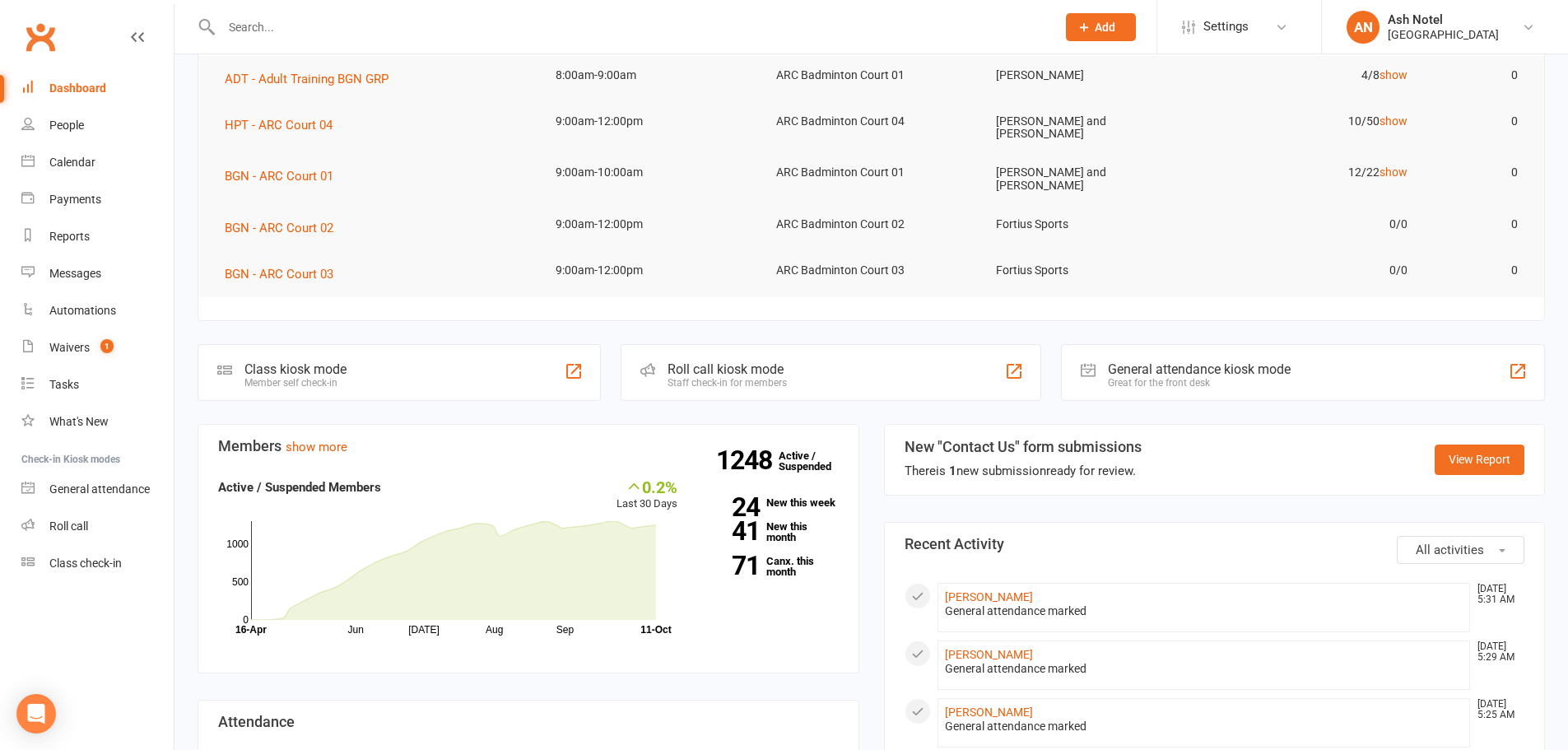
scroll to position [412, 0]
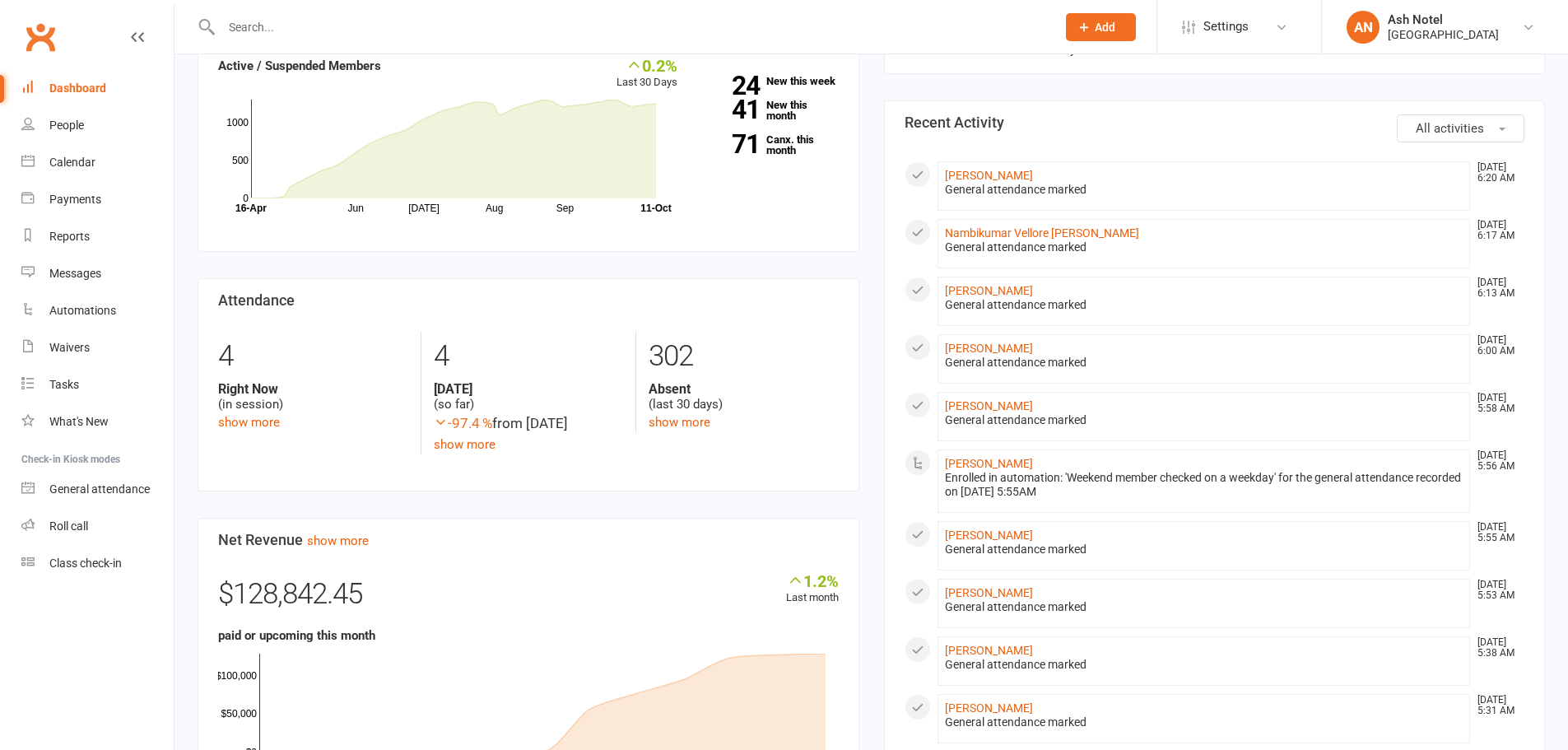
scroll to position [412, 0]
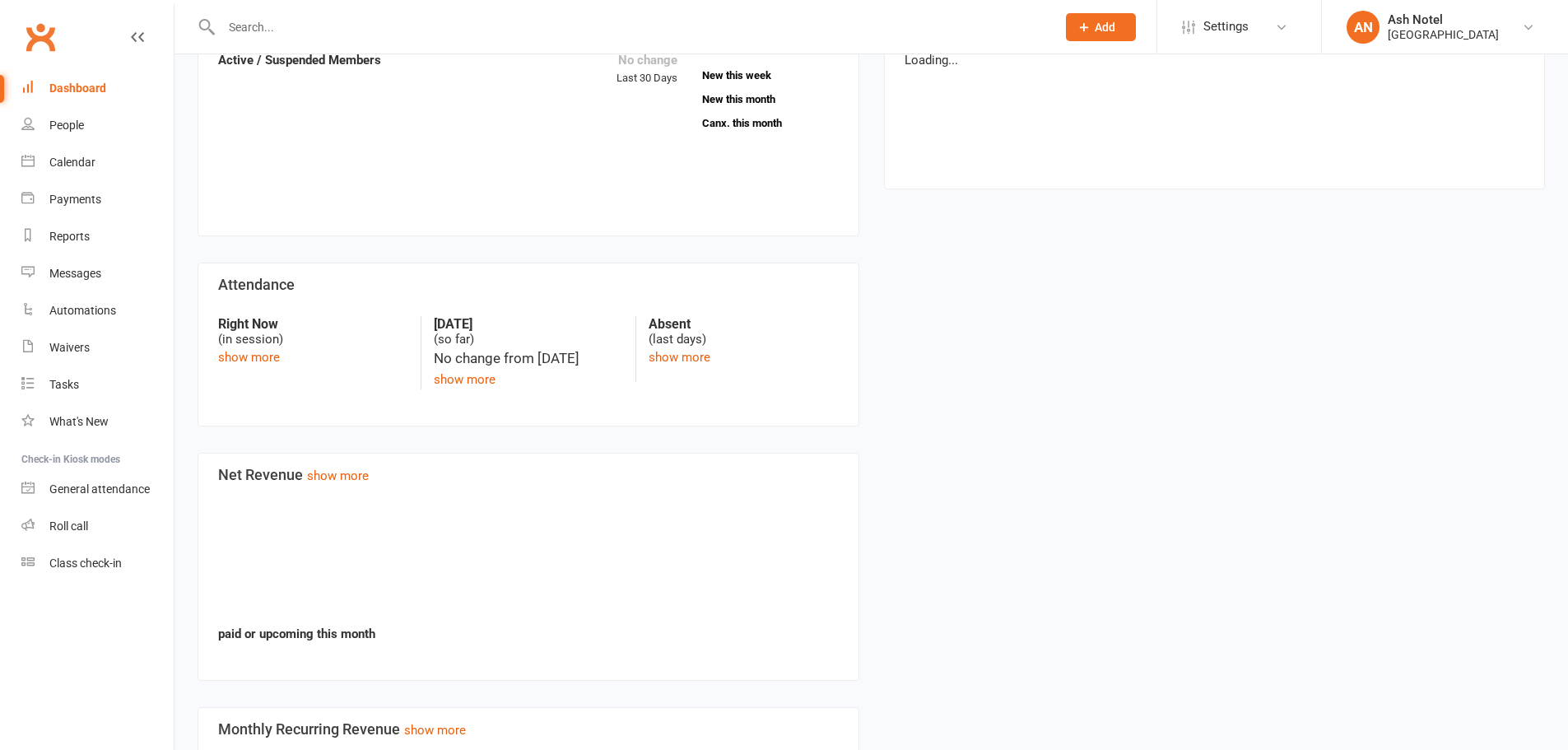
scroll to position [608, 0]
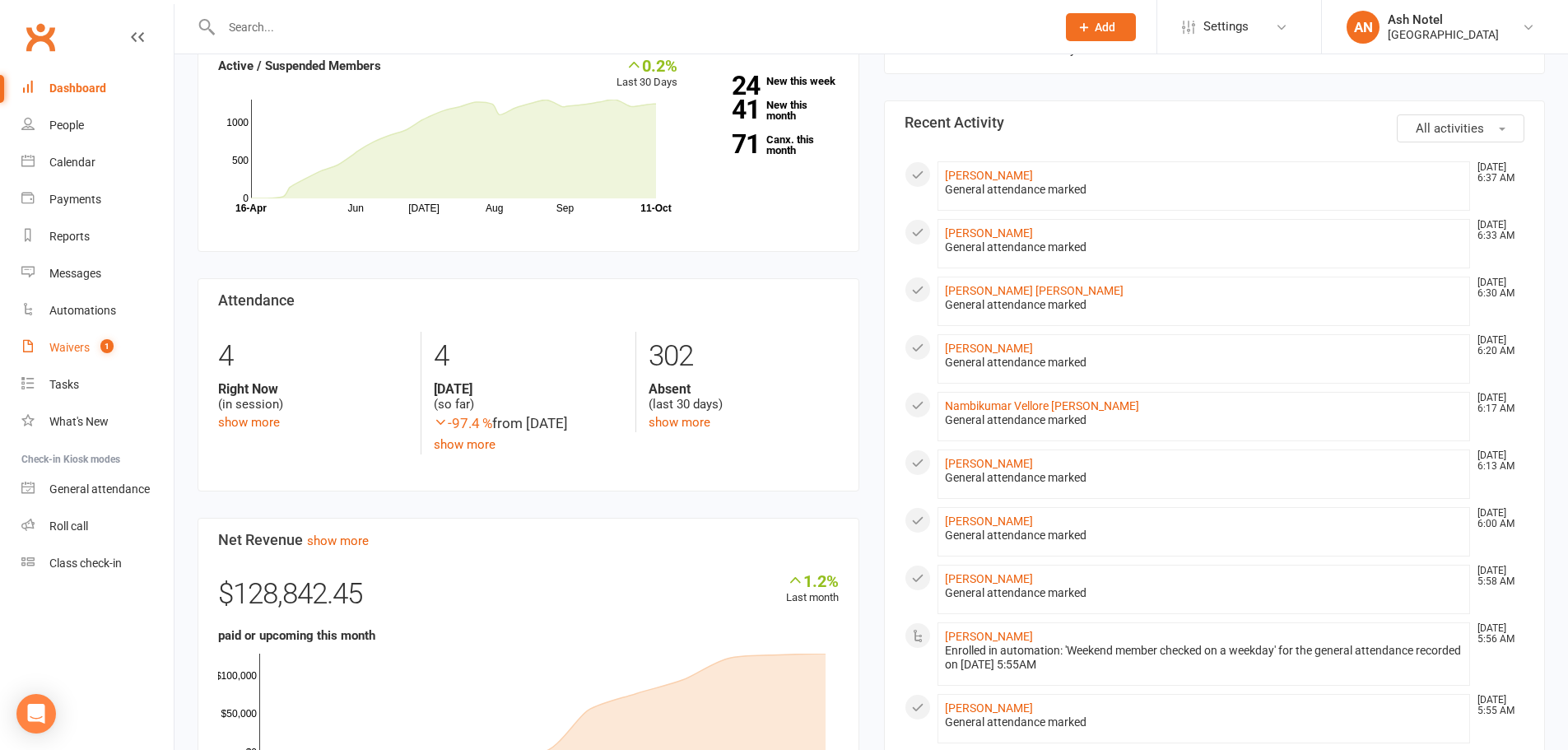
click at [76, 340] on link "Waivers 1" at bounding box center [97, 347] width 152 height 37
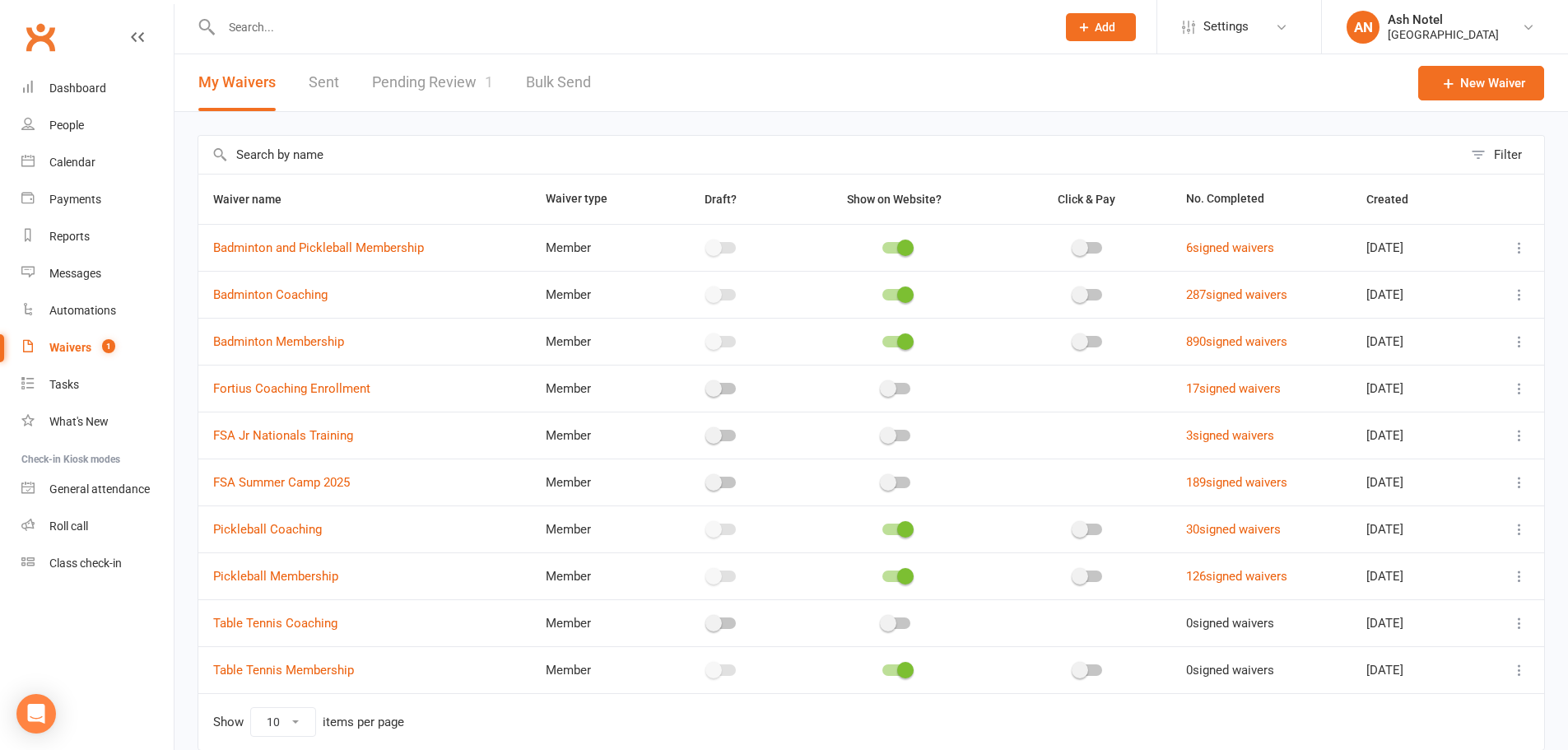
click at [438, 86] on link "Pending Review 1" at bounding box center [432, 82] width 121 height 57
select select "25"
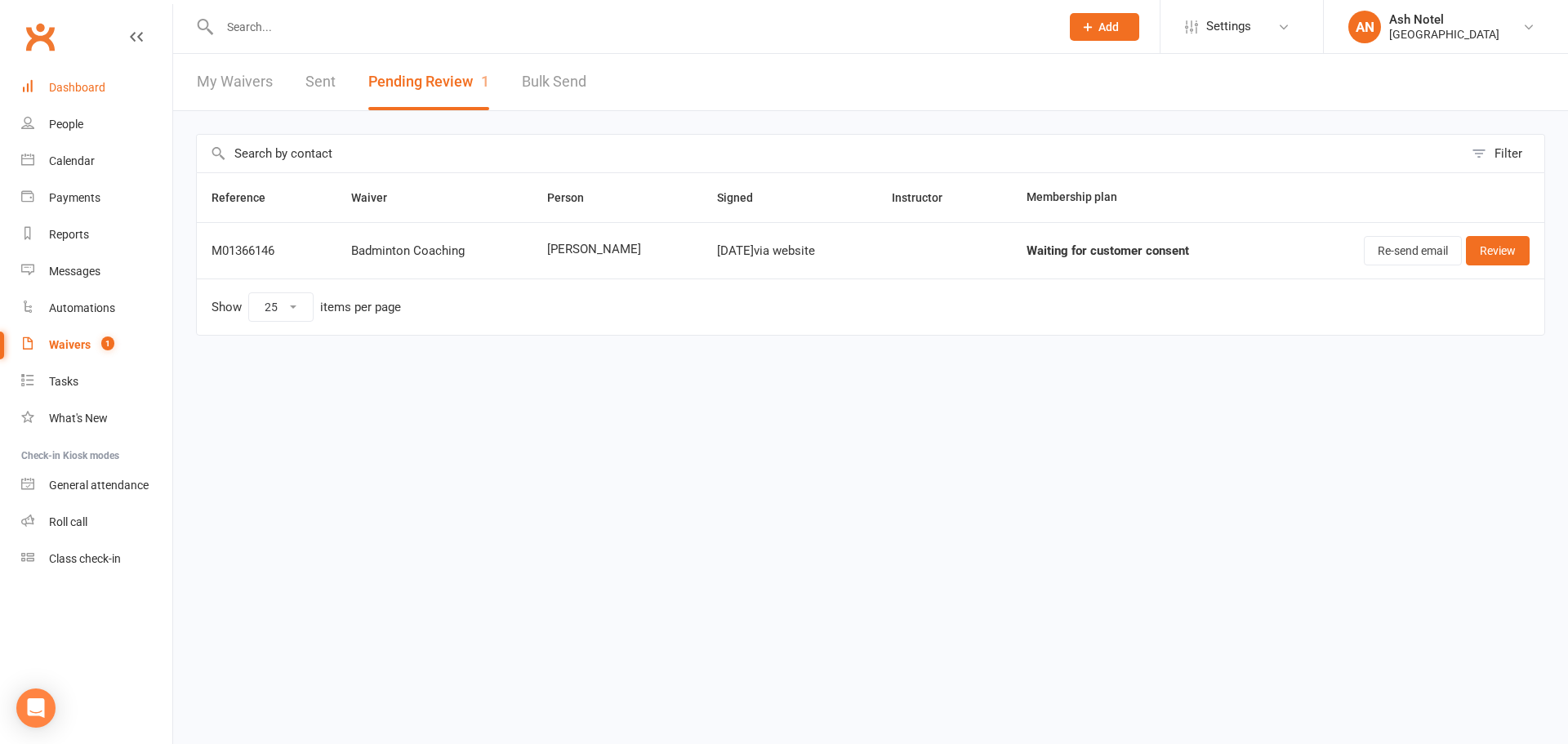
click at [63, 95] on link "Dashboard" at bounding box center [96, 87] width 151 height 37
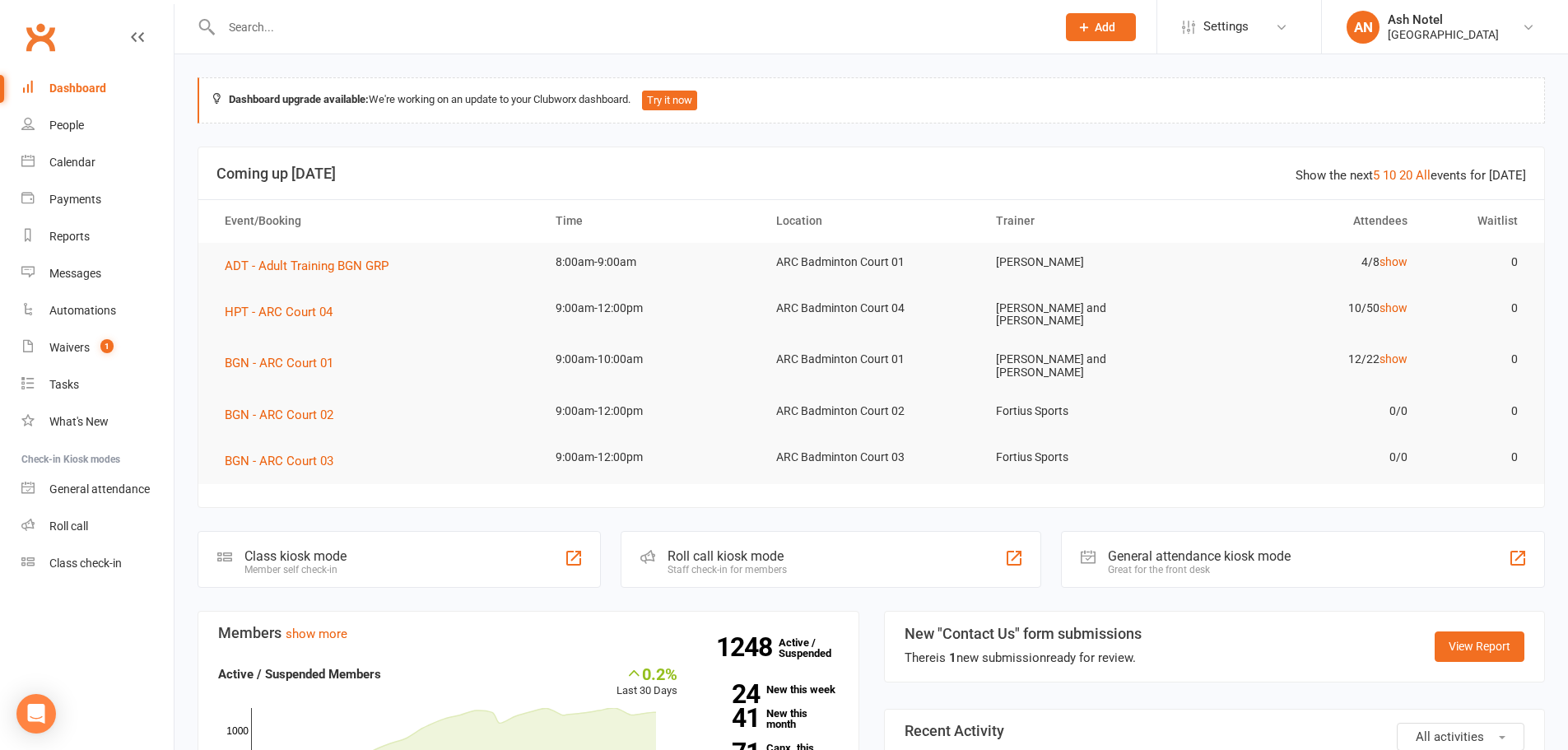
click at [334, 39] on div at bounding box center [621, 27] width 847 height 53
click at [354, 29] on input "text" at bounding box center [631, 27] width 828 height 23
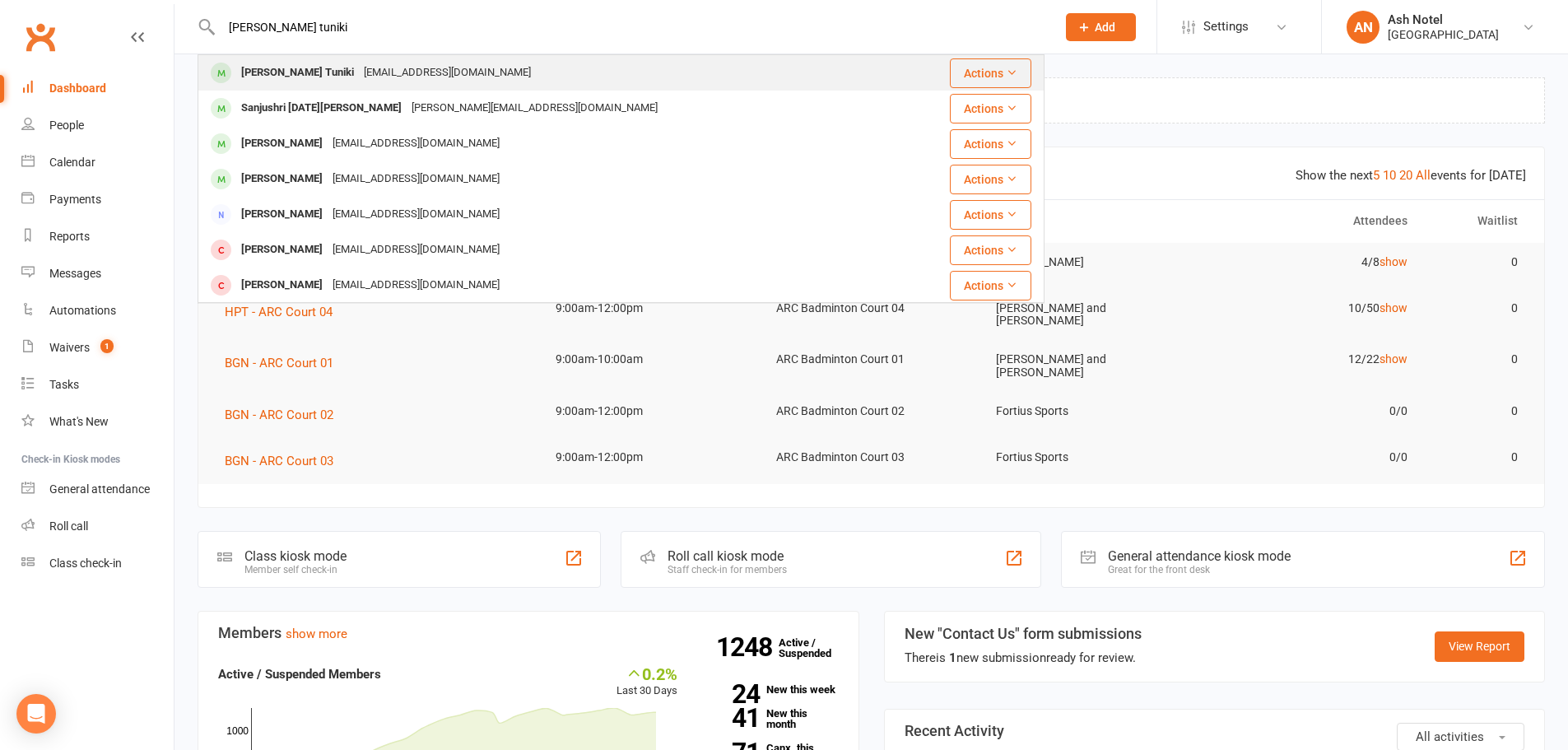
type input "sanju tuniki"
click at [359, 64] on div "Sanjukusa@gmail.com" at bounding box center [448, 73] width 177 height 24
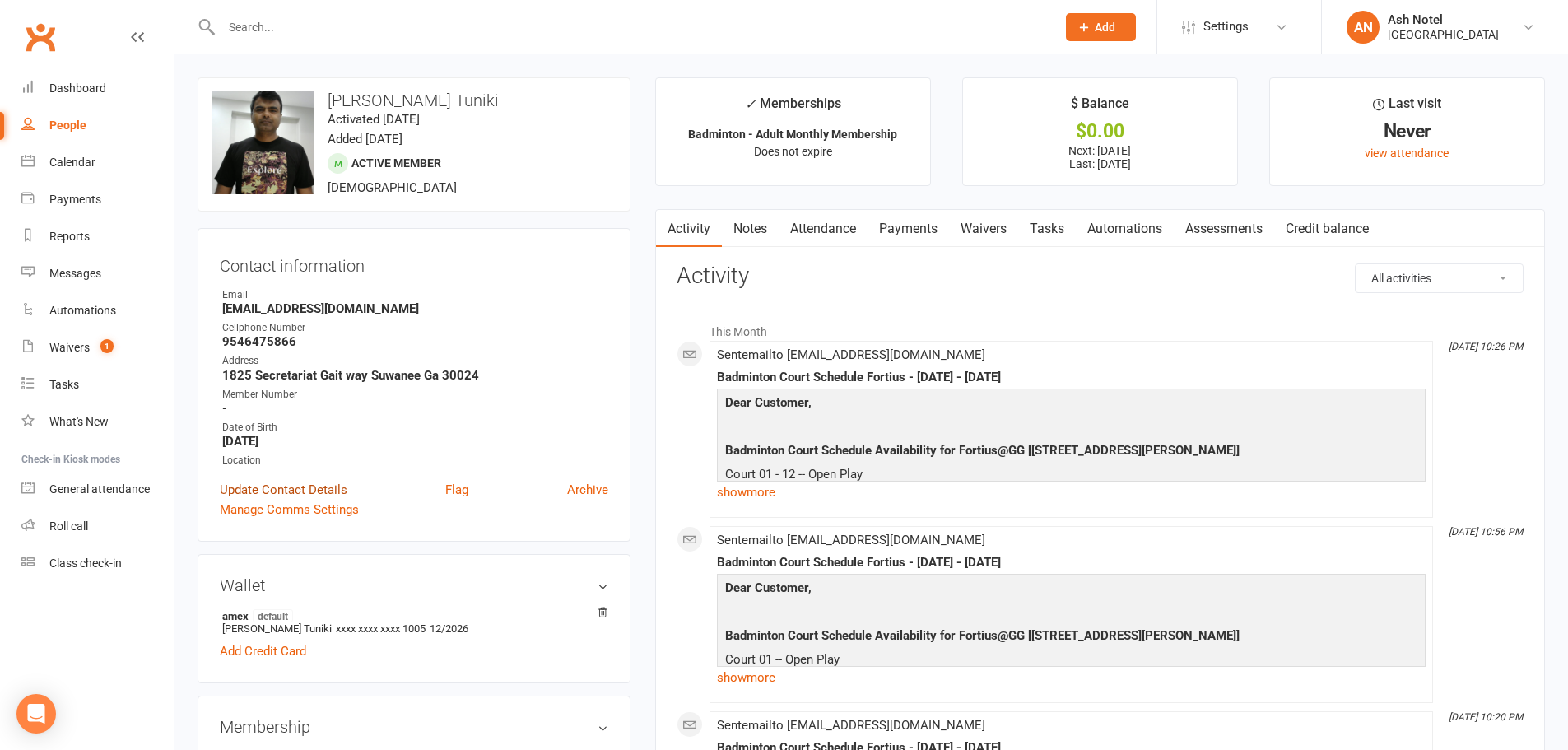
click at [300, 485] on link "Update Contact Details" at bounding box center [284, 490] width 127 height 20
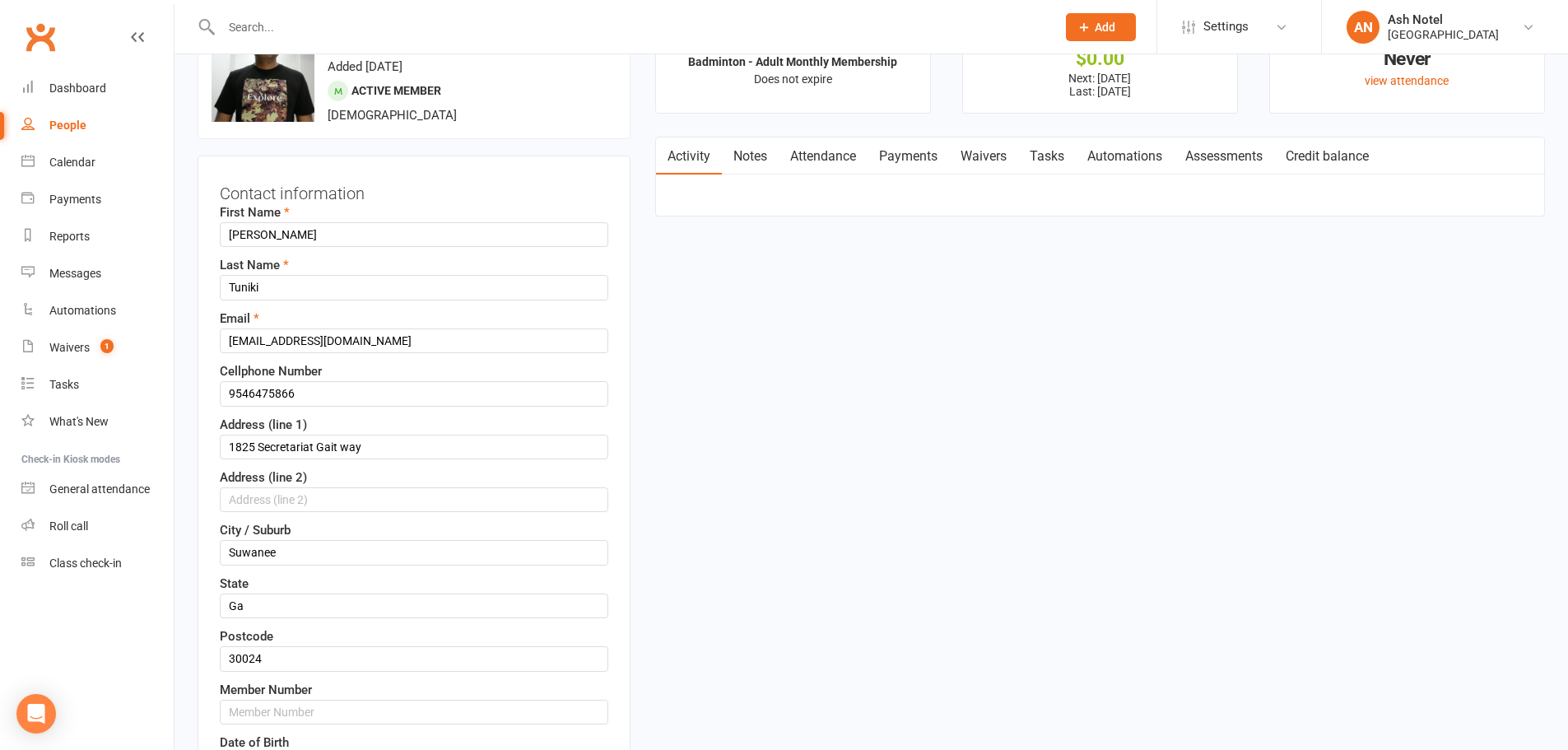
scroll to position [77, 0]
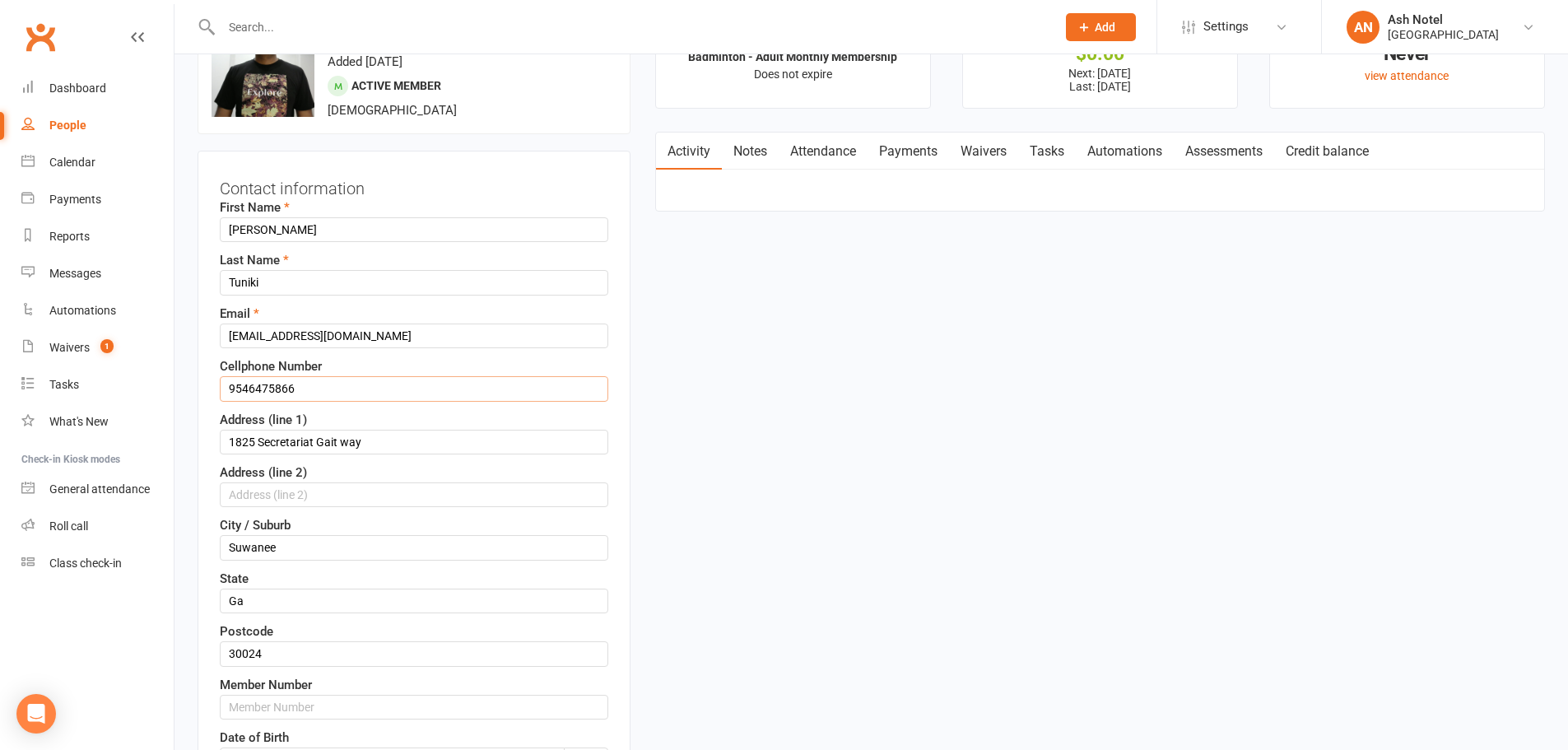
drag, startPoint x: 329, startPoint y: 387, endPoint x: 208, endPoint y: 391, distance: 121.1
click at [208, 391] on div "Contact information First Name Sanju Last Name Tuniki Email Sanjukusa@gmail.com…" at bounding box center [414, 524] width 433 height 748
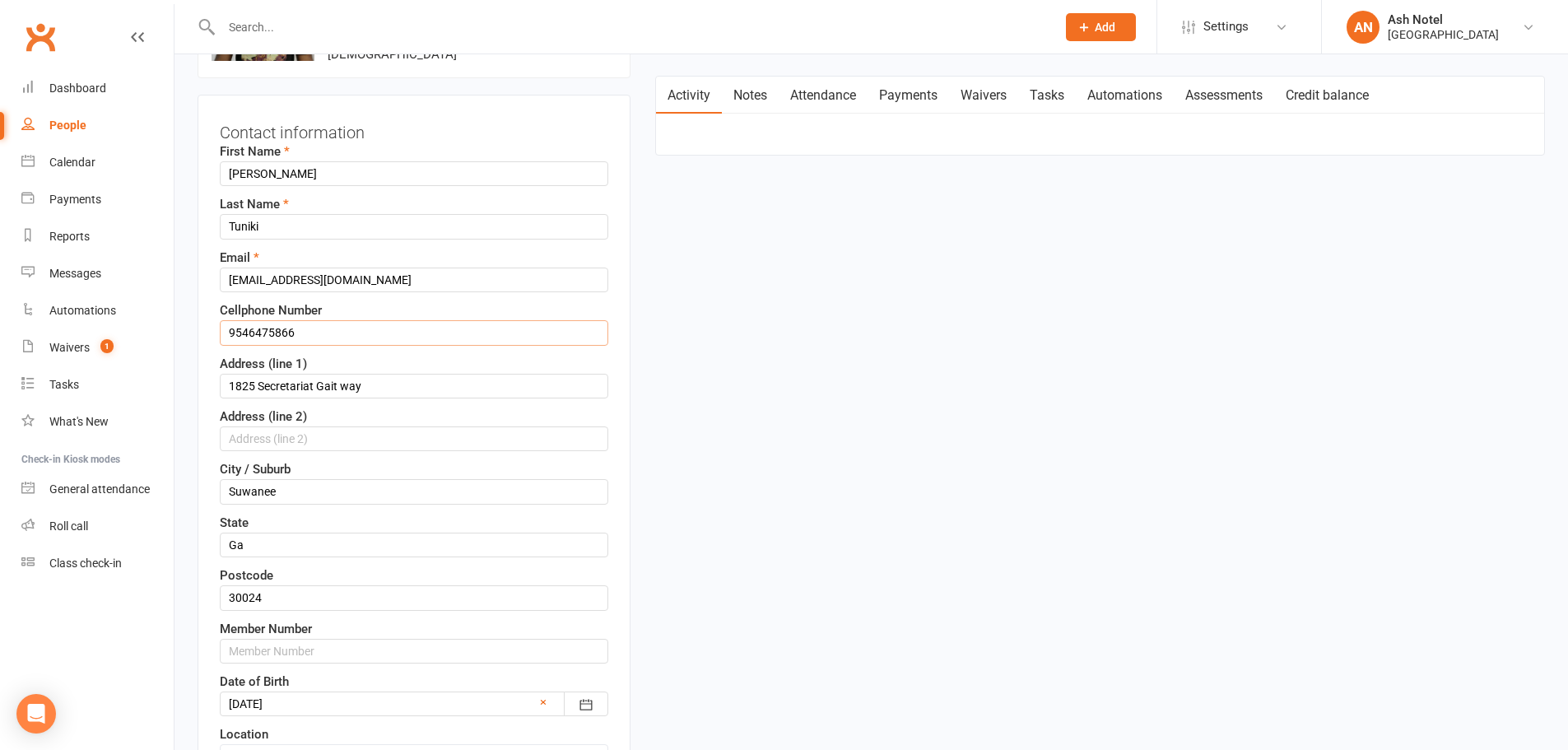
scroll to position [160, 0]
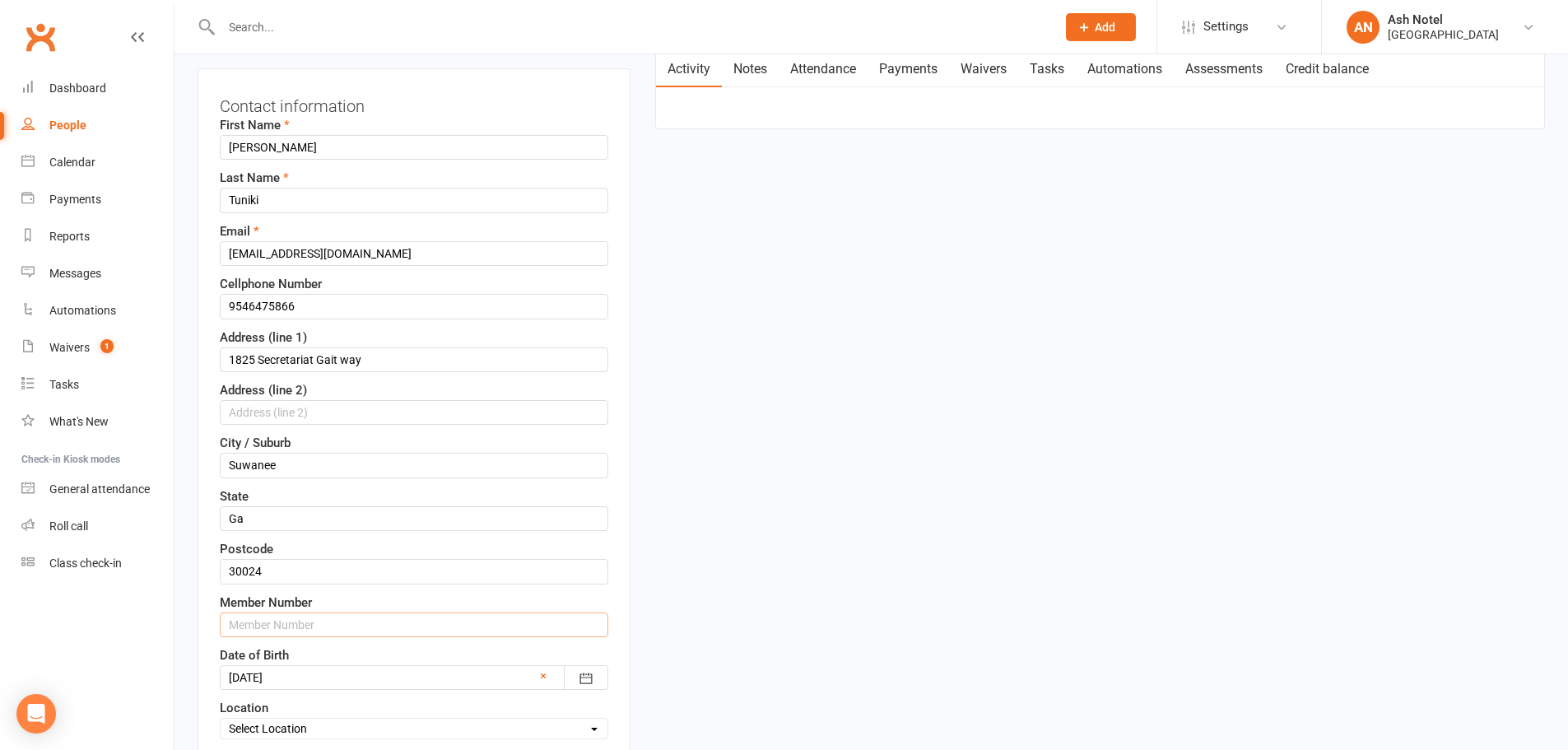
click at [302, 617] on input "text" at bounding box center [414, 625] width 388 height 25
paste input "9546475866"
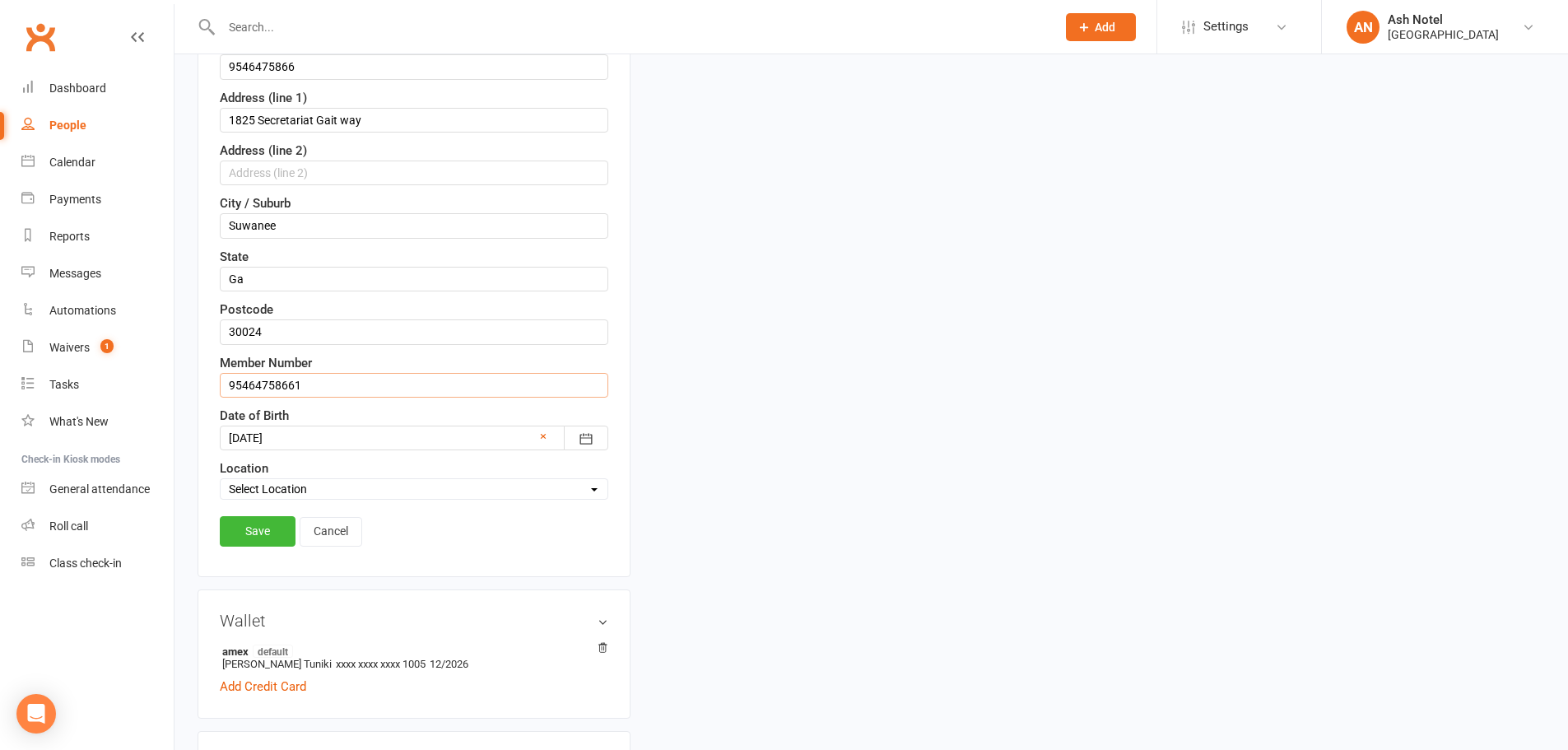
scroll to position [406, 0]
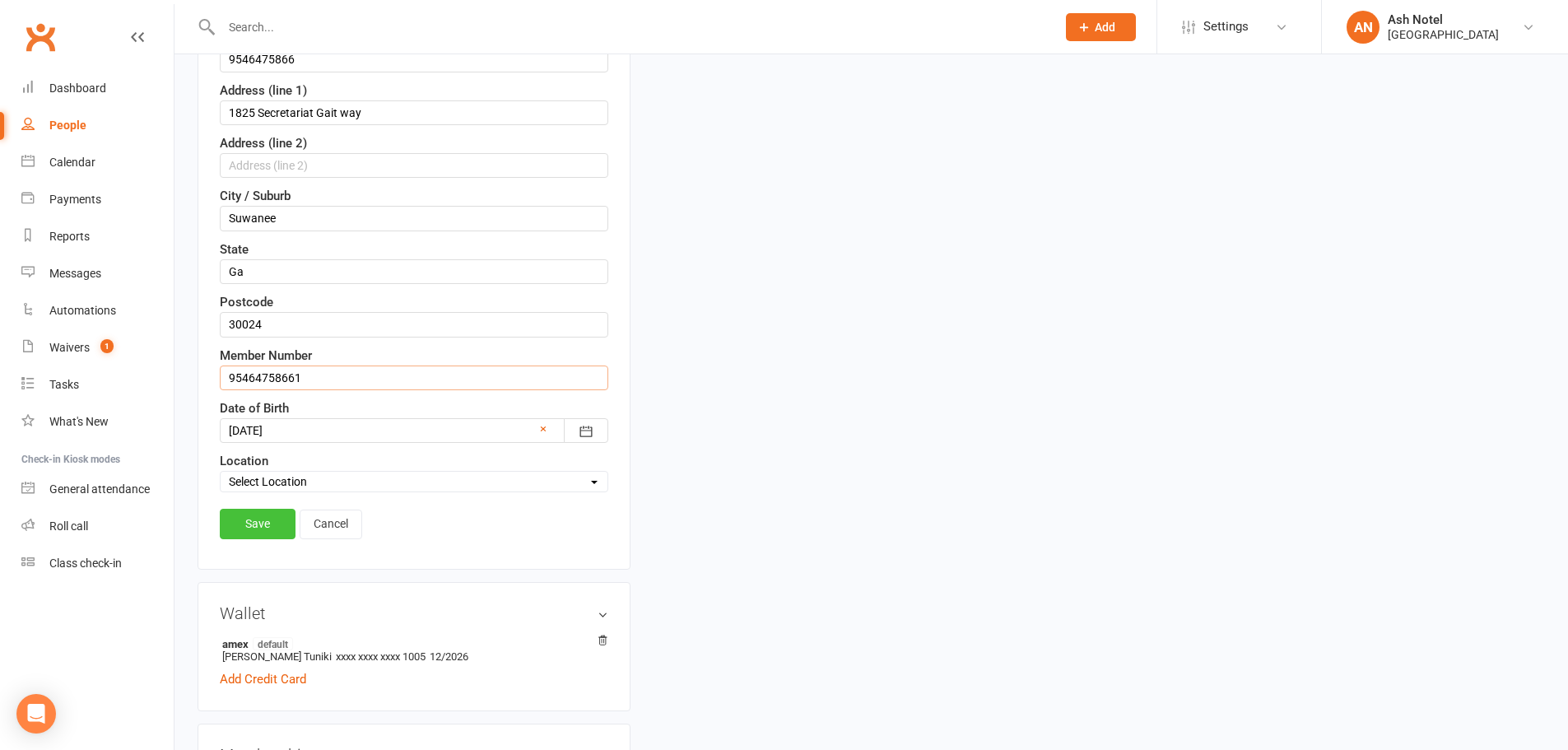
type input "95464758661"
click at [270, 528] on link "Save" at bounding box center [258, 523] width 76 height 29
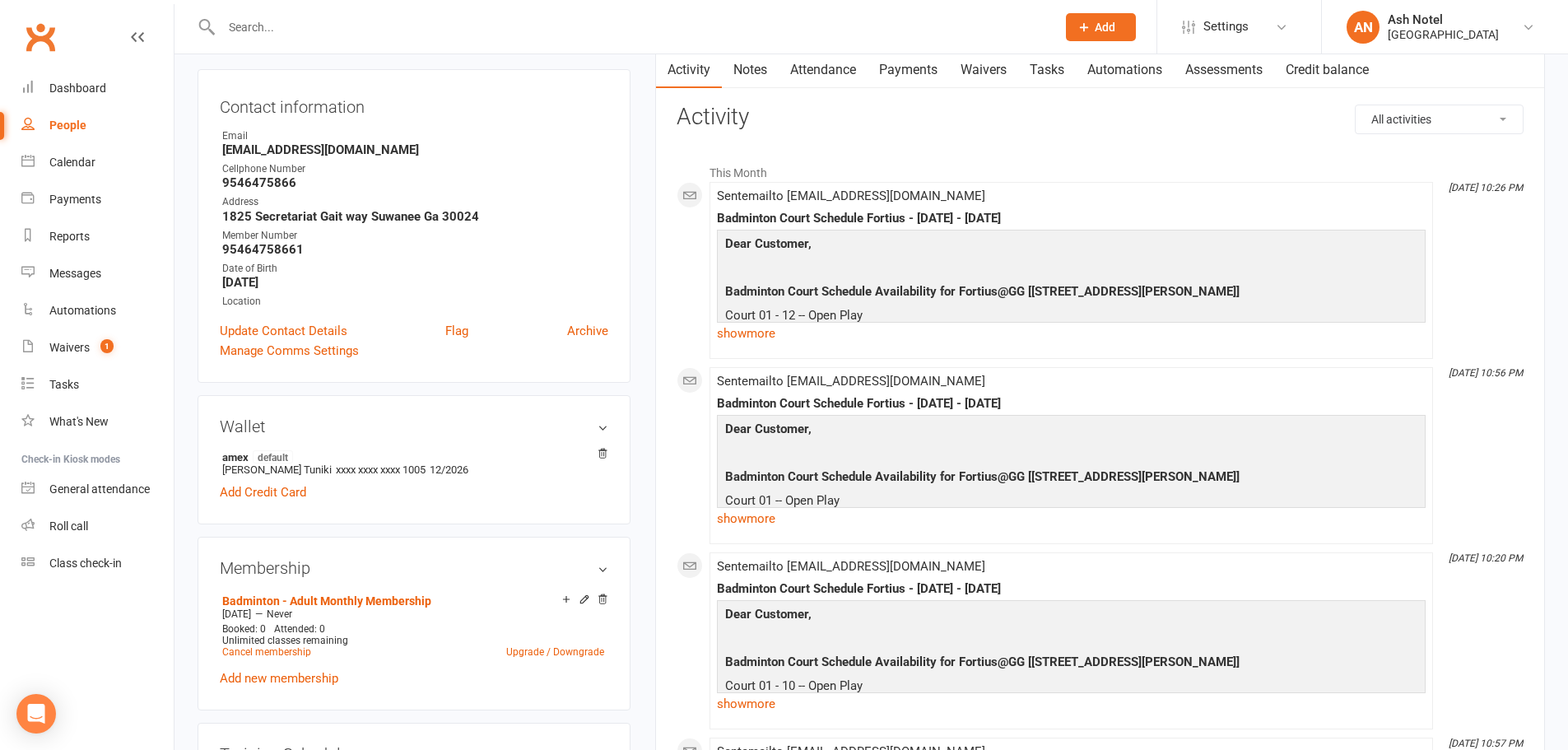
scroll to position [0, 0]
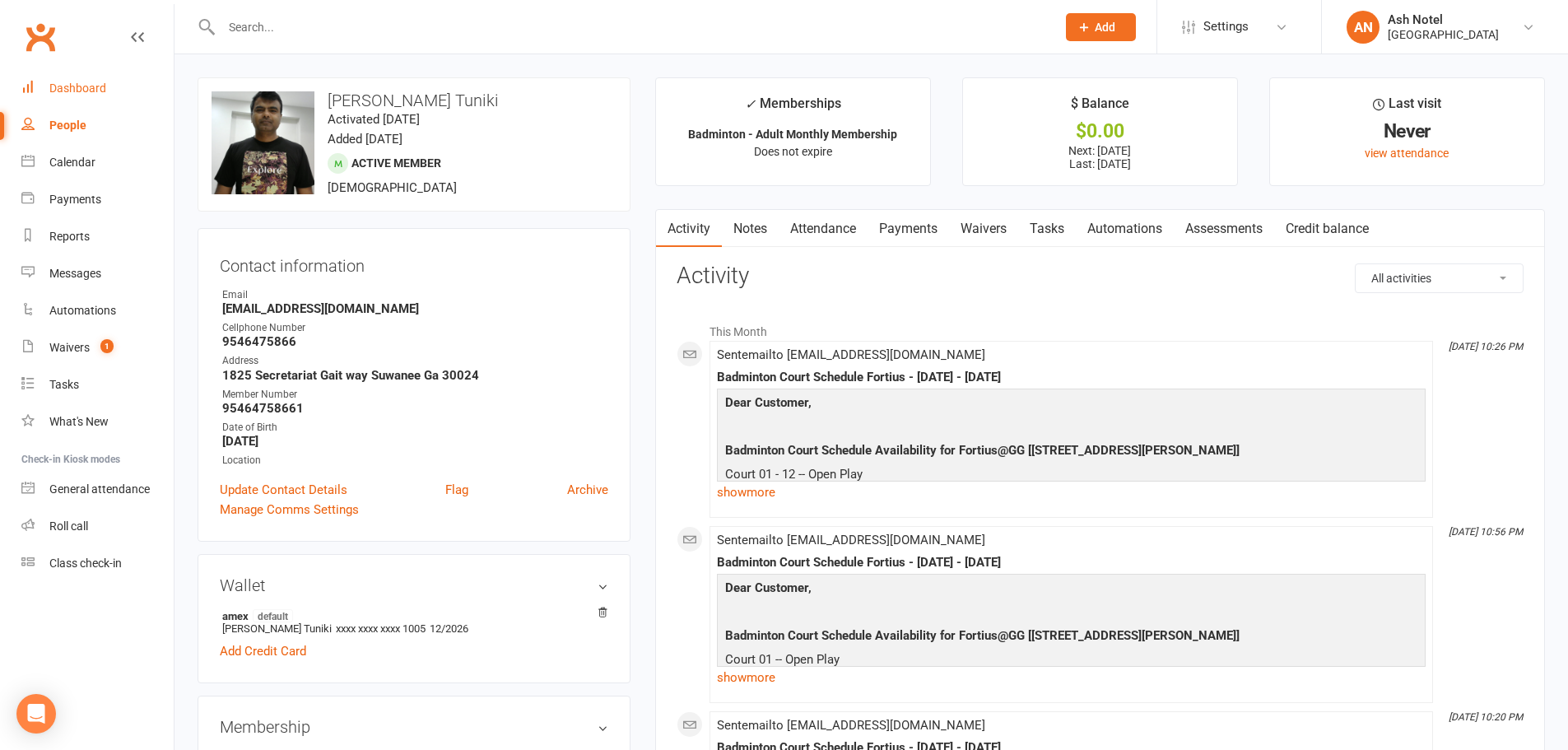
click at [70, 77] on link "Dashboard" at bounding box center [97, 88] width 152 height 37
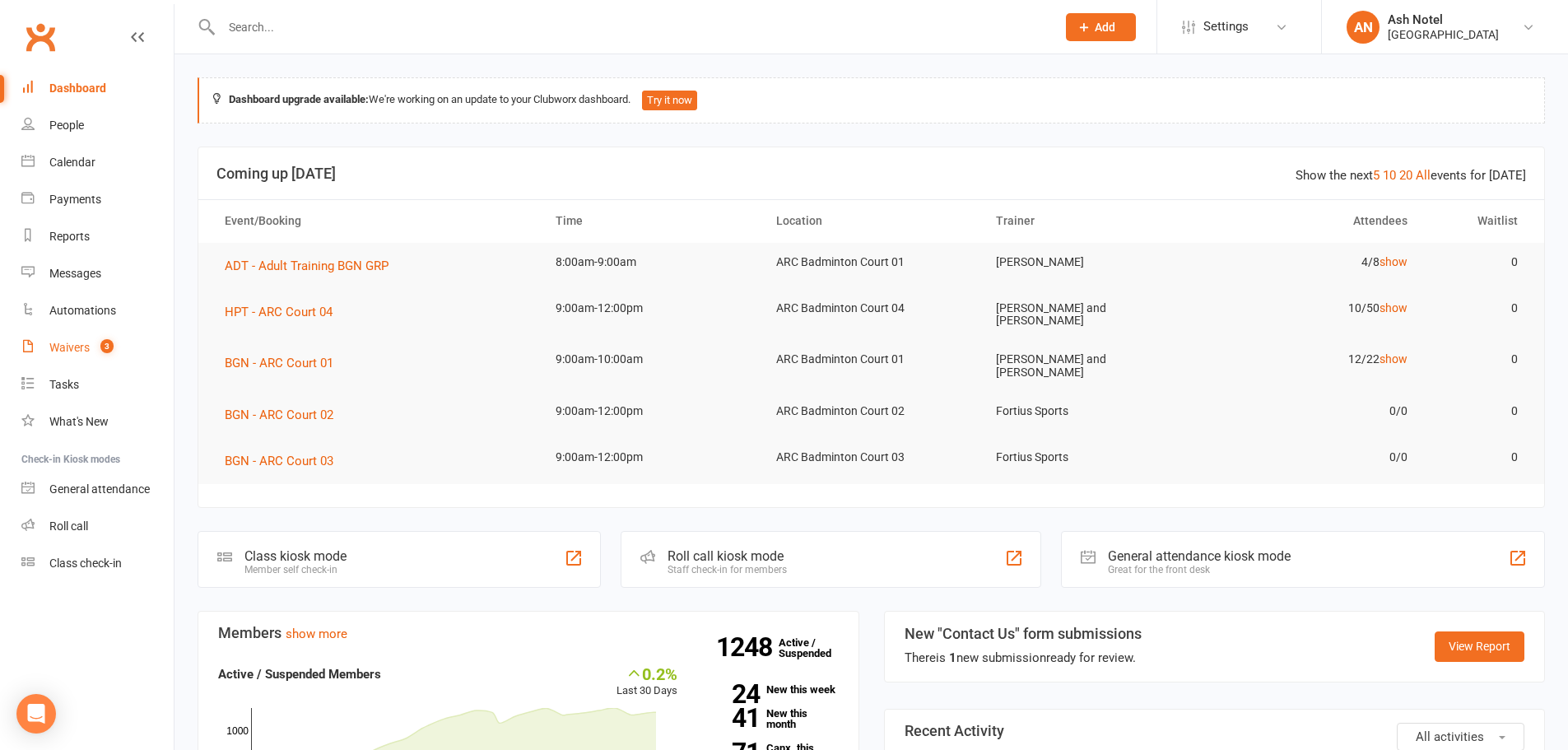
click at [127, 342] on link "Waivers 3" at bounding box center [97, 347] width 152 height 37
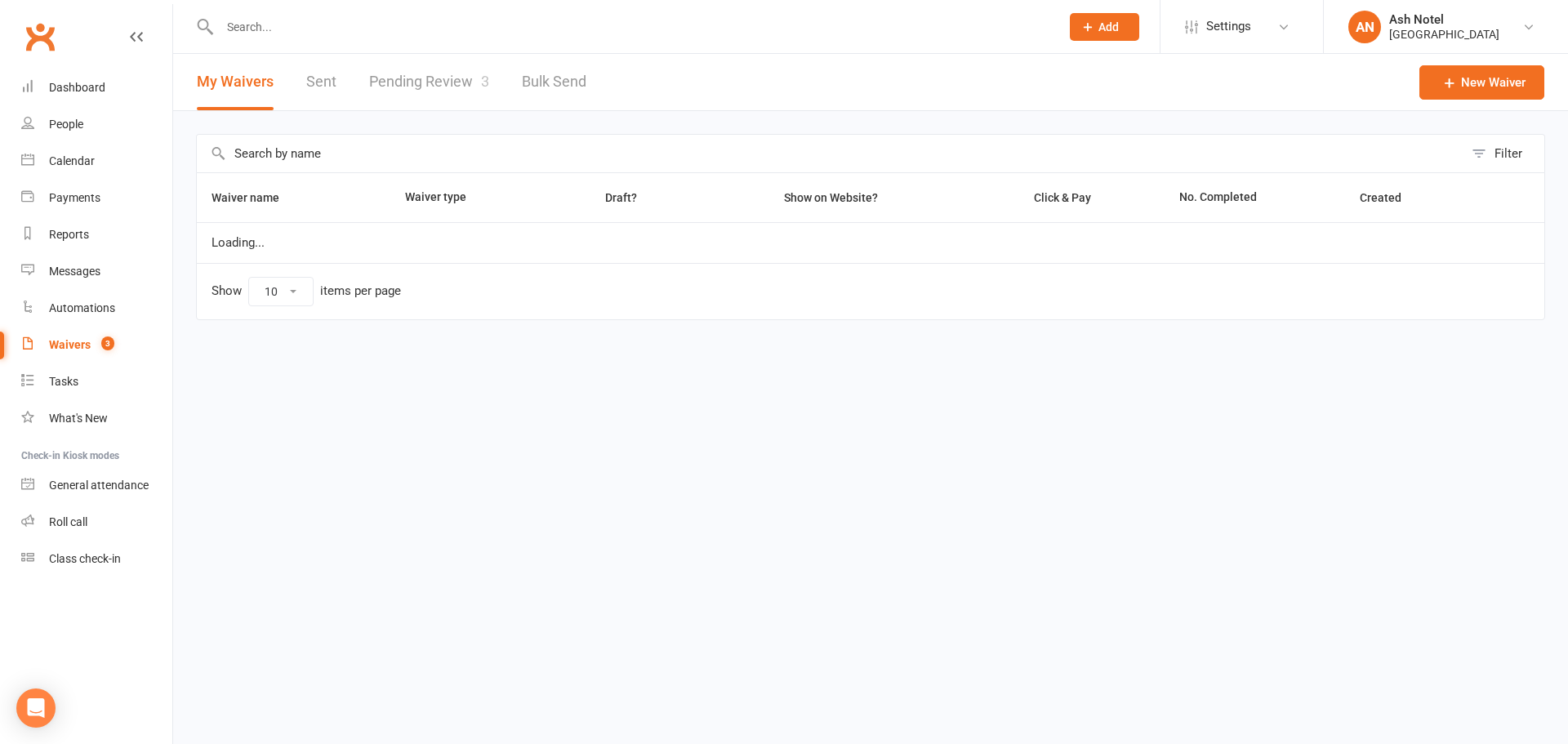
click at [420, 95] on link "Pending Review 3" at bounding box center [429, 82] width 120 height 56
select select "25"
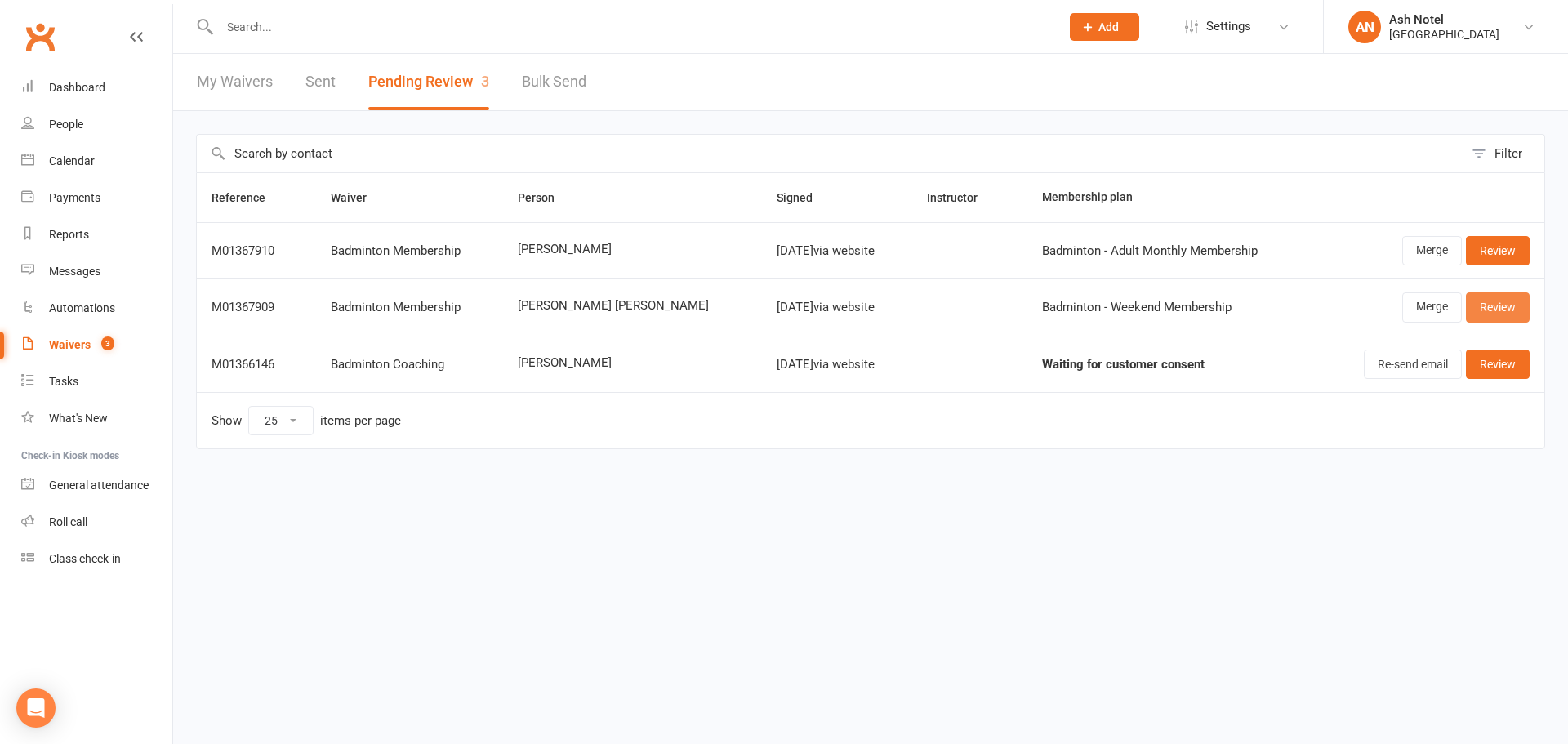
click at [1492, 304] on link "Review" at bounding box center [1498, 307] width 64 height 29
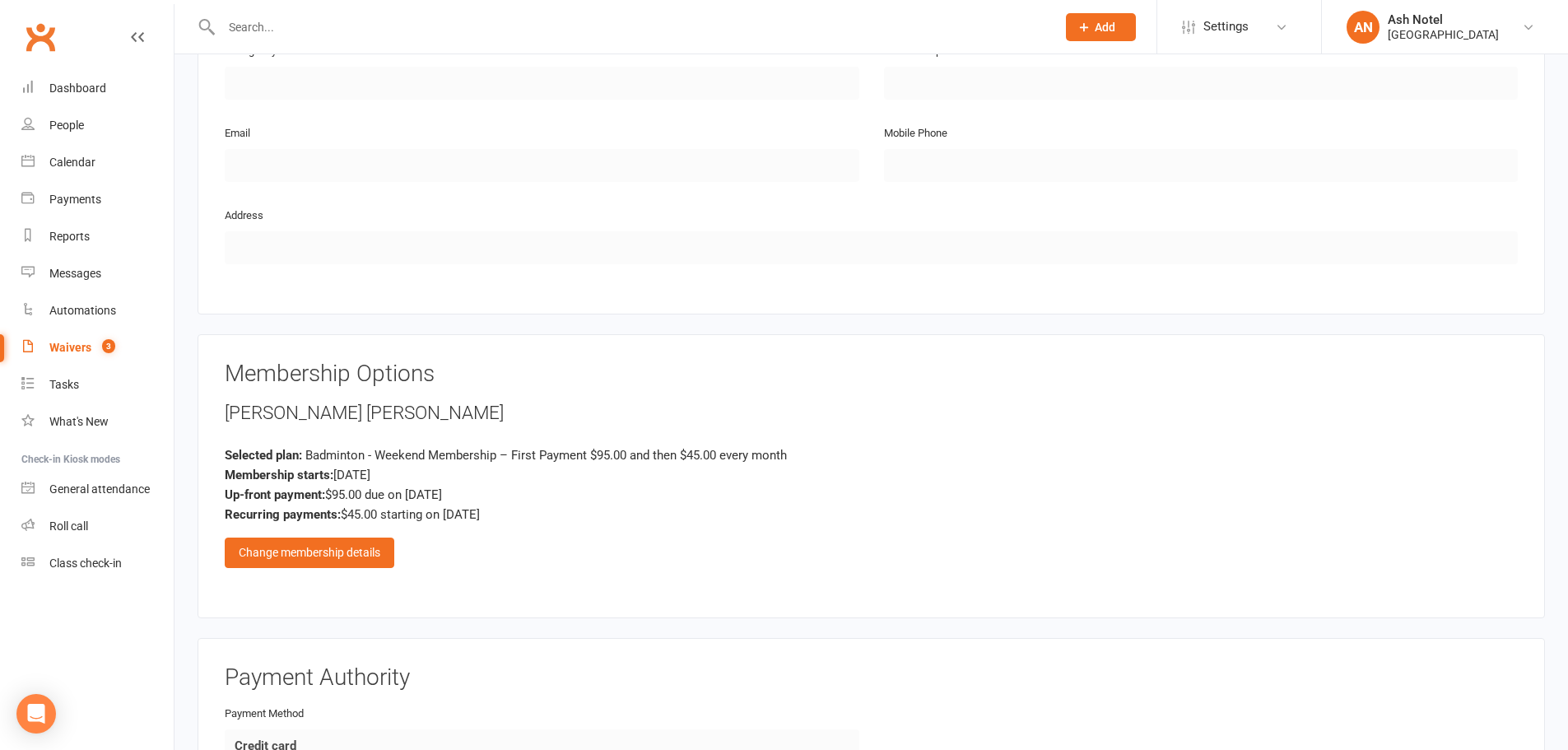
scroll to position [988, 0]
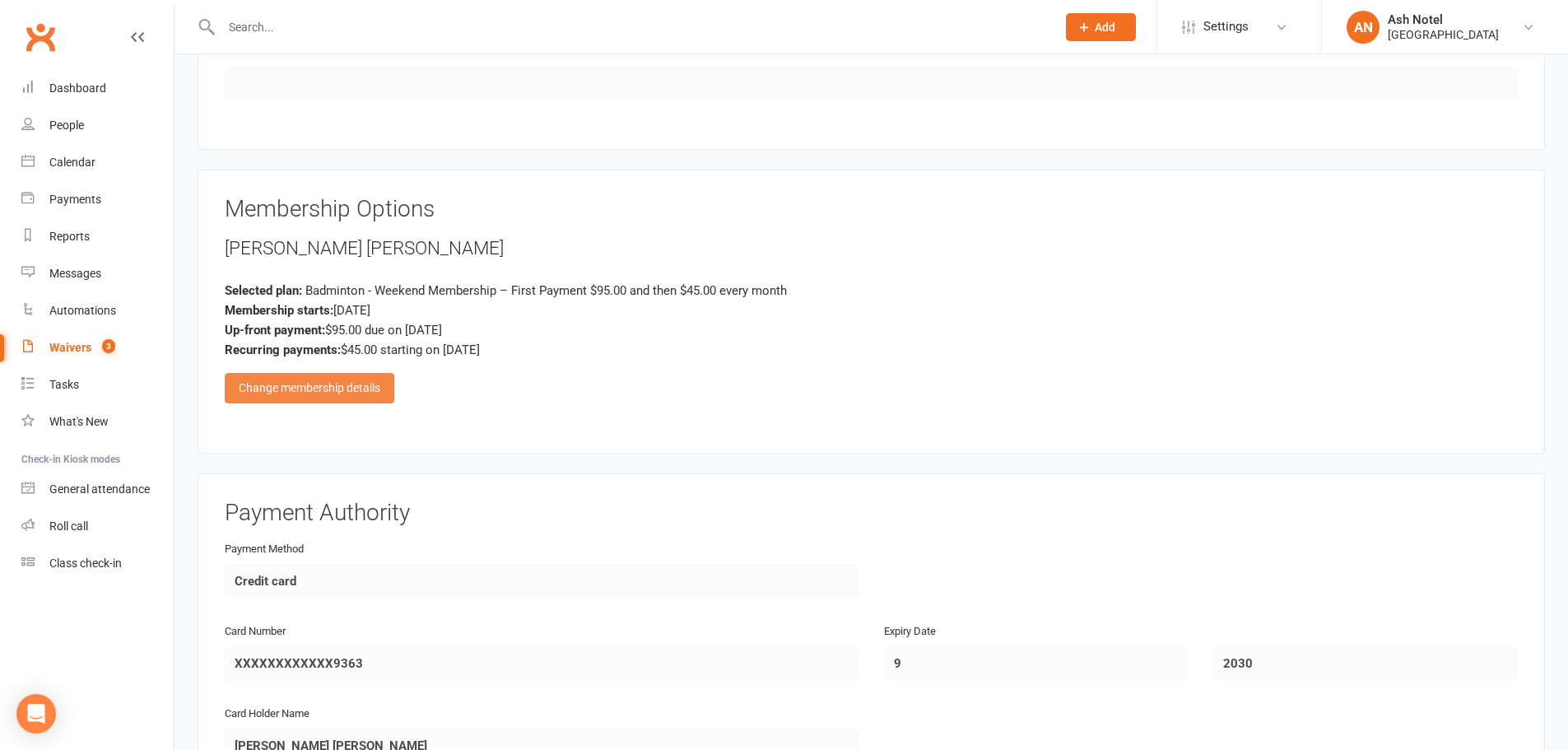
click at [367, 393] on div "Change membership details" at bounding box center [309, 387] width 169 height 29
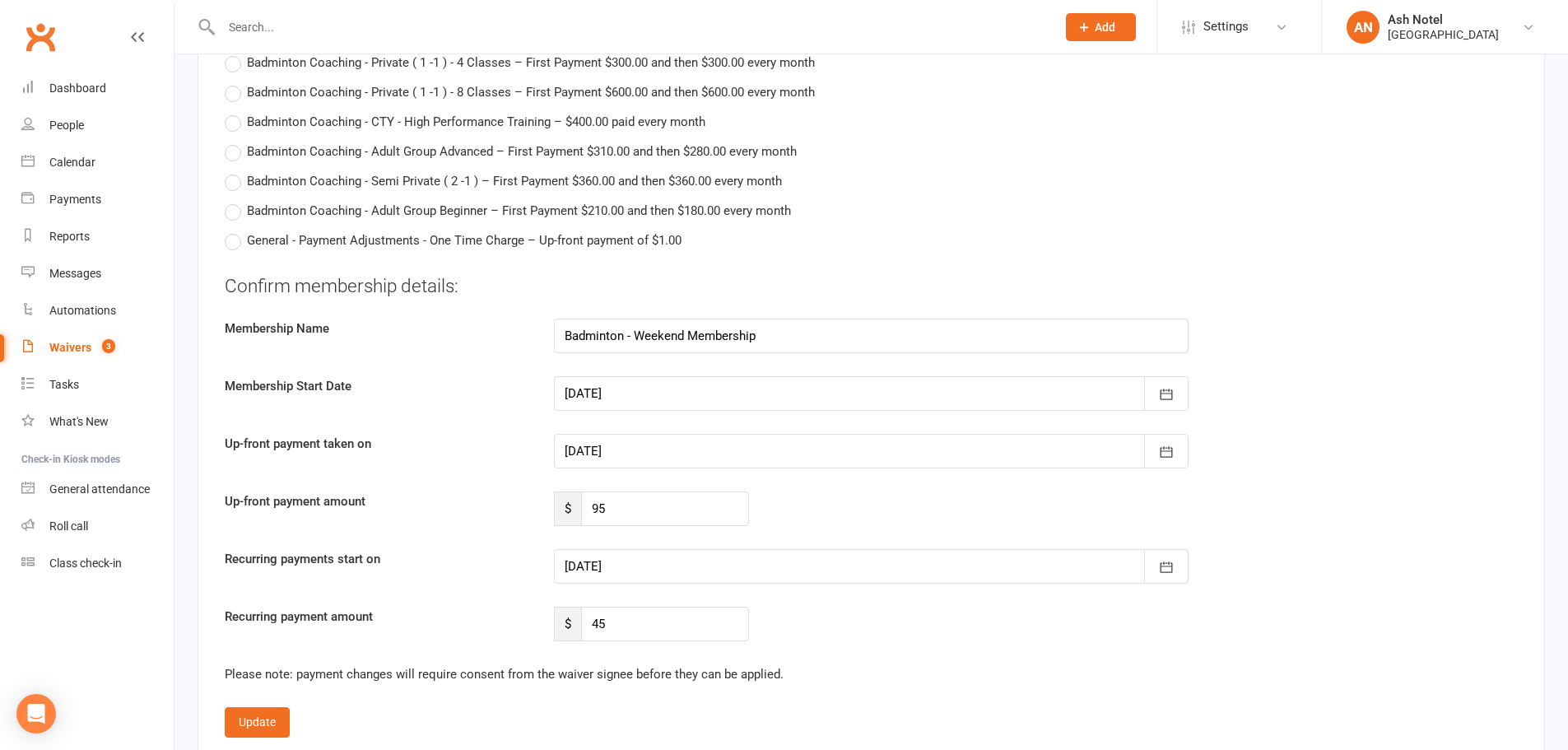
scroll to position [3046, 0]
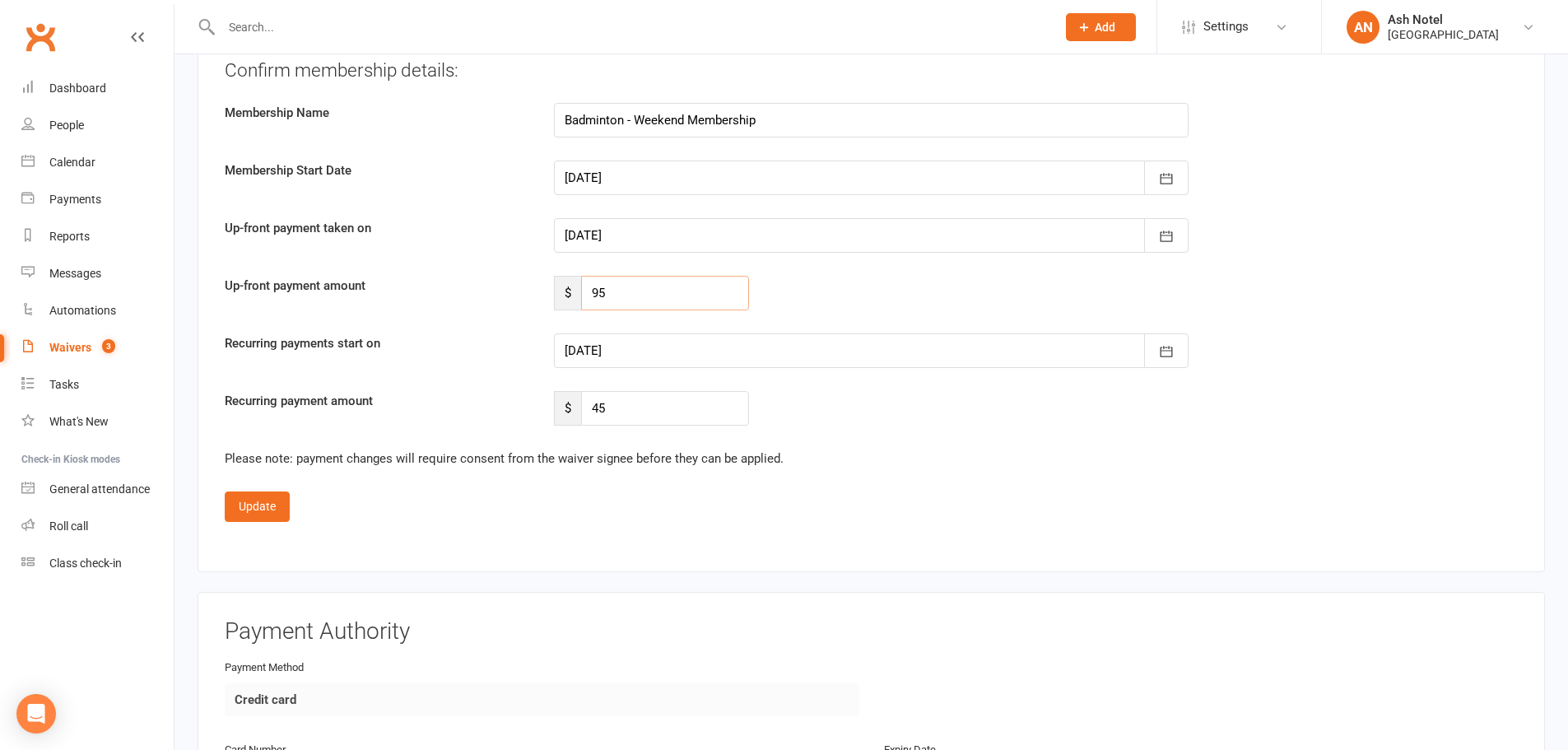
drag, startPoint x: 657, startPoint y: 297, endPoint x: 565, endPoint y: 299, distance: 92.0
click at [565, 299] on div "$ 95" at bounding box center [651, 293] width 195 height 34
type input "84"
click at [696, 338] on div at bounding box center [871, 351] width 635 height 34
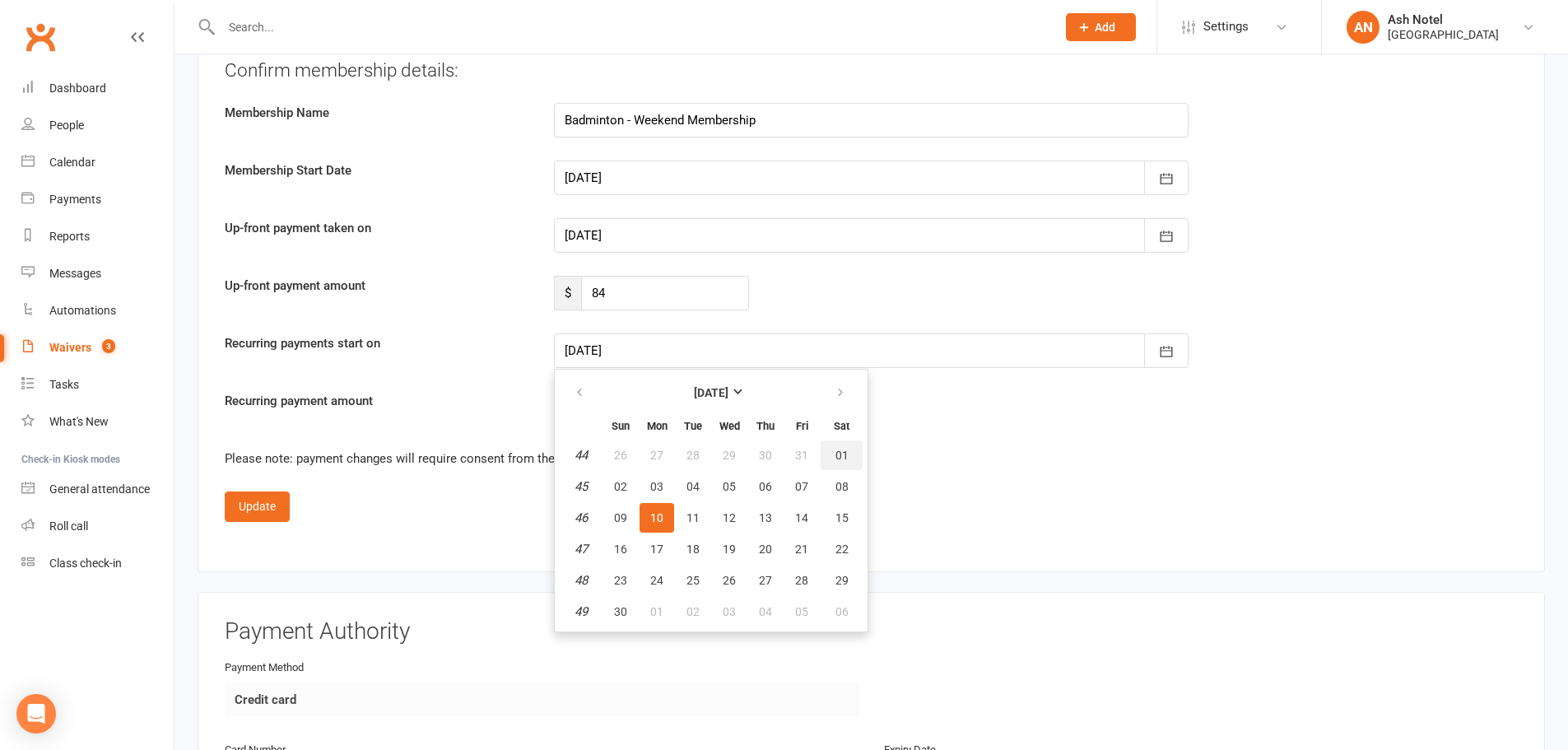
click at [837, 457] on span "01" at bounding box center [841, 454] width 13 height 13
type input "[DATE]"
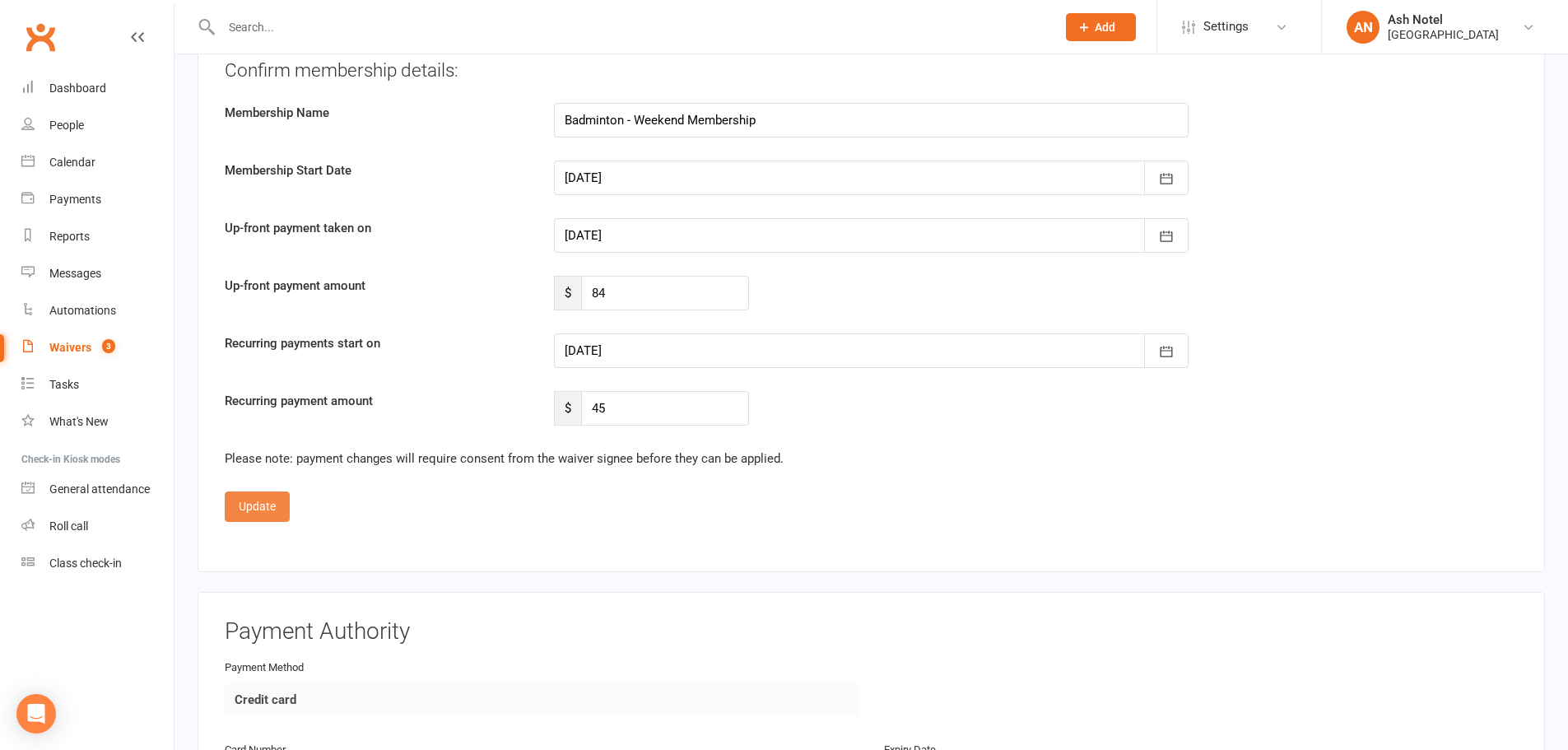
click at [270, 515] on button "Update" at bounding box center [258, 506] width 65 height 29
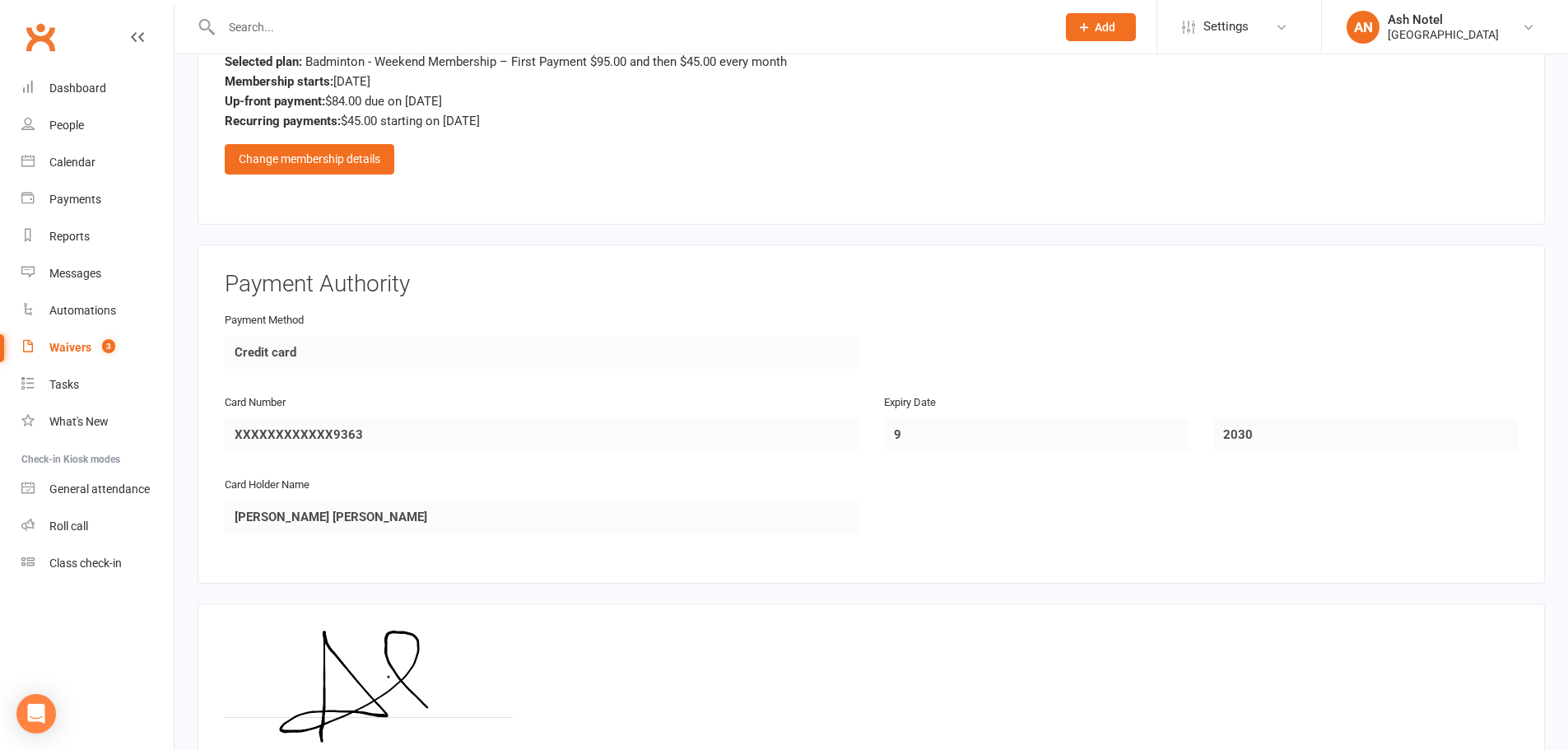
scroll to position [1381, 0]
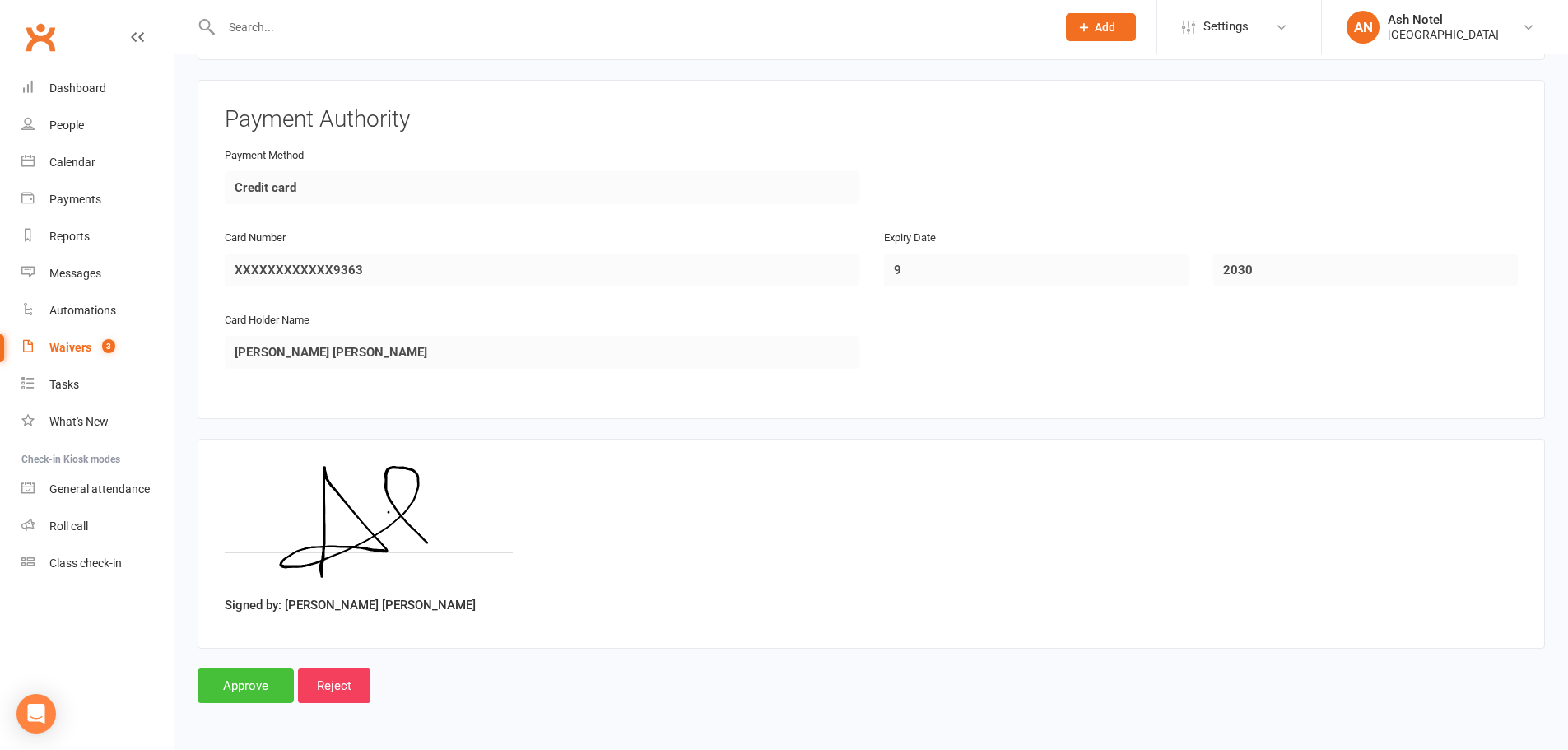
click at [259, 669] on input "Approve" at bounding box center [246, 686] width 96 height 34
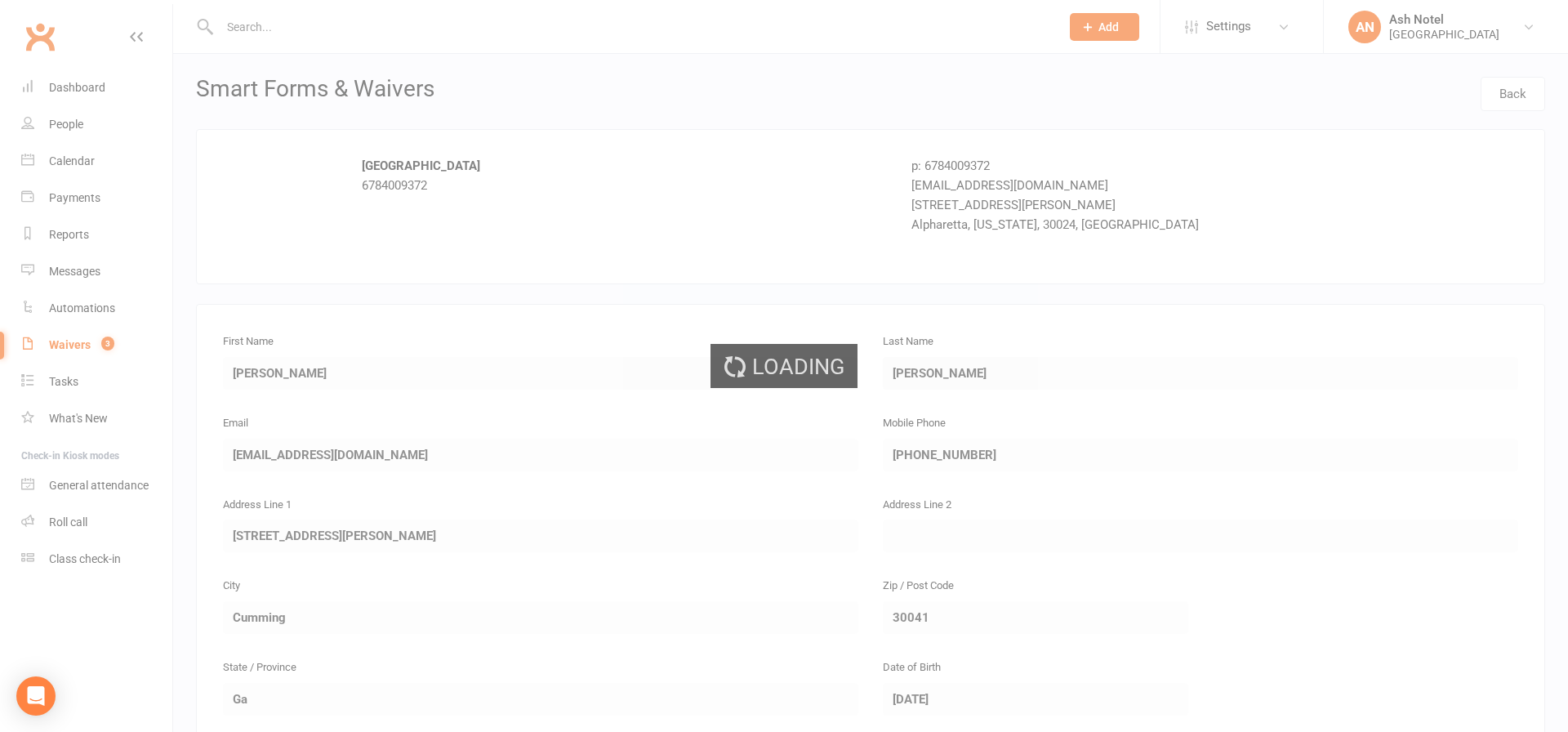
select select "25"
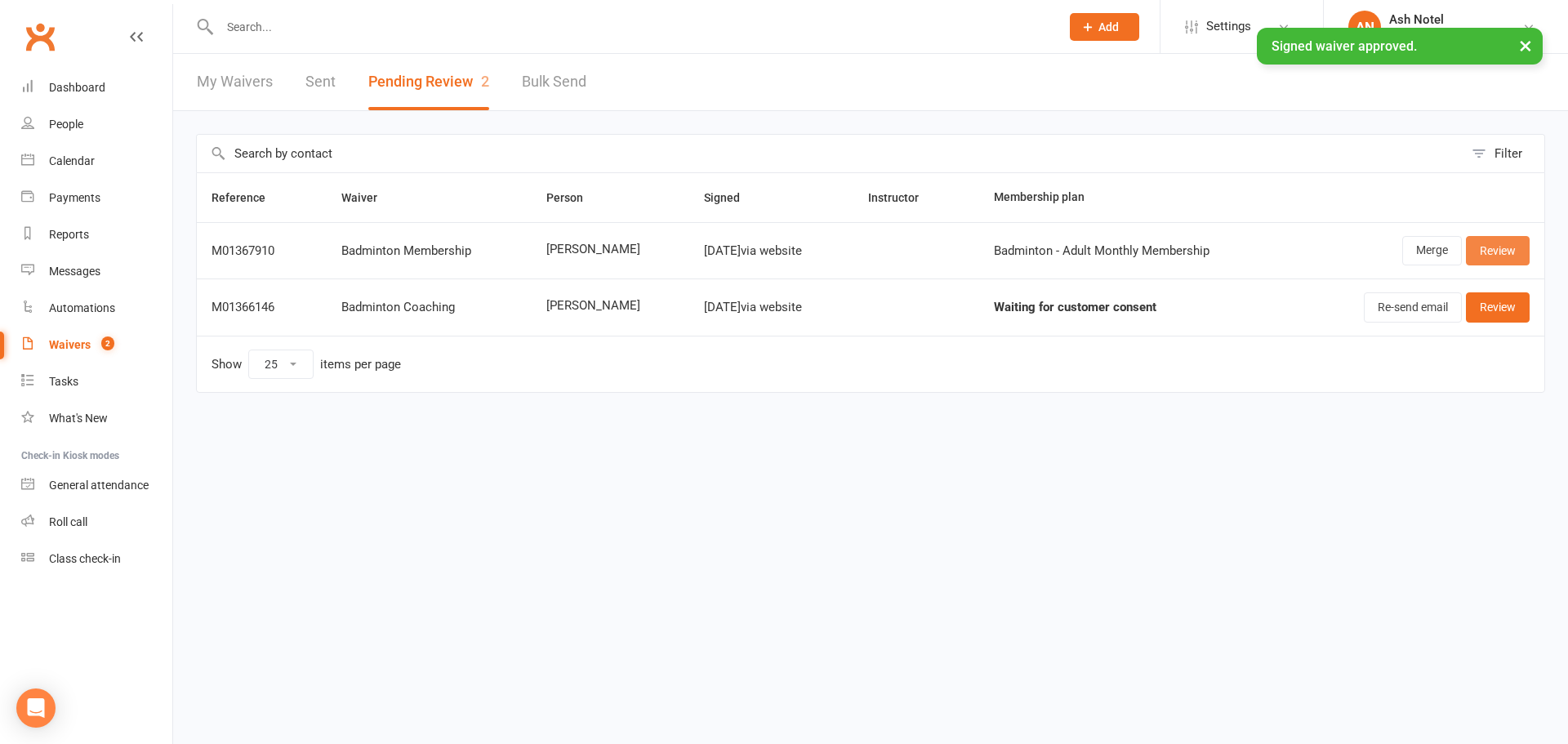
click at [1482, 256] on link "Review" at bounding box center [1498, 251] width 64 height 29
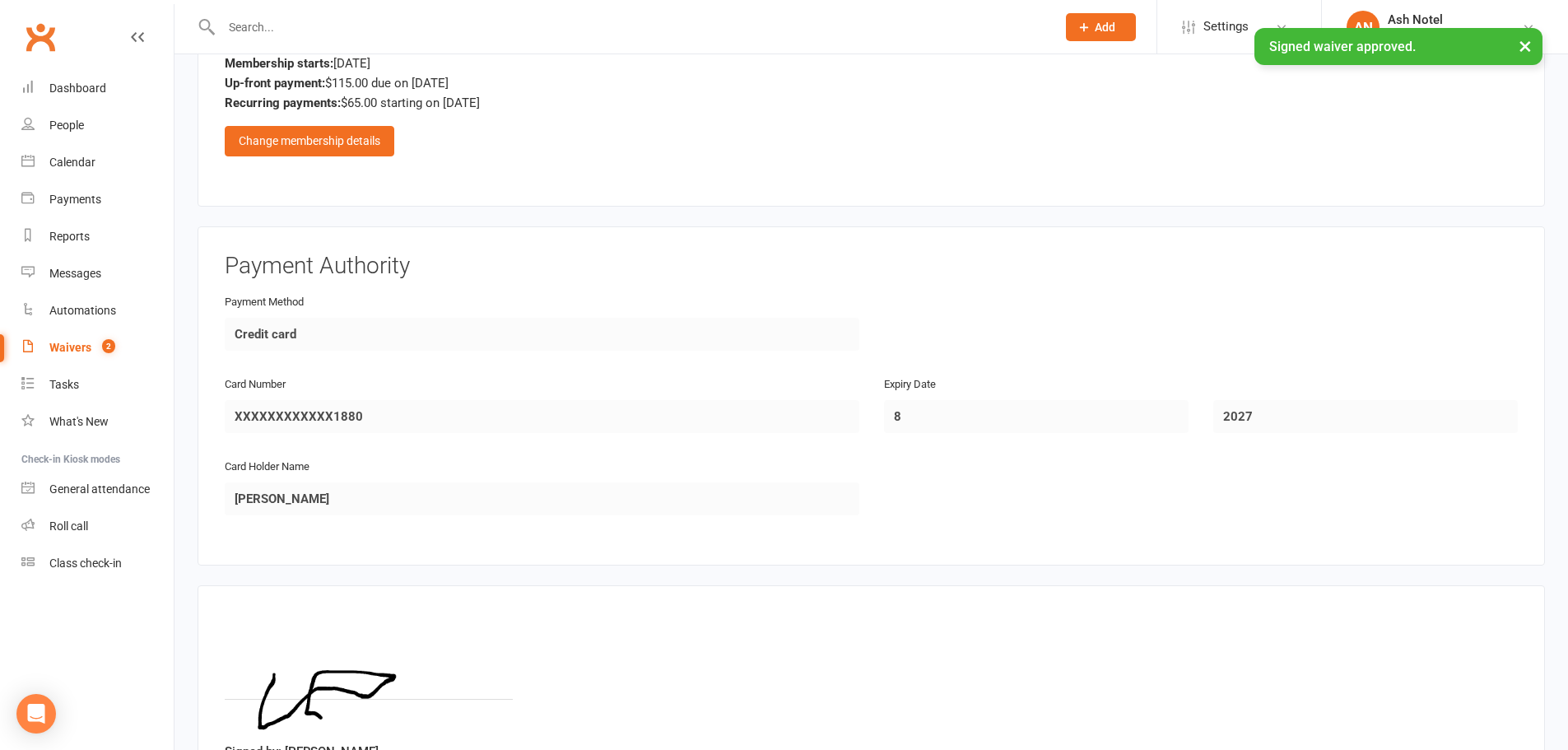
scroll to position [1070, 0]
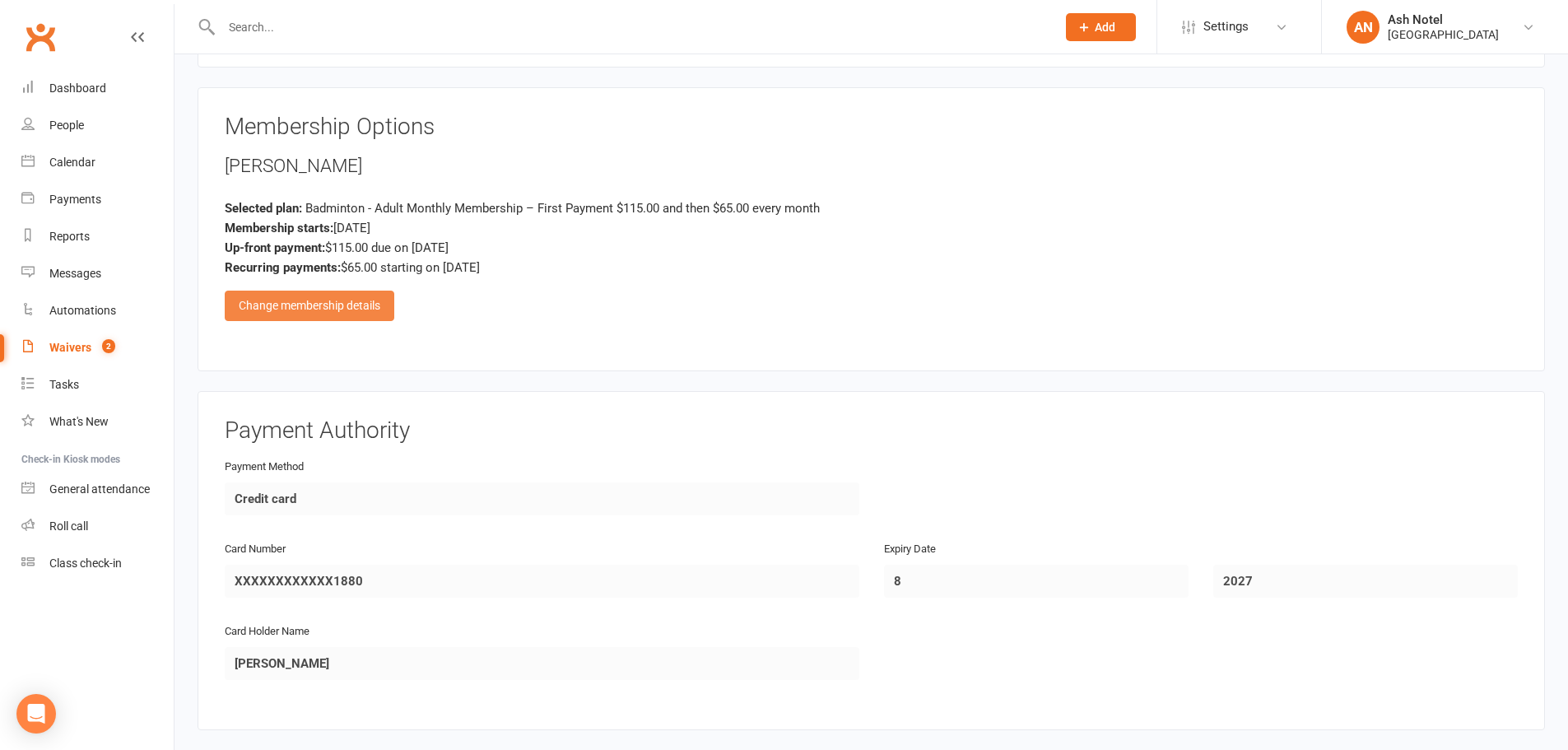
click at [369, 317] on div "Change membership details" at bounding box center [309, 305] width 169 height 29
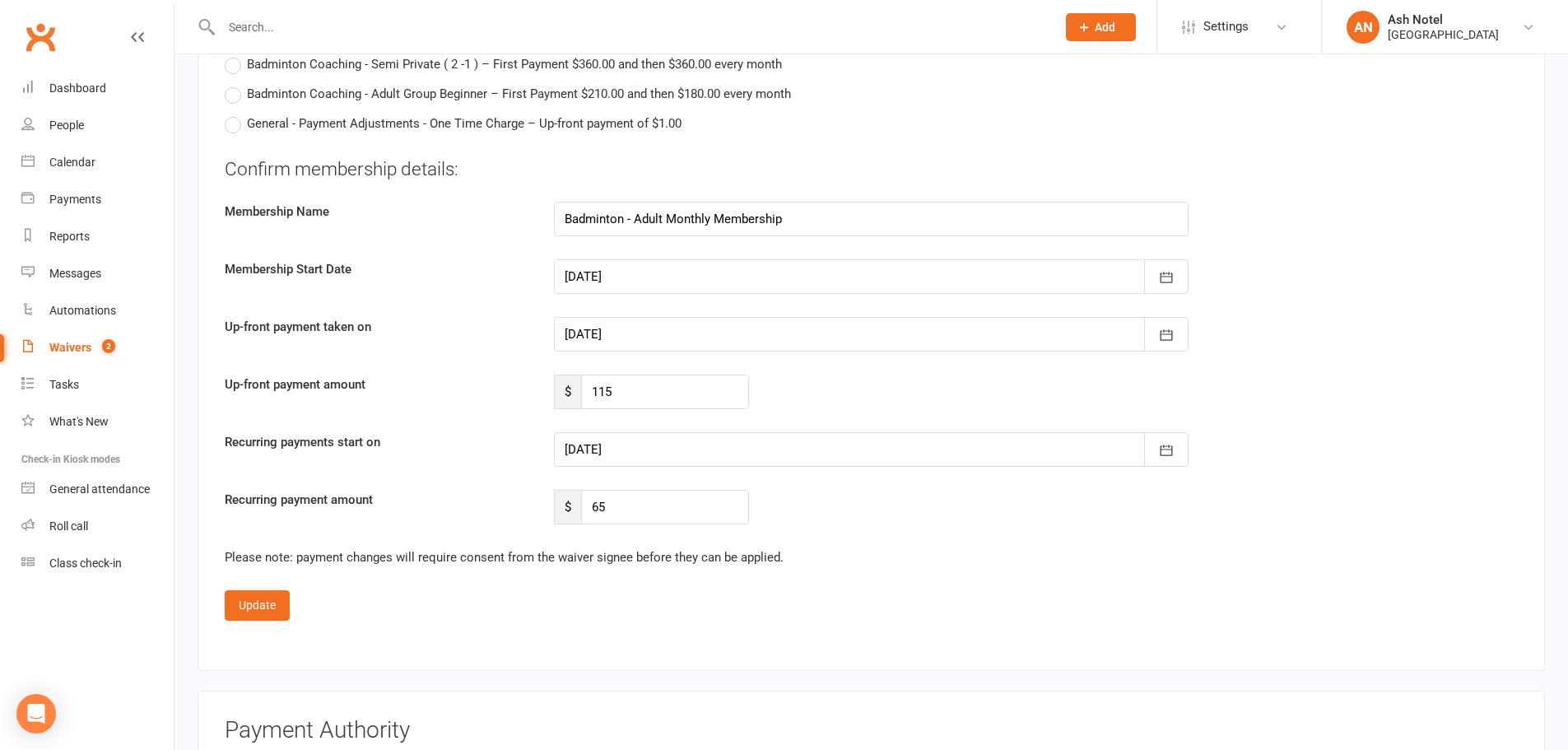
scroll to position [3128, 0]
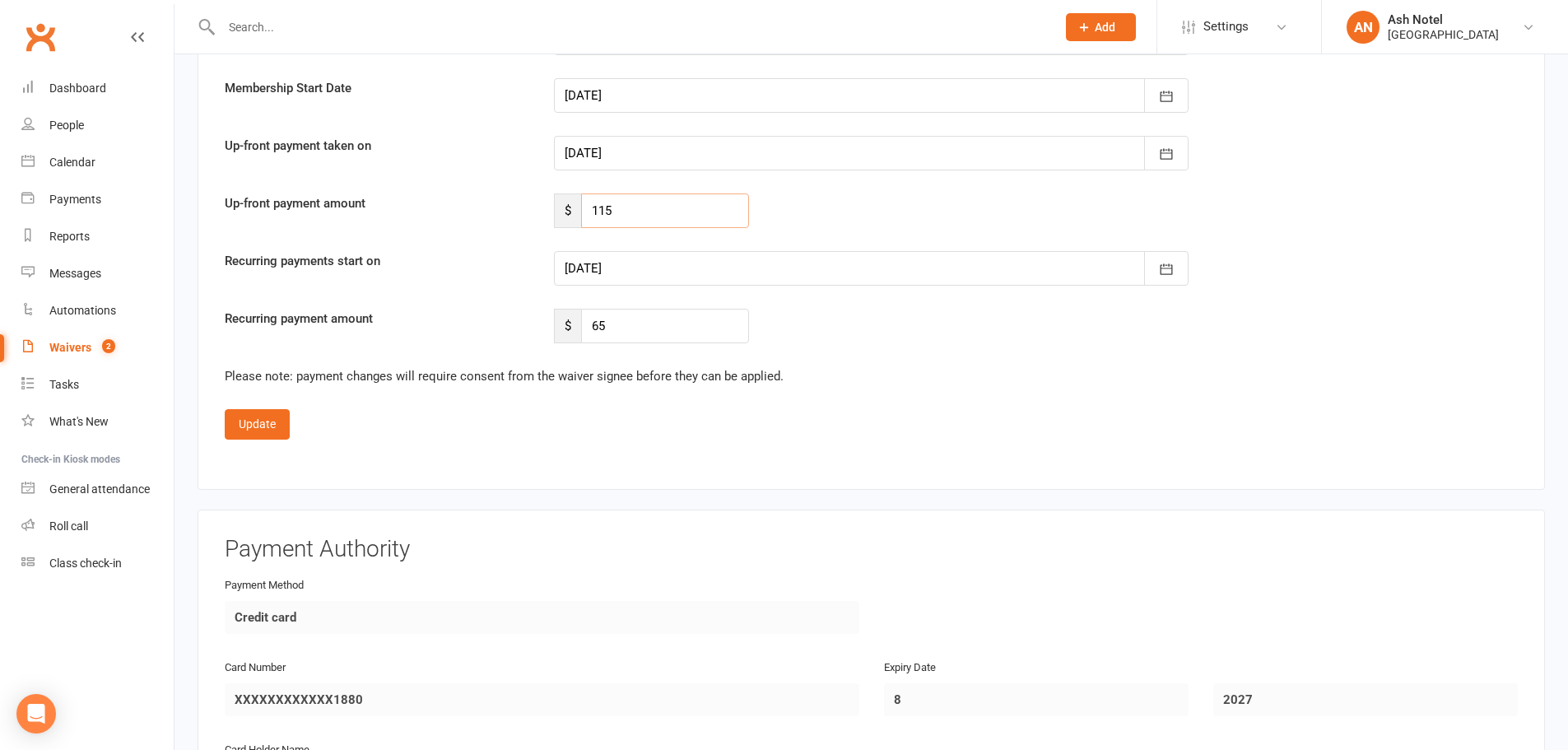
drag, startPoint x: 652, startPoint y: 205, endPoint x: 546, endPoint y: 209, distance: 106.1
click at [548, 209] on div "$ 115" at bounding box center [651, 210] width 220 height 34
type input "92"
click at [699, 269] on div at bounding box center [871, 268] width 635 height 34
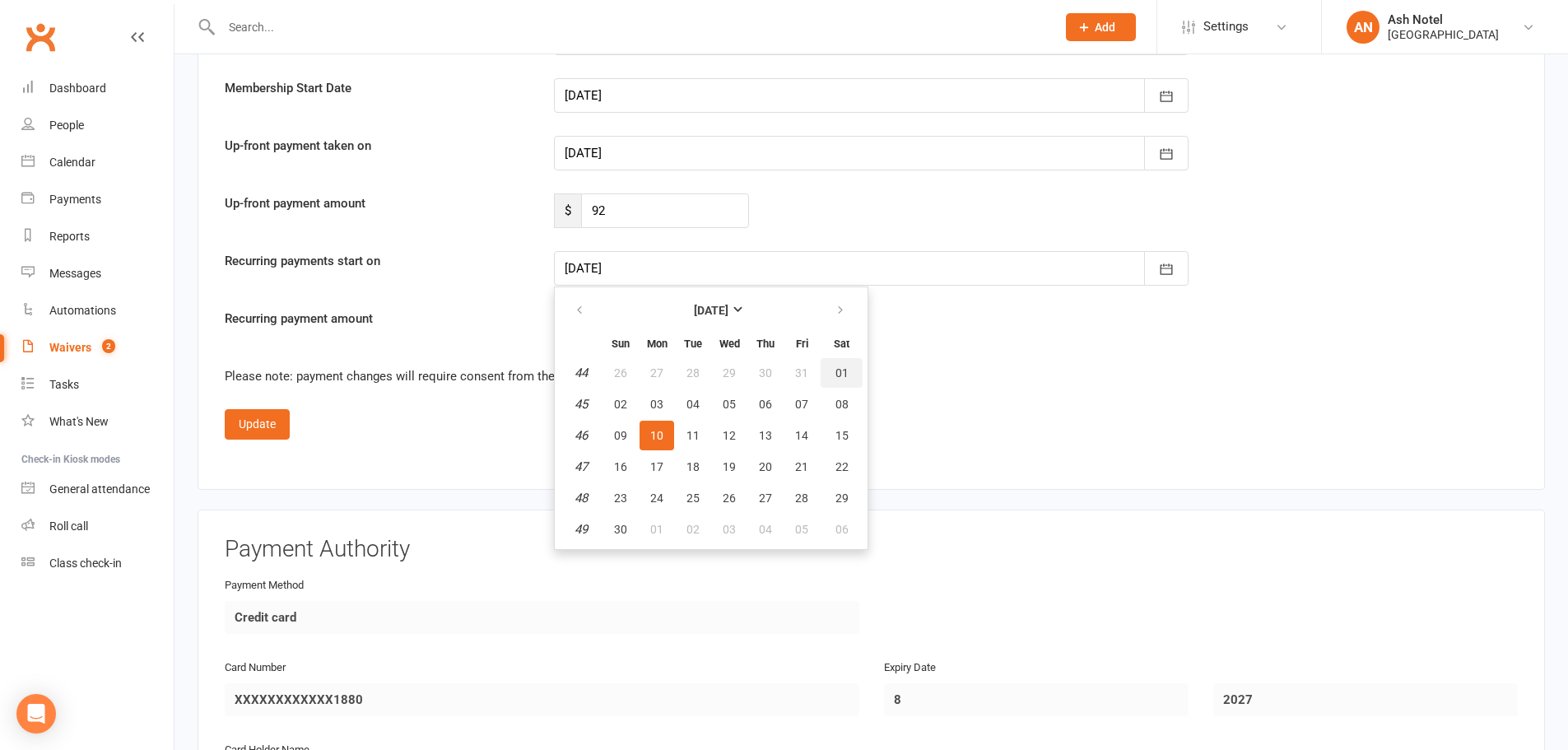
click at [837, 373] on span "01" at bounding box center [841, 372] width 13 height 13
type input "[DATE]"
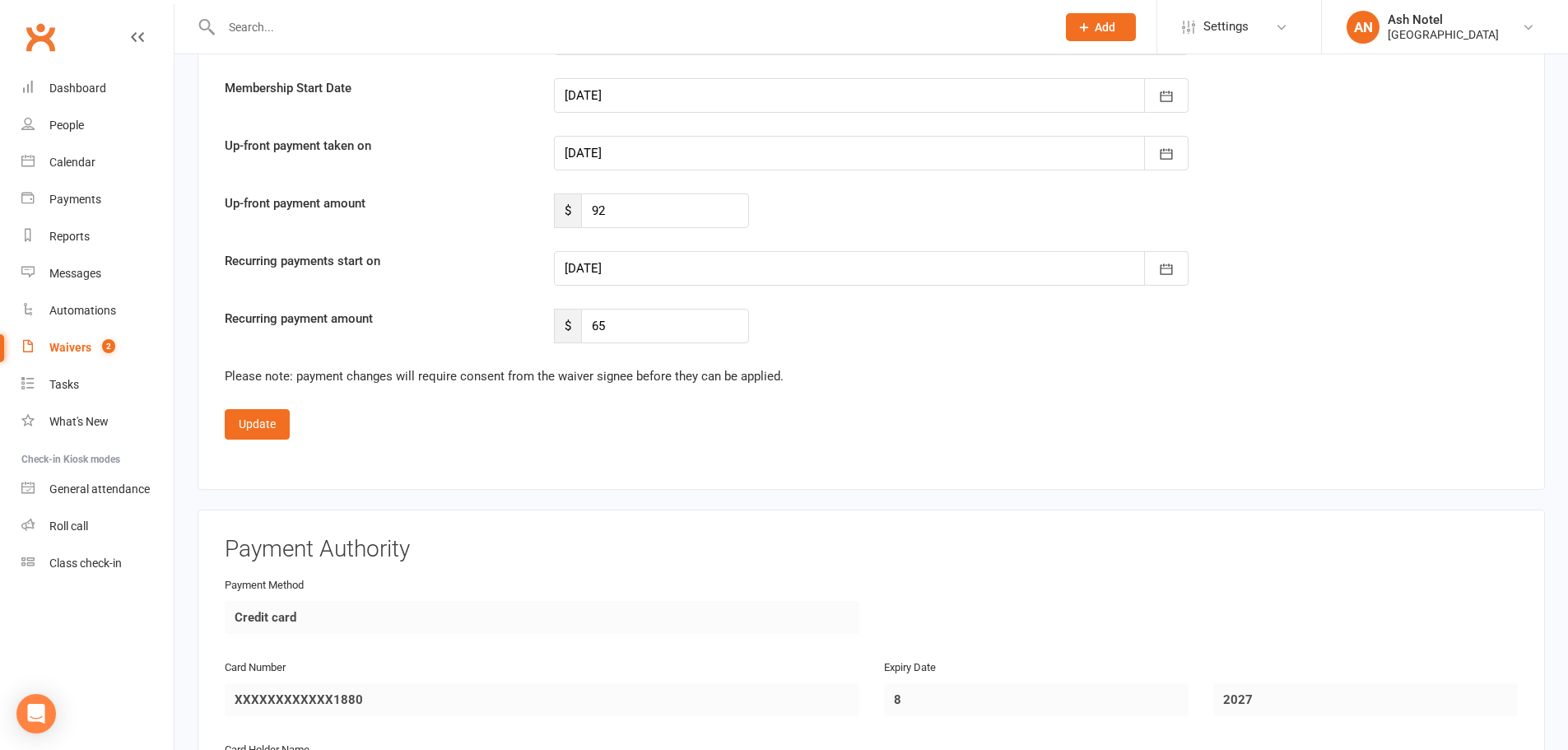
click at [828, 352] on fieldset "Confirm membership details: Membership Name Badminton - Adult Monthly Membershi…" at bounding box center [871, 207] width 1293 height 464
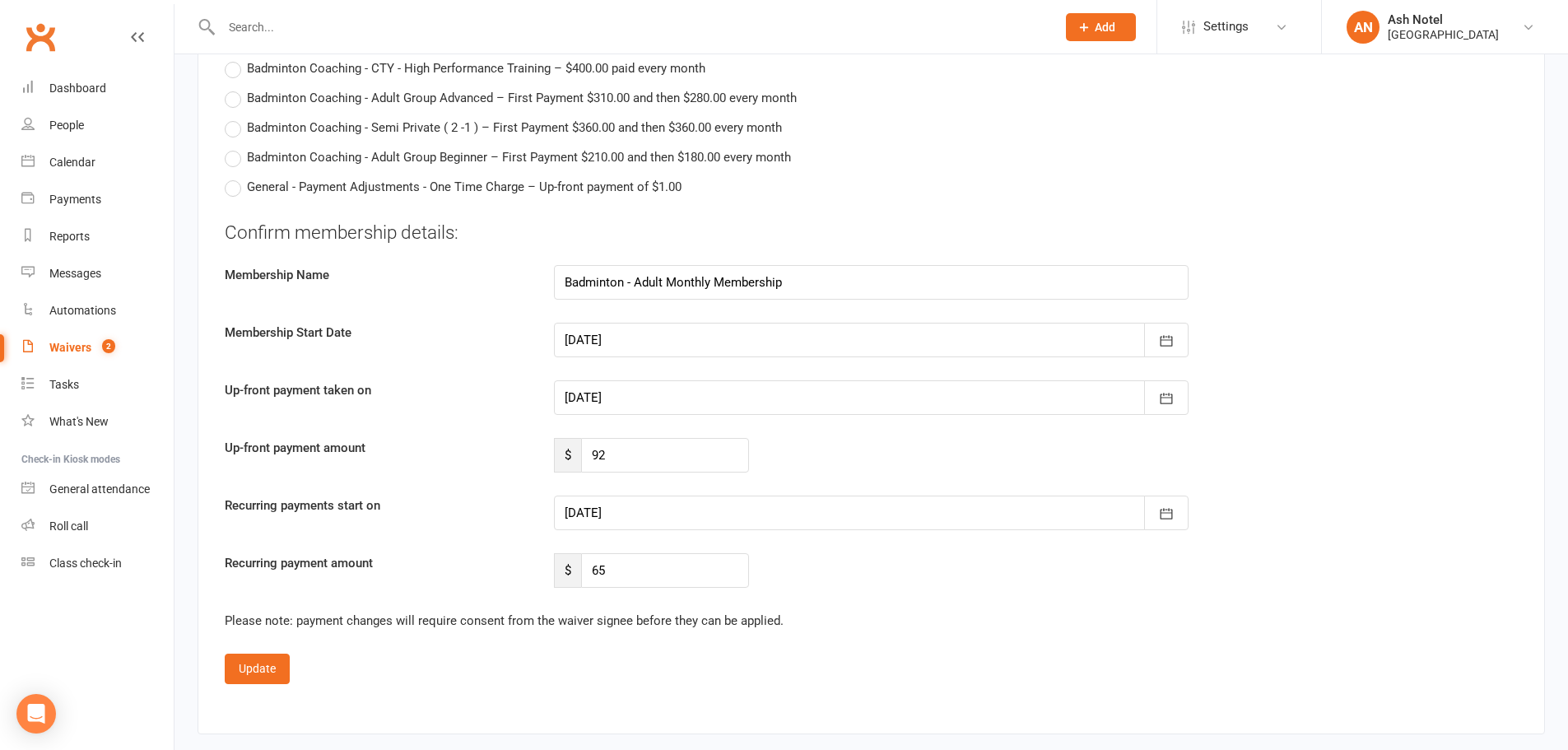
scroll to position [2798, 0]
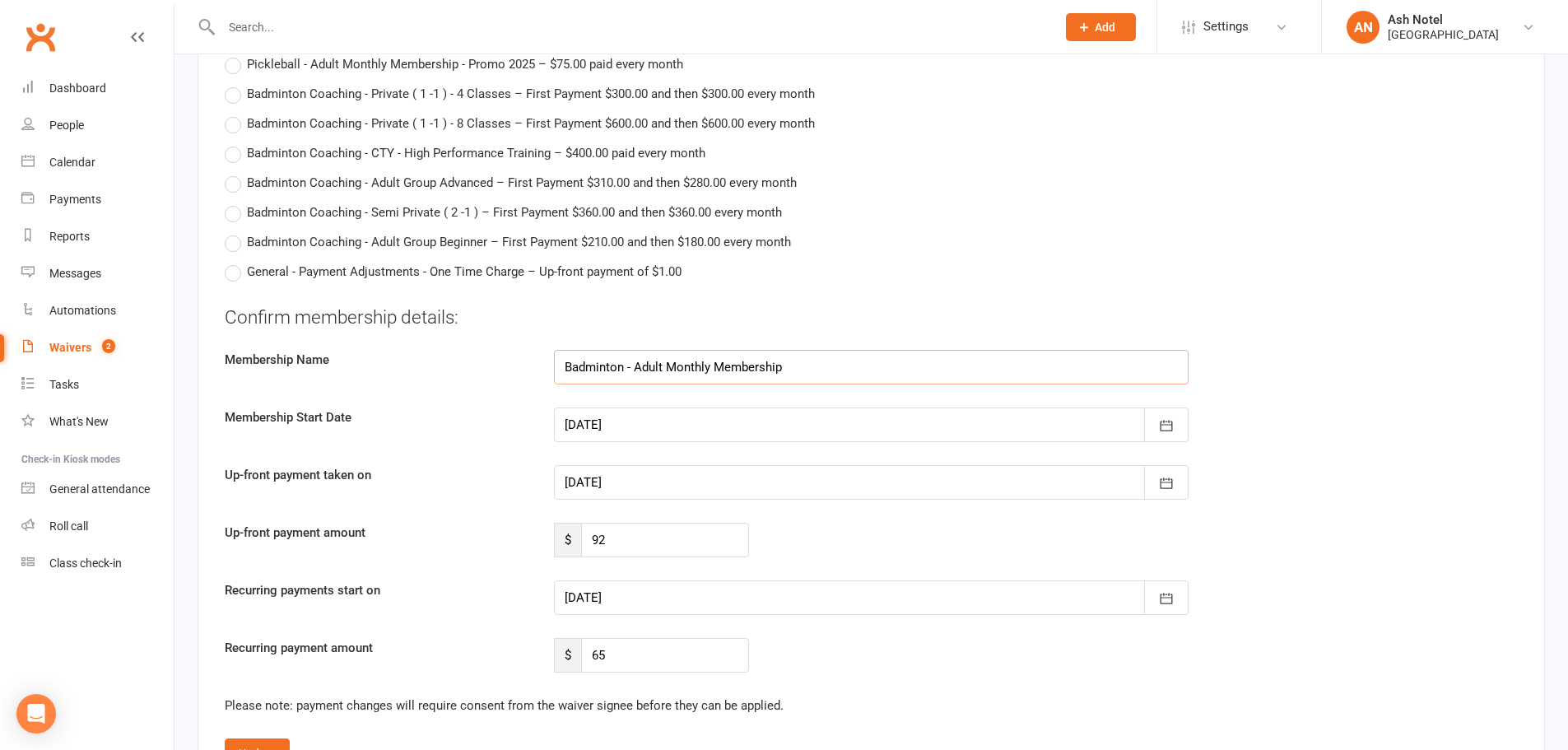
click at [718, 357] on input "Badminton - Adult Monthly Membership" at bounding box center [871, 367] width 635 height 34
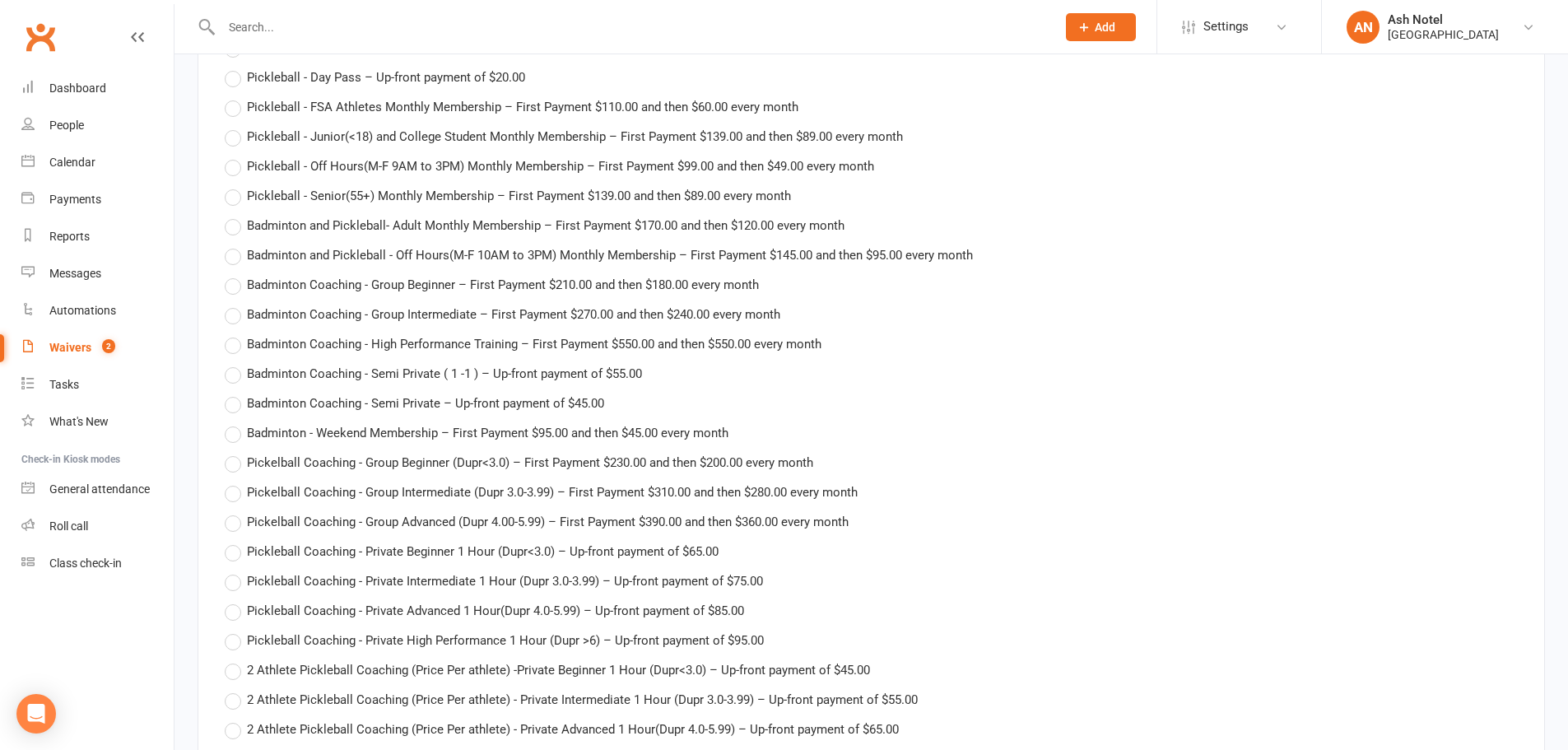
scroll to position [1564, 0]
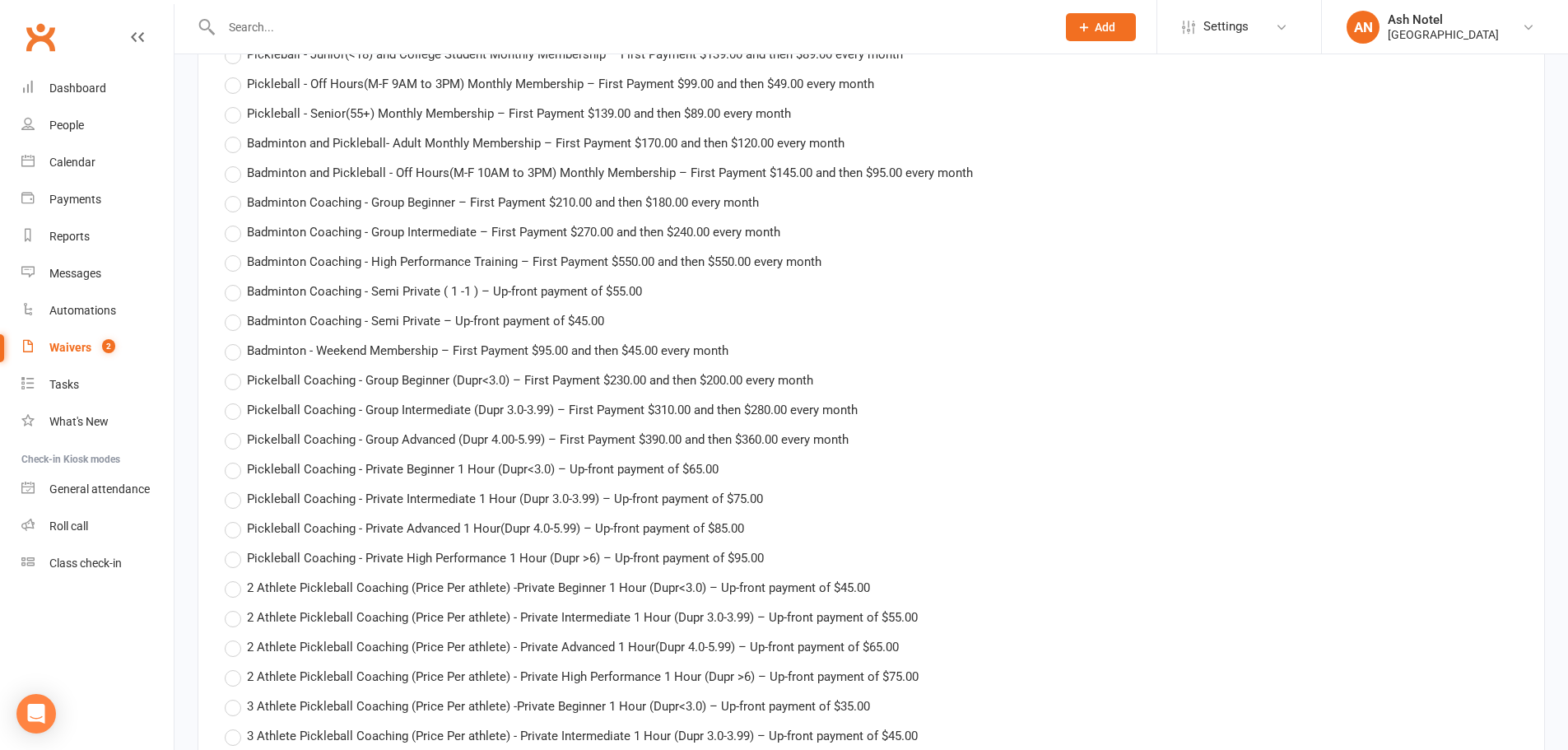
click at [337, 350] on span "Badminton - Weekend Membership – First Payment $95.00 and then $45.00 every mon…" at bounding box center [487, 350] width 481 height 17
click at [235, 341] on input "Badminton - Weekend Membership – First Payment $95.00 and then $45.00 every mon…" at bounding box center [230, 341] width 10 height 0
type input "Badminton - Weekend Membership"
type input "95"
type input "45"
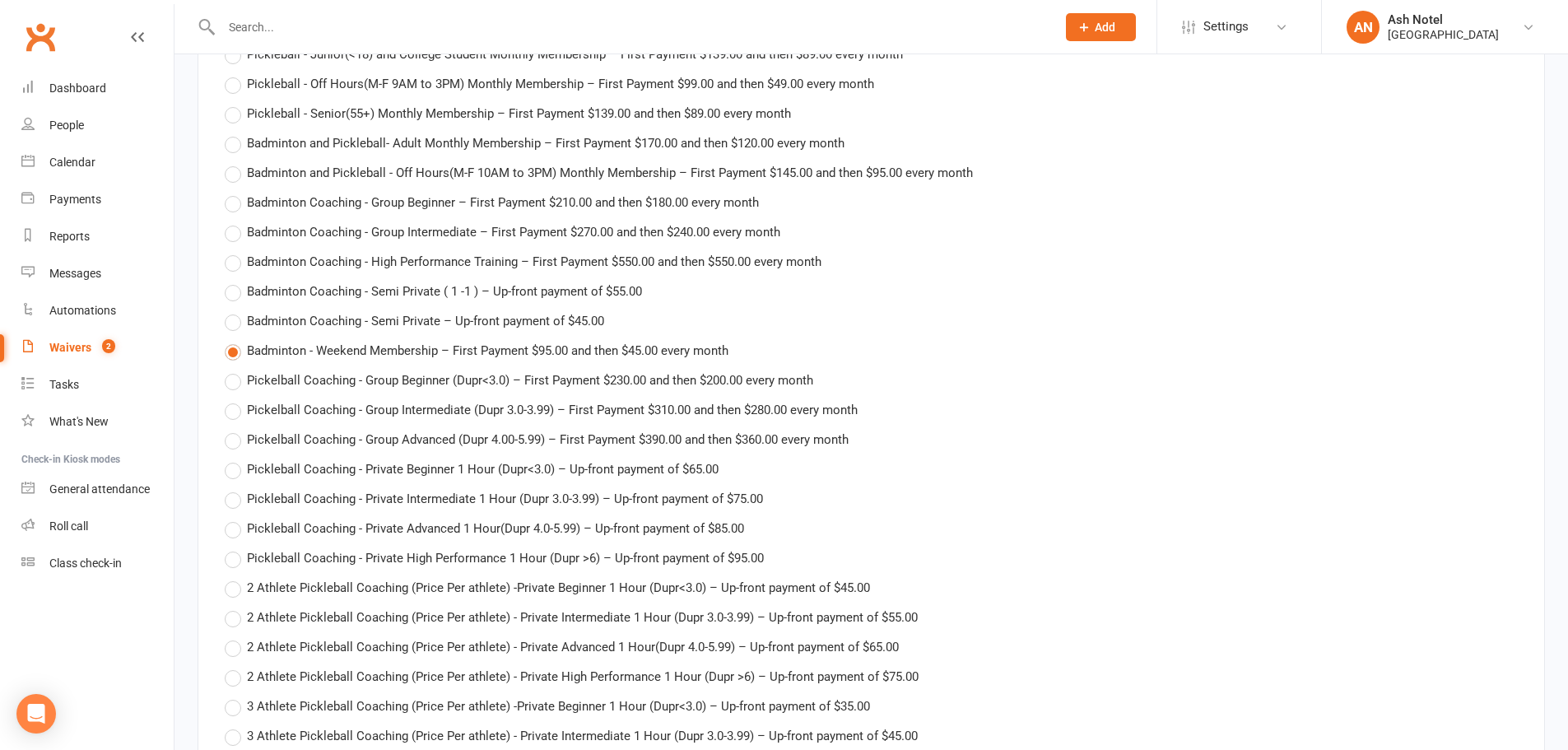
type input "11 Nov 2025"
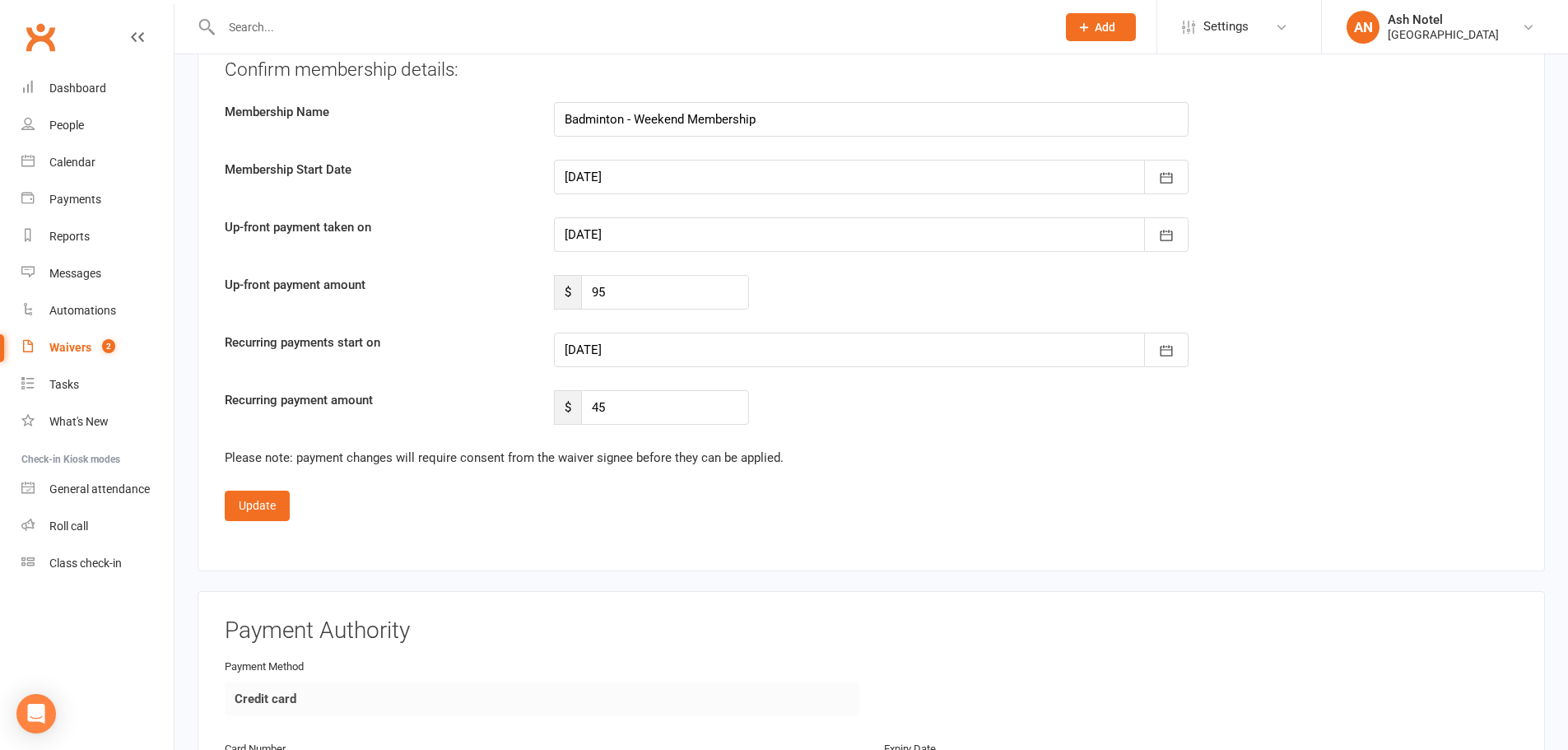
scroll to position [3046, 0]
drag, startPoint x: 628, startPoint y: 302, endPoint x: 539, endPoint y: 300, distance: 89.0
click at [539, 300] on div "Up-front payment amount $ 95" at bounding box center [871, 293] width 1318 height 34
type input "84"
click at [508, 466] on div "Please note: payment changes will require consent from the waiver signee before…" at bounding box center [871, 458] width 1293 height 20
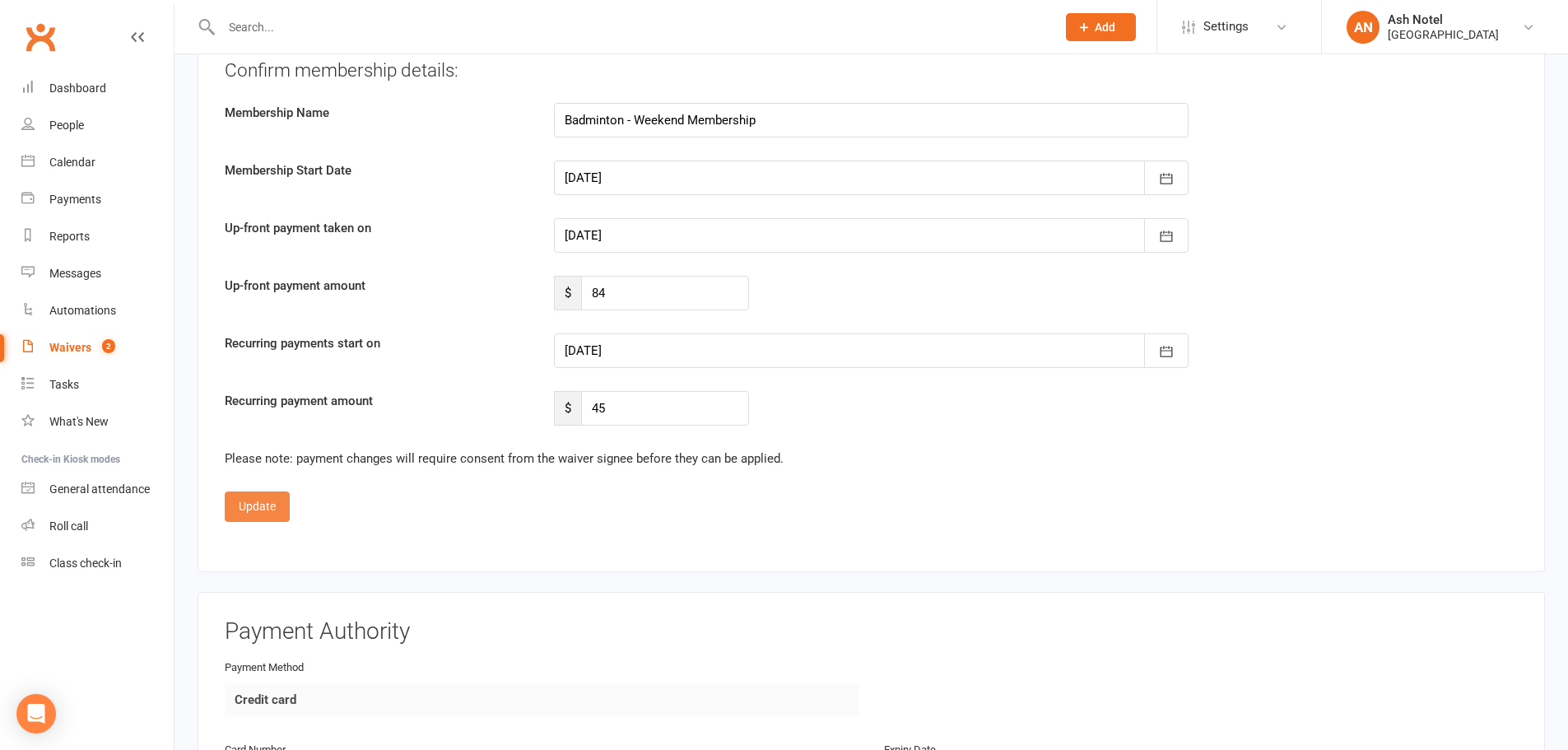
click at [249, 502] on button "Update" at bounding box center [258, 506] width 65 height 29
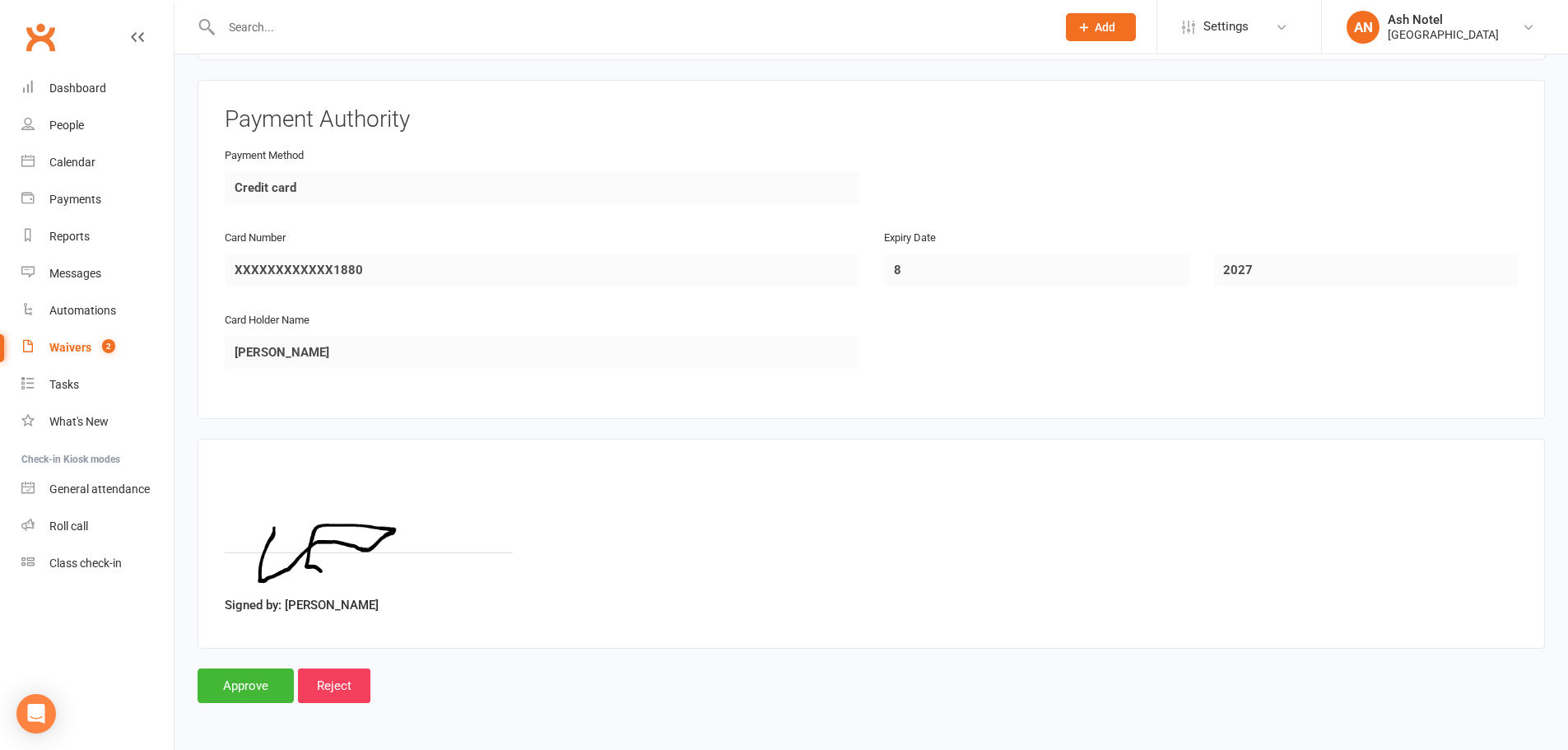
scroll to position [1381, 0]
click at [249, 680] on input "Approve" at bounding box center [246, 686] width 96 height 34
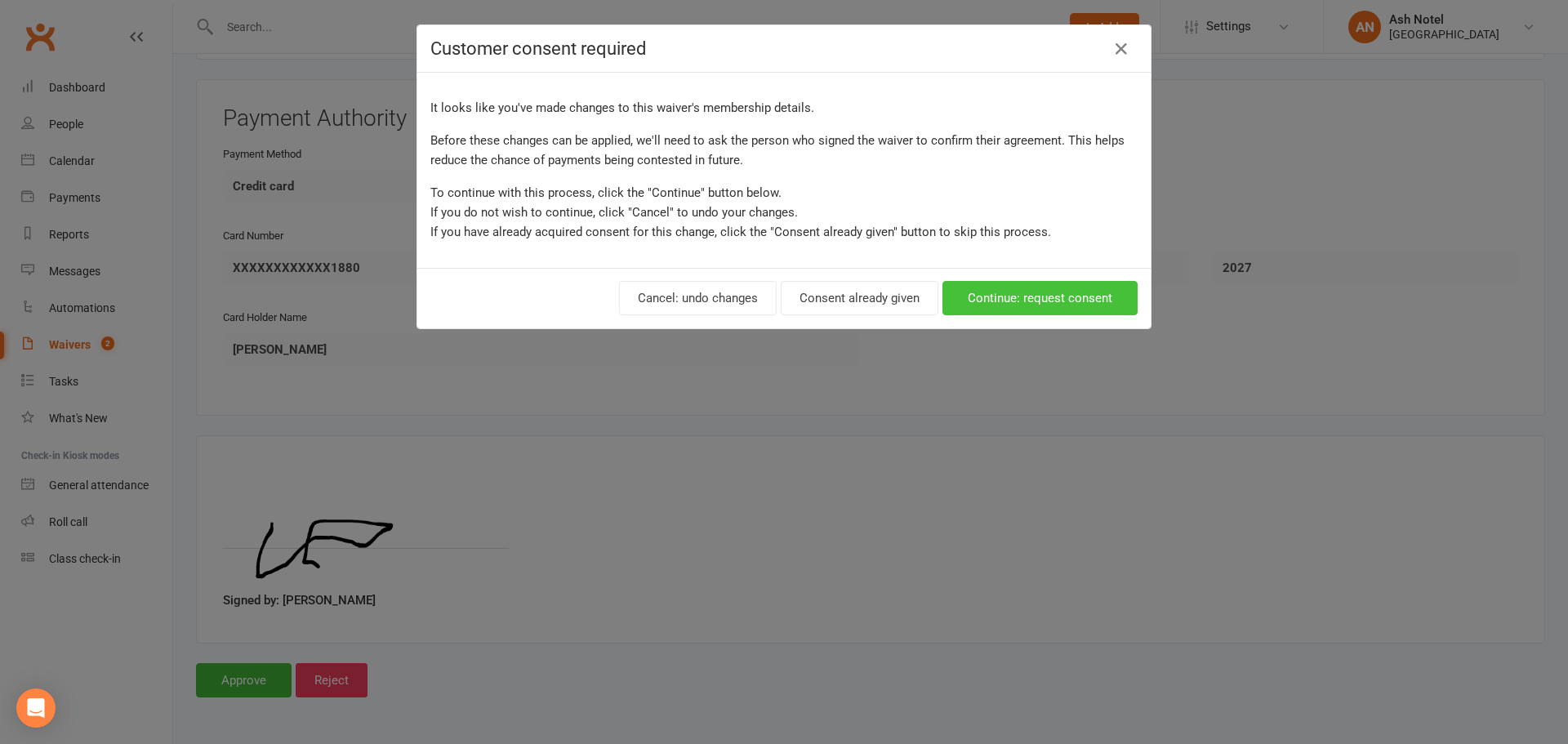
click at [1011, 304] on button "Continue: request consent" at bounding box center [1040, 298] width 195 height 34
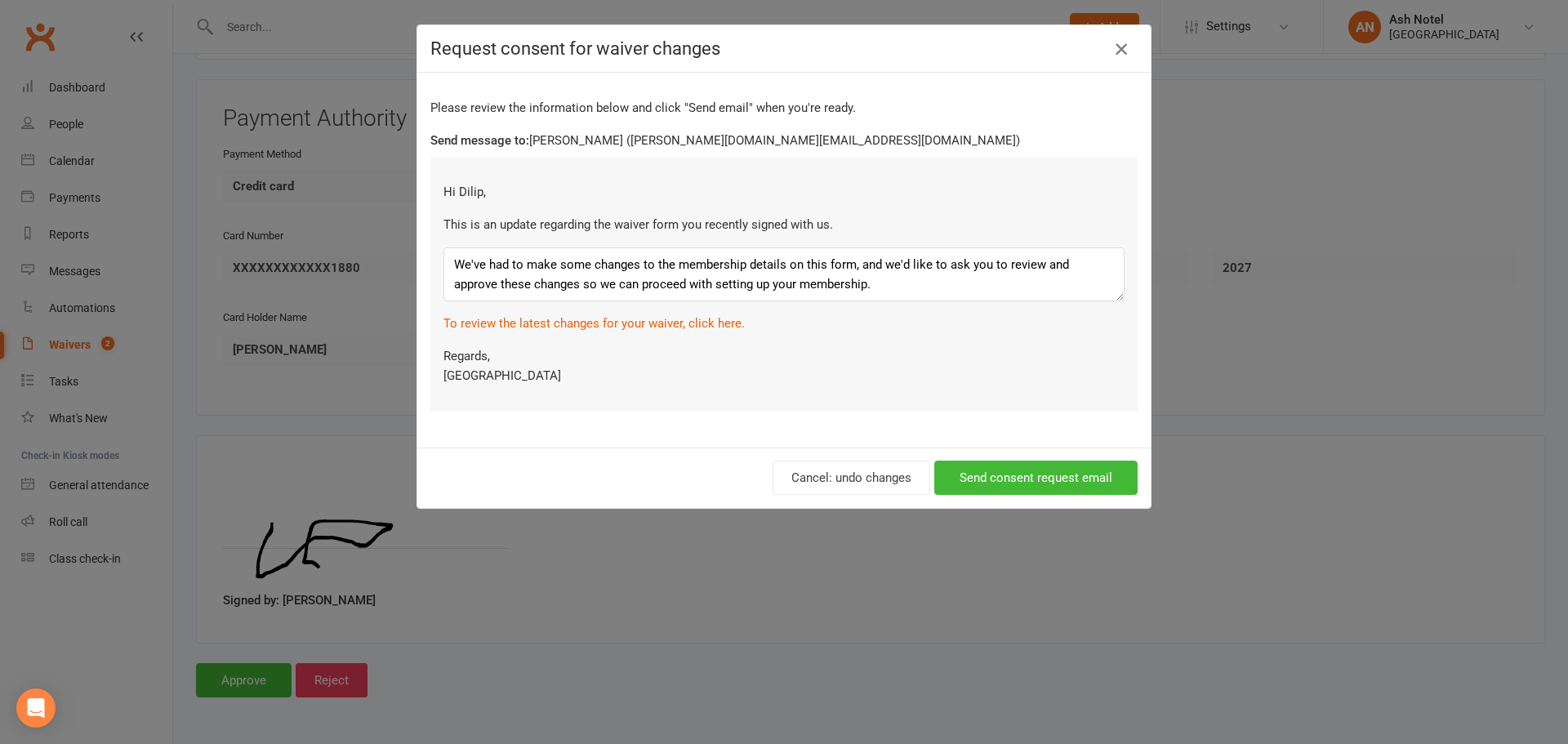
click at [1112, 49] on icon "button" at bounding box center [1121, 49] width 20 height 20
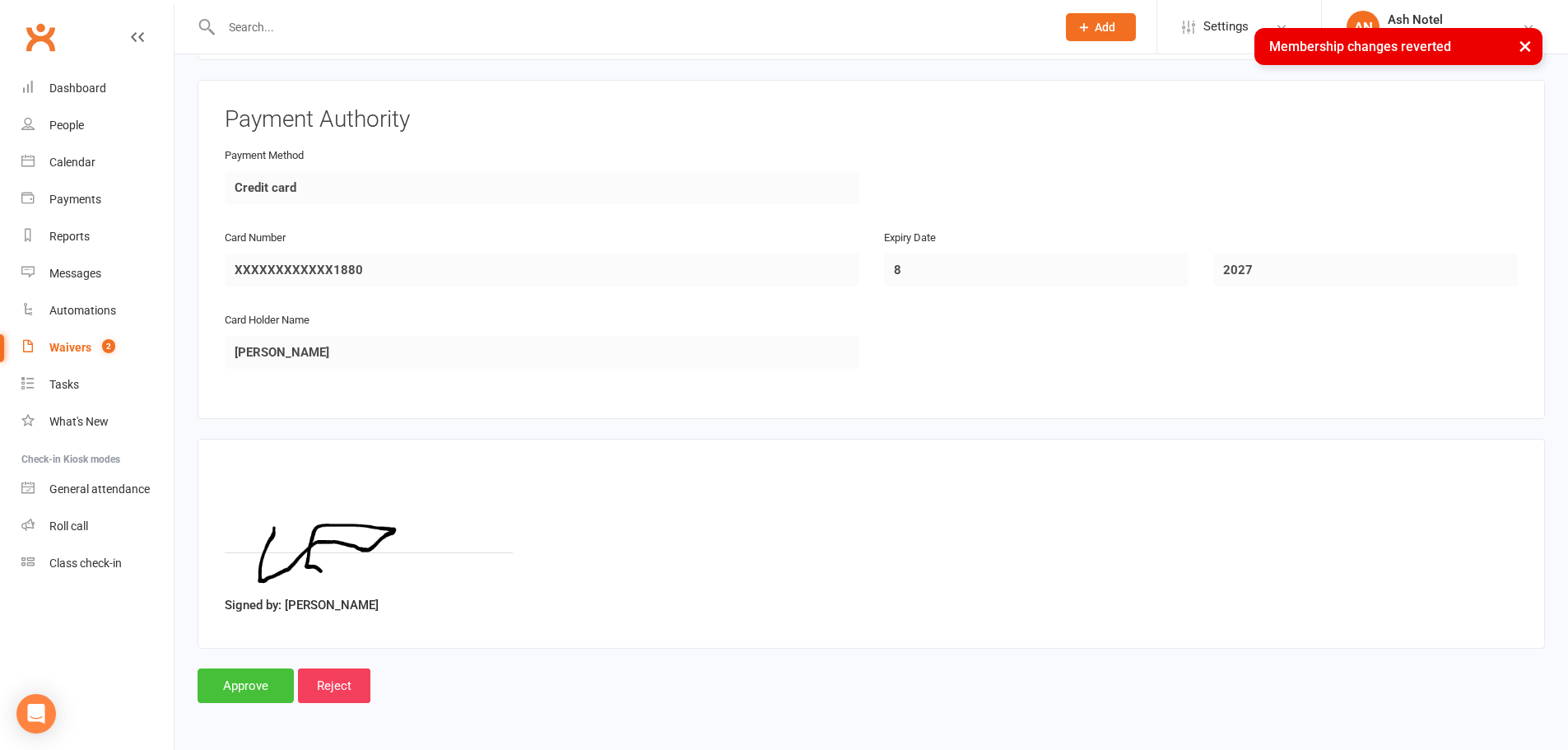
click at [258, 697] on input "Approve" at bounding box center [246, 686] width 96 height 34
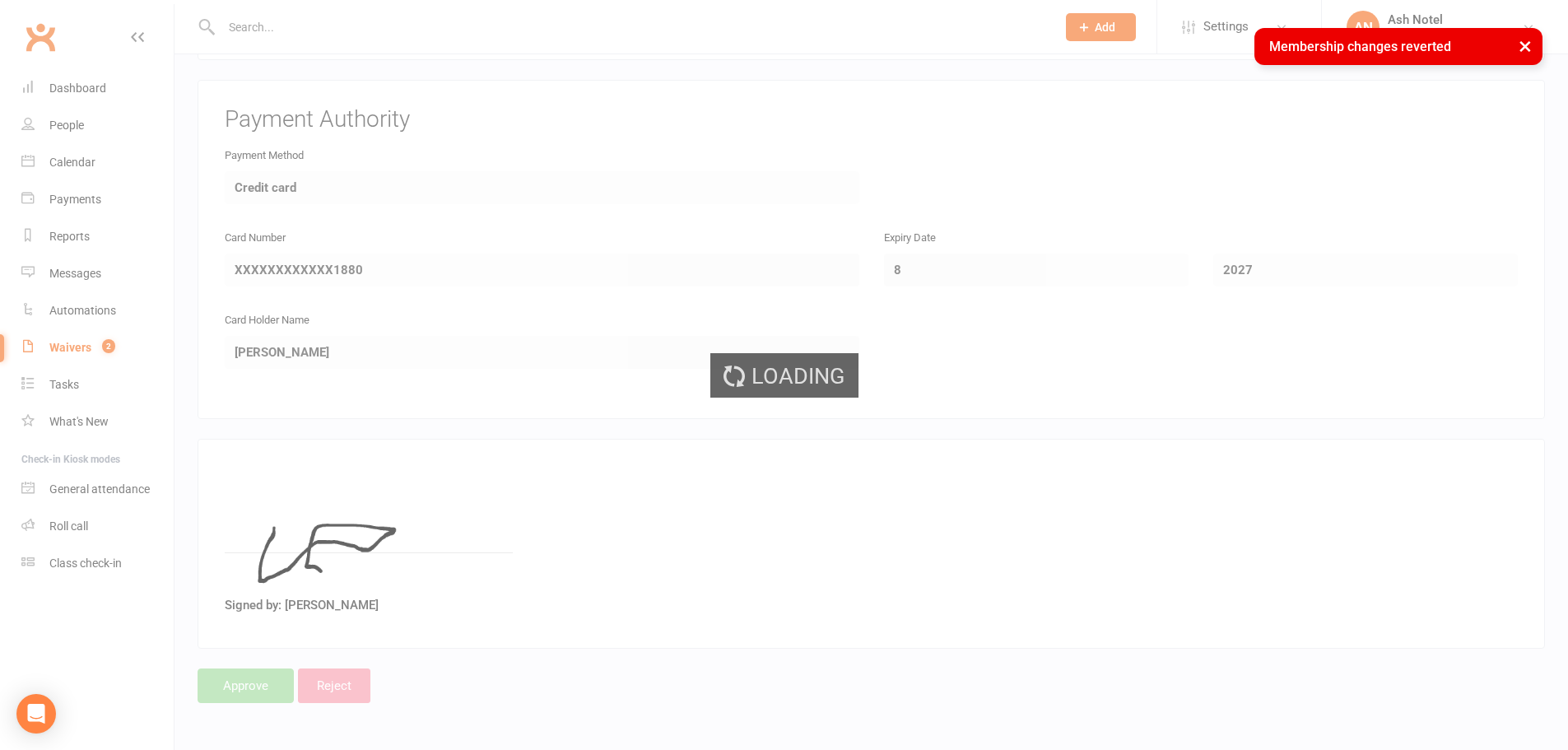
select select "25"
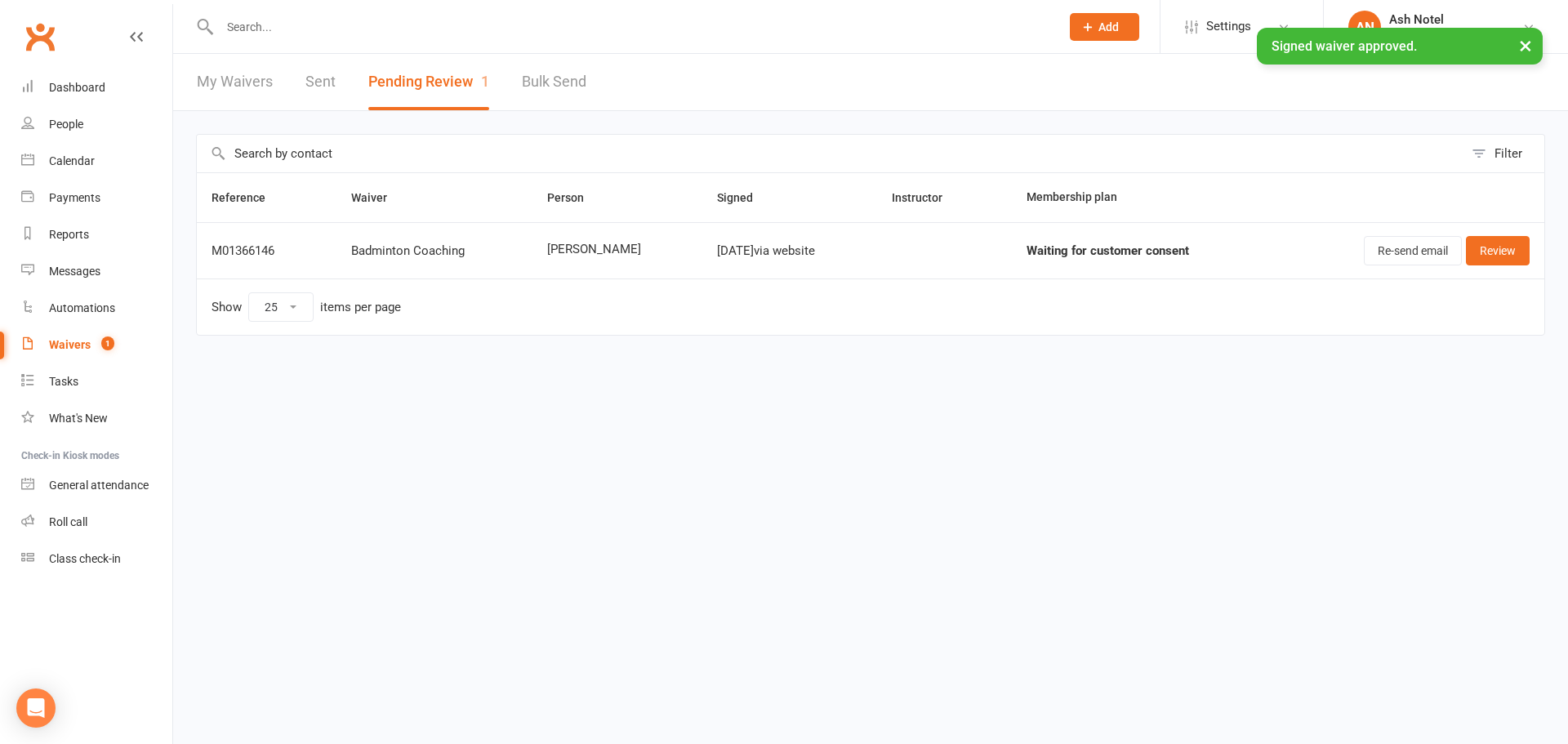
click at [311, 82] on link "Sent" at bounding box center [320, 82] width 30 height 56
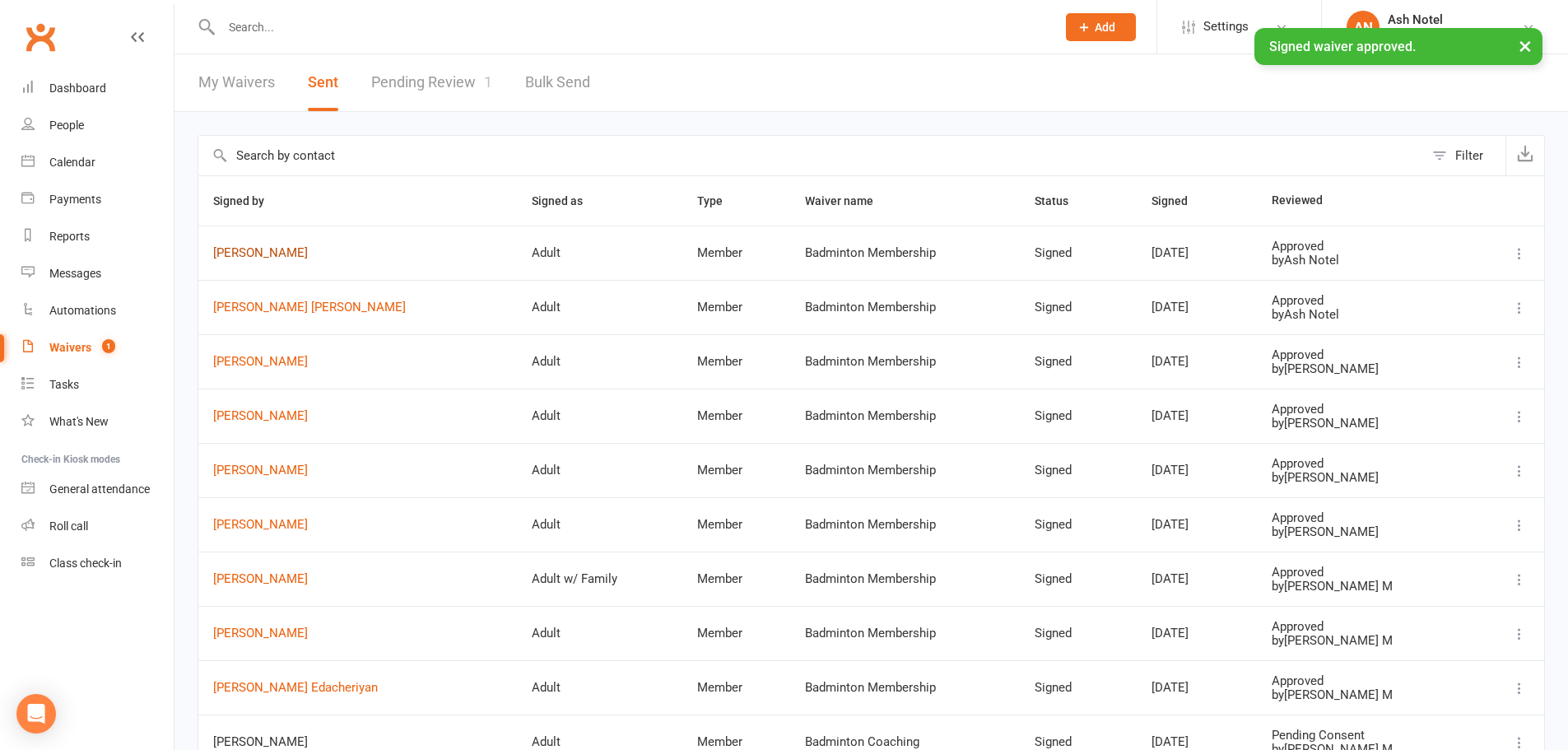
click at [263, 251] on link "[PERSON_NAME]" at bounding box center [357, 253] width 289 height 14
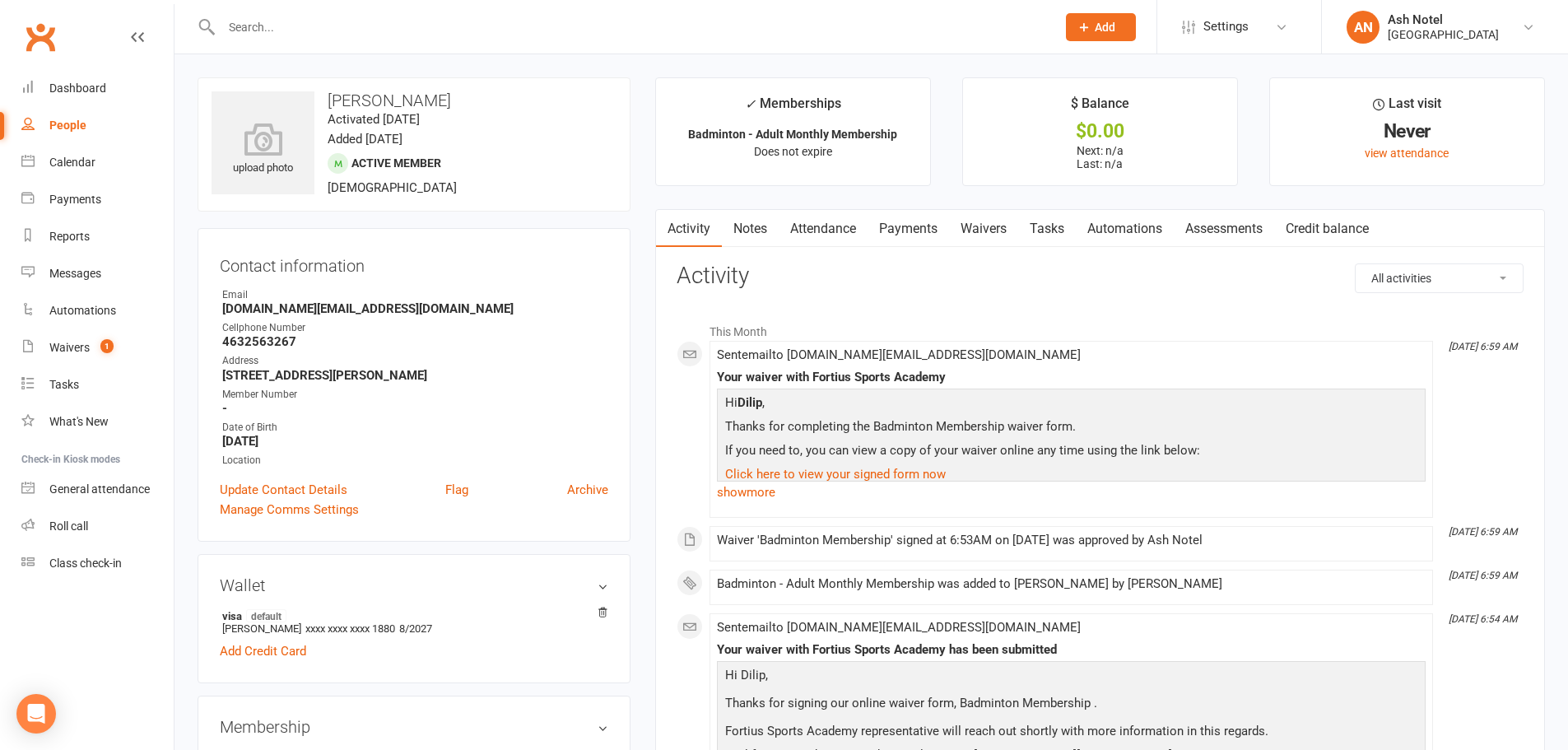
click at [849, 232] on link "Attendance" at bounding box center [822, 229] width 88 height 38
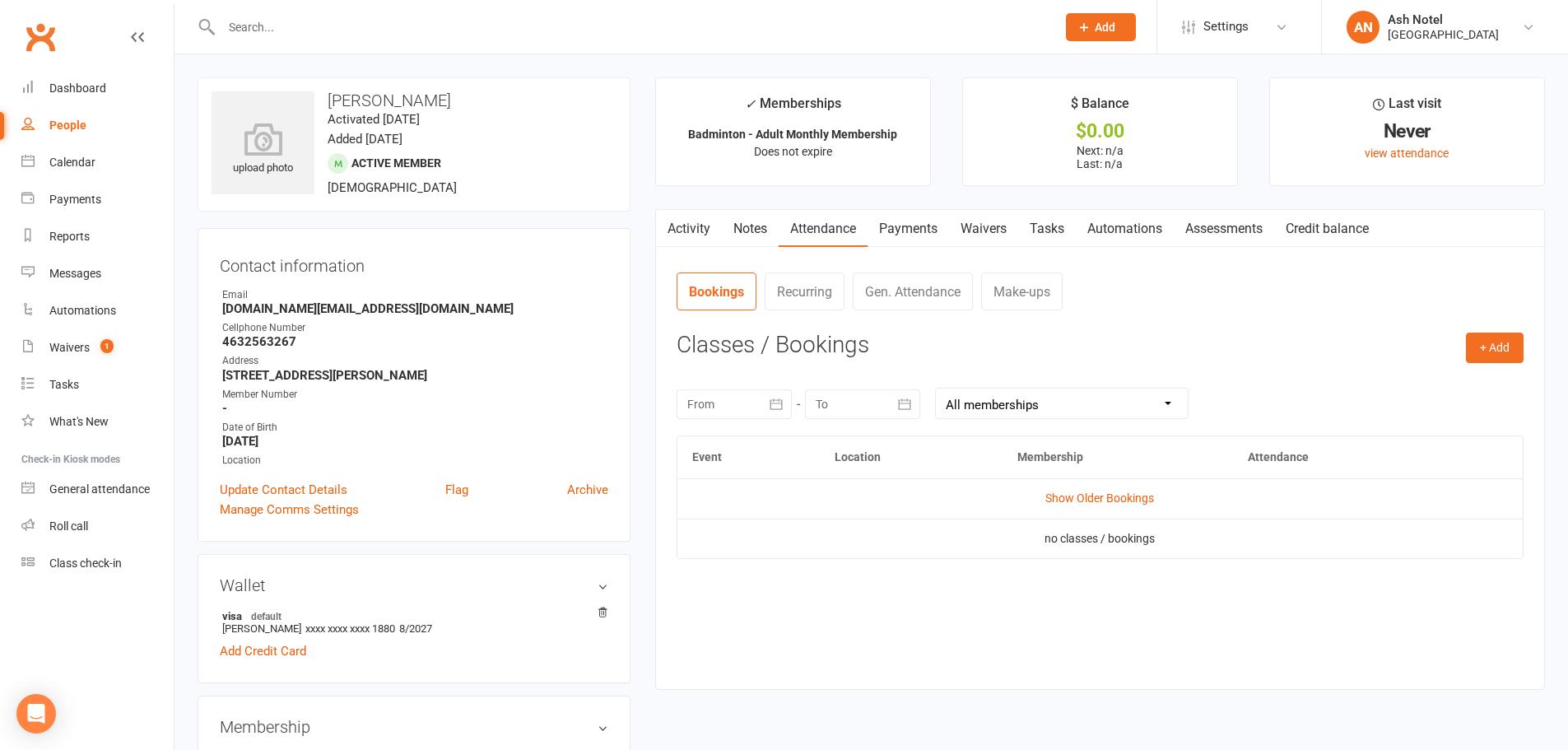
click at [908, 231] on link "Payments" at bounding box center [908, 229] width 82 height 38
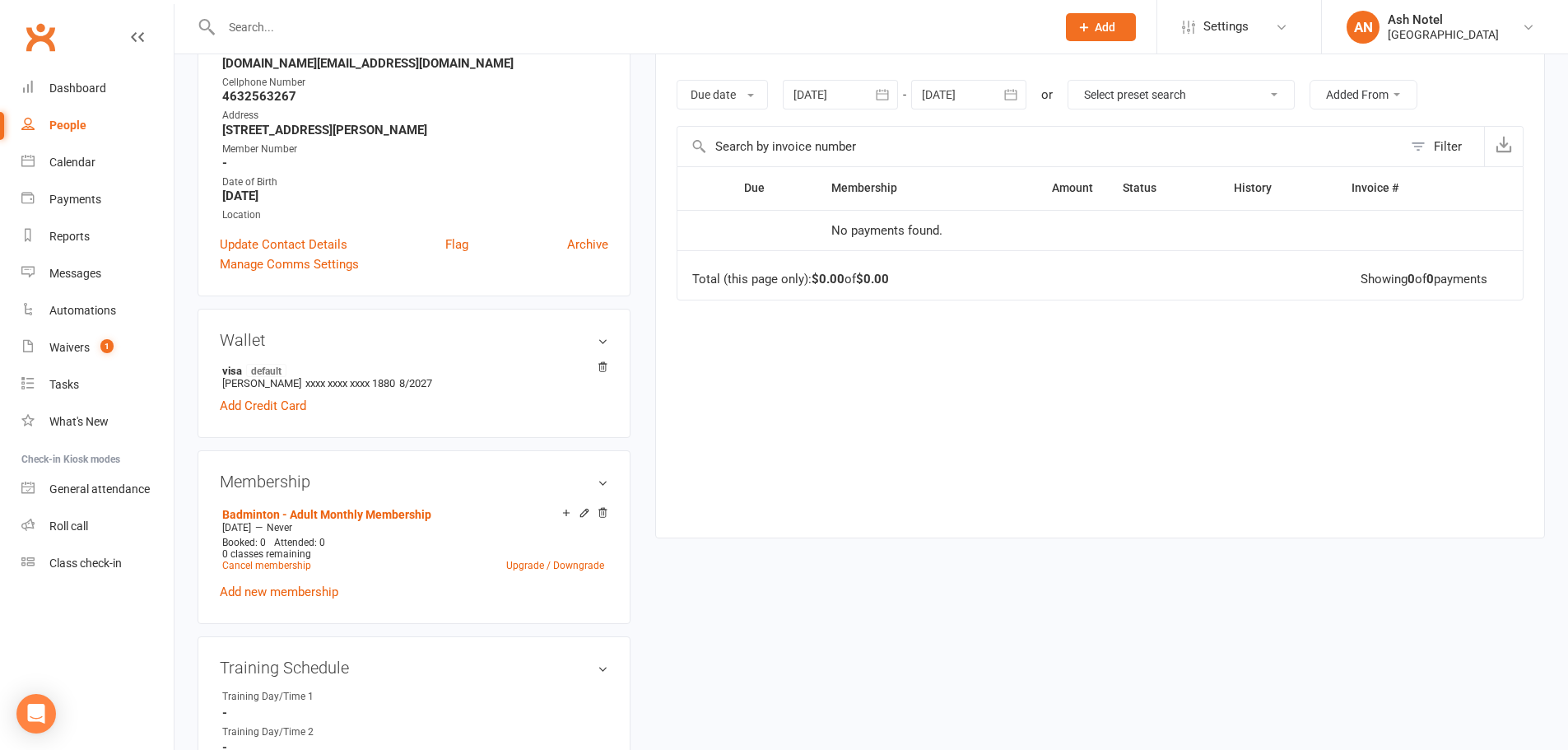
scroll to position [412, 0]
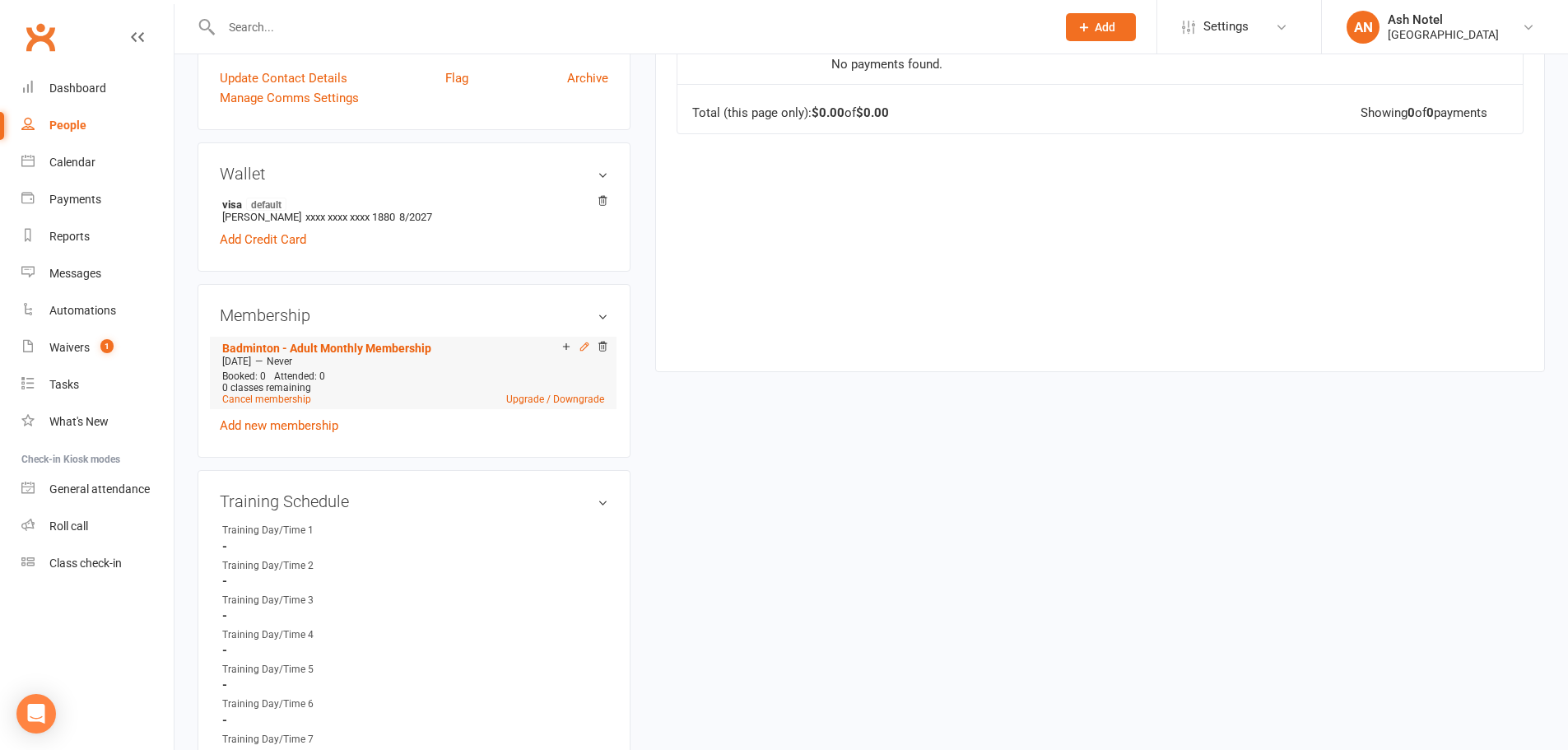
click at [582, 344] on icon at bounding box center [584, 346] width 11 height 11
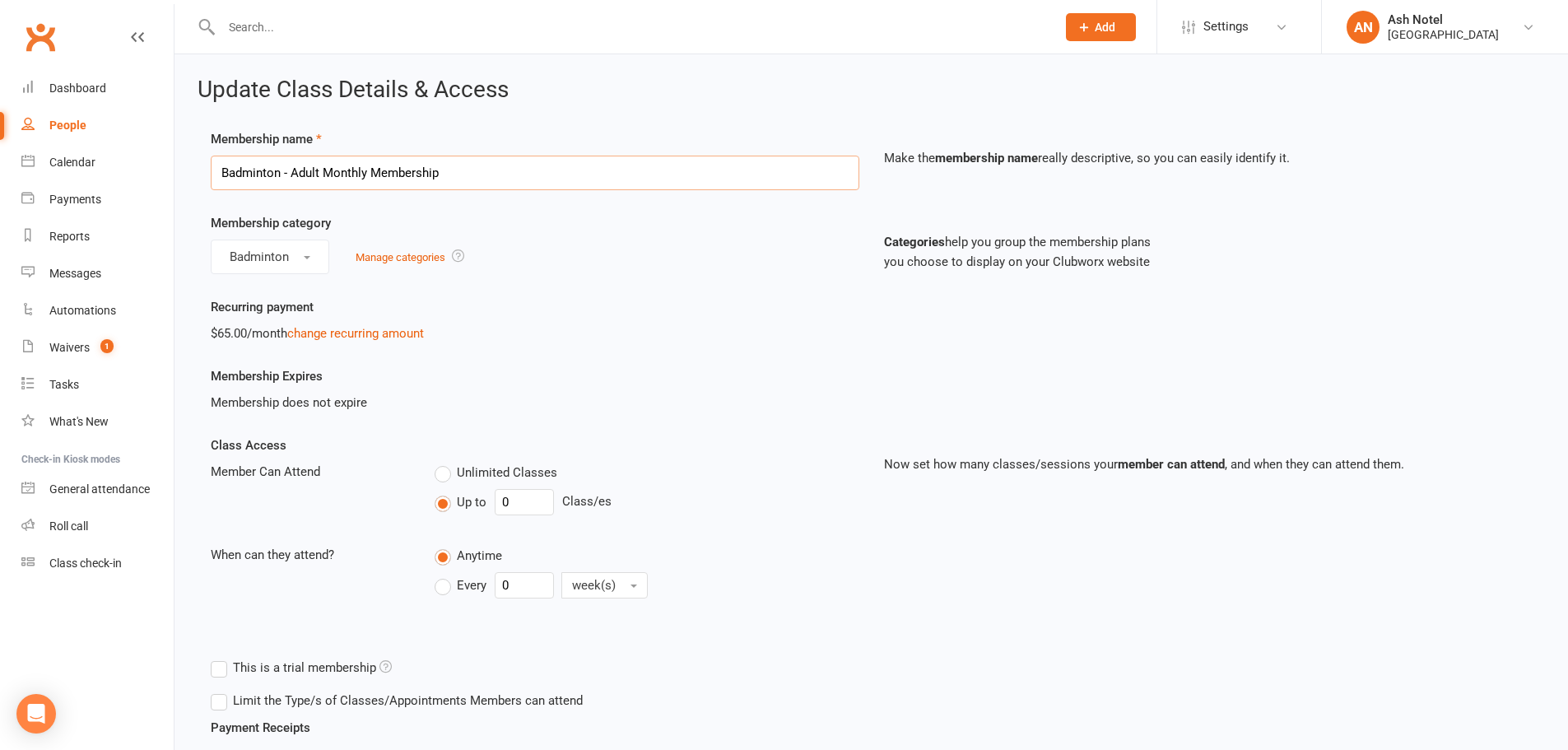
click at [434, 174] on input "Badminton - Adult Monthly Membership" at bounding box center [534, 173] width 649 height 34
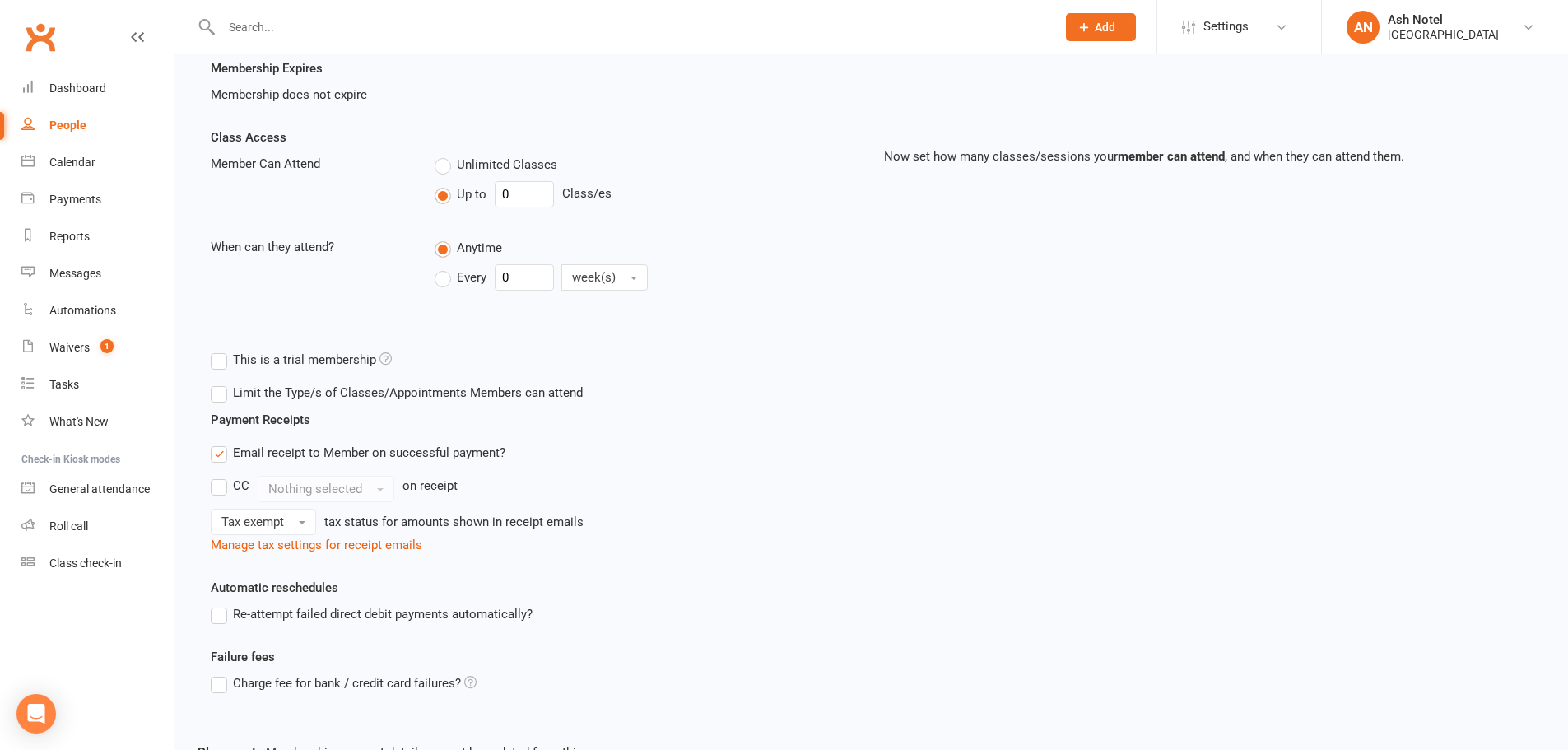
scroll to position [415, 0]
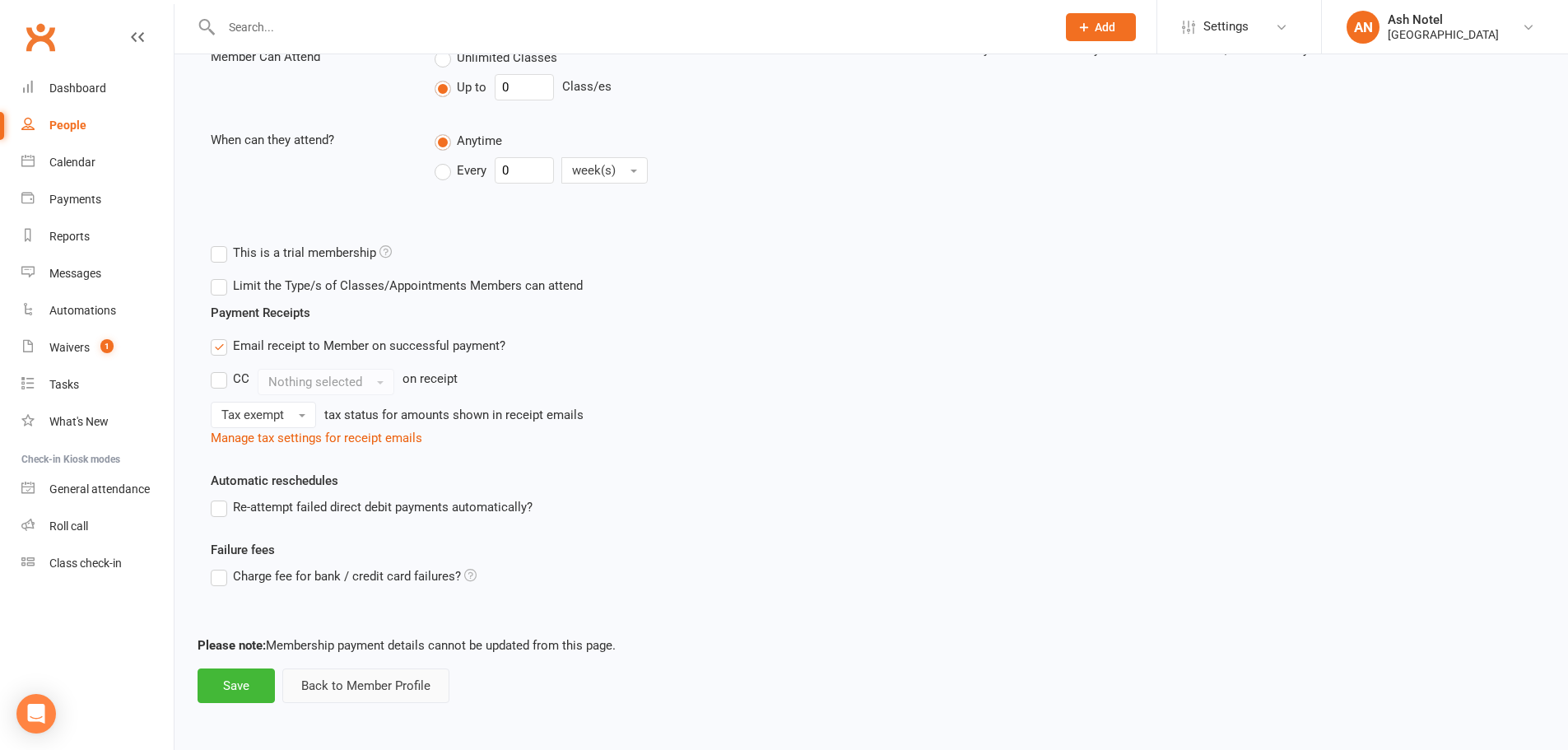
click at [392, 686] on button "Back to Member Profile" at bounding box center [366, 686] width 167 height 34
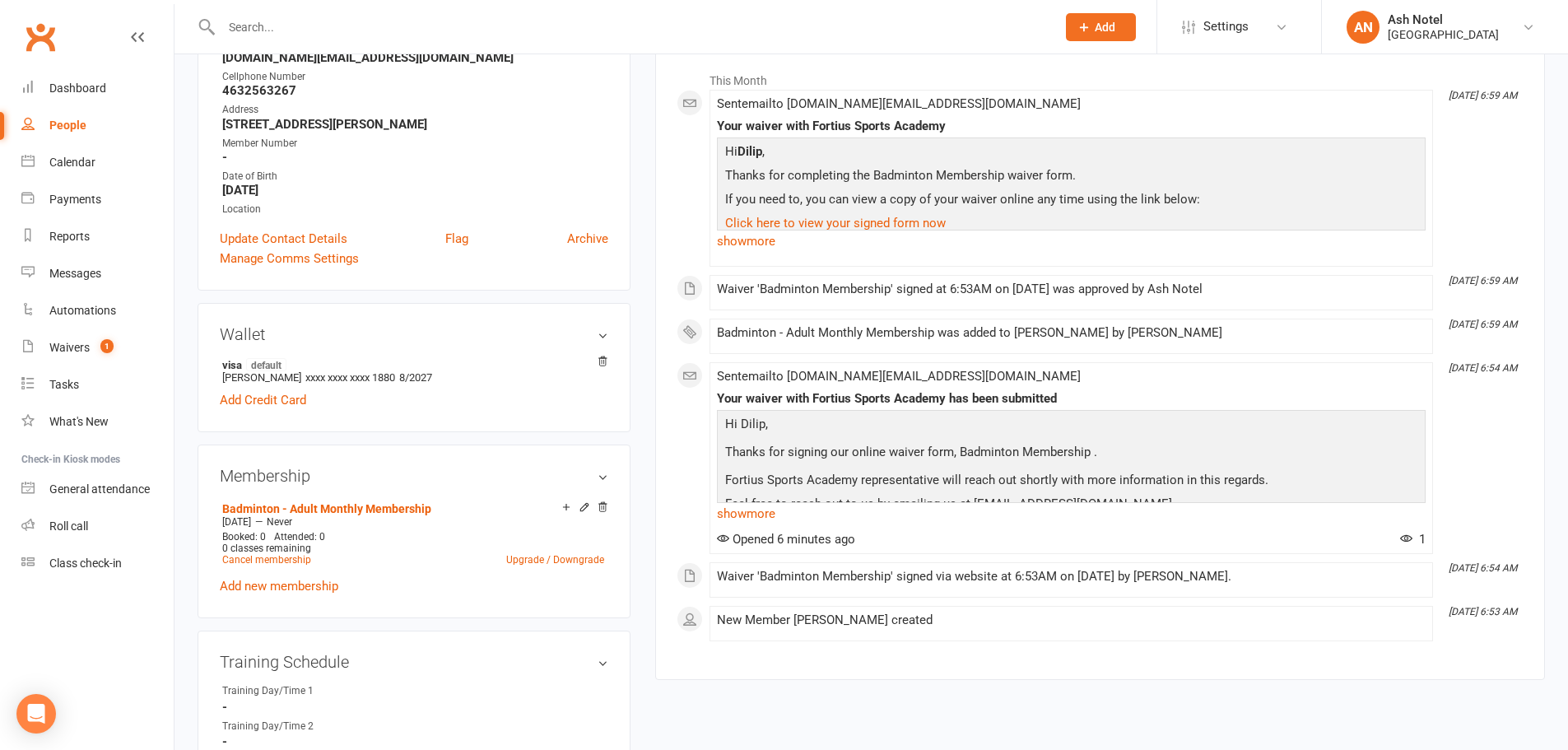
scroll to position [412, 0]
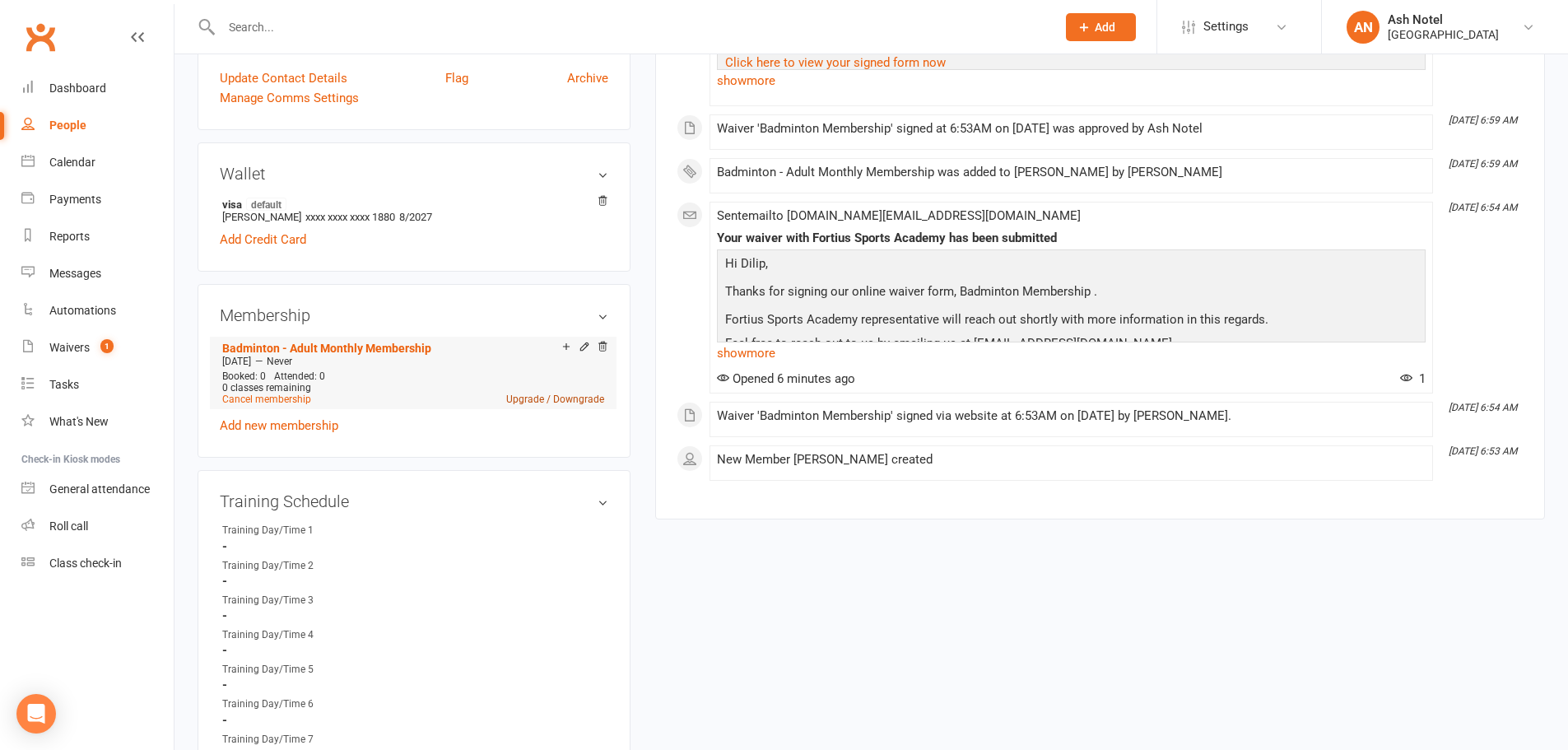
click at [540, 401] on link "Upgrade / Downgrade" at bounding box center [555, 399] width 98 height 11
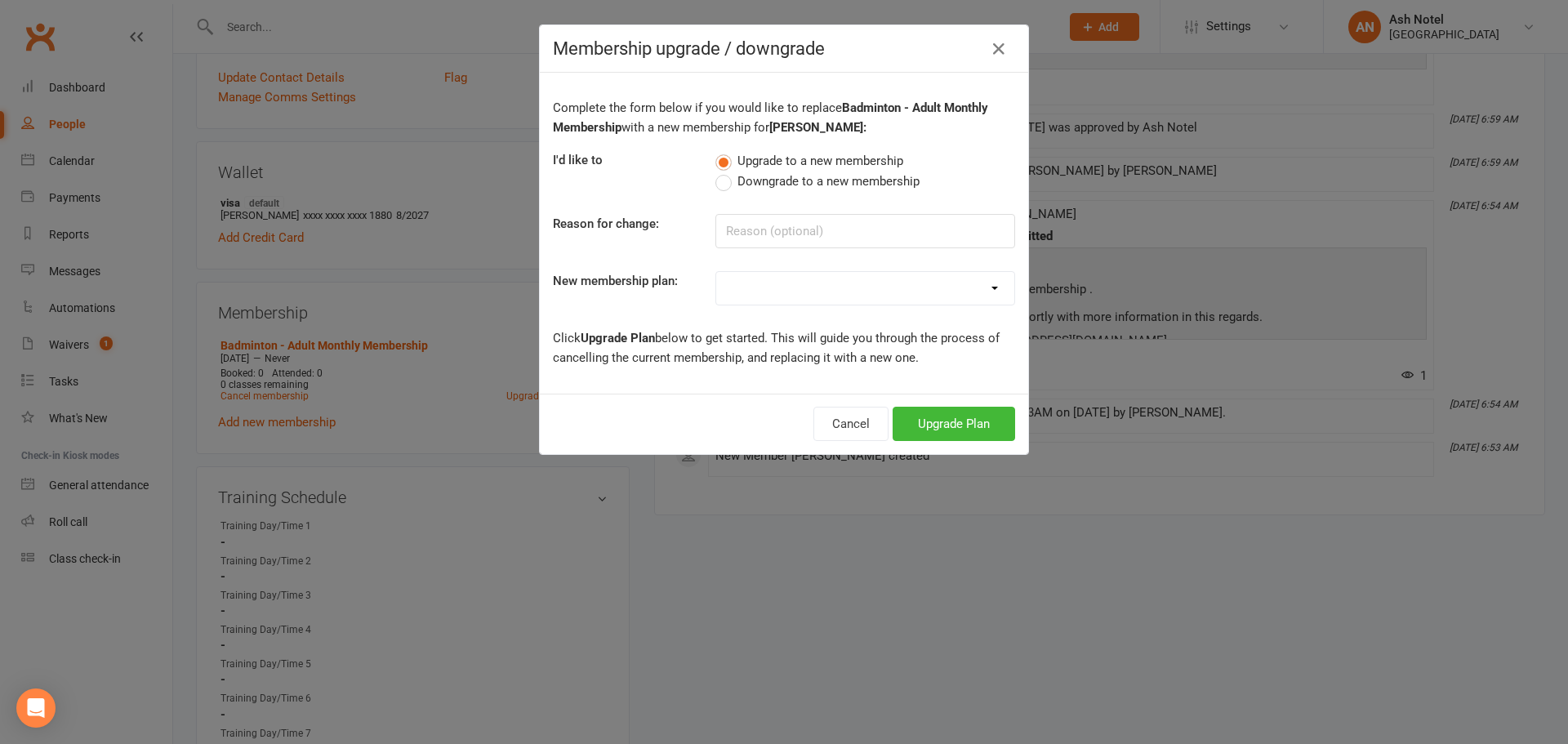
click at [741, 179] on span "Downgrade to a new membership" at bounding box center [829, 180] width 182 height 17
click at [726, 171] on input "Downgrade to a new membership" at bounding box center [720, 171] width 10 height 0
click at [734, 225] on input at bounding box center [865, 231] width 300 height 34
type input "Requested in person"
click at [854, 278] on select "Badminton - Adult Annual Membership Badminton - Adult Monthly Membership Badmin…" at bounding box center [865, 288] width 298 height 32
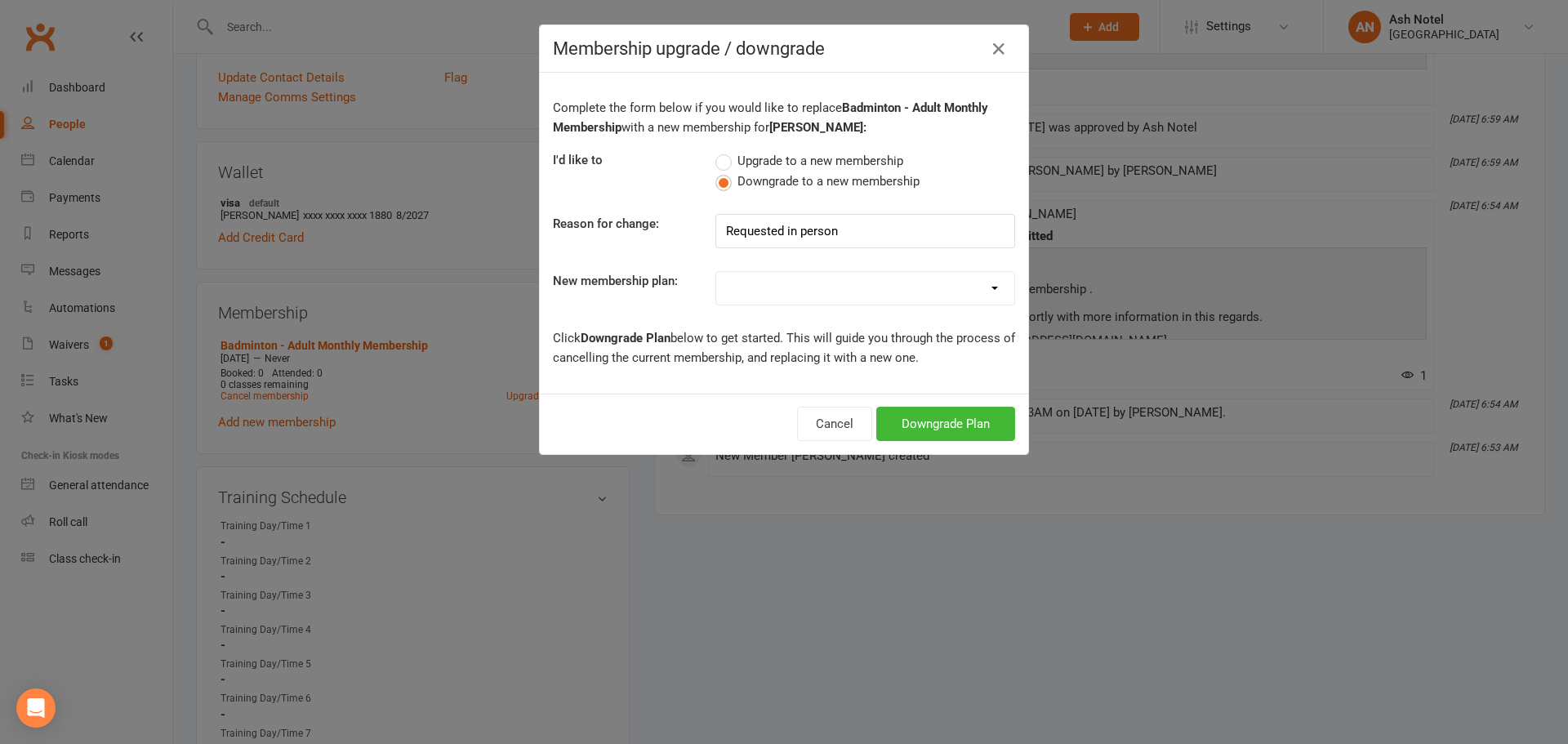
select select "20"
click at [716, 272] on select "Badminton - Adult Annual Membership Badminton - Adult Monthly Membership Badmin…" at bounding box center [865, 288] width 298 height 32
click at [939, 430] on button "Downgrade Plan" at bounding box center [946, 424] width 139 height 34
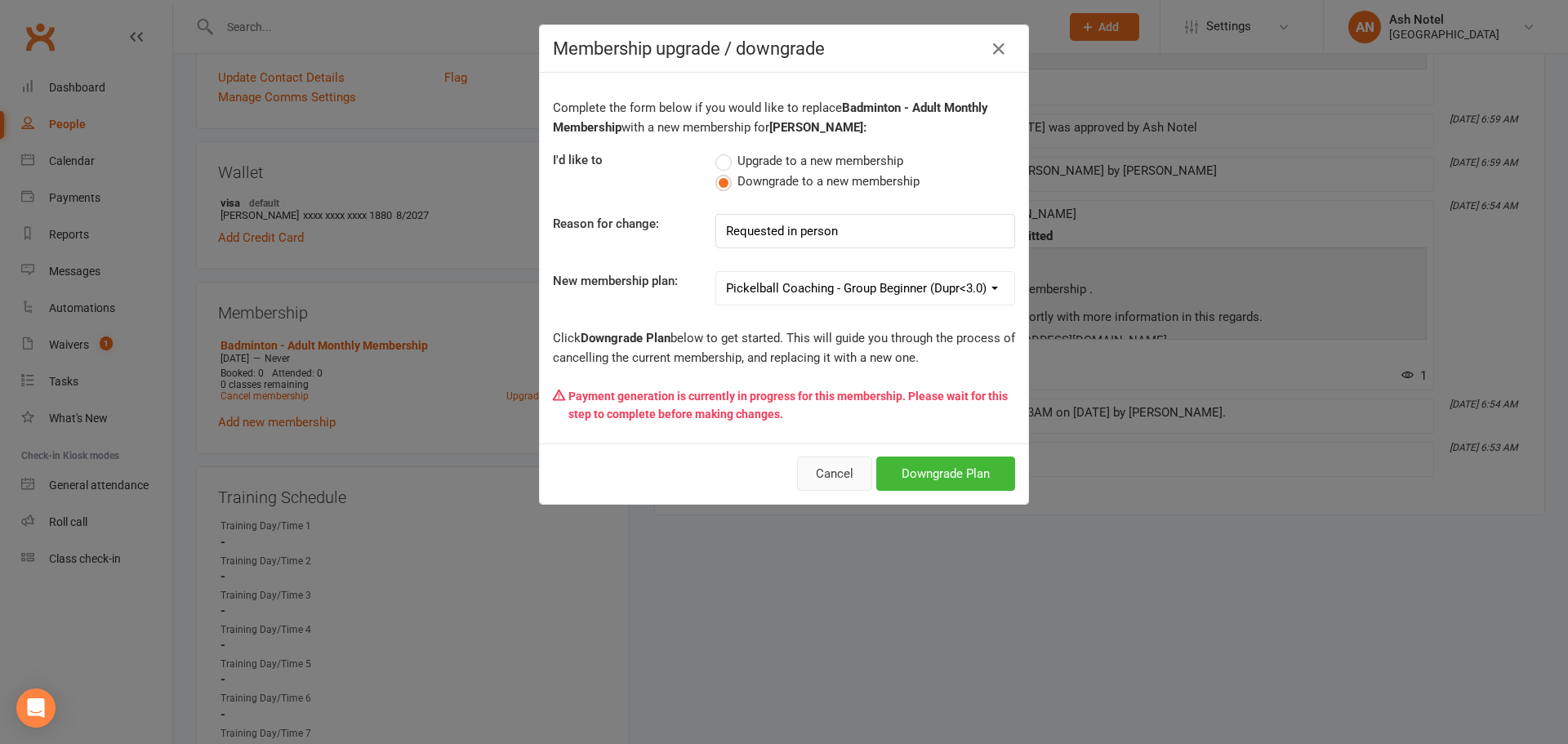
click at [840, 462] on button "Cancel" at bounding box center [835, 474] width 75 height 34
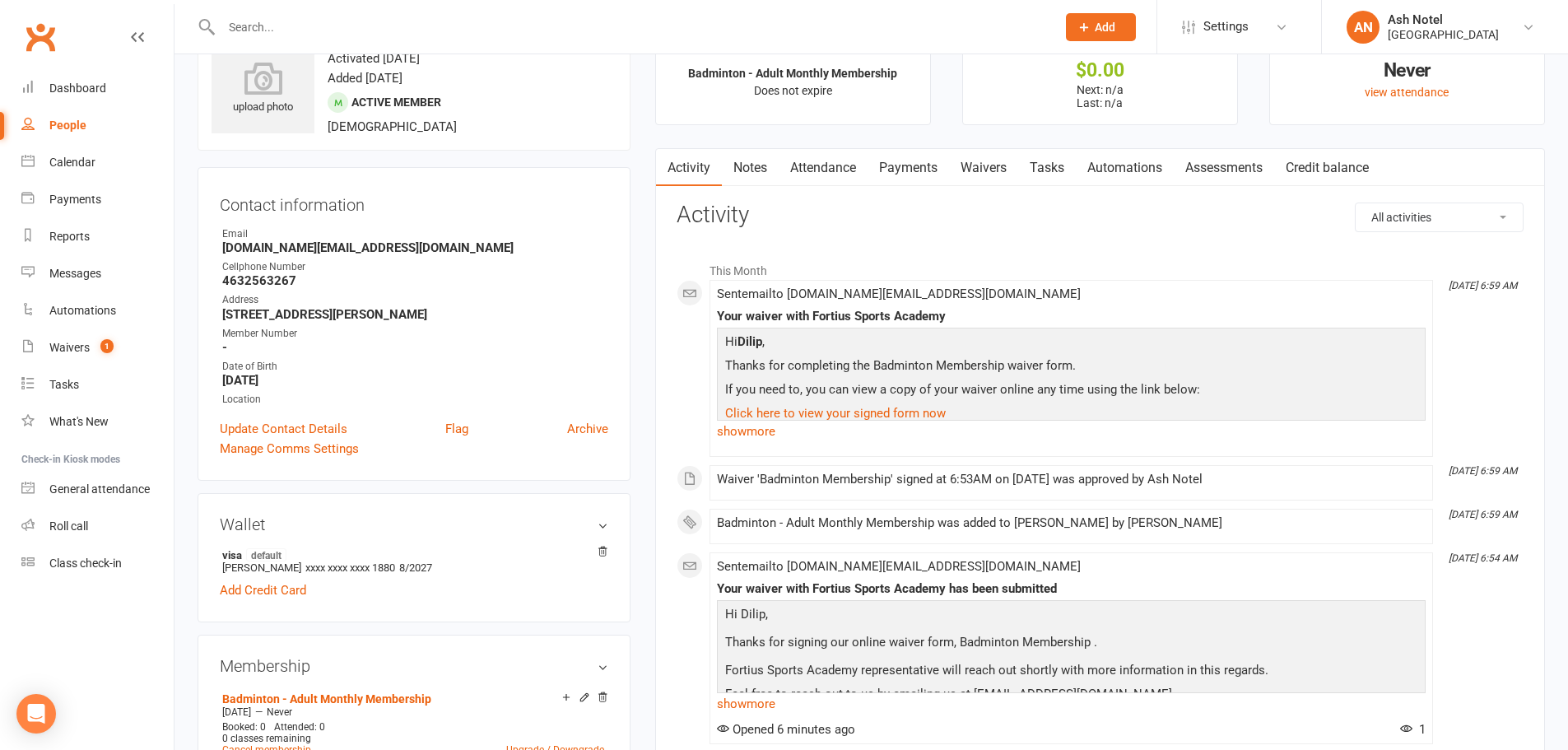
scroll to position [0, 0]
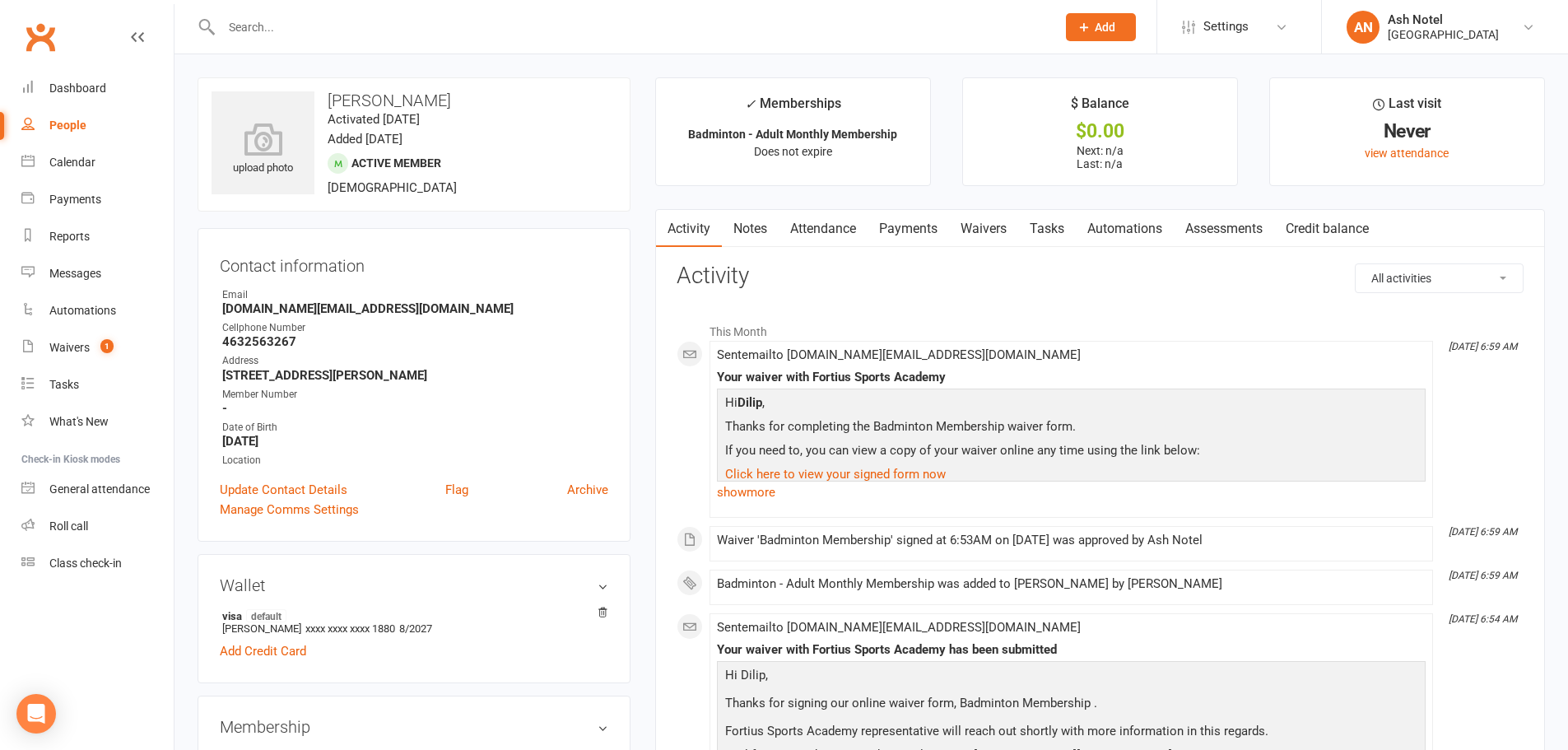
click at [912, 231] on link "Payments" at bounding box center [908, 229] width 82 height 38
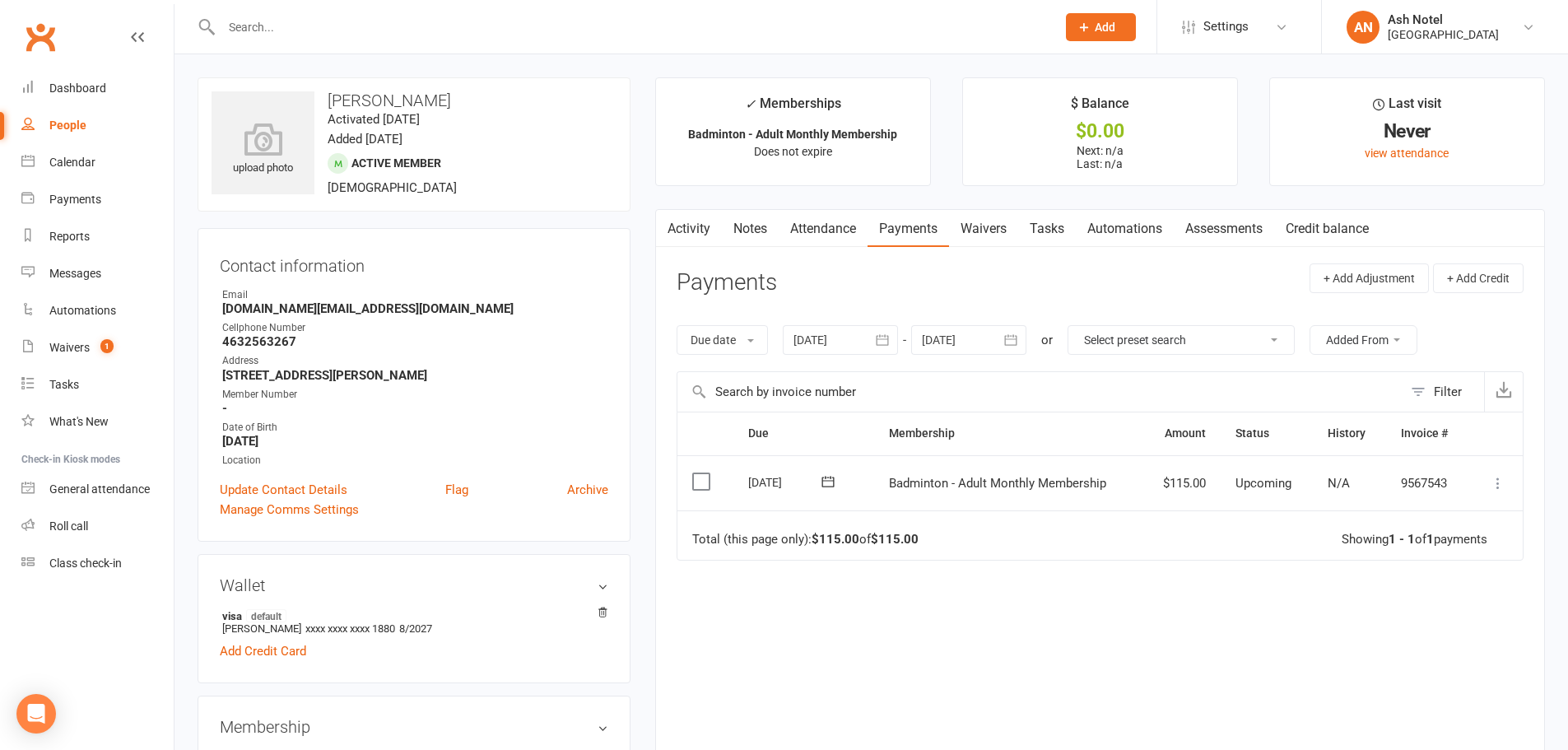
click at [1507, 489] on button at bounding box center [1498, 483] width 20 height 20
drag, startPoint x: 847, startPoint y: 483, endPoint x: 810, endPoint y: 480, distance: 37.1
click at [833, 483] on span at bounding box center [828, 482] width 40 height 26
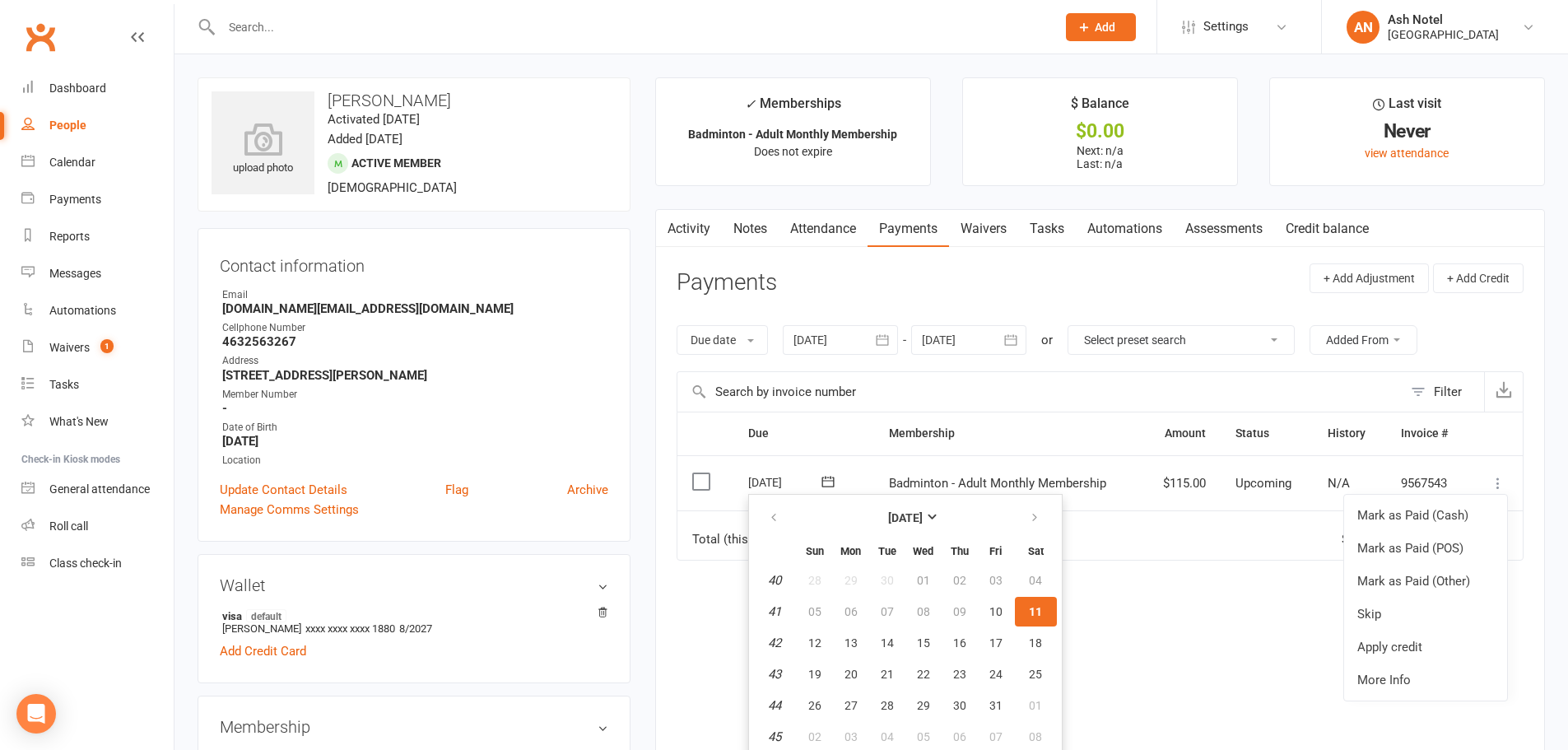
click at [827, 480] on icon at bounding box center [827, 481] width 16 height 16
click at [808, 646] on span "12" at bounding box center [815, 643] width 13 height 13
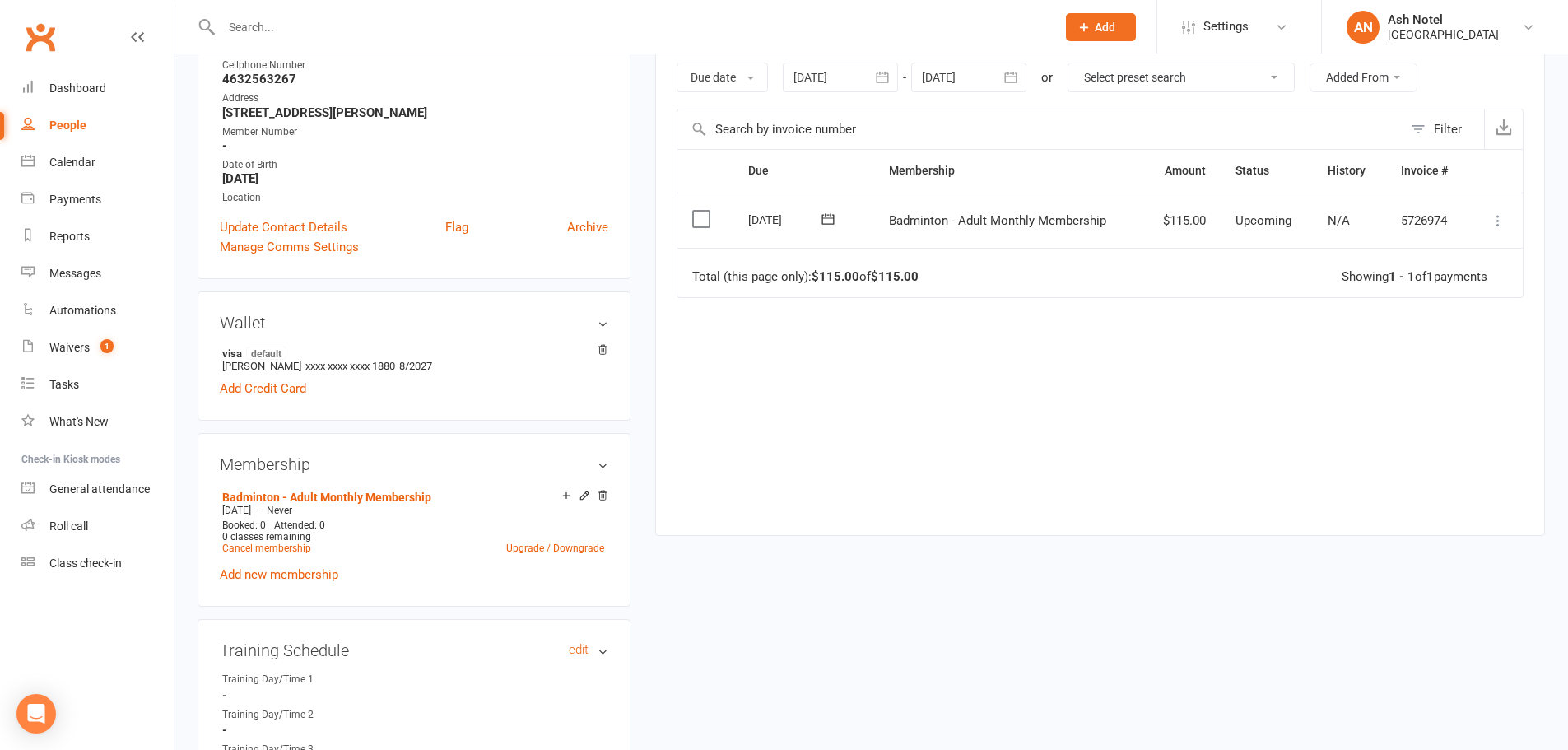
scroll to position [412, 0]
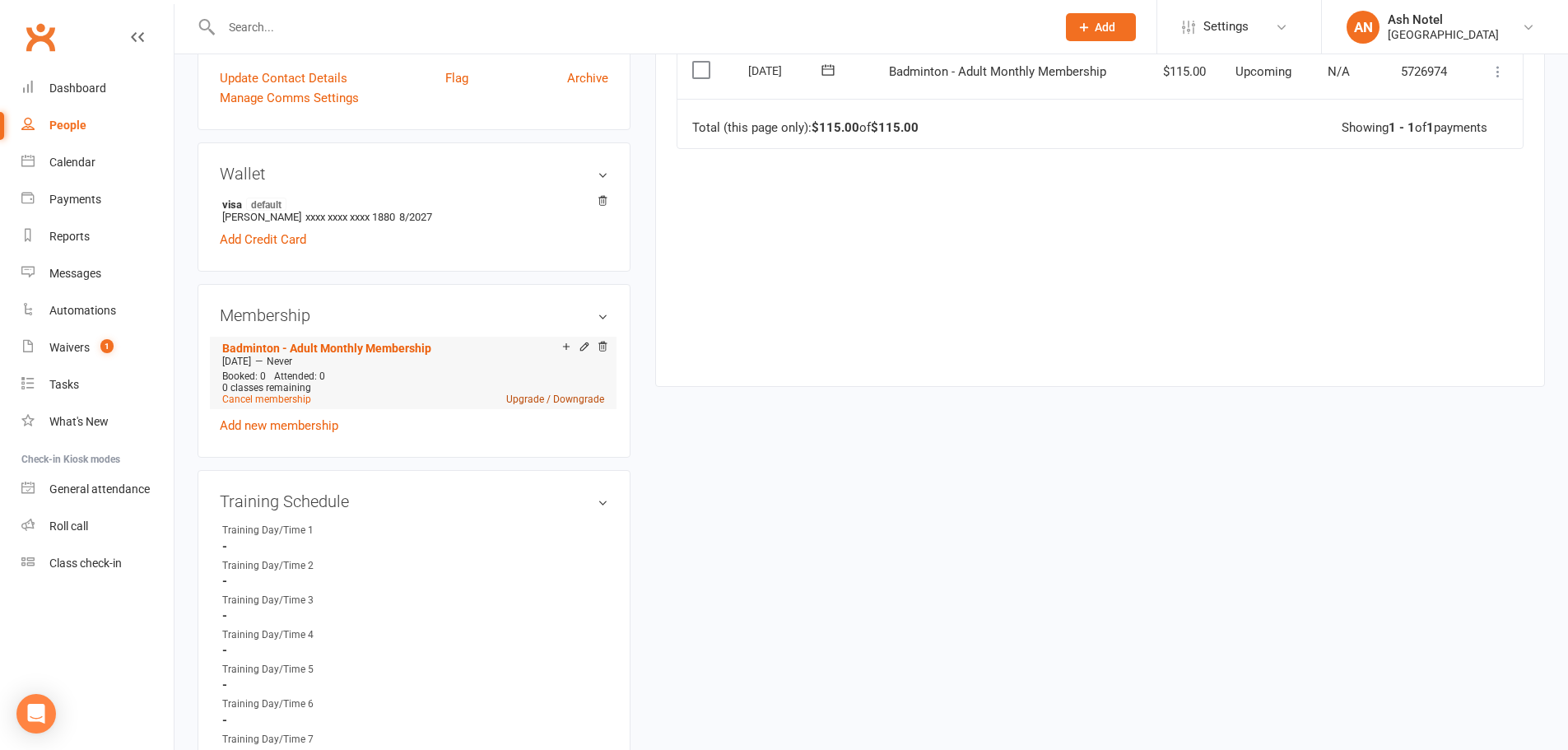
click at [540, 393] on link "Upgrade / Downgrade" at bounding box center [555, 399] width 98 height 11
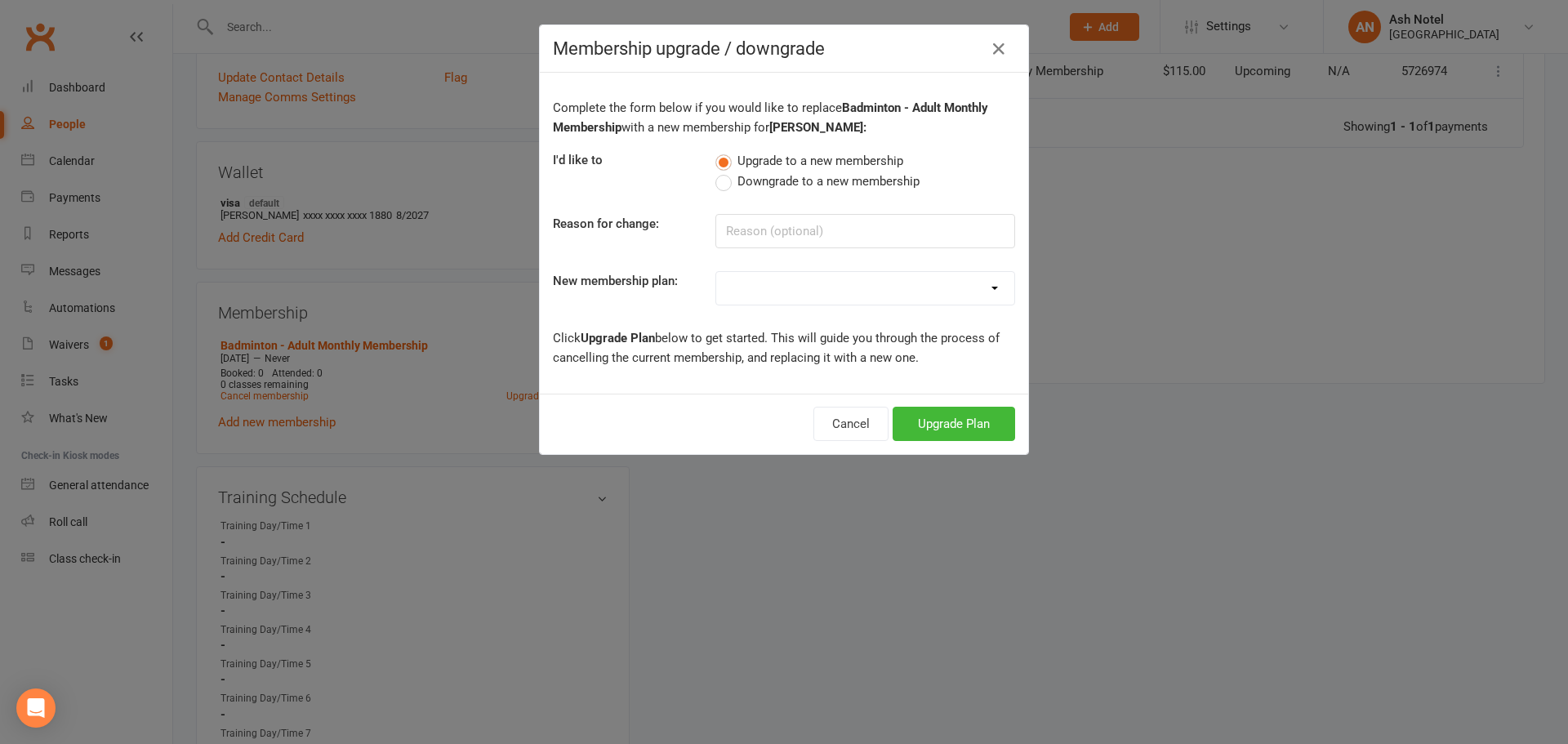
click at [762, 180] on span "Downgrade to a new membership" at bounding box center [829, 180] width 182 height 17
click at [726, 171] on input "Downgrade to a new membership" at bounding box center [720, 171] width 10 height 0
click at [766, 238] on input at bounding box center [865, 231] width 300 height 34
type input "Requested in person"
click at [839, 282] on select "Badminton - Adult Annual Membership Badminton - Adult Monthly Membership Badmin…" at bounding box center [865, 288] width 298 height 32
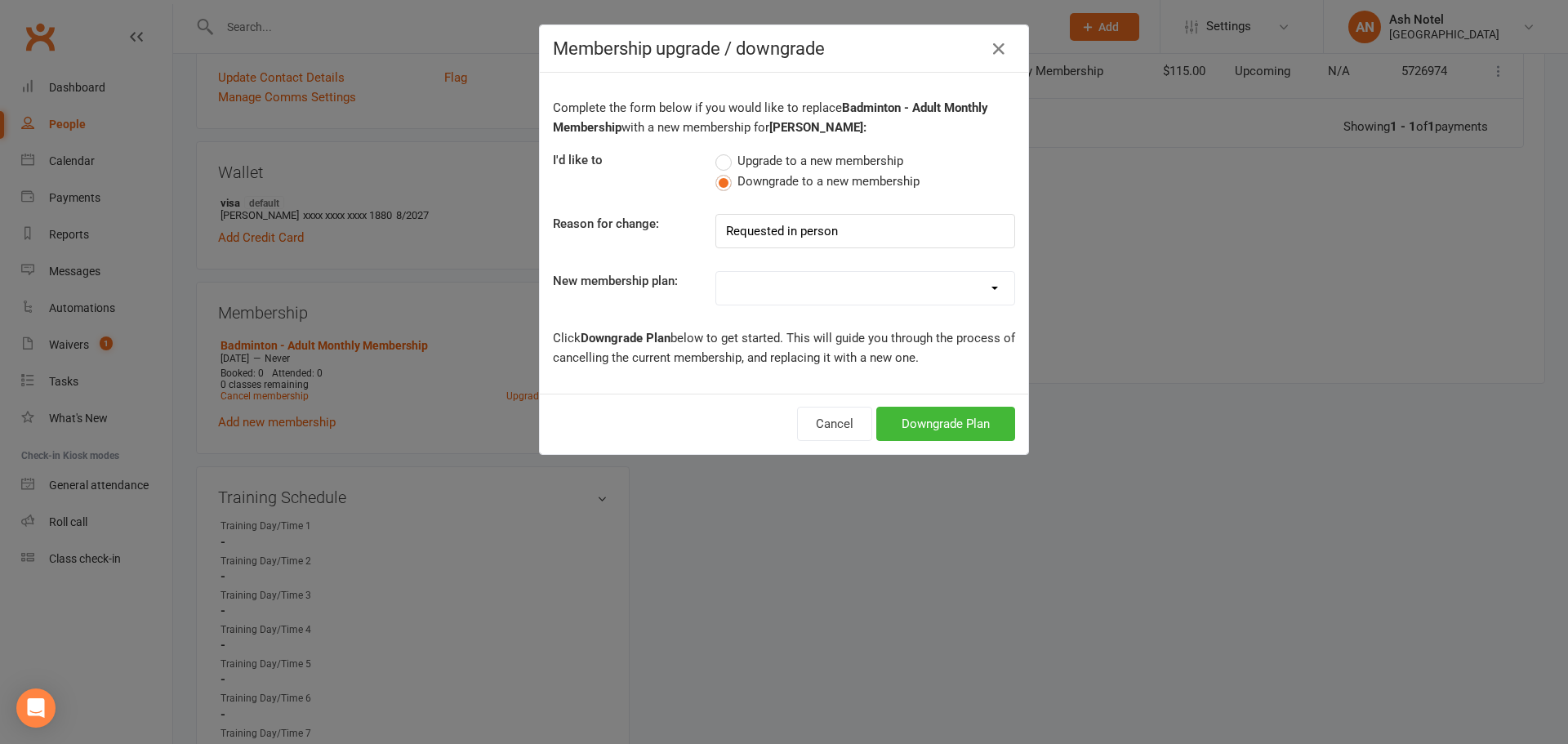
select select "20"
click at [716, 272] on select "Badminton - Adult Annual Membership Badminton - Adult Monthly Membership Badmin…" at bounding box center [865, 288] width 298 height 32
click at [936, 427] on button "Downgrade Plan" at bounding box center [946, 424] width 139 height 34
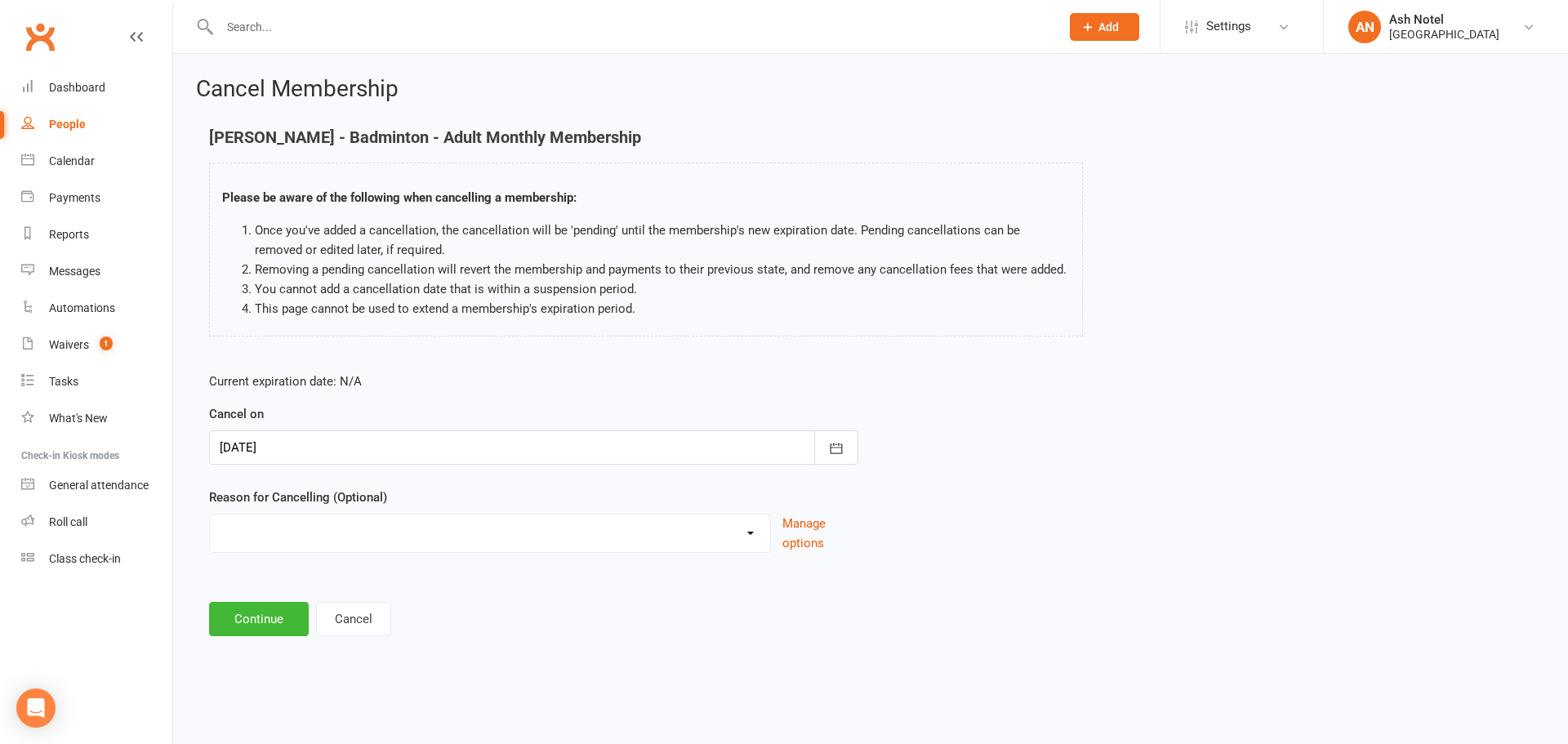
click at [691, 453] on div at bounding box center [534, 447] width 650 height 34
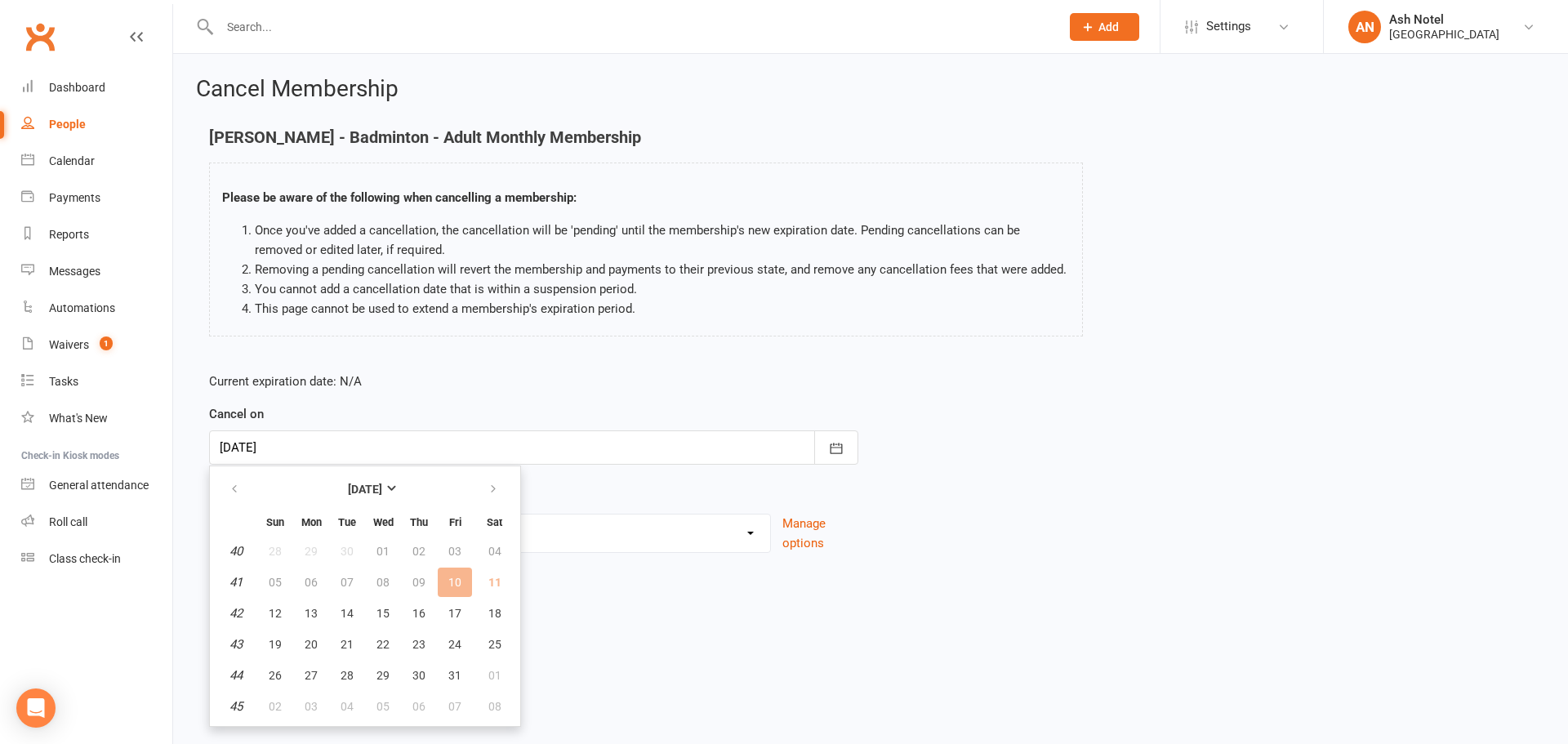
click at [507, 402] on form "Current expiration date: N/A Cancel on 11 Oct 2025 October 2025 Sun Mon Tue Wed…" at bounding box center [534, 462] width 650 height 182
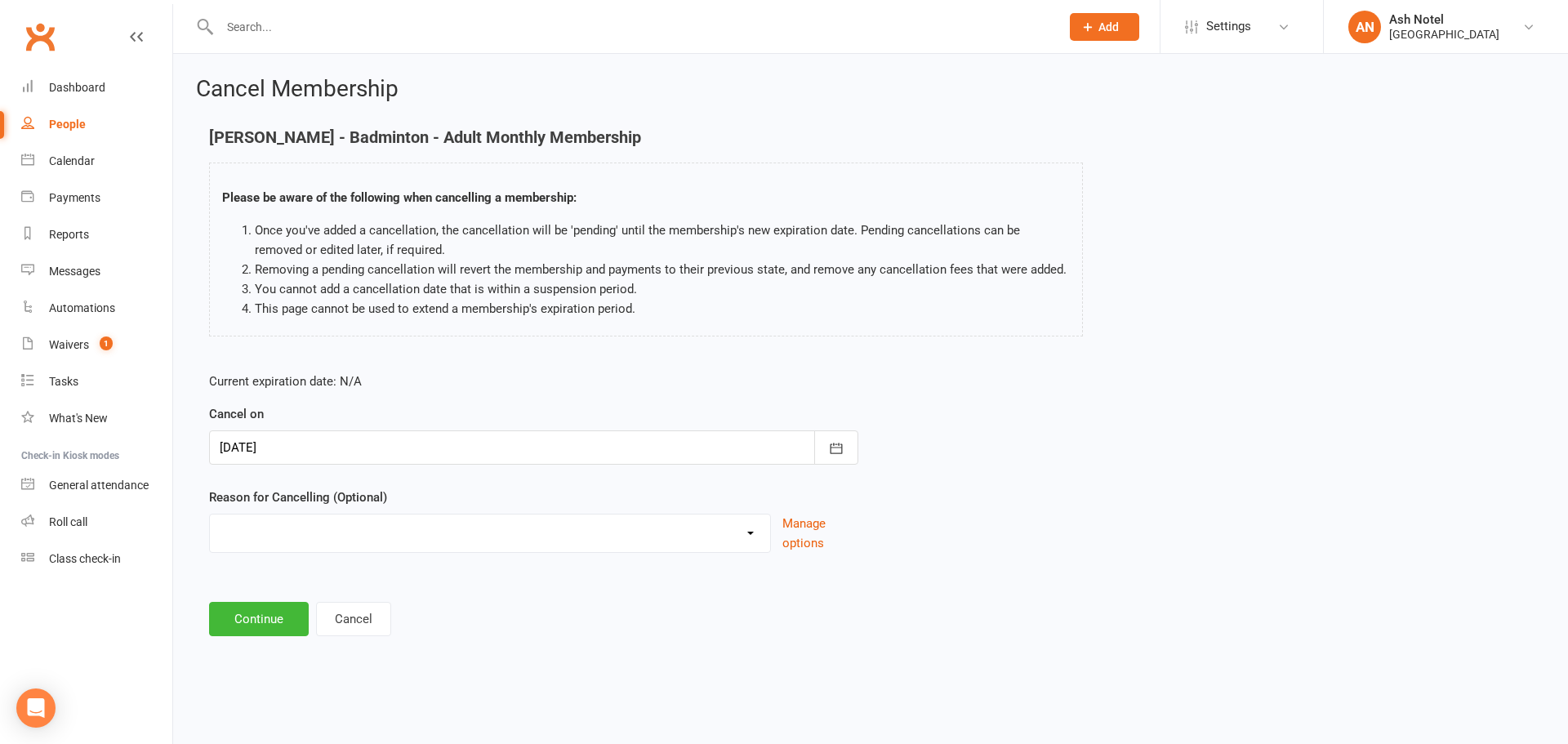
click at [406, 547] on div "Coaches Request Coaching is Complete Coach Request Customer requested via email…" at bounding box center [489, 533] width 562 height 39
click at [411, 544] on select "Coaches Request Coaching is Complete Coach Request Customer requested via email…" at bounding box center [489, 531] width 560 height 32
select select "11"
click at [210, 515] on select "Coaches Request Coaching is Complete Coach Request Customer requested via email…" at bounding box center [489, 531] width 560 height 32
click at [301, 616] on button "Continue" at bounding box center [258, 619] width 100 height 34
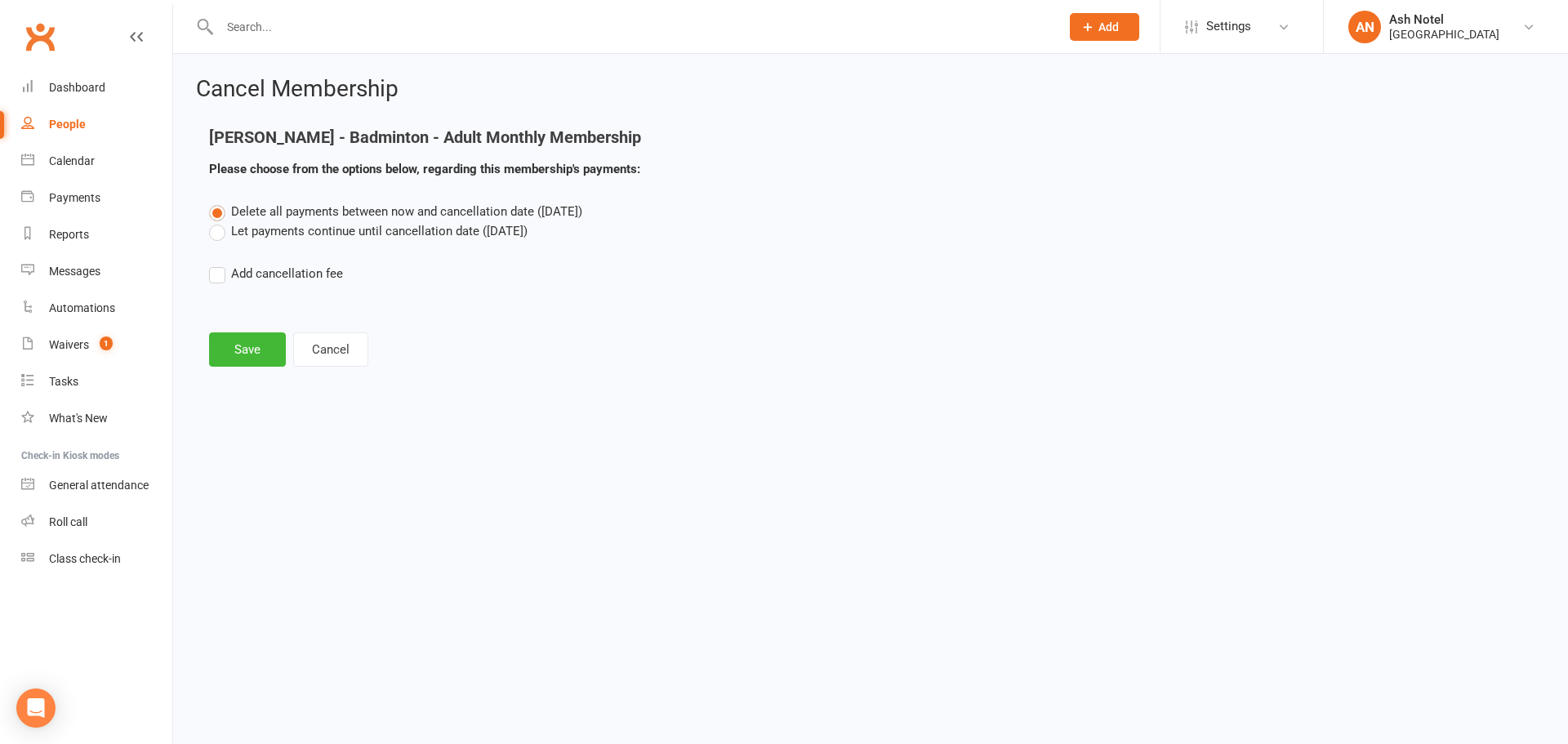
click at [249, 368] on div "Cancel Membership Dilip Nomula - Badminton - Adult Monthly Membership Please ch…" at bounding box center [871, 223] width 1395 height 339
click at [261, 360] on button "Save" at bounding box center [247, 349] width 77 height 34
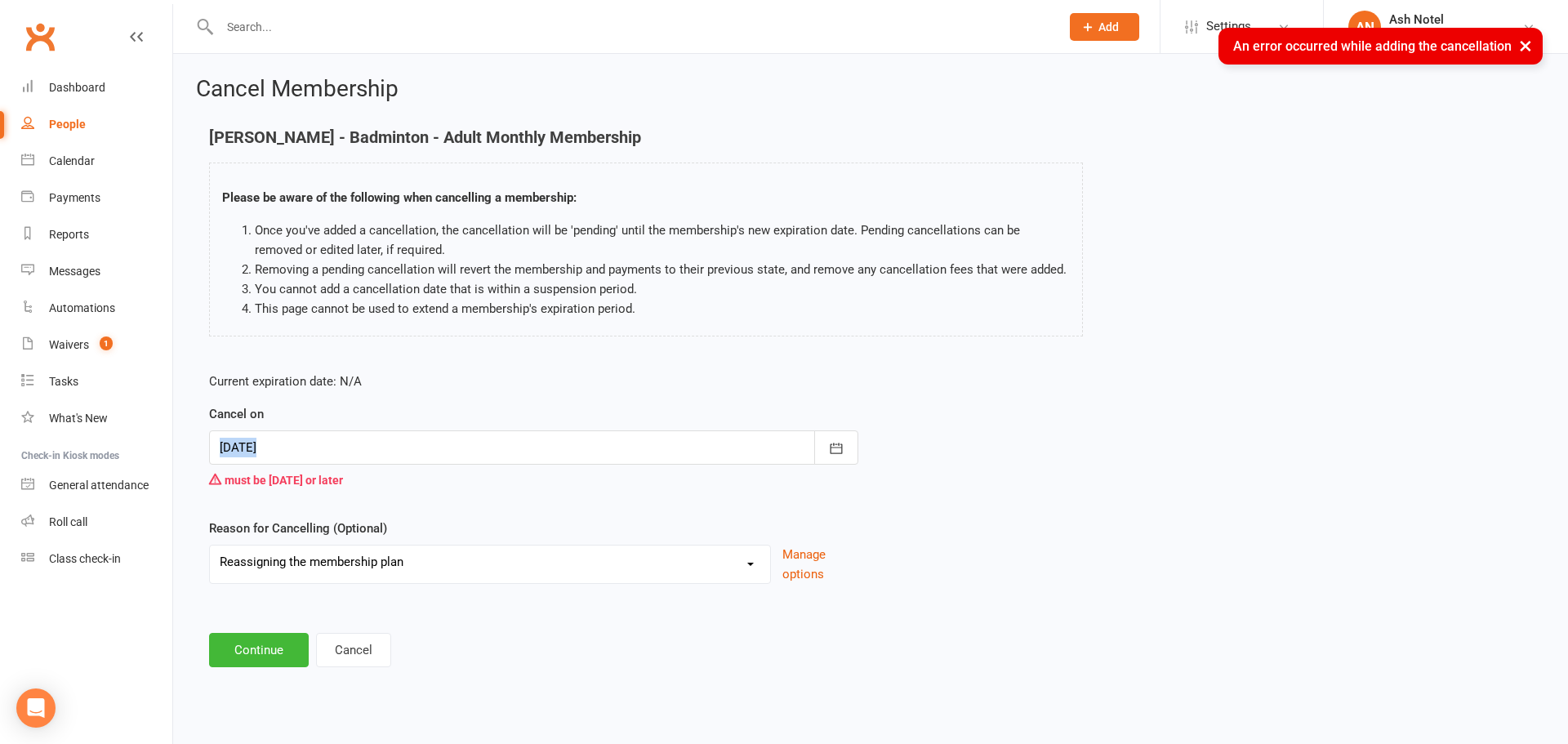
drag, startPoint x: 330, startPoint y: 433, endPoint x: 329, endPoint y: 444, distance: 11.0
click at [329, 441] on div "Cancel on 11 Oct 2025 October 2025 Sun Mon Tue Wed Thu Fri Sat 40 28 29 30 01 0…" at bounding box center [534, 449] width 650 height 91
click at [329, 447] on div at bounding box center [534, 447] width 650 height 34
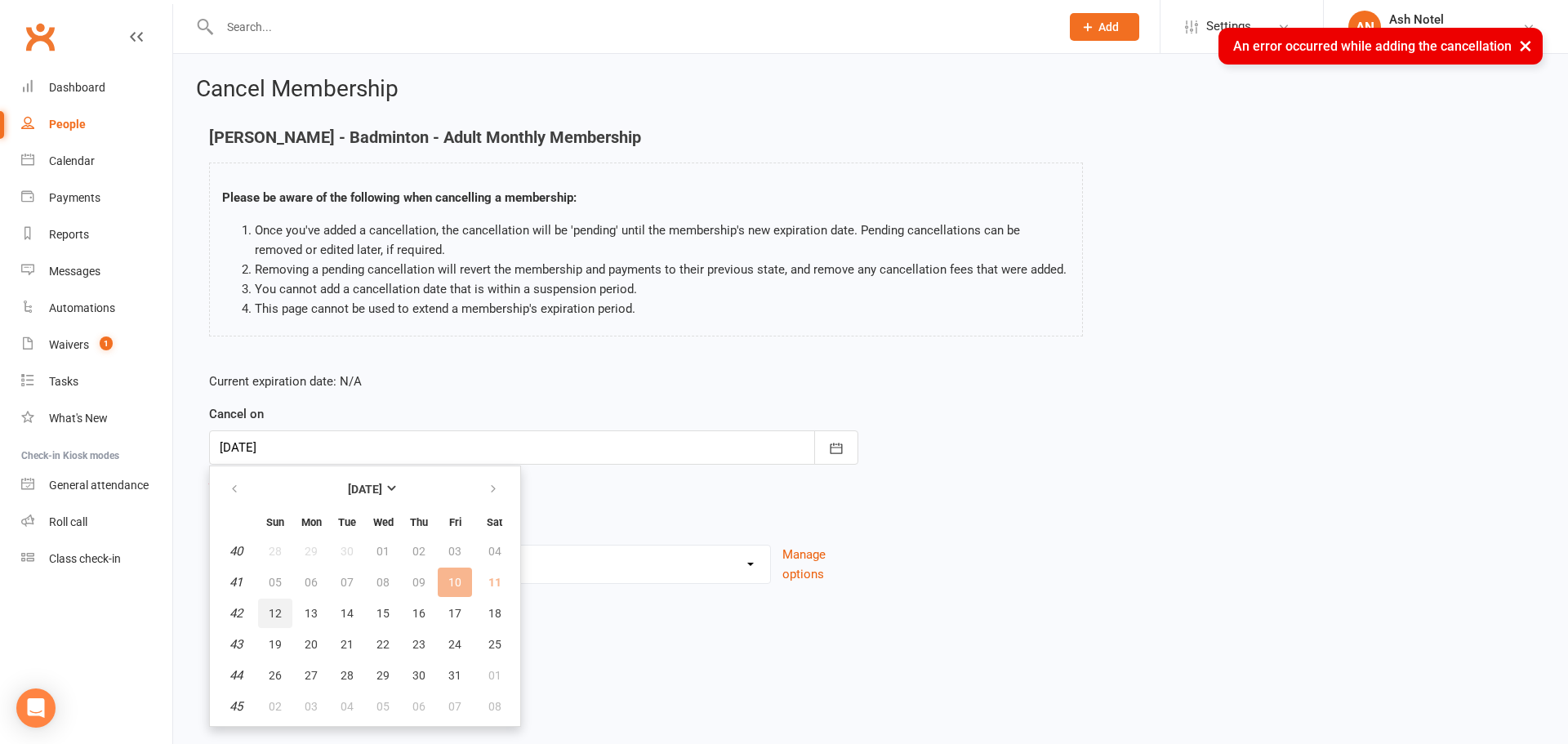
click at [273, 609] on span "12" at bounding box center [275, 613] width 13 height 13
type input "12 Oct 2025"
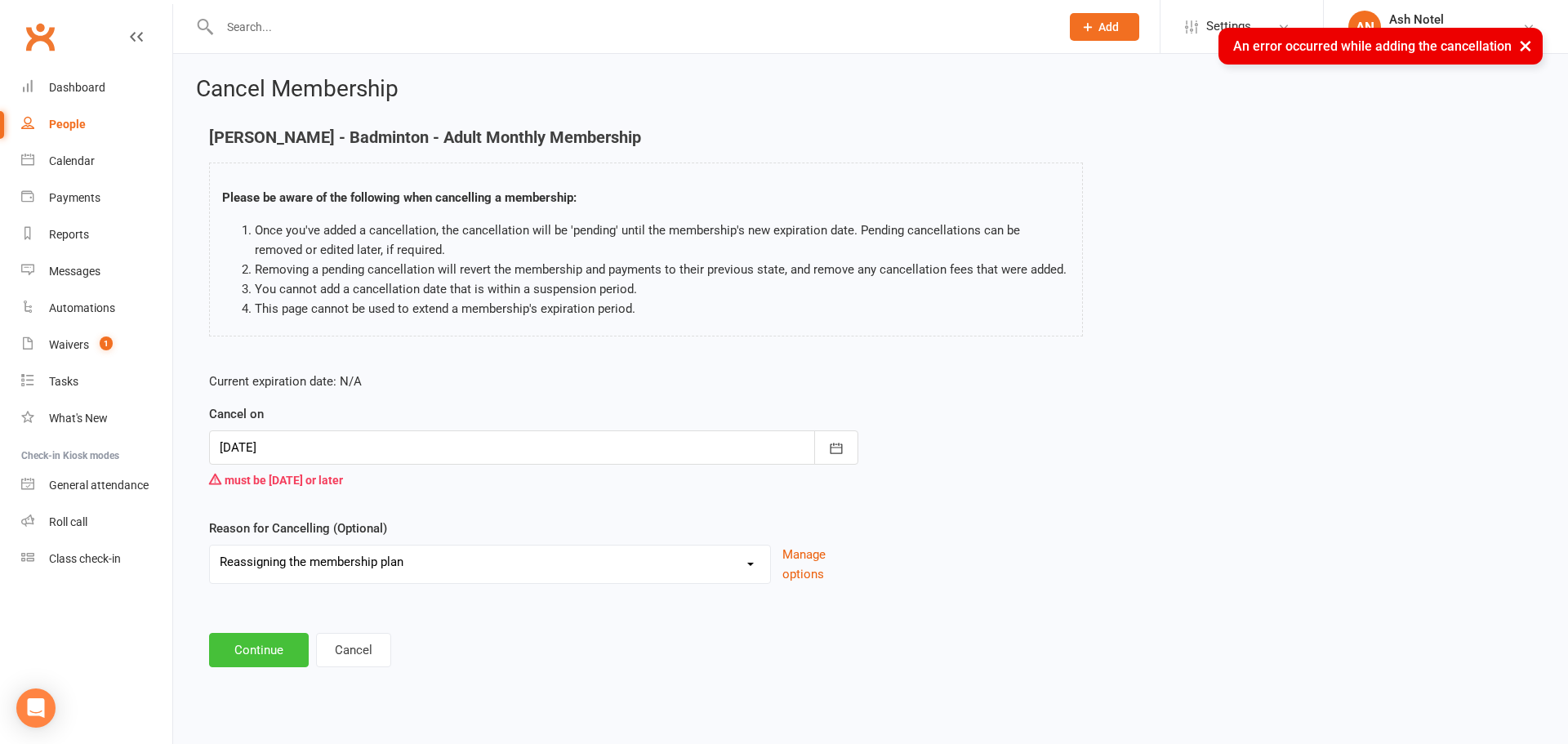
click at [252, 652] on button "Continue" at bounding box center [258, 649] width 100 height 34
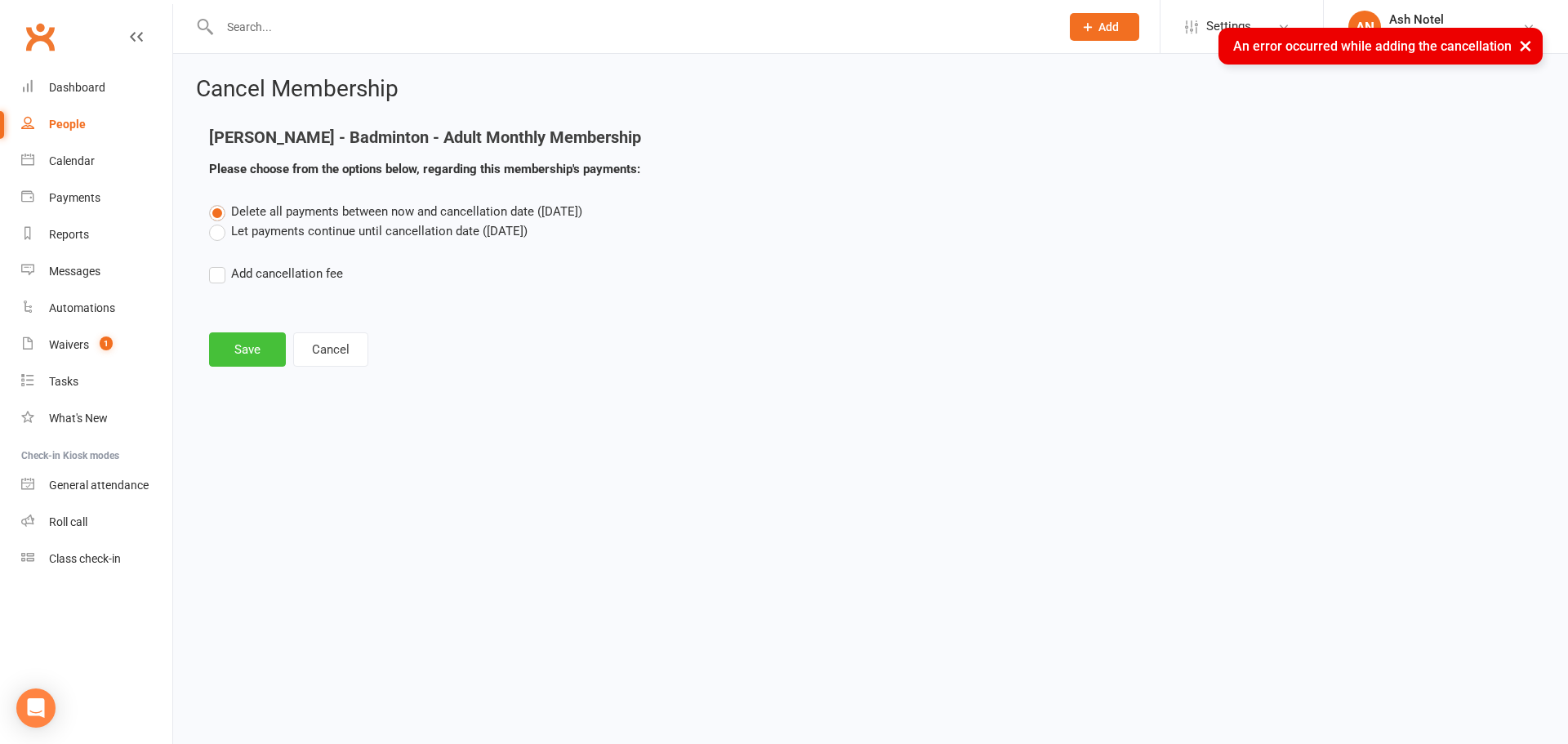
click at [261, 338] on button "Save" at bounding box center [247, 349] width 77 height 34
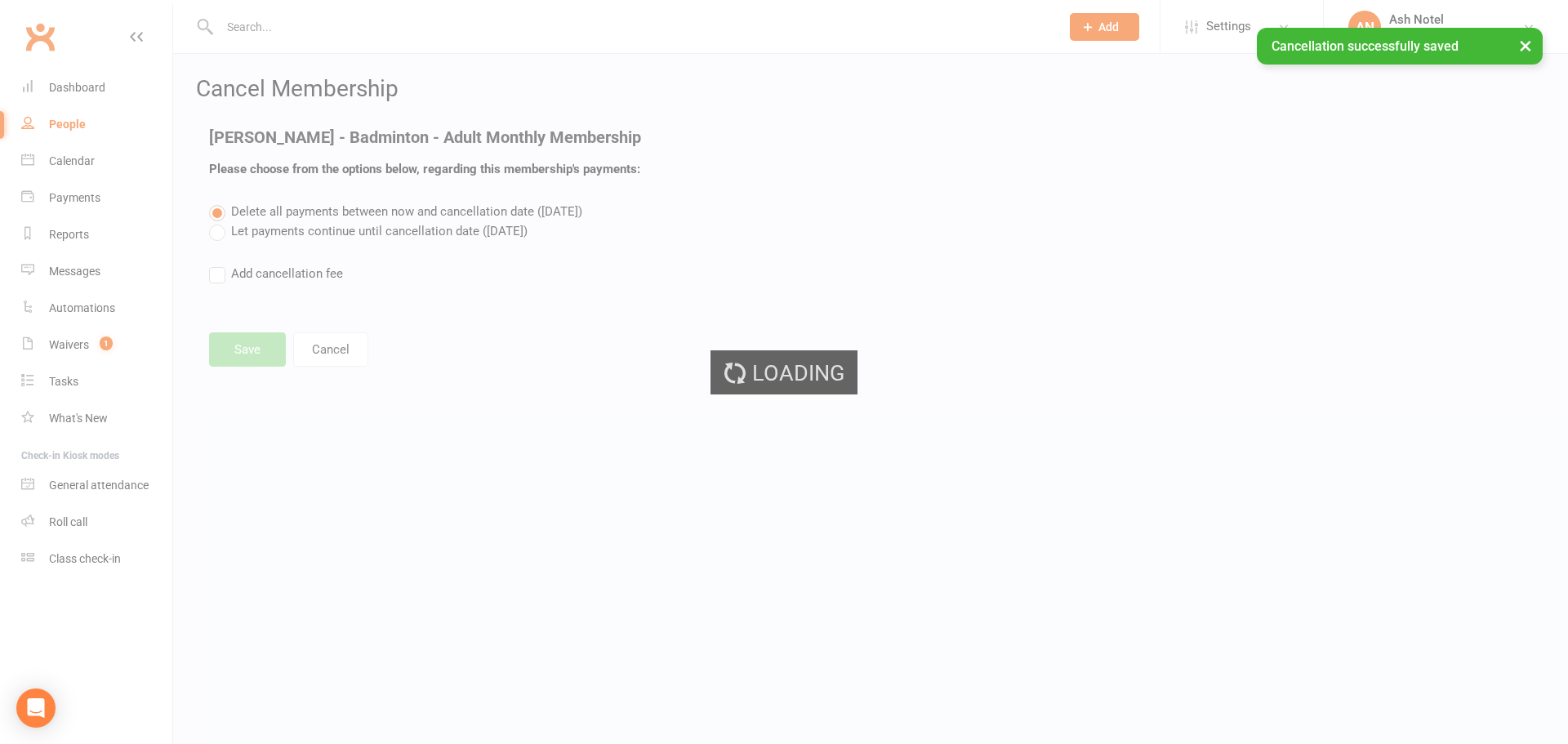
select select "0"
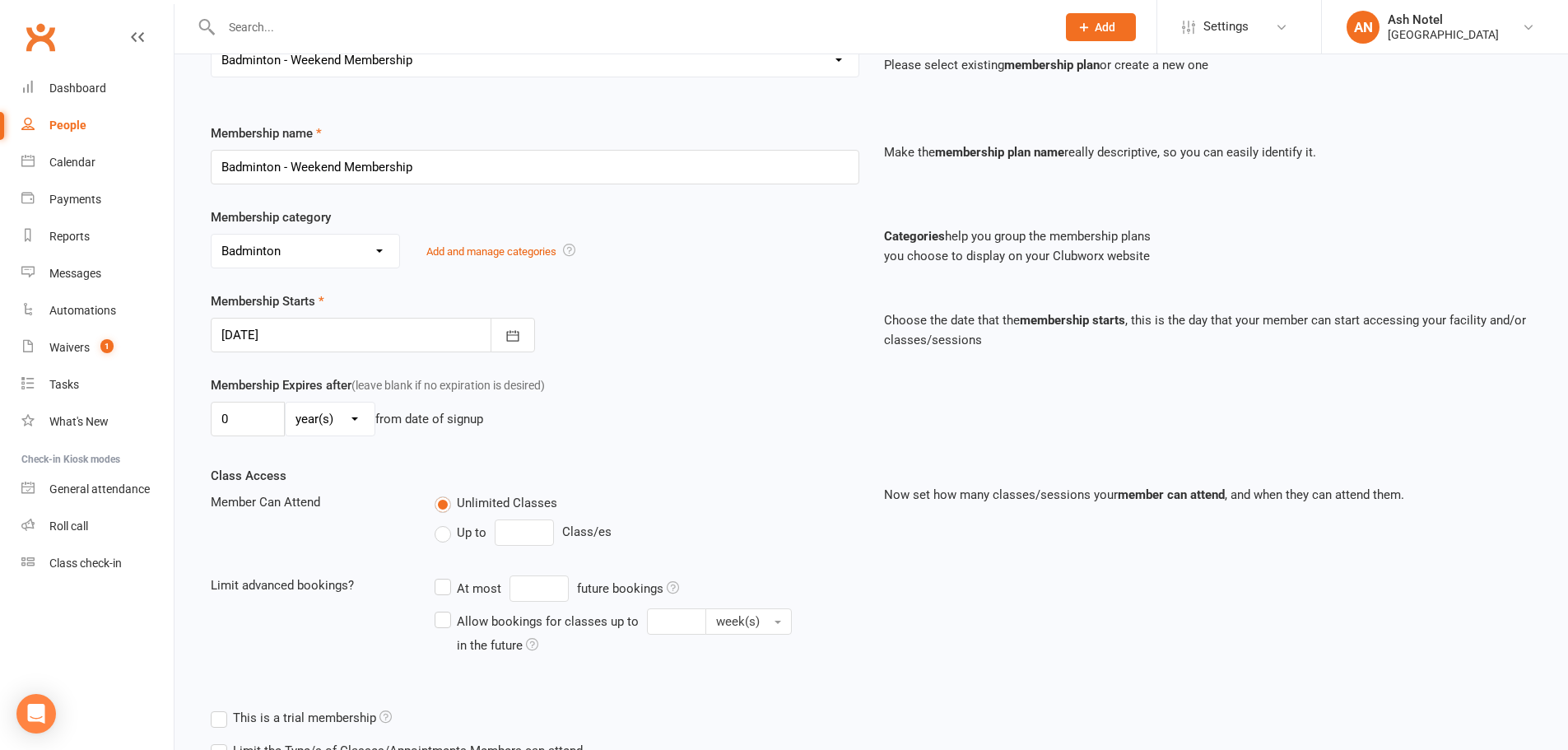
scroll to position [361, 0]
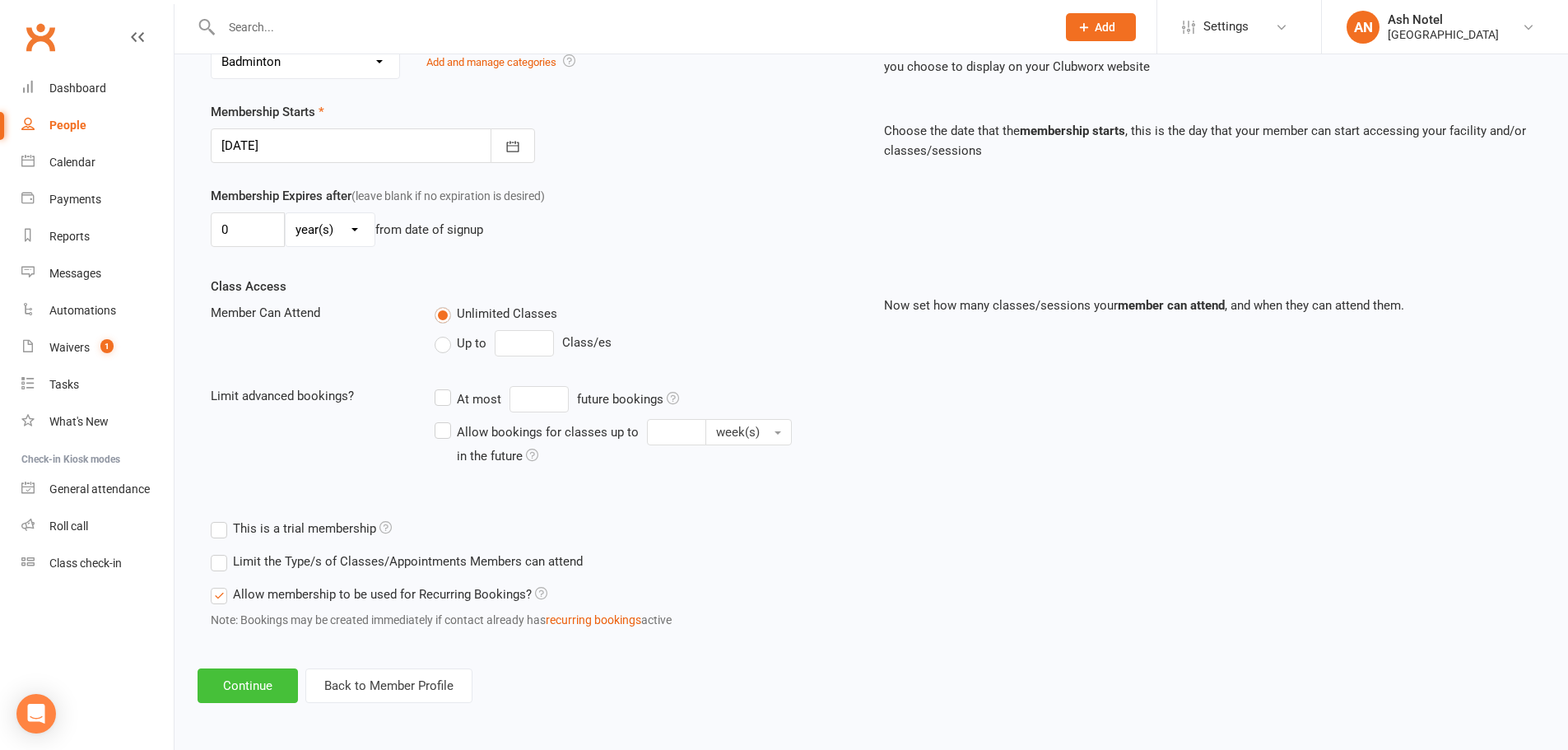
click at [237, 675] on button "Continue" at bounding box center [247, 686] width 101 height 34
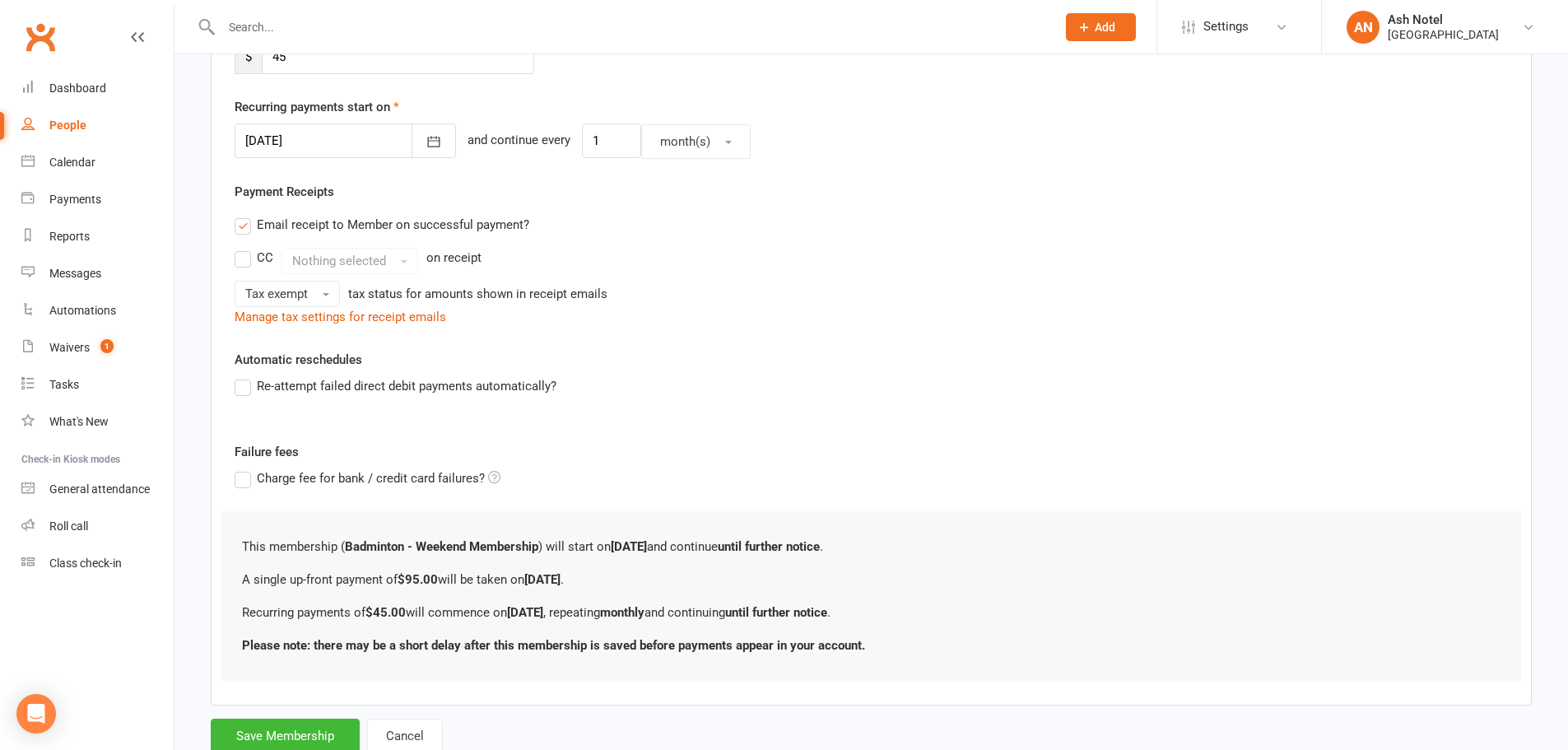
scroll to position [0, 0]
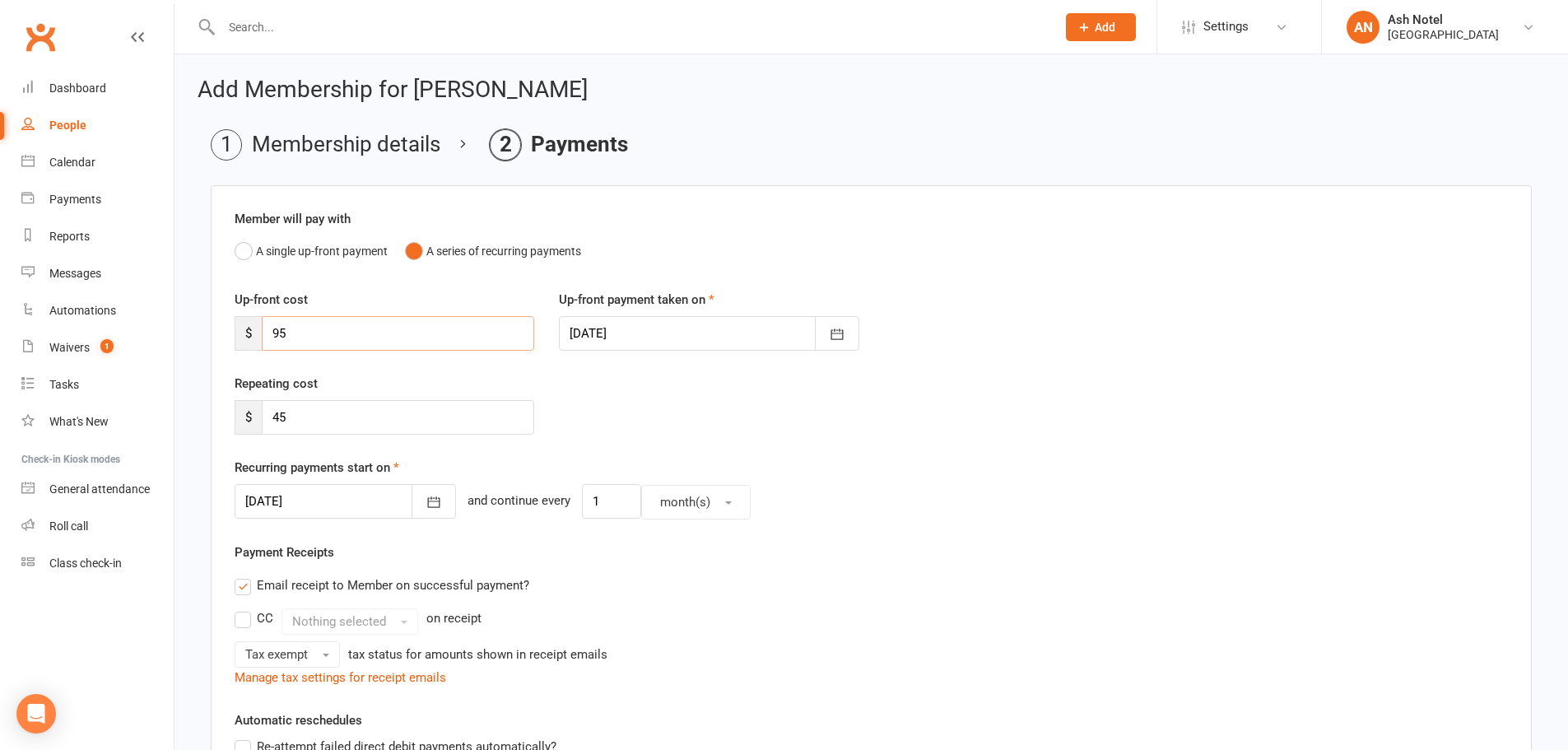
drag, startPoint x: 248, startPoint y: 330, endPoint x: 235, endPoint y: 332, distance: 13.2
click at [235, 332] on div "$ 95" at bounding box center [384, 333] width 300 height 34
type input "84"
click at [638, 339] on div at bounding box center [709, 333] width 300 height 34
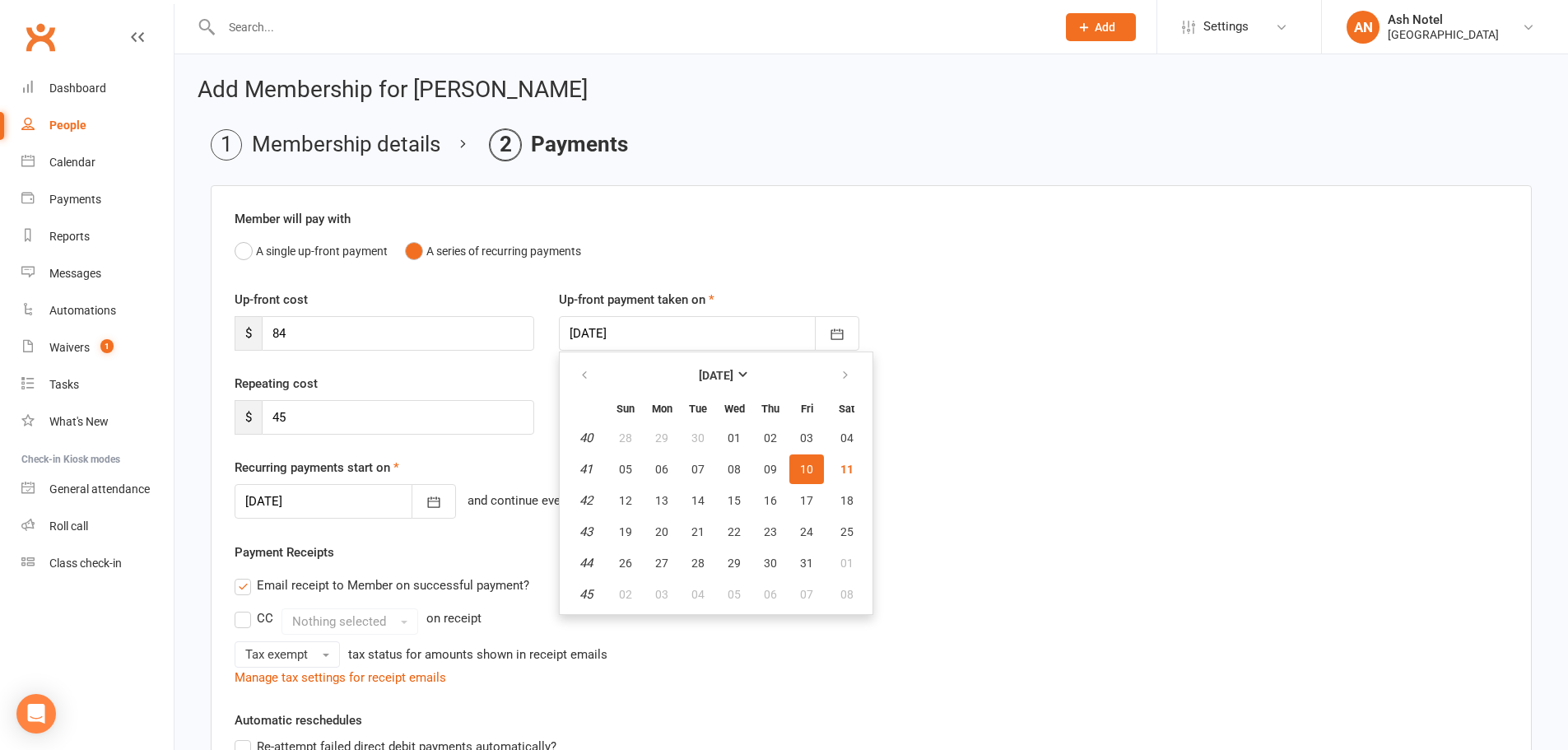
click at [638, 339] on div at bounding box center [709, 333] width 300 height 34
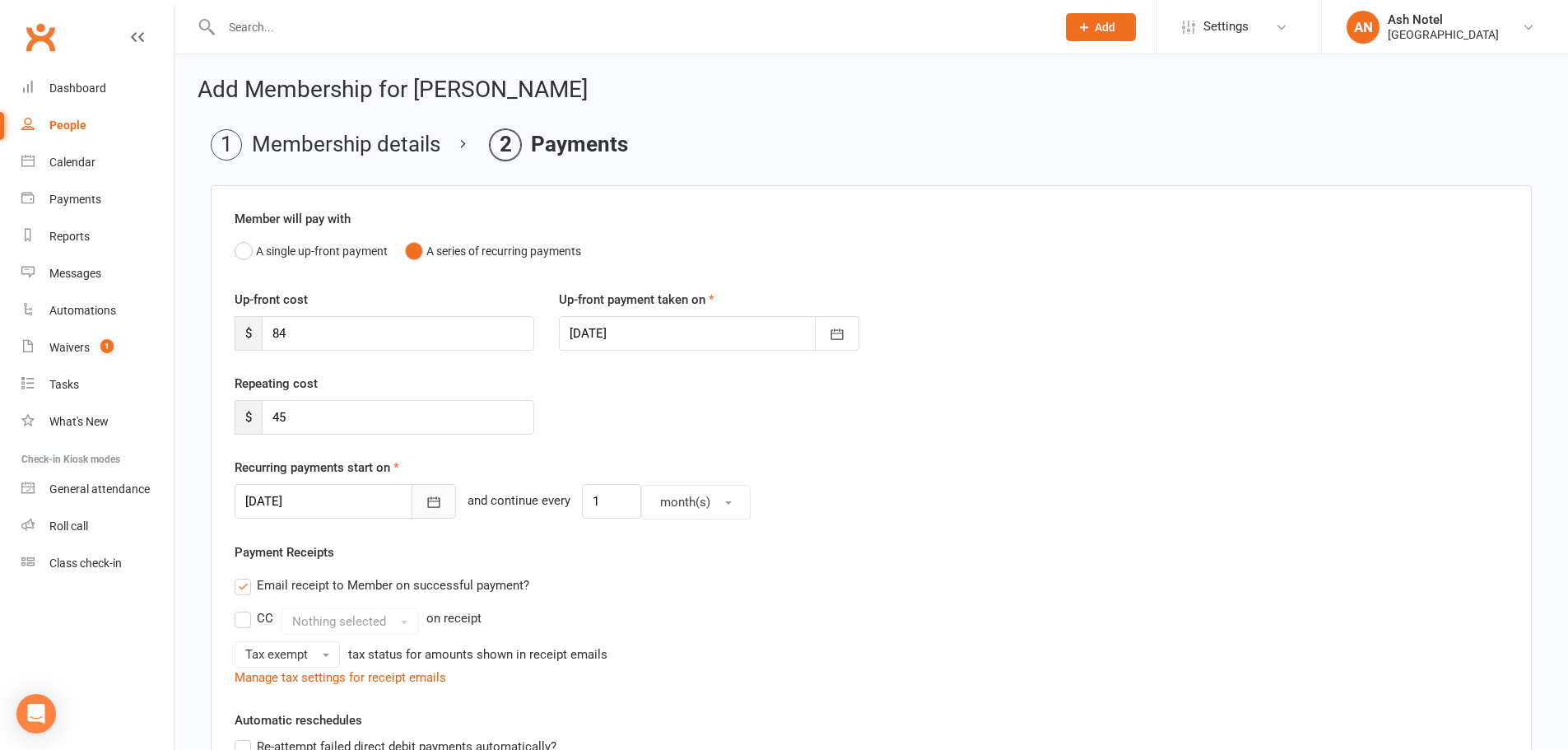
click at [412, 491] on button "button" at bounding box center [434, 501] width 45 height 34
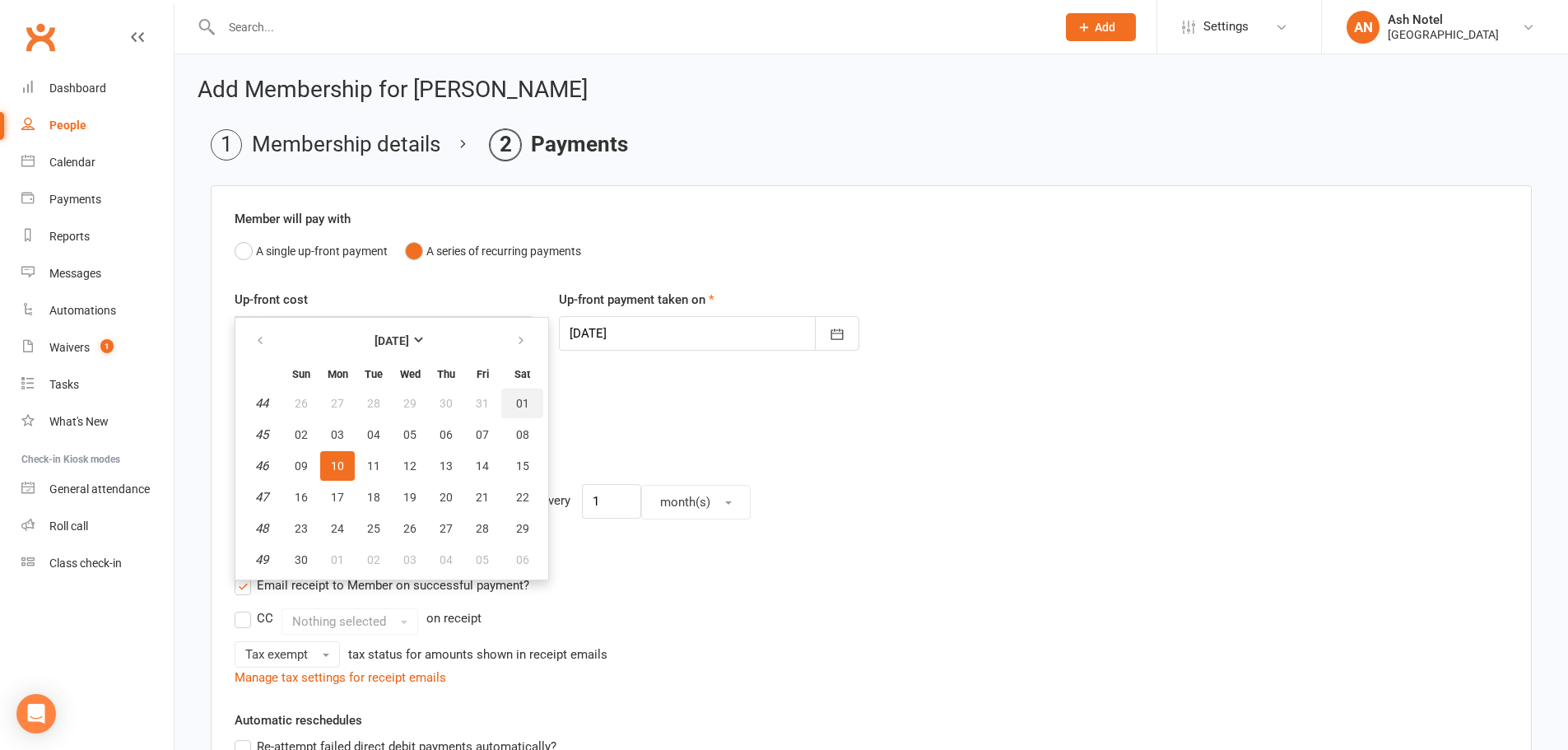
click at [526, 405] on span "01" at bounding box center [522, 403] width 13 height 13
type input "01 Nov 2025"
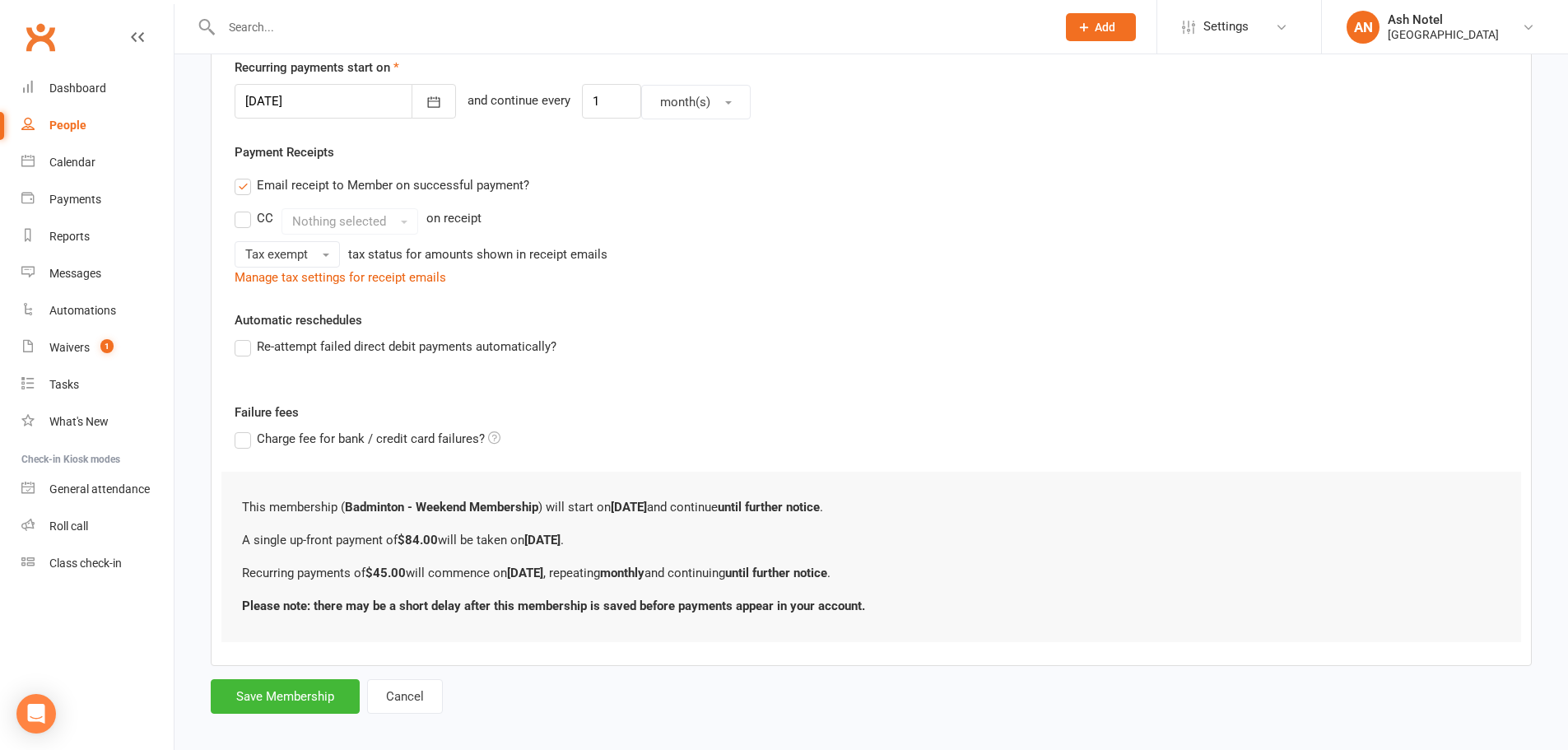
scroll to position [414, 0]
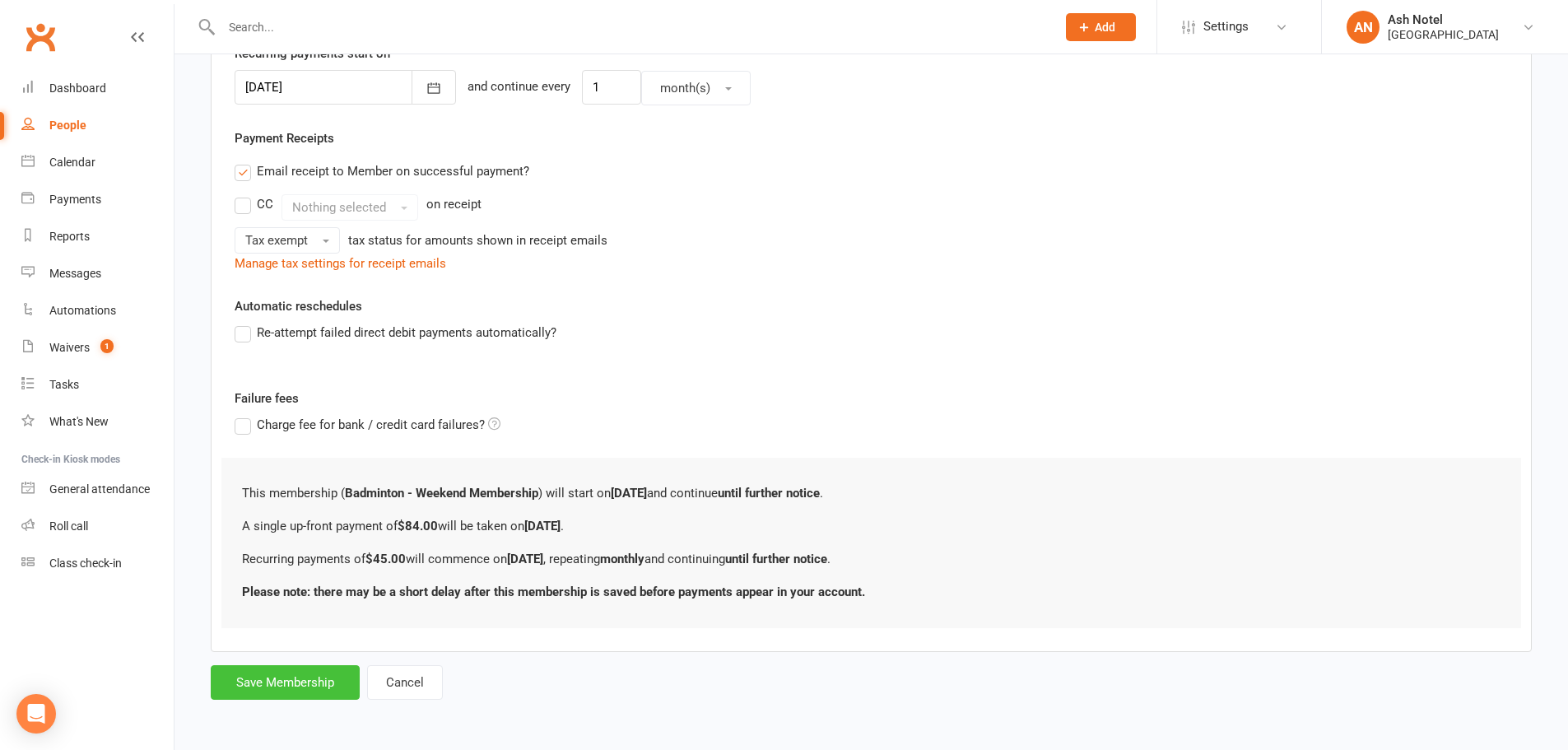
click at [311, 674] on button "Save Membership" at bounding box center [284, 682] width 149 height 34
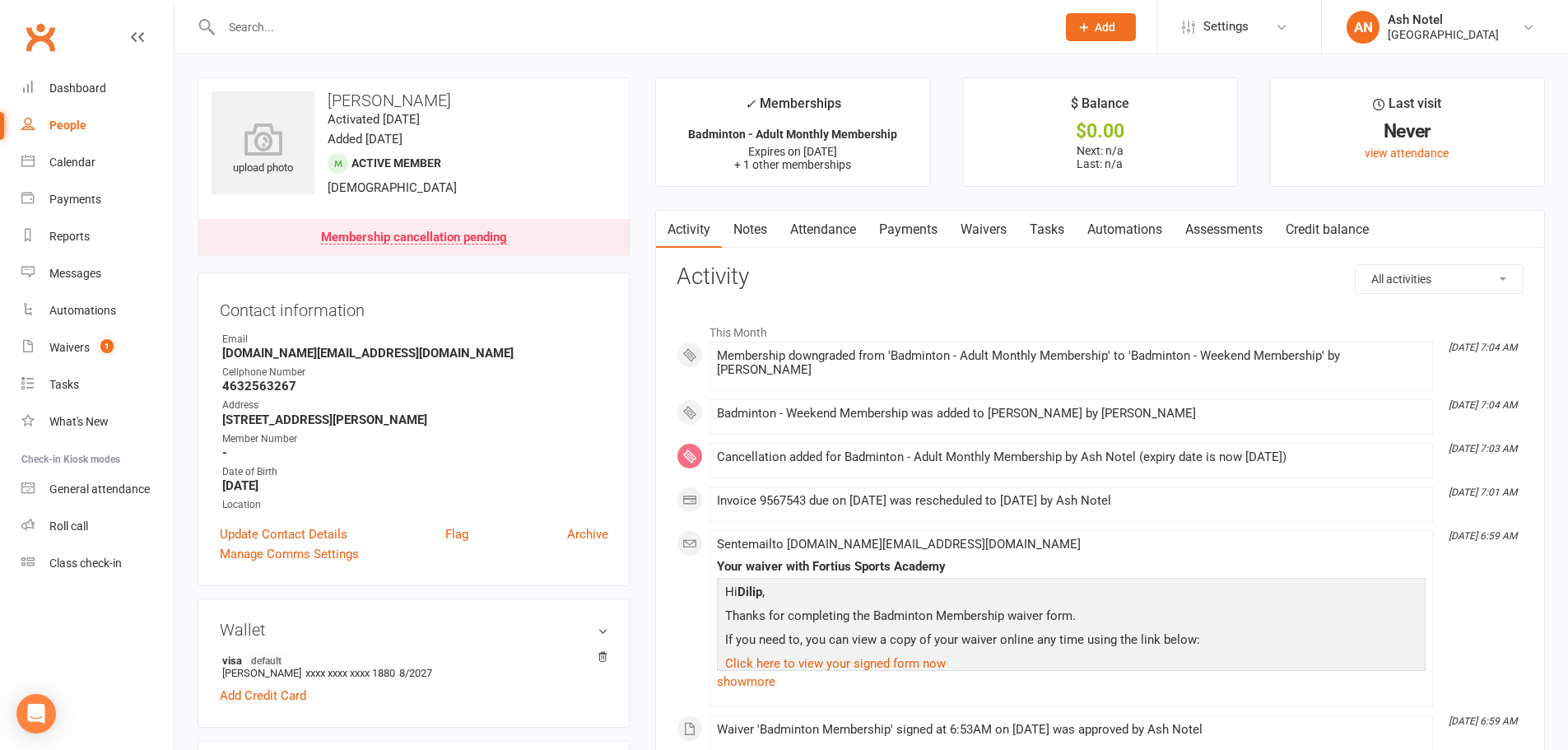
click at [448, 218] on div "upload photo Dilip Nomula Activated 11 October, 2025 Added 11 October, 2025 Act…" at bounding box center [414, 167] width 433 height 179
click at [431, 231] on div "Membership cancellation pending" at bounding box center [414, 237] width 186 height 13
click at [824, 229] on link "Attendance" at bounding box center [822, 229] width 88 height 38
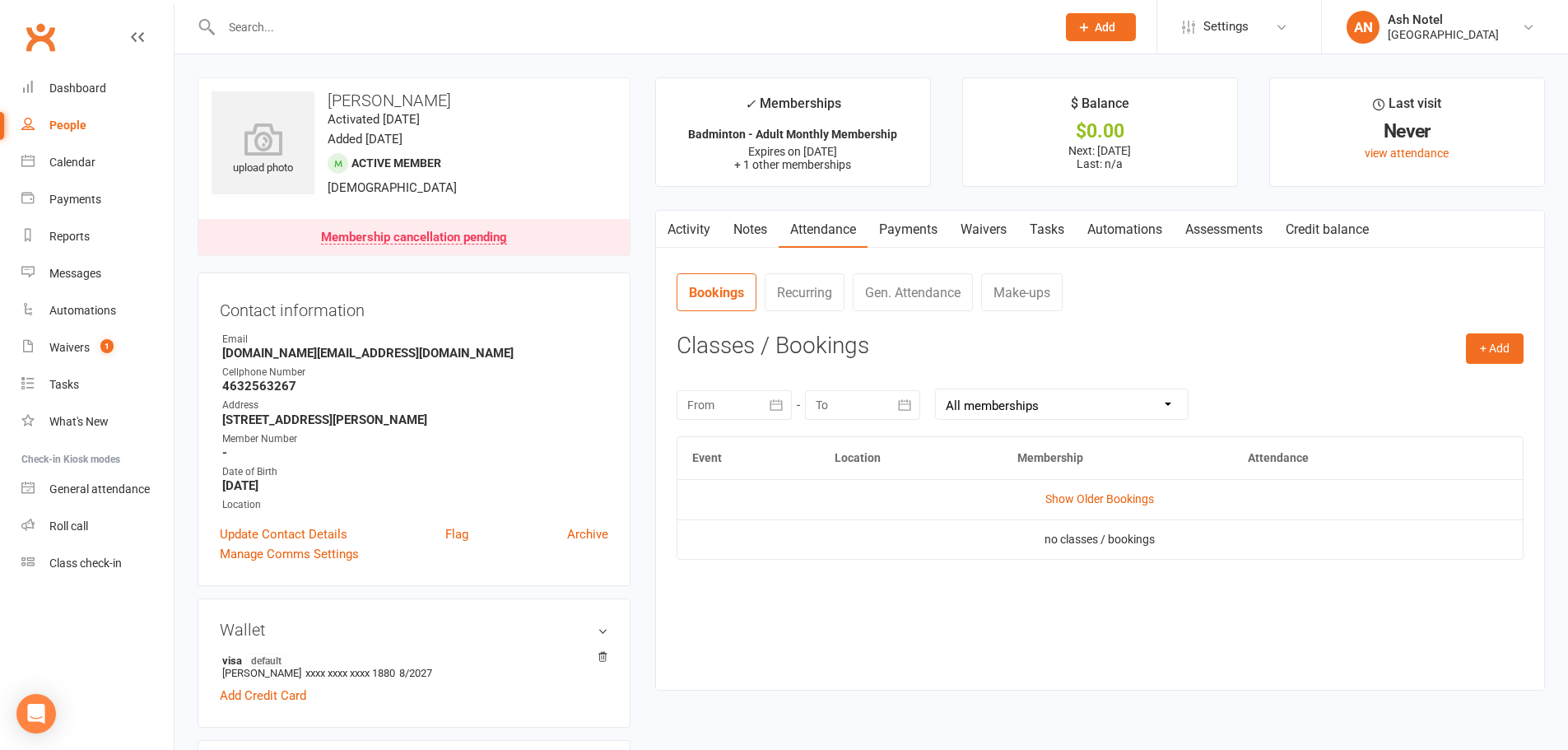
click at [908, 229] on link "Payments" at bounding box center [908, 229] width 82 height 38
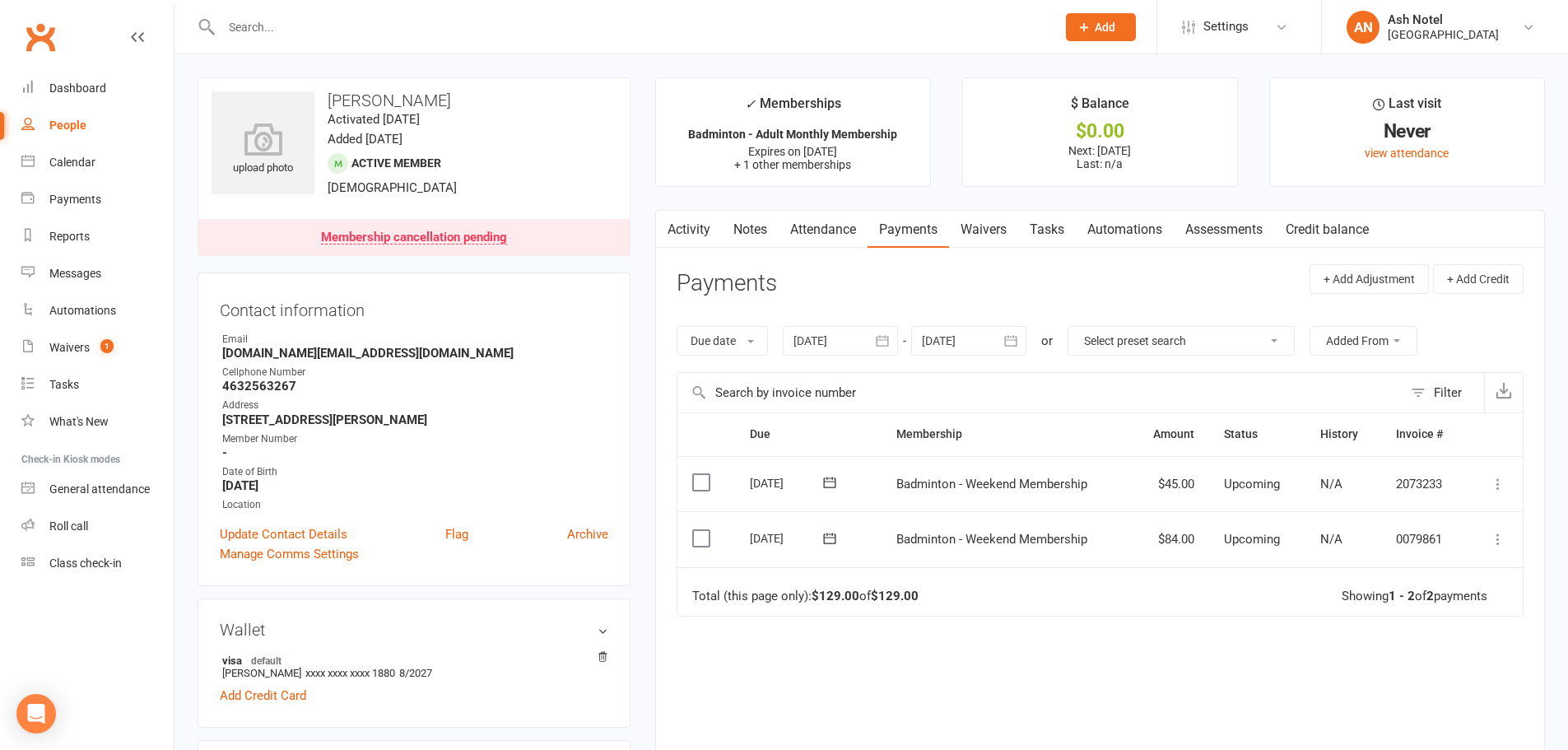
click at [681, 233] on link "Activity" at bounding box center [689, 229] width 66 height 38
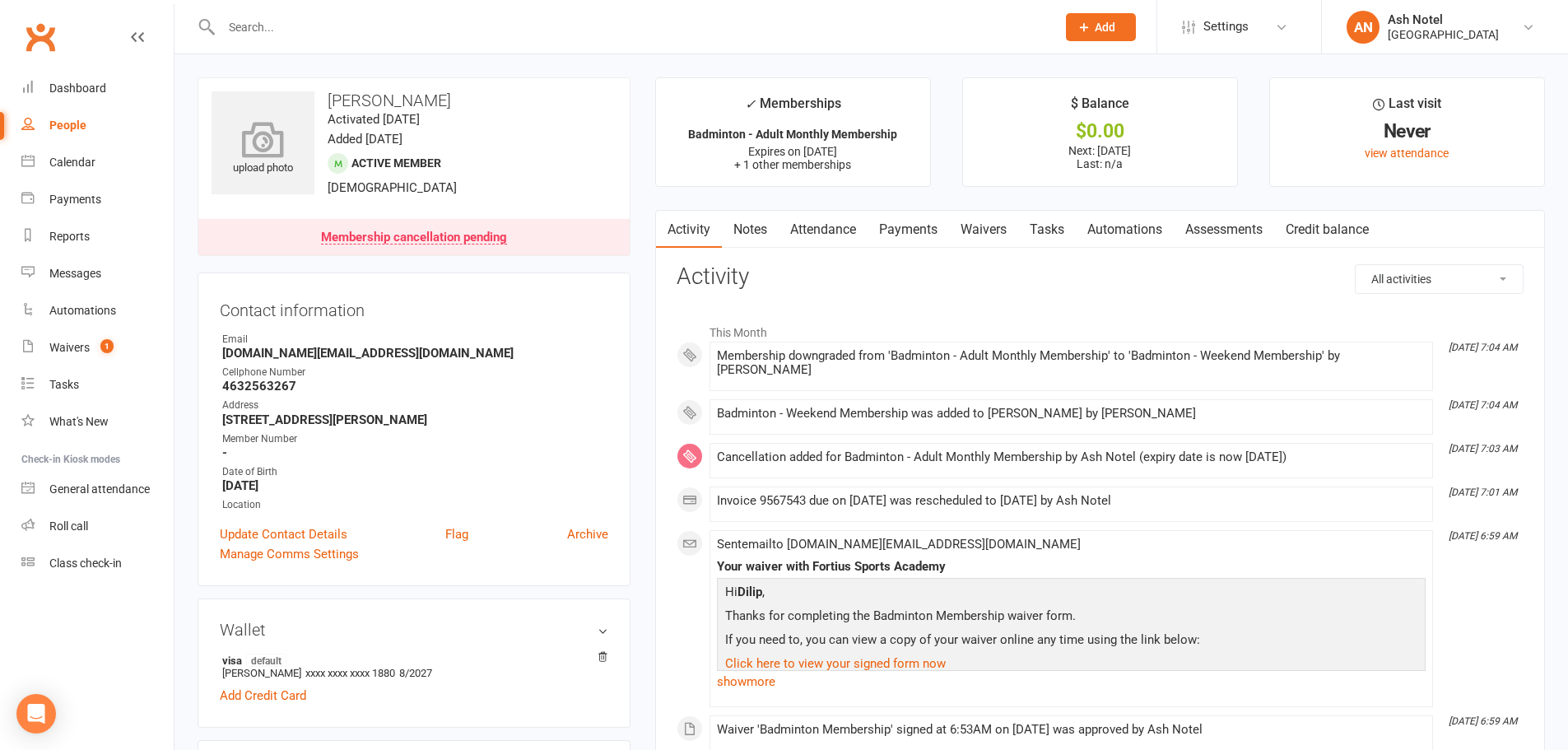
click at [266, 130] on icon at bounding box center [263, 139] width 113 height 36
click at [290, 533] on link "Update Contact Details" at bounding box center [284, 534] width 127 height 20
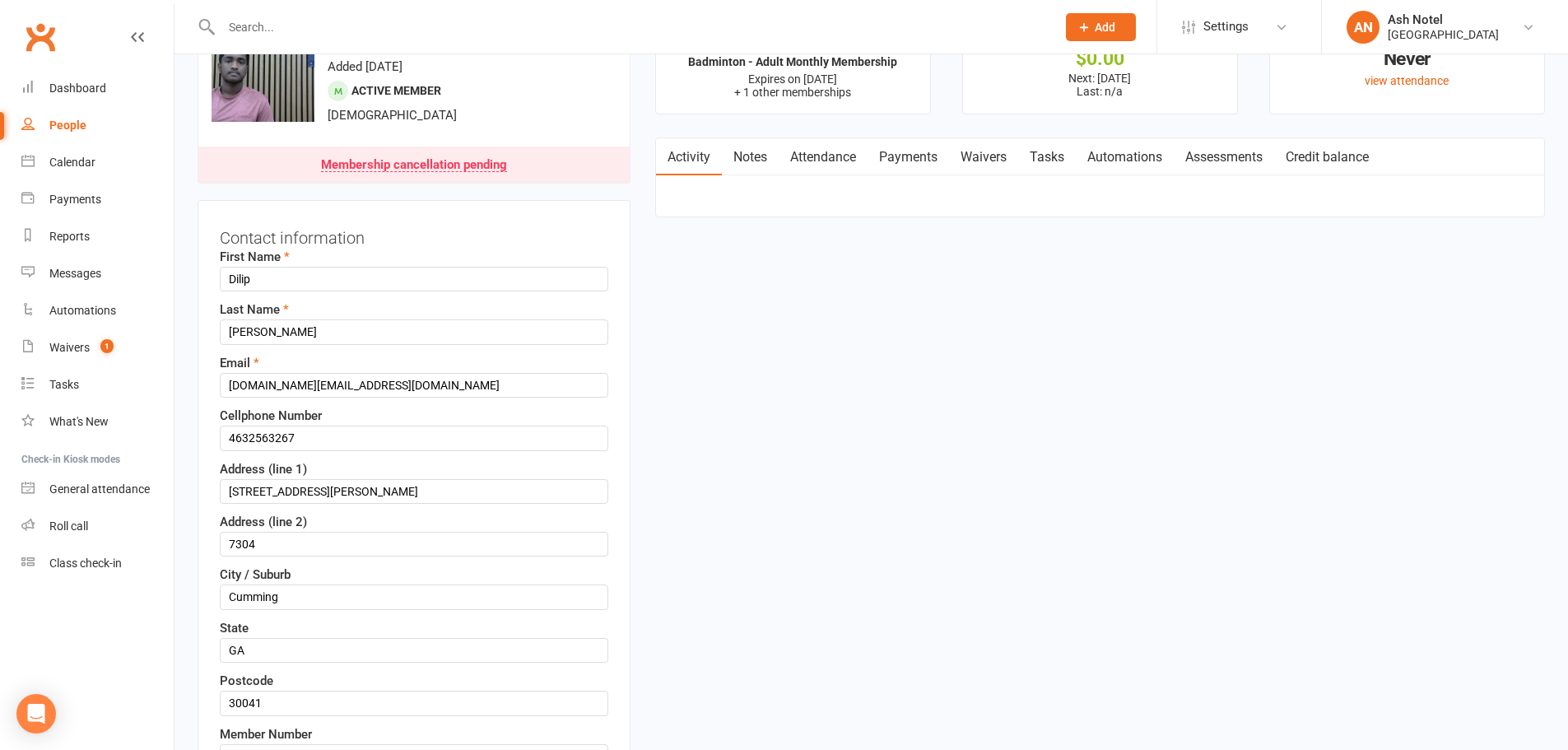
scroll to position [77, 0]
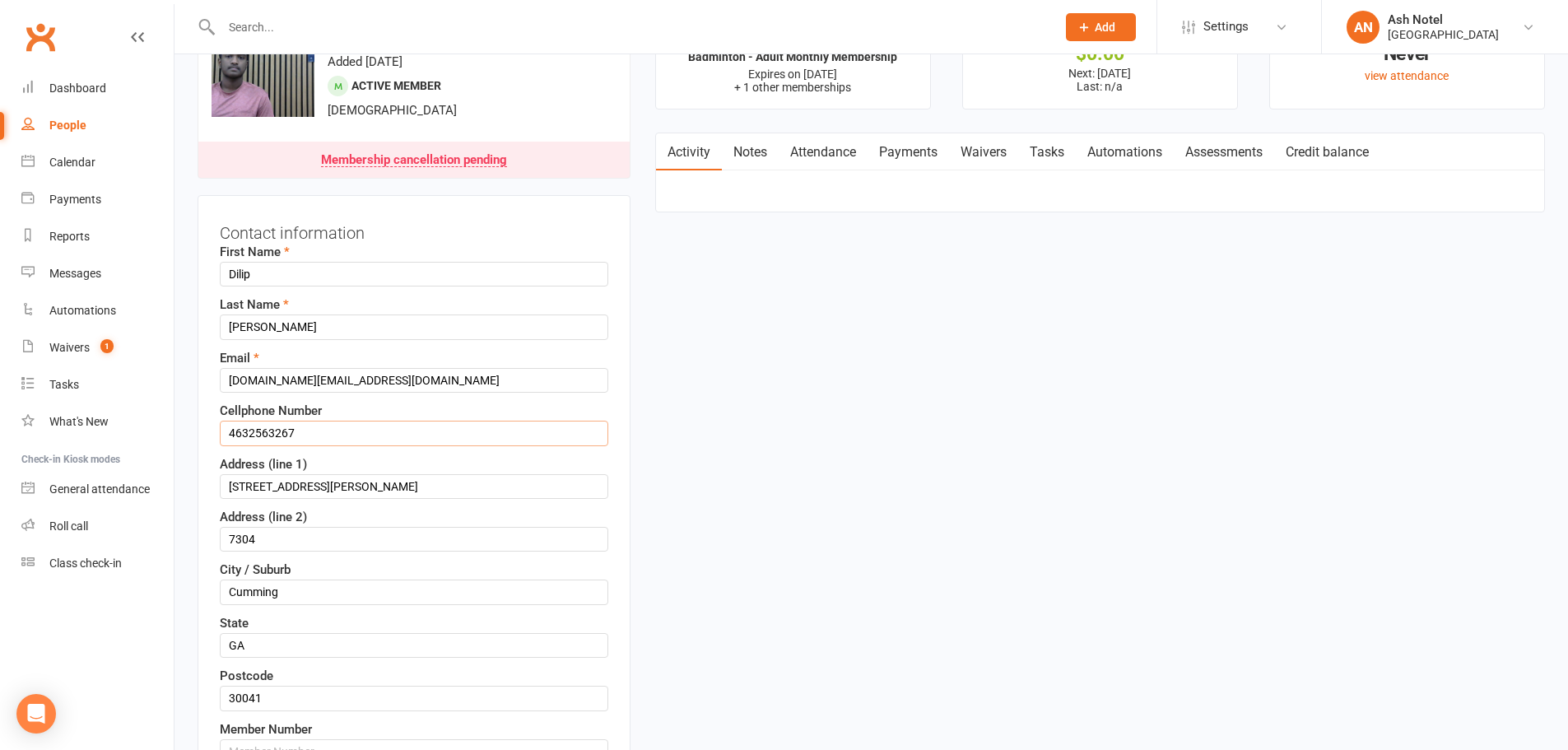
drag, startPoint x: 328, startPoint y: 436, endPoint x: 150, endPoint y: 442, distance: 178.1
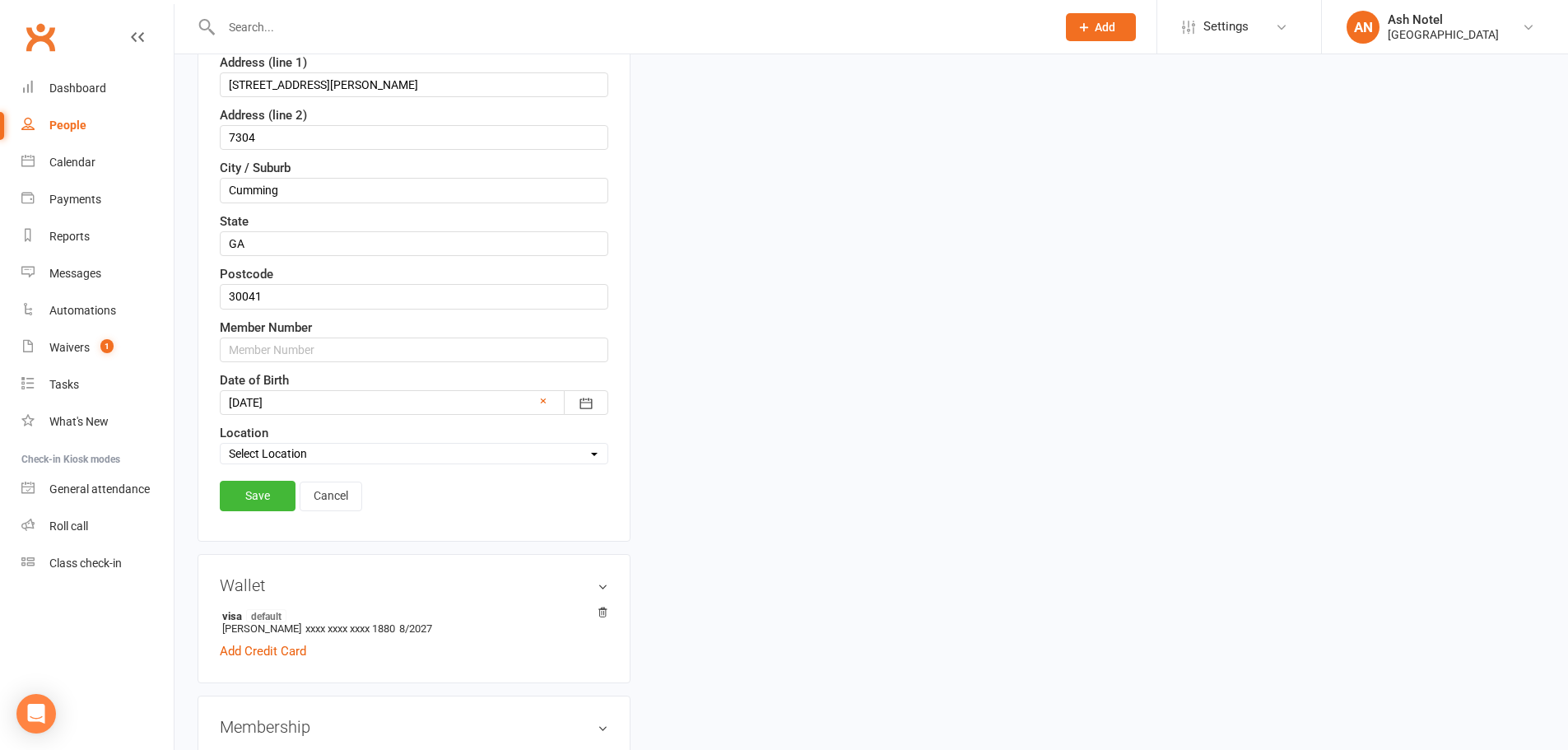
scroll to position [489, 0]
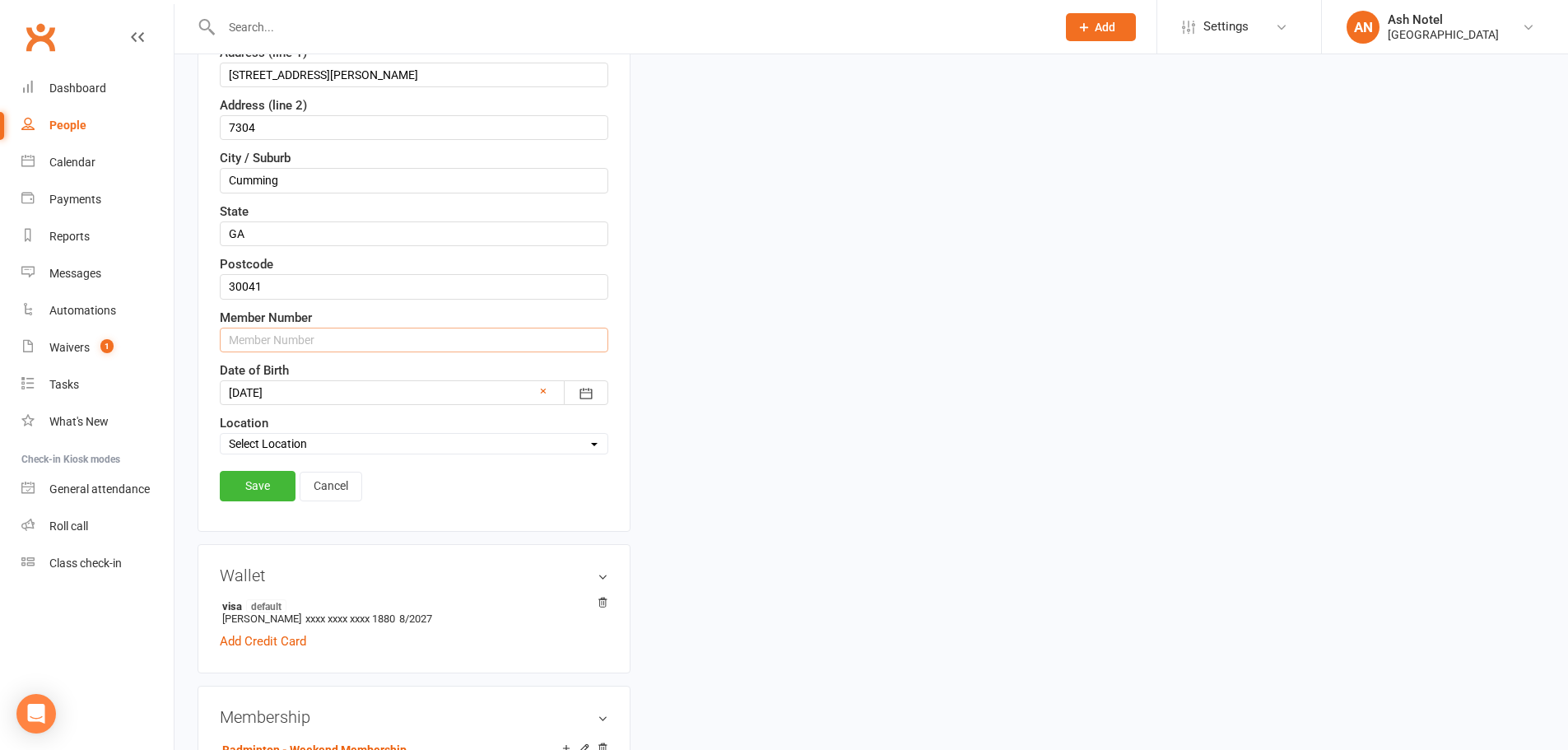
click at [262, 338] on input "text" at bounding box center [414, 339] width 388 height 25
paste input "4632563267"
type input "46325632672"
click at [256, 496] on link "Save" at bounding box center [258, 485] width 76 height 29
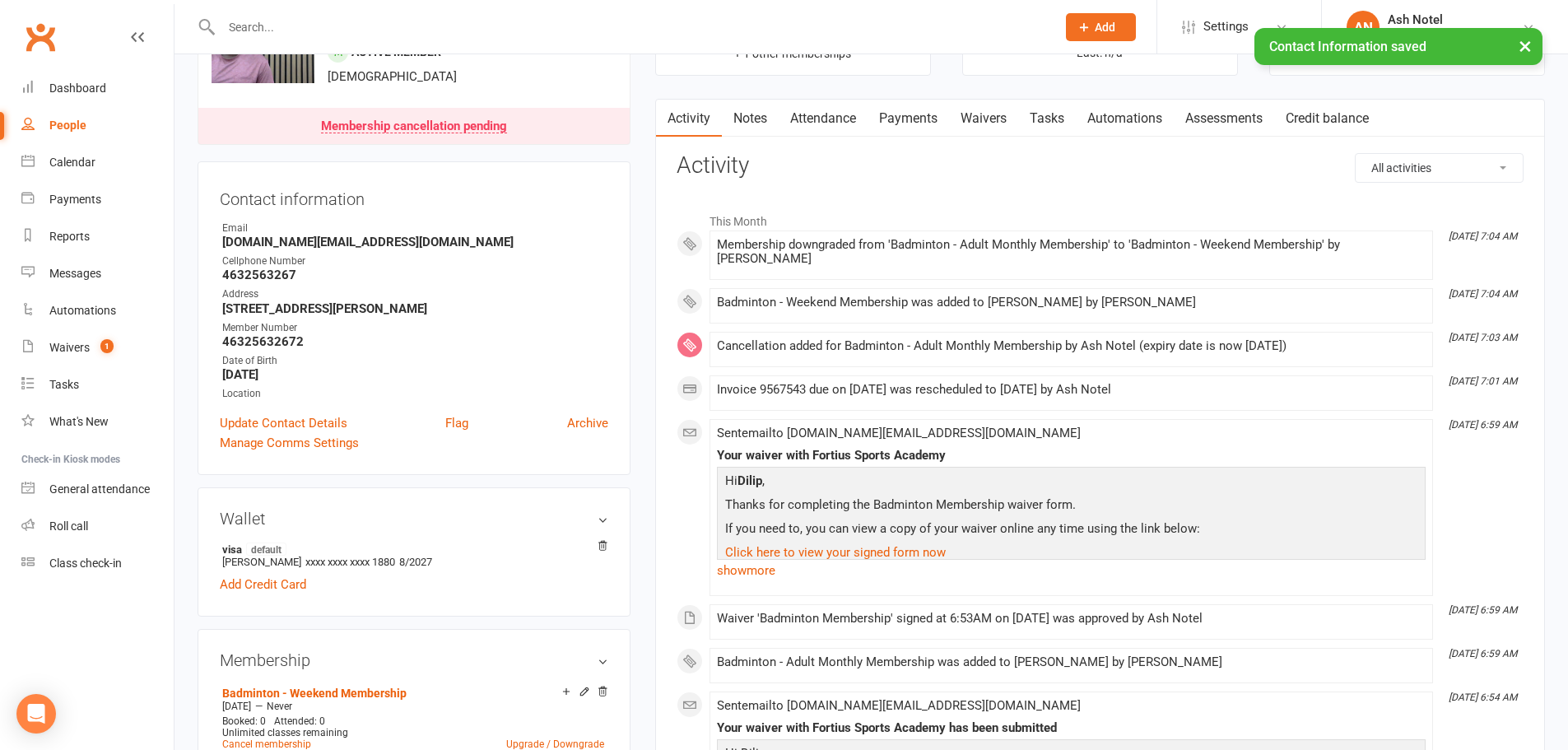
scroll to position [0, 0]
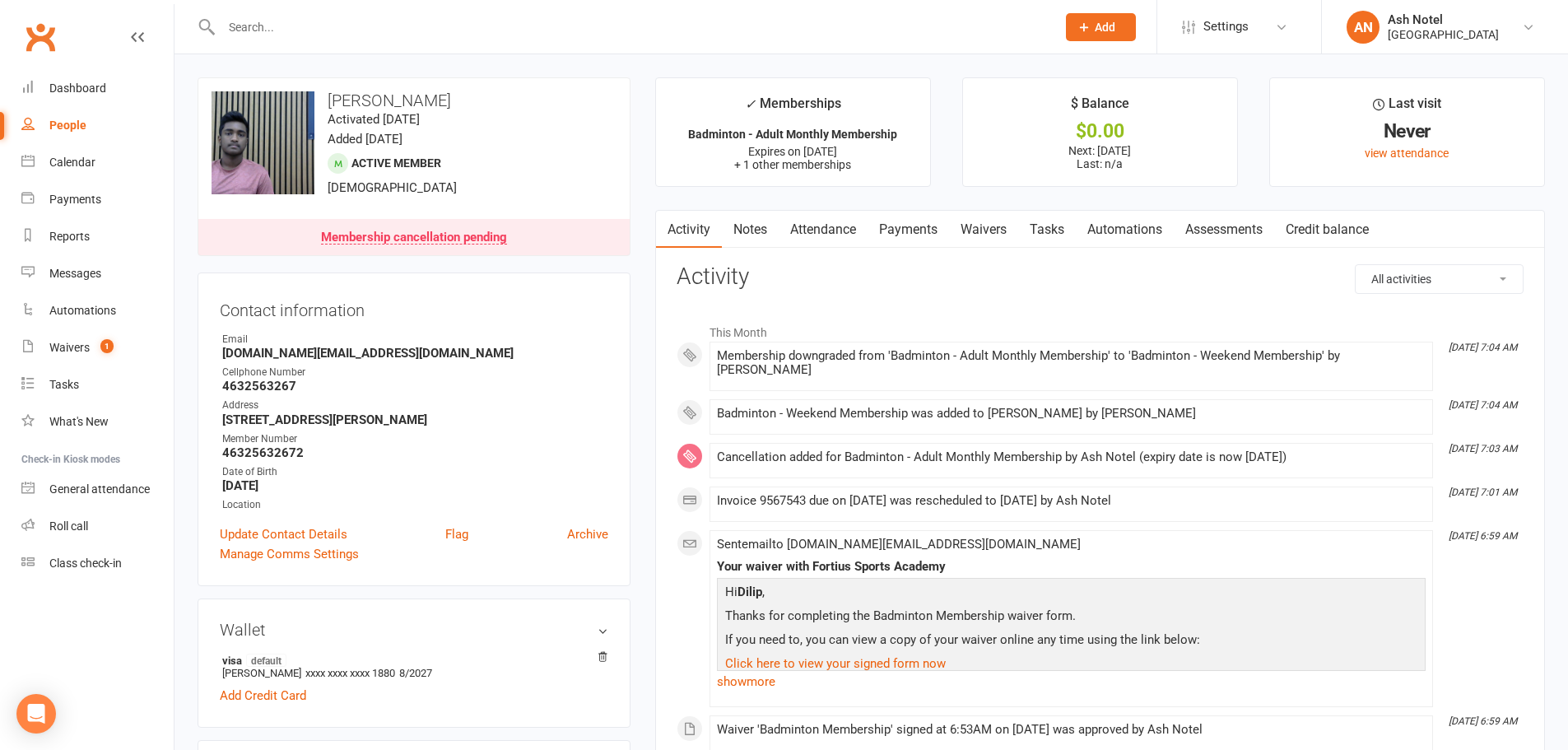
click at [319, 26] on input "text" at bounding box center [631, 27] width 828 height 23
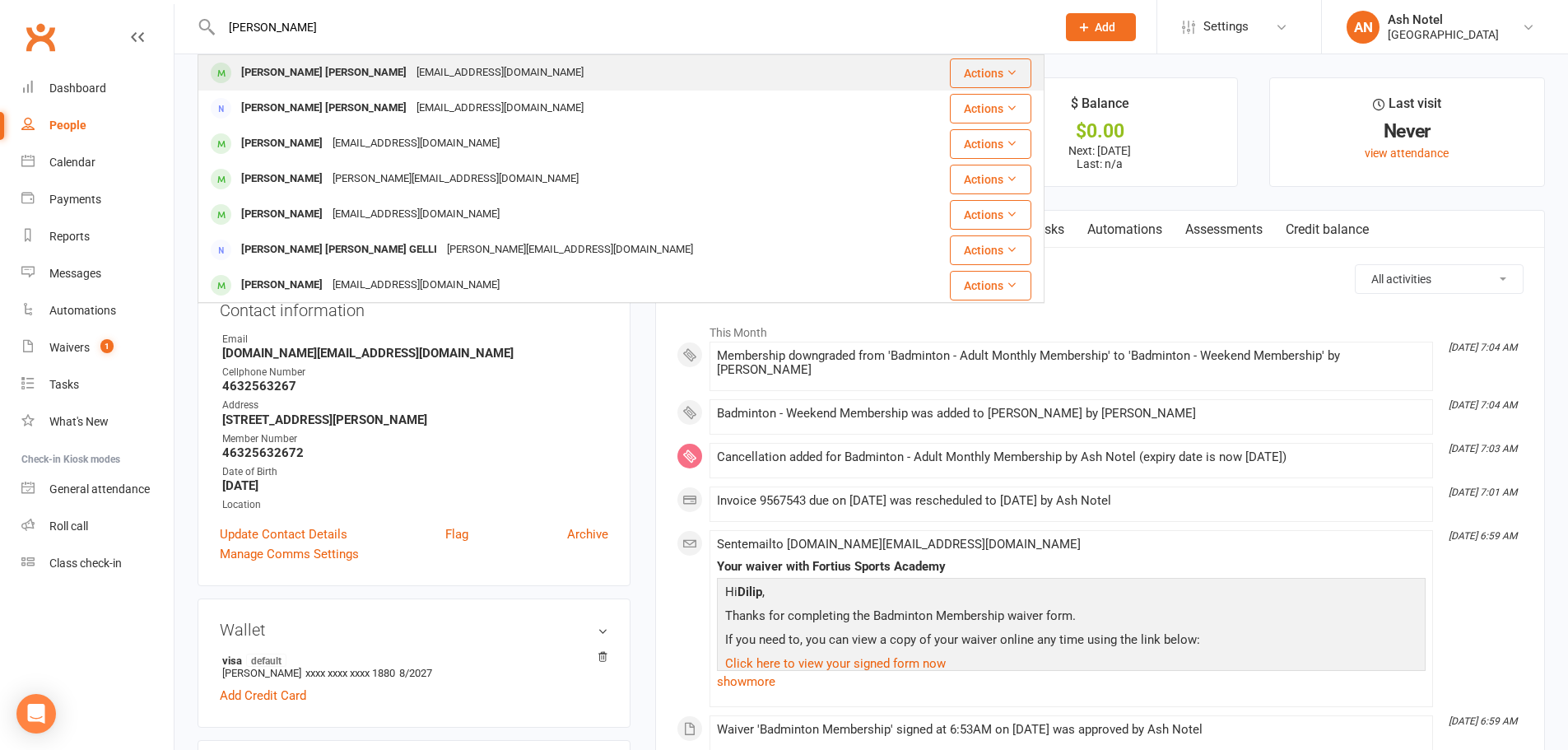
type input "anil kumar"
click at [298, 69] on div "Anil Kumar Tankala" at bounding box center [324, 73] width 175 height 24
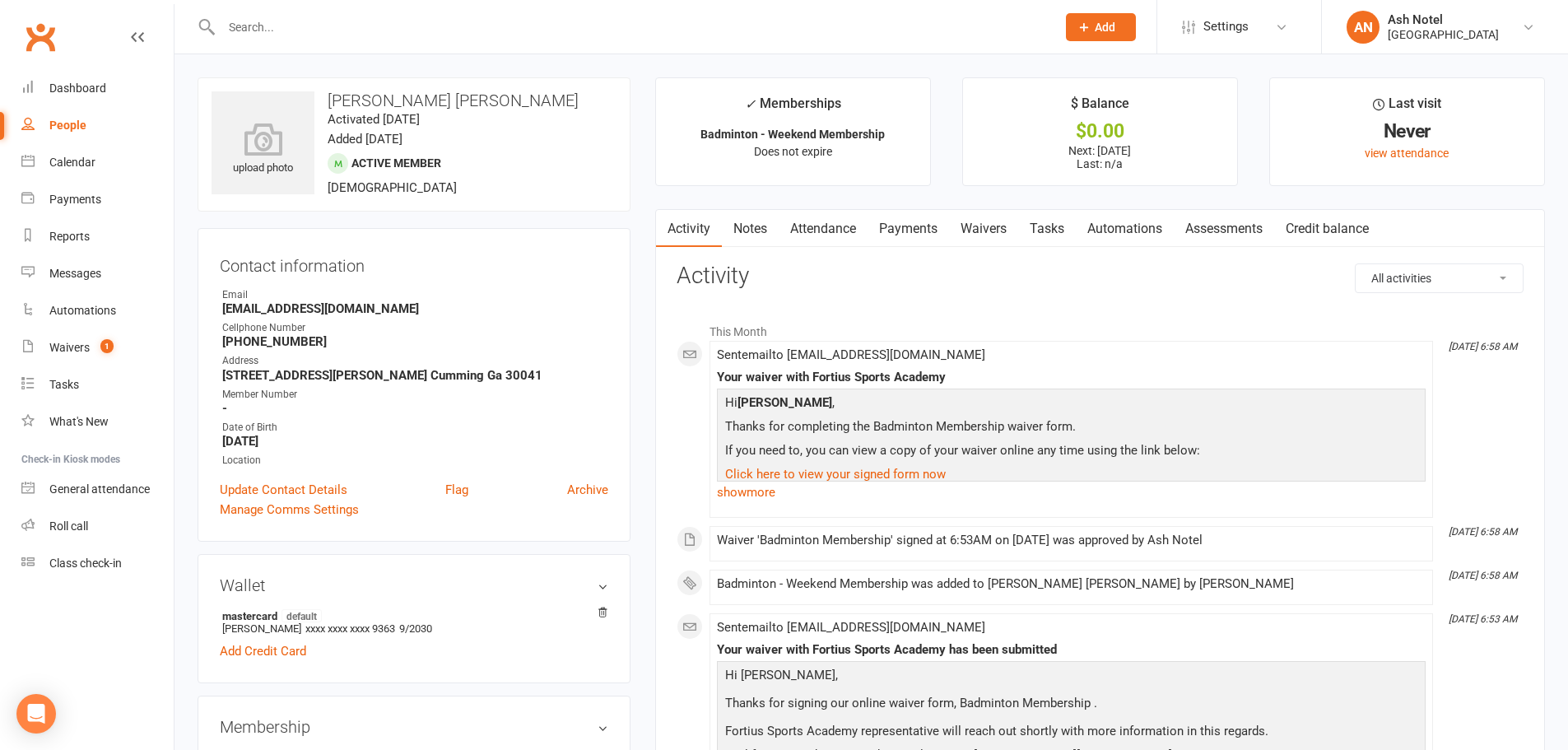
click at [903, 234] on link "Payments" at bounding box center [908, 229] width 82 height 38
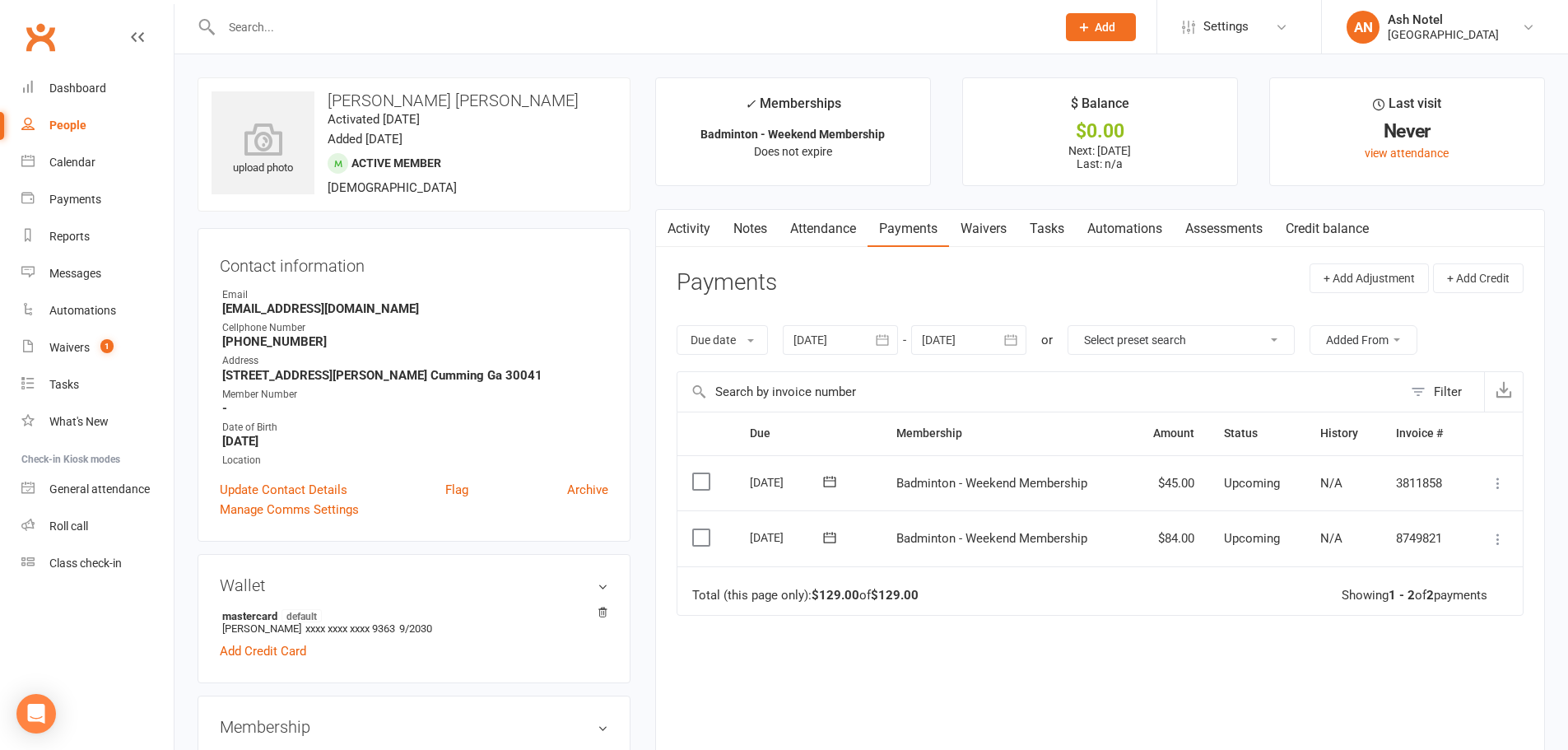
click at [701, 235] on link "Activity" at bounding box center [689, 229] width 66 height 38
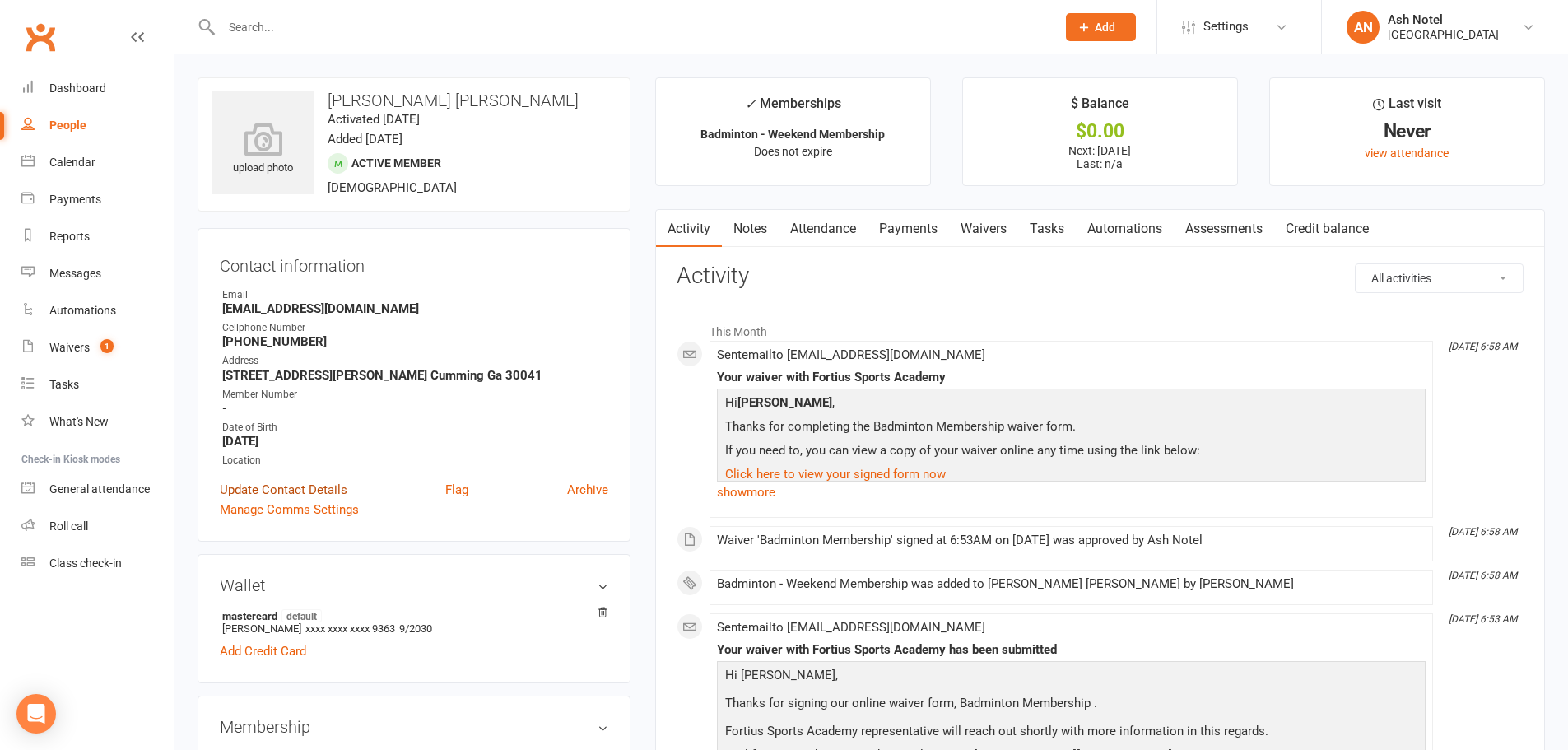
click at [272, 500] on link "Update Contact Details" at bounding box center [284, 490] width 127 height 20
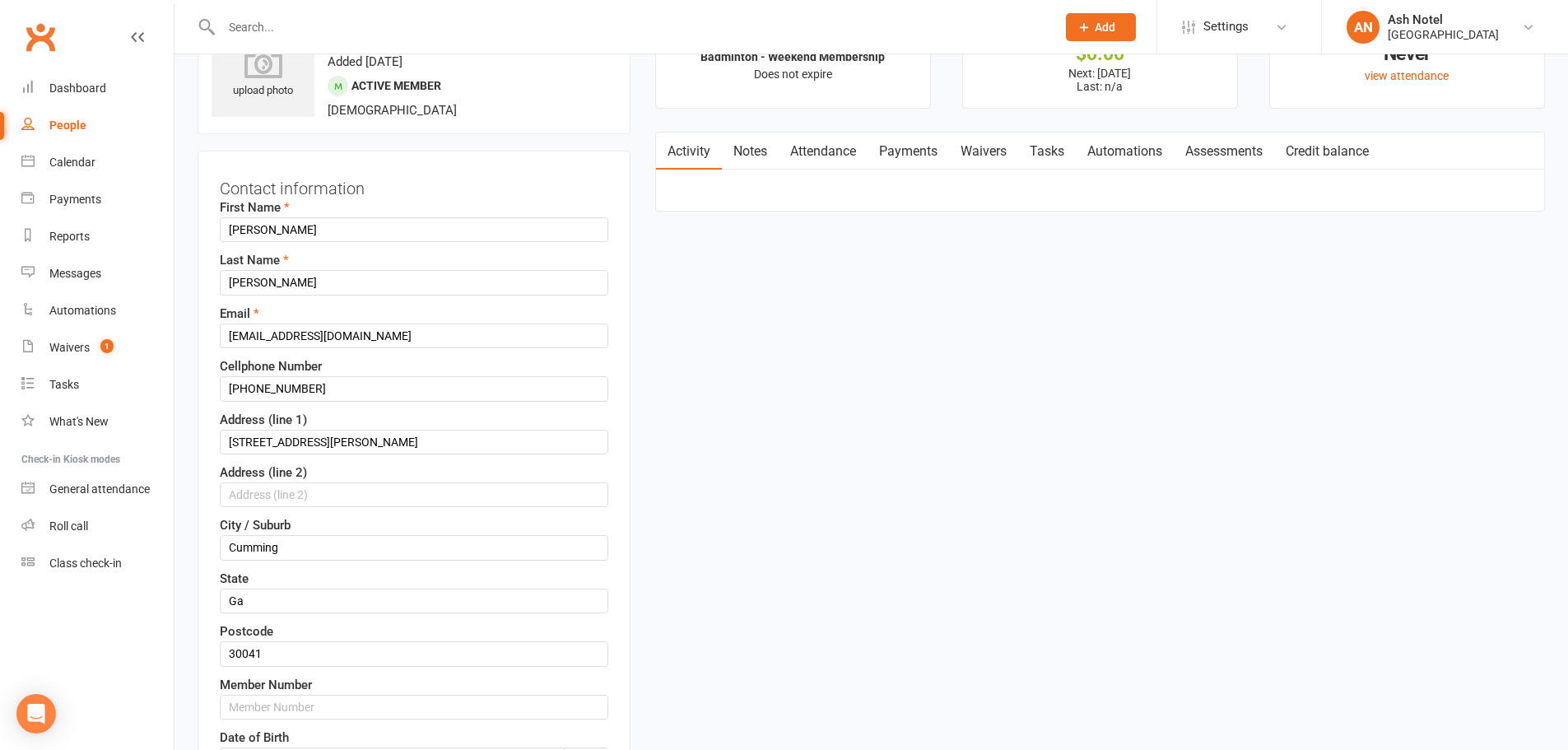
scroll to position [160, 0]
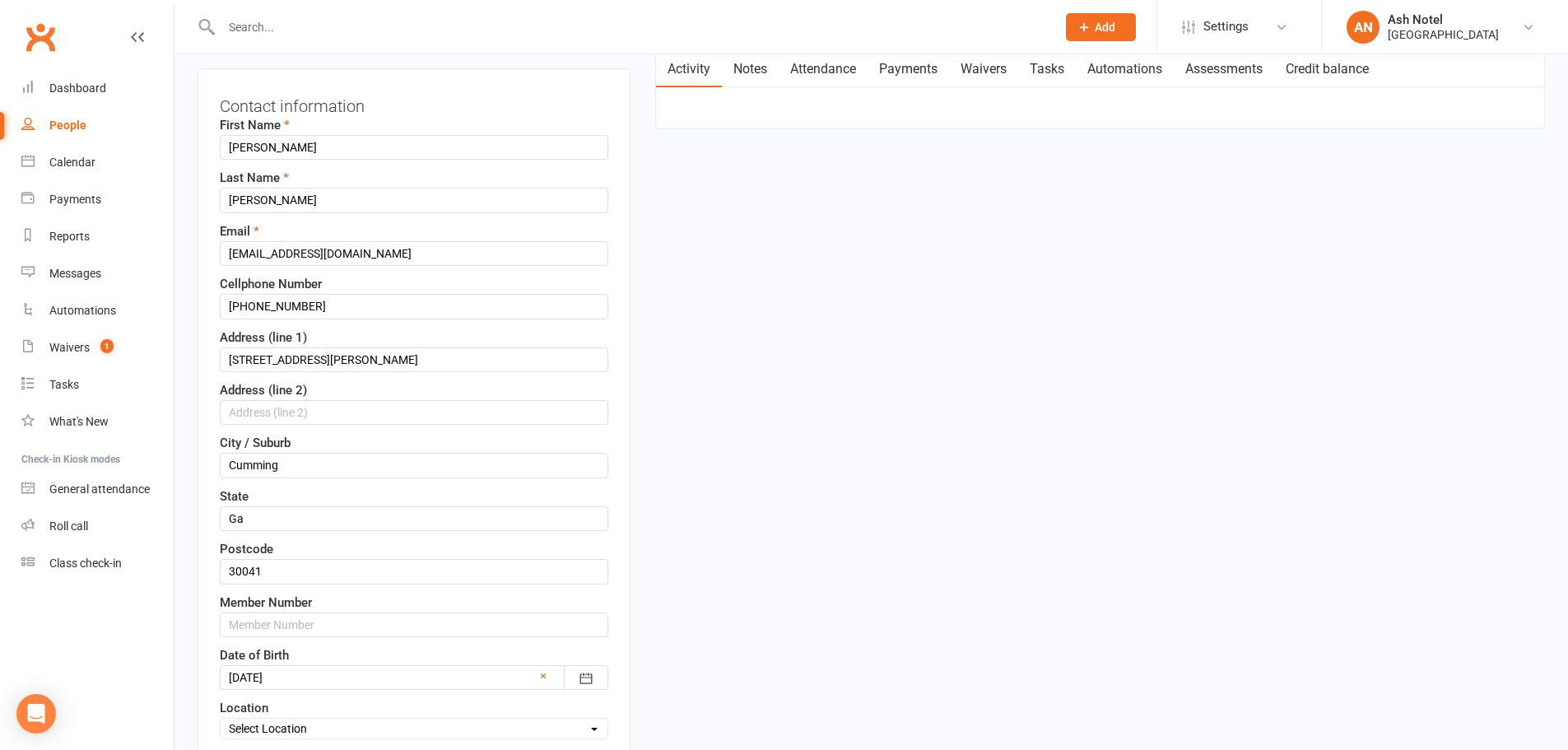
click at [320, 611] on div "Member Number" at bounding box center [414, 615] width 388 height 45
click at [320, 619] on input "text" at bounding box center [414, 625] width 388 height 25
paste input "4632563267"
type input "4632563267"
drag, startPoint x: 335, startPoint y: 309, endPoint x: 198, endPoint y: 316, distance: 137.2
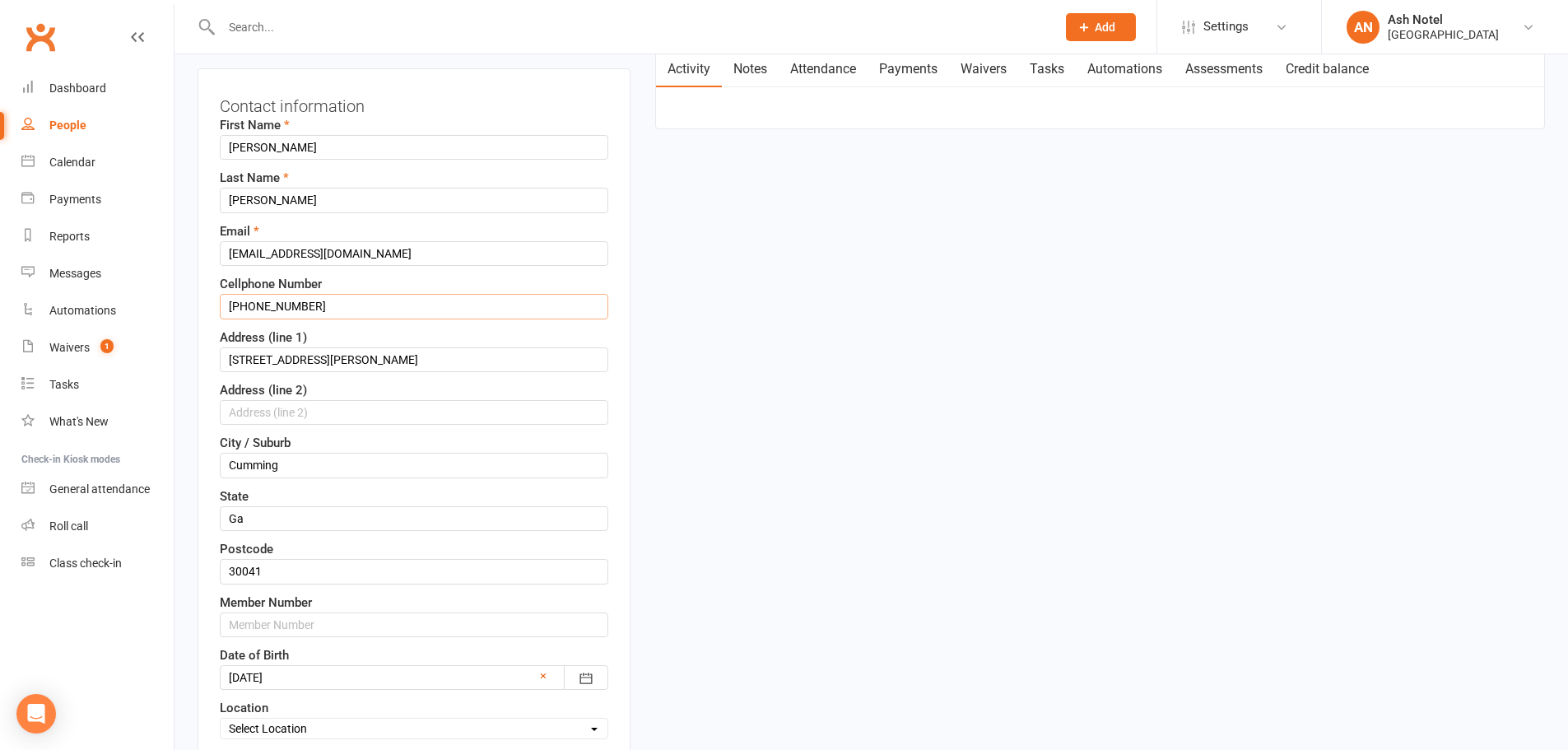
click at [198, 316] on div "Contact information First Name Anil Kumar Last Name Tankala Email anilkt481@gma…" at bounding box center [414, 442] width 433 height 748
click at [314, 618] on input "text" at bounding box center [414, 625] width 388 height 25
paste input "(470) 594-8069"
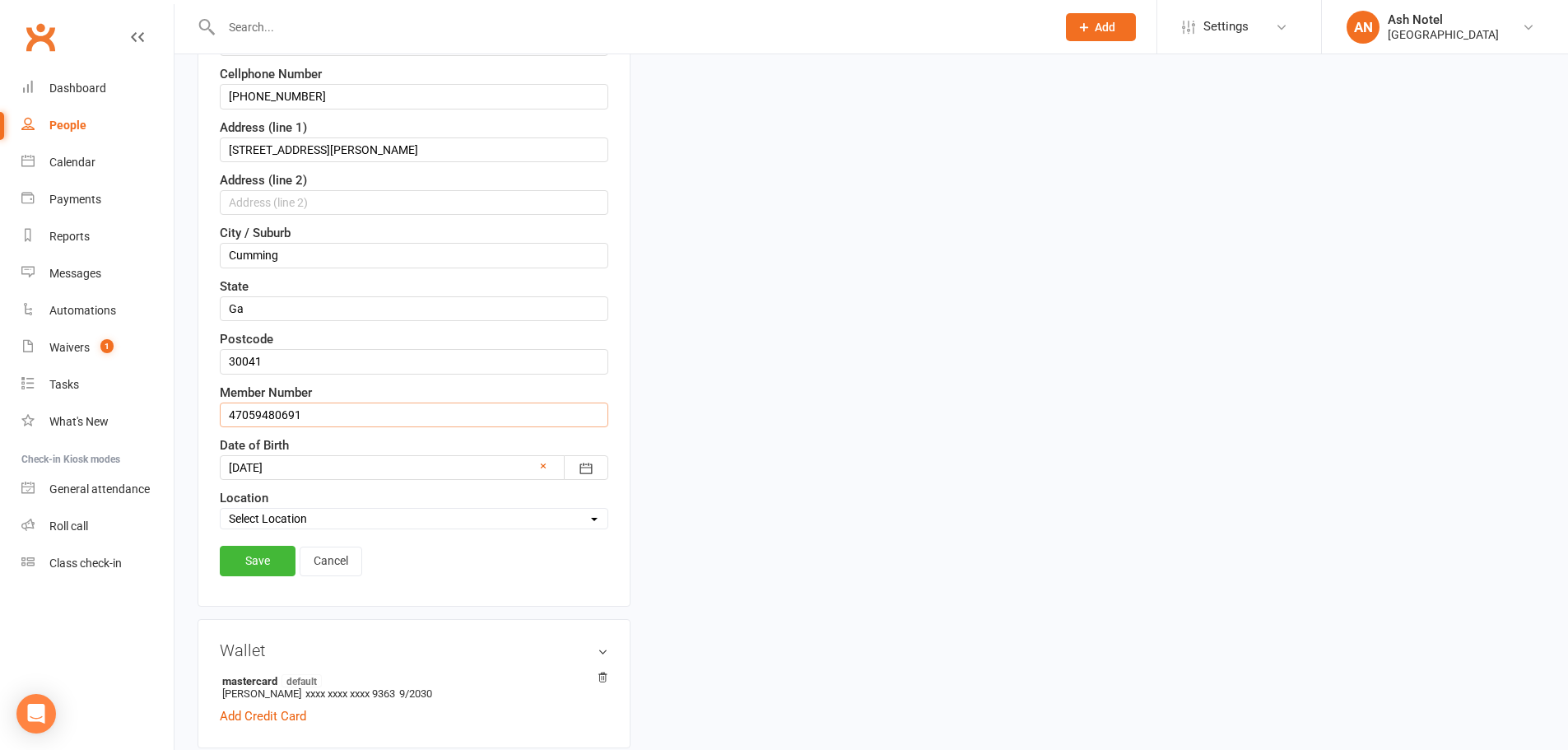
scroll to position [406, 0]
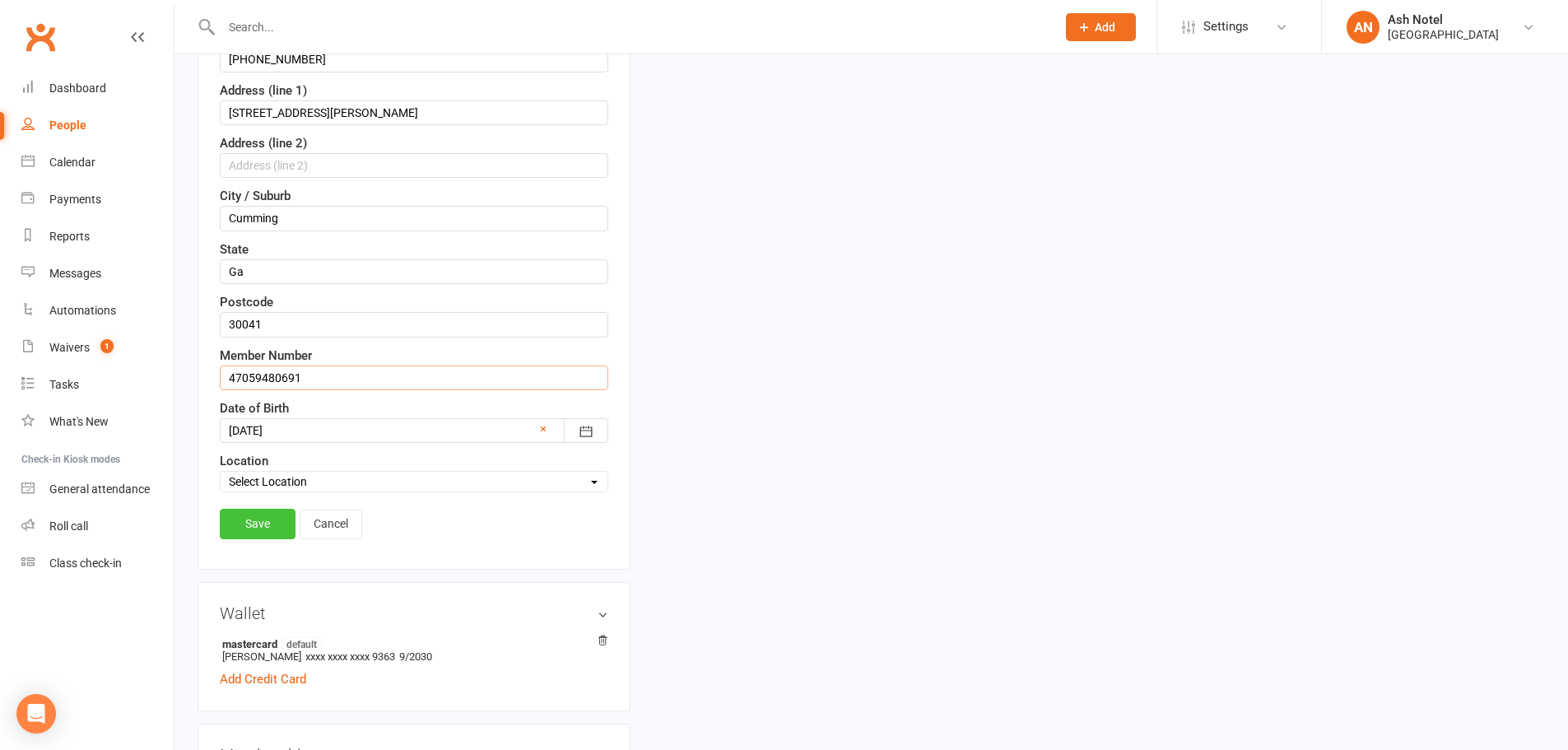
type input "47059480691"
click at [263, 530] on link "Save" at bounding box center [258, 523] width 76 height 29
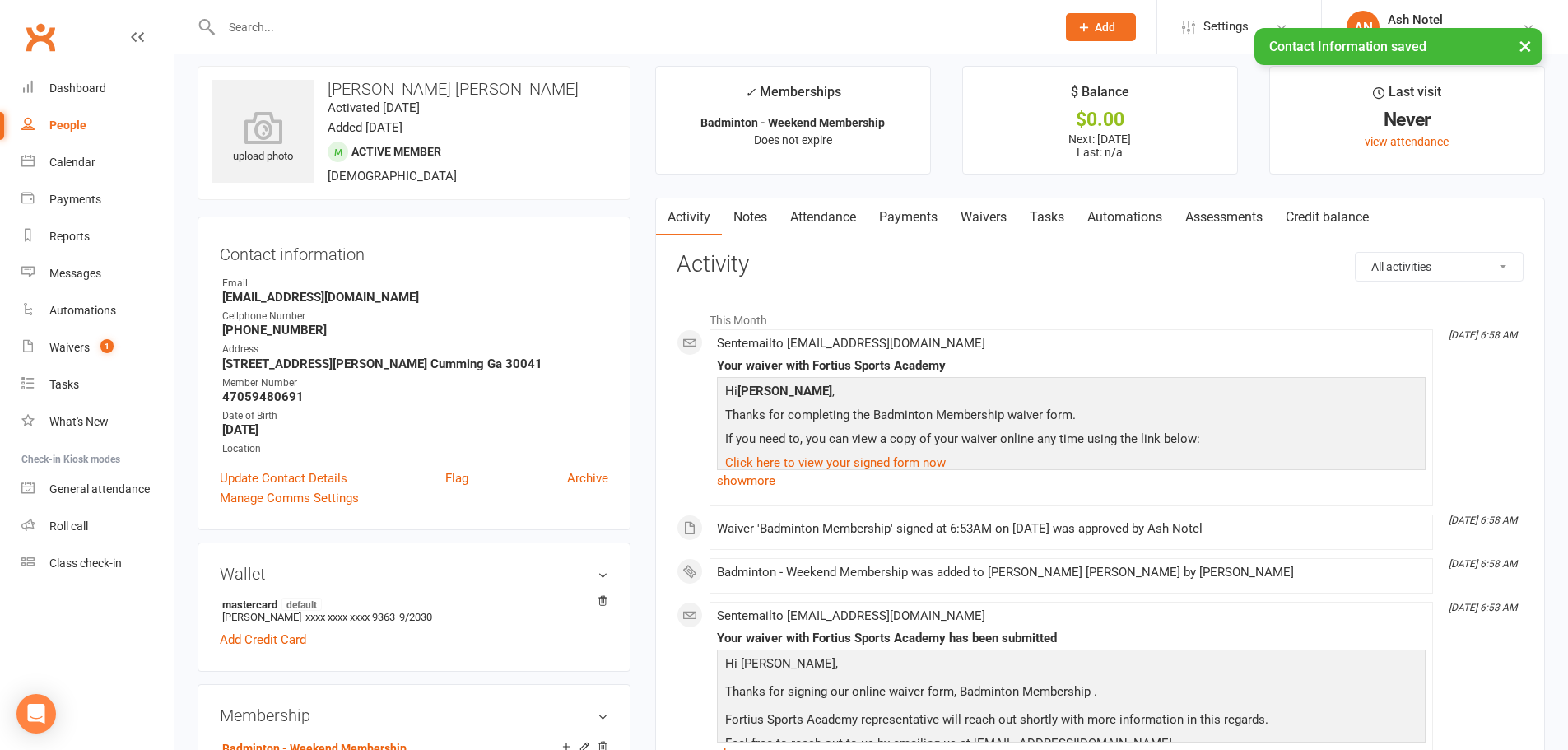
scroll to position [0, 0]
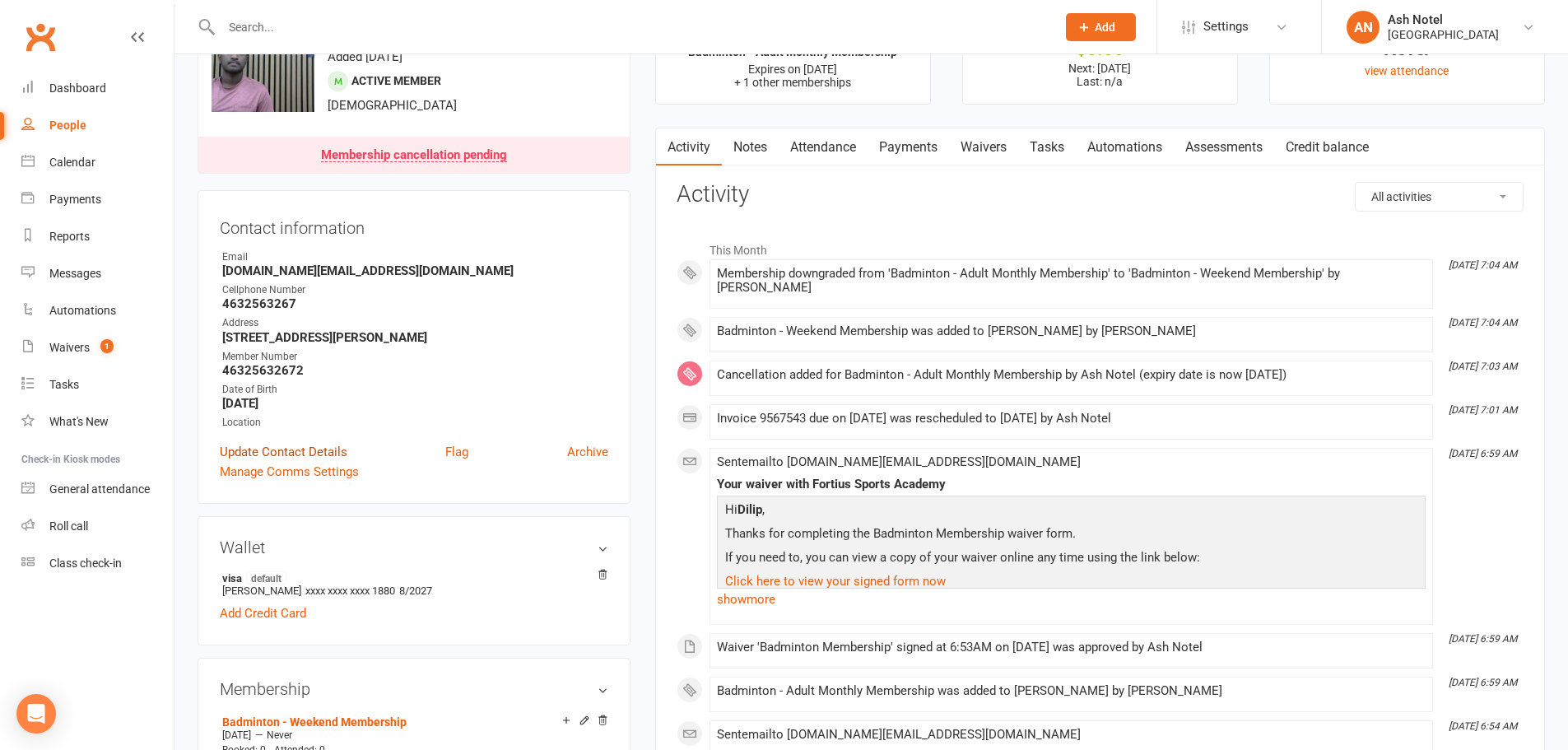
click at [317, 448] on link "Update Contact Details" at bounding box center [284, 451] width 127 height 20
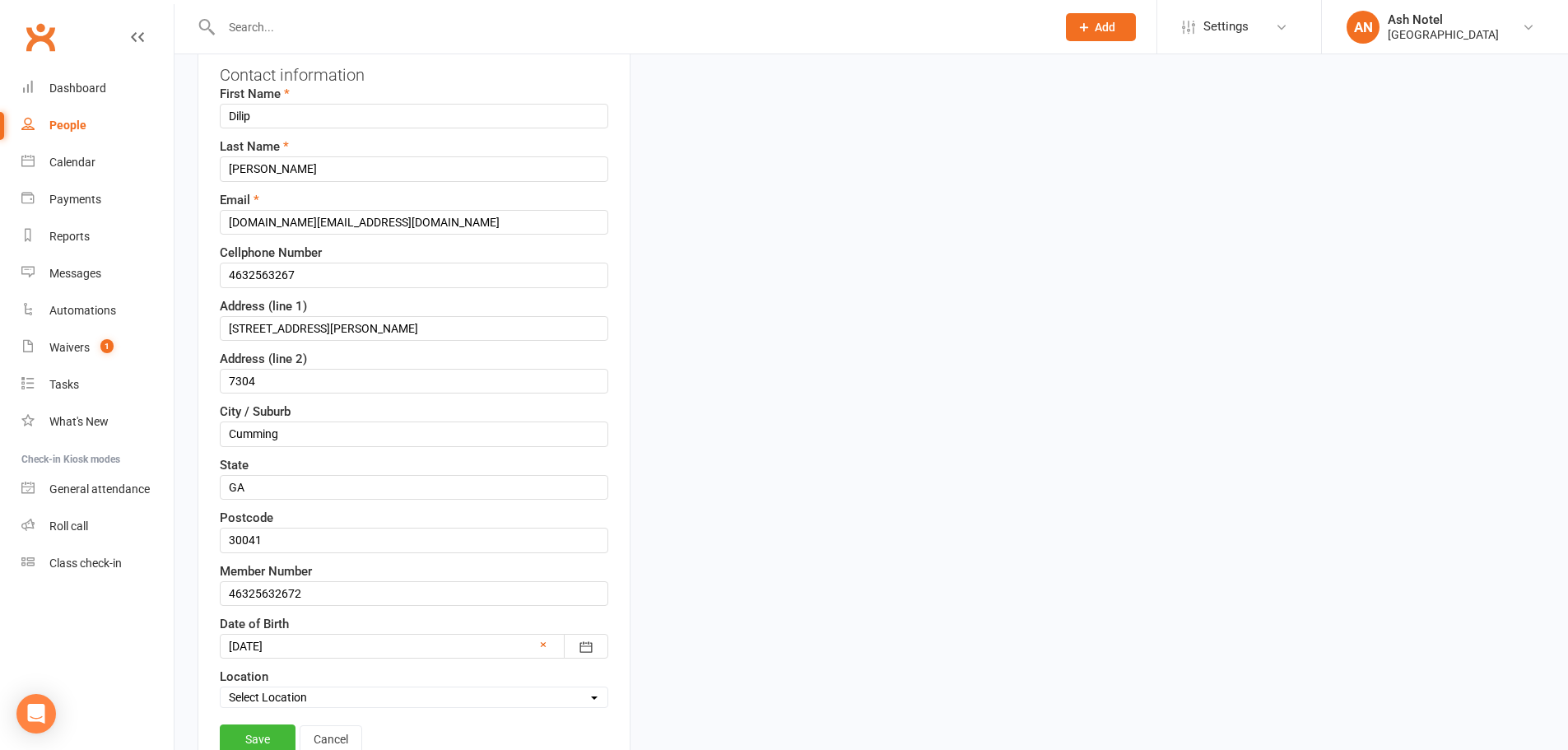
scroll to position [242, 0]
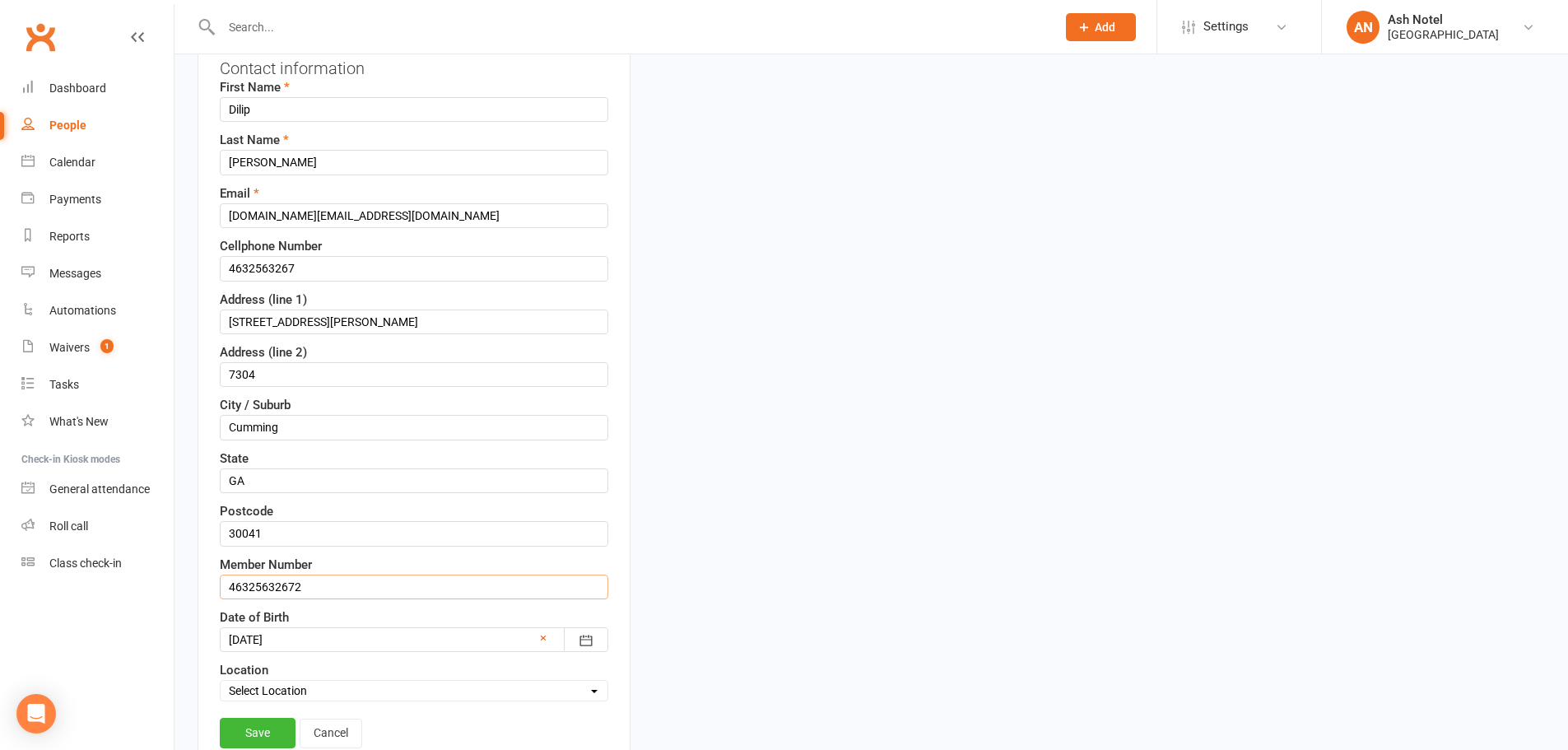
click at [324, 588] on input "46325632672" at bounding box center [414, 587] width 388 height 25
type input "46325632671"
click at [251, 735] on link "Save" at bounding box center [258, 732] width 76 height 29
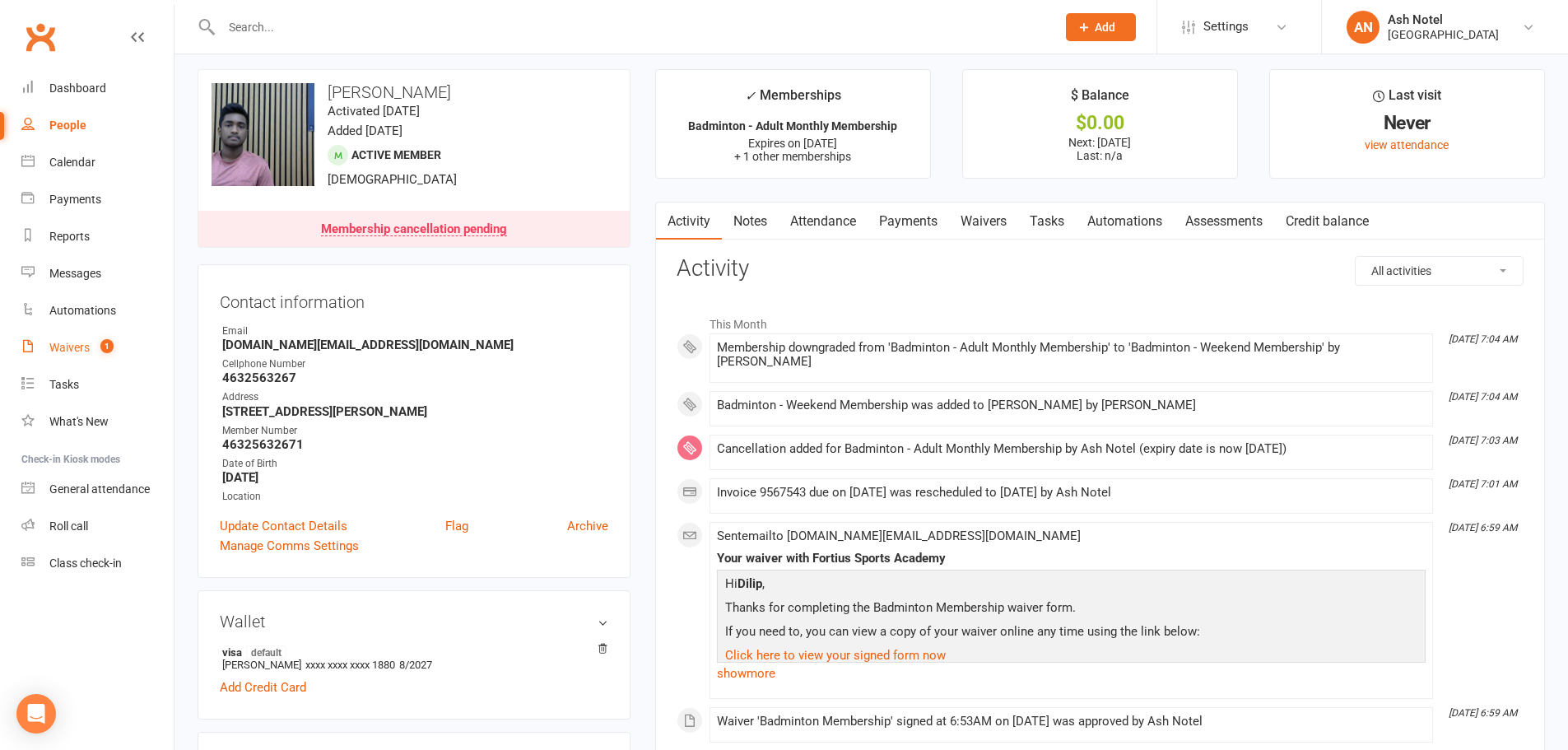
scroll to position [0, 0]
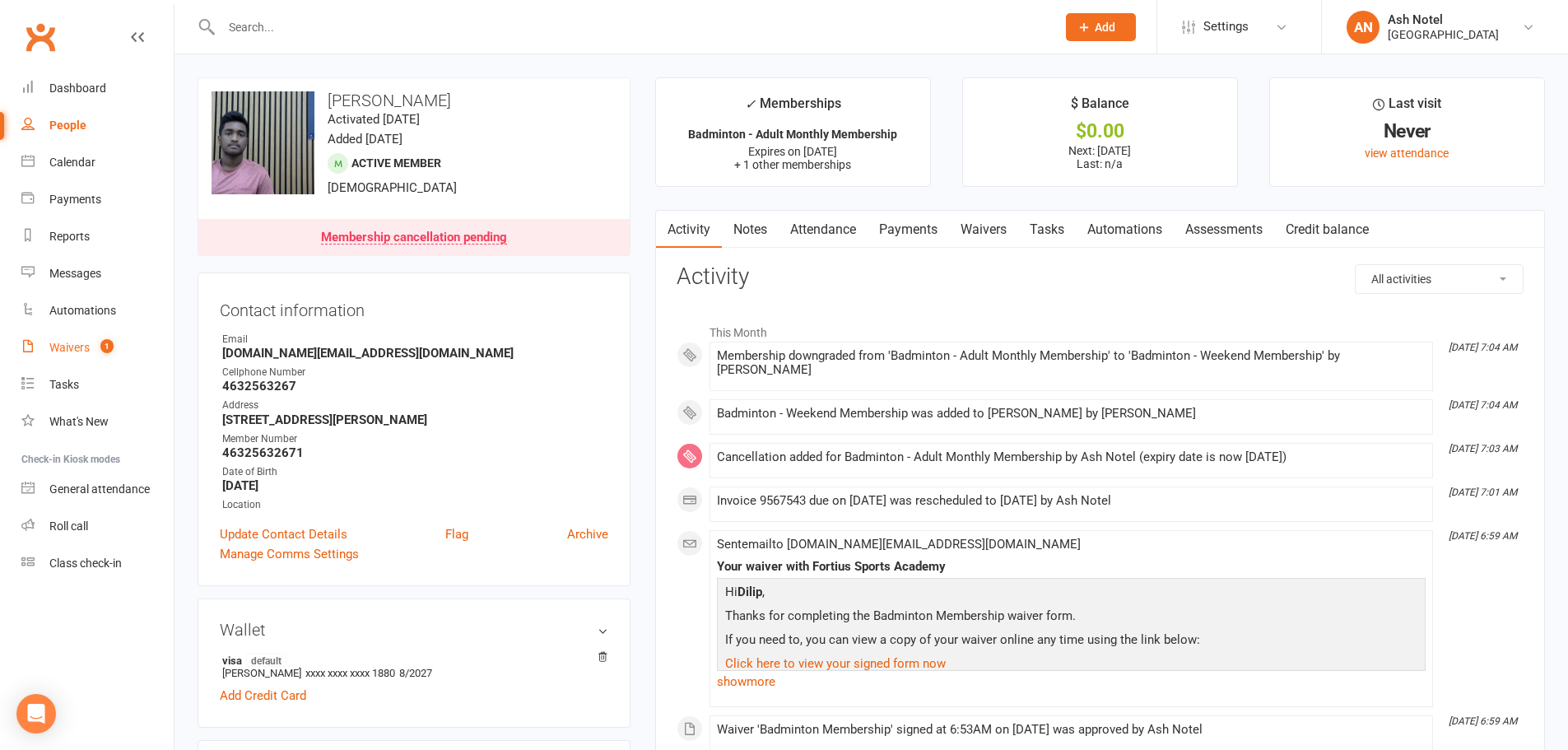
click at [919, 236] on link "Payments" at bounding box center [908, 229] width 82 height 38
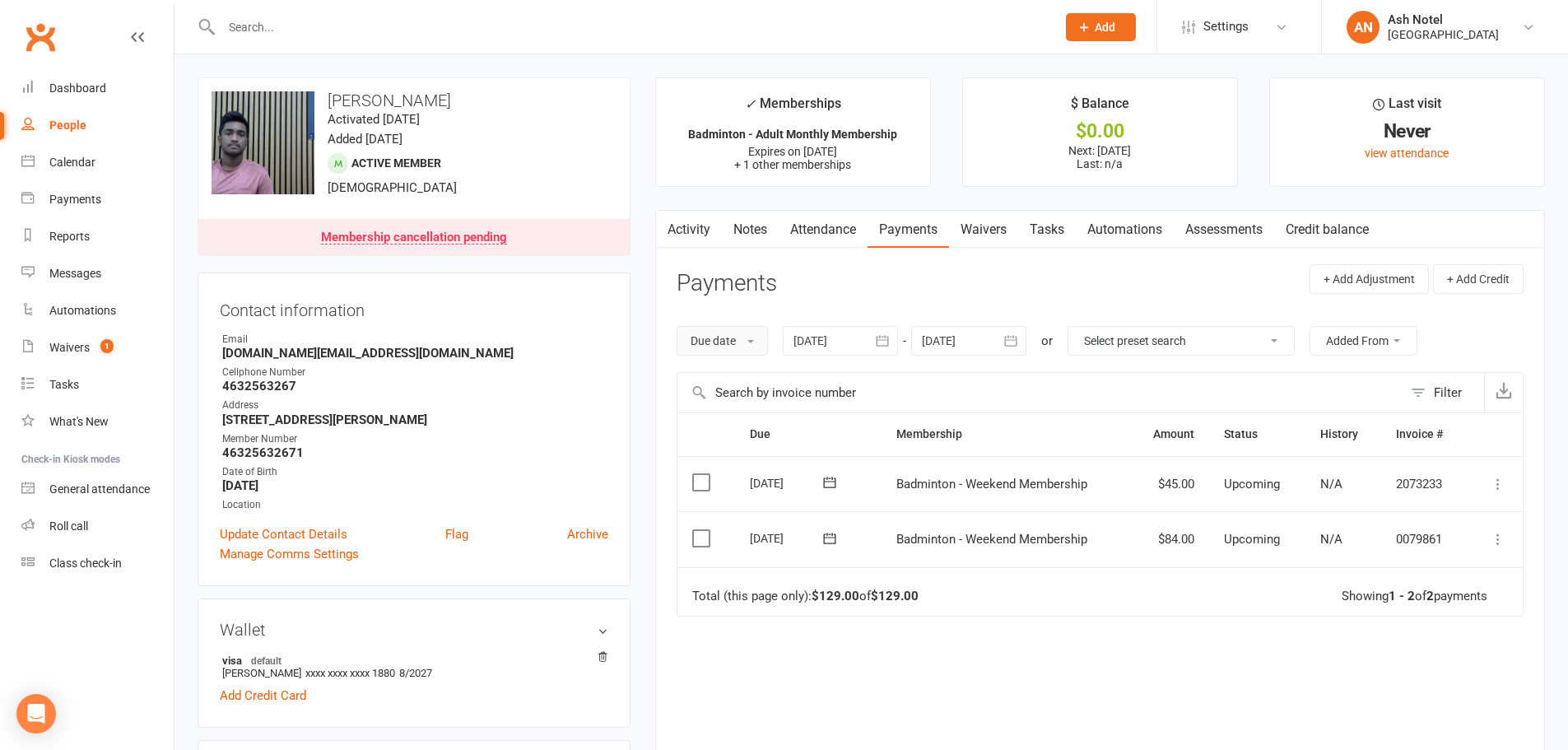
click at [715, 344] on button "Due date" at bounding box center [723, 340] width 91 height 29
click at [717, 410] on link "Date paid" at bounding box center [759, 411] width 163 height 33
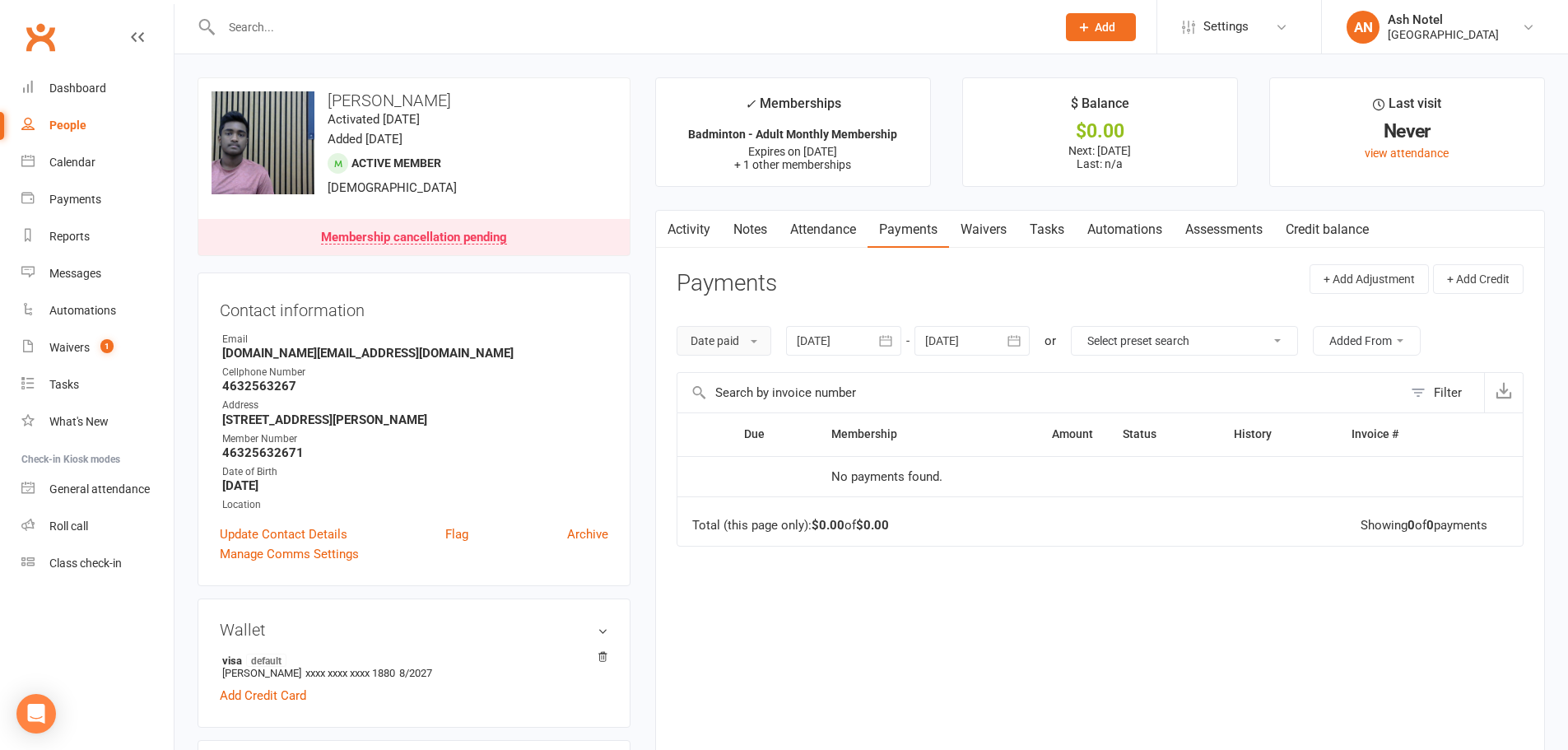
drag, startPoint x: 718, startPoint y: 323, endPoint x: 712, endPoint y: 333, distance: 11.7
click at [717, 324] on div "Date paid Due date Date paid Date failed 10 Sep 2025 September 2025 Sun Mon Tue…" at bounding box center [1101, 340] width 847 height 63
click at [712, 333] on button "Date paid" at bounding box center [724, 340] width 95 height 29
click at [735, 387] on link "Due date" at bounding box center [759, 378] width 163 height 33
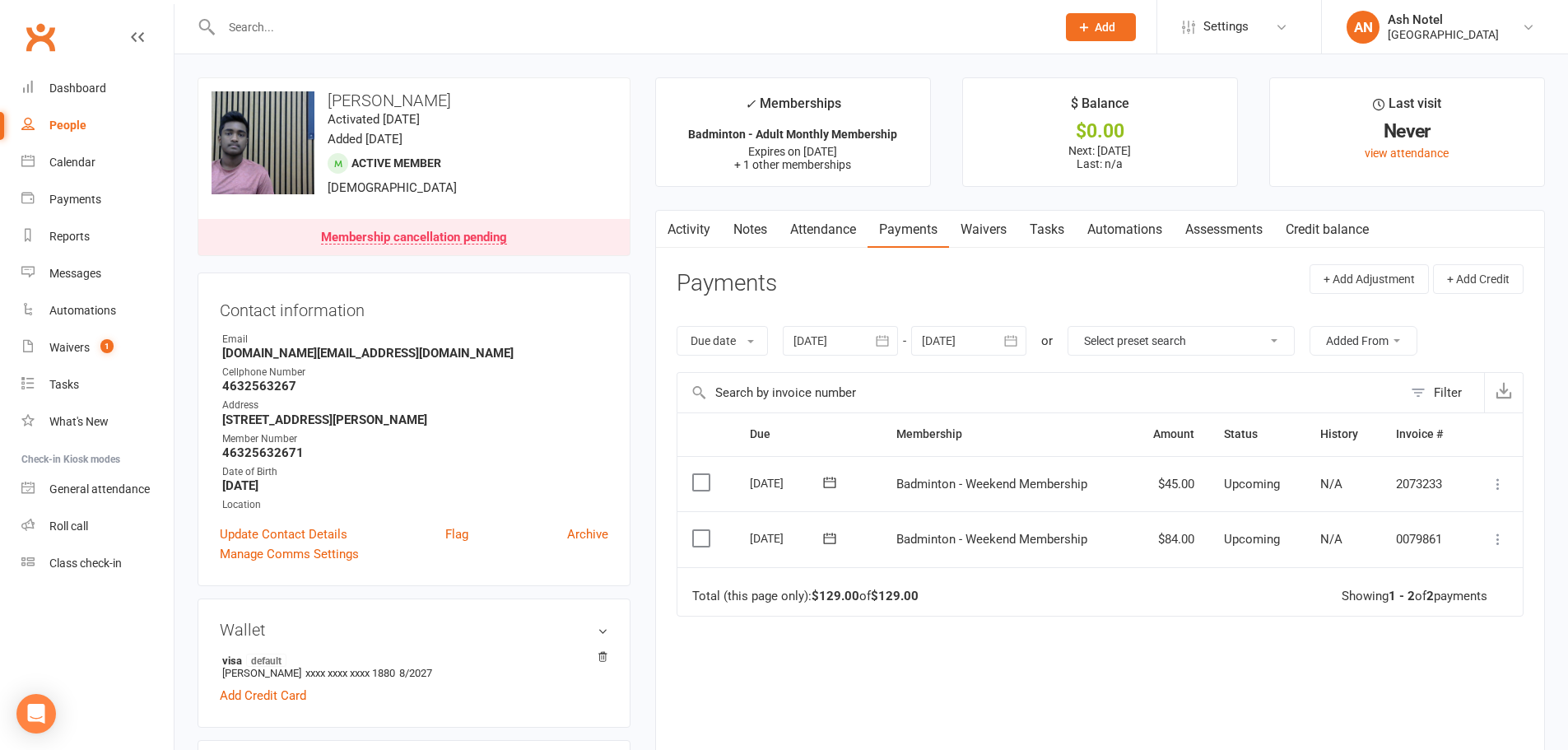
click at [279, 626] on h3 "Wallet" at bounding box center [414, 629] width 388 height 18
drag, startPoint x: 311, startPoint y: 455, endPoint x: 218, endPoint y: 452, distance: 93.0
click at [218, 452] on div "Contact information Owner Email Dilip.nnitw.us@gmail.com Cellphone Number 46325…" at bounding box center [414, 429] width 433 height 314
copy strong "46325632671"
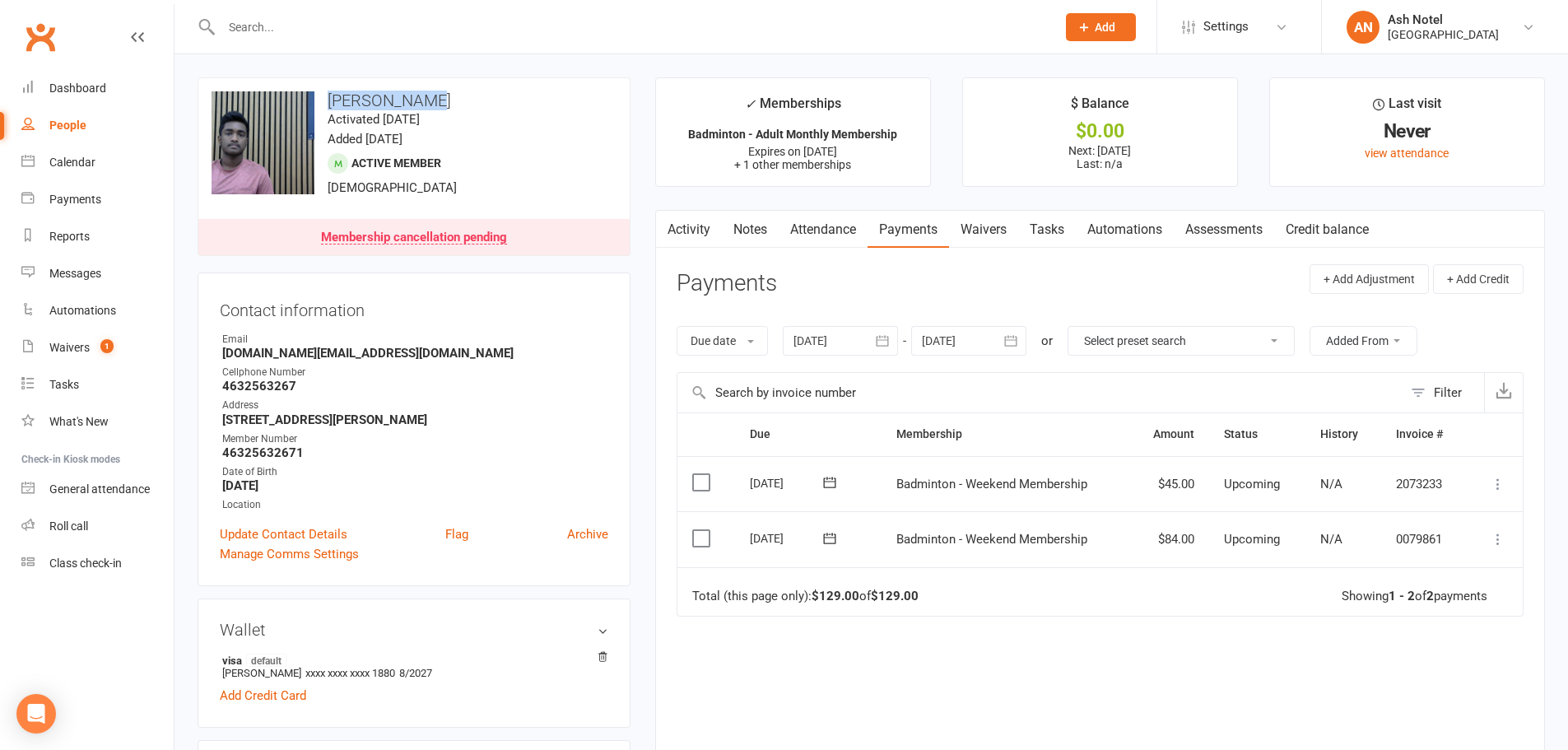
drag, startPoint x: 424, startPoint y: 84, endPoint x: 329, endPoint y: 92, distance: 95.3
click at [329, 92] on div "upload photo change photo Dilip Nomula Activated 11 October, 2025 Added 11 Octo…" at bounding box center [414, 167] width 433 height 179
copy h3 "Dilip Nomula"
click at [308, 30] on input "text" at bounding box center [631, 27] width 828 height 23
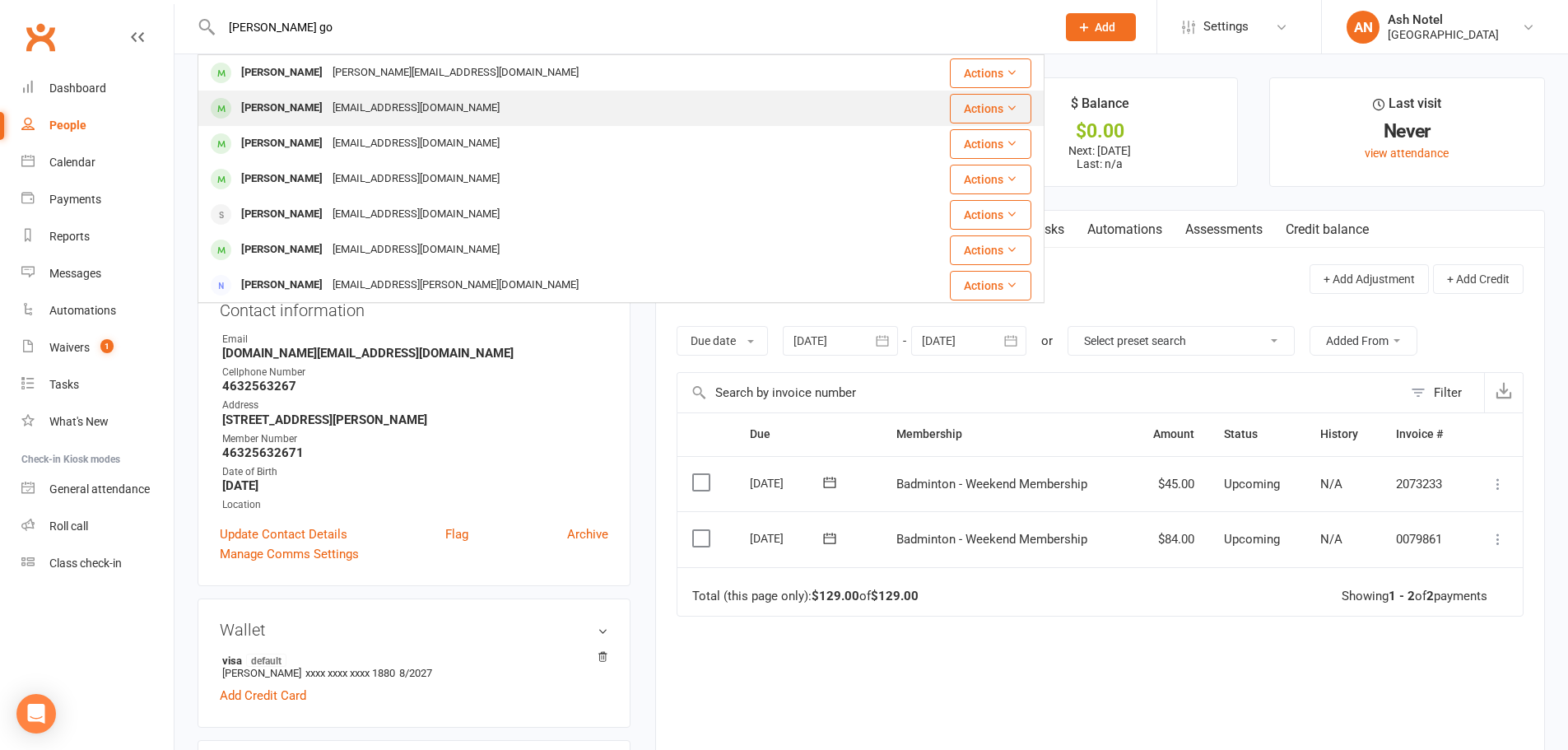
type input "karthik go"
click at [284, 95] on div "Karthik Chava Tockarthik@gmail.com" at bounding box center [559, 107] width 721 height 34
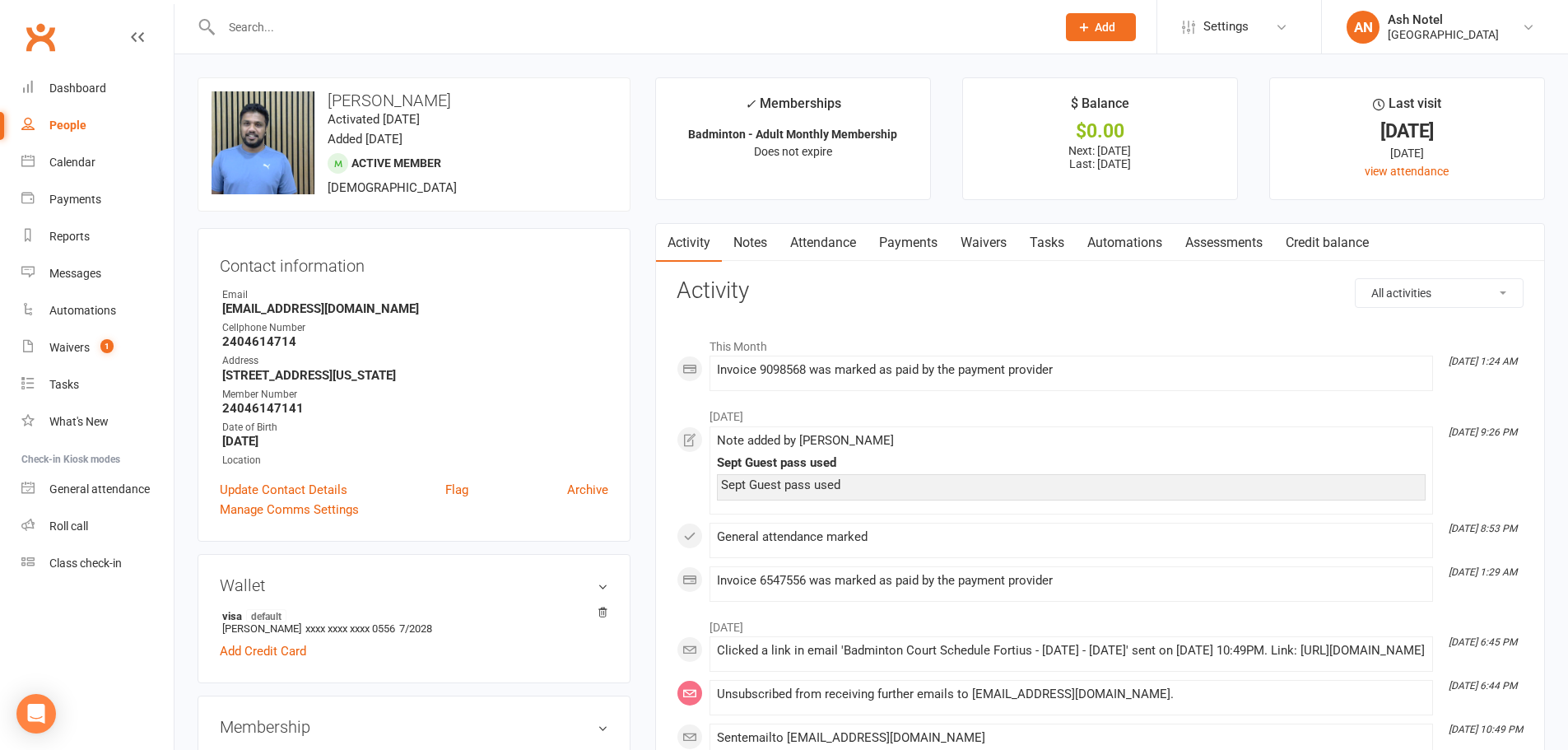
click at [302, 36] on input "text" at bounding box center [631, 27] width 828 height 23
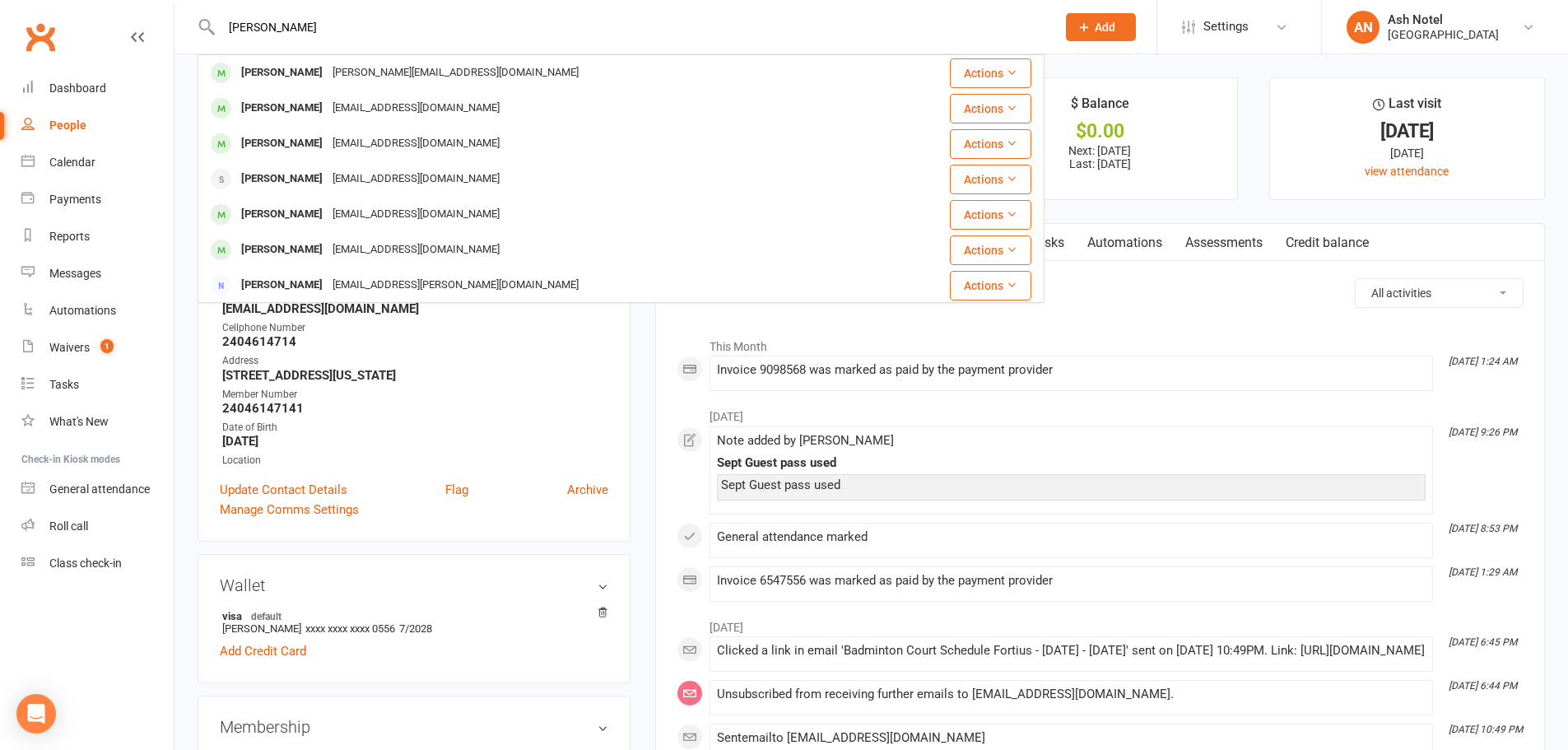
type input "karthik govi"
click at [298, 52] on div "karthik govi Karthik Govindan karthik.gvk@gmail.com Actions Karthik Chava Tocka…" at bounding box center [621, 27] width 847 height 53
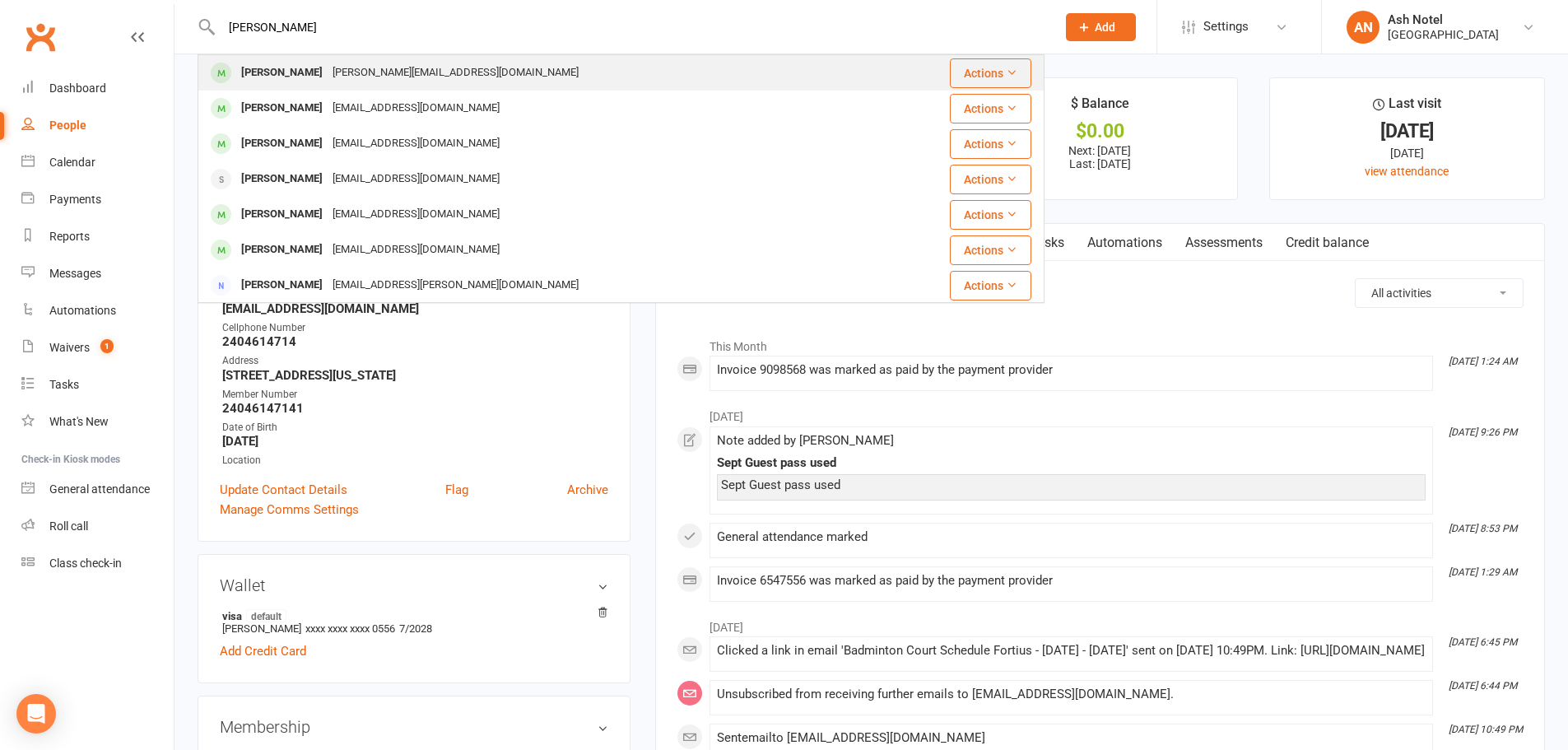
click at [293, 58] on div "Karthik Govindan karthik.gvk@gmail.com" at bounding box center [559, 72] width 721 height 34
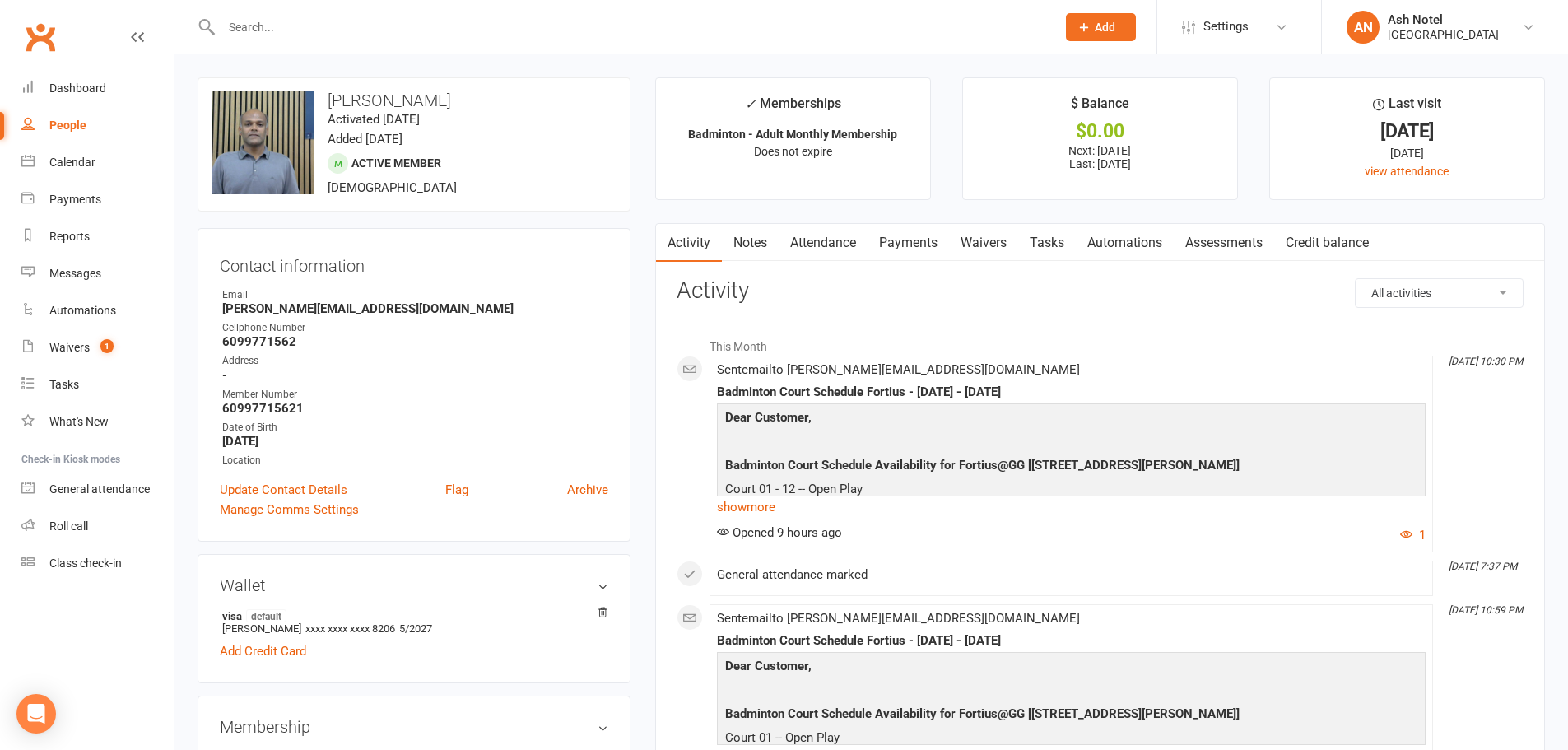
click at [898, 238] on link "Payments" at bounding box center [908, 243] width 82 height 38
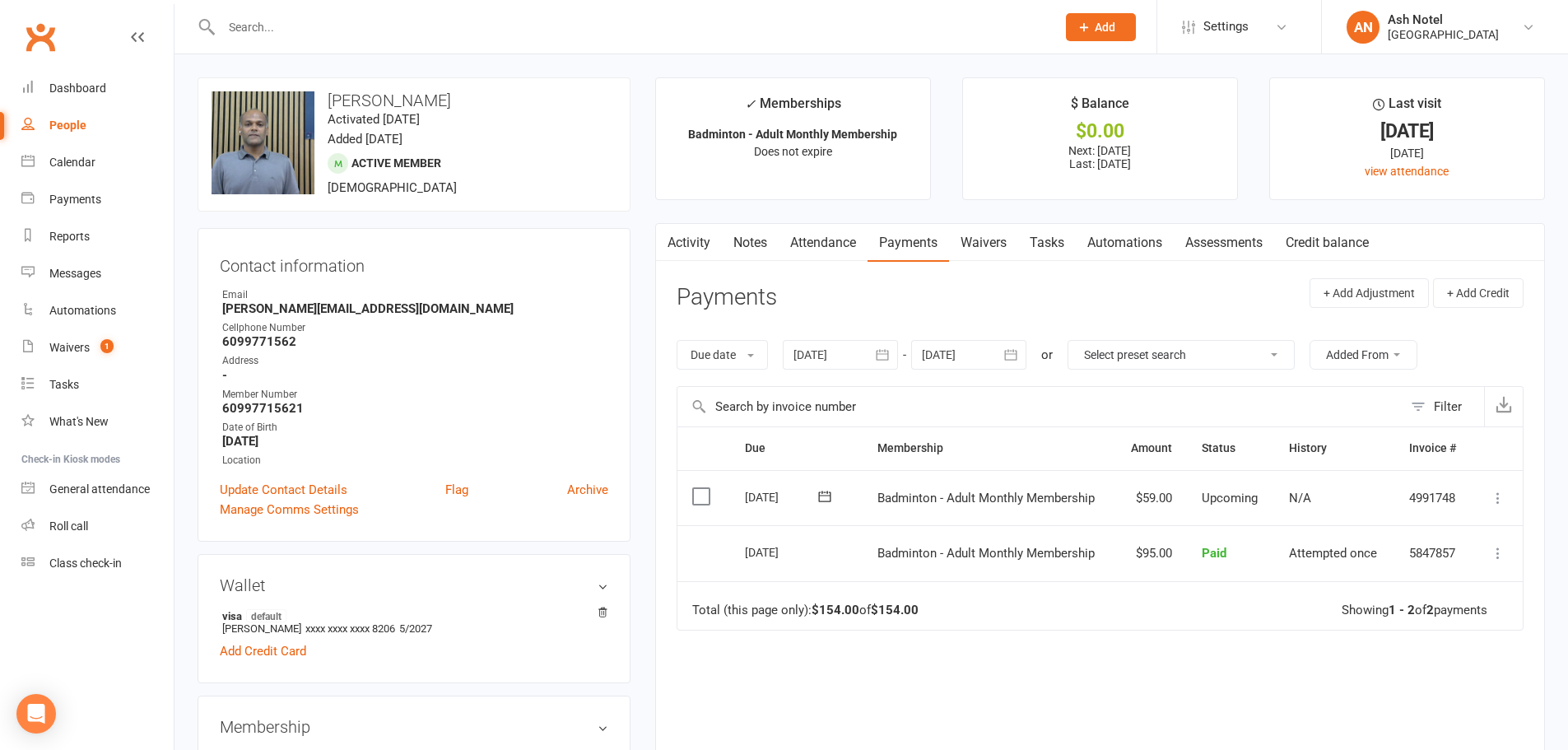
click at [691, 231] on link "Activity" at bounding box center [689, 243] width 66 height 38
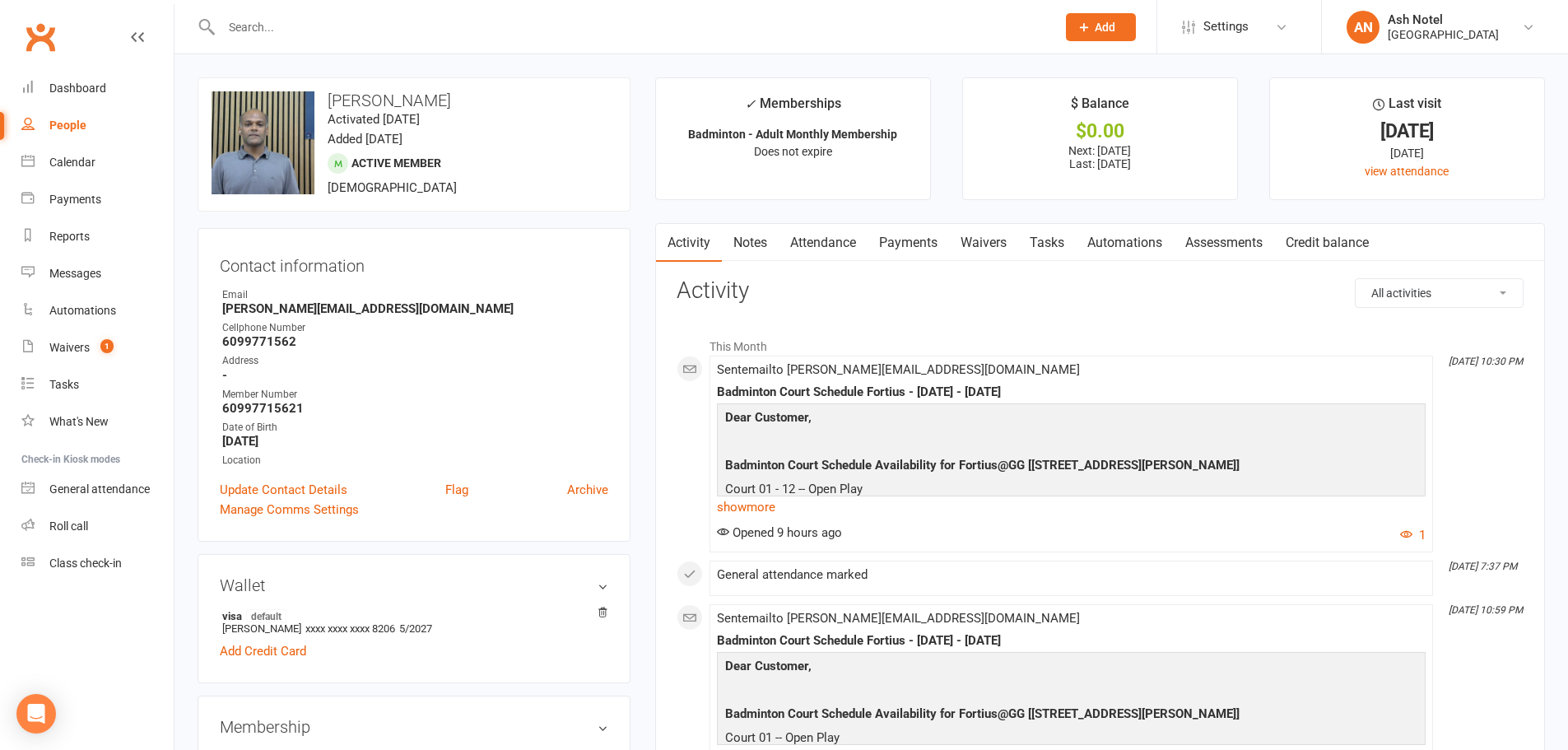
drag, startPoint x: 223, startPoint y: 247, endPoint x: 209, endPoint y: 237, distance: 17.2
click at [223, 247] on div "Contact information Owner Email karthik.gvk@gmail.com Cellphone Number 60997715…" at bounding box center [414, 384] width 433 height 314
click at [116, 96] on link "Dashboard" at bounding box center [97, 88] width 152 height 37
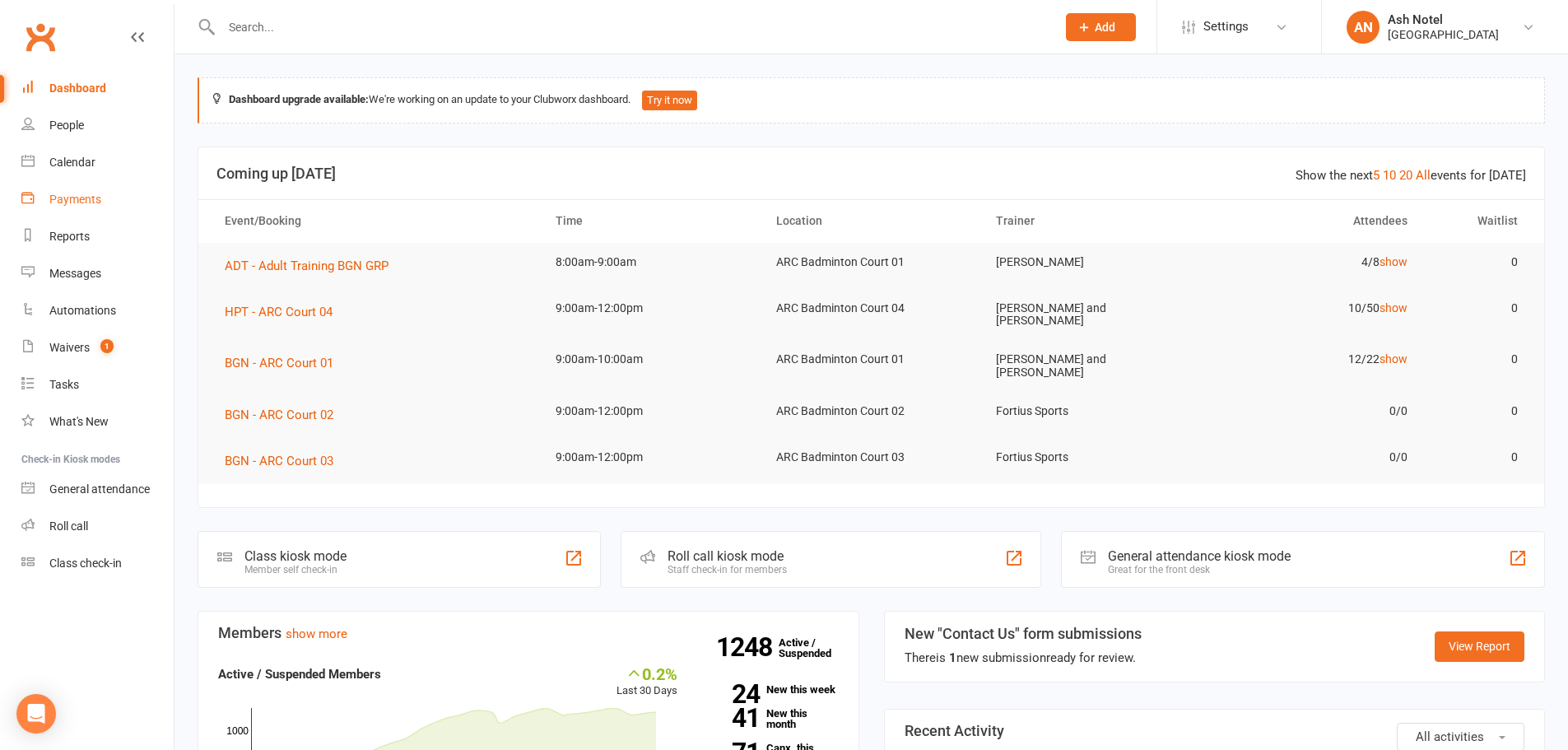
click at [88, 205] on div "Payments" at bounding box center [75, 198] width 52 height 13
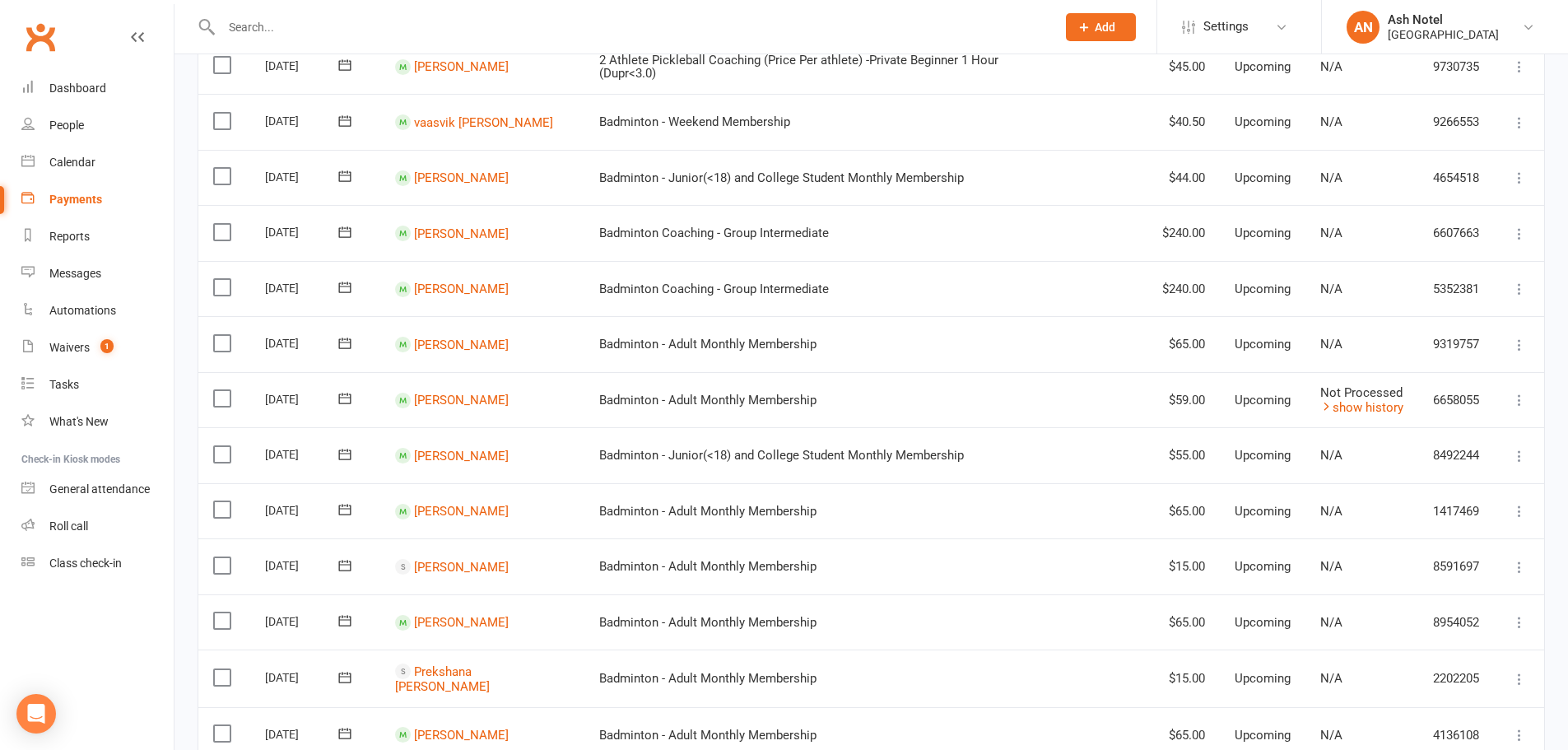
scroll to position [494, 0]
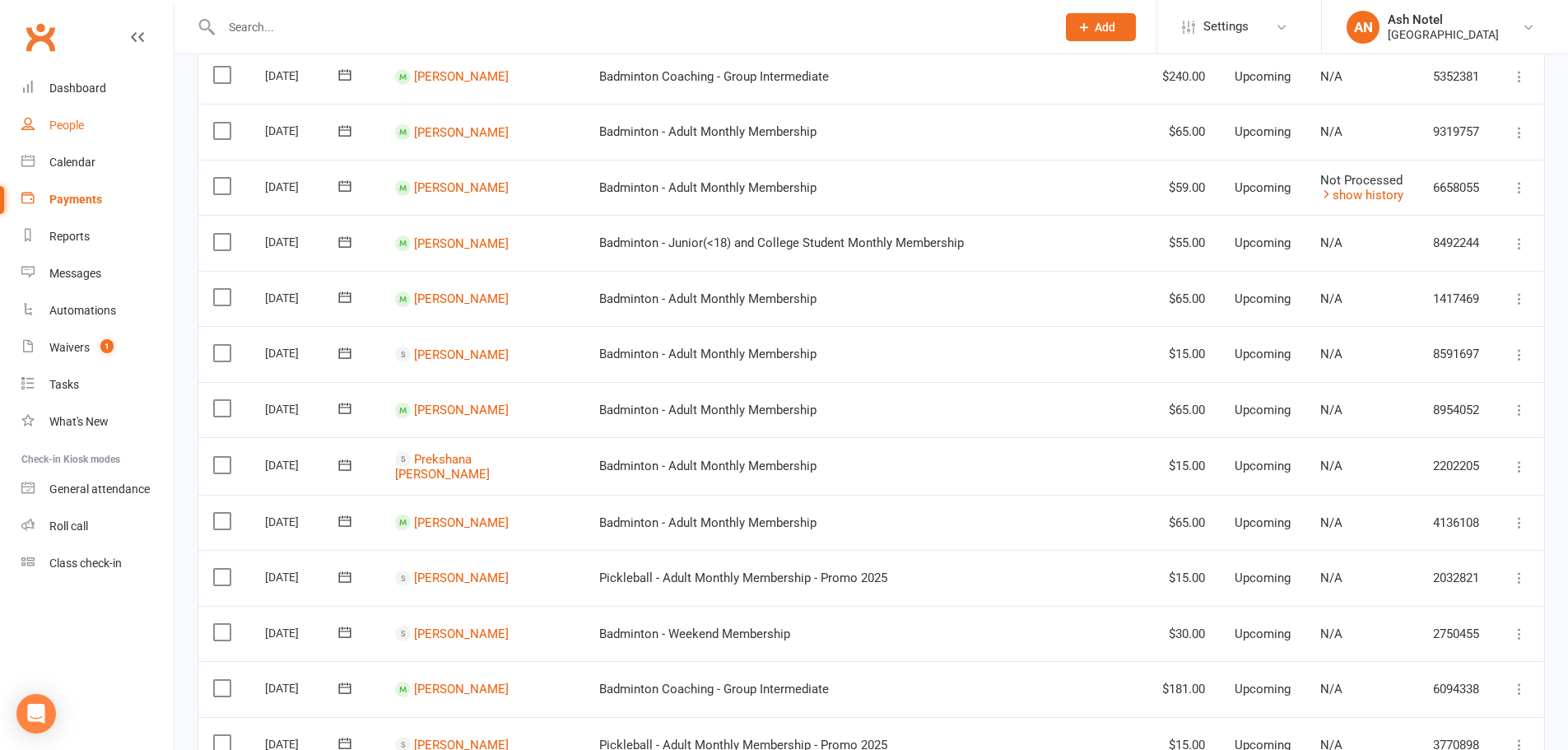
click at [66, 118] on link "People" at bounding box center [97, 125] width 152 height 37
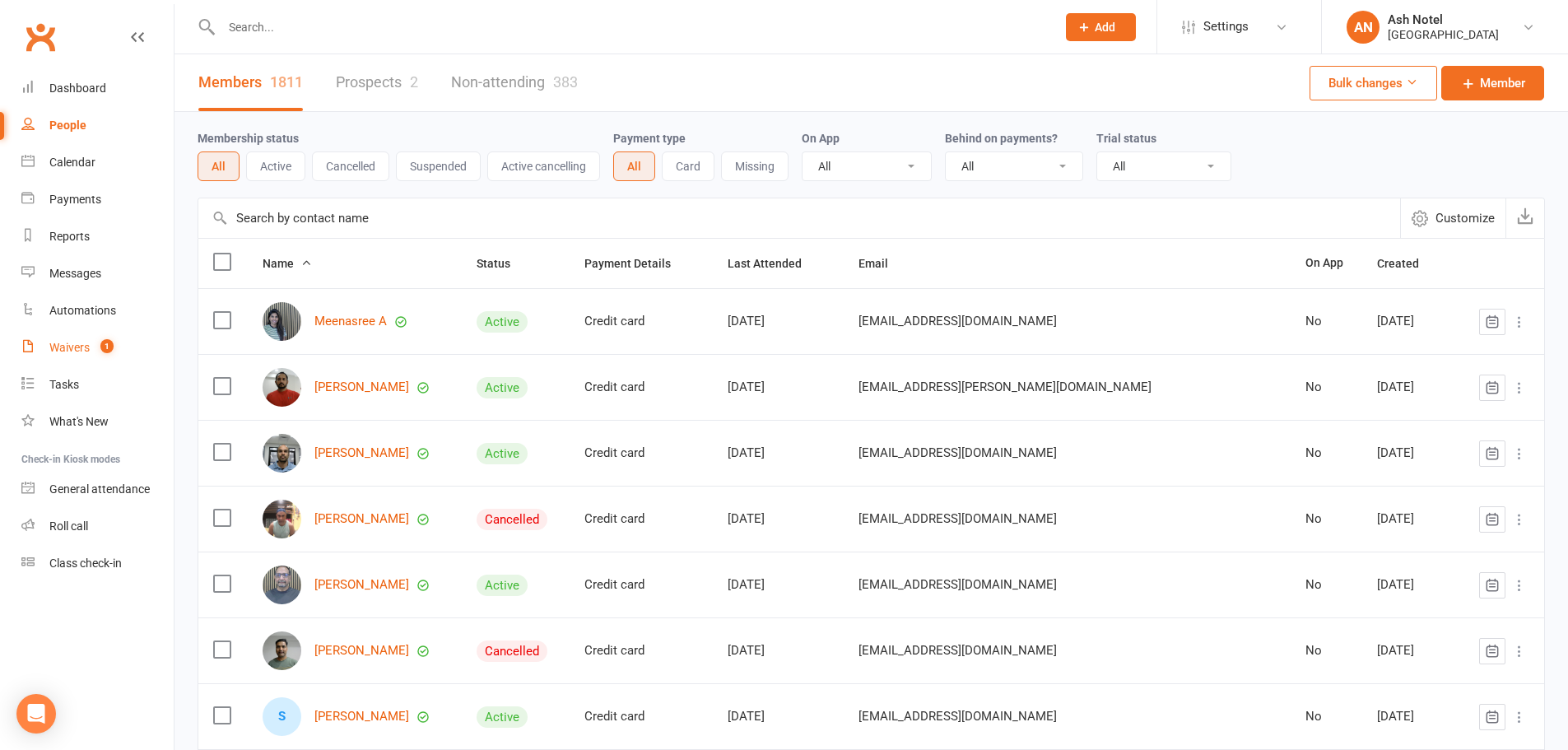
click at [86, 338] on link "Waivers 1" at bounding box center [97, 347] width 152 height 37
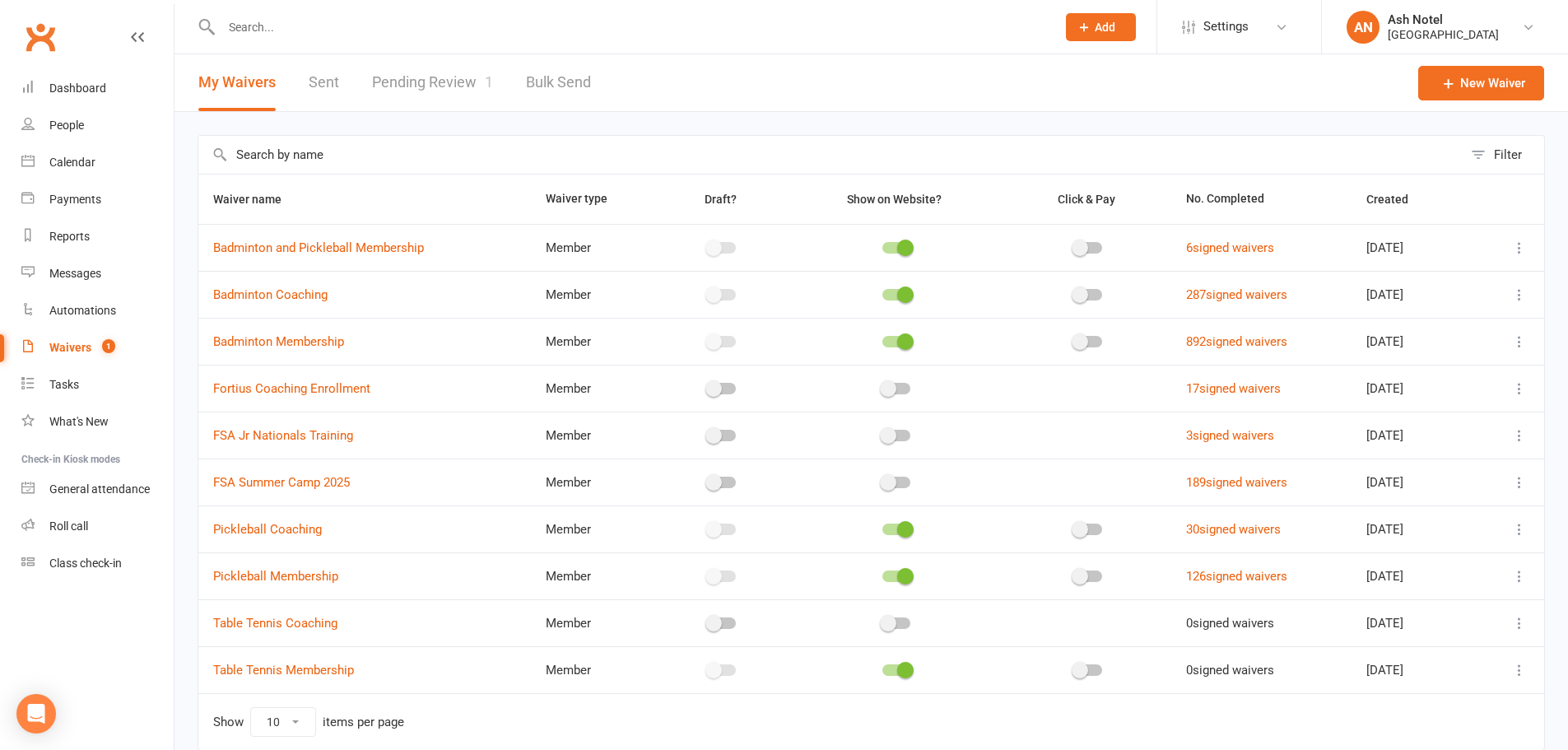
click at [357, 93] on div "My Waivers Sent Pending Review 1 Bulk Send" at bounding box center [394, 82] width 441 height 57
click at [333, 89] on link "Sent" at bounding box center [323, 82] width 30 height 57
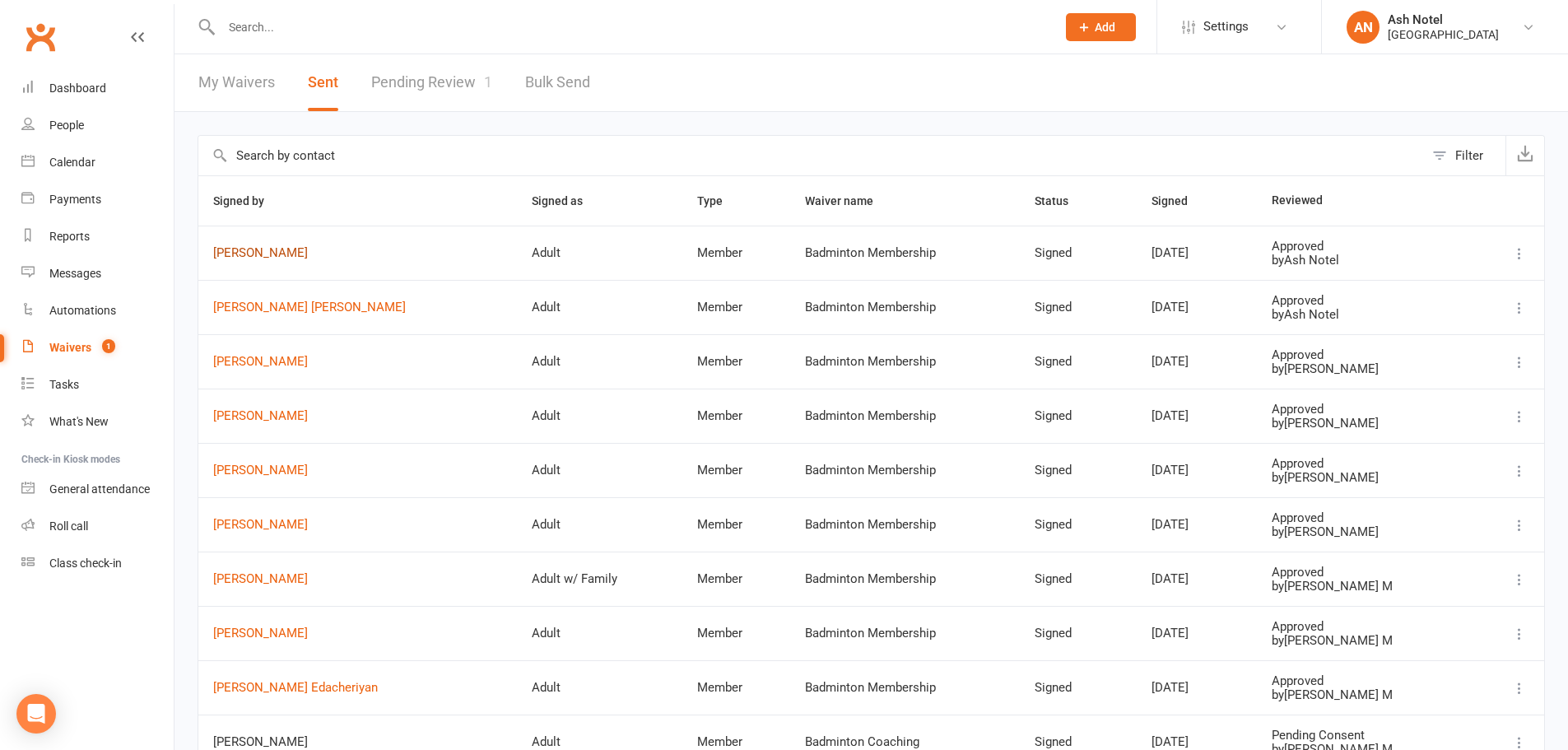
click at [246, 254] on link "Dilip Nomula" at bounding box center [357, 253] width 289 height 14
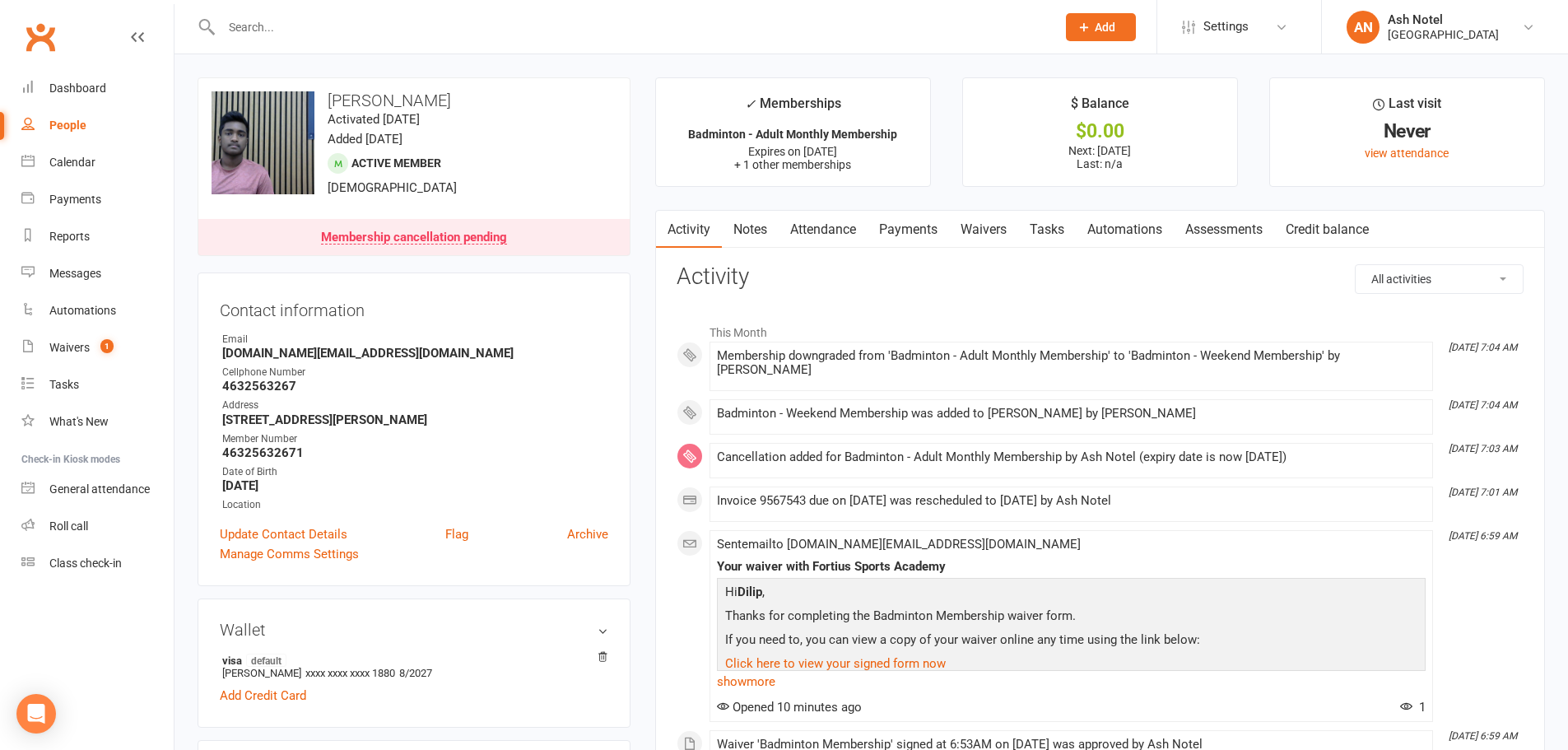
click at [924, 239] on link "Payments" at bounding box center [908, 229] width 82 height 38
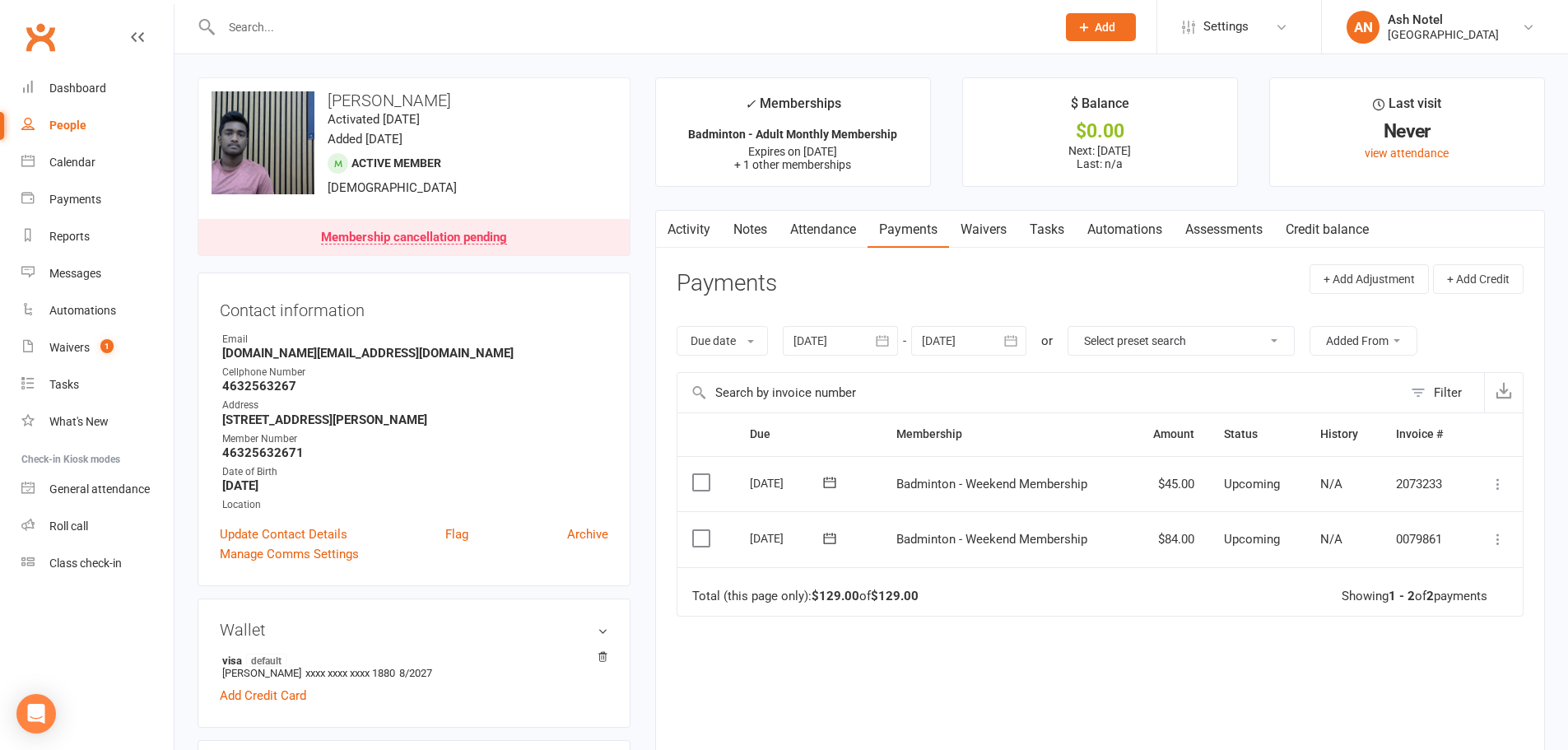
click at [1501, 482] on icon at bounding box center [1498, 484] width 16 height 16
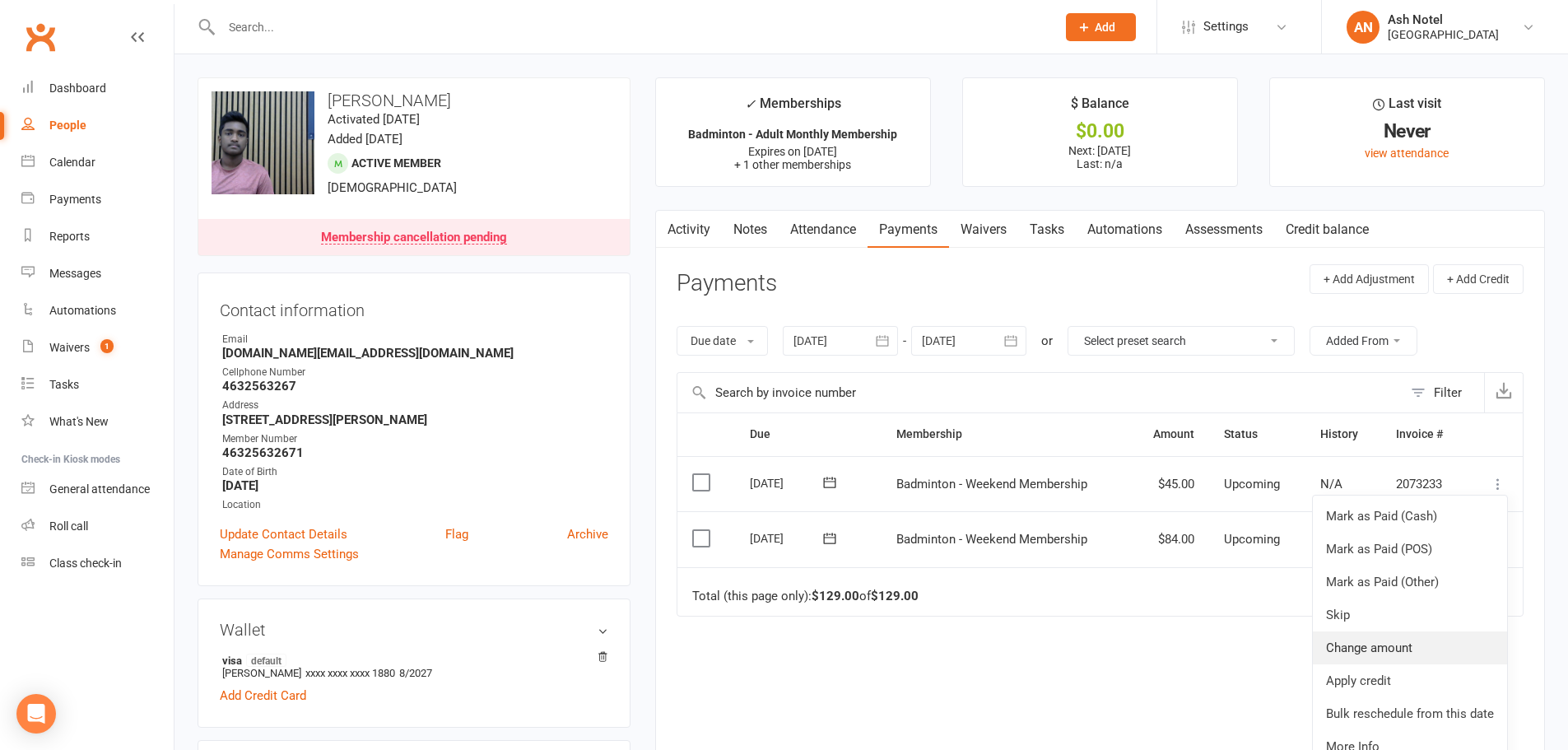
click at [1370, 656] on link "Change amount" at bounding box center [1410, 648] width 194 height 33
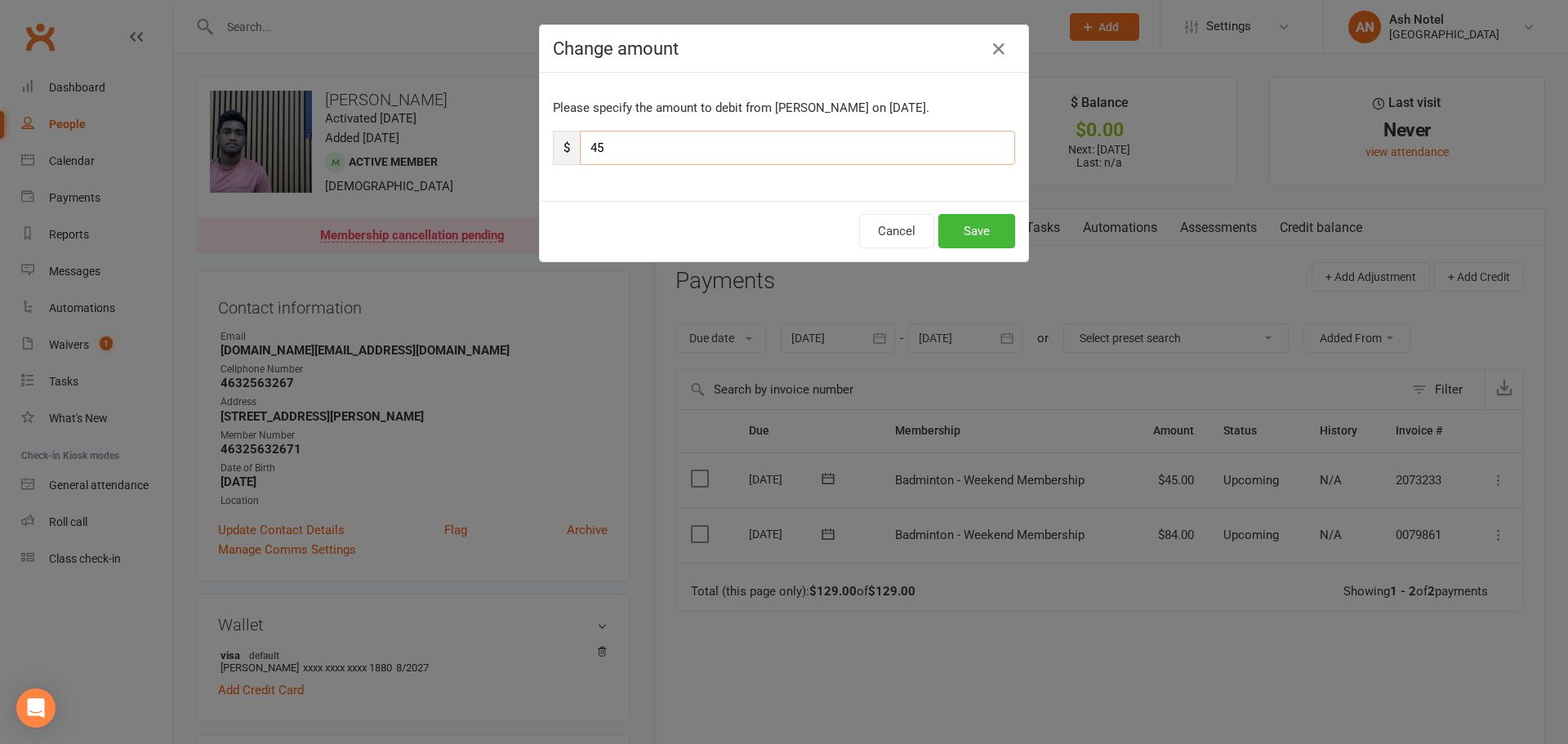
click at [573, 139] on div "$ 45" at bounding box center [784, 147] width 462 height 34
type input "3"
type input "40"
click at [963, 227] on button "Save" at bounding box center [977, 231] width 77 height 34
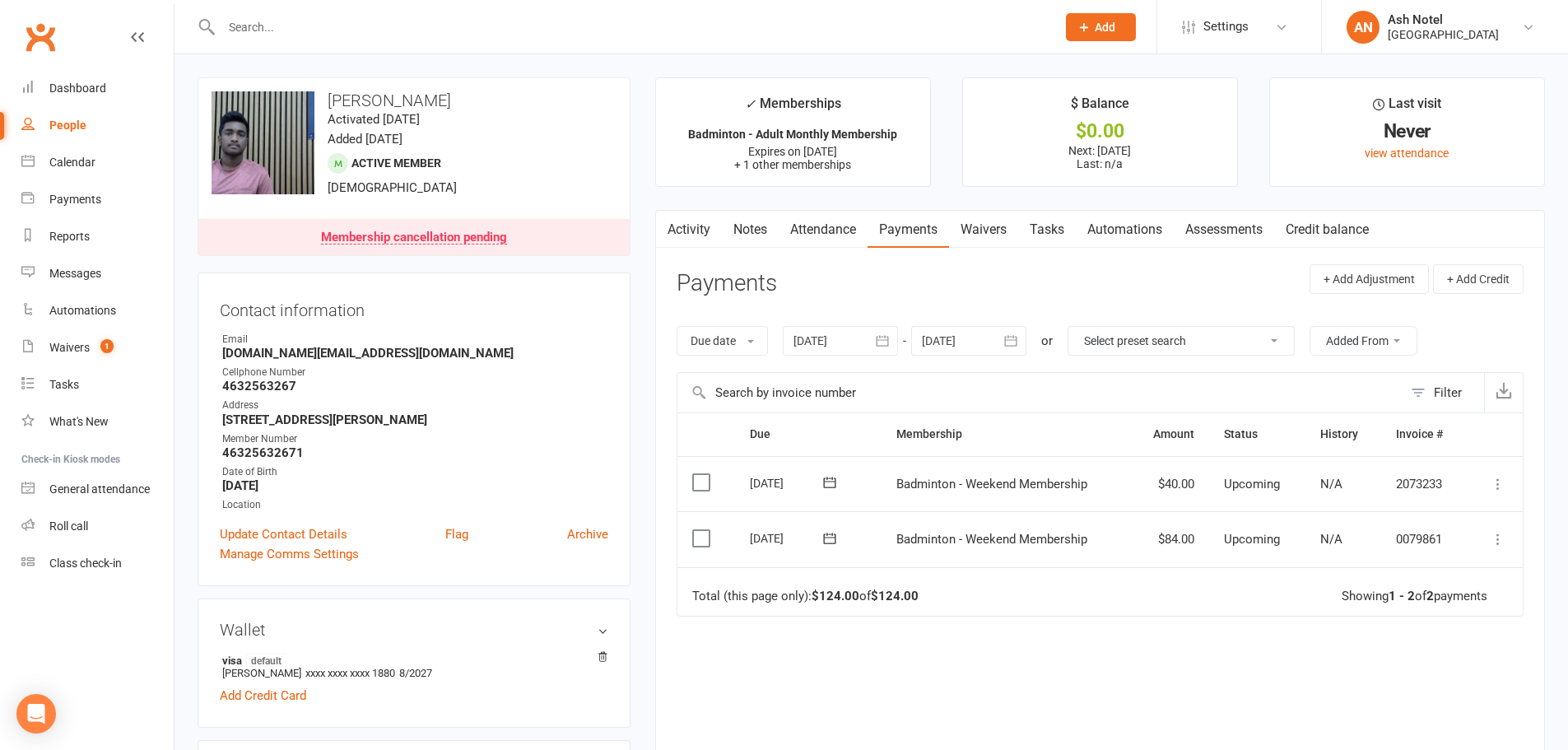
click at [778, 235] on link "Notes" at bounding box center [750, 229] width 57 height 38
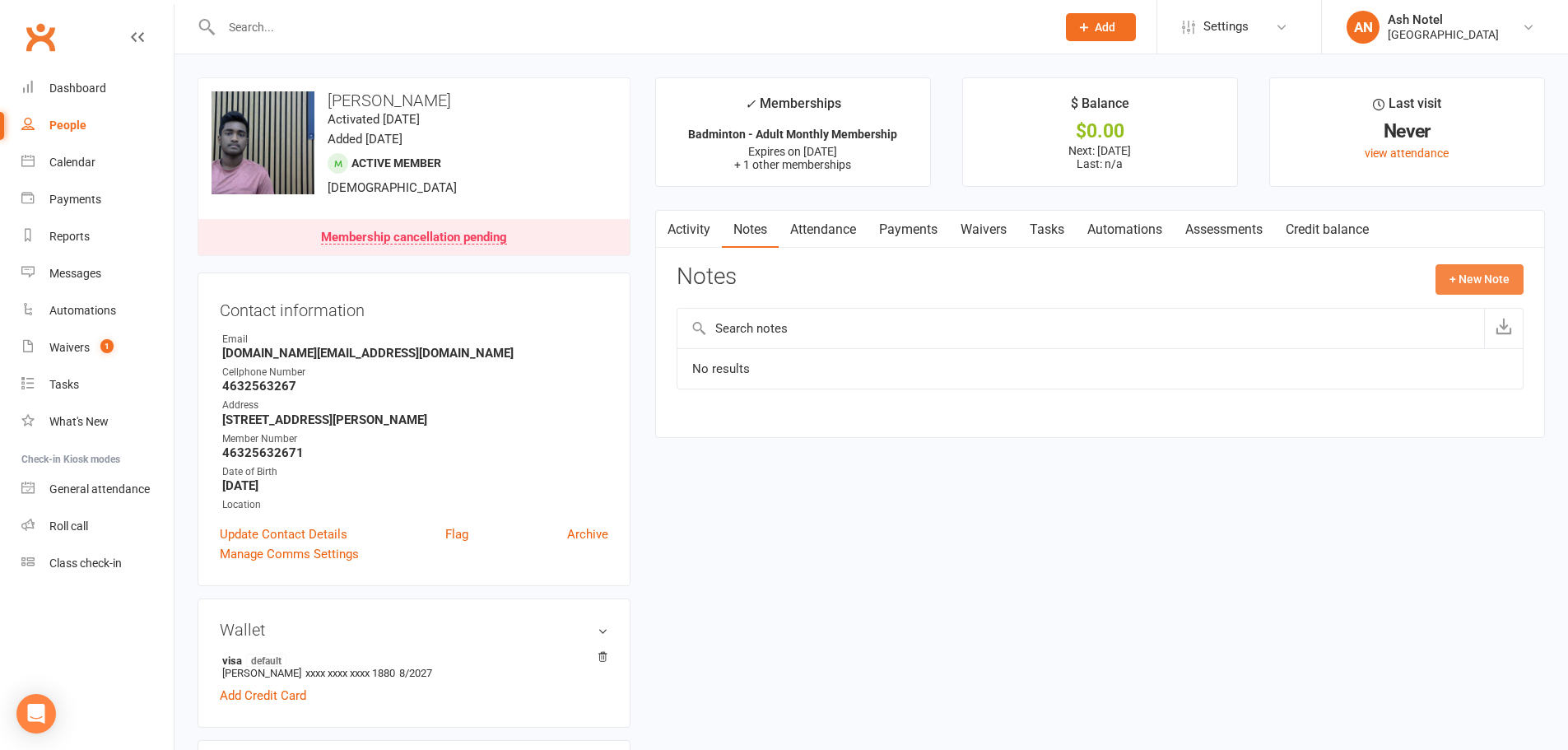
click at [1464, 281] on button "+ New Note" at bounding box center [1480, 279] width 88 height 29
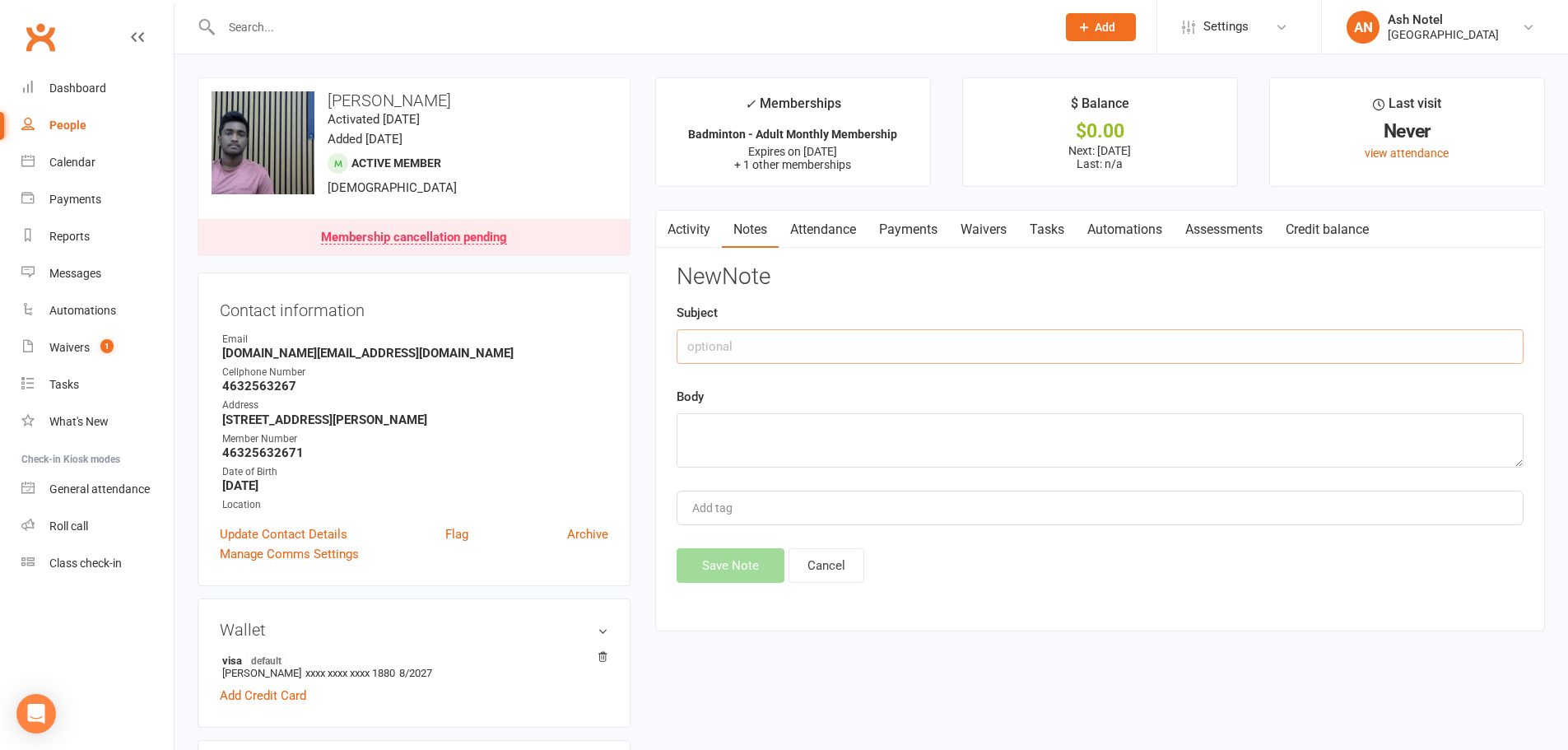
click at [839, 338] on input "text" at bounding box center [1101, 346] width 847 height 34
paste input "Hari Krishna"
type input "Referred by Hari Krishna"
type textarea "G"
type textarea "Discount given for November"
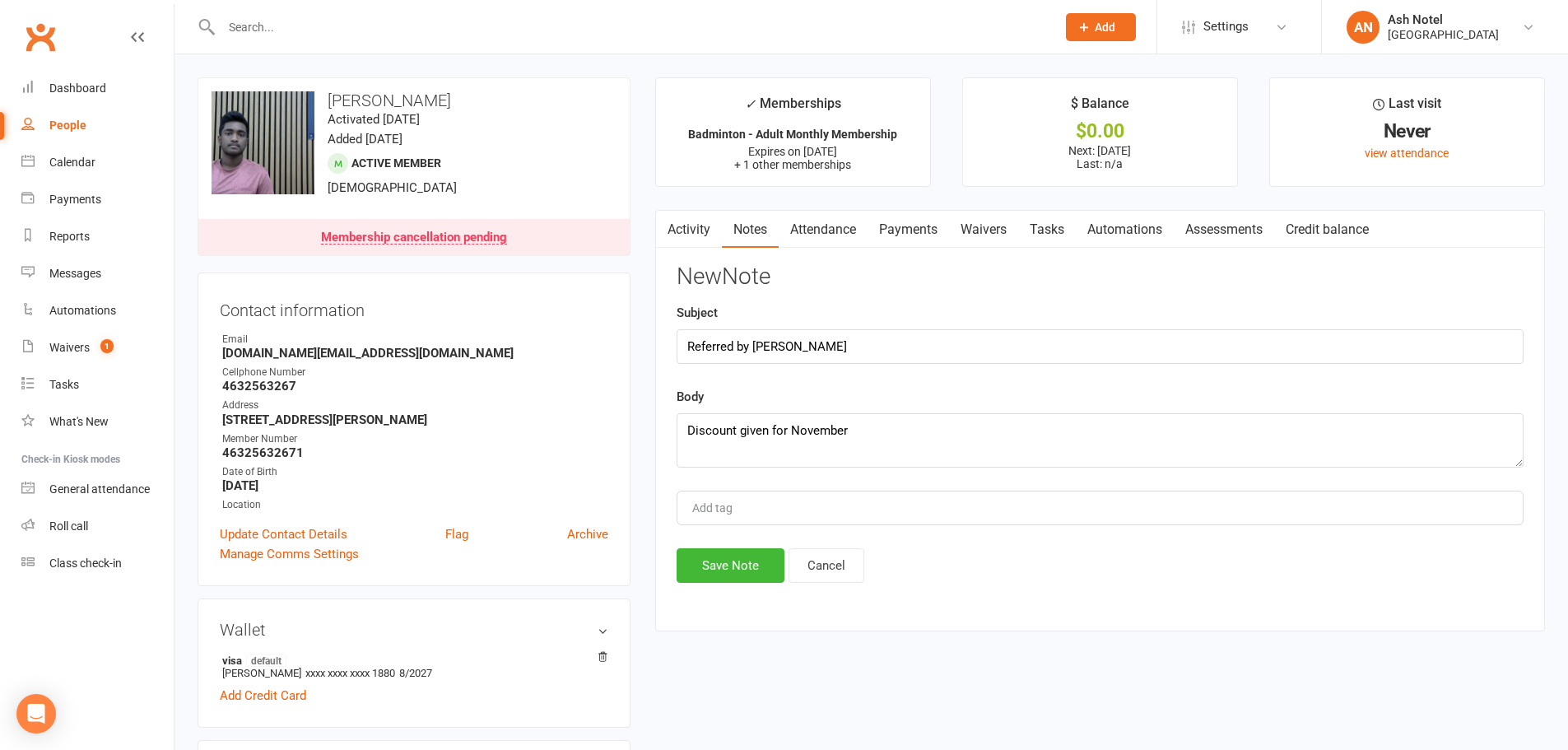
click at [761, 501] on div "Add tag" at bounding box center [1101, 508] width 847 height 34
type input "ash"
click at [737, 528] on li "Ash N." at bounding box center [1100, 539] width 844 height 25
click at [732, 565] on button "Save Note" at bounding box center [731, 565] width 108 height 34
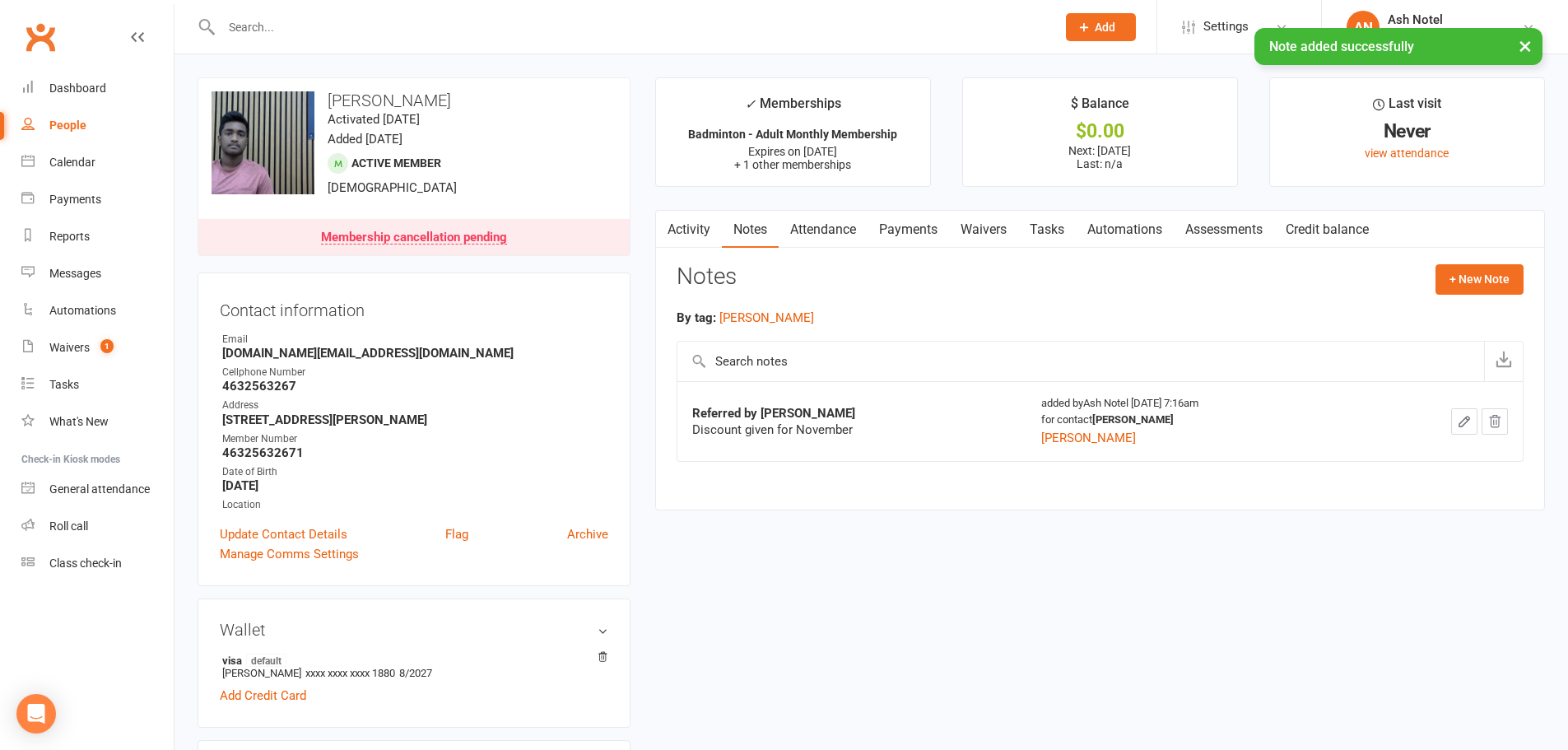
click at [91, 126] on link "People" at bounding box center [97, 125] width 152 height 37
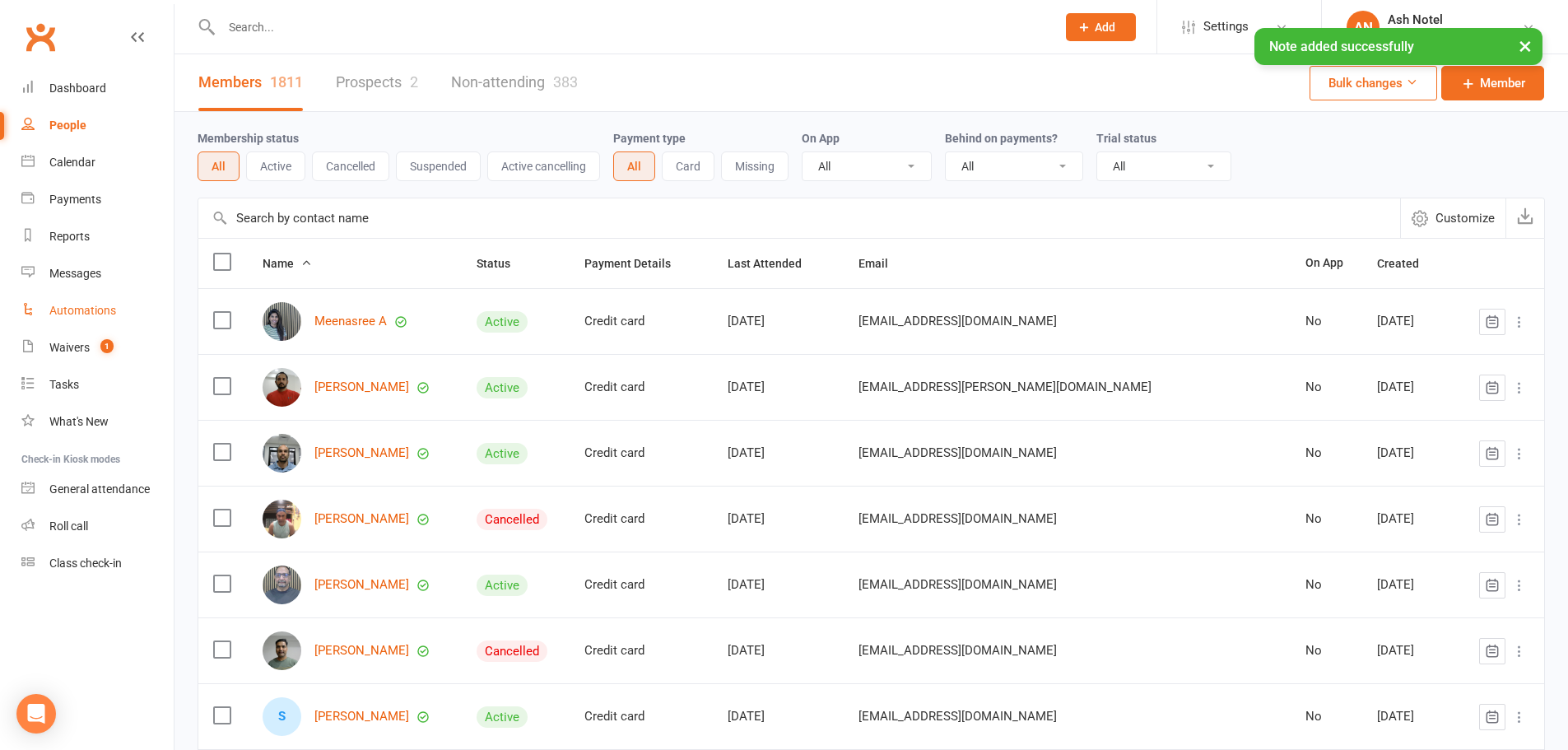
click at [102, 327] on link "Automations" at bounding box center [97, 310] width 152 height 37
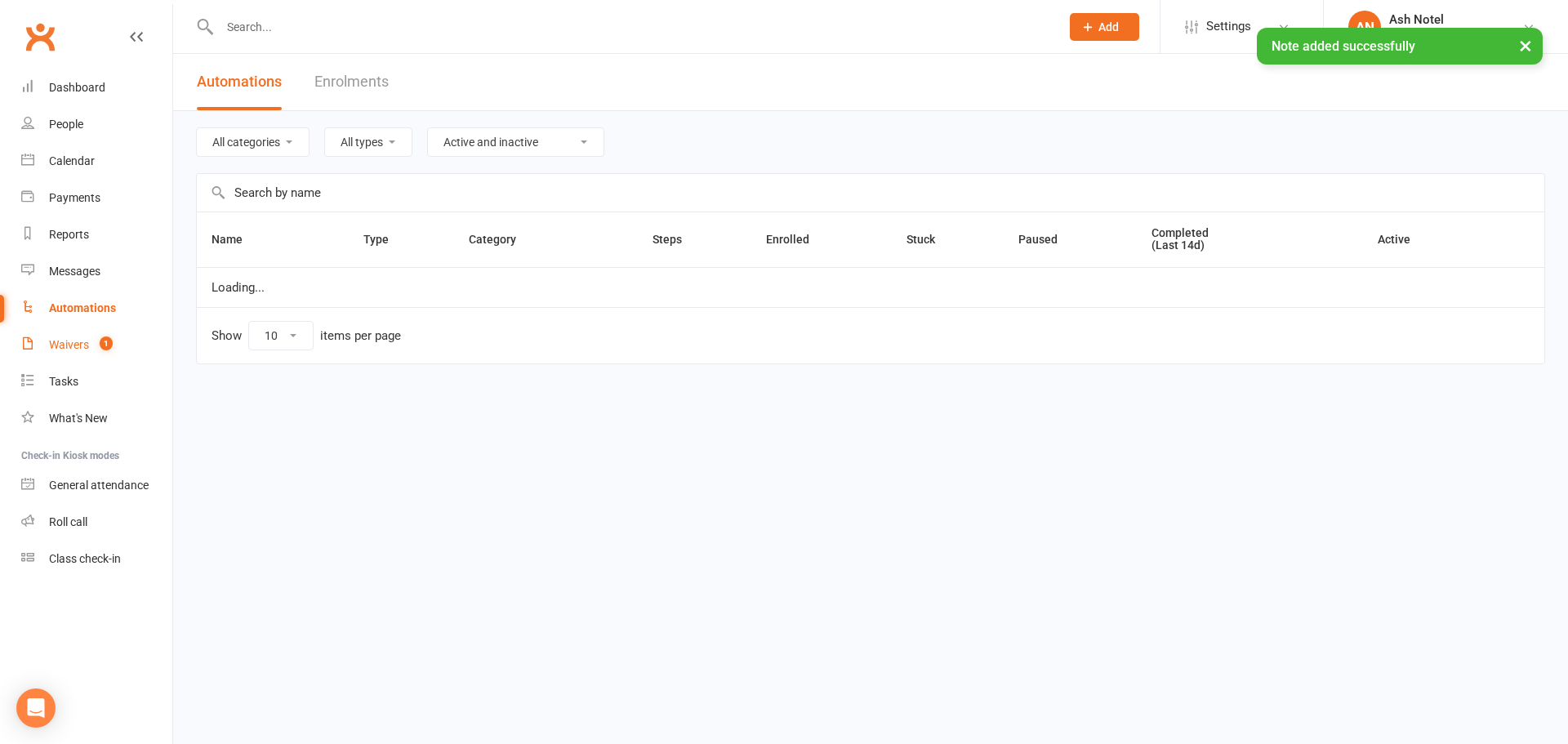
click at [95, 332] on link "Waivers 1" at bounding box center [96, 344] width 151 height 37
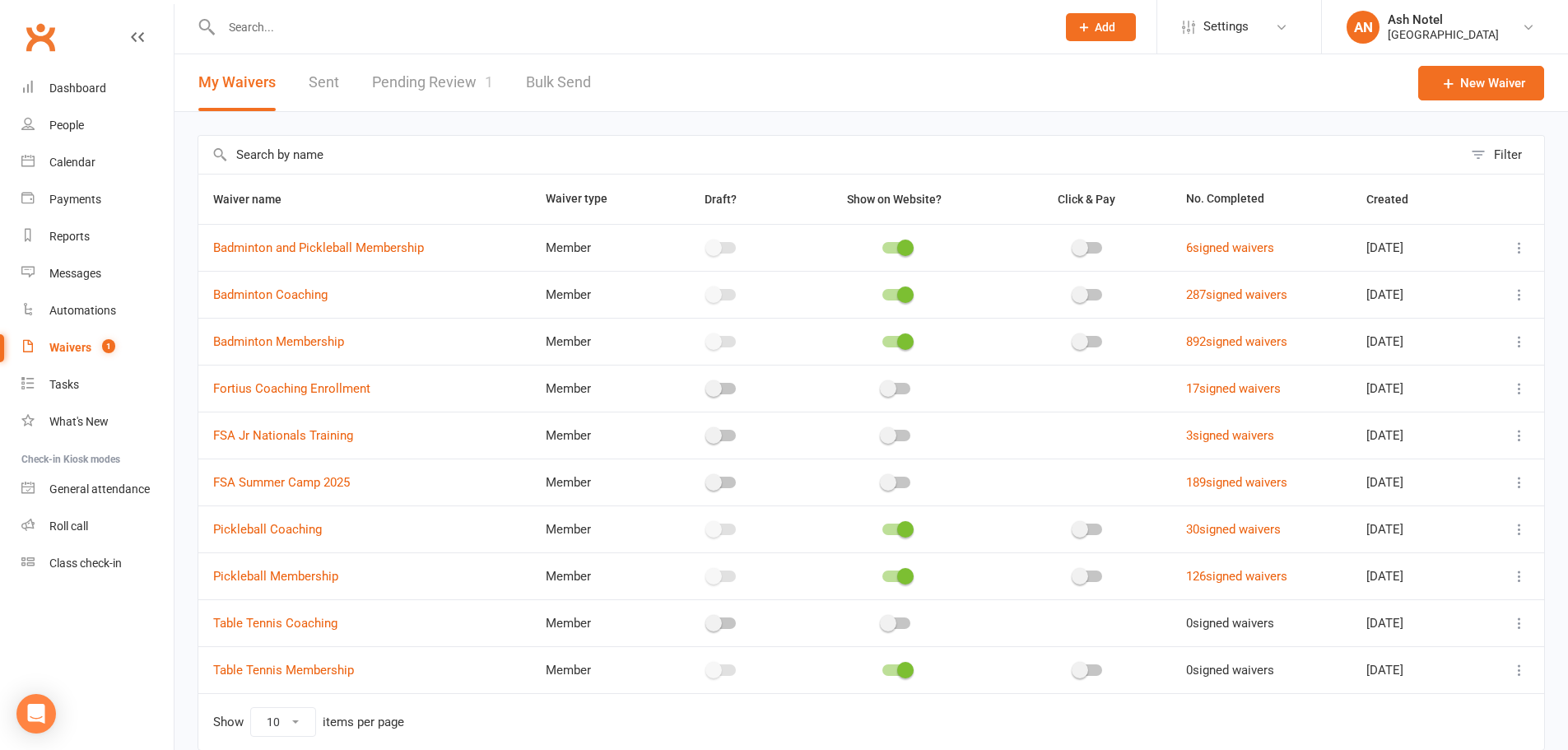
click at [308, 85] on link "Sent" at bounding box center [323, 82] width 30 height 57
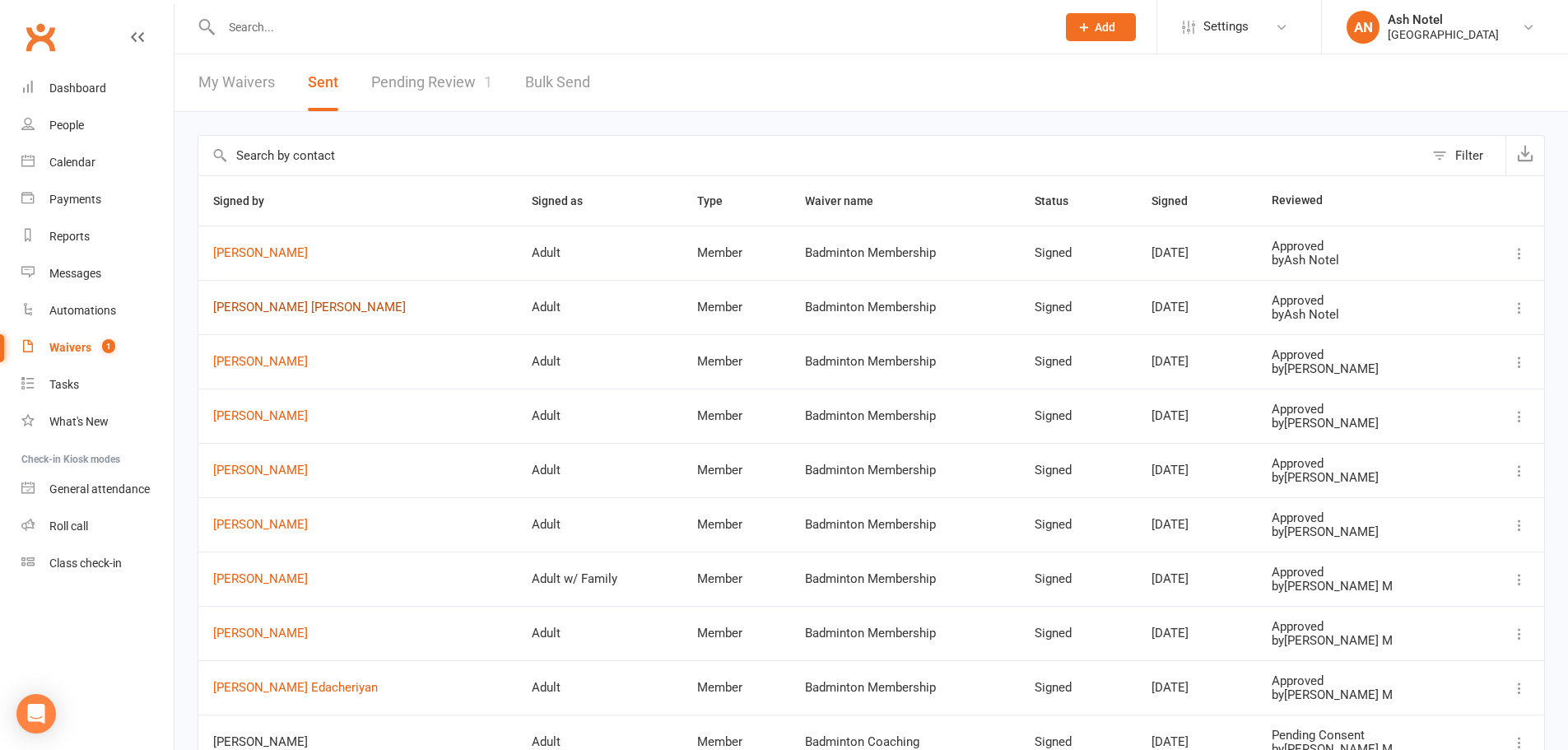
click at [261, 304] on link "Anil Kumar Tankala" at bounding box center [357, 308] width 289 height 14
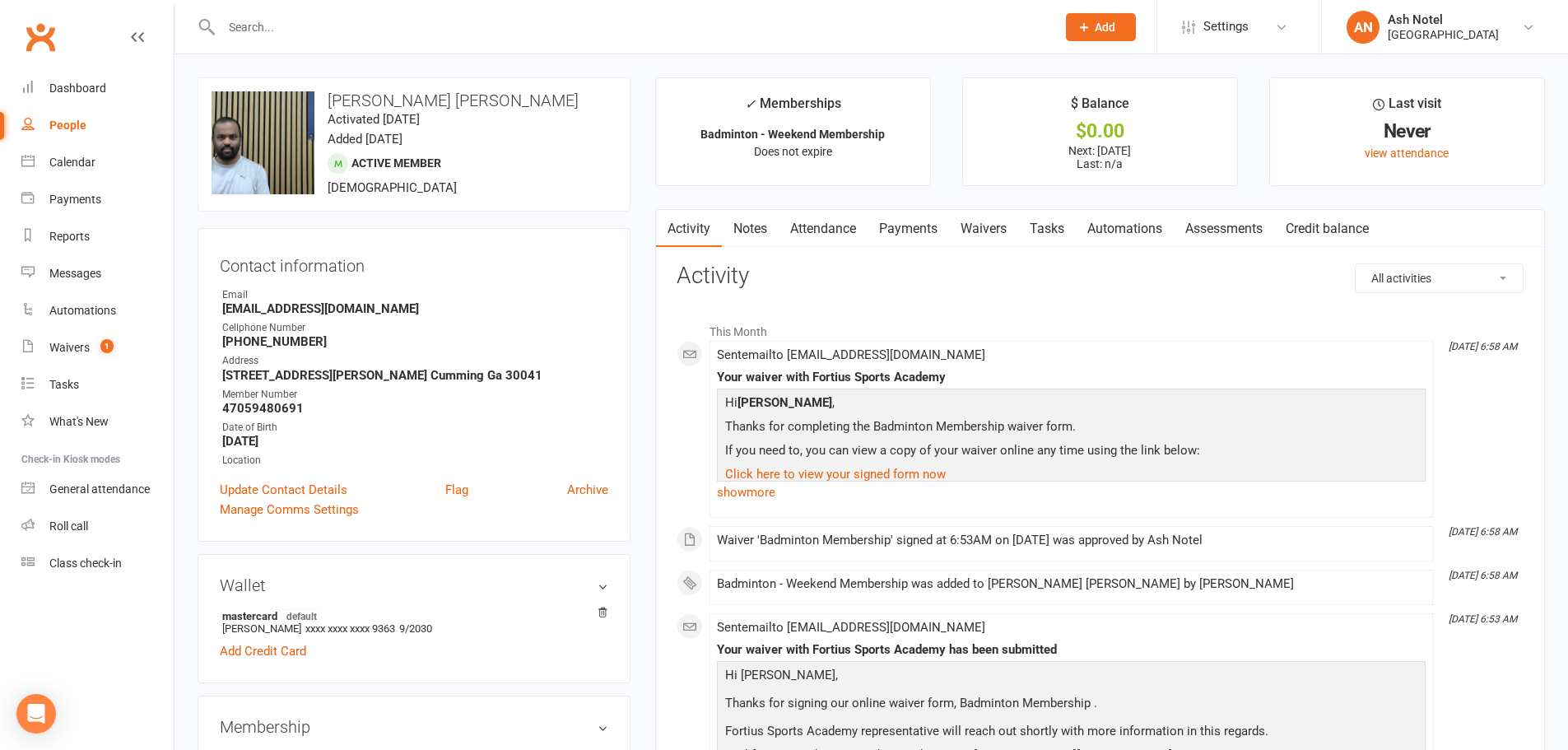
click at [749, 233] on link "Notes" at bounding box center [750, 229] width 57 height 38
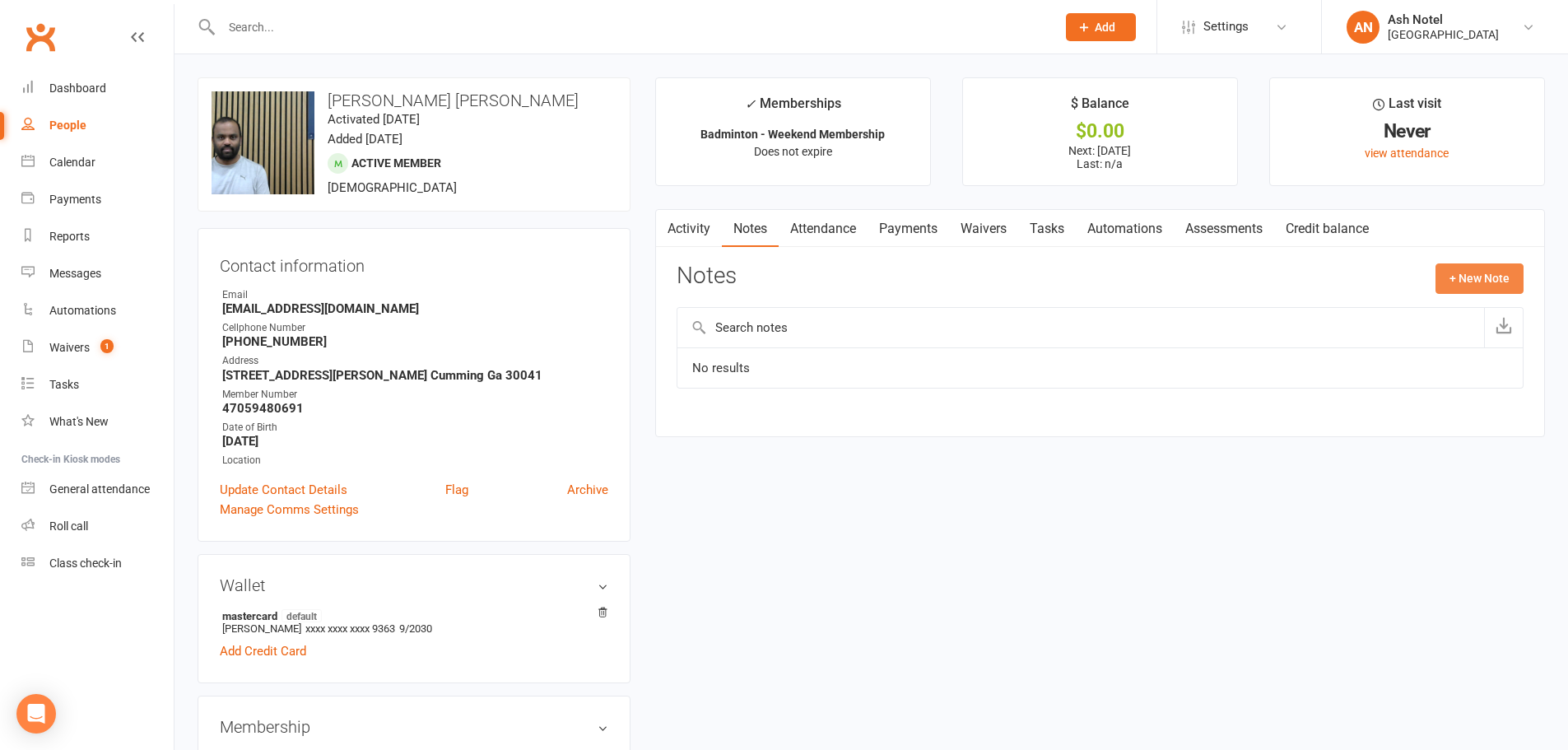
click at [1448, 280] on button "+ New Note" at bounding box center [1480, 278] width 88 height 29
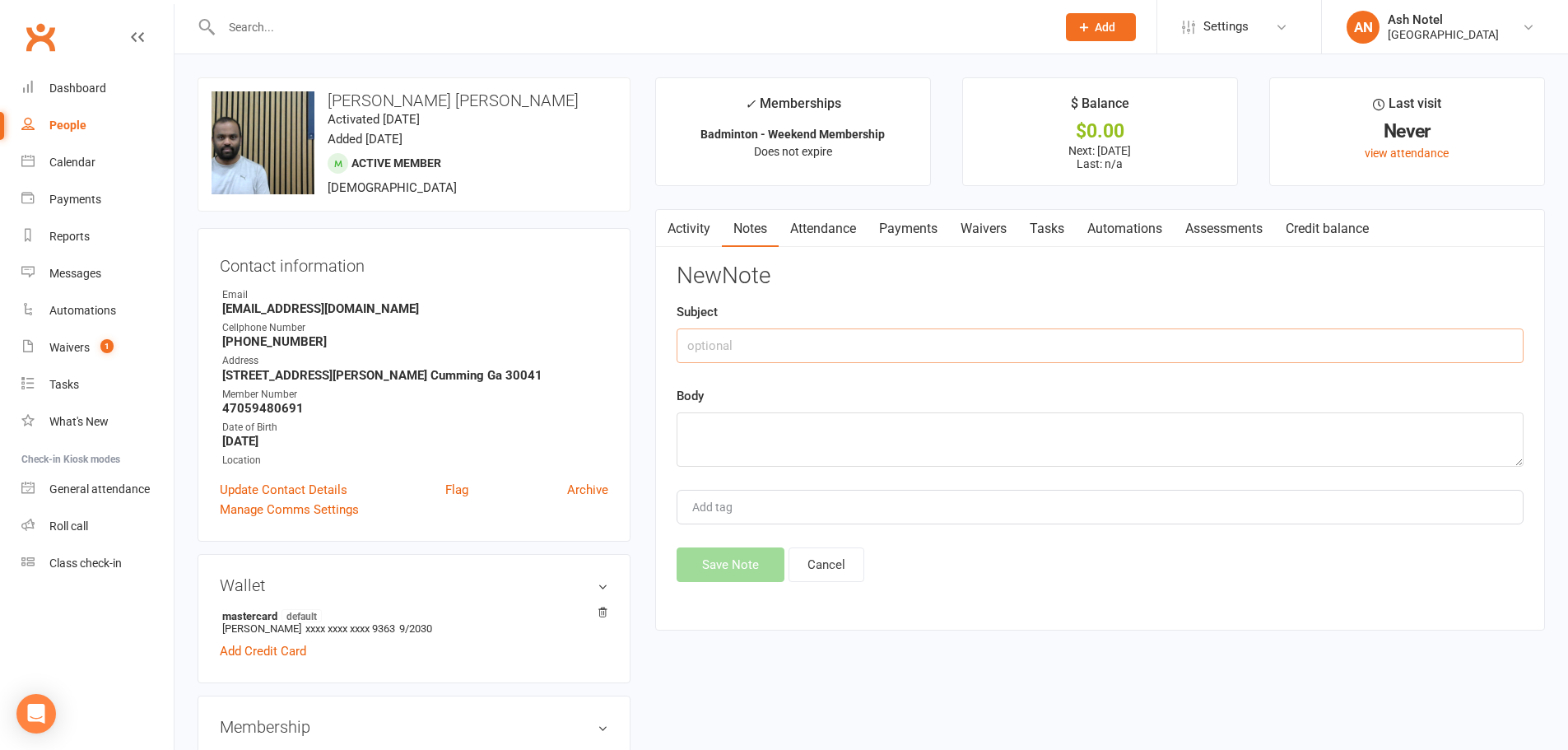
click at [899, 350] on input "text" at bounding box center [1101, 345] width 847 height 34
paste input "Hari Krishna"
type input "Referred by Hari Krishna"
type textarea "Discount given for November"
click at [821, 504] on div "Add tag" at bounding box center [1101, 507] width 847 height 34
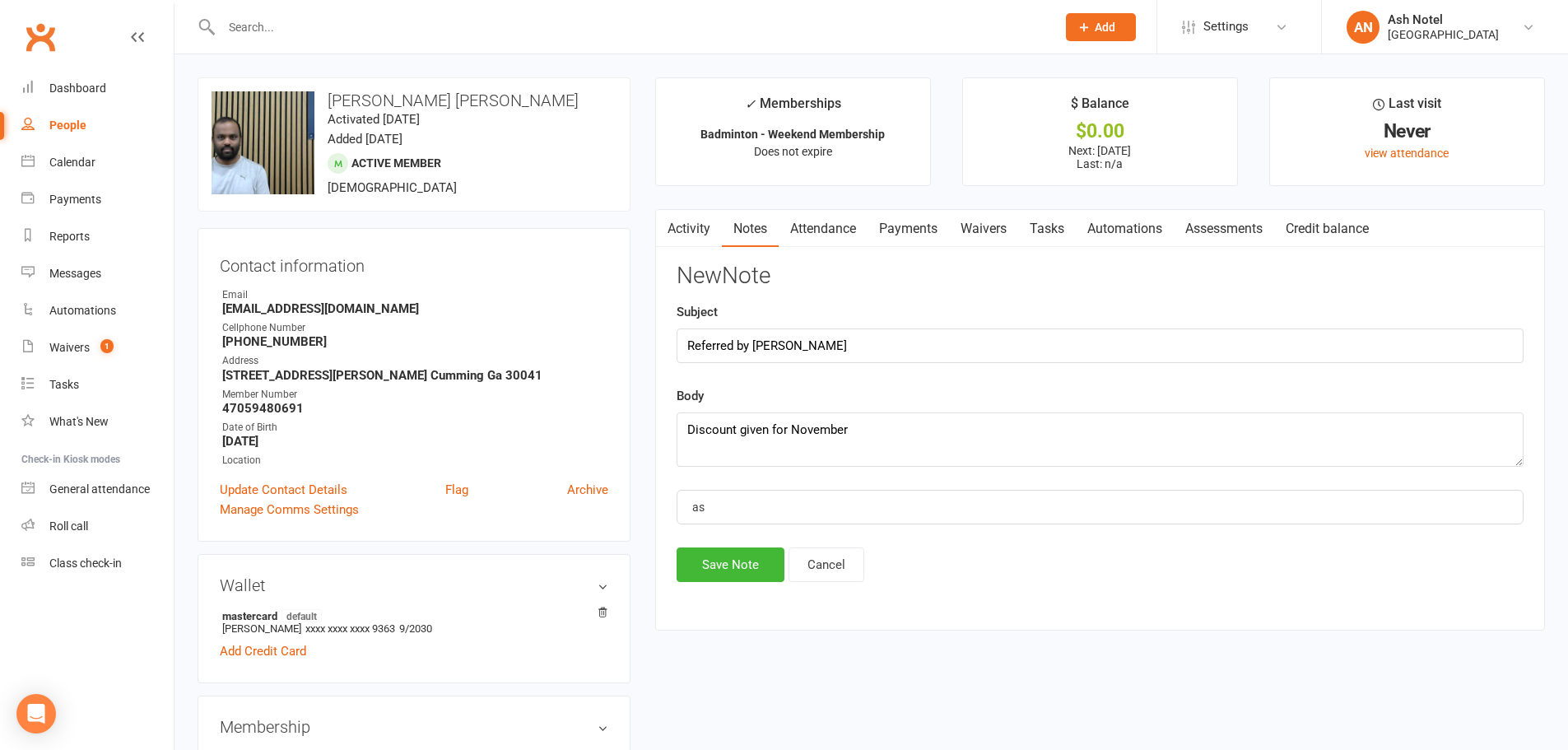
type input "ash"
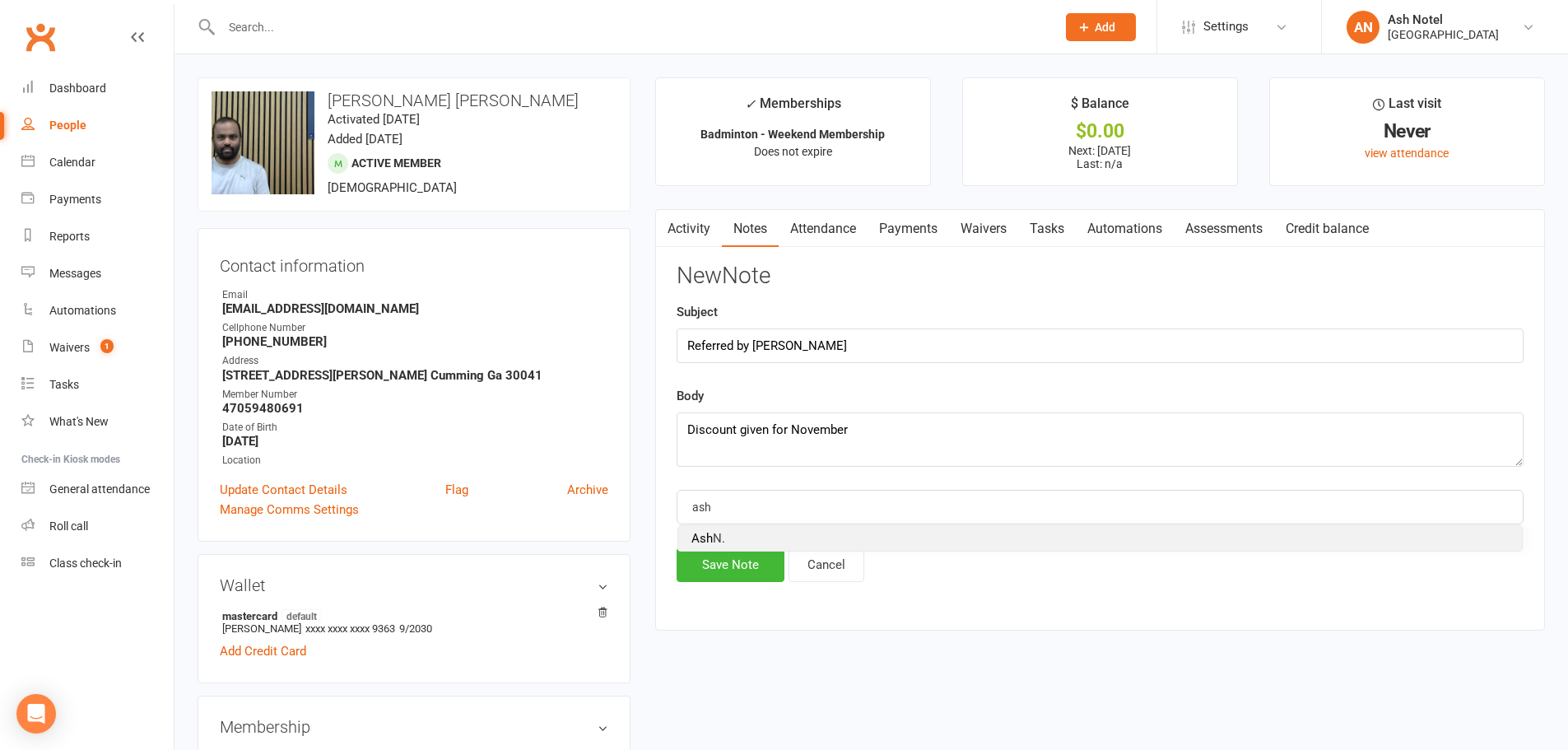
click at [729, 538] on li "Ash N." at bounding box center [1100, 538] width 844 height 25
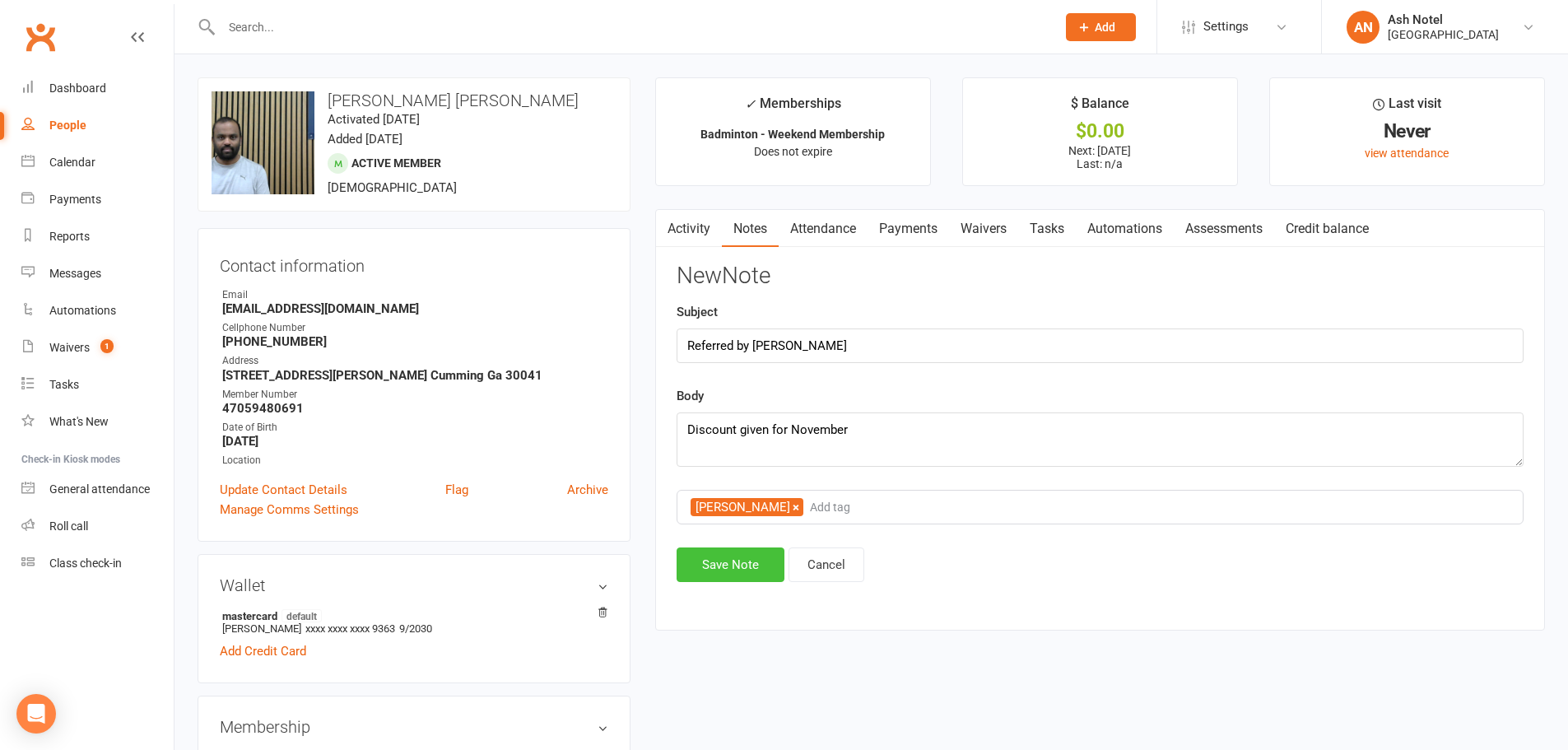
click at [713, 581] on button "Save Note" at bounding box center [731, 564] width 108 height 34
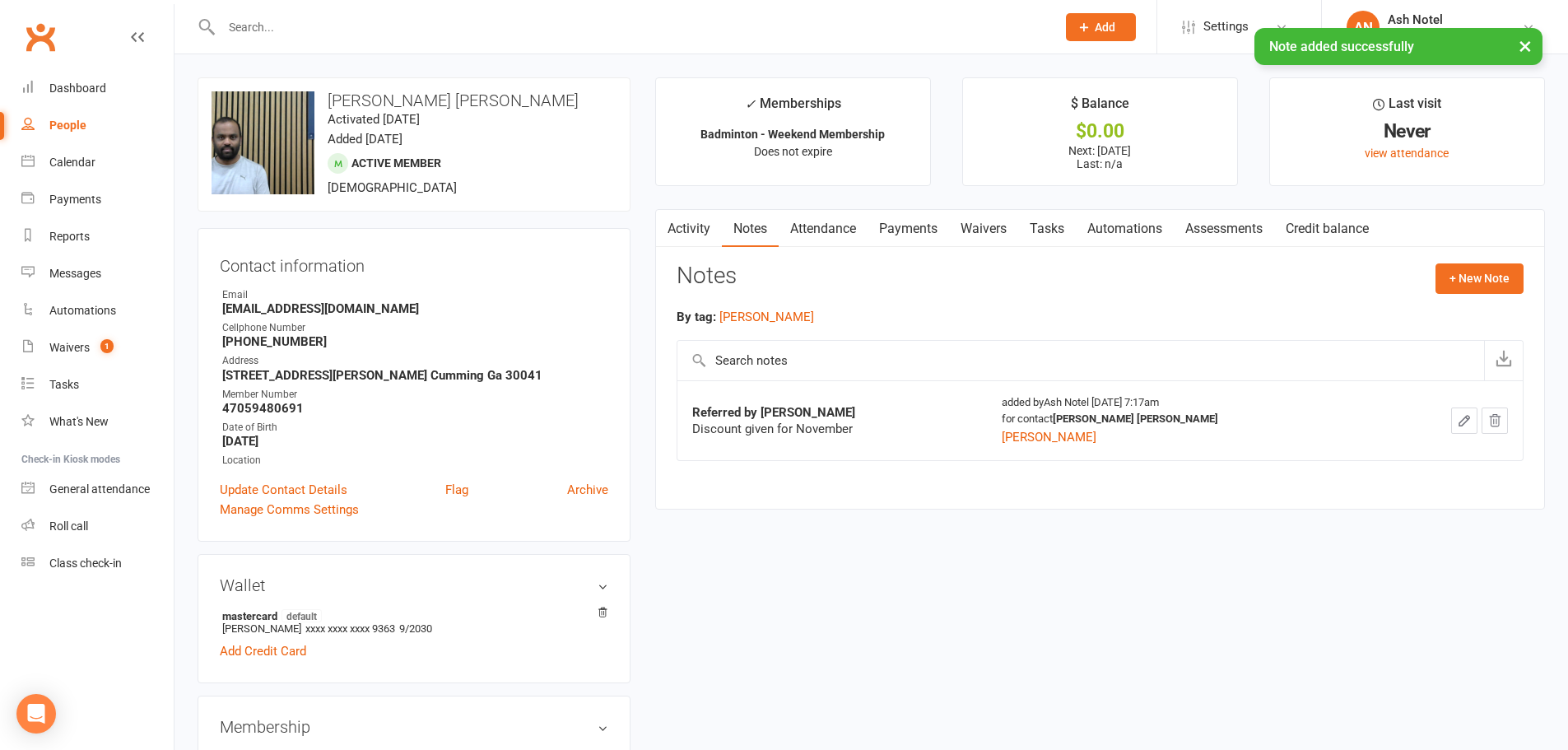
click at [300, 23] on input "text" at bounding box center [631, 27] width 828 height 23
paste input "Hari Krishna"
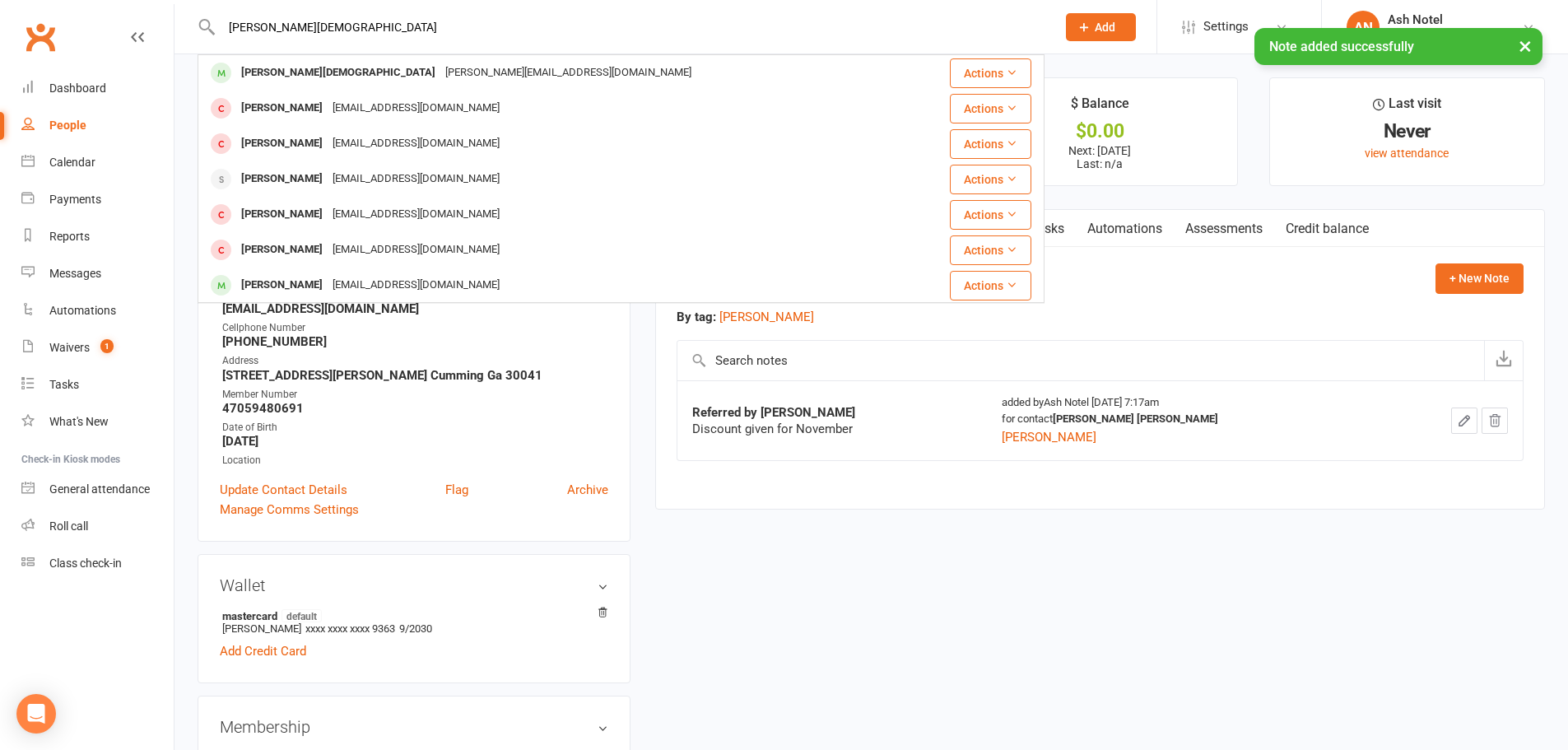
type input "Hari Krishna"
click at [298, 28] on div "× Note added successfully" at bounding box center [773, 28] width 1547 height 0
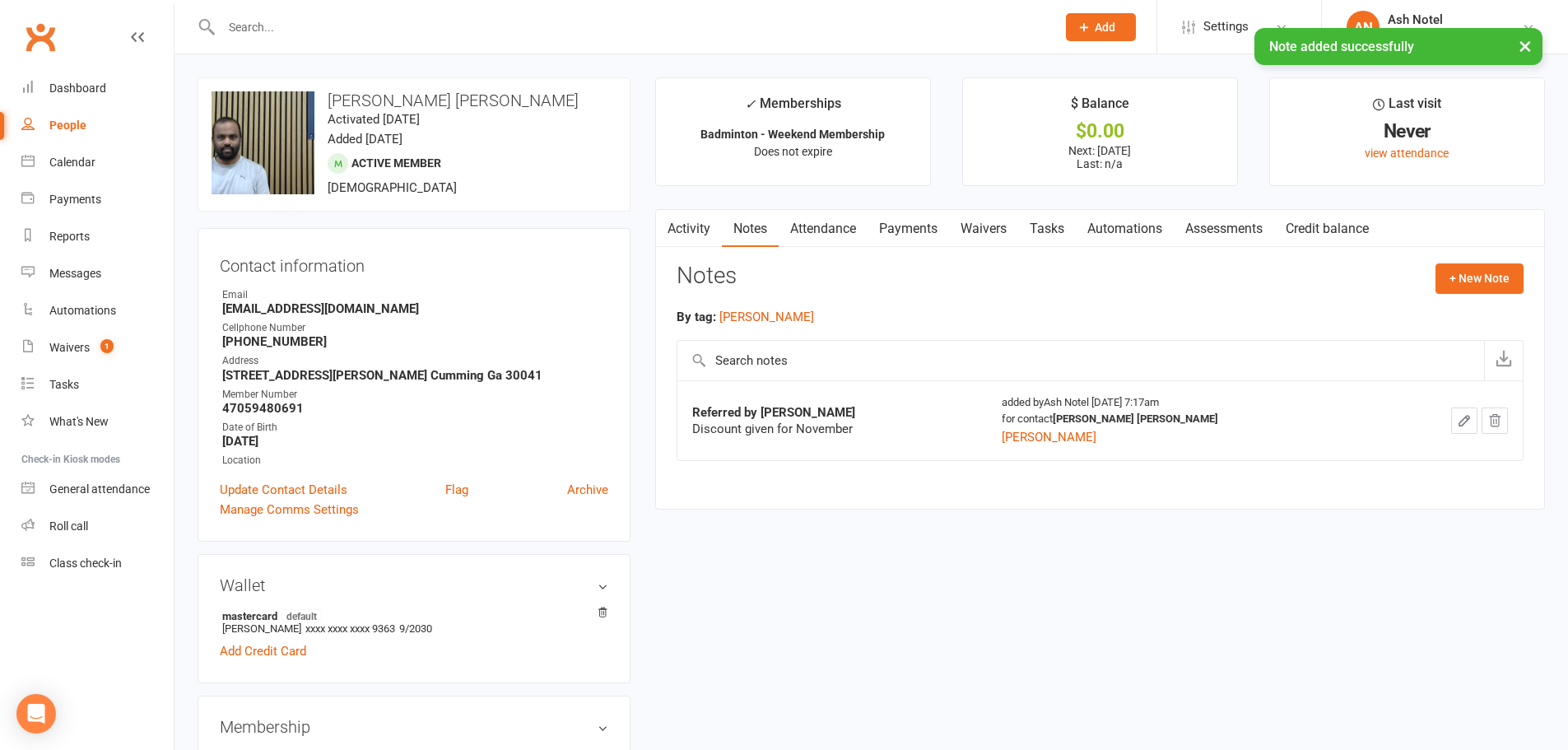
click at [304, 28] on div "× Note added successfully" at bounding box center [773, 28] width 1547 height 0
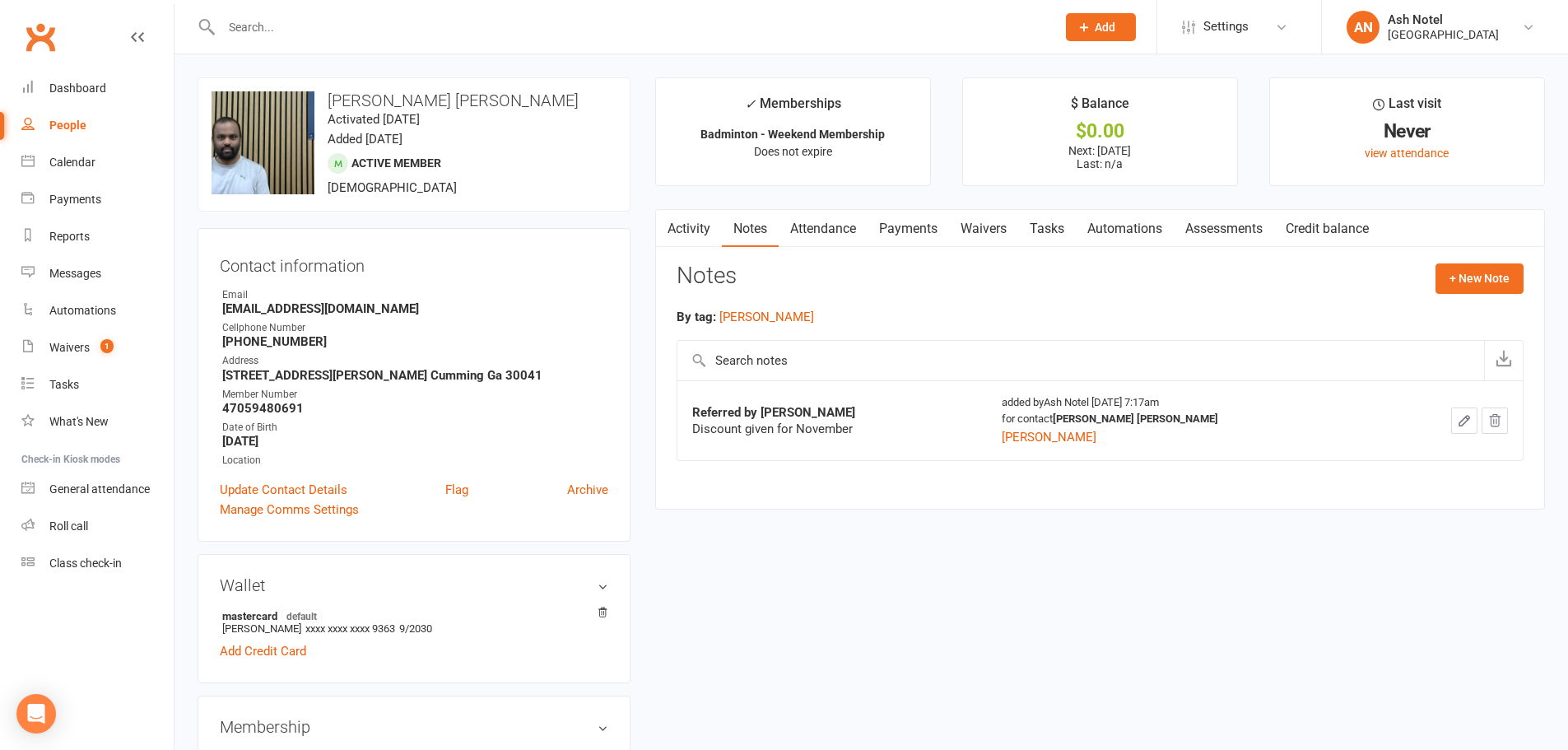
click at [269, 31] on input "text" at bounding box center [631, 27] width 828 height 23
paste input "Hari Krishna"
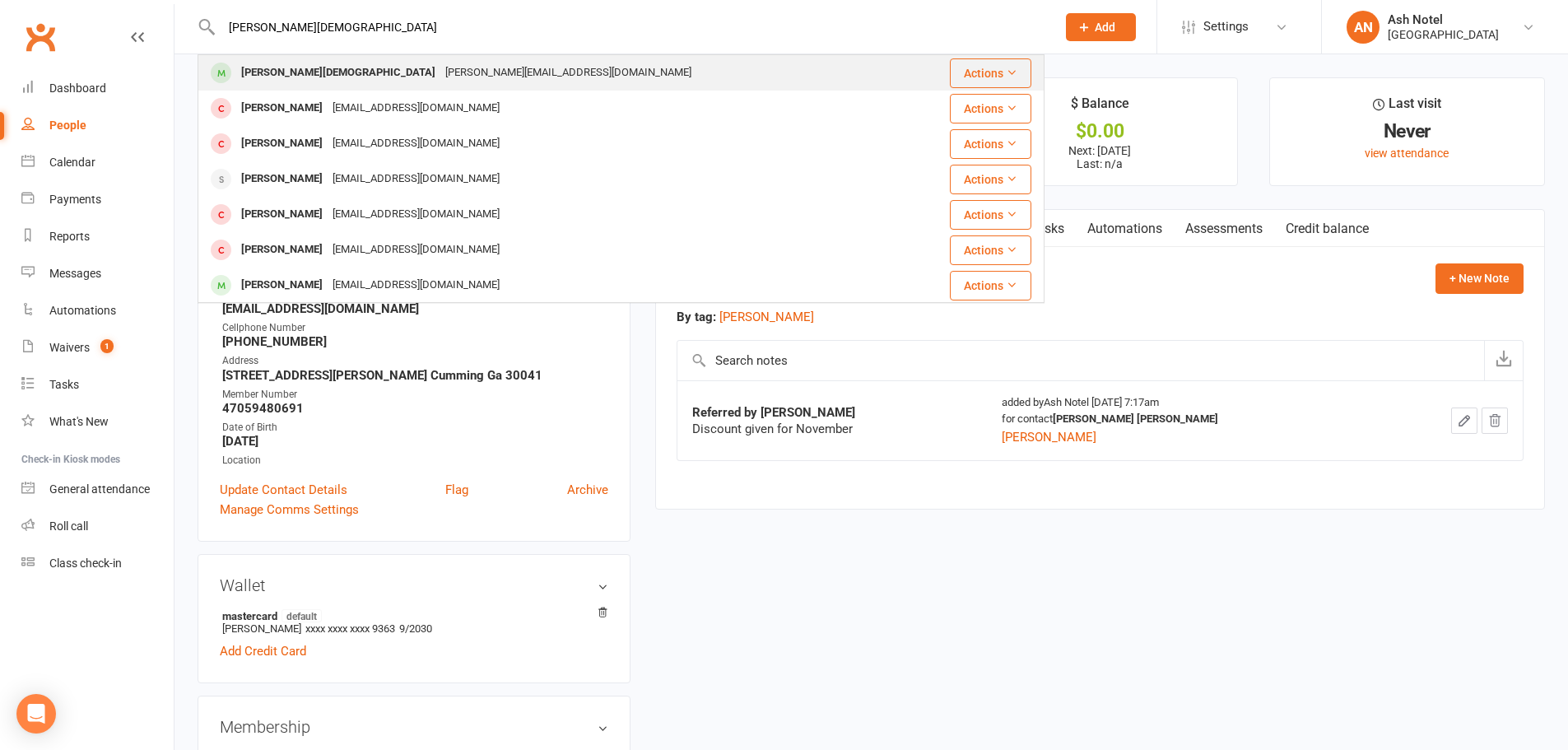
type input "Hari Krishna"
click at [269, 70] on div "Hari Krishna" at bounding box center [339, 73] width 204 height 24
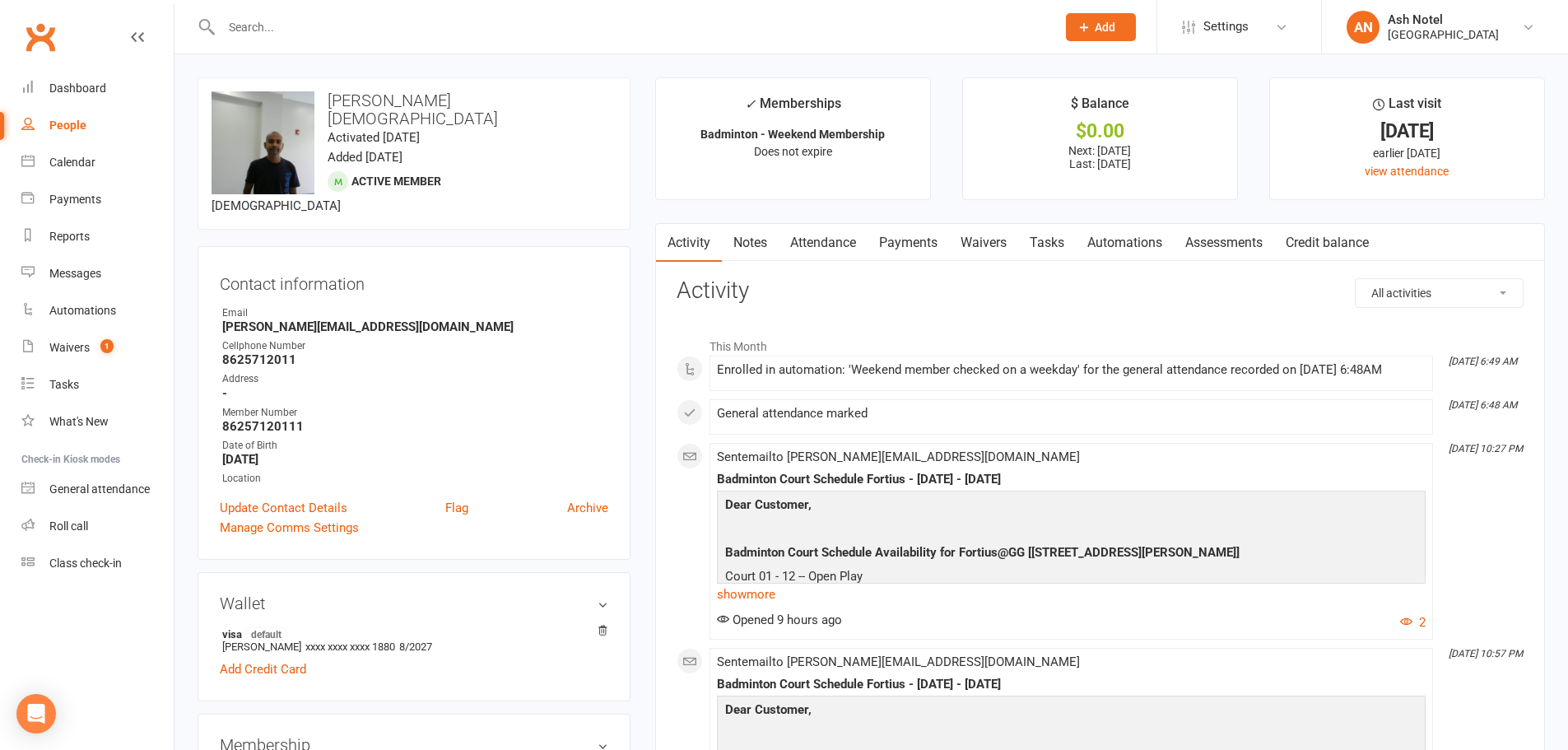
click at [749, 243] on link "Notes" at bounding box center [750, 243] width 57 height 38
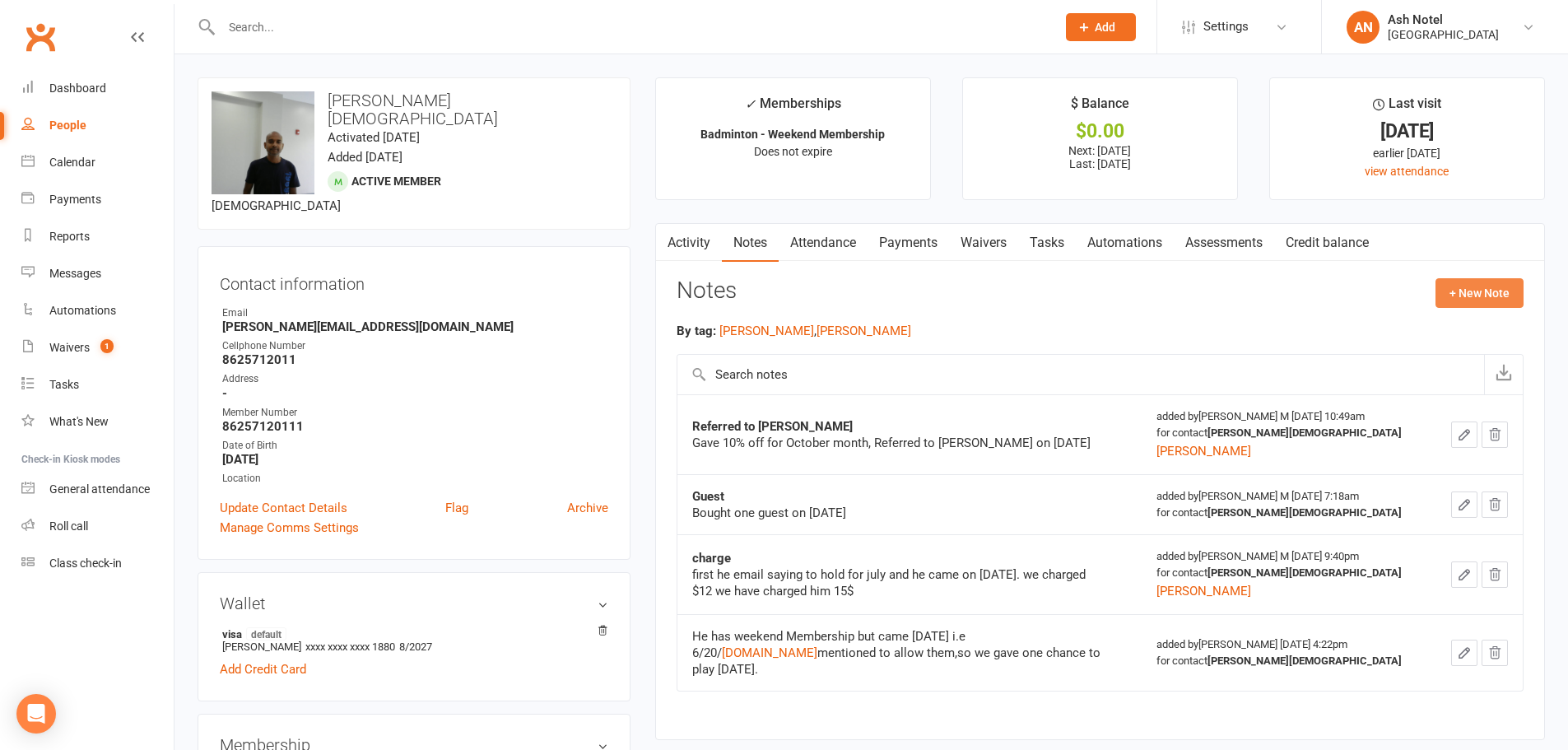
click at [1480, 294] on button "+ New Note" at bounding box center [1480, 293] width 88 height 29
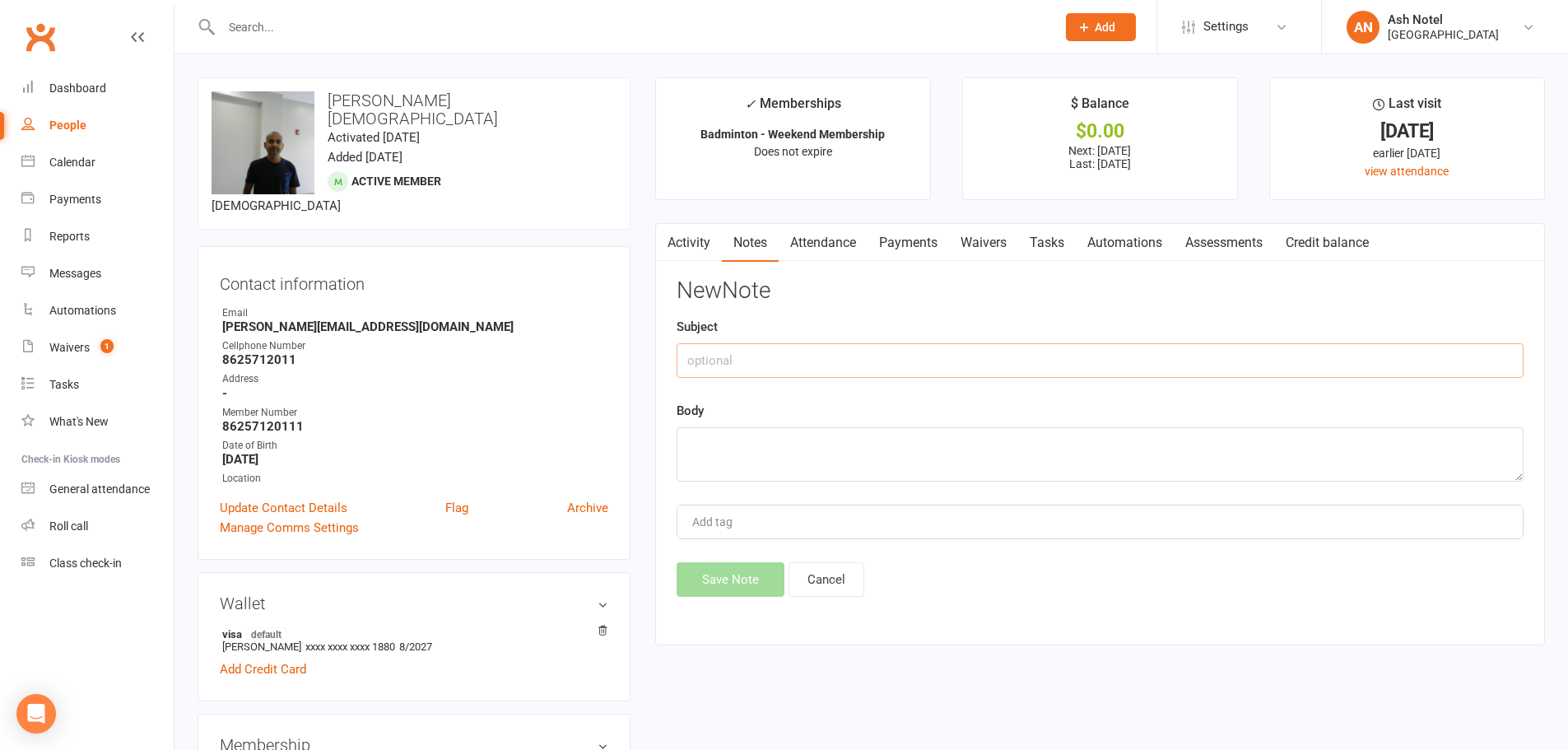
click at [794, 351] on input "text" at bounding box center [1101, 361] width 847 height 34
click at [879, 360] on input "Referred Anil Kumar" at bounding box center [1101, 361] width 847 height 34
type input "Referred Anil Kumar Tankala"
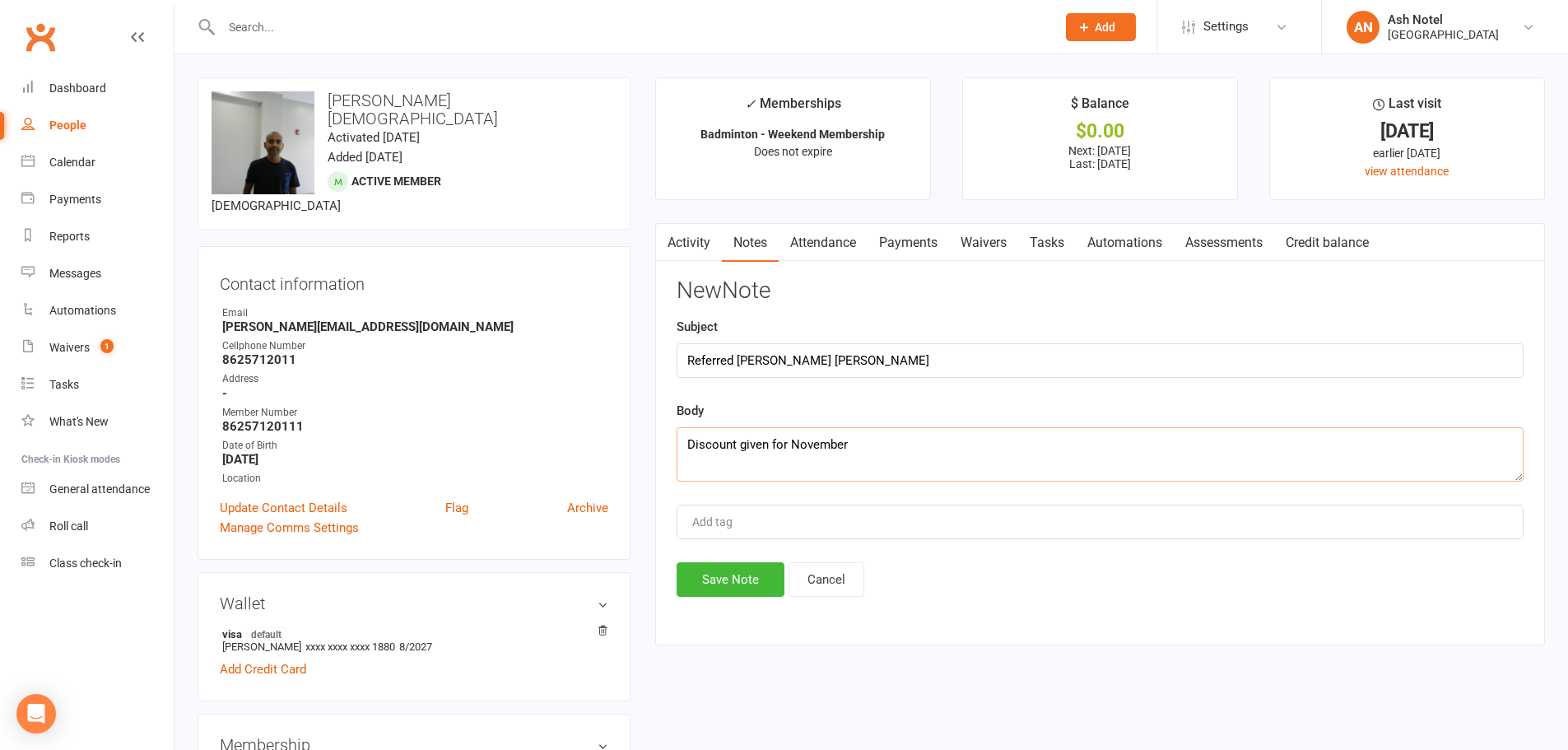
type textarea "Discount given for November"
click at [735, 518] on input "Add tag" at bounding box center [719, 521] width 58 height 20
type input "ash"
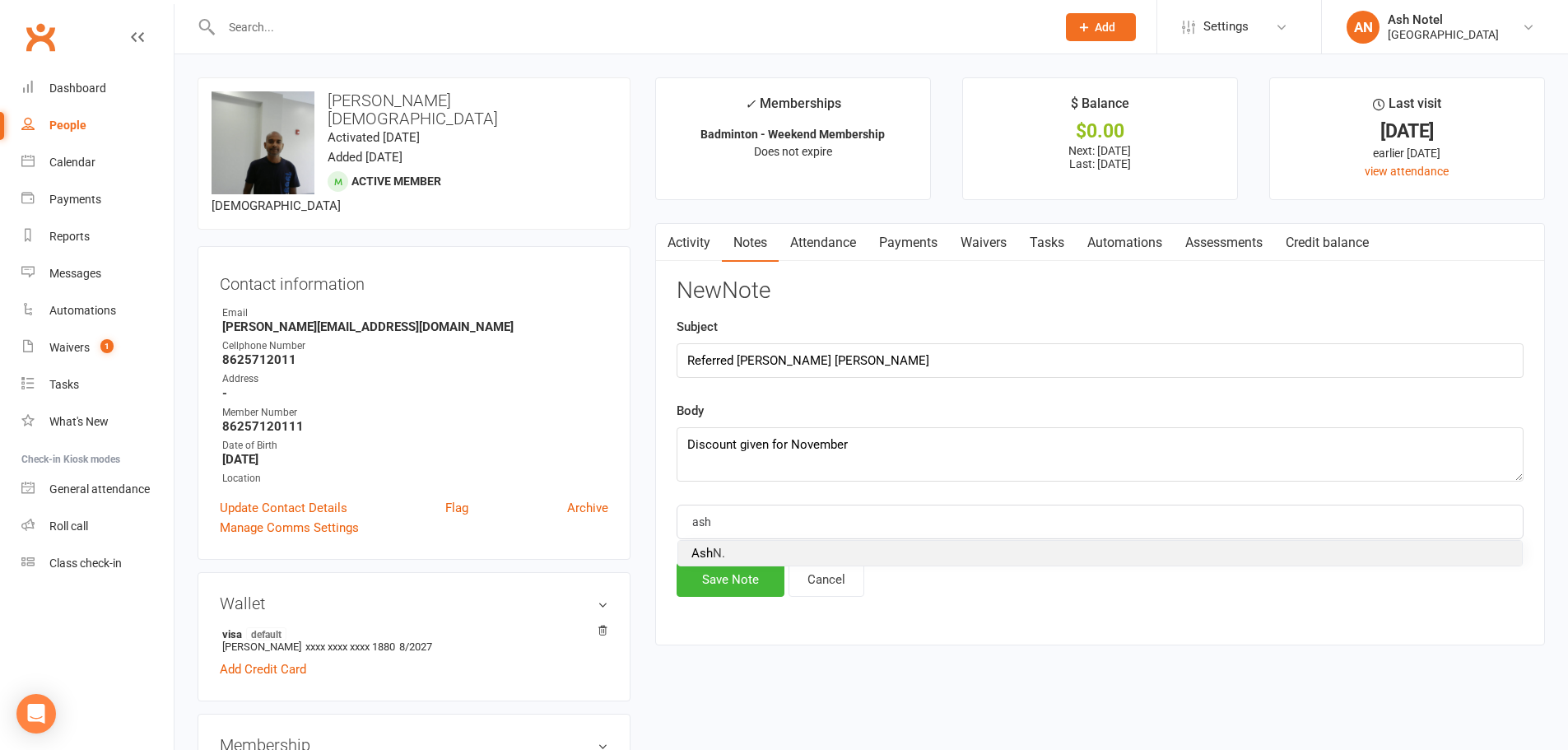
click at [735, 546] on li "Ash N." at bounding box center [1100, 552] width 844 height 25
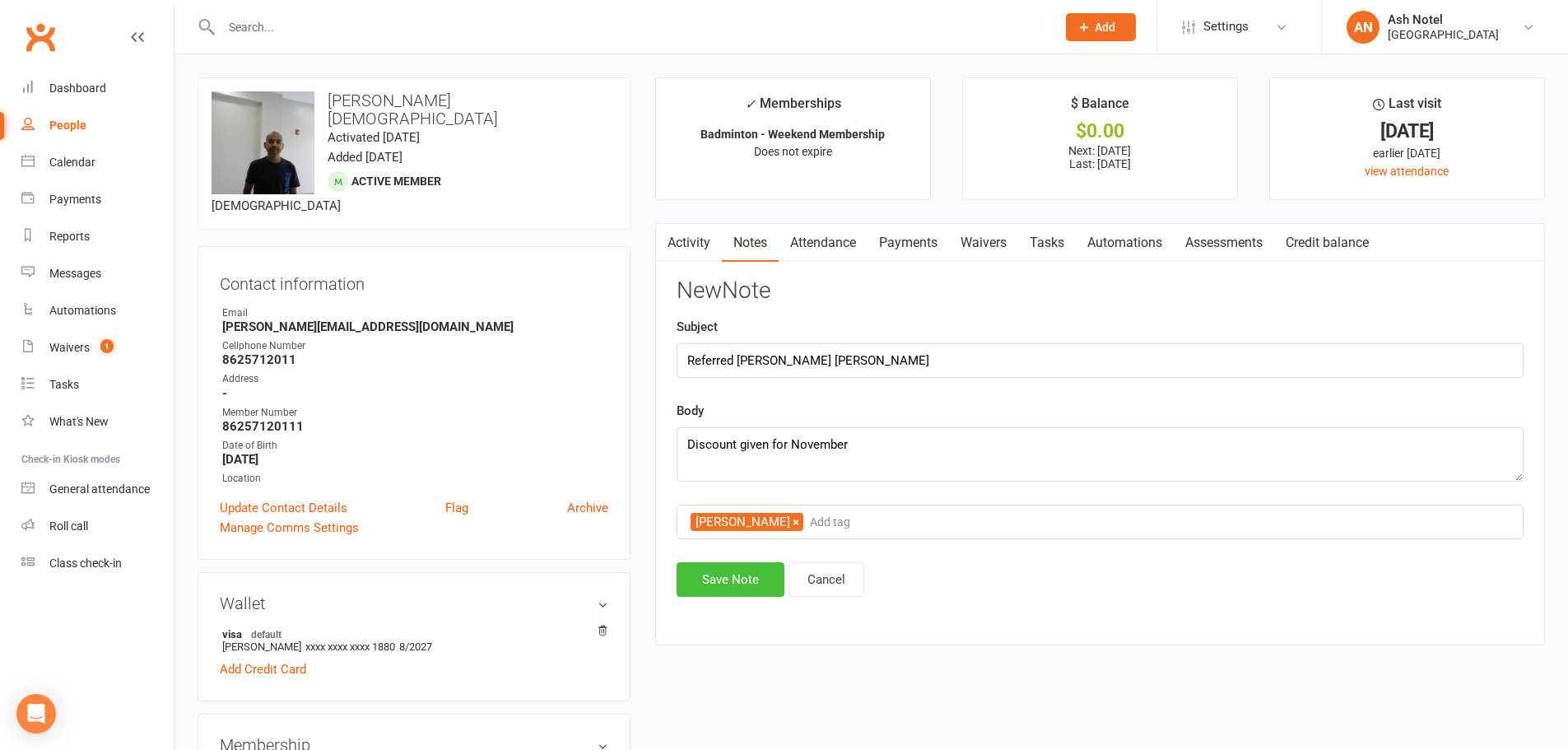
click at [728, 586] on button "Save Note" at bounding box center [731, 579] width 108 height 34
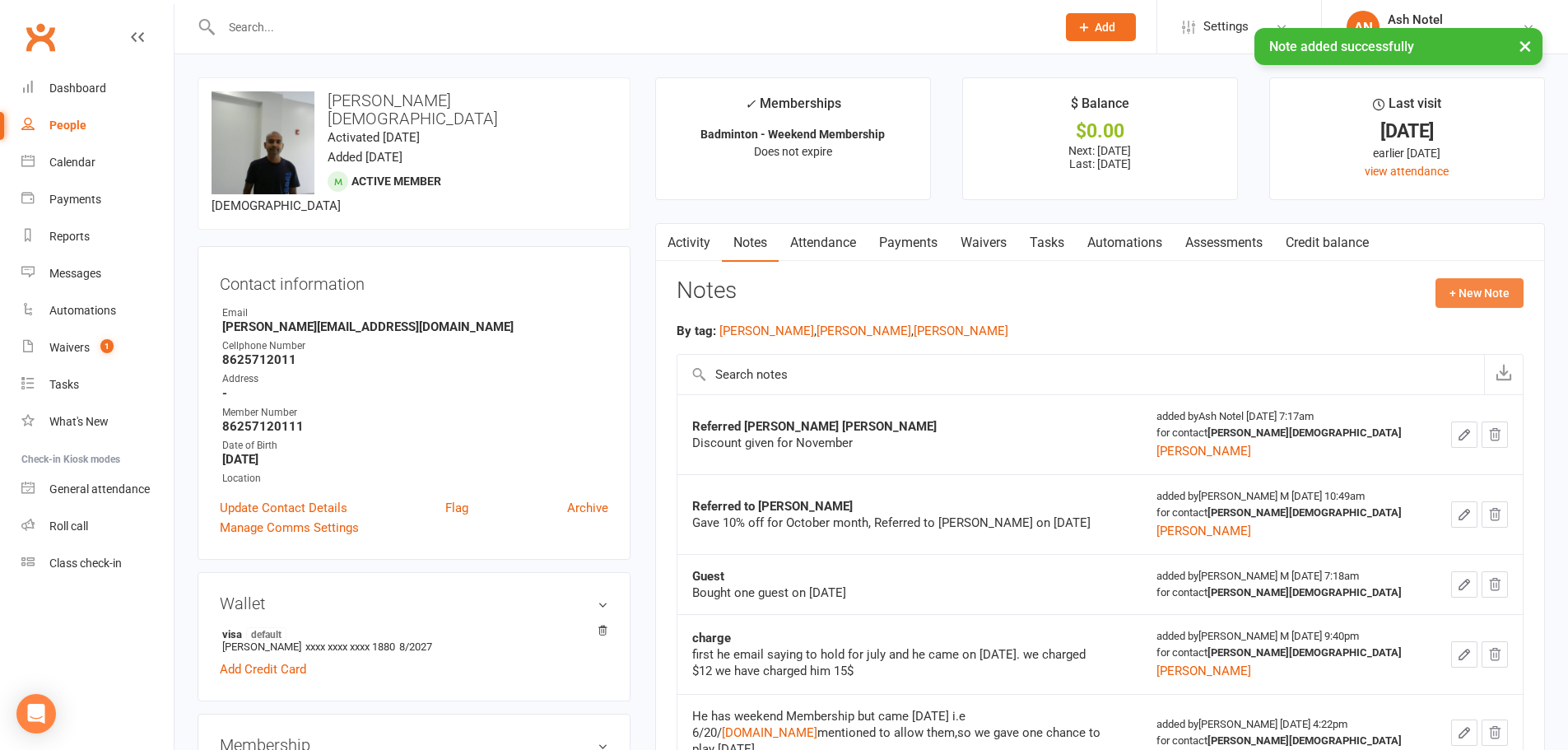
click at [1504, 302] on button "+ New Note" at bounding box center [1480, 293] width 88 height 29
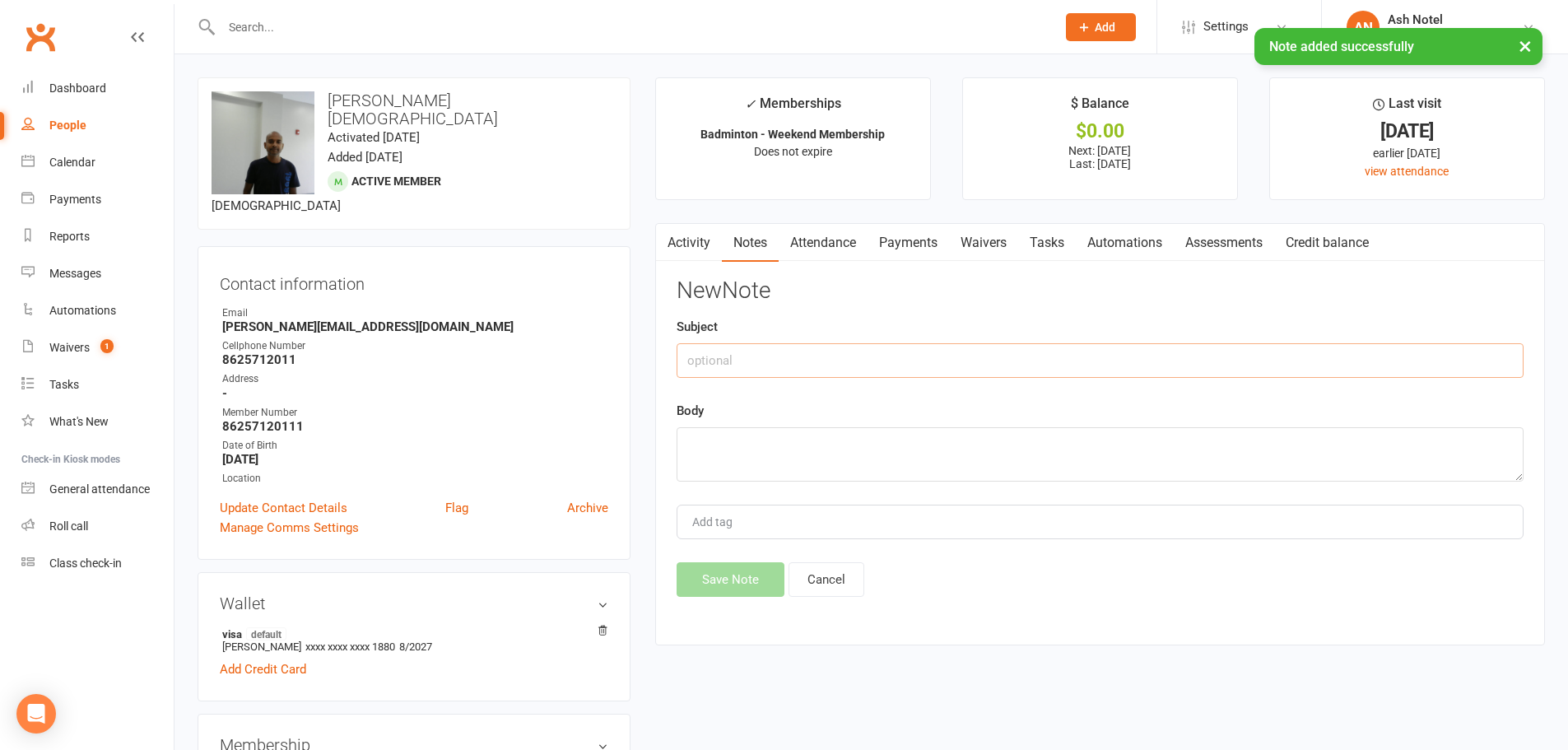
click at [1014, 368] on input "text" at bounding box center [1101, 361] width 847 height 34
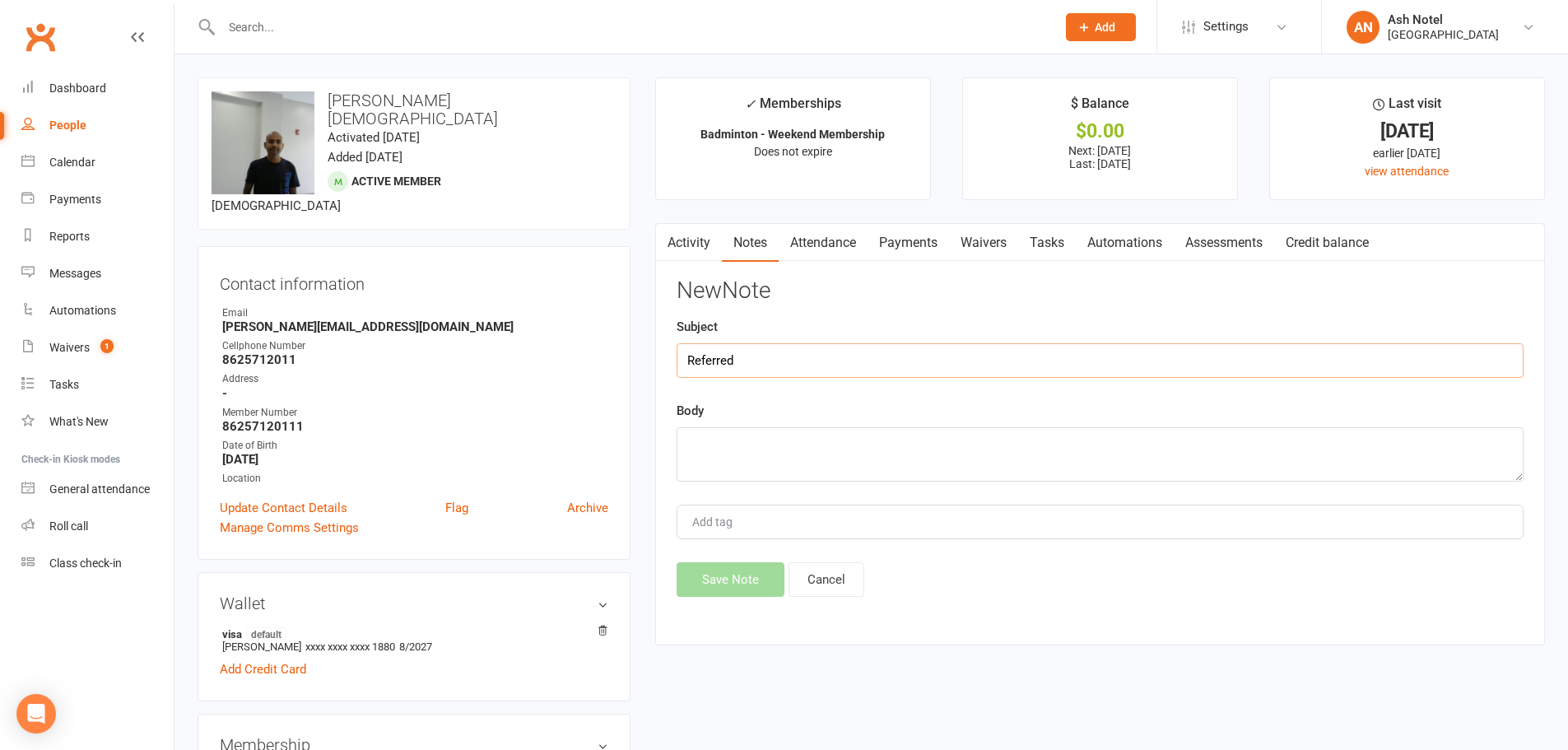
paste input "Dilip Nomula"
type input "Referred Dilip Nomula"
click at [790, 440] on textarea at bounding box center [1101, 454] width 847 height 54
type textarea "Additional discount given for November"
click at [839, 510] on div "Add tag" at bounding box center [1101, 521] width 847 height 34
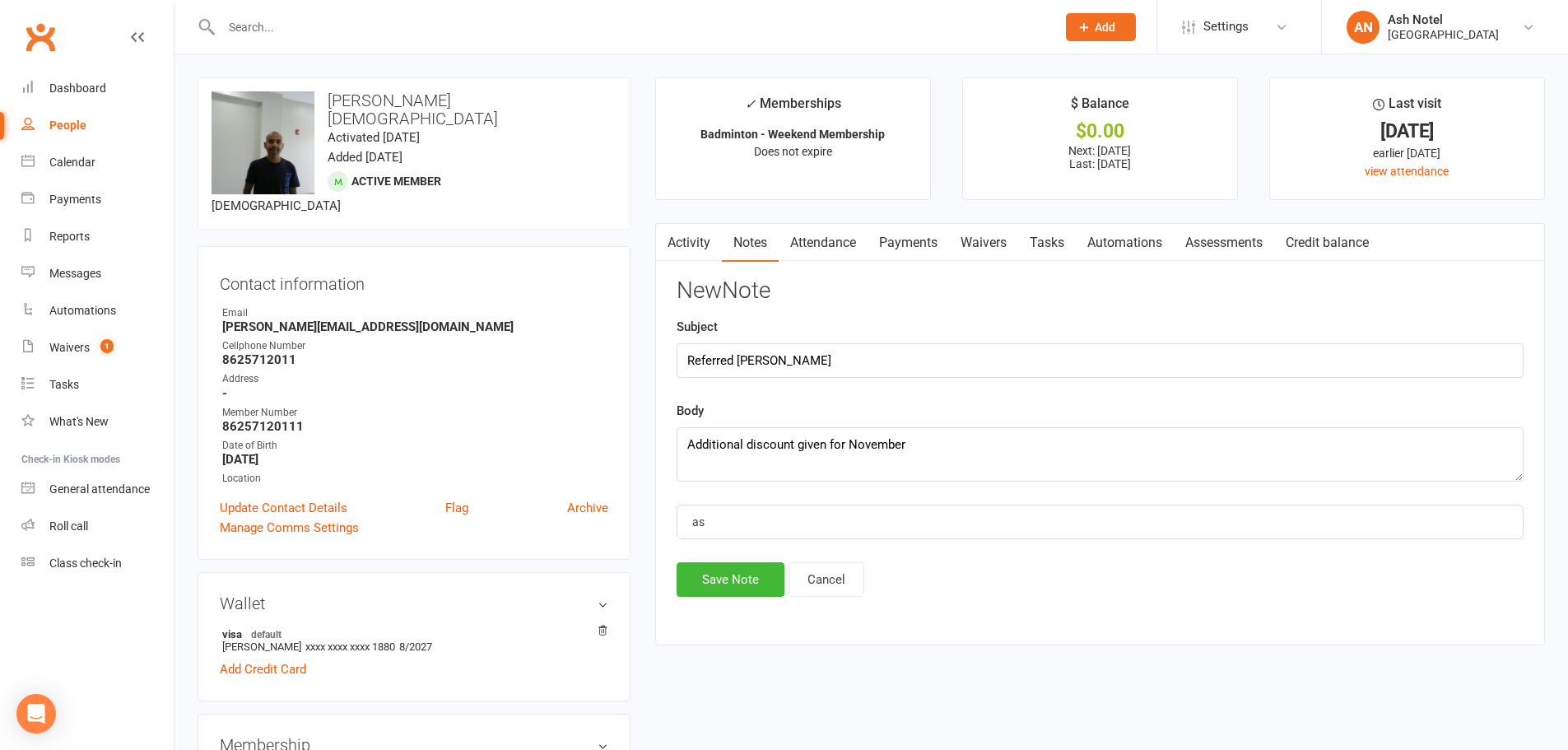
type input "ash"
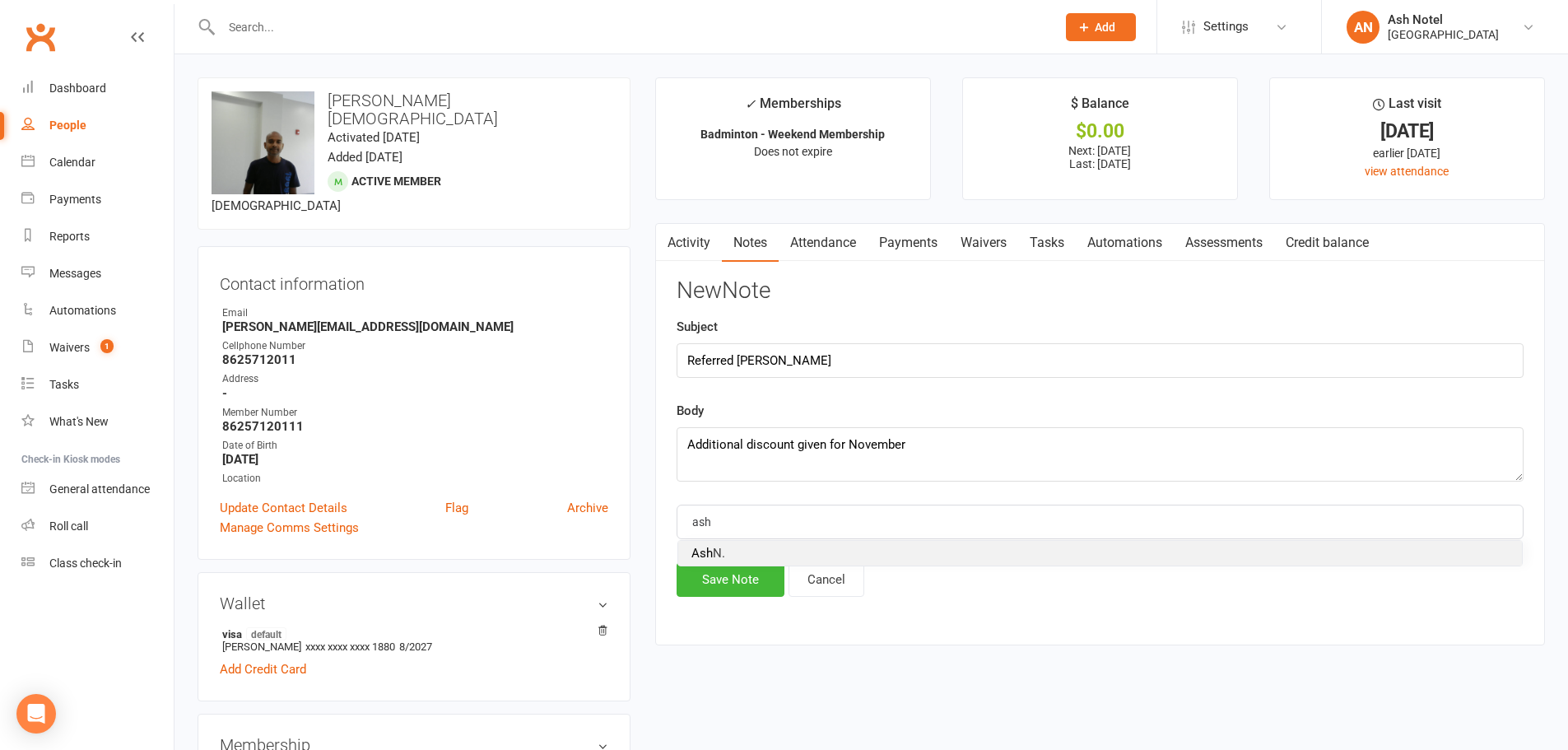
click at [753, 555] on li "Ash N." at bounding box center [1100, 552] width 844 height 25
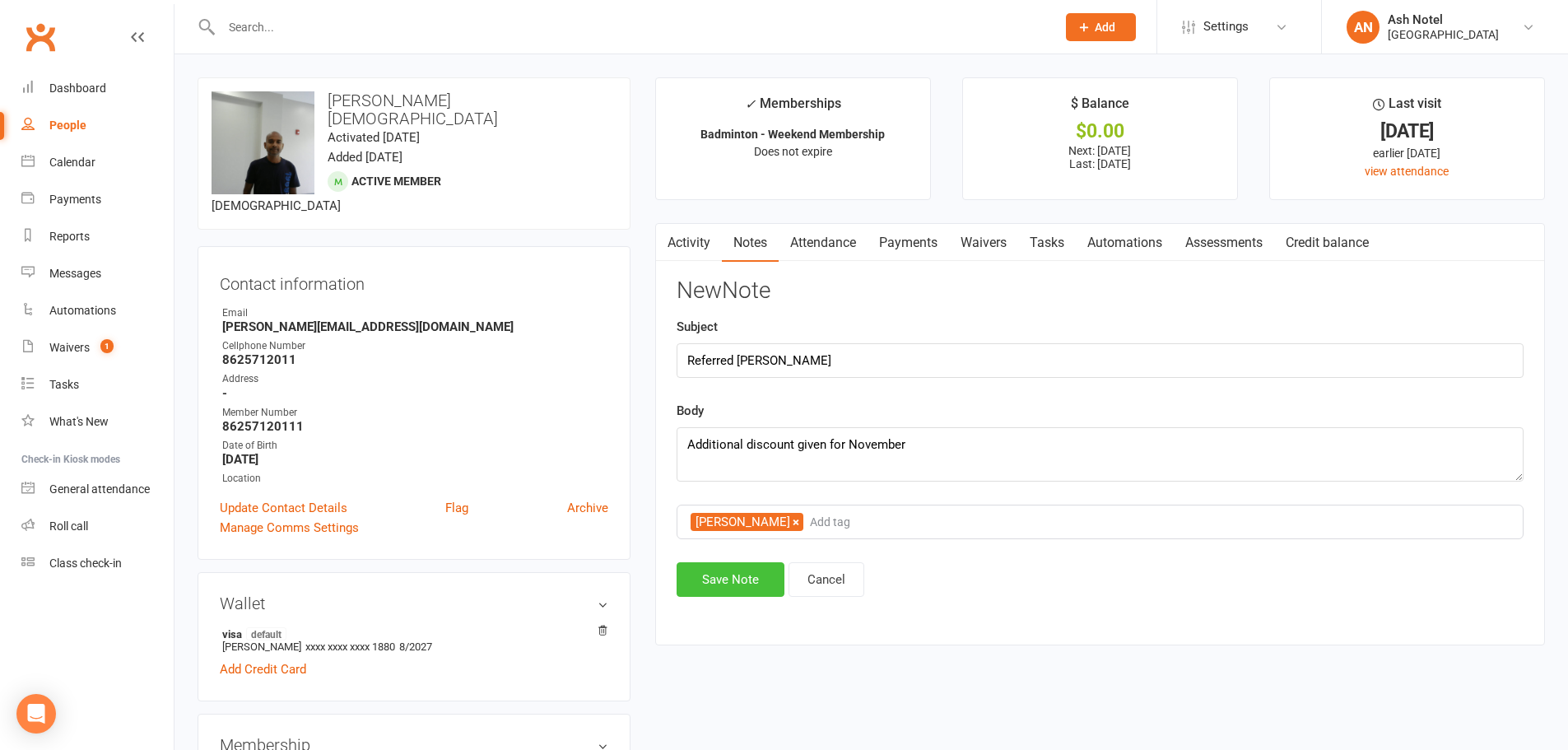
click at [722, 570] on button "Save Note" at bounding box center [731, 579] width 108 height 34
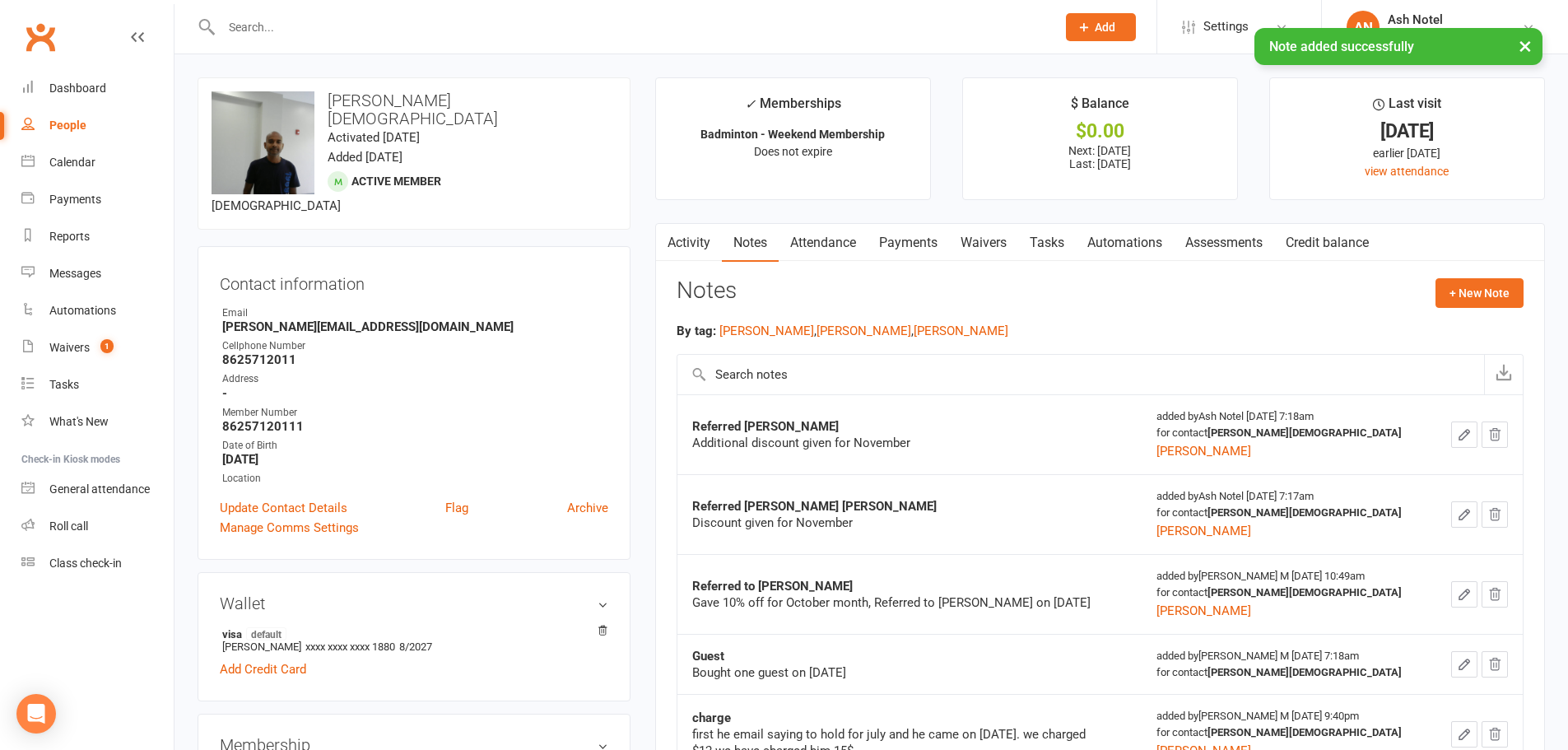
click at [901, 253] on link "Payments" at bounding box center [908, 243] width 82 height 38
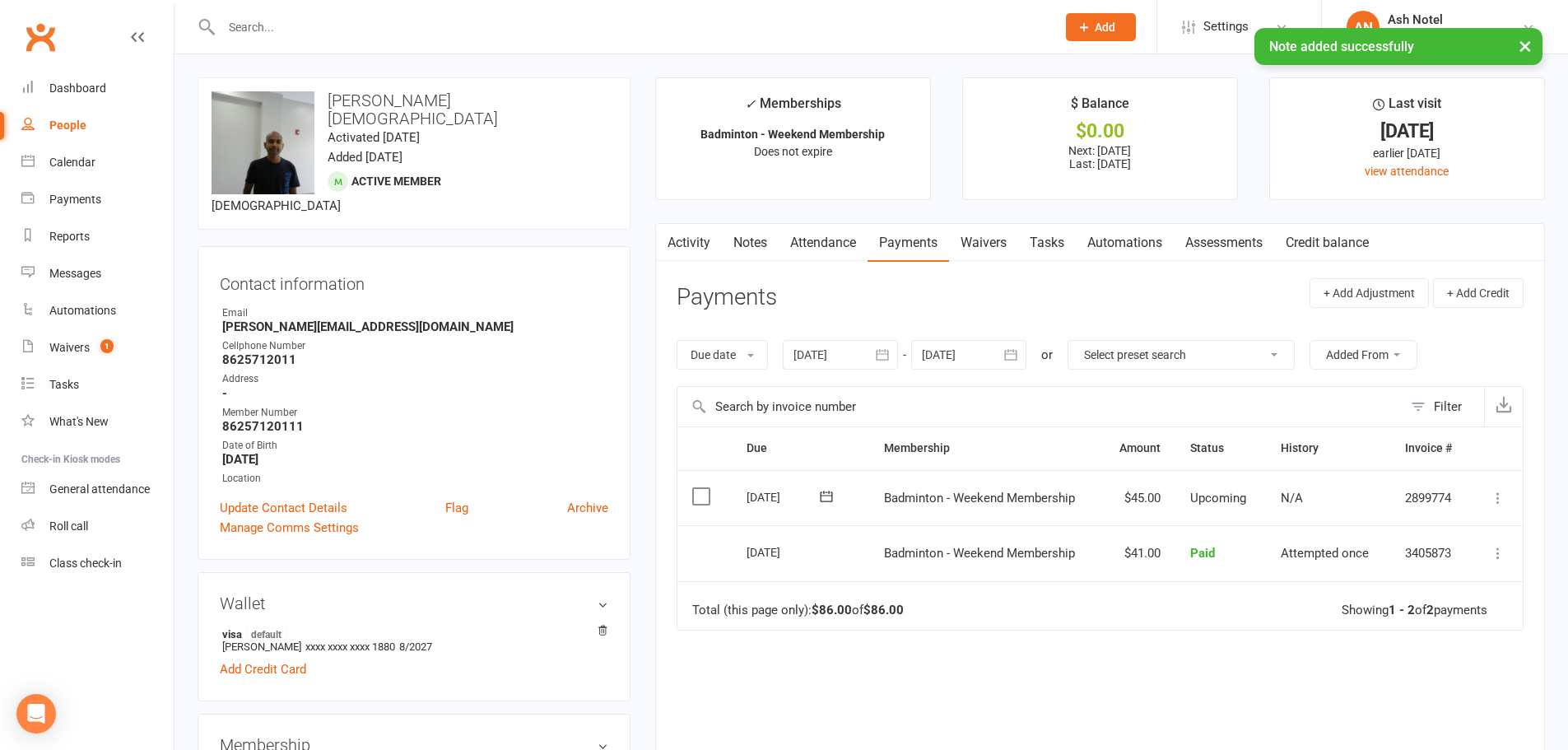
click at [1498, 491] on icon at bounding box center [1498, 497] width 16 height 16
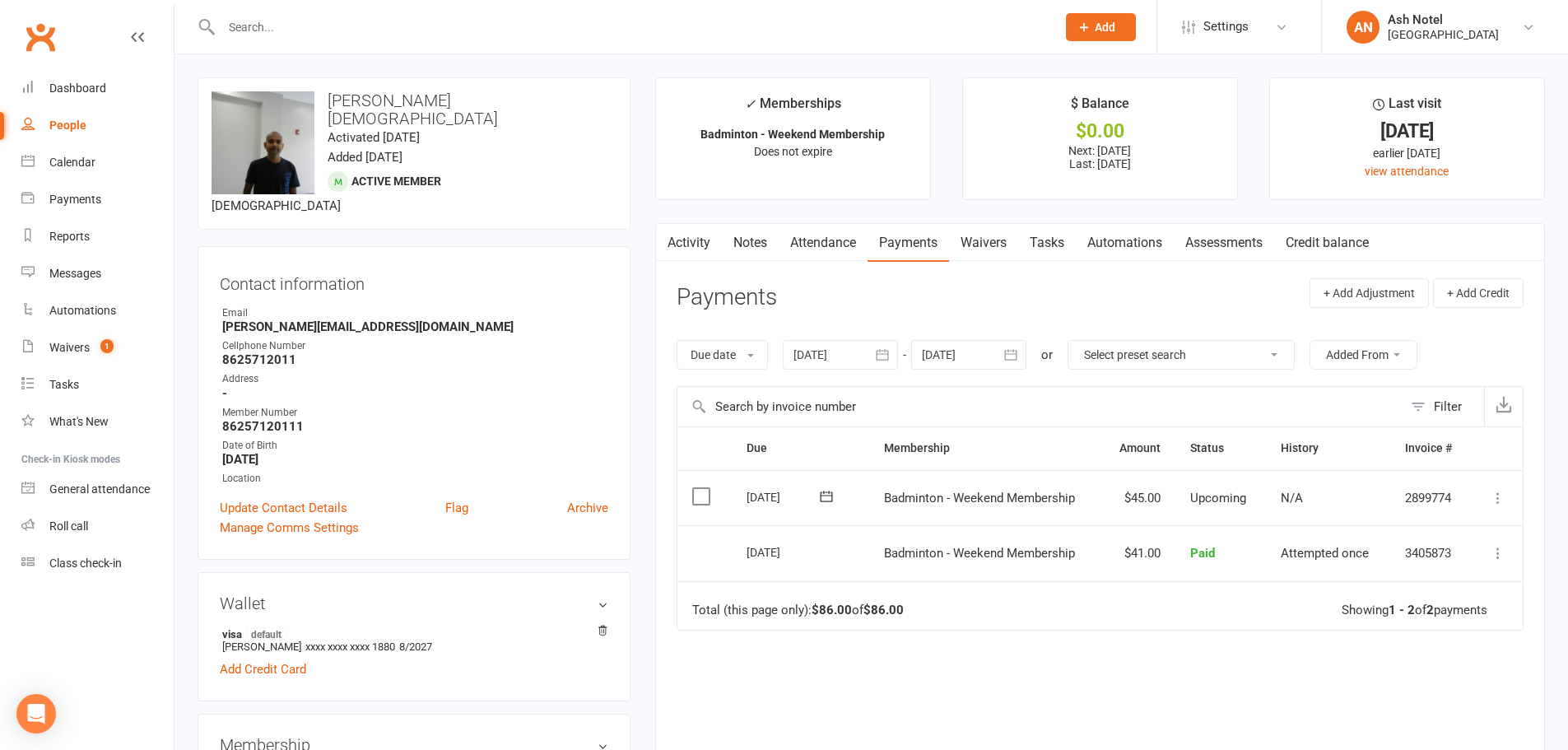
click at [1500, 501] on icon at bounding box center [1498, 497] width 16 height 16
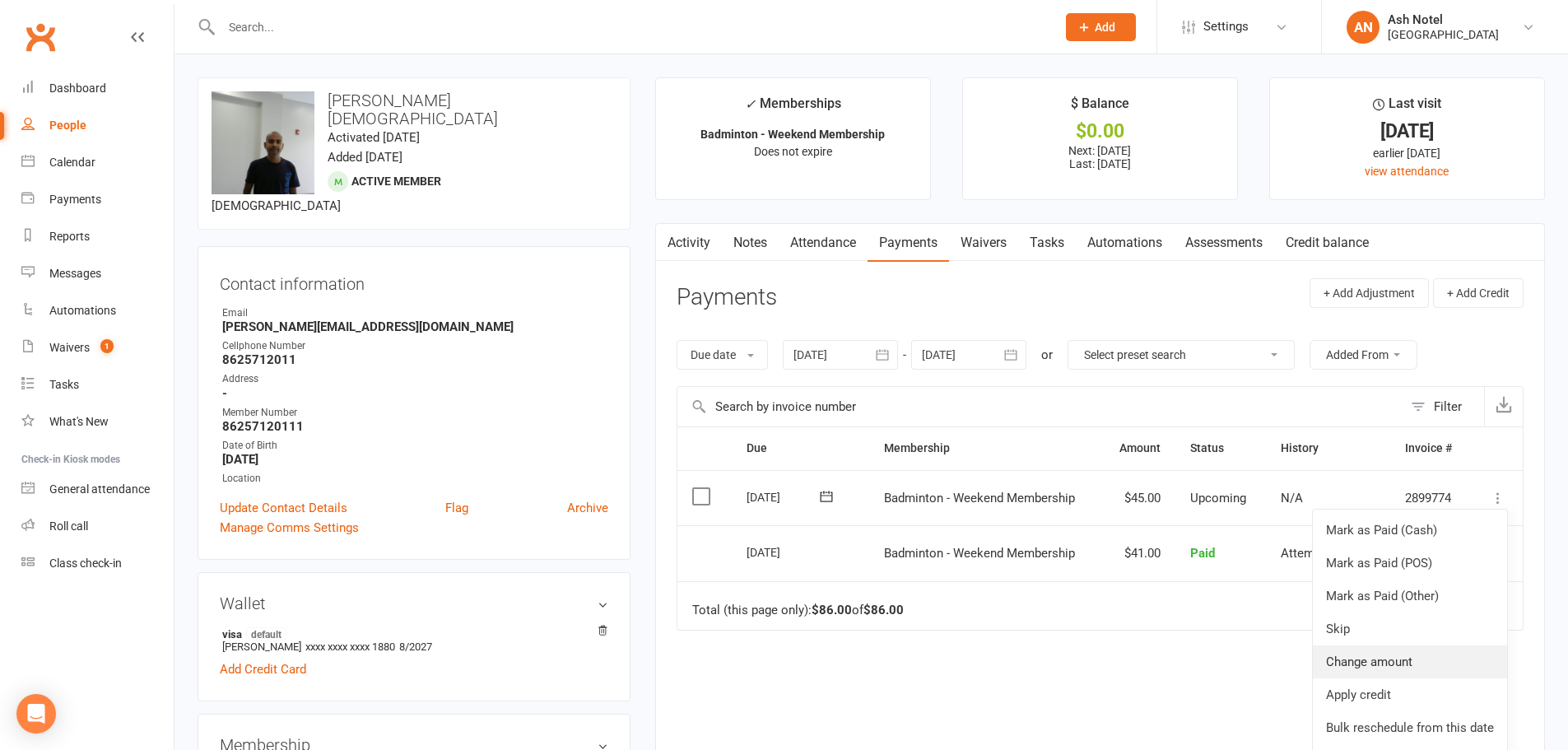
click at [1371, 660] on link "Change amount" at bounding box center [1410, 662] width 194 height 33
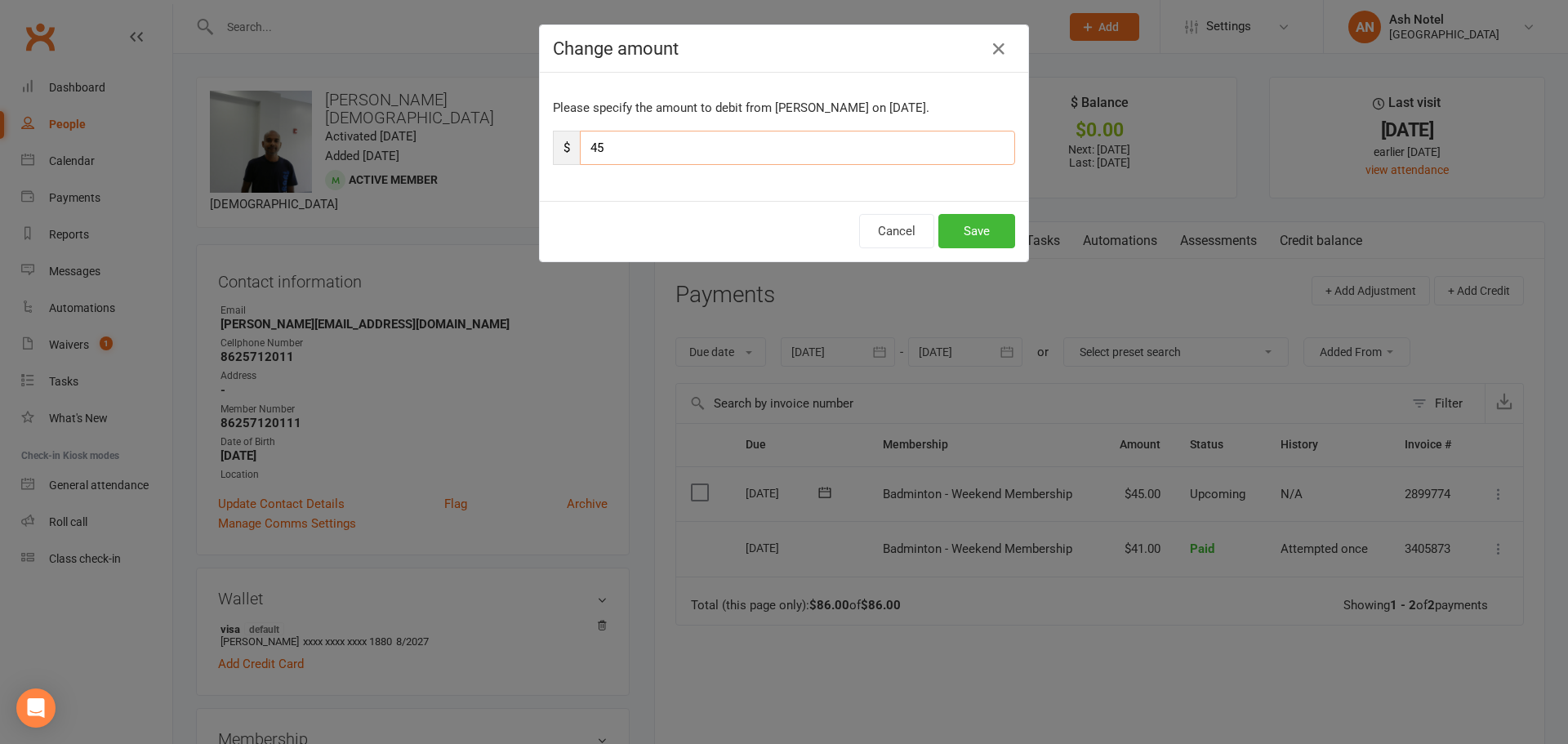
drag, startPoint x: 610, startPoint y: 143, endPoint x: 581, endPoint y: 144, distance: 29.0
click at [572, 144] on div "$ 45" at bounding box center [784, 147] width 462 height 34
type input "36"
click at [969, 224] on button "Save" at bounding box center [977, 231] width 77 height 34
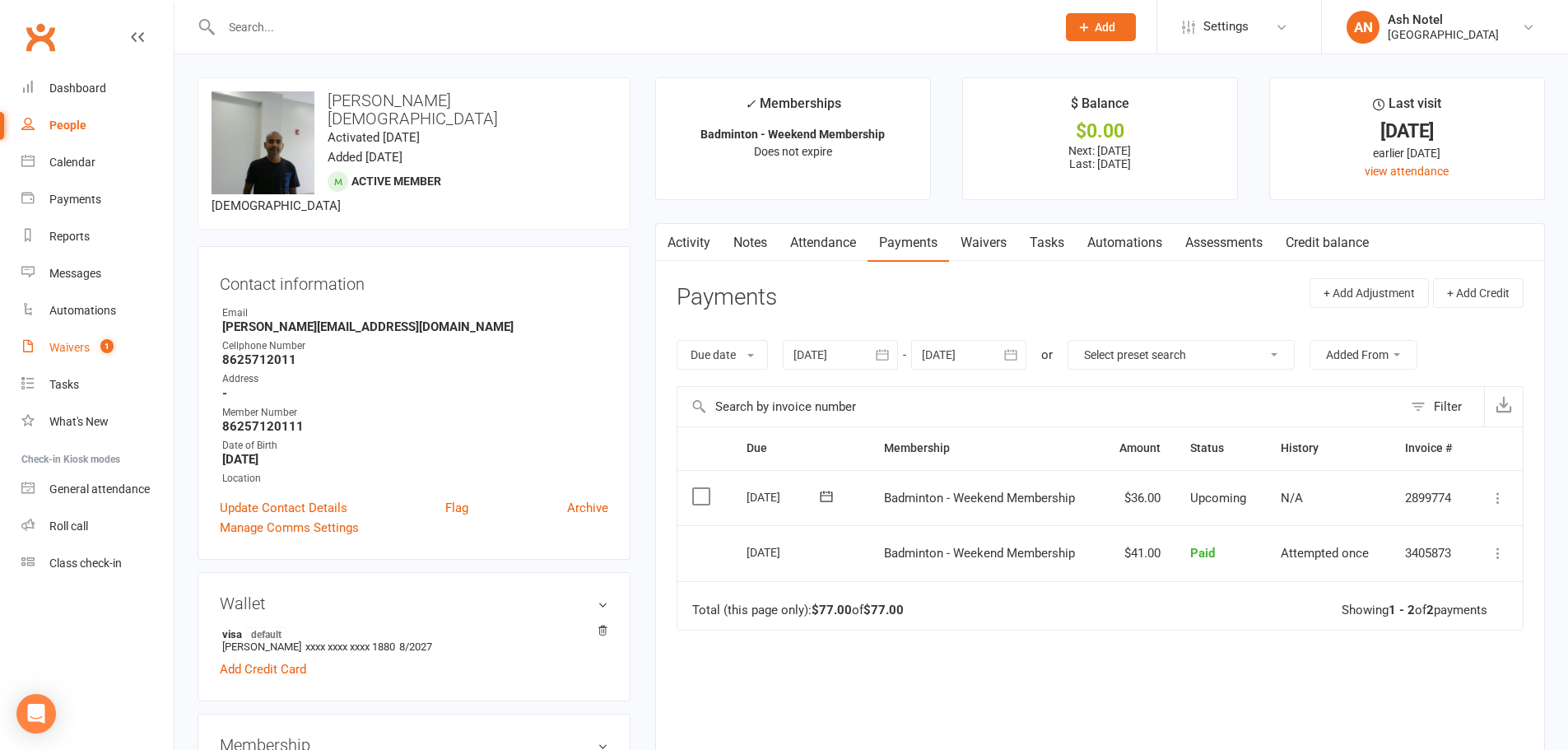
click at [99, 332] on link "Waivers 1" at bounding box center [97, 347] width 152 height 37
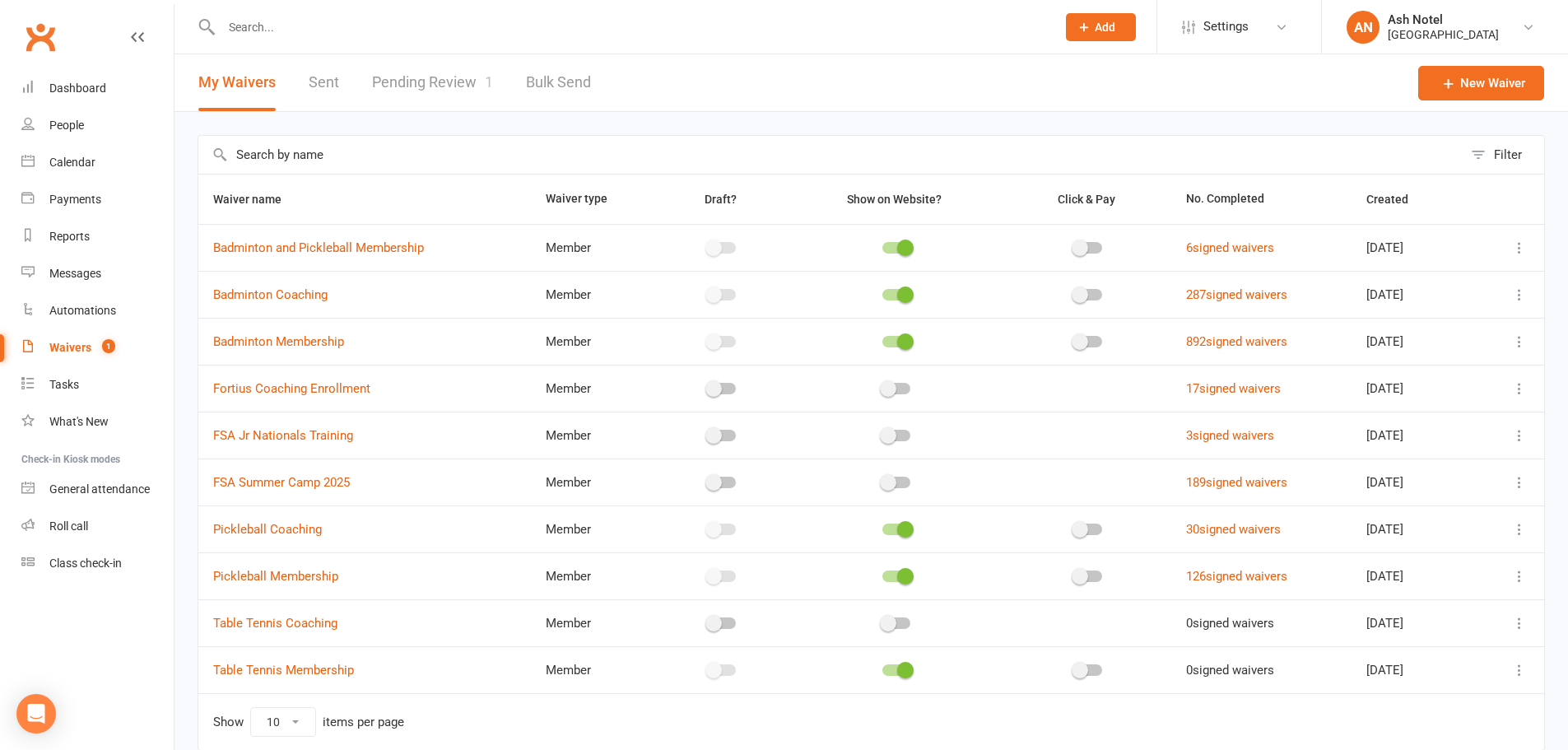
click at [316, 82] on link "Sent" at bounding box center [323, 82] width 30 height 57
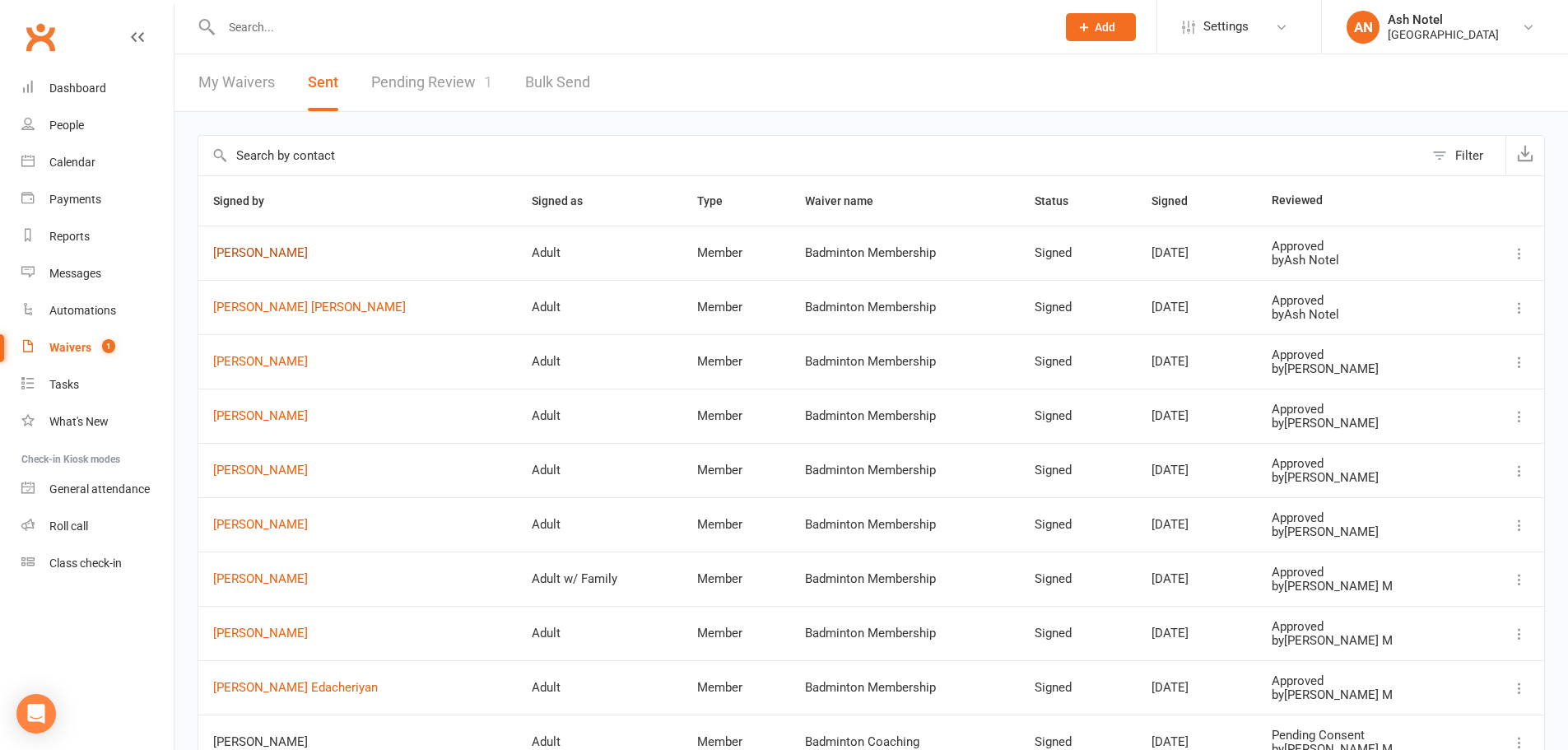
click at [259, 251] on link "Dilip Nomula" at bounding box center [357, 253] width 289 height 14
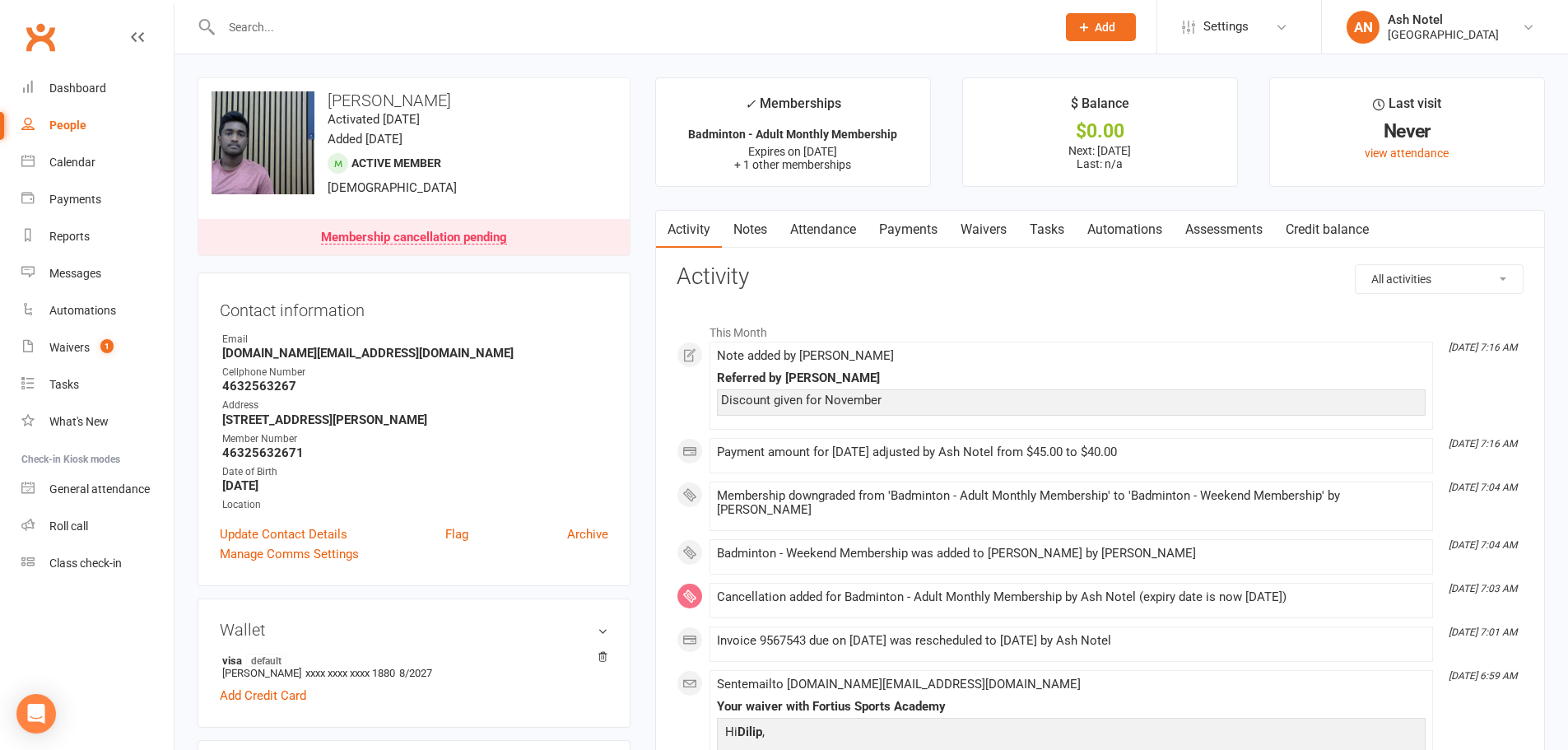
click at [841, 241] on link "Attendance" at bounding box center [822, 229] width 88 height 38
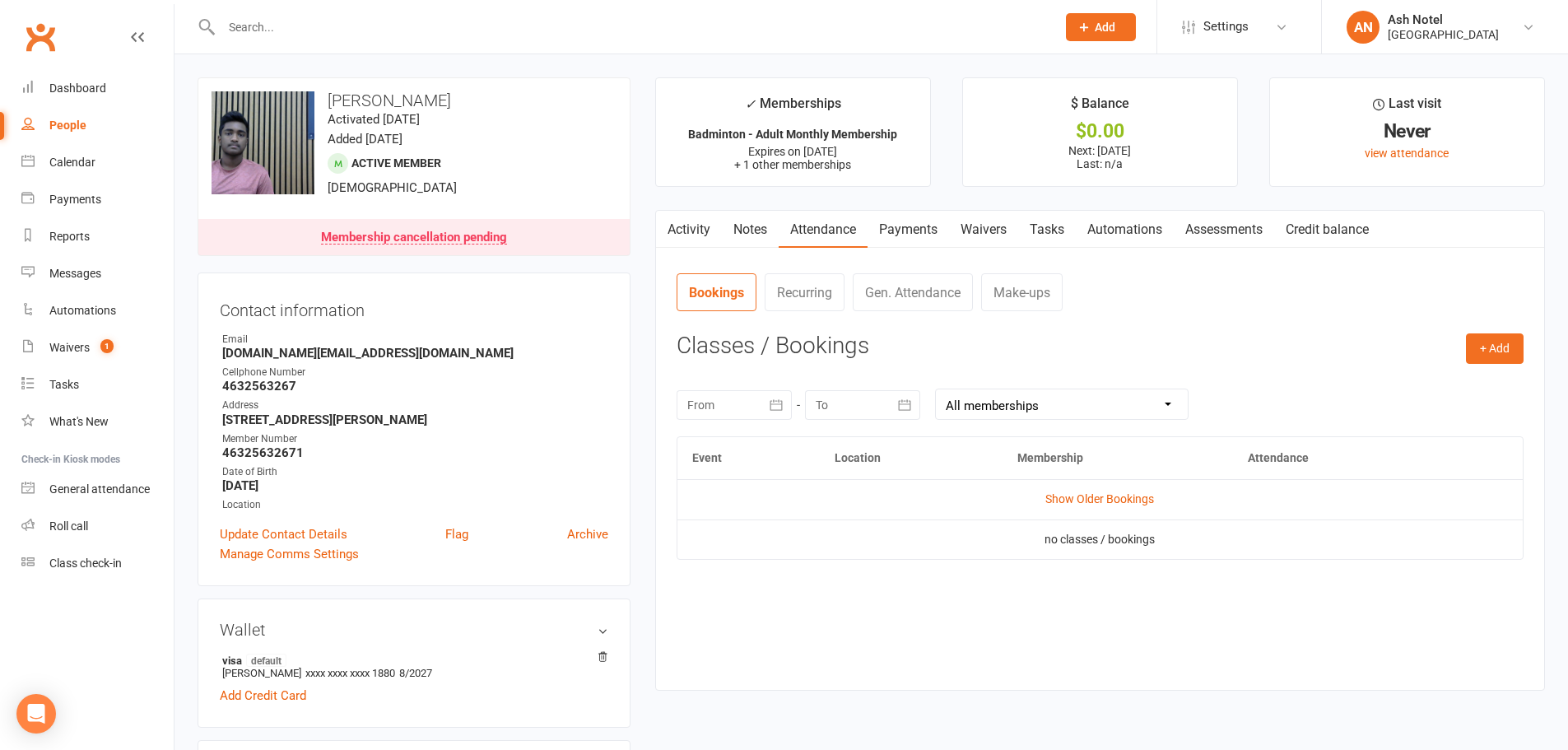
click at [924, 240] on link "Payments" at bounding box center [908, 229] width 82 height 38
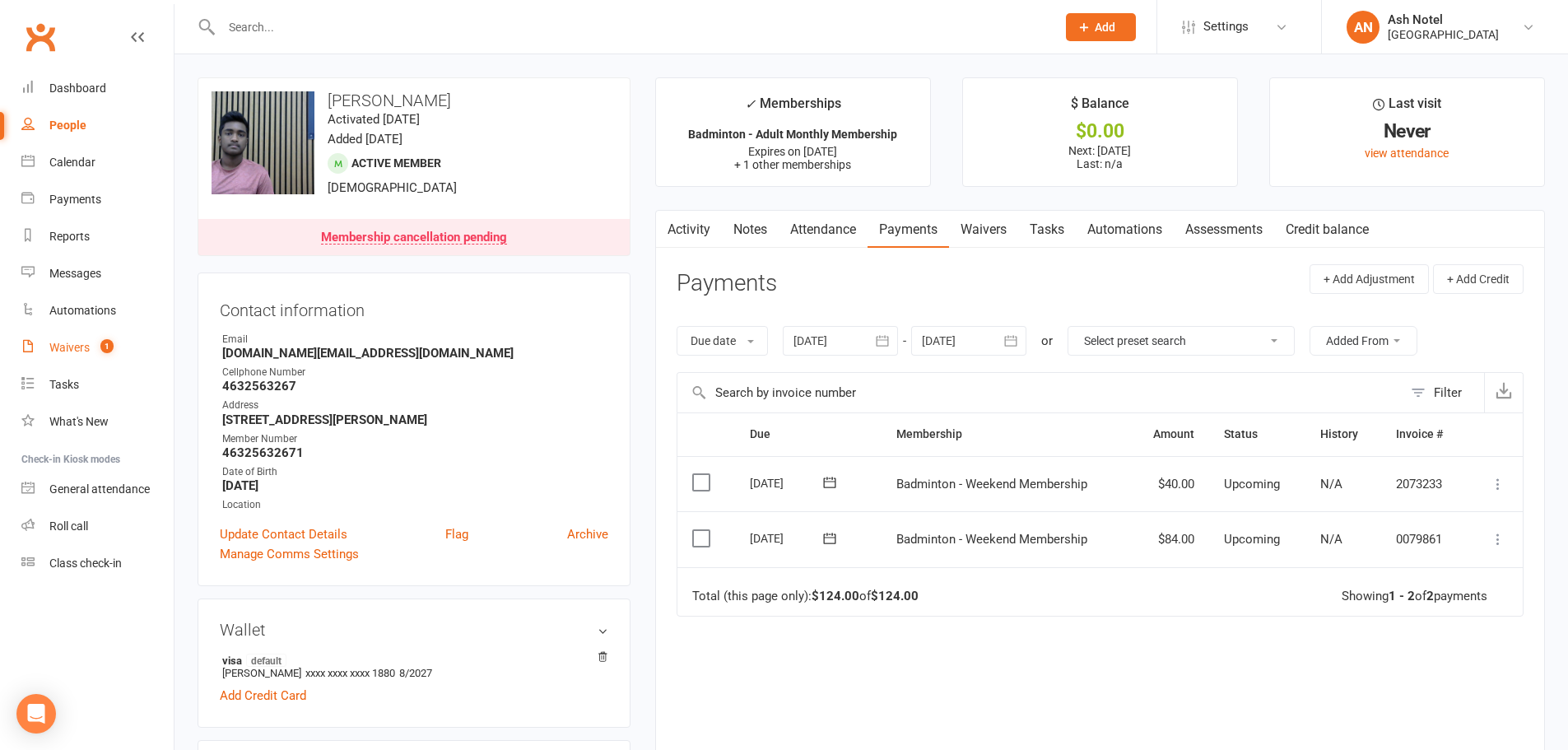
click at [67, 348] on div "Waivers" at bounding box center [69, 347] width 40 height 13
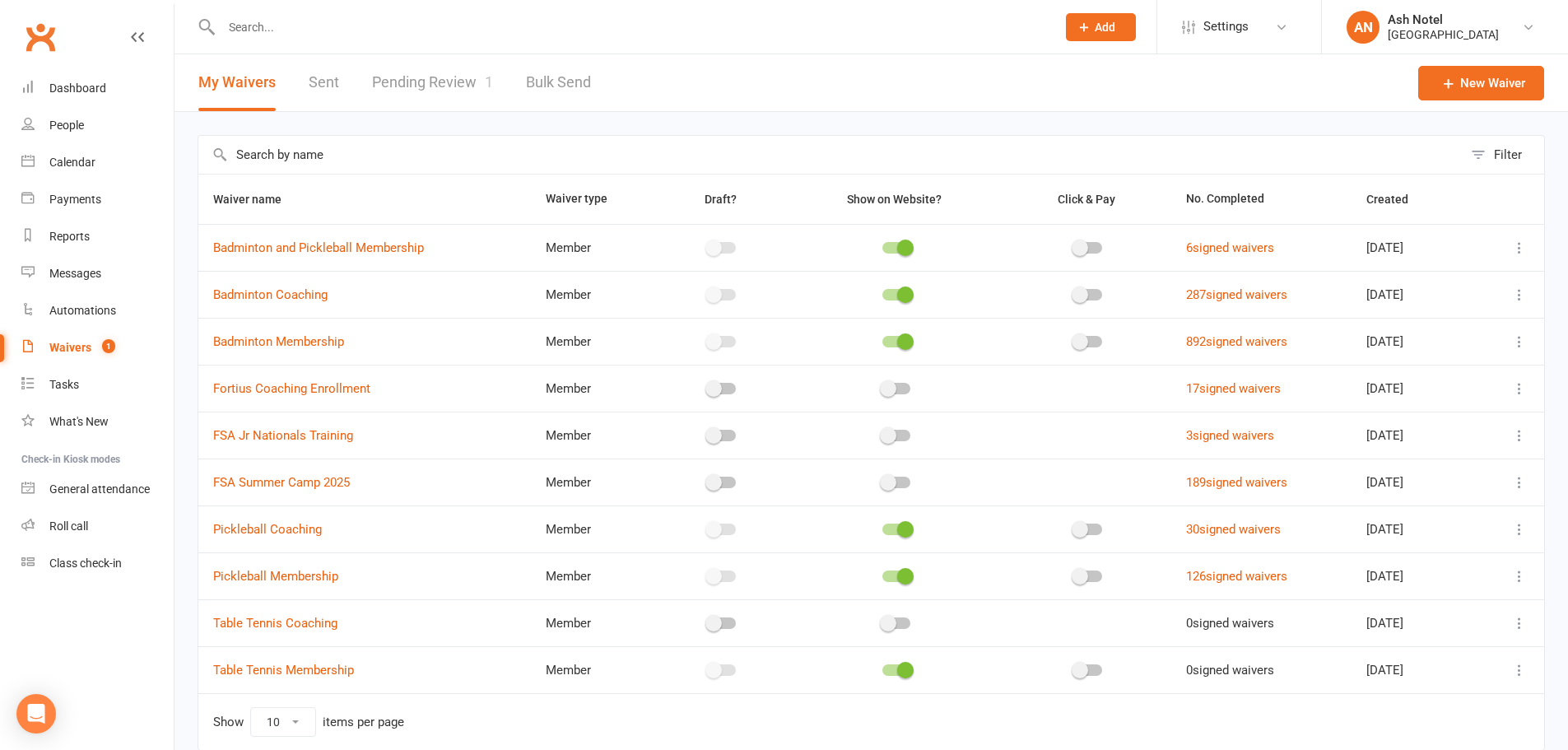
click at [398, 77] on link "Pending Review 1" at bounding box center [432, 82] width 121 height 57
select select "25"
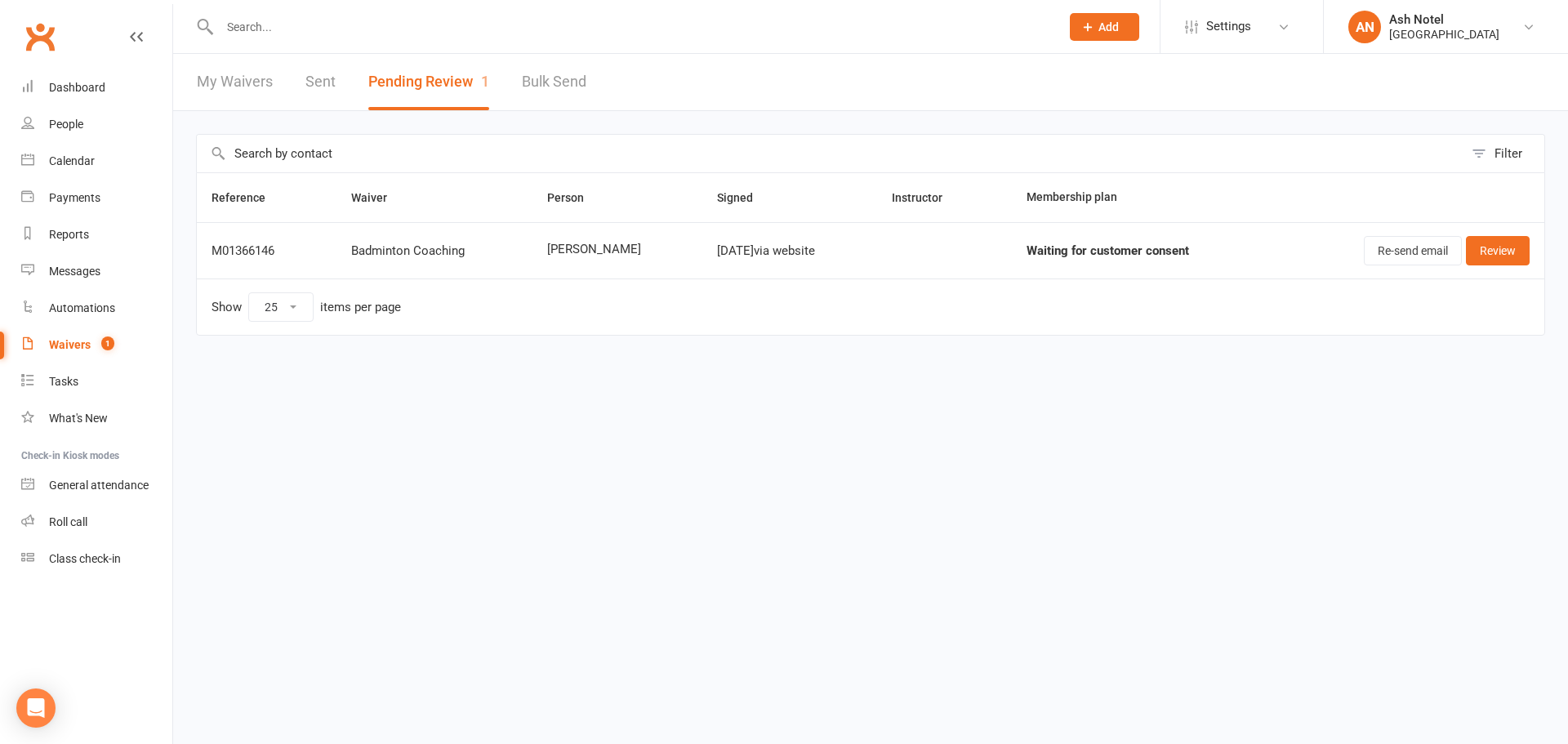
click at [252, 92] on link "My Waivers" at bounding box center [234, 82] width 76 height 56
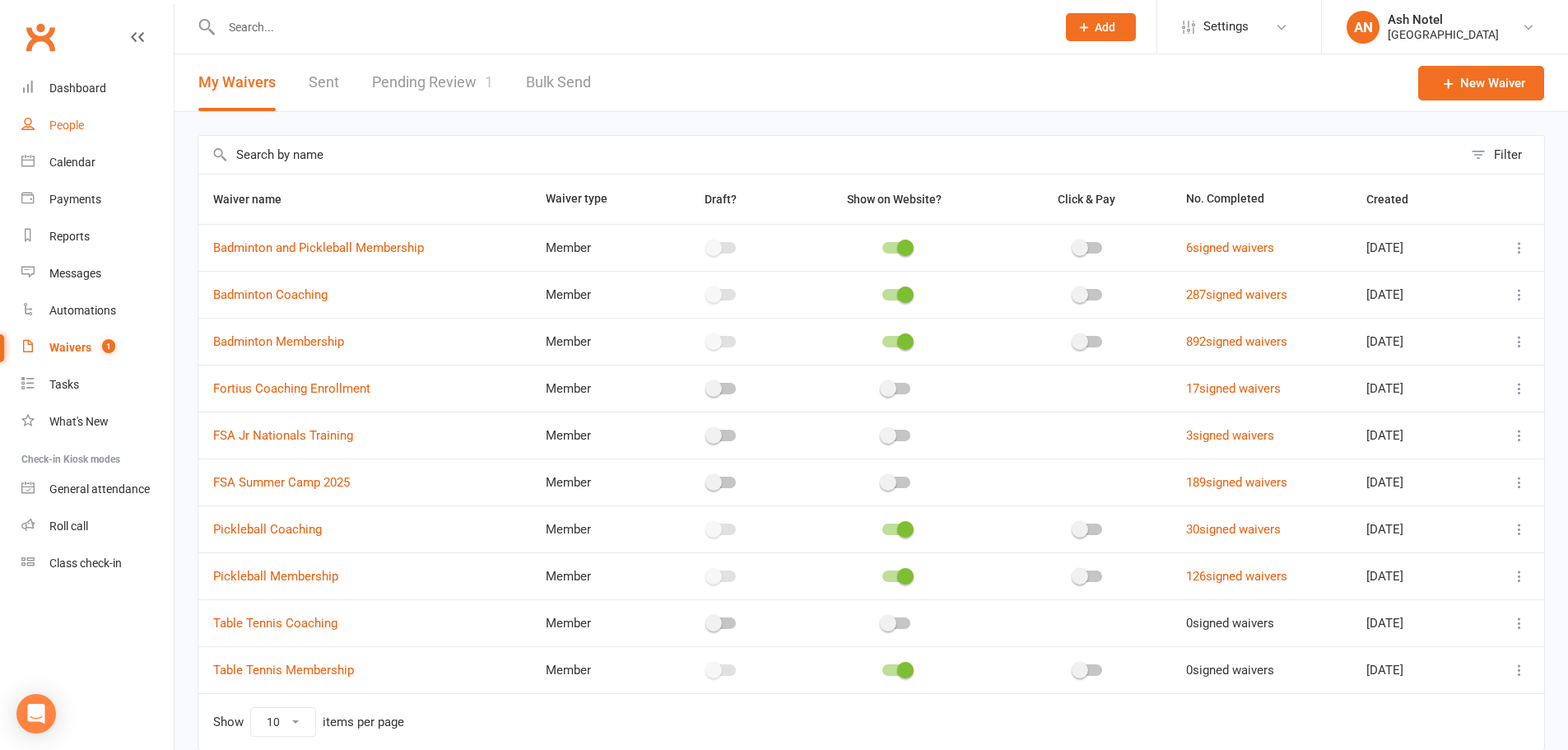
click at [44, 131] on link "People" at bounding box center [97, 125] width 152 height 37
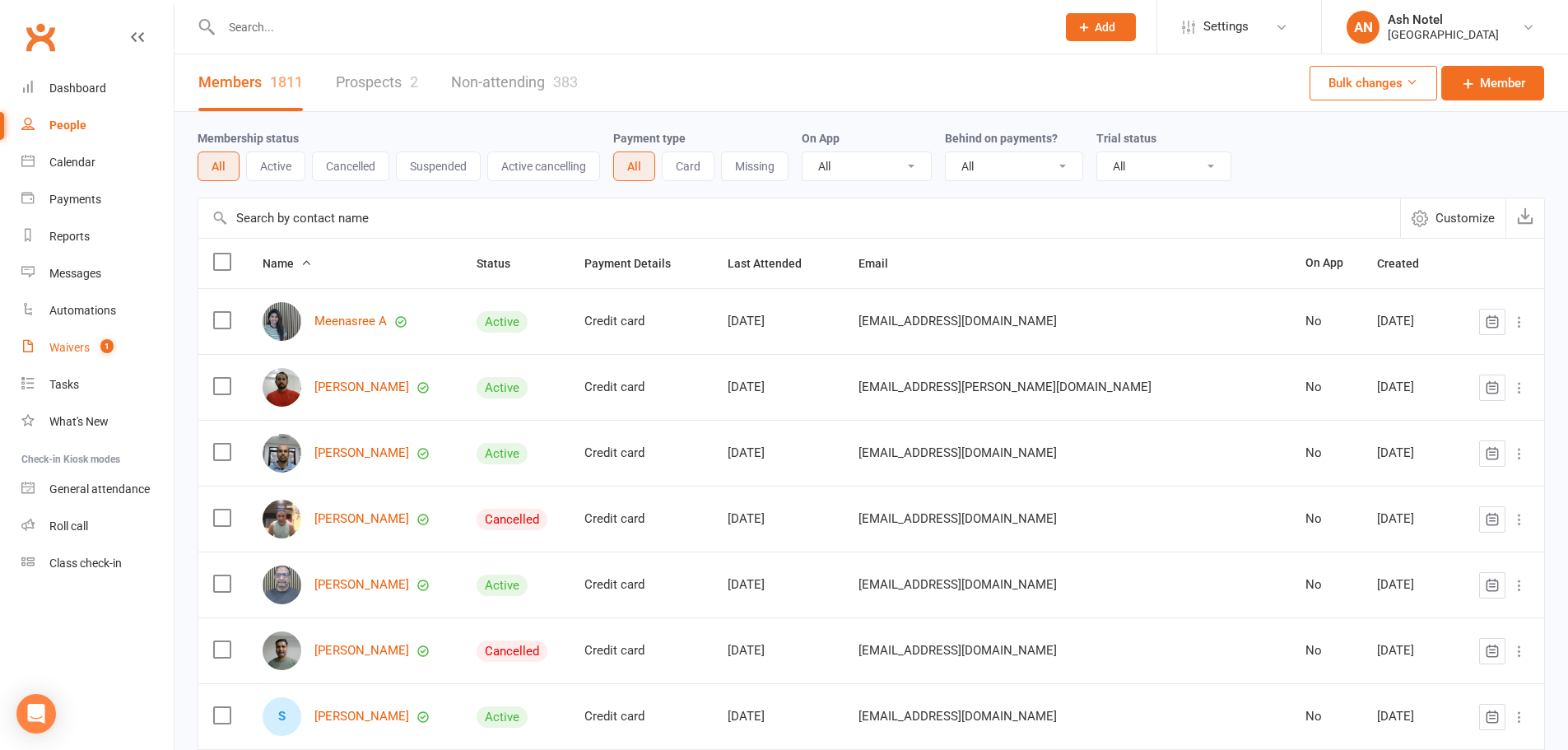
click at [82, 335] on link "Waivers 1" at bounding box center [97, 347] width 152 height 37
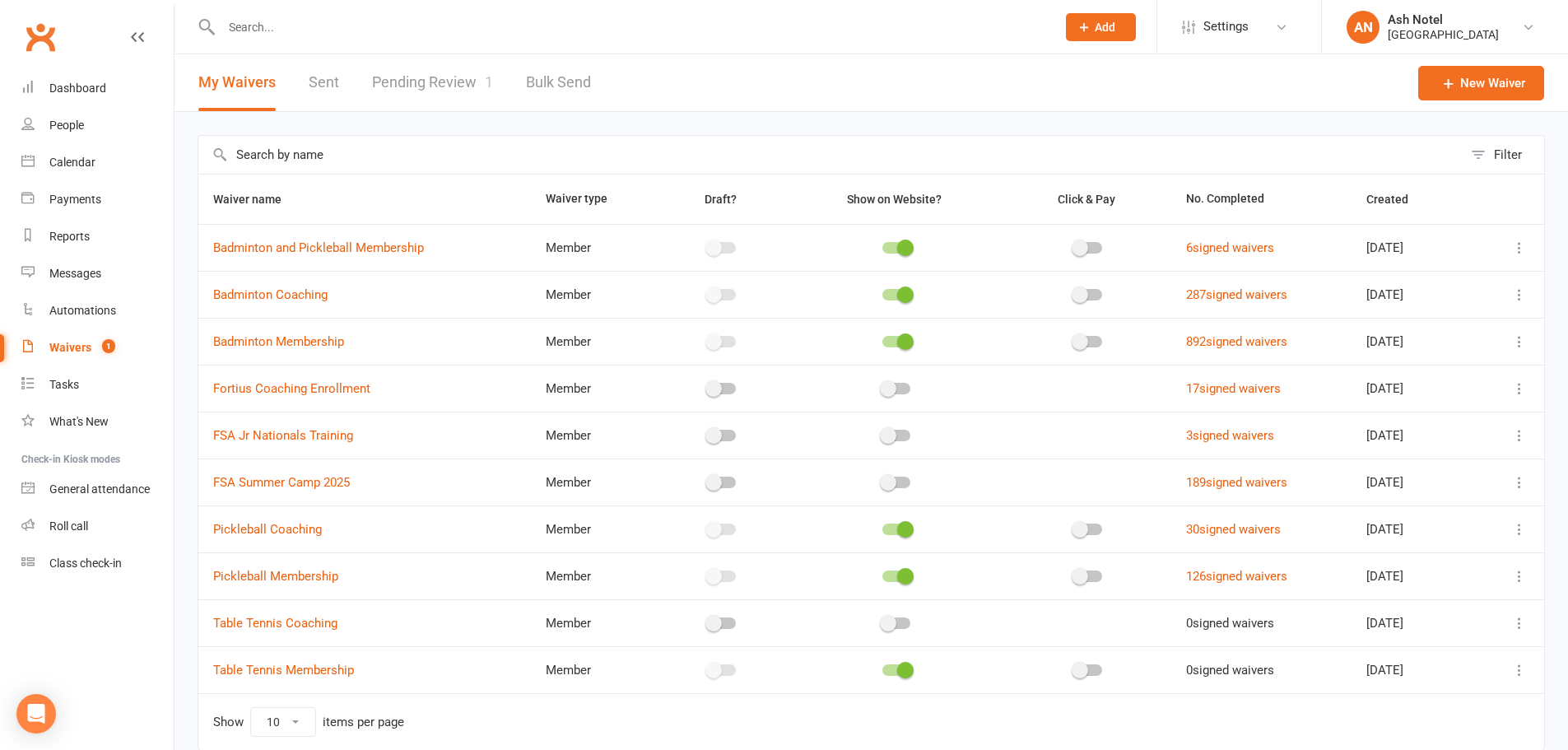
click at [339, 72] on div "My Waivers Sent Pending Review 1 Bulk Send" at bounding box center [394, 82] width 441 height 57
click at [323, 77] on link "Sent" at bounding box center [323, 82] width 30 height 57
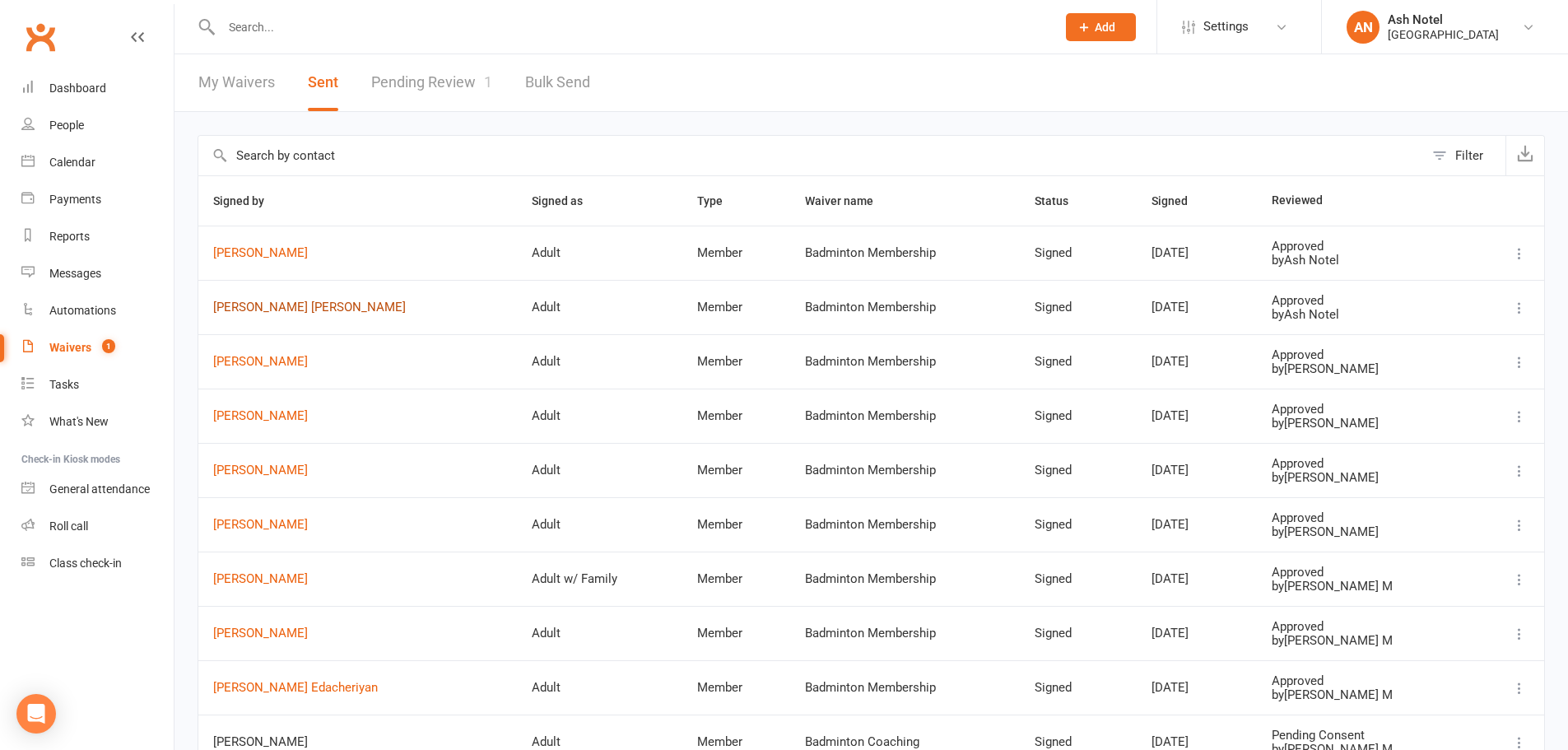
click at [263, 314] on link "Anil Kumar Tankala" at bounding box center [357, 308] width 289 height 14
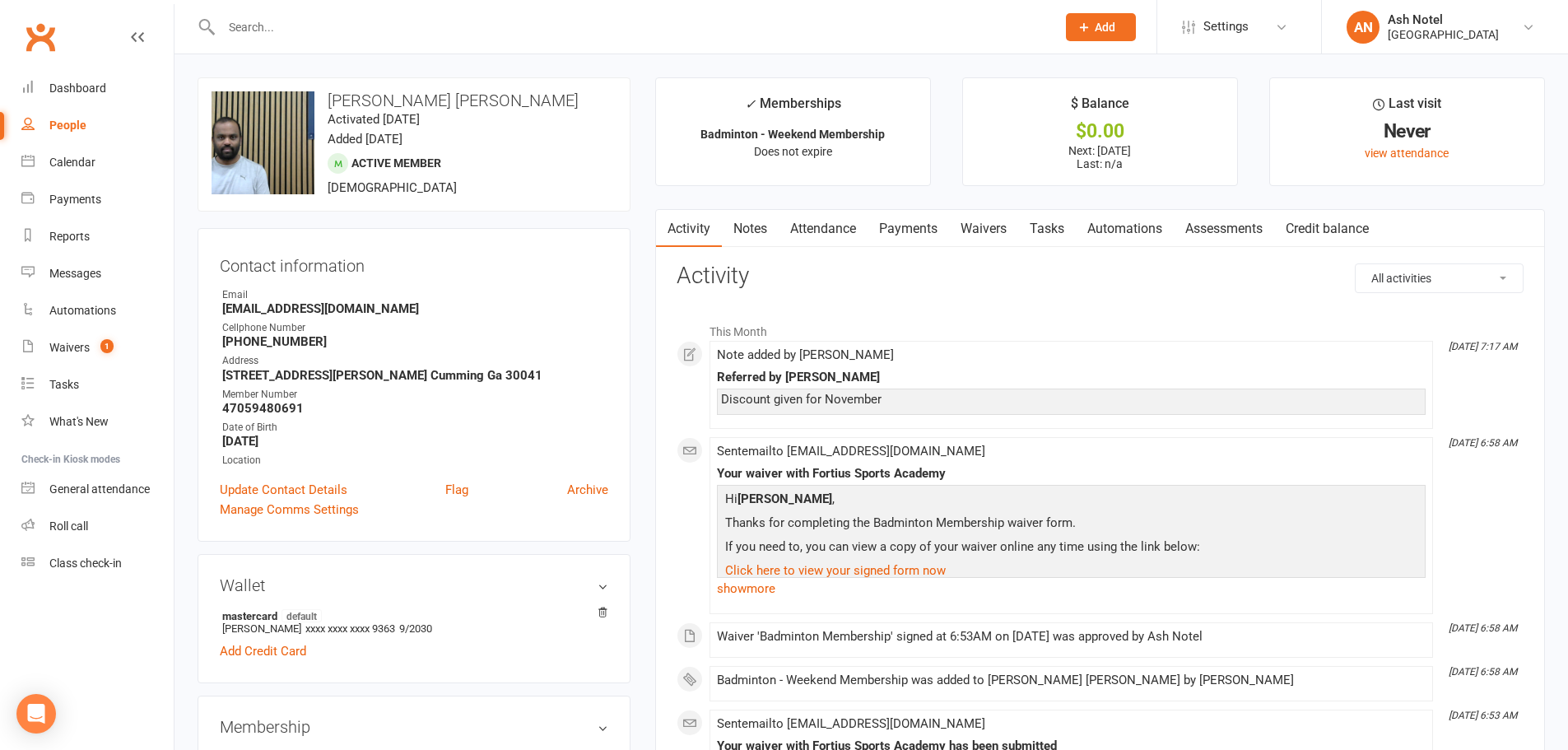
click at [914, 229] on link "Payments" at bounding box center [908, 229] width 82 height 38
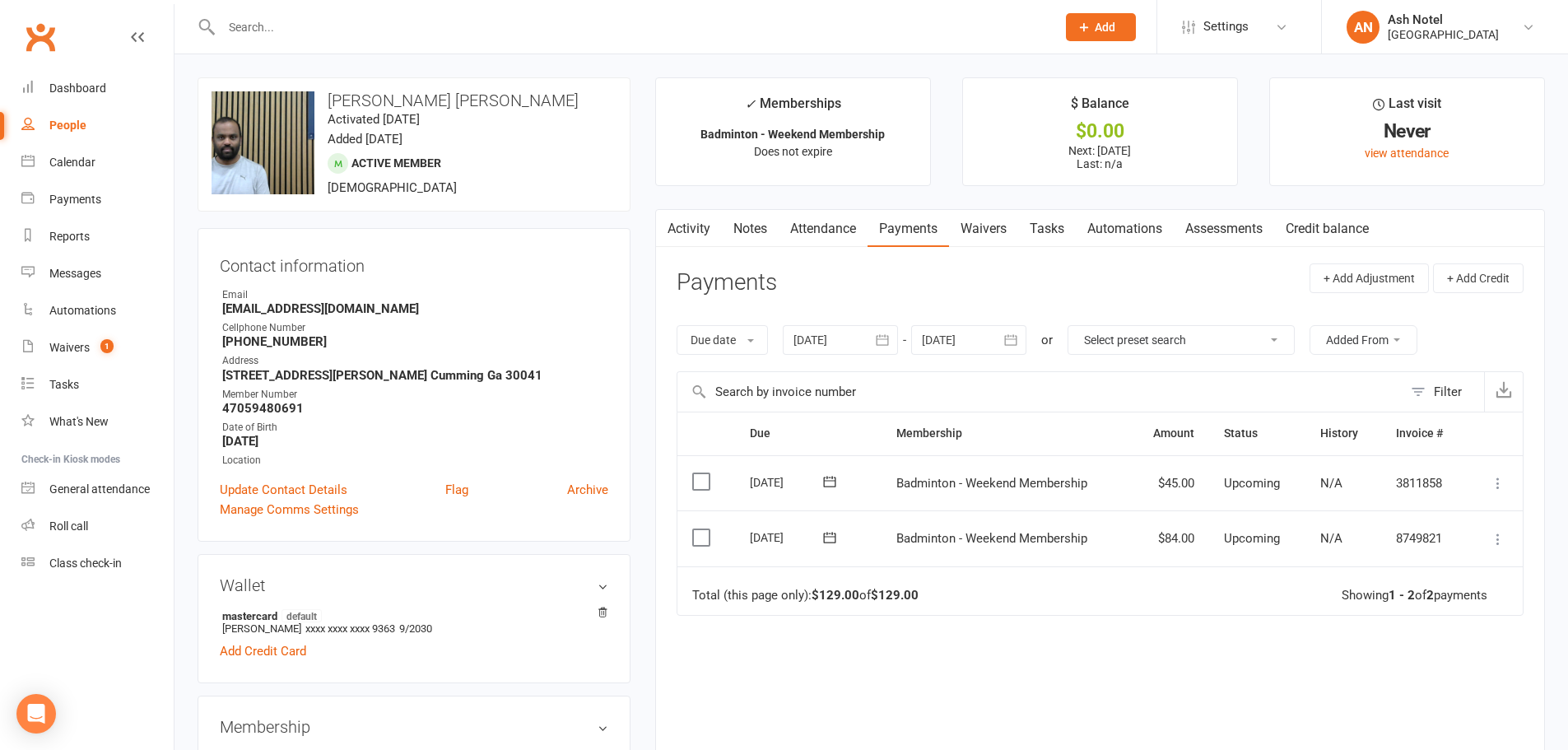
click at [1492, 490] on icon at bounding box center [1498, 483] width 16 height 16
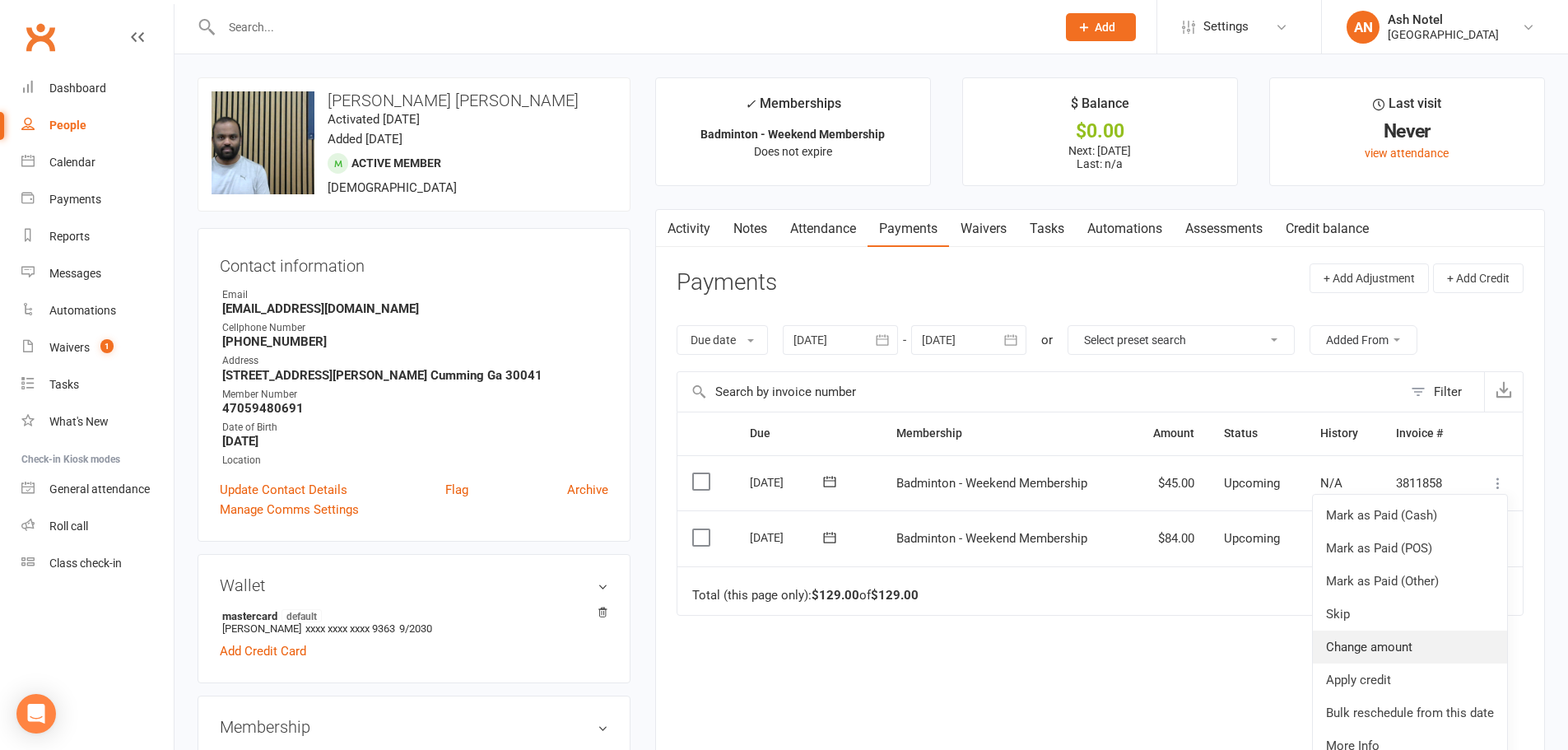
click at [1412, 647] on link "Change amount" at bounding box center [1410, 647] width 194 height 33
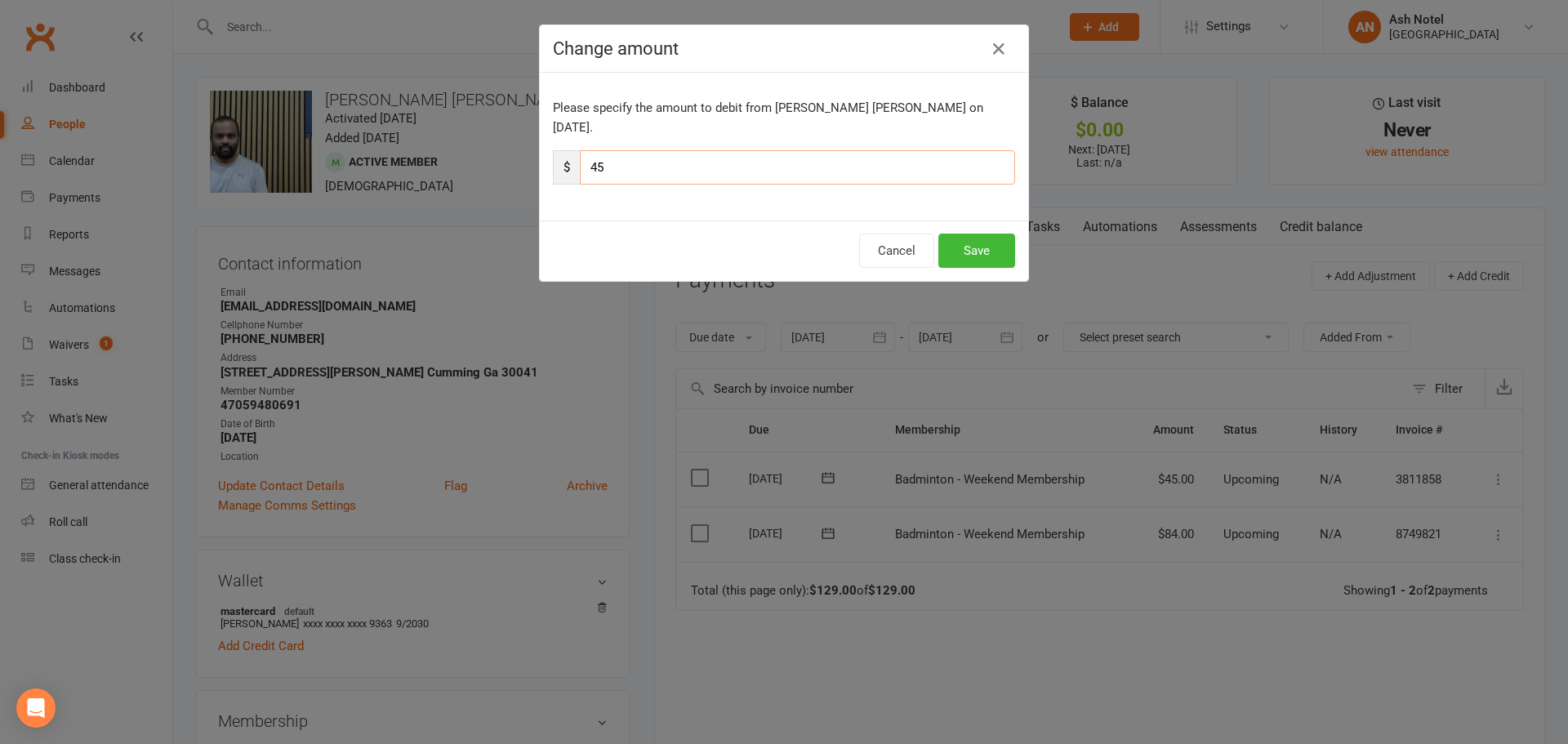
click at [532, 143] on div "Change amount Please specify the amount to debit from Anil Kumar Tankala on Nov…" at bounding box center [784, 372] width 1568 height 744
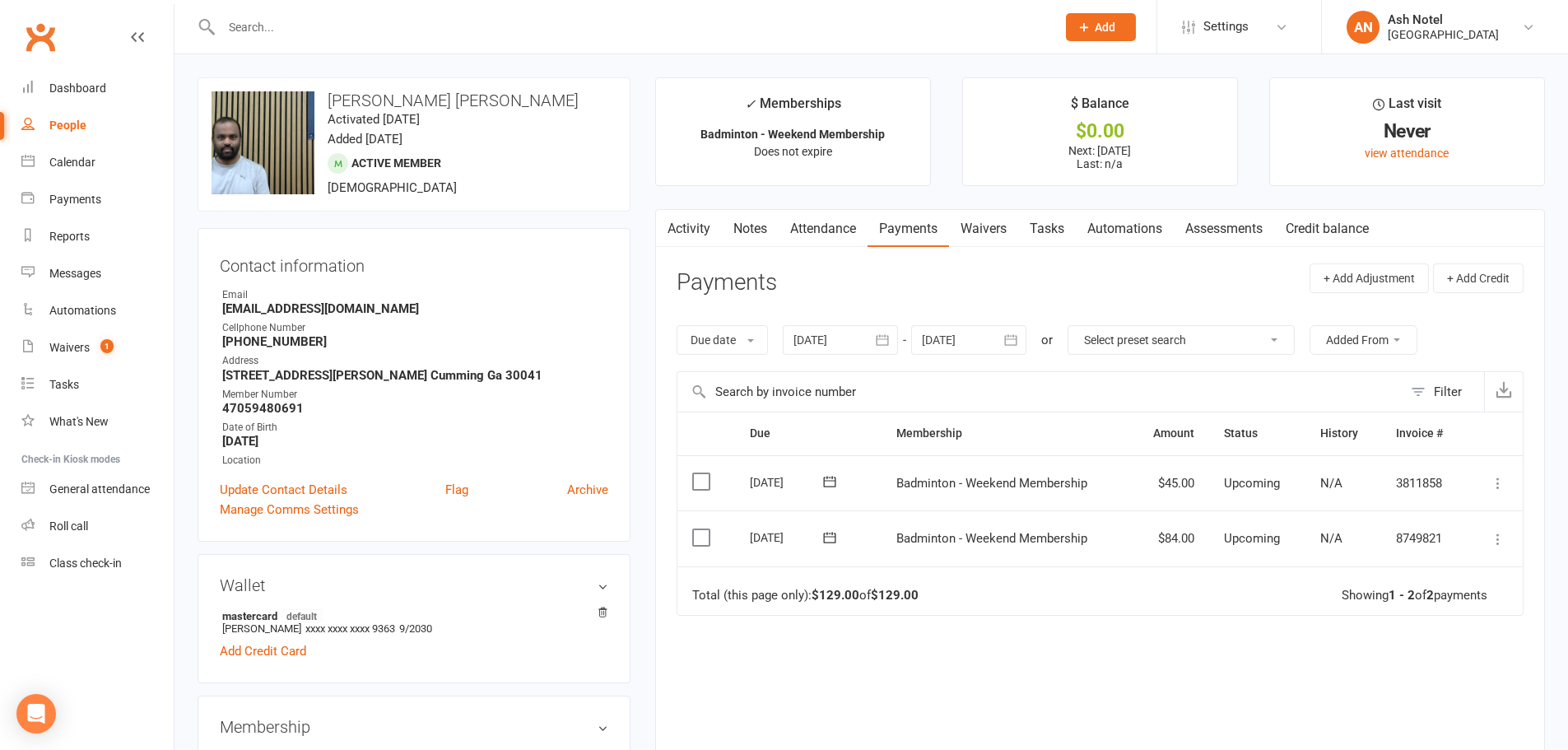
click at [1497, 486] on icon at bounding box center [1498, 483] width 16 height 16
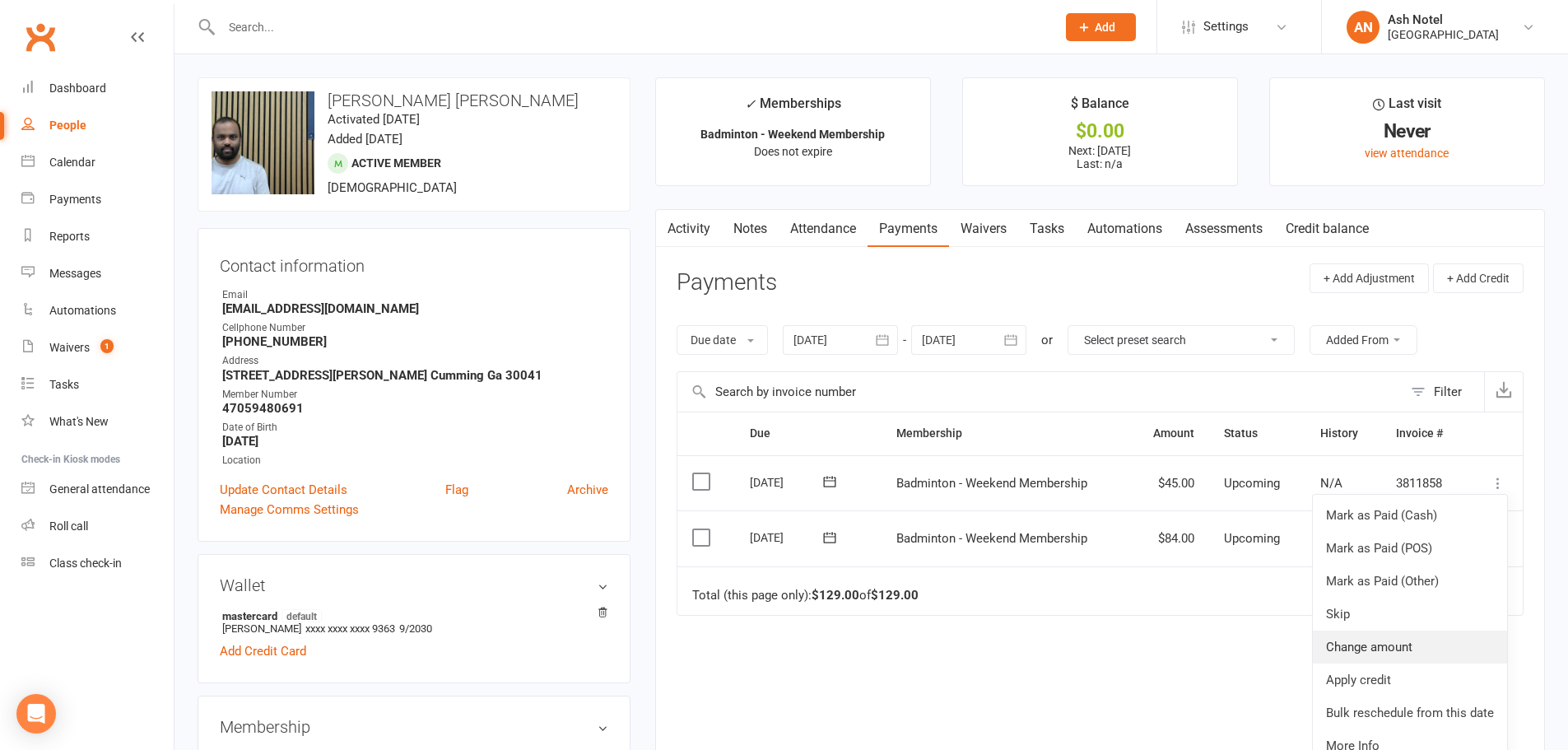
click at [1433, 643] on link "Change amount" at bounding box center [1410, 647] width 194 height 33
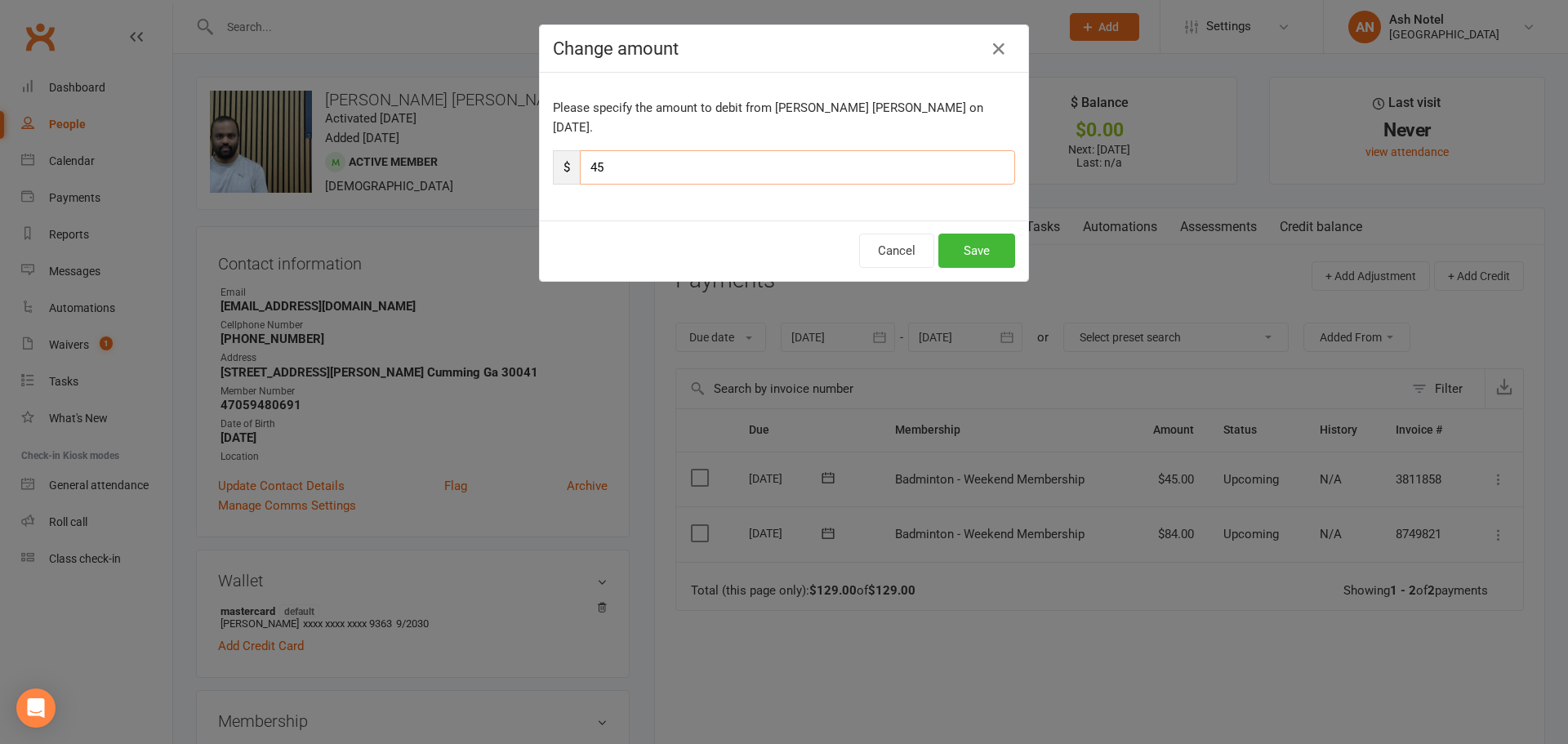
click at [599, 150] on input "45" at bounding box center [797, 167] width 436 height 34
drag, startPoint x: 599, startPoint y: 139, endPoint x: 587, endPoint y: 141, distance: 12.2
click at [587, 150] on input "45" at bounding box center [797, 167] width 436 height 34
type input "0"
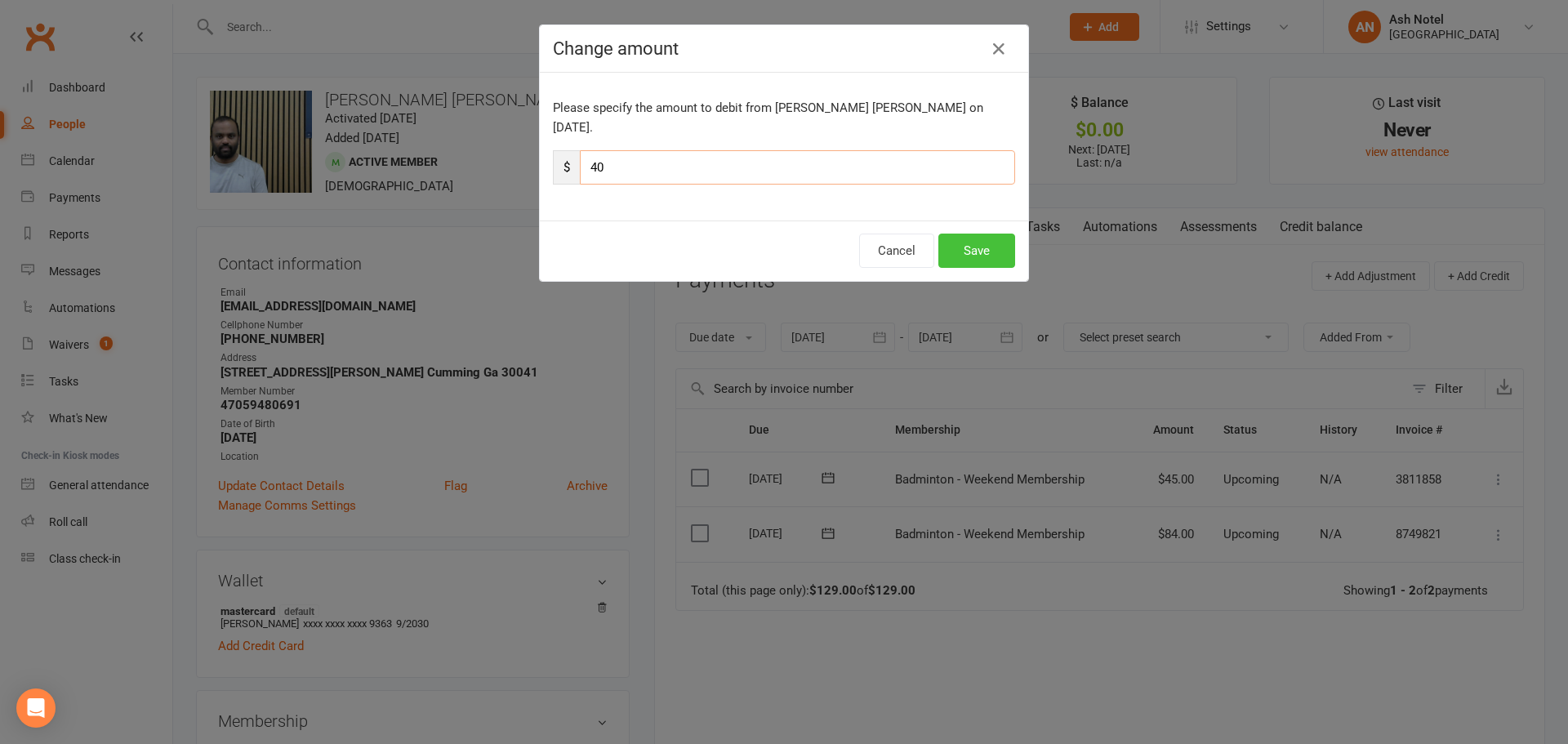
type input "40"
click at [969, 234] on button "Save" at bounding box center [977, 251] width 77 height 34
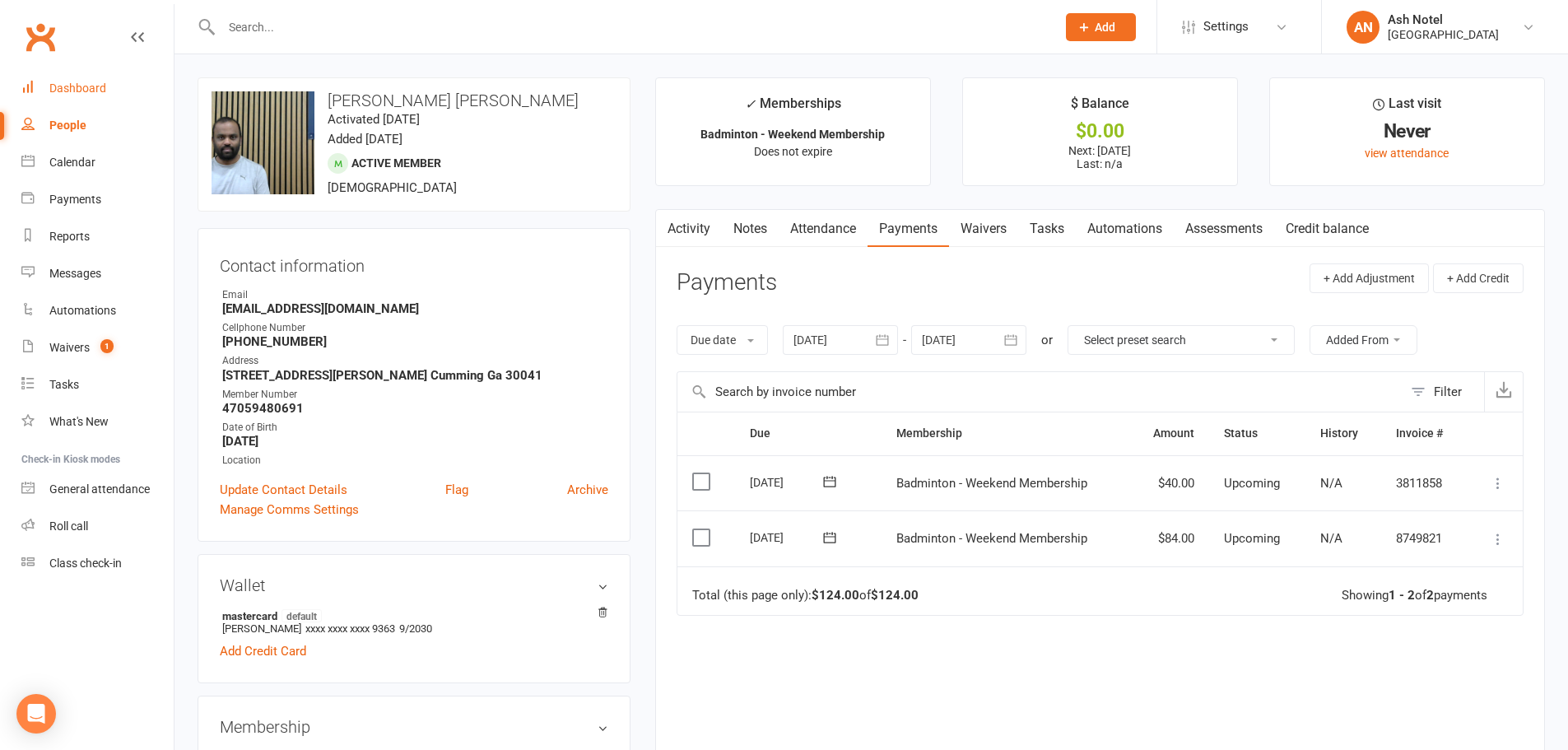
click at [105, 79] on link "Dashboard" at bounding box center [97, 88] width 152 height 37
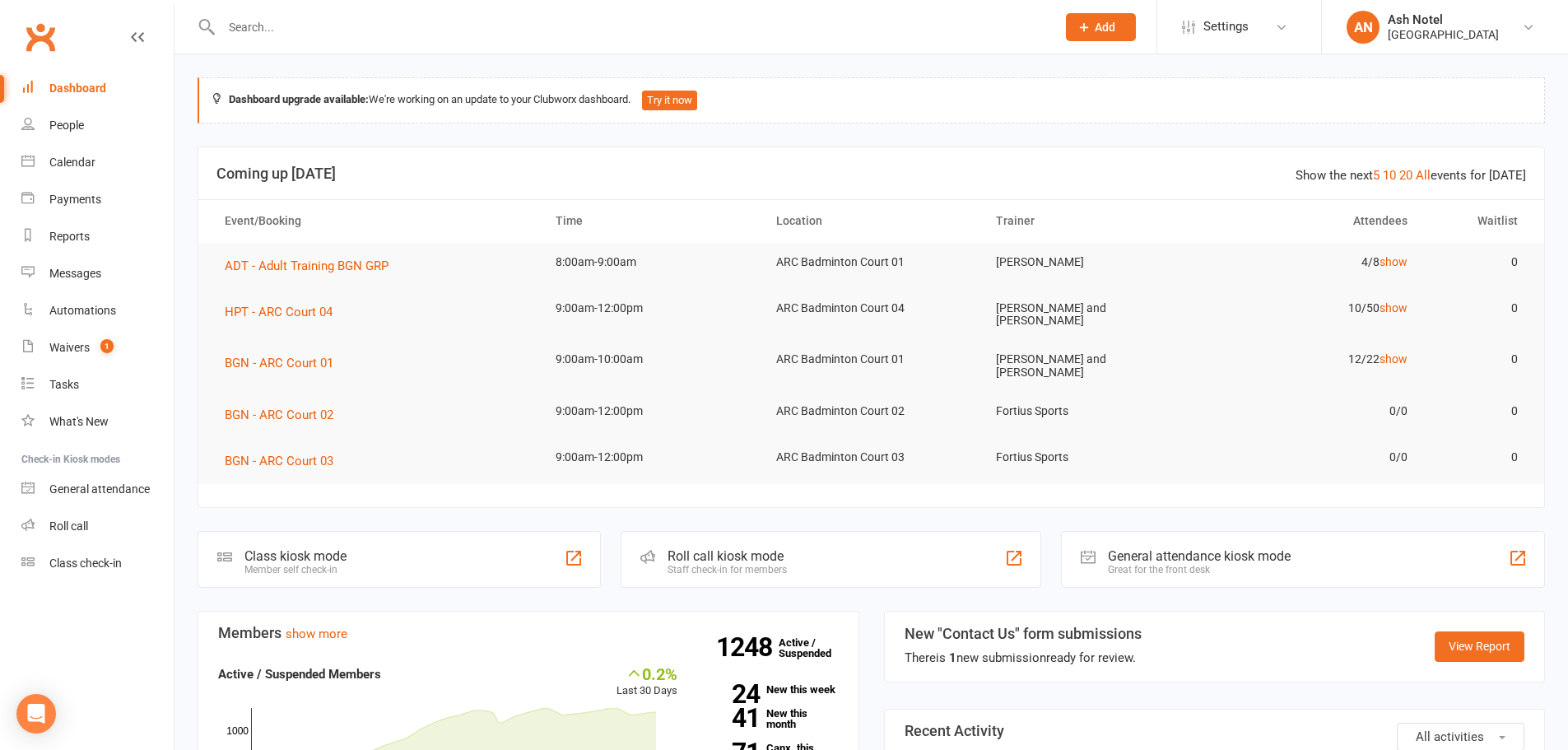
drag, startPoint x: 216, startPoint y: 230, endPoint x: 188, endPoint y: 233, distance: 28.2
click at [216, 230] on th "Event/Booking" at bounding box center [375, 221] width 331 height 42
click at [101, 137] on link "People" at bounding box center [97, 125] width 152 height 37
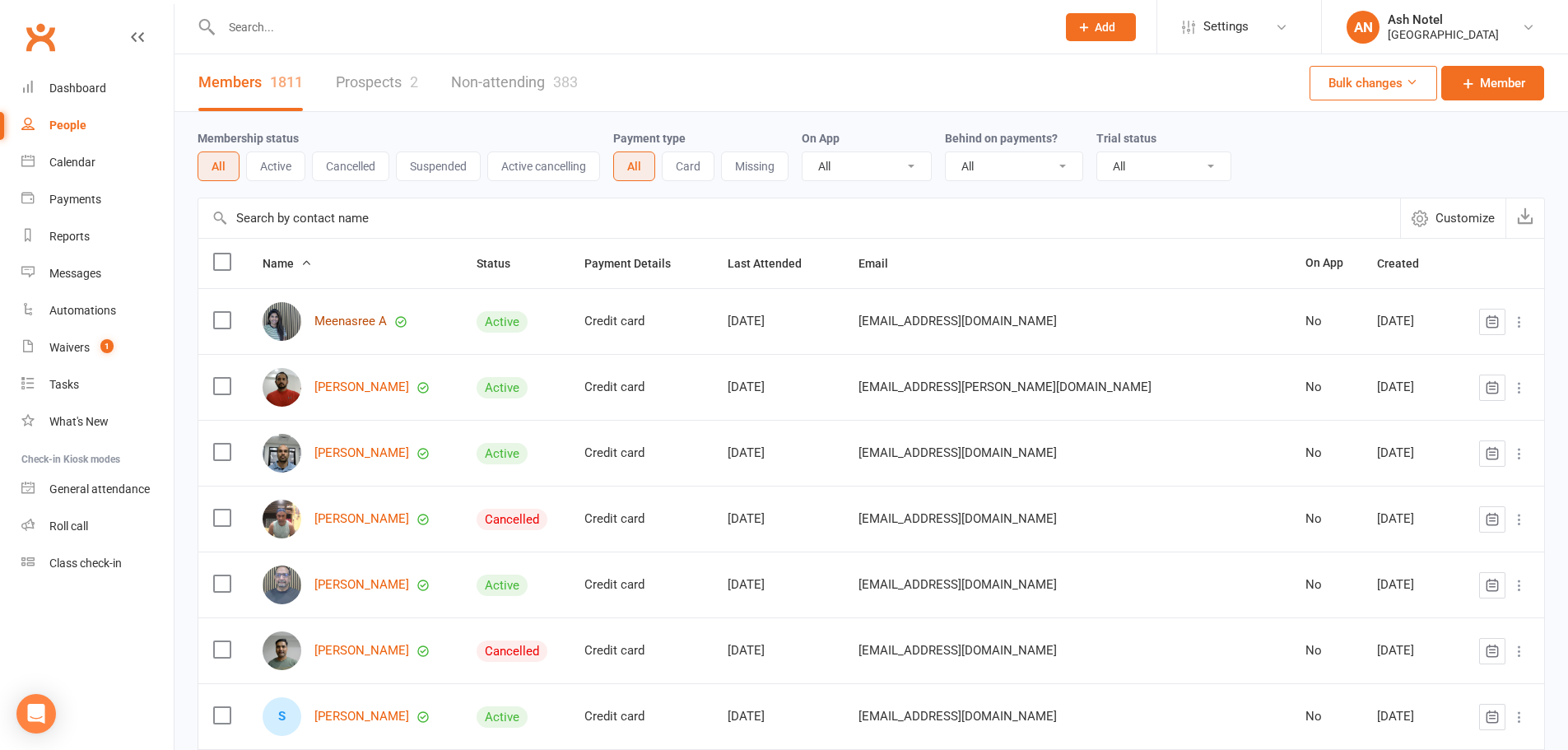
click at [348, 328] on link "Meenasree A" at bounding box center [351, 321] width 72 height 14
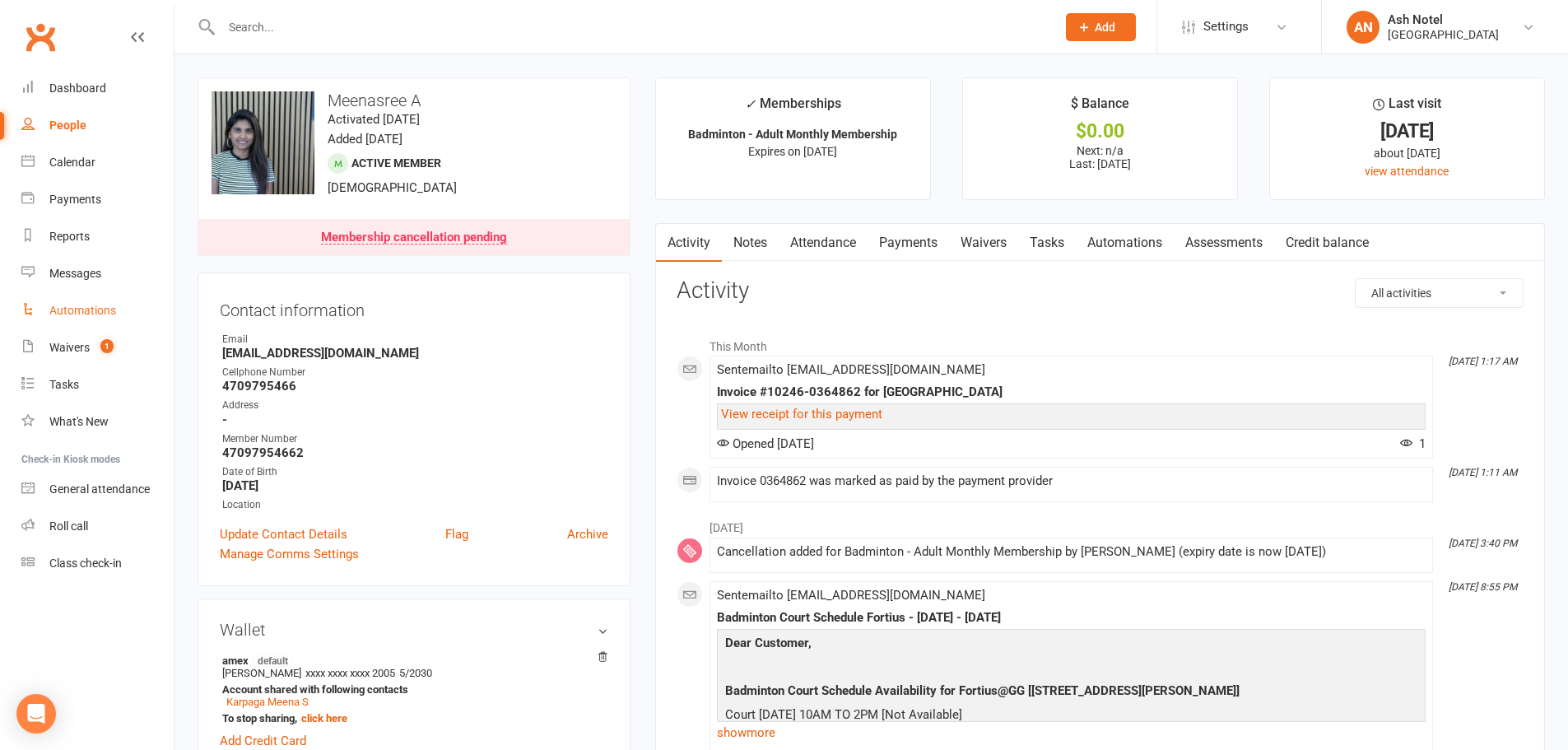
click at [89, 326] on link "Automations" at bounding box center [97, 310] width 152 height 37
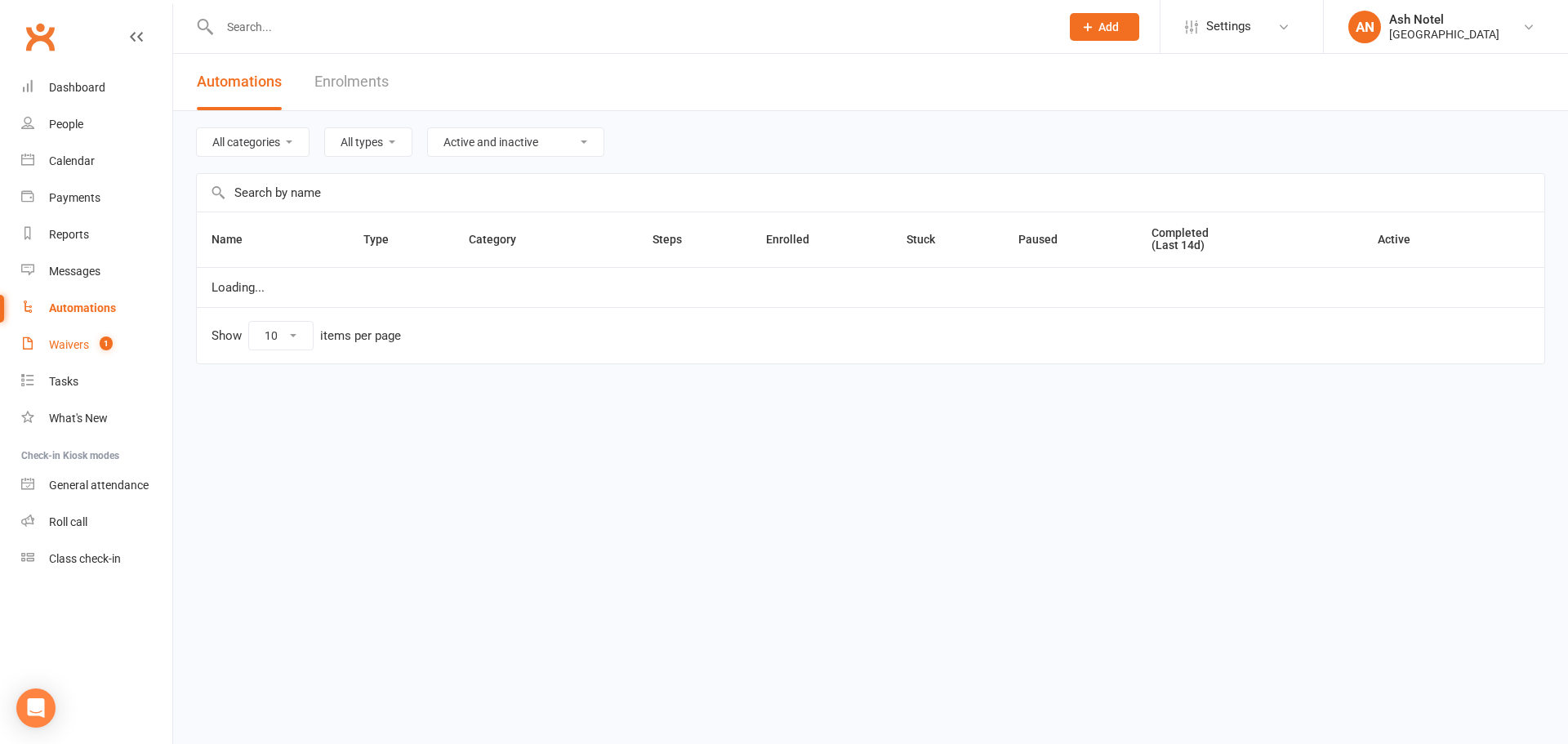
click at [83, 343] on div "Waivers" at bounding box center [68, 344] width 40 height 13
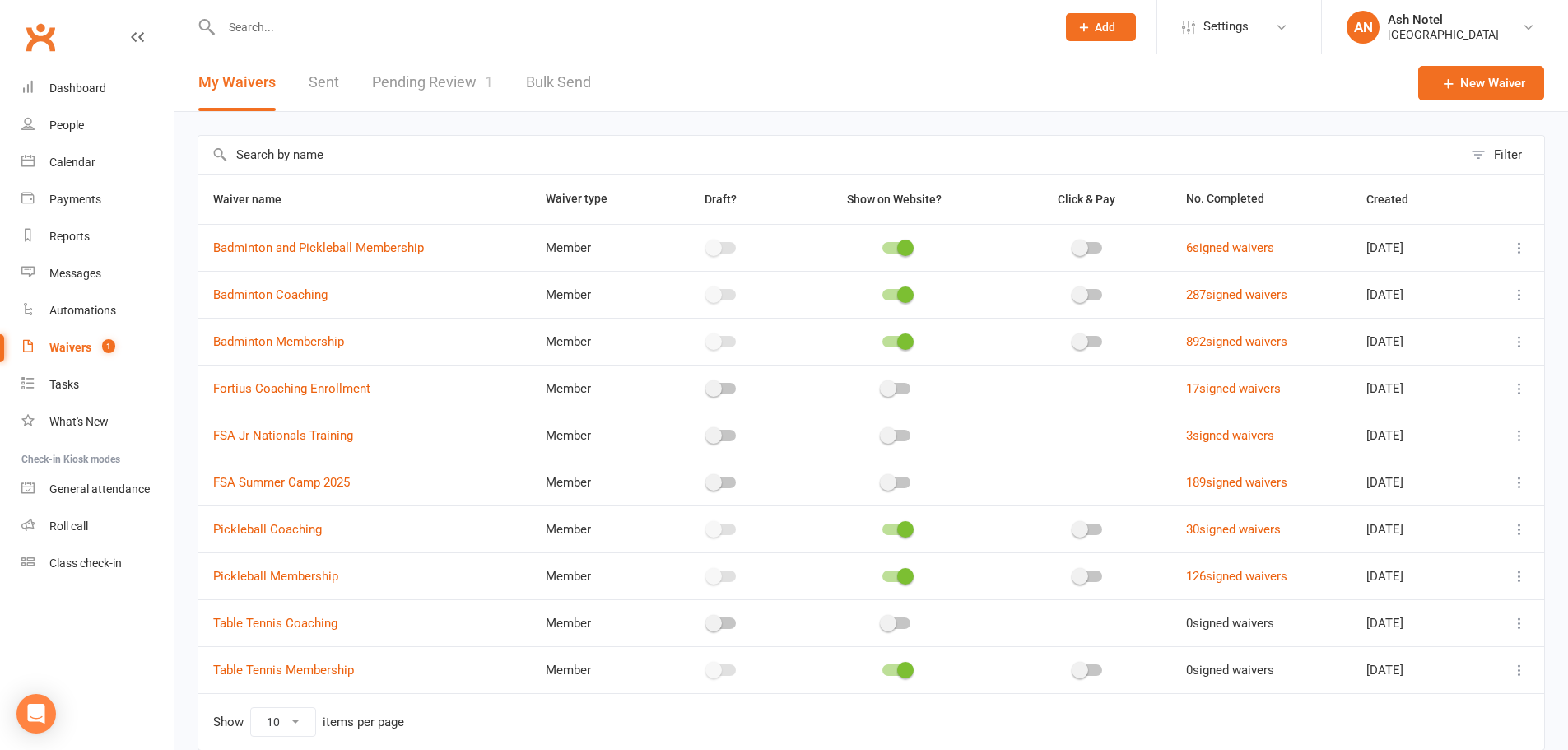
click at [332, 94] on link "Sent" at bounding box center [323, 82] width 30 height 57
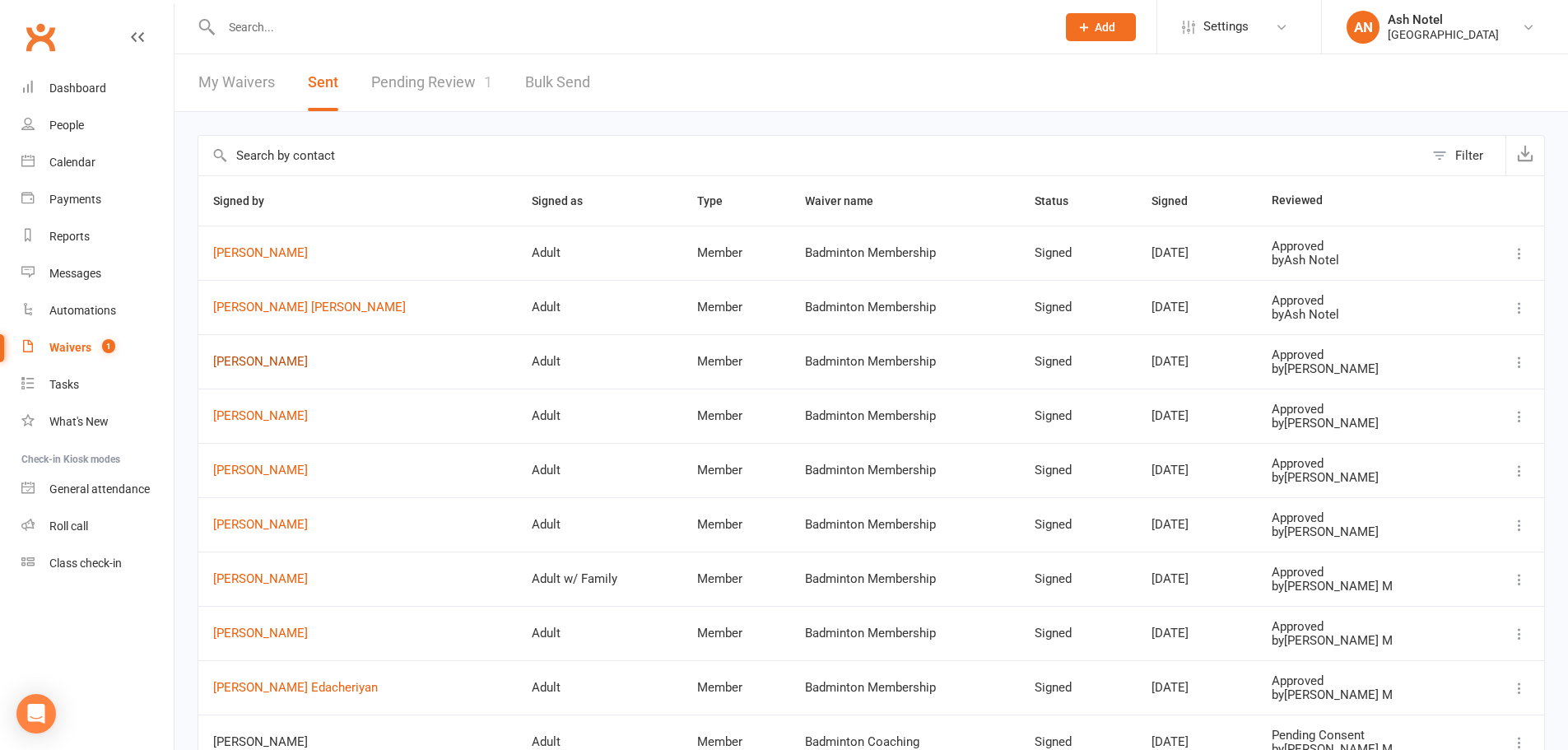
click at [271, 363] on link "Indira Choudhary" at bounding box center [357, 362] width 289 height 14
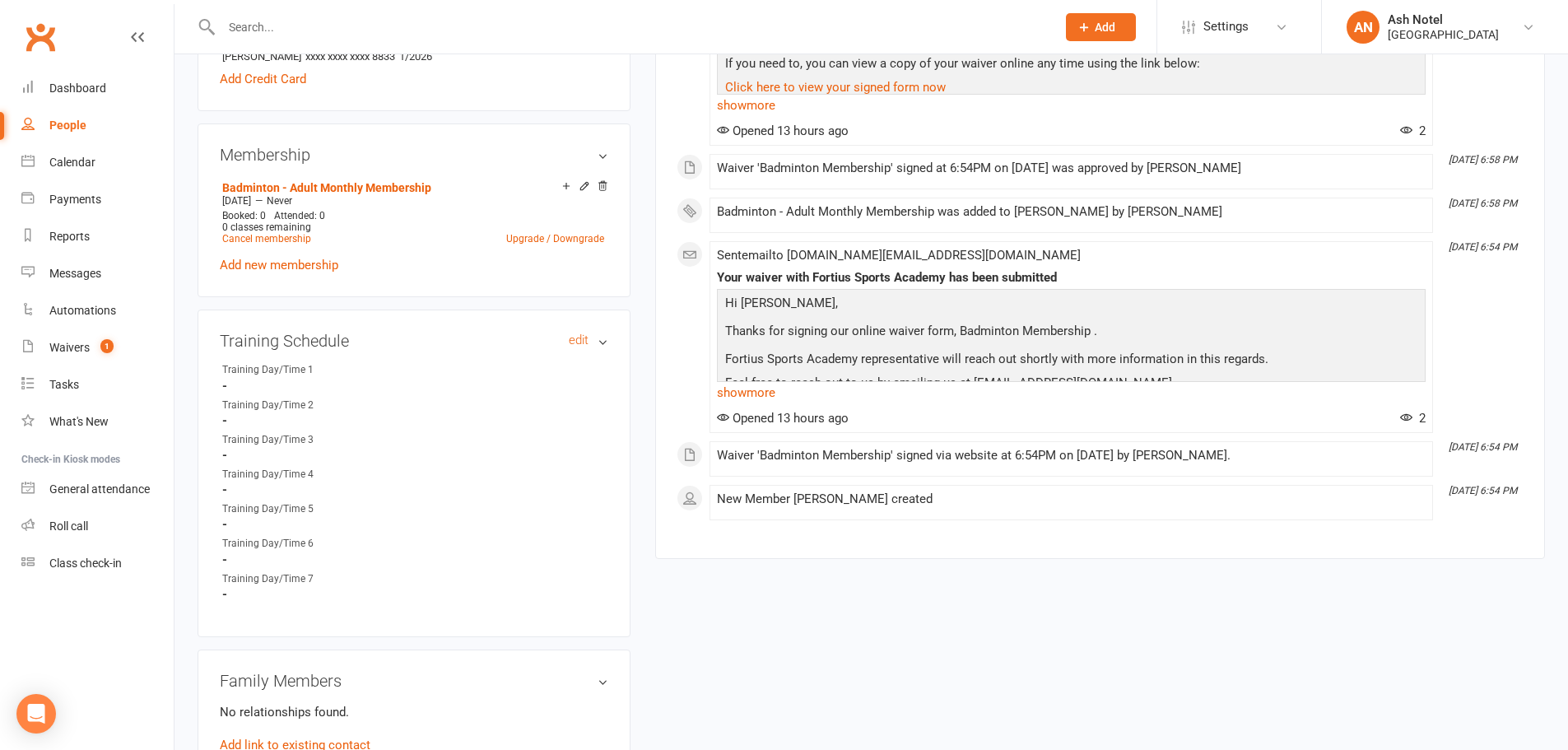
scroll to position [576, 0]
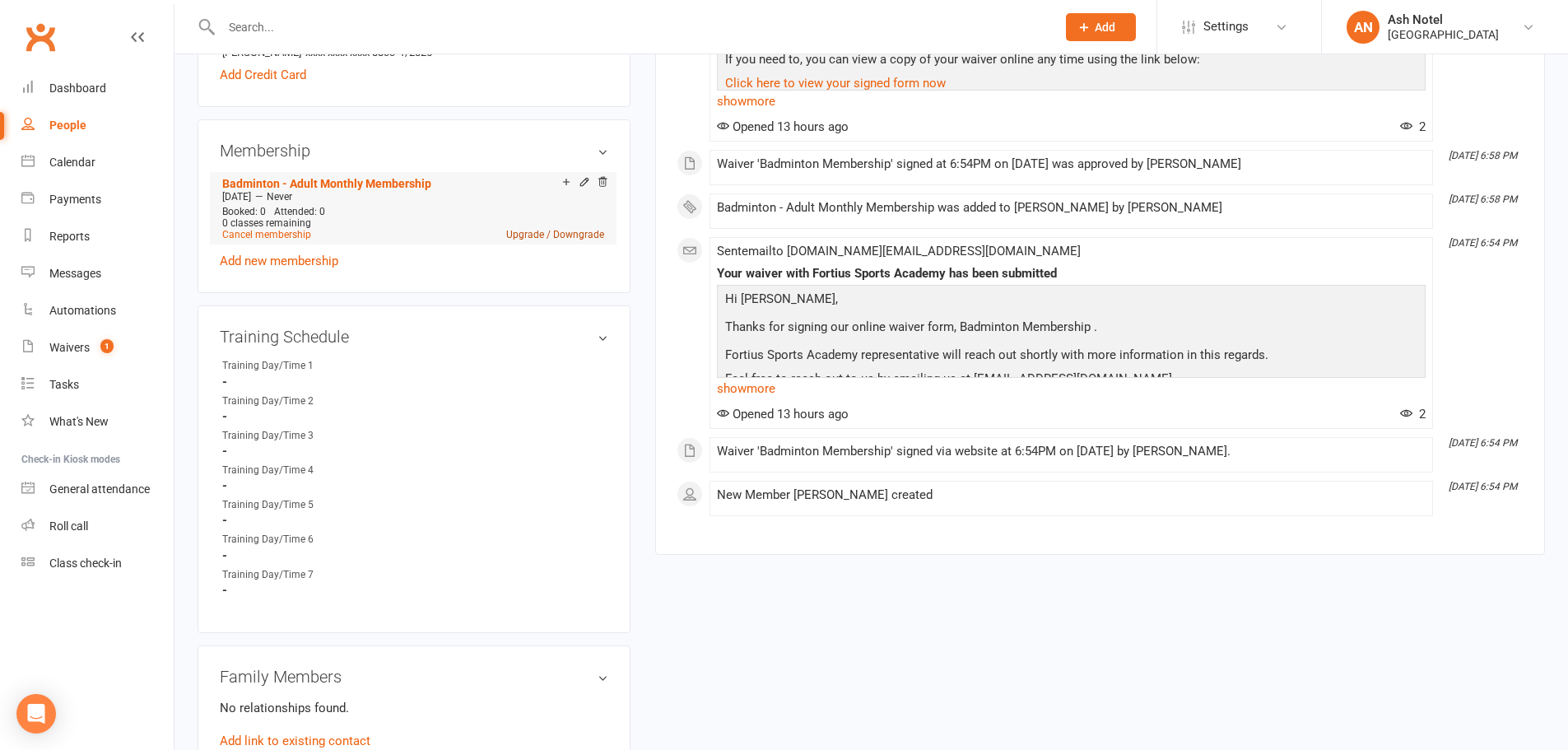
click at [543, 236] on link "Upgrade / Downgrade" at bounding box center [555, 234] width 98 height 11
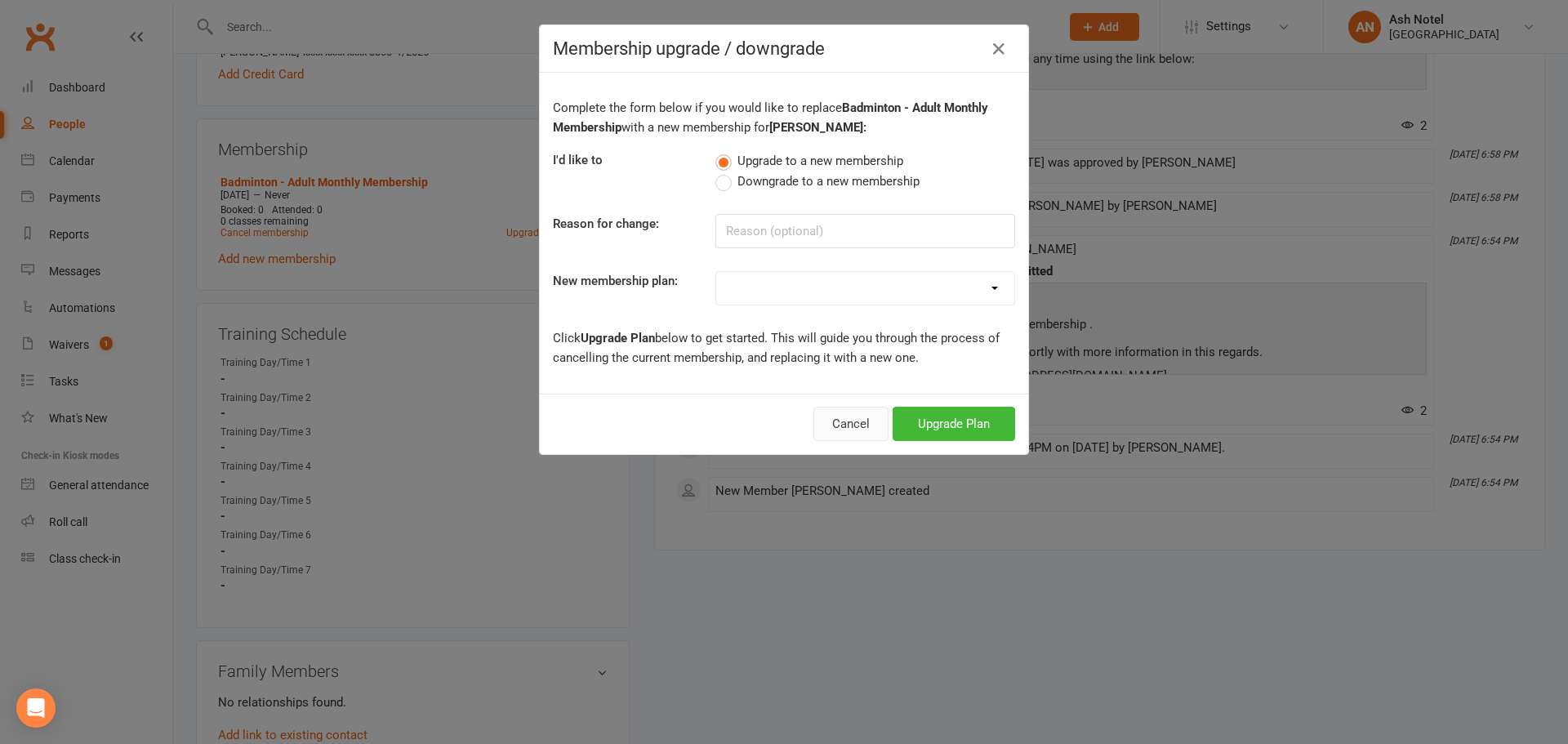
click at [828, 419] on button "Cancel" at bounding box center [851, 424] width 75 height 34
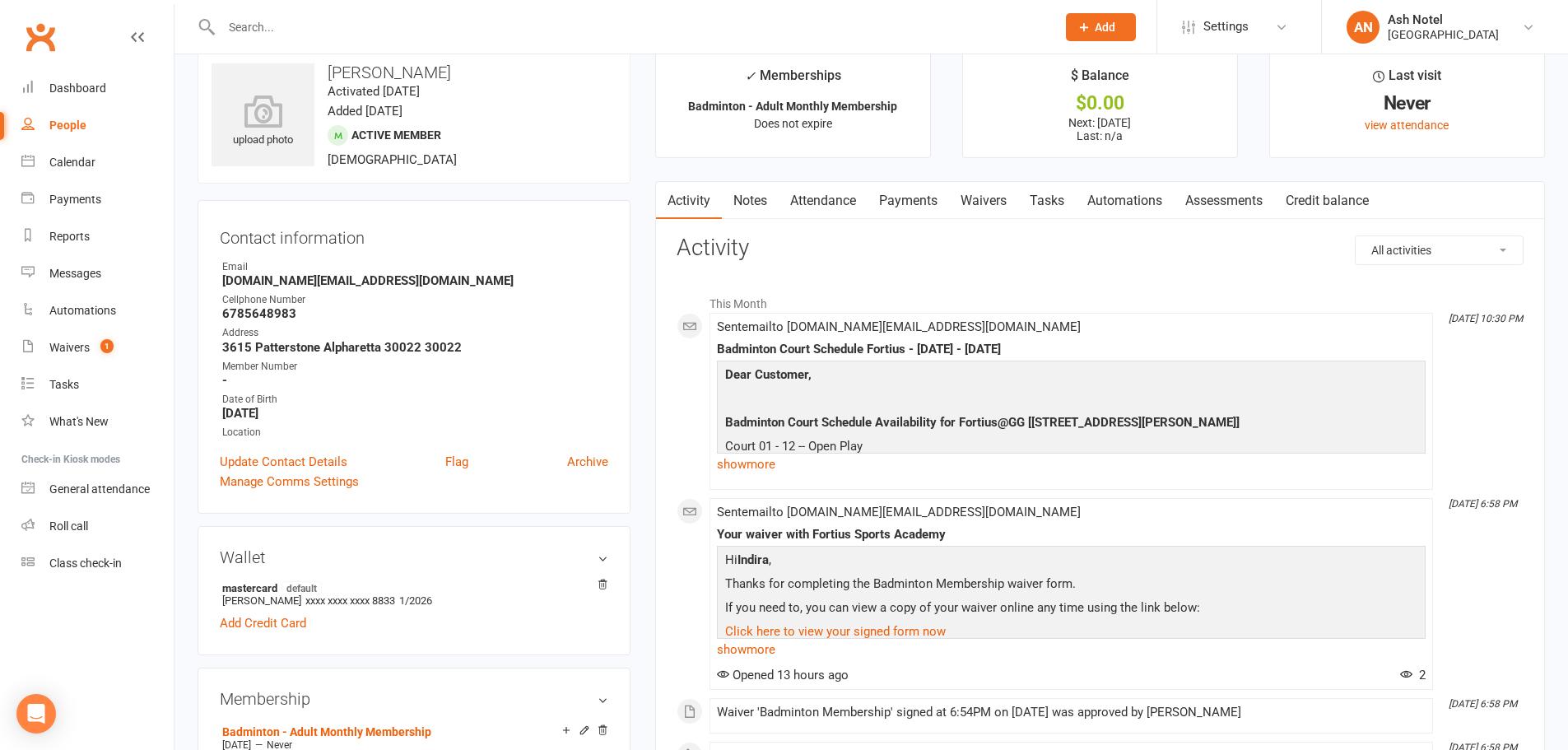
scroll to position [0, 0]
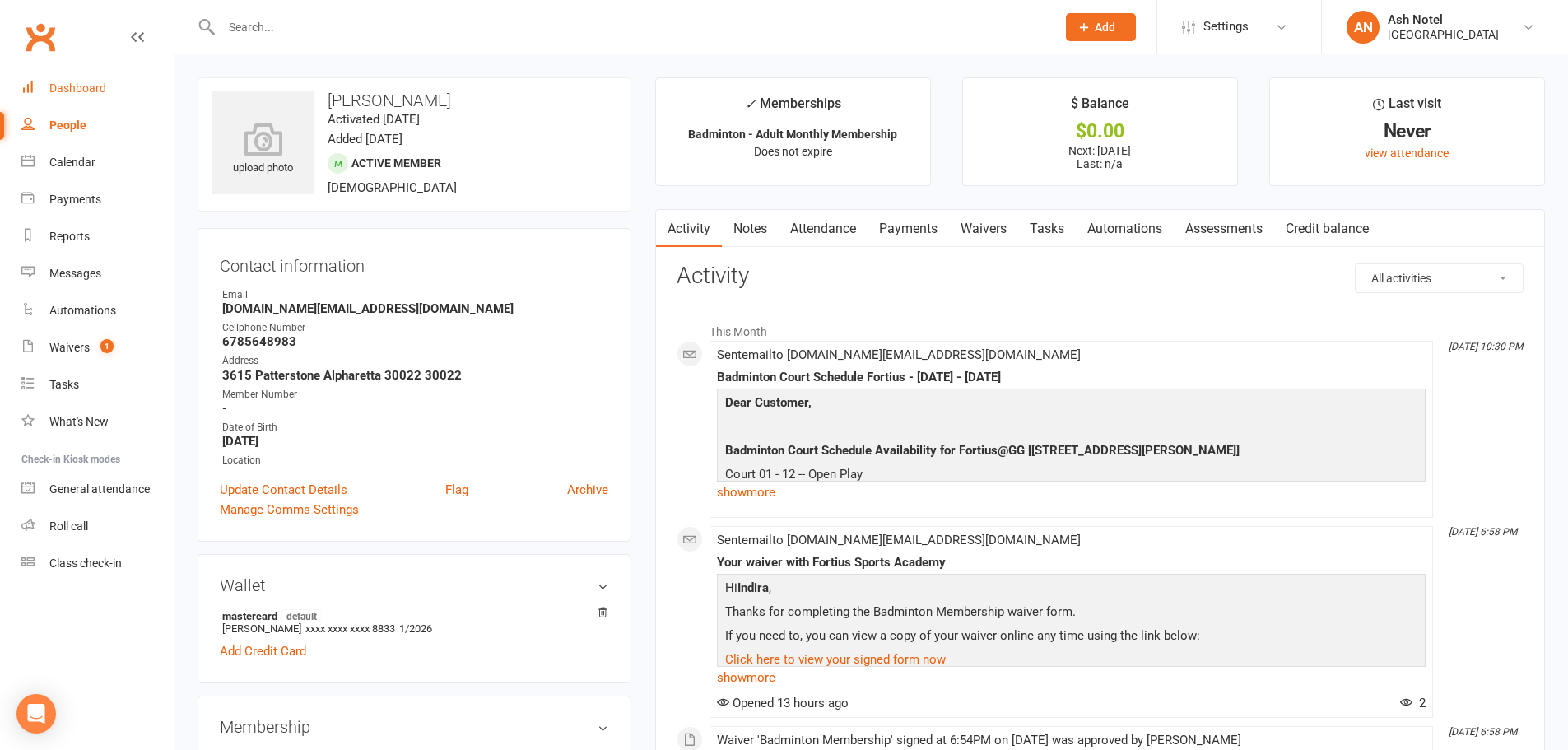
click at [95, 92] on div "Dashboard" at bounding box center [77, 88] width 57 height 13
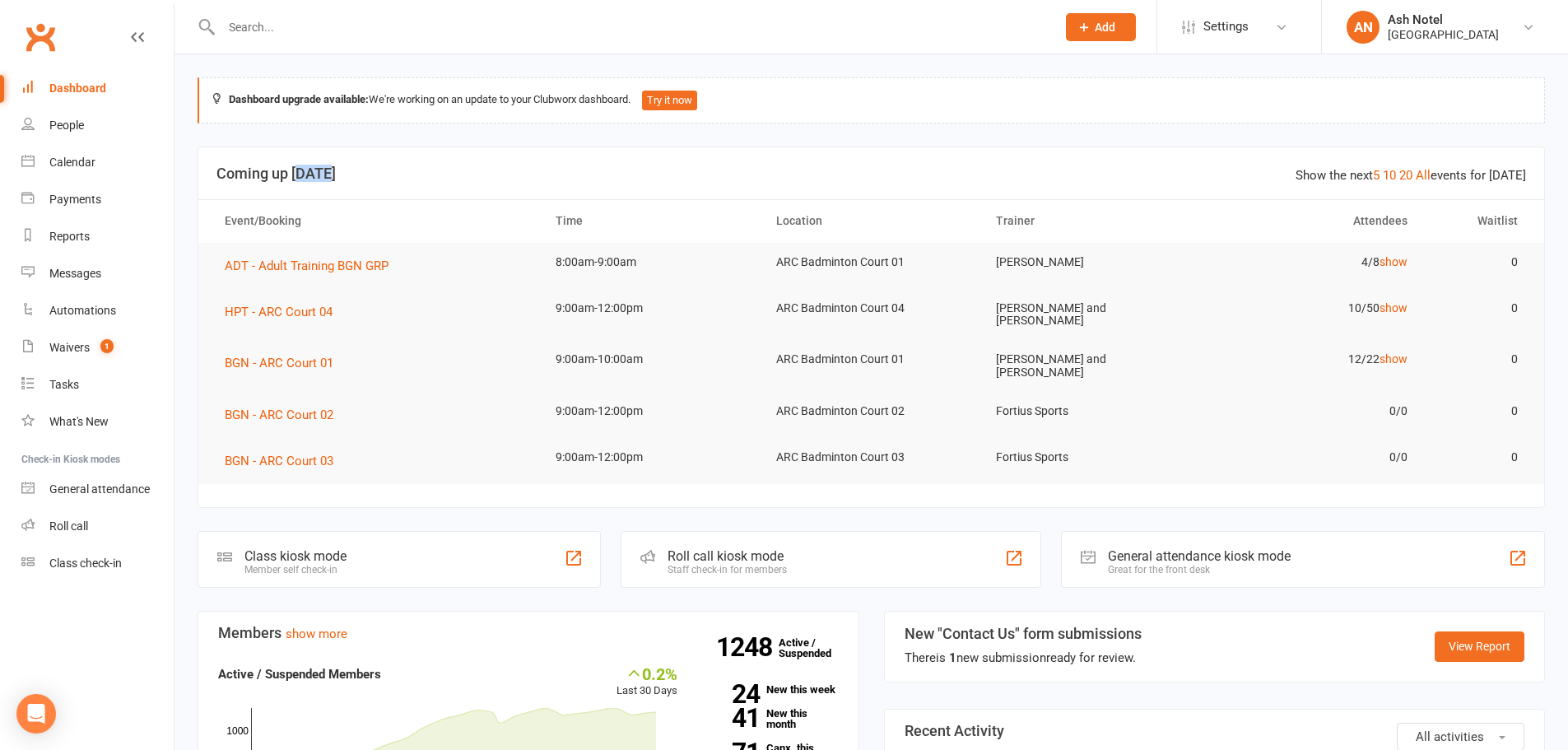
drag, startPoint x: 300, startPoint y: 174, endPoint x: 357, endPoint y: 174, distance: 57.0
click at [357, 174] on h3 "Coming up [DATE]" at bounding box center [871, 174] width 1309 height 16
drag, startPoint x: 349, startPoint y: 172, endPoint x: 224, endPoint y: 181, distance: 125.3
click at [224, 181] on h3 "Coming up [DATE]" at bounding box center [871, 174] width 1309 height 16
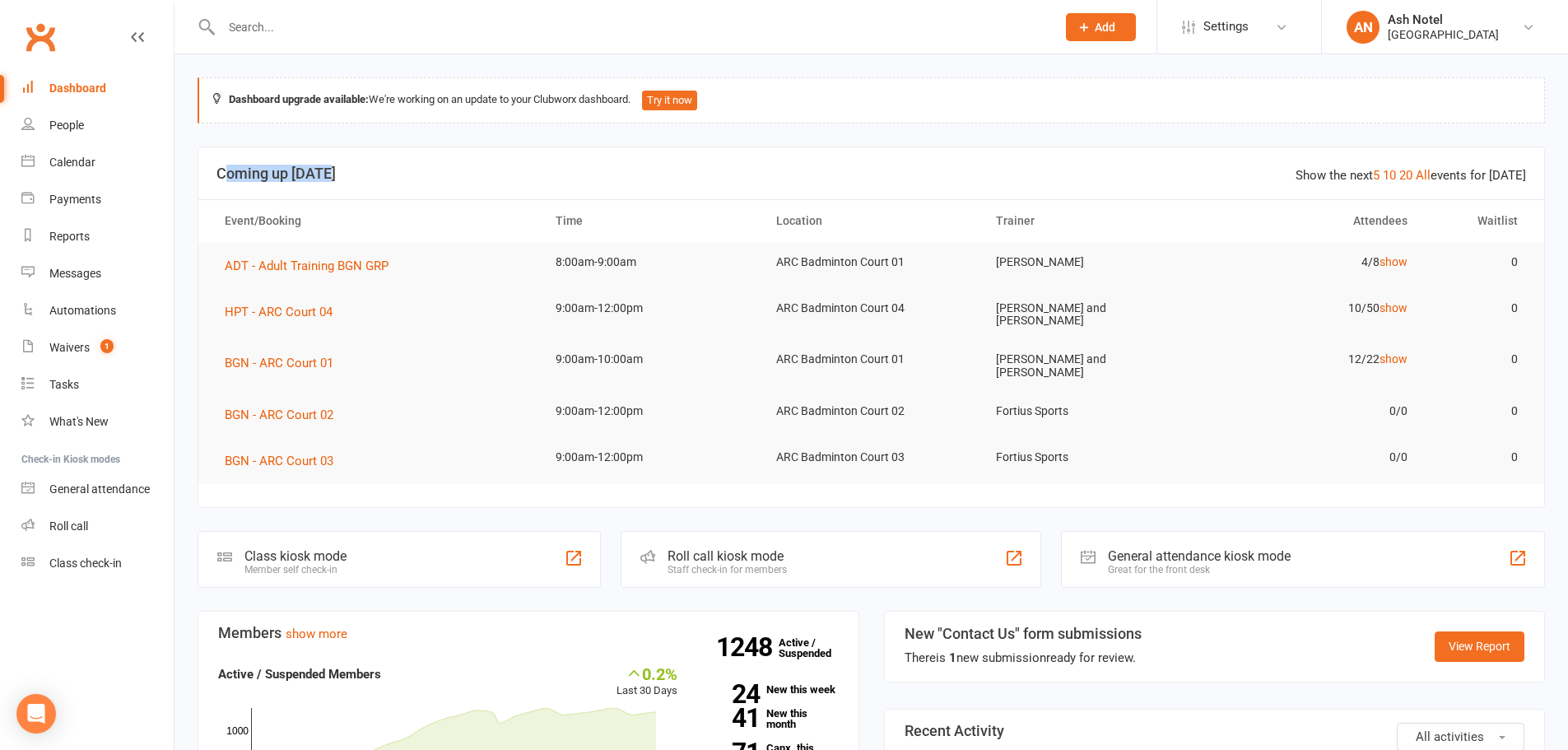
click at [224, 181] on h3 "Coming up [DATE]" at bounding box center [871, 174] width 1309 height 16
drag, startPoint x: 215, startPoint y: 180, endPoint x: 332, endPoint y: 176, distance: 117.1
click at [332, 176] on header "Show the next 5 10 20 All events for today Coming up Today" at bounding box center [871, 173] width 1345 height 52
click at [332, 176] on h3 "Coming up [DATE]" at bounding box center [871, 174] width 1309 height 16
click at [91, 66] on div "Clubworx" at bounding box center [87, 46] width 174 height 61
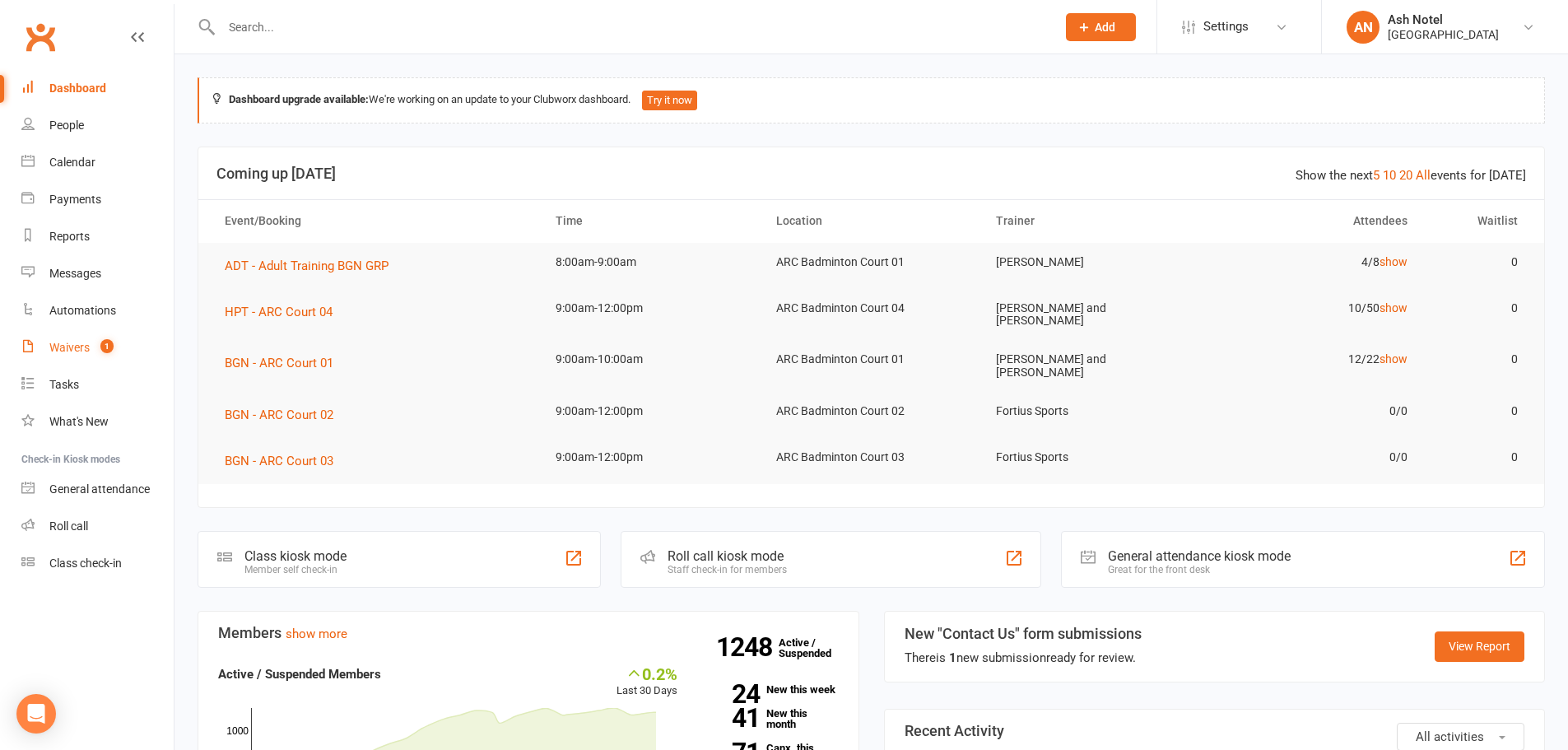
click at [88, 344] on div "Waivers" at bounding box center [69, 347] width 40 height 13
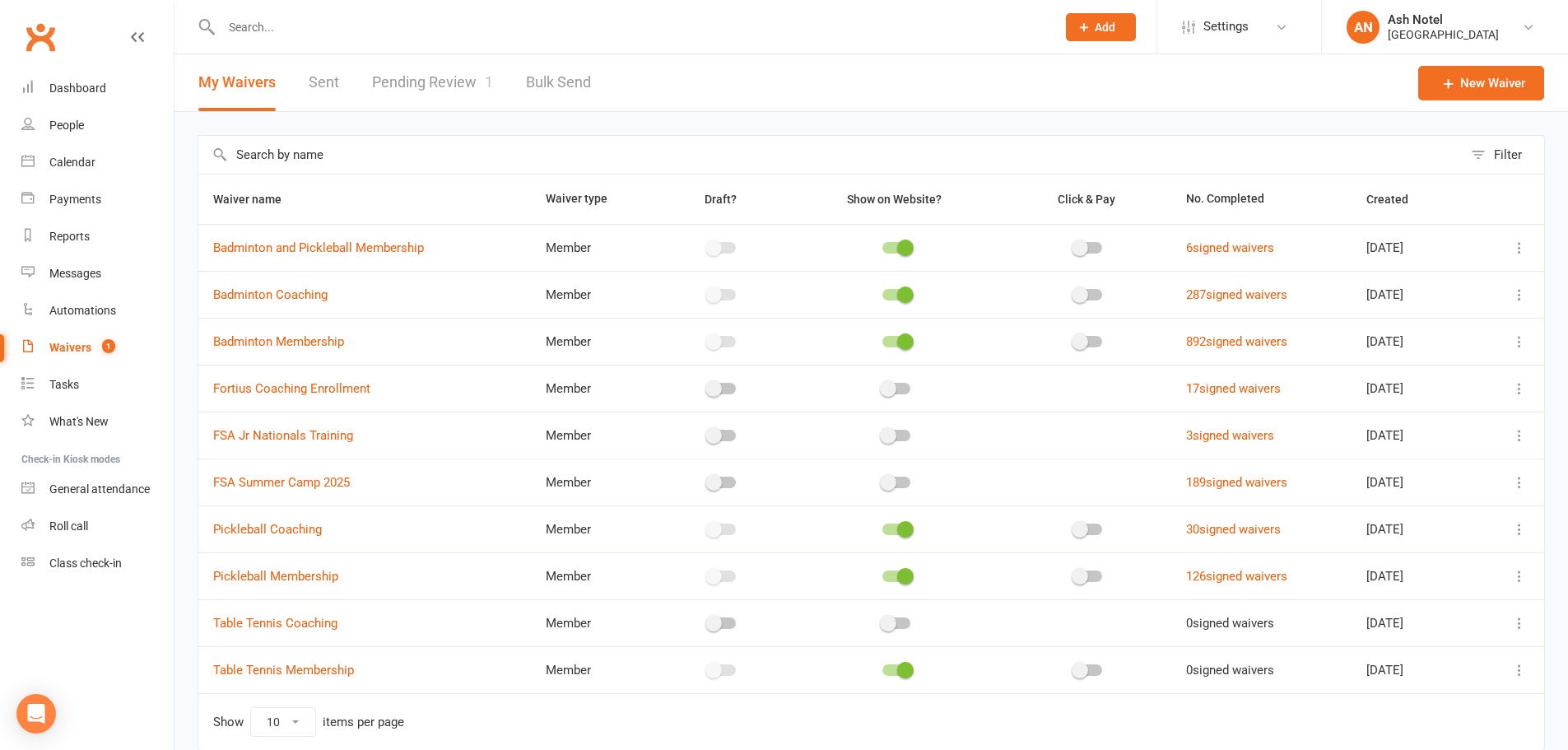
scroll to position [70, 0]
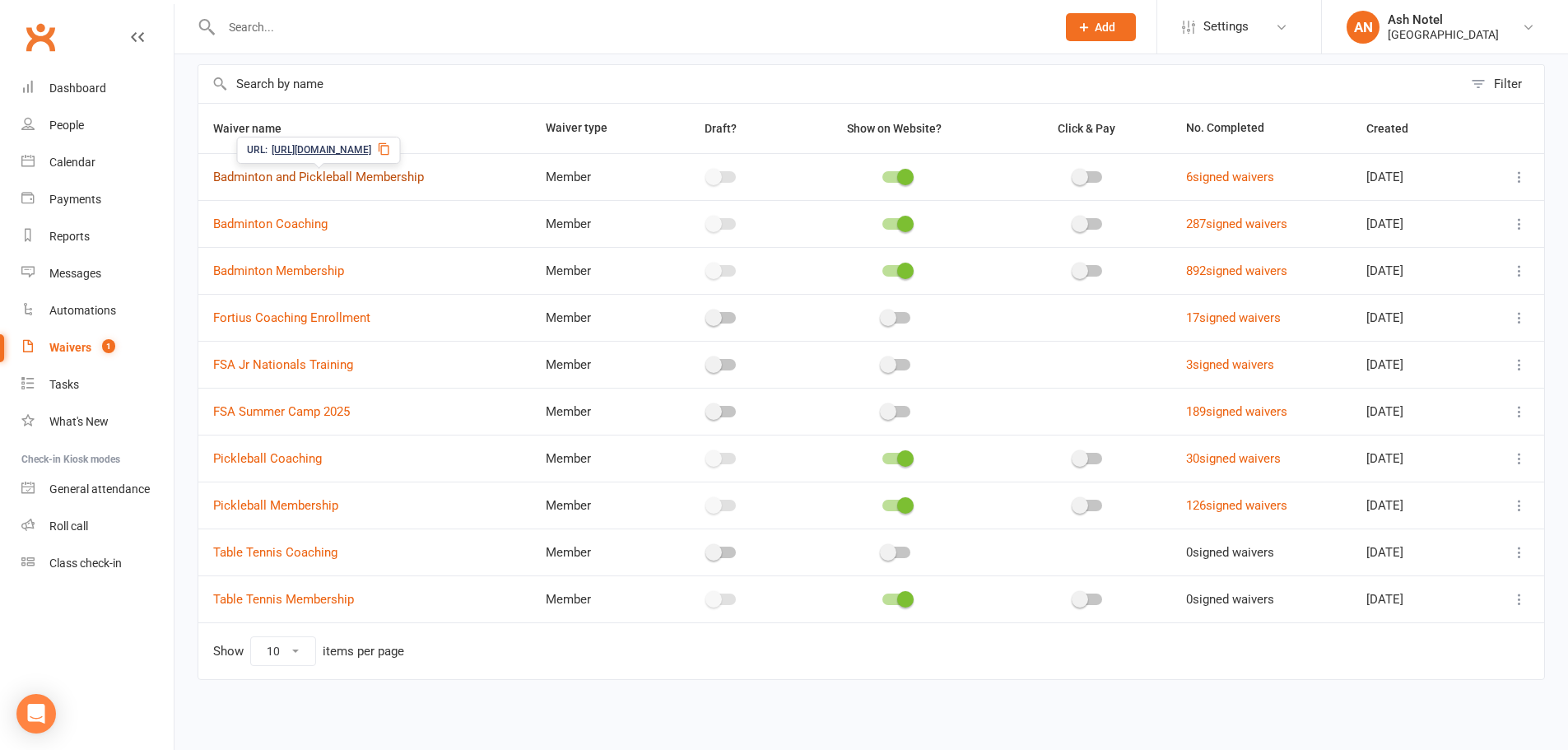
click at [404, 183] on link "Badminton and Pickleball Membership" at bounding box center [318, 176] width 210 height 15
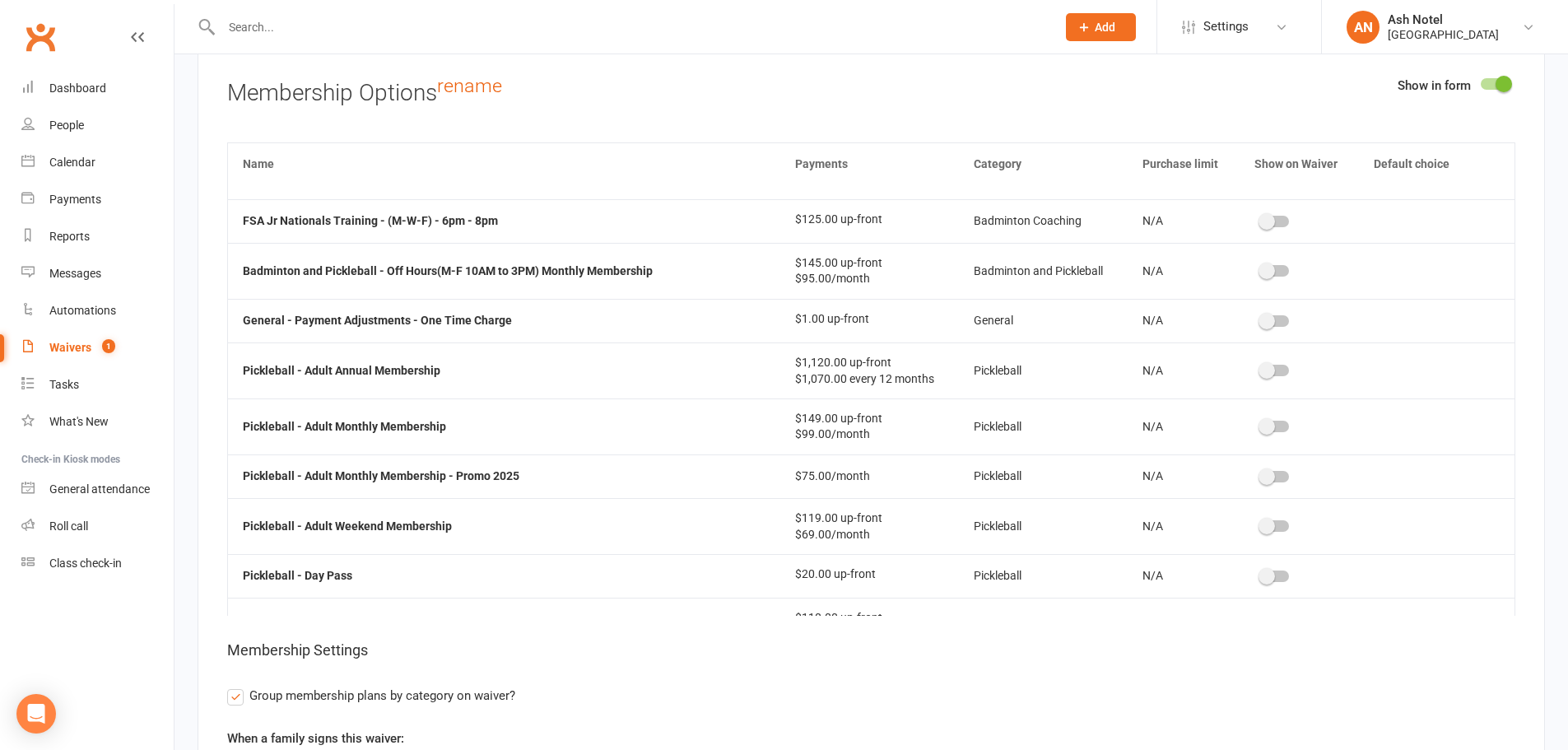
scroll to position [1481, 0]
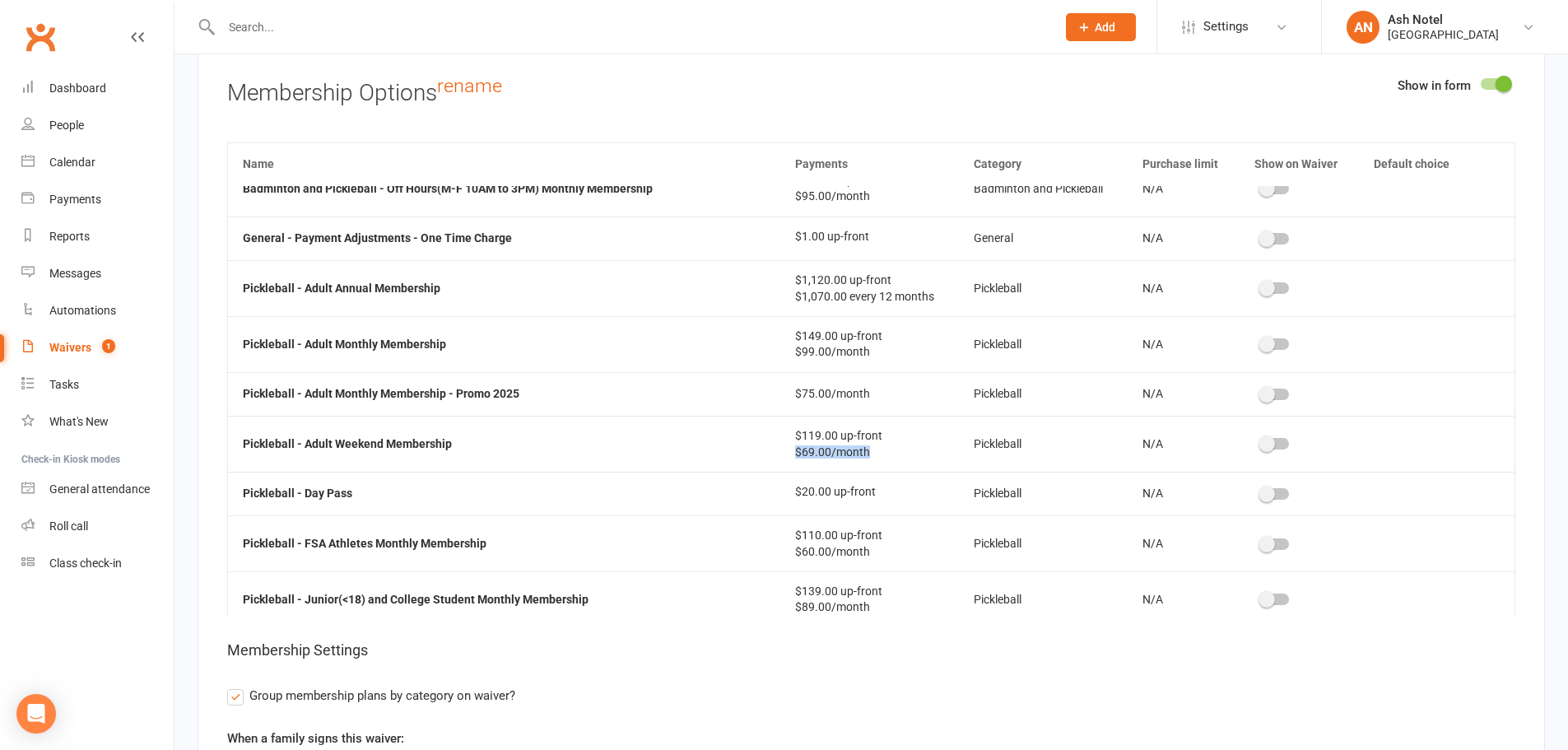
drag, startPoint x: 792, startPoint y: 405, endPoint x: 867, endPoint y: 412, distance: 75.3
click at [867, 416] on td "$119.00 up-front $69.00/month" at bounding box center [869, 443] width 180 height 56
click at [867, 446] on div "$69.00/month" at bounding box center [869, 452] width 149 height 12
click at [273, 20] on input "text" at bounding box center [631, 27] width 828 height 23
drag, startPoint x: 123, startPoint y: 75, endPoint x: 195, endPoint y: 42, distance: 79.2
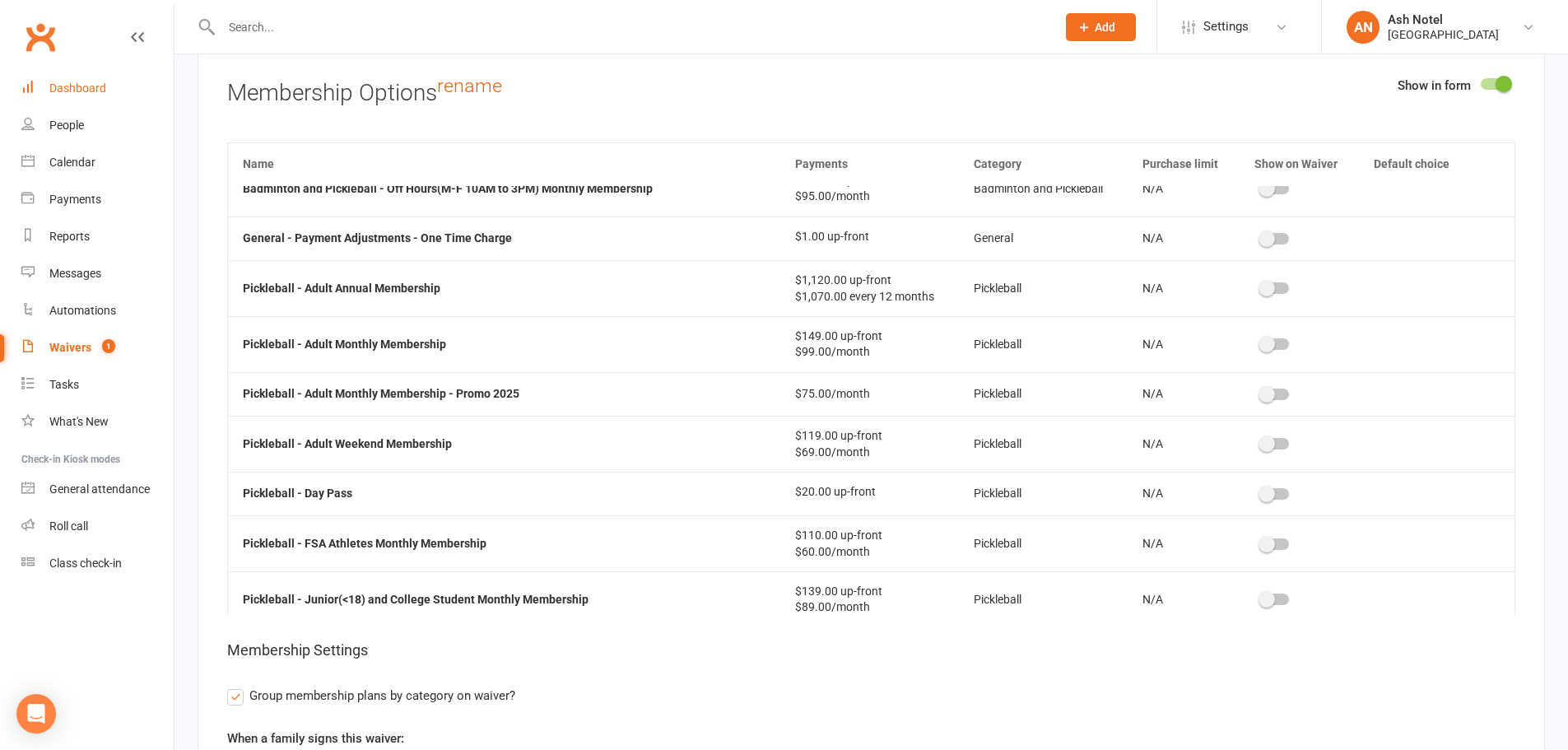
click at [125, 76] on link "Dashboard" at bounding box center [97, 88] width 152 height 37
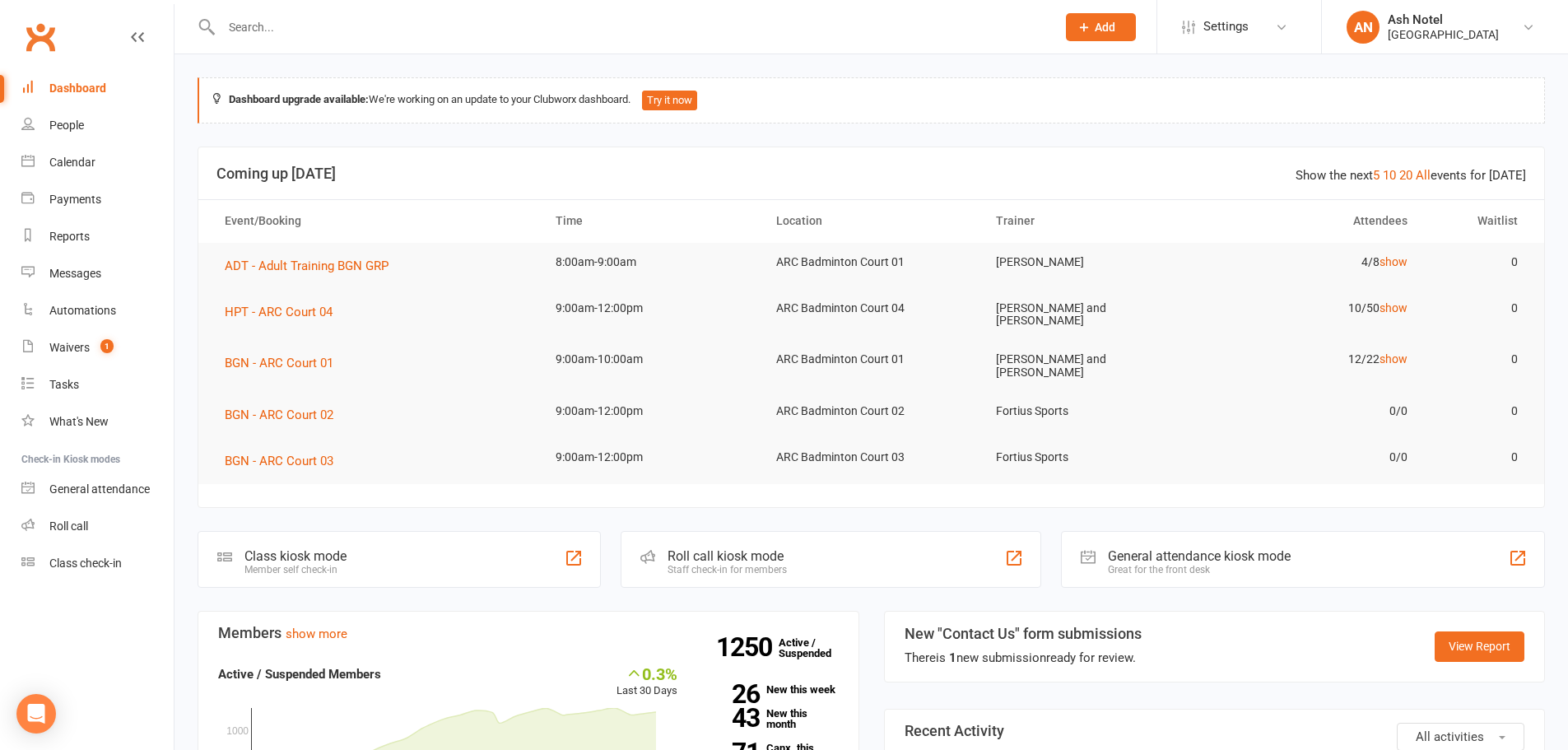
click at [280, 21] on input "text" at bounding box center [631, 27] width 828 height 23
click at [1227, 550] on div "General attendance kiosk mode" at bounding box center [1199, 556] width 183 height 15
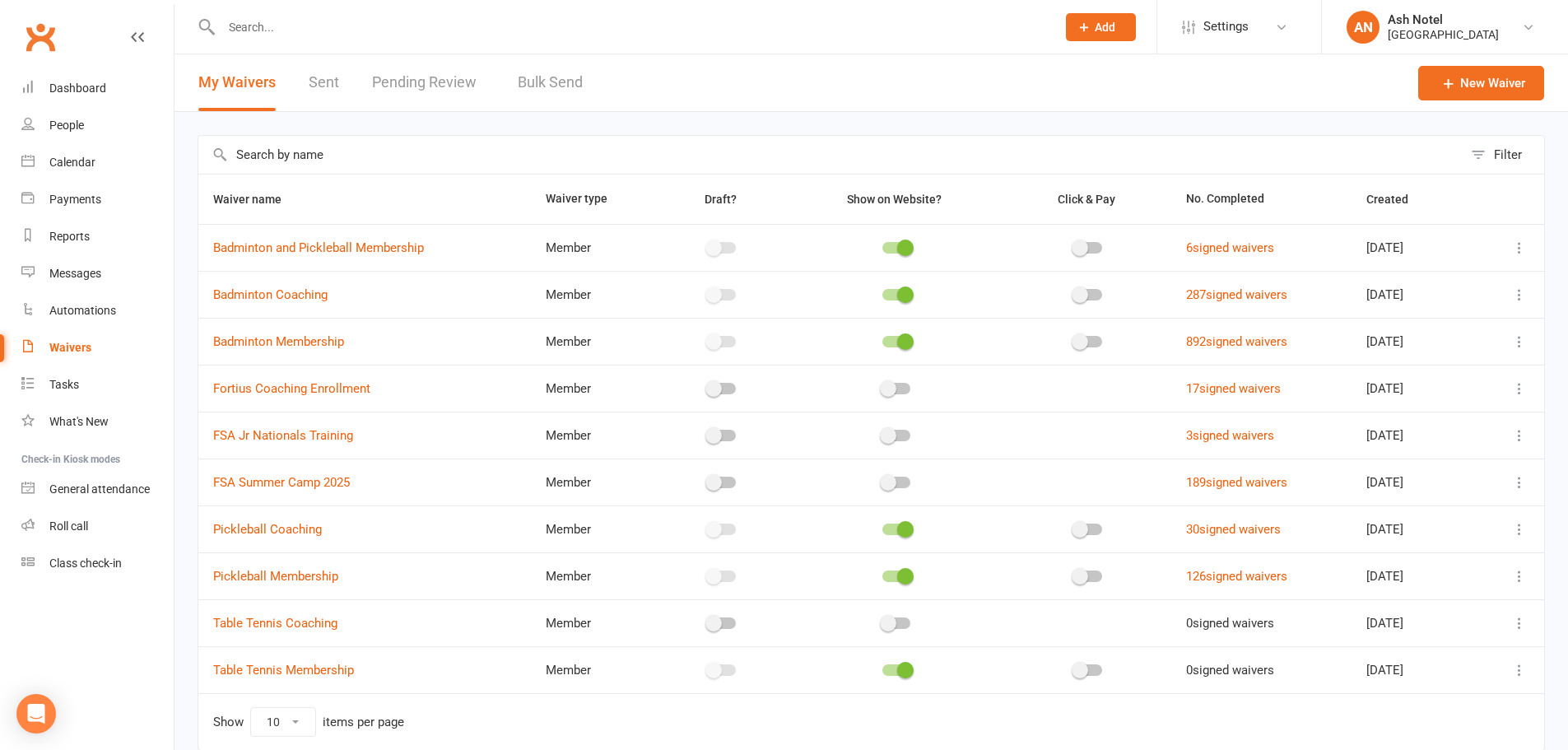
click at [325, 81] on link "Sent" at bounding box center [323, 82] width 30 height 57
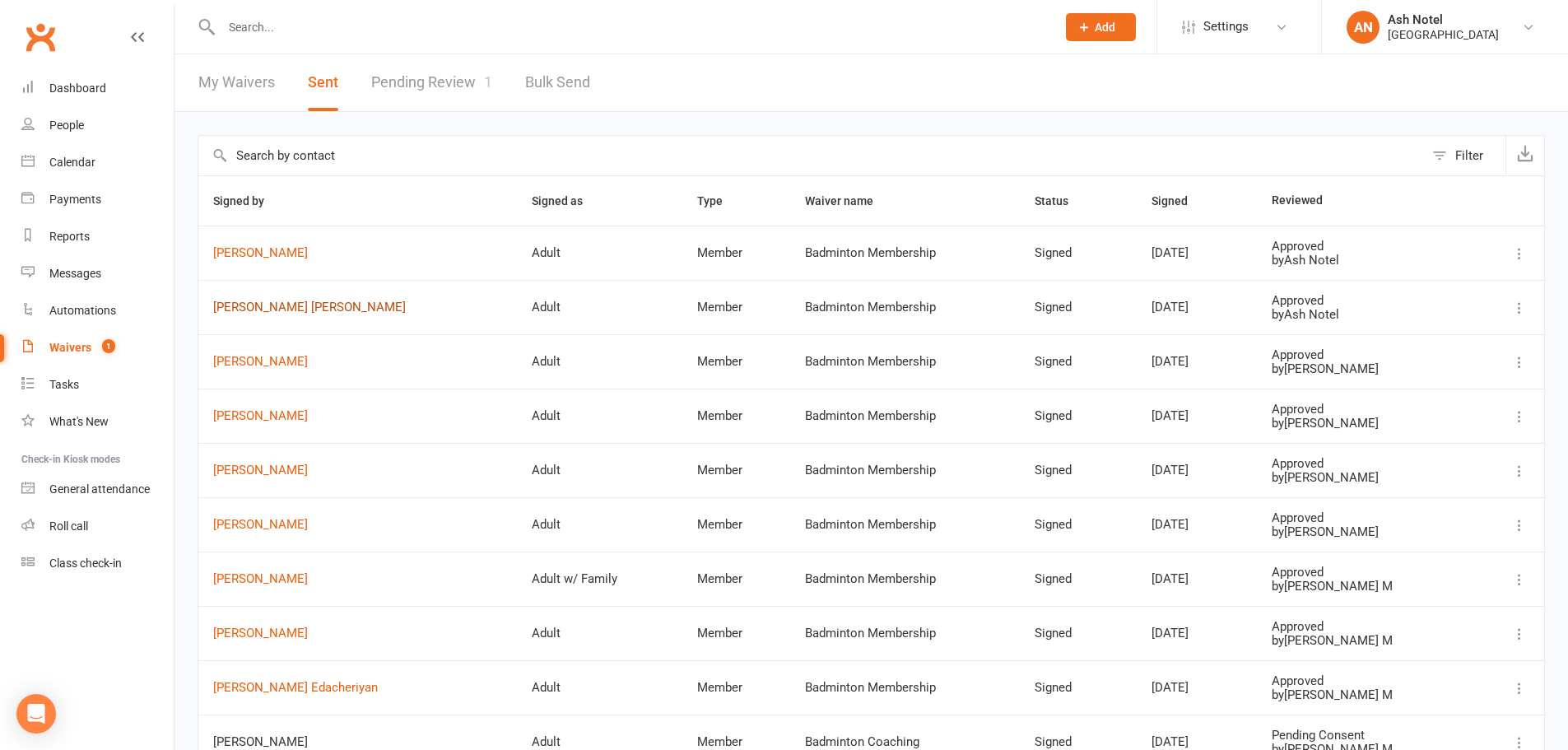
click at [253, 308] on link "Anil Kumar Tankala" at bounding box center [357, 308] width 289 height 14
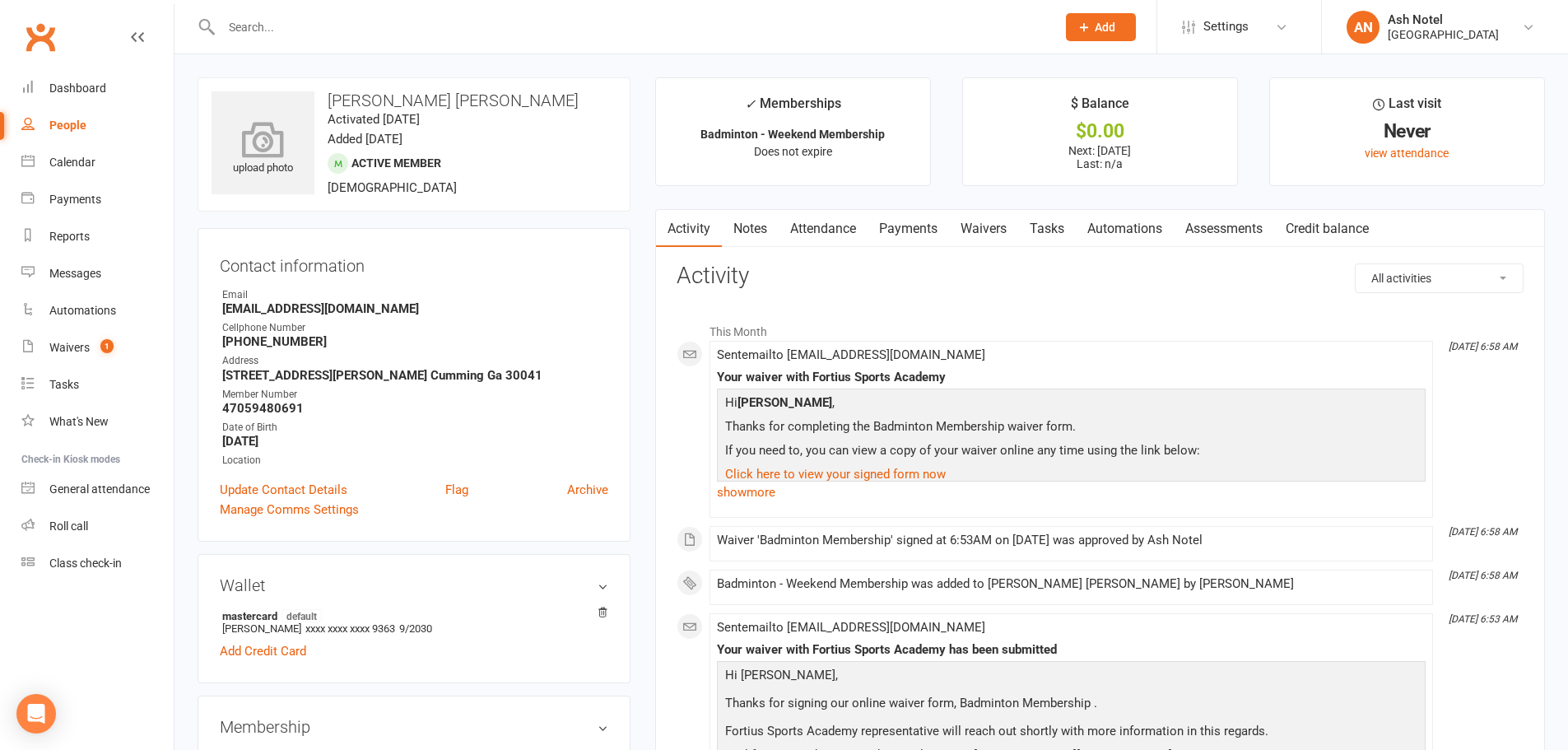
click at [261, 130] on icon at bounding box center [263, 139] width 113 height 36
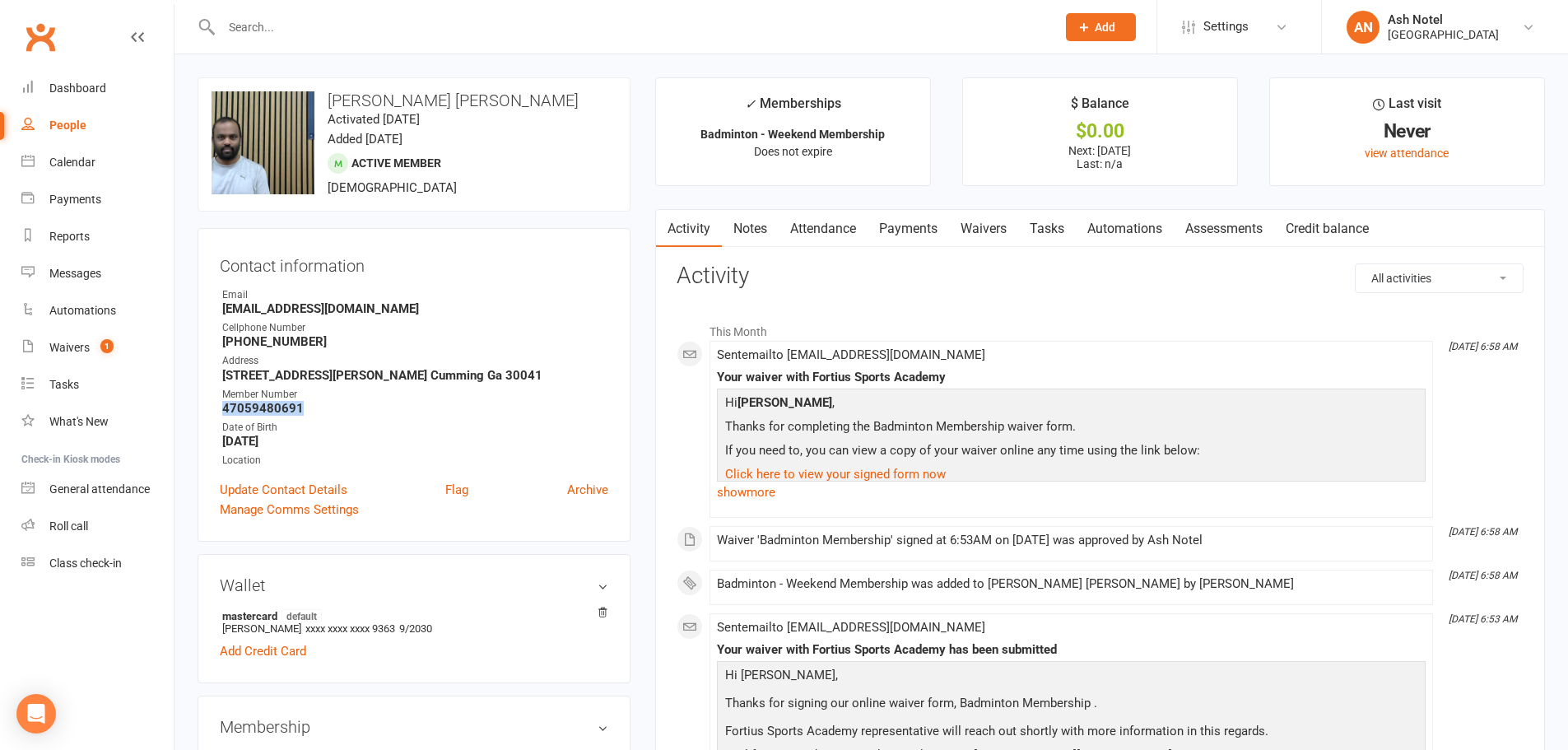
drag, startPoint x: 308, startPoint y: 427, endPoint x: 220, endPoint y: 422, distance: 88.1
click at [220, 416] on li "Member Number 47059480691" at bounding box center [414, 401] width 388 height 29
copy strong "47059480691"
click at [246, 399] on ul "Owner Email anilkt481@gmail.com Cellphone Number (470) 594-8069 Address 1600 Ro…" at bounding box center [414, 377] width 388 height 181
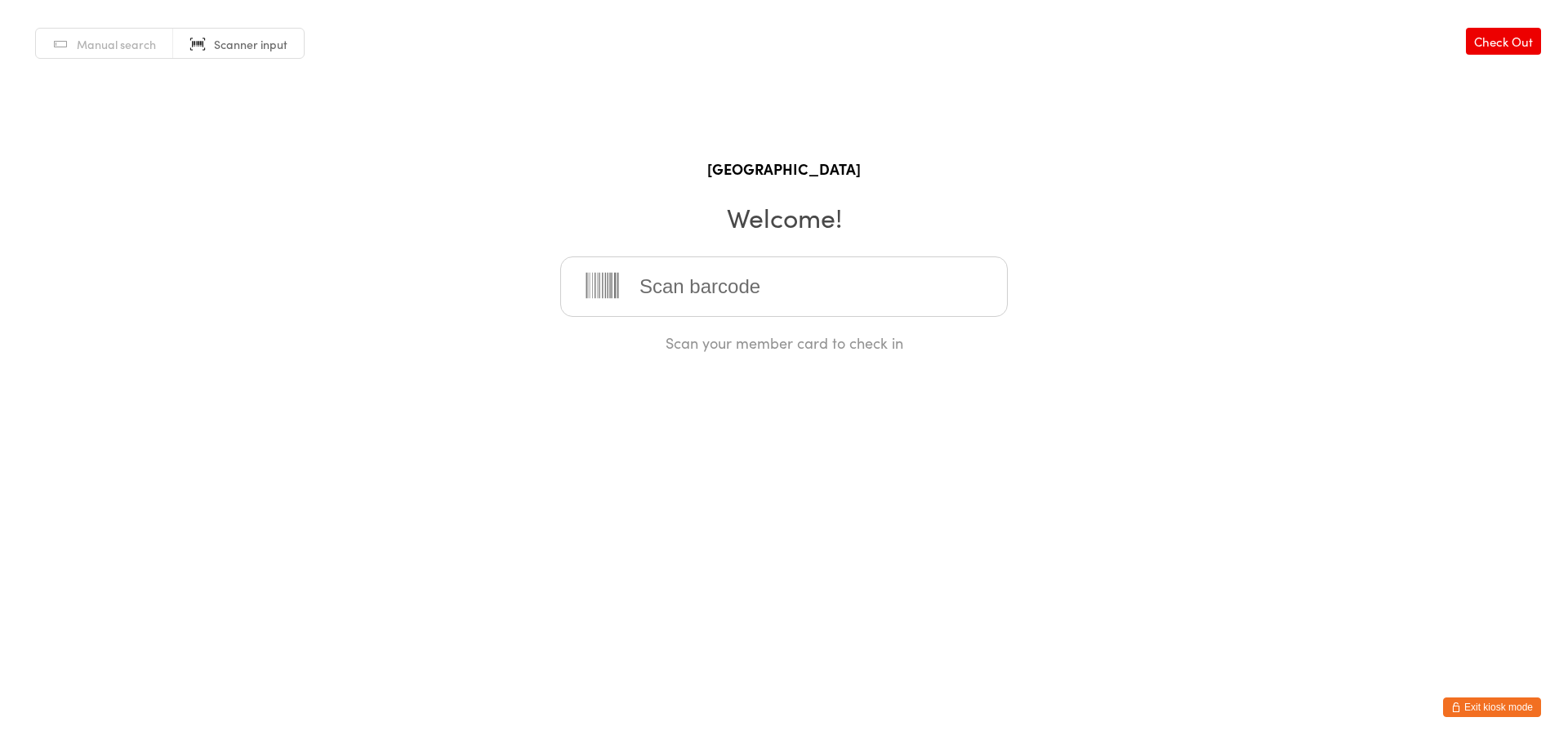
click at [90, 33] on link "Manual search" at bounding box center [104, 44] width 137 height 31
click at [674, 295] on input "search" at bounding box center [784, 286] width 448 height 61
type input "47073195391"
click at [709, 341] on div "SIVAKOTIREDDY SUNKARA" at bounding box center [784, 339] width 419 height 22
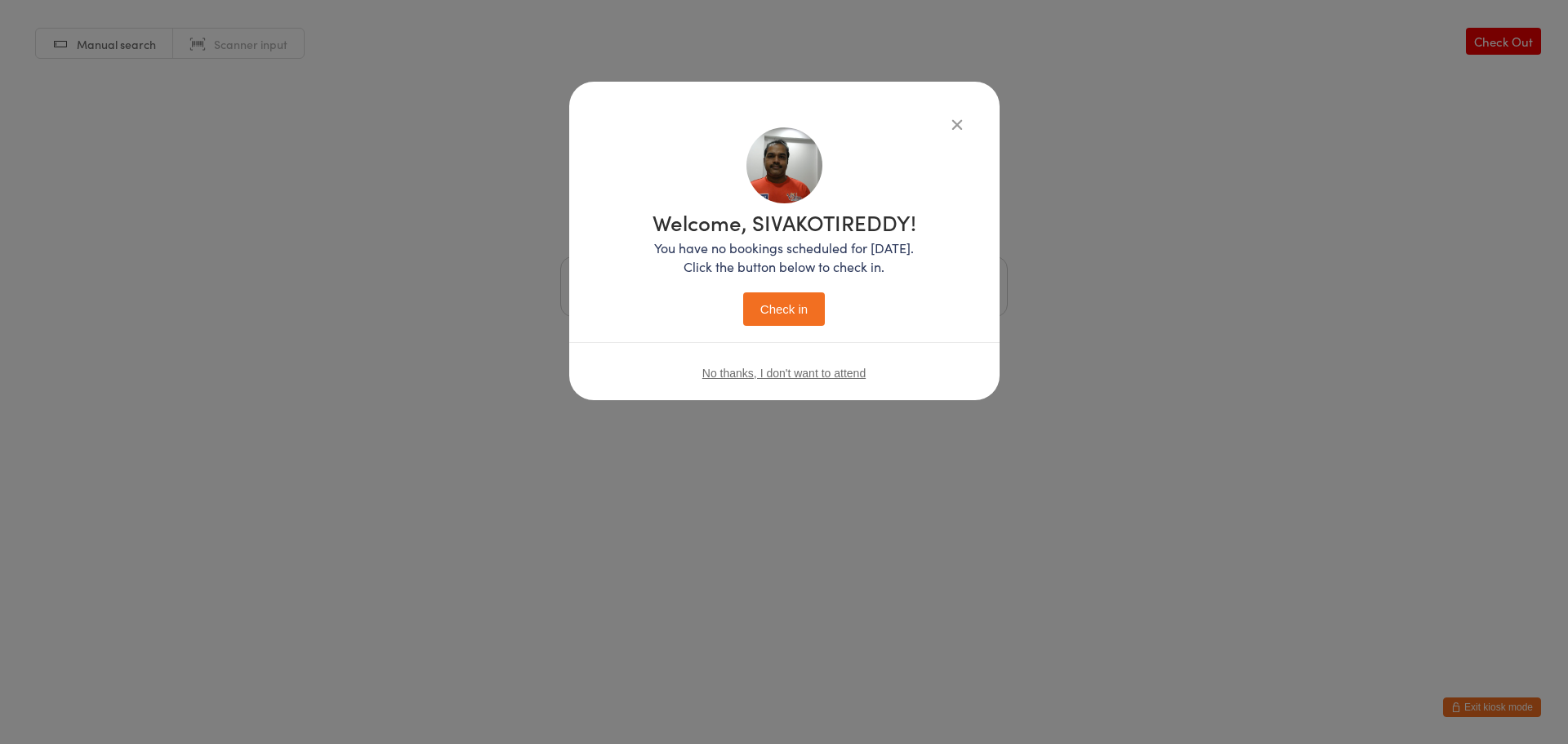
click at [771, 319] on button "Check in" at bounding box center [784, 309] width 82 height 33
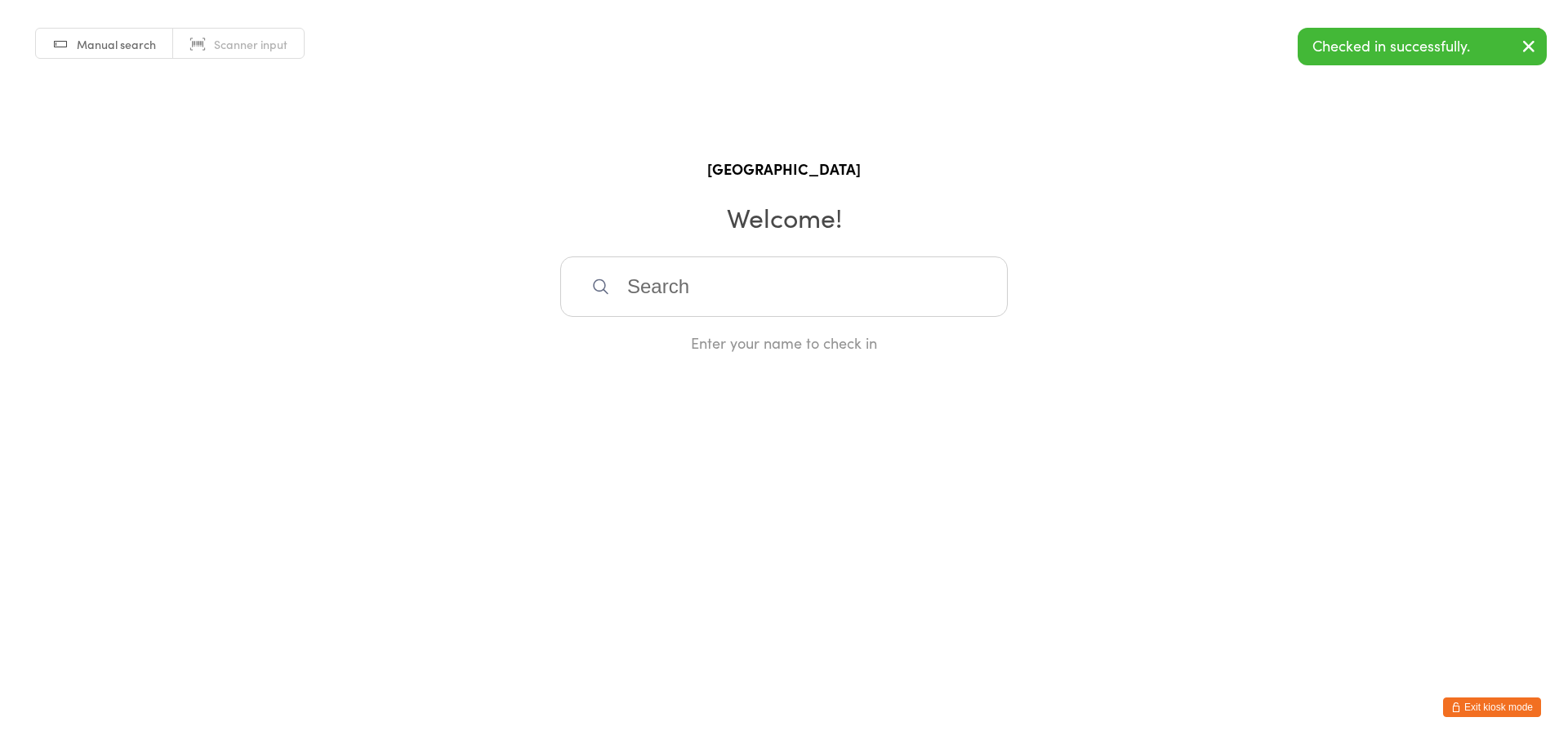
click at [1461, 700] on button "Exit kiosk mode" at bounding box center [1492, 707] width 98 height 20
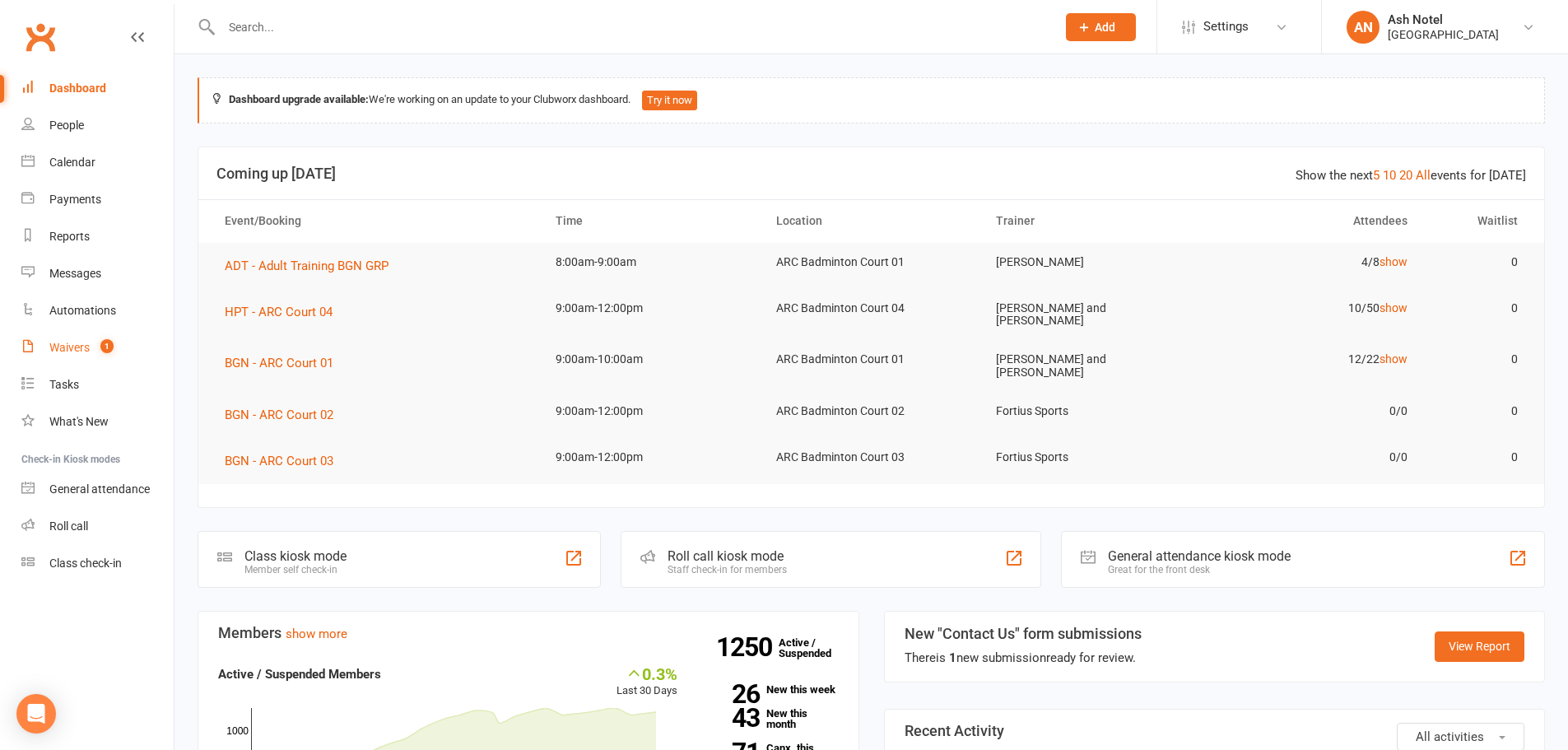
click at [68, 347] on div "Waivers" at bounding box center [69, 347] width 40 height 13
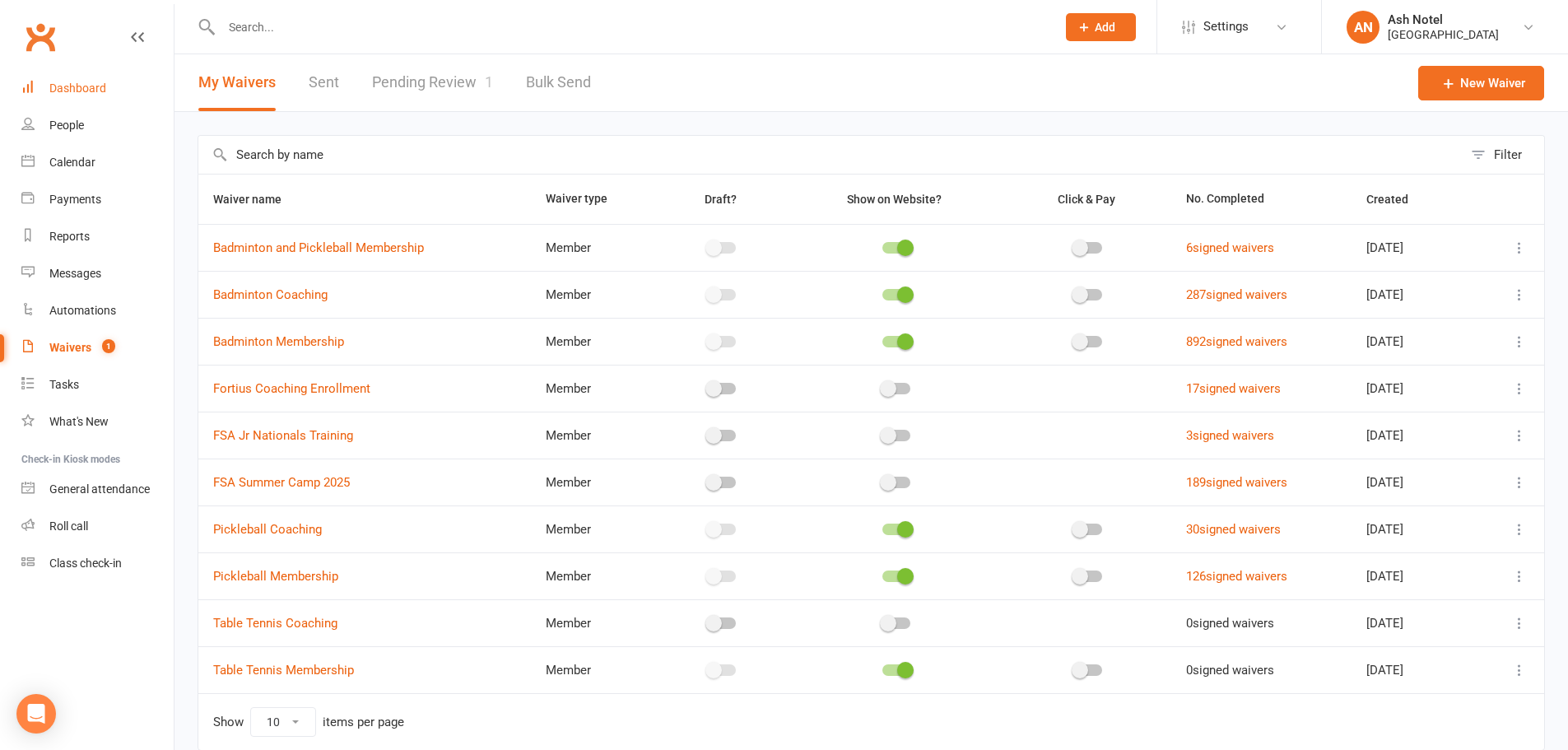
click at [88, 82] on div "Dashboard" at bounding box center [77, 88] width 57 height 13
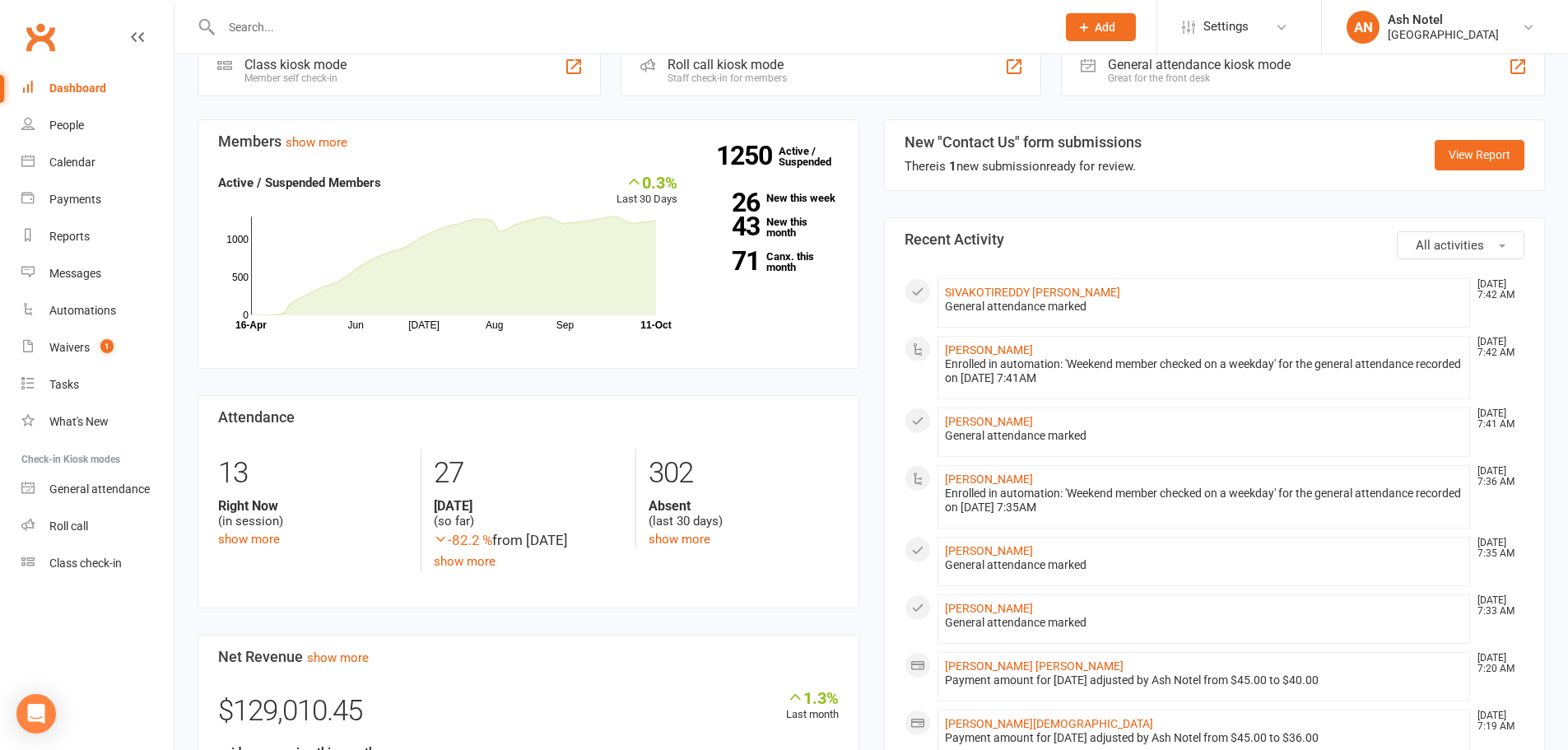
scroll to position [494, 0]
click at [984, 412] on link "[PERSON_NAME]" at bounding box center [989, 418] width 88 height 13
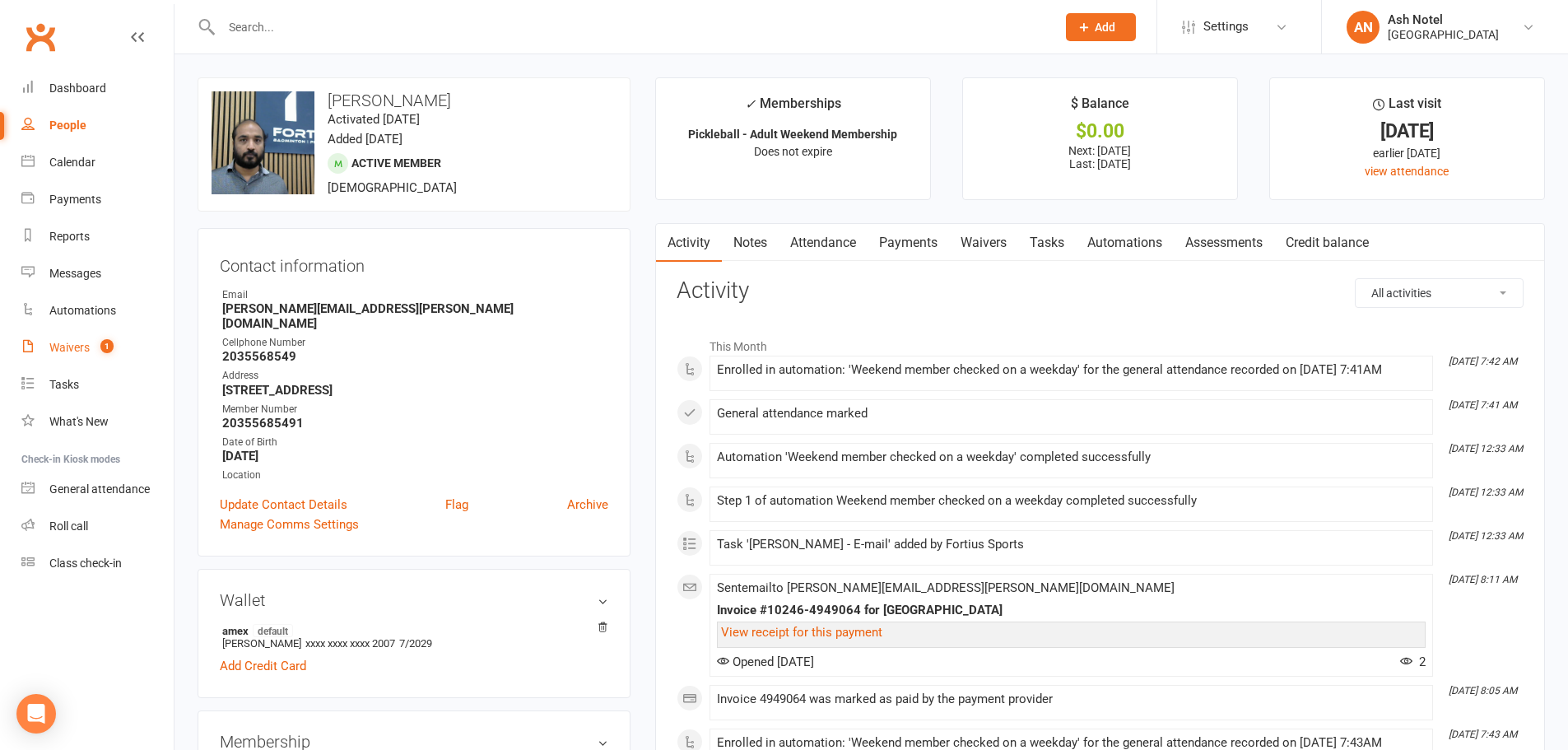
click at [763, 247] on link "Notes" at bounding box center [750, 243] width 57 height 38
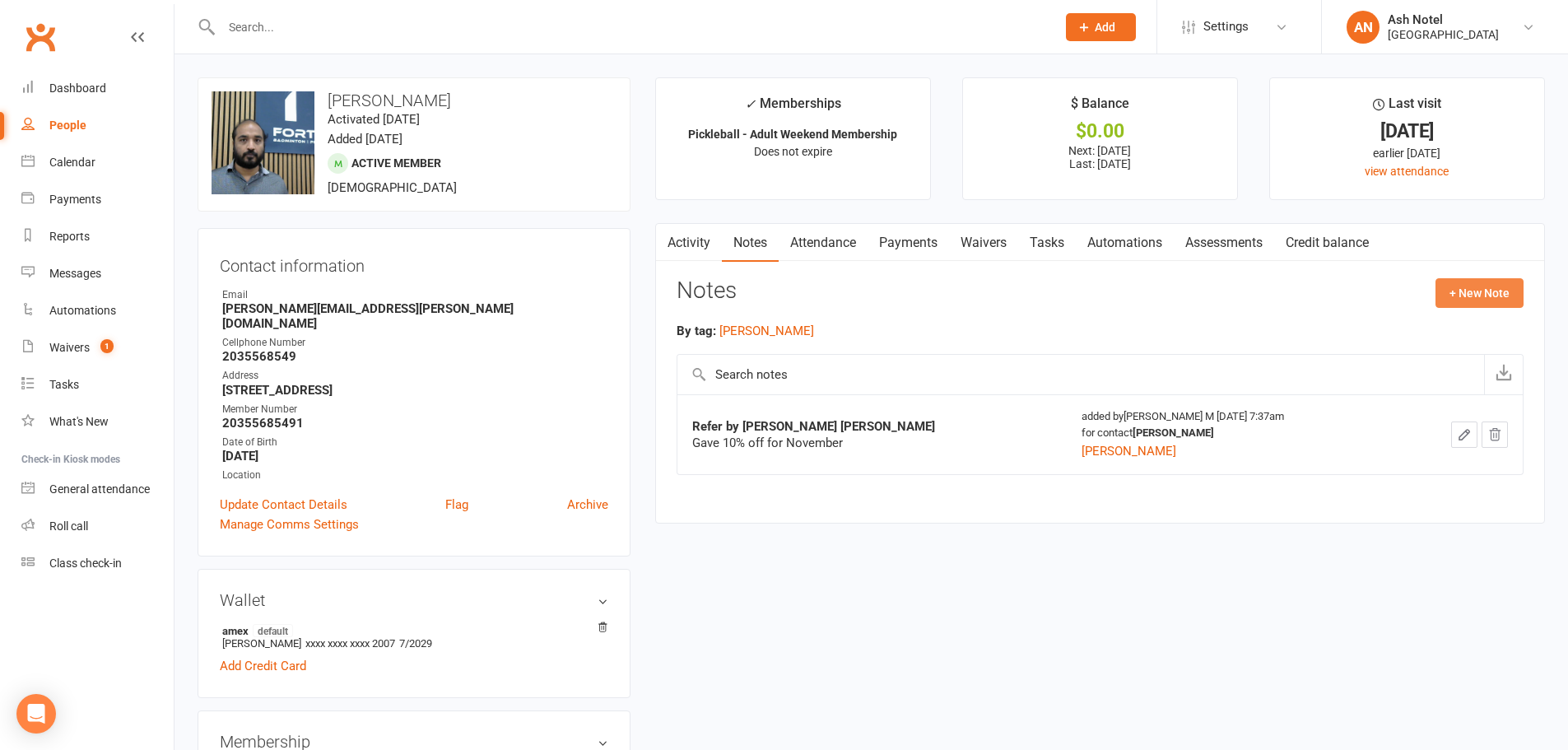
click at [1472, 293] on button "+ New Note" at bounding box center [1480, 293] width 88 height 29
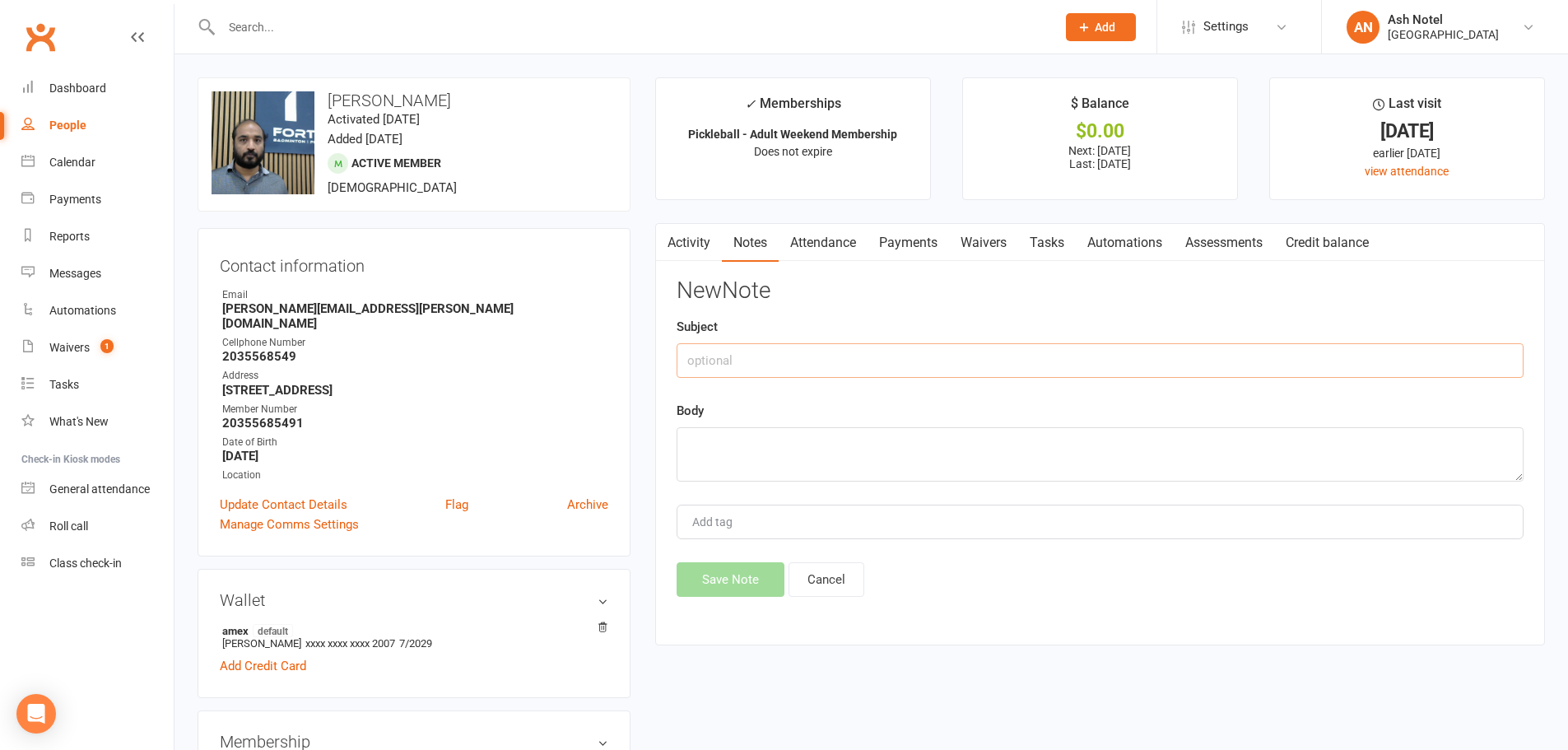
click at [869, 355] on input "text" at bounding box center [1101, 361] width 847 height 34
paste input "[PERSON_NAME] [PERSON_NAME]"
type input "Referred Ravi shankar Yalamati"
click at [851, 449] on textarea at bounding box center [1101, 454] width 847 height 54
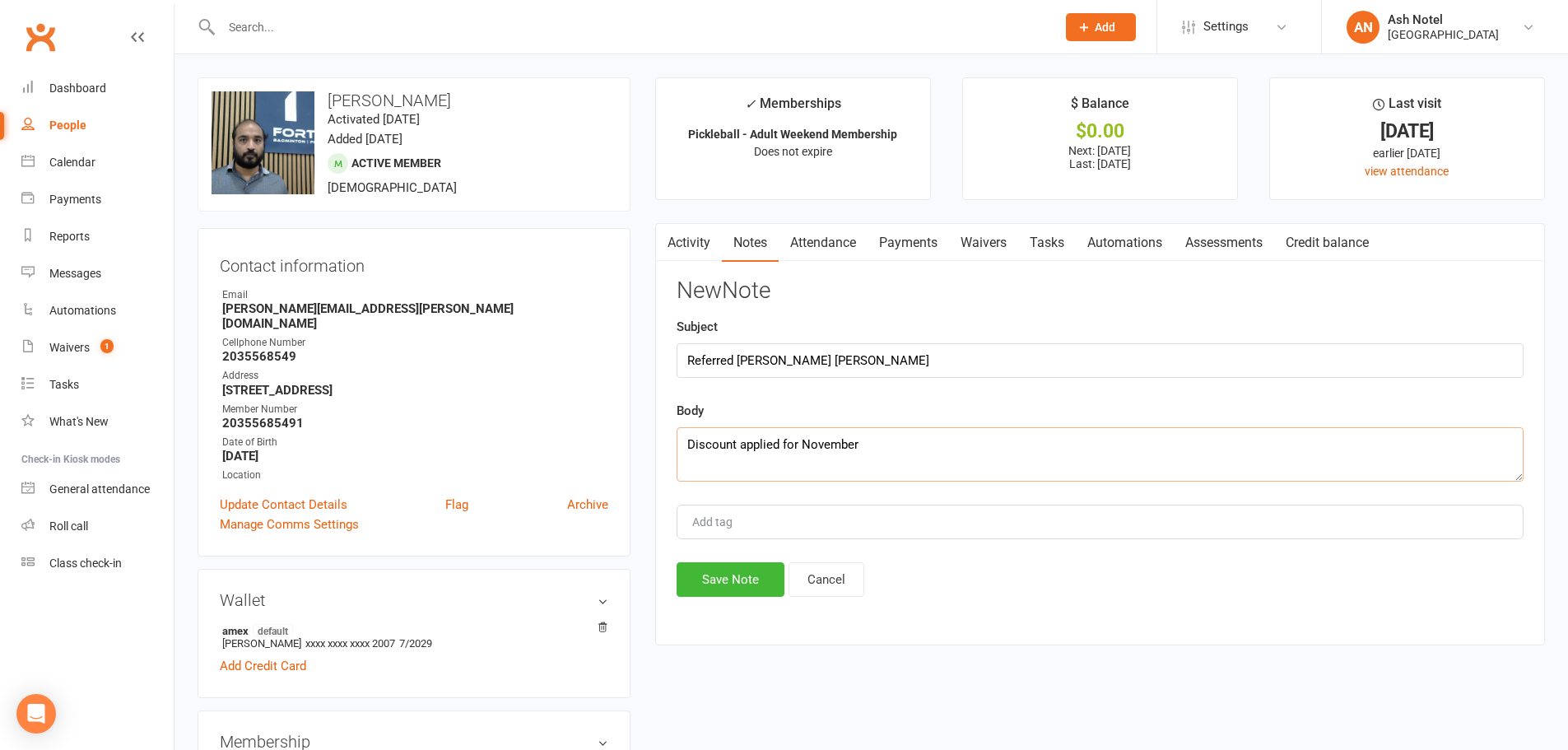
type textarea "Discount applied for November"
click at [803, 525] on div "Add tag" at bounding box center [1101, 521] width 847 height 34
type input "ash"
click at [729, 546] on li "Ash N." at bounding box center [1100, 552] width 844 height 25
click at [720, 581] on button "Save Note" at bounding box center [731, 579] width 108 height 34
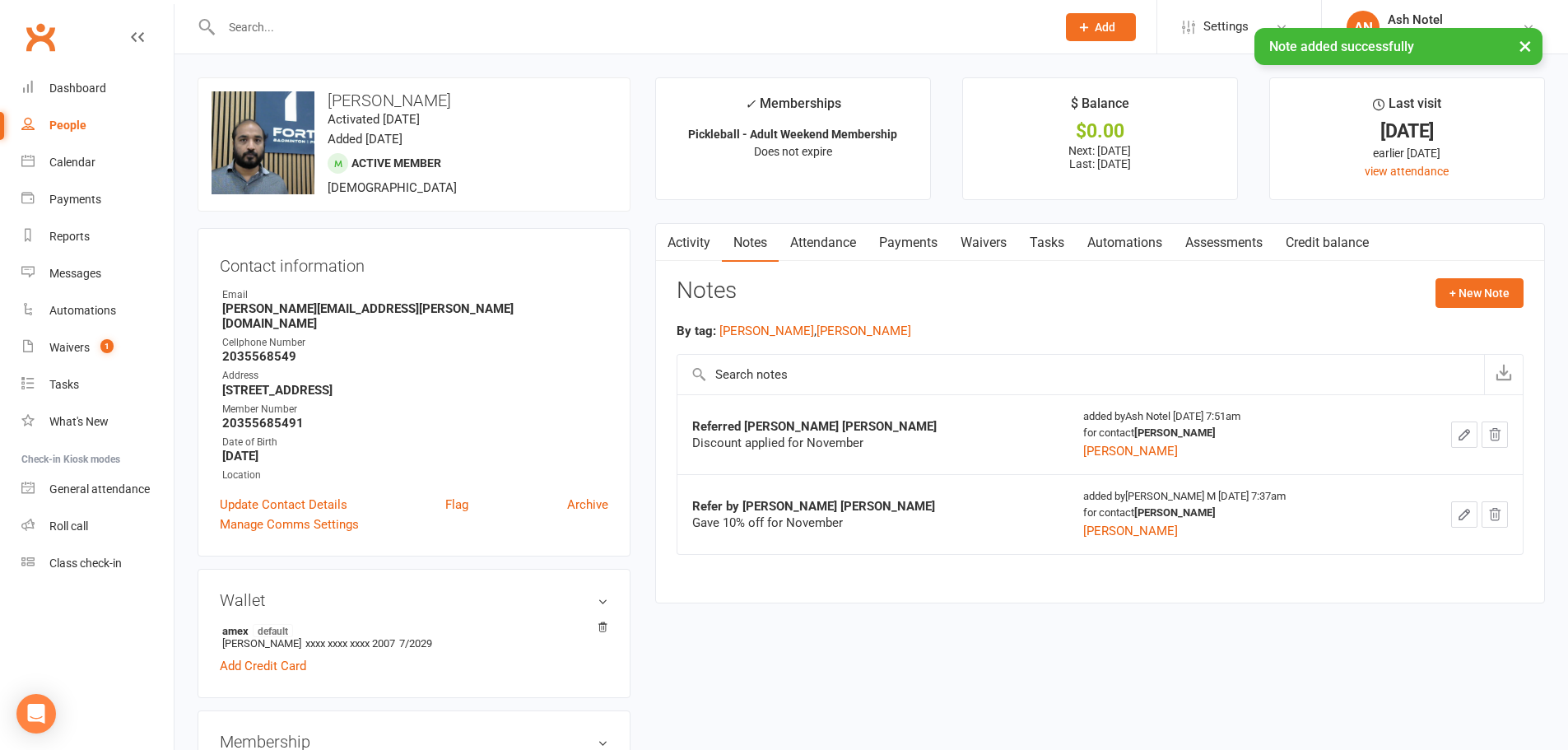
click at [815, 241] on link "Attendance" at bounding box center [822, 243] width 88 height 38
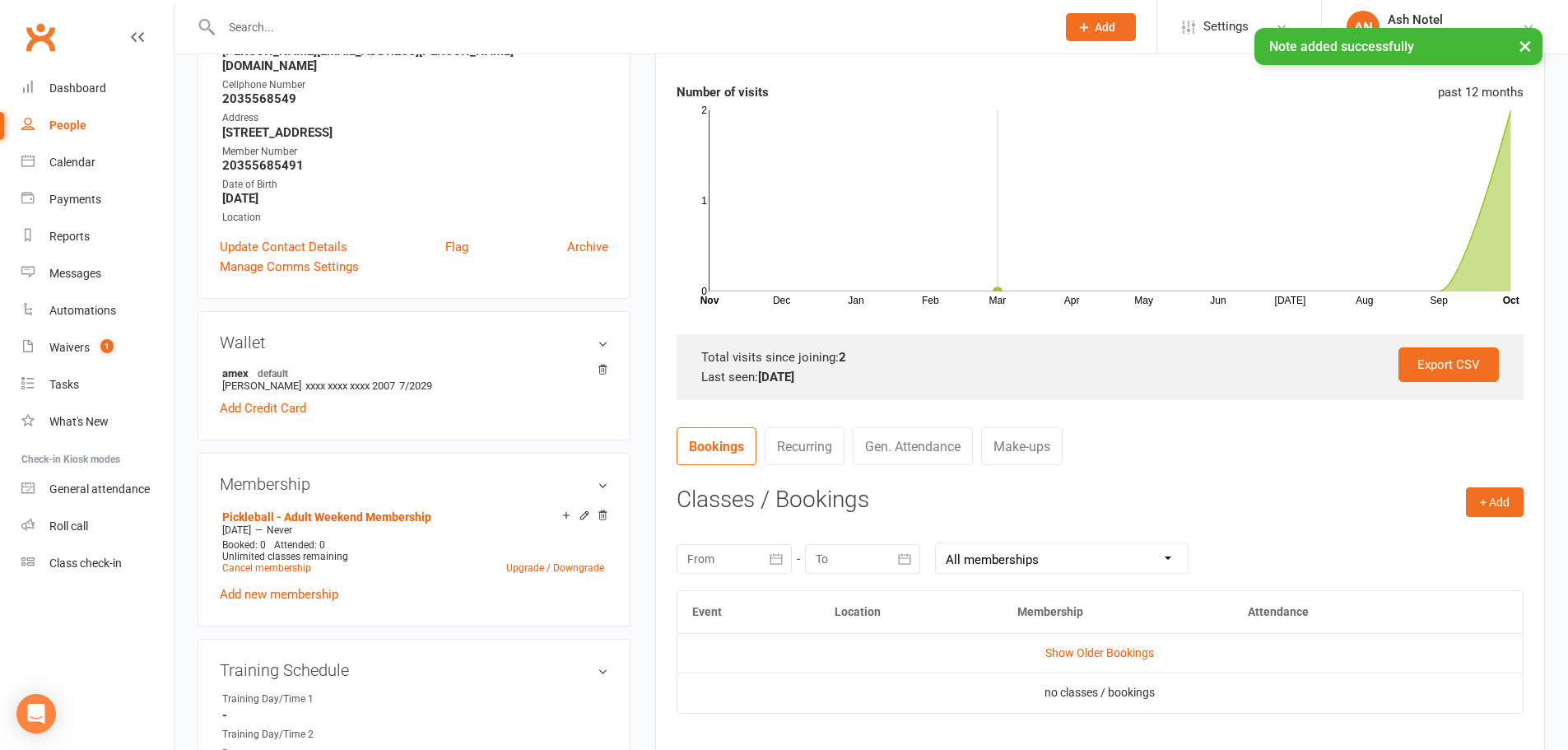
scroll to position [82, 0]
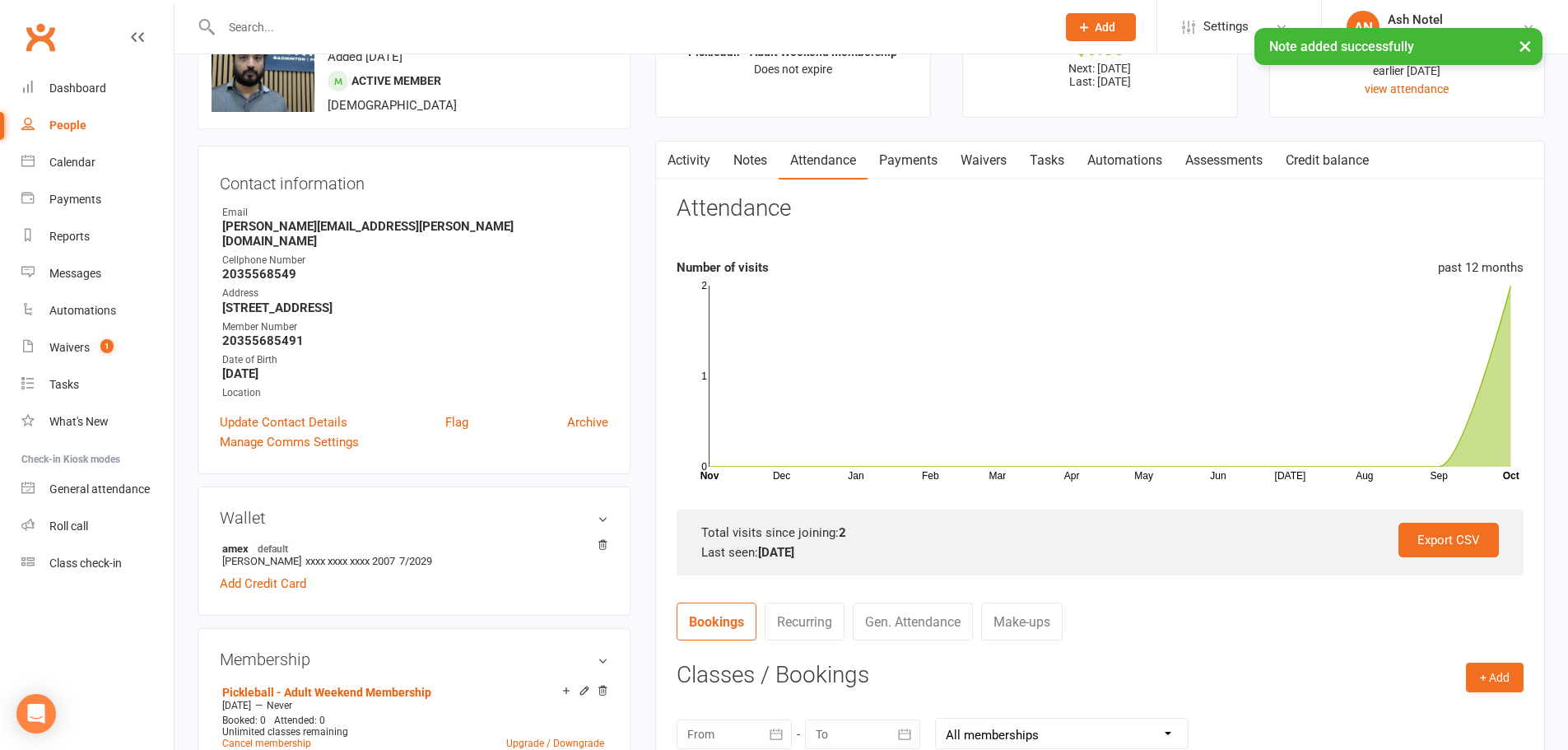
click at [918, 163] on link "Payments" at bounding box center [908, 161] width 82 height 38
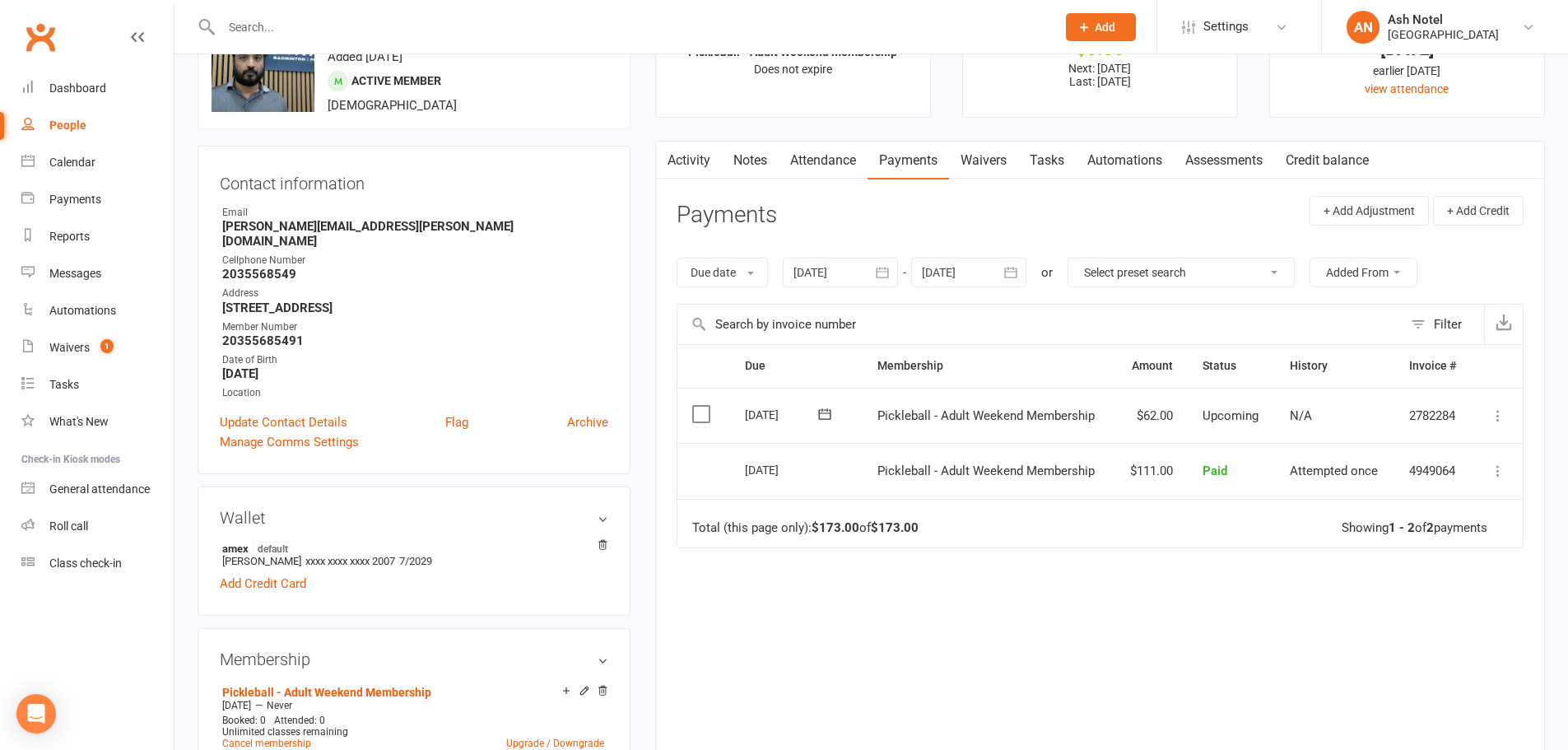
click at [1495, 410] on icon at bounding box center [1498, 415] width 16 height 16
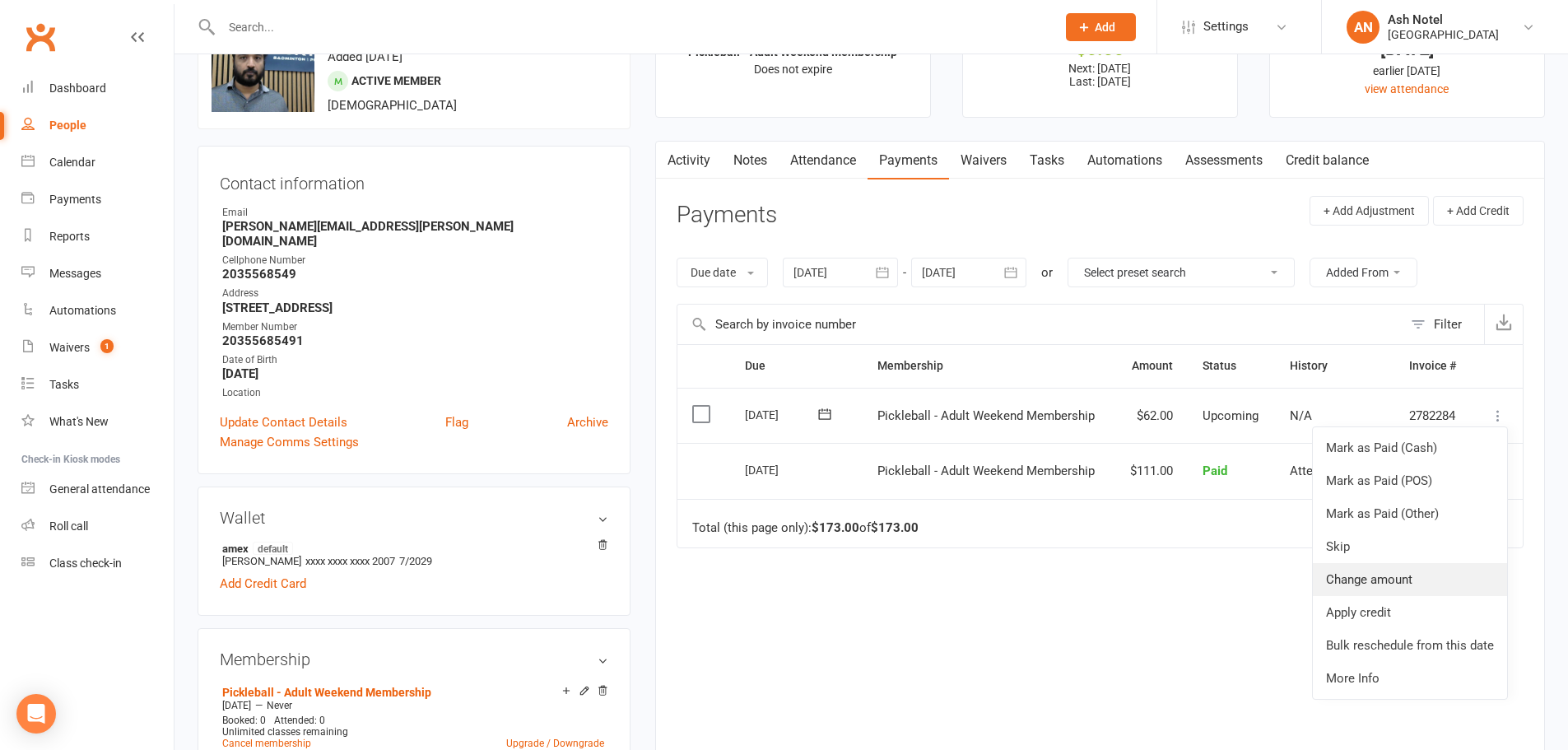
click at [1421, 576] on link "Change amount" at bounding box center [1410, 579] width 194 height 33
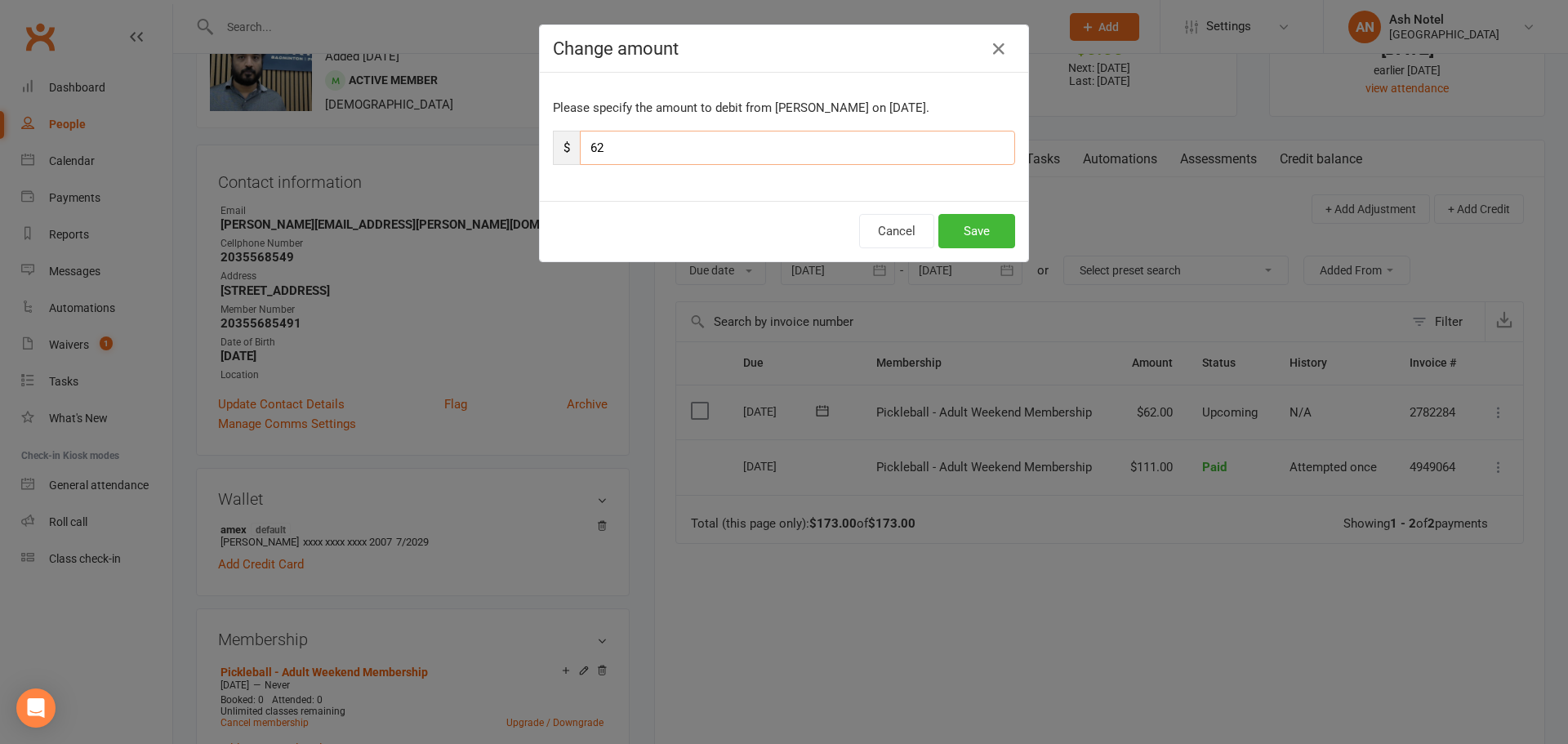
drag, startPoint x: 654, startPoint y: 151, endPoint x: 562, endPoint y: 157, distance: 92.2
click at [562, 157] on div "$ 62" at bounding box center [784, 147] width 462 height 34
type input "55"
click at [990, 228] on button "Save" at bounding box center [977, 231] width 77 height 34
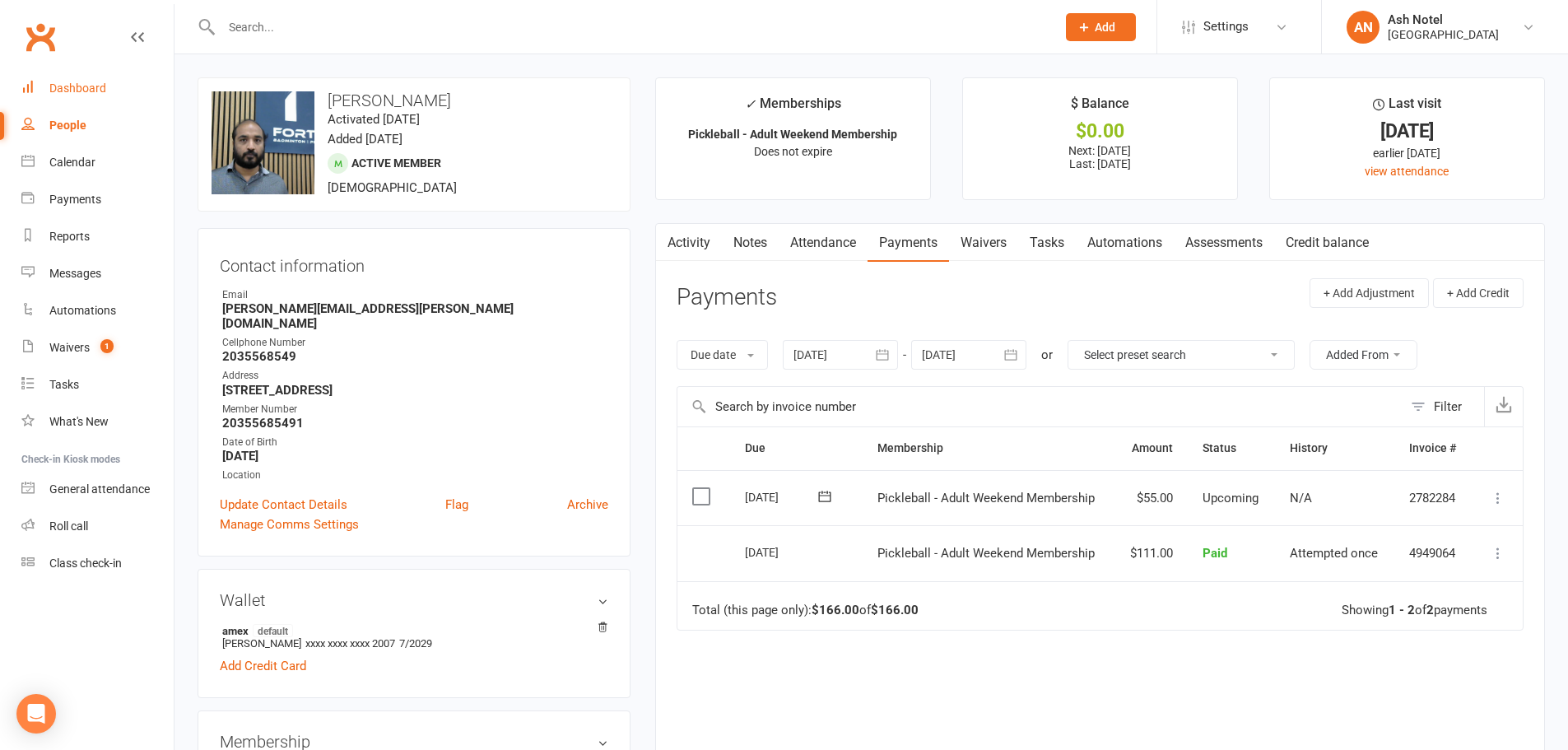
drag, startPoint x: 118, startPoint y: 89, endPoint x: 105, endPoint y: 109, distance: 23.9
click at [118, 89] on link "Dashboard" at bounding box center [97, 88] width 152 height 37
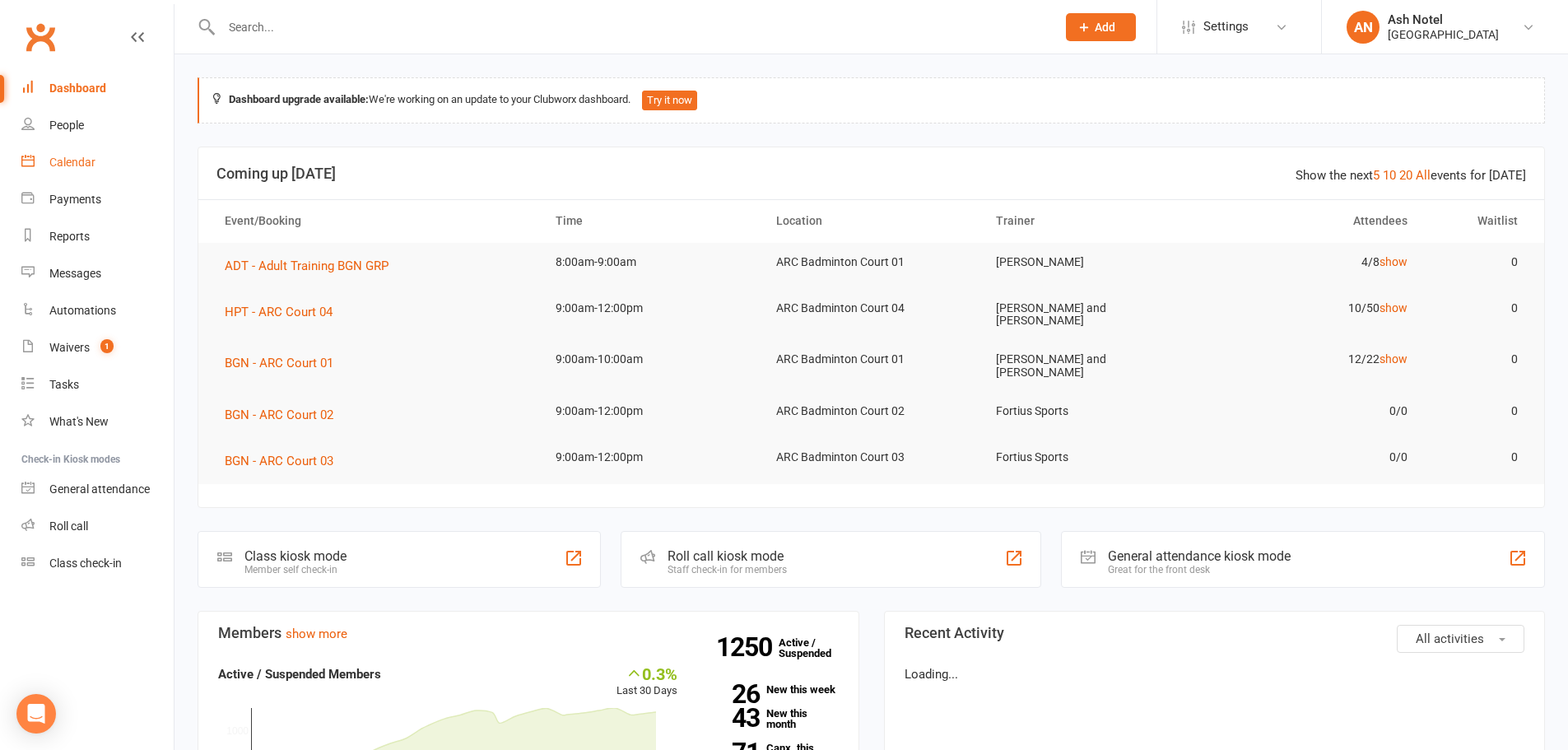
click at [78, 161] on div "Calendar" at bounding box center [72, 162] width 46 height 13
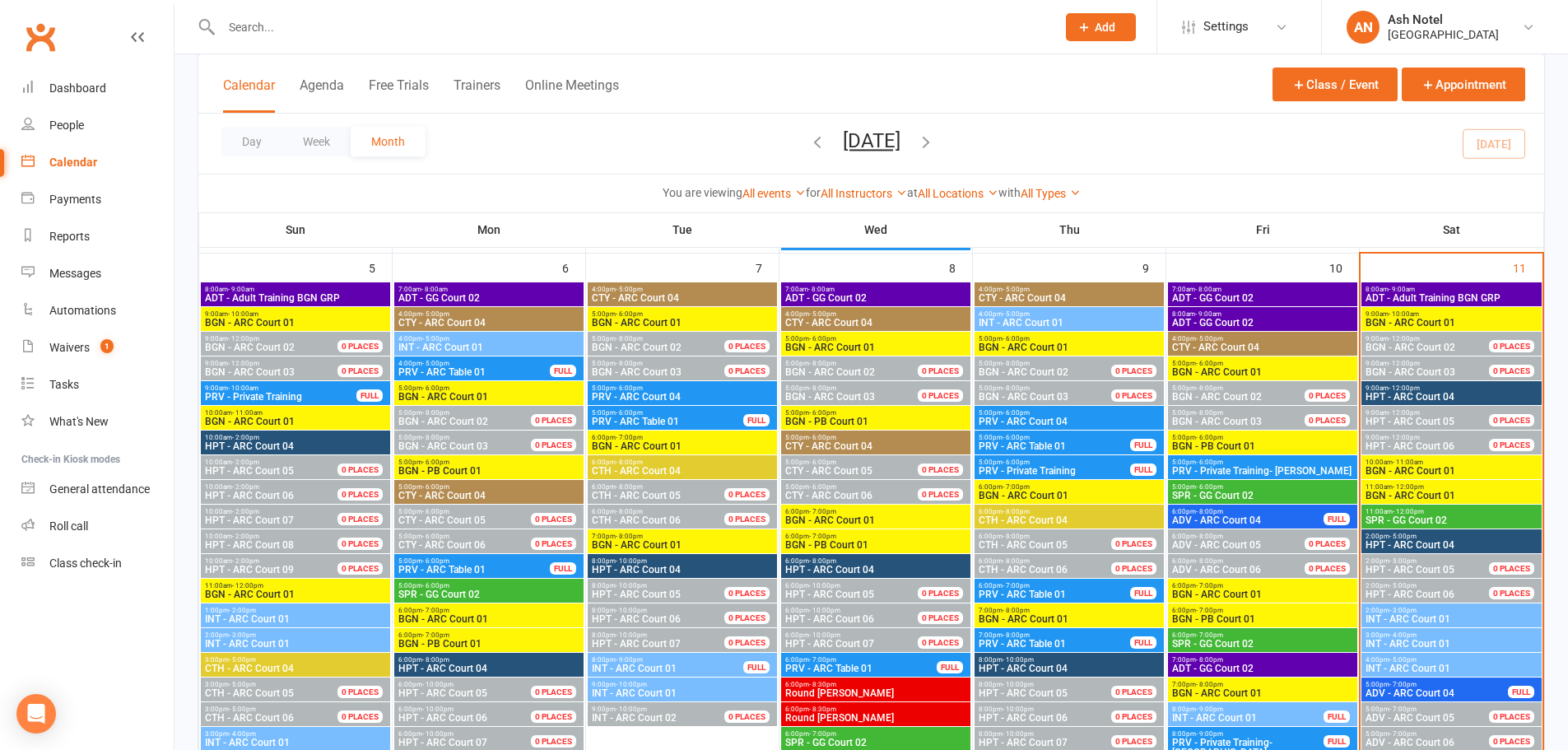
scroll to position [741, 0]
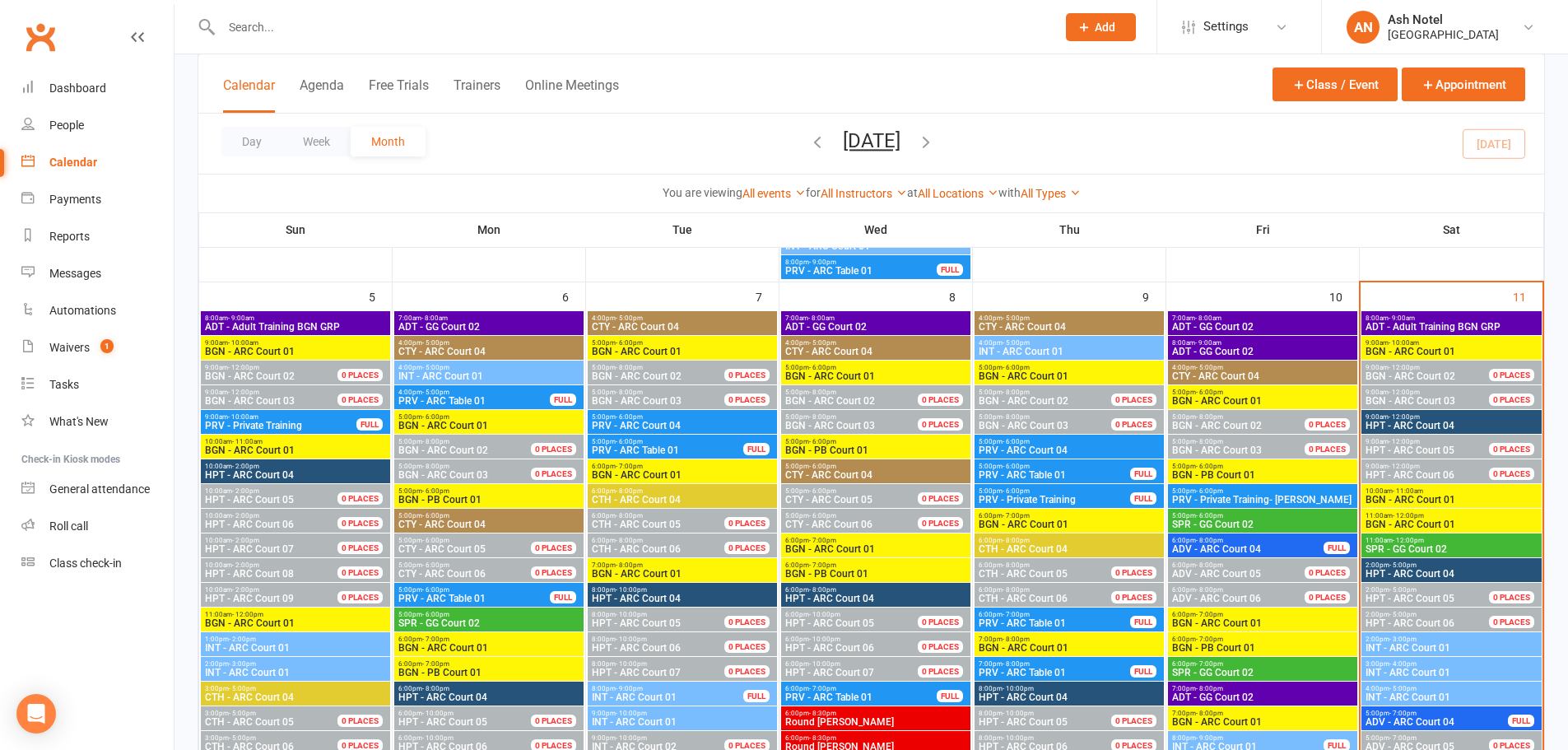
click at [1454, 428] on span "HPT - ARC Court 04" at bounding box center [1451, 425] width 174 height 9
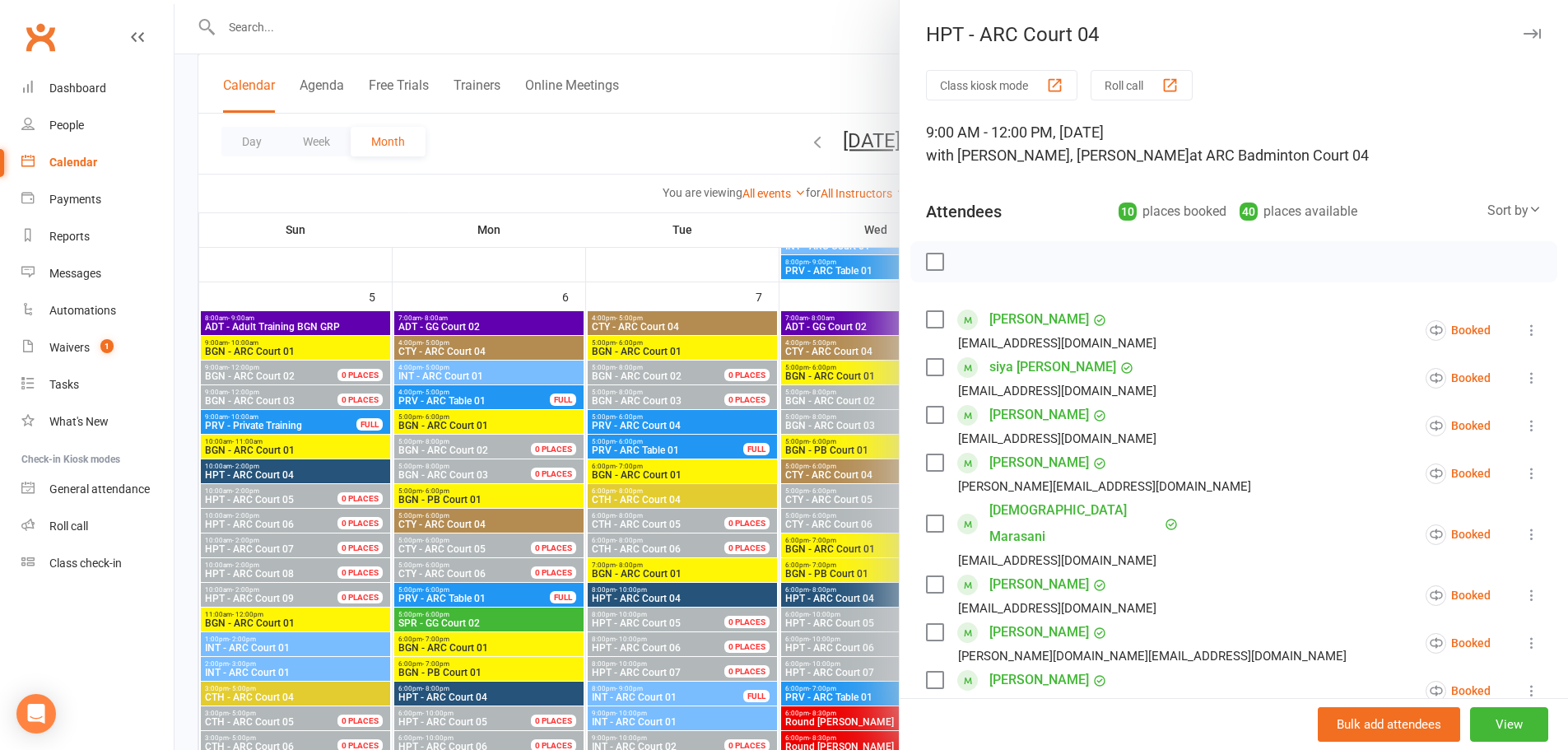
click at [735, 273] on div at bounding box center [871, 375] width 1394 height 750
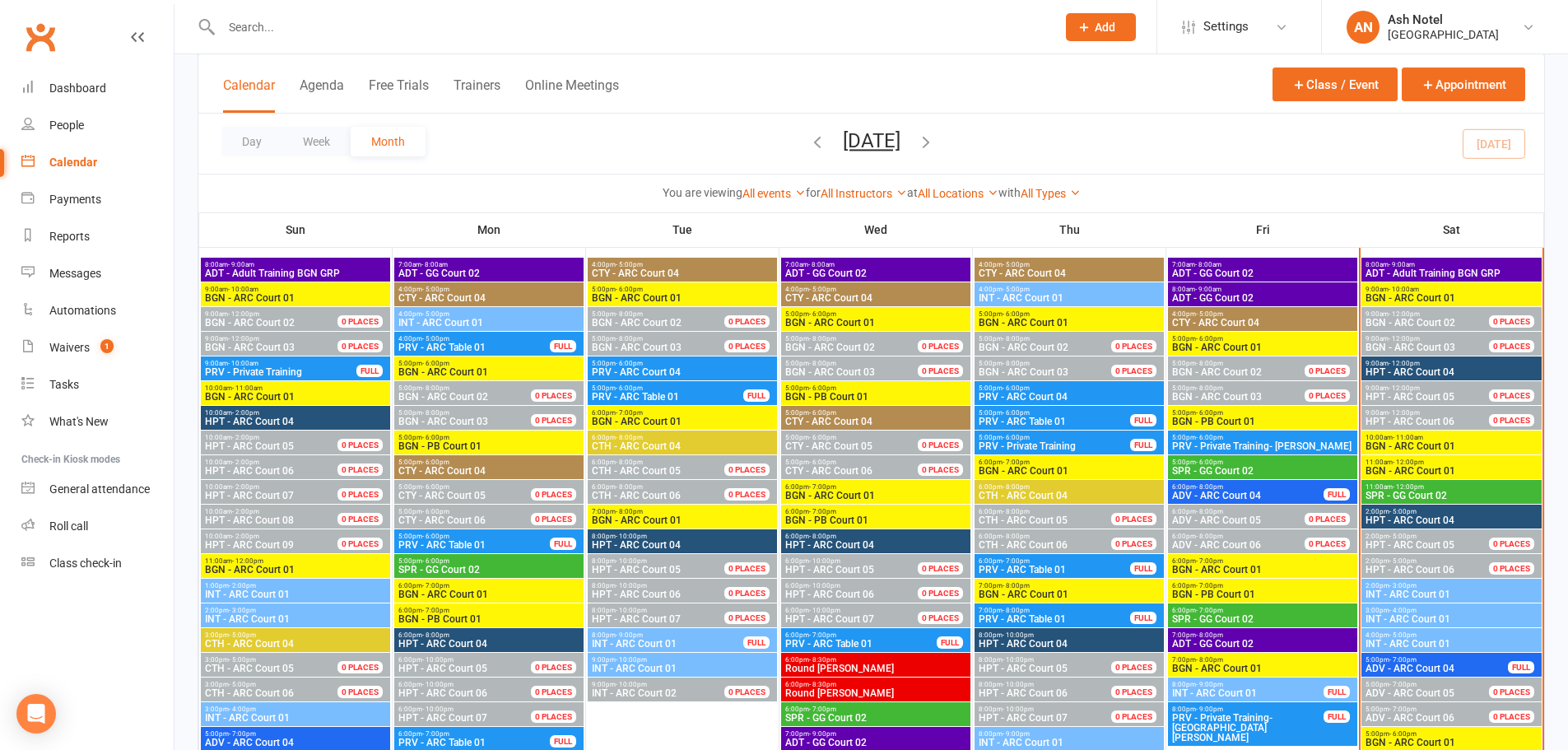
scroll to position [823, 0]
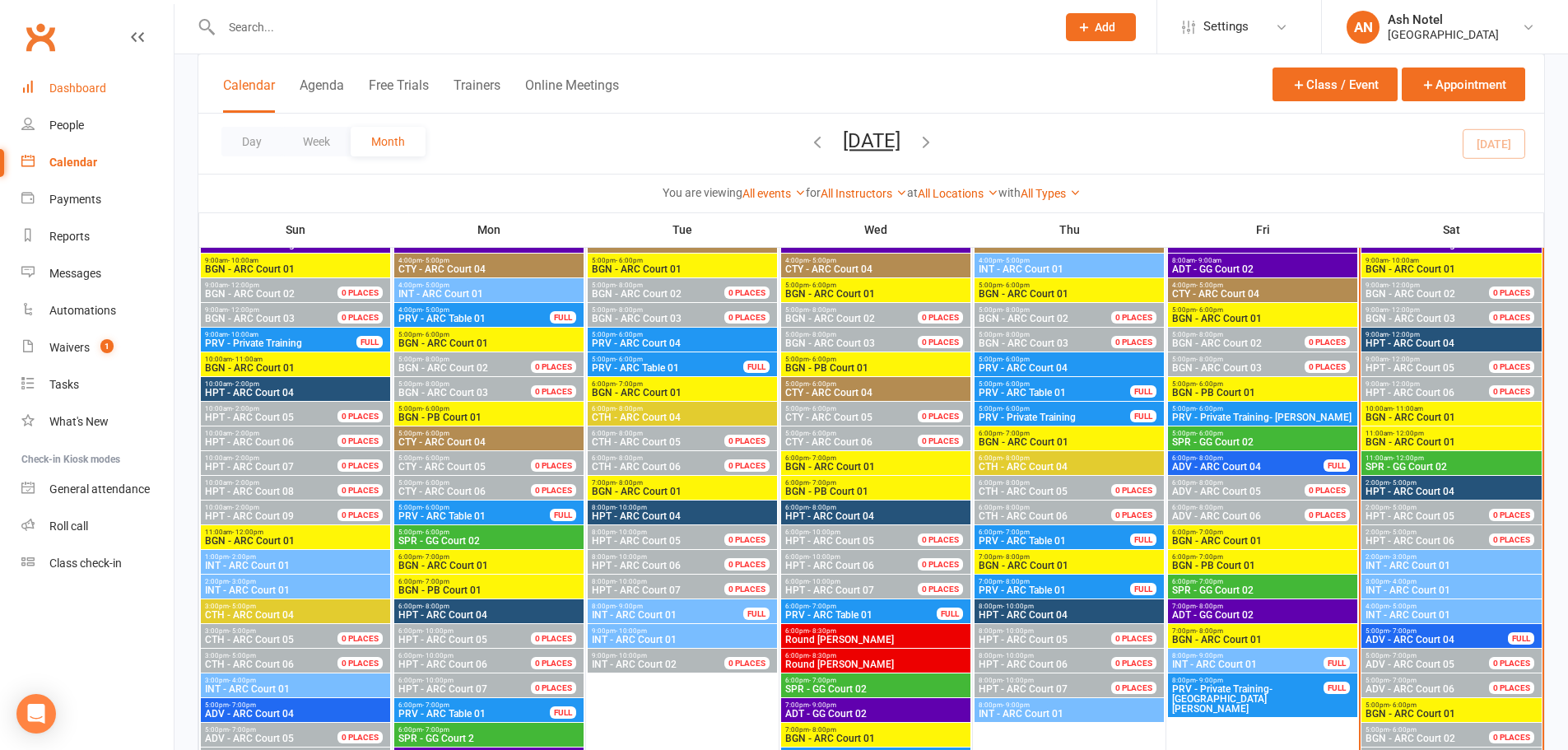
click at [76, 79] on link "Dashboard" at bounding box center [97, 88] width 152 height 37
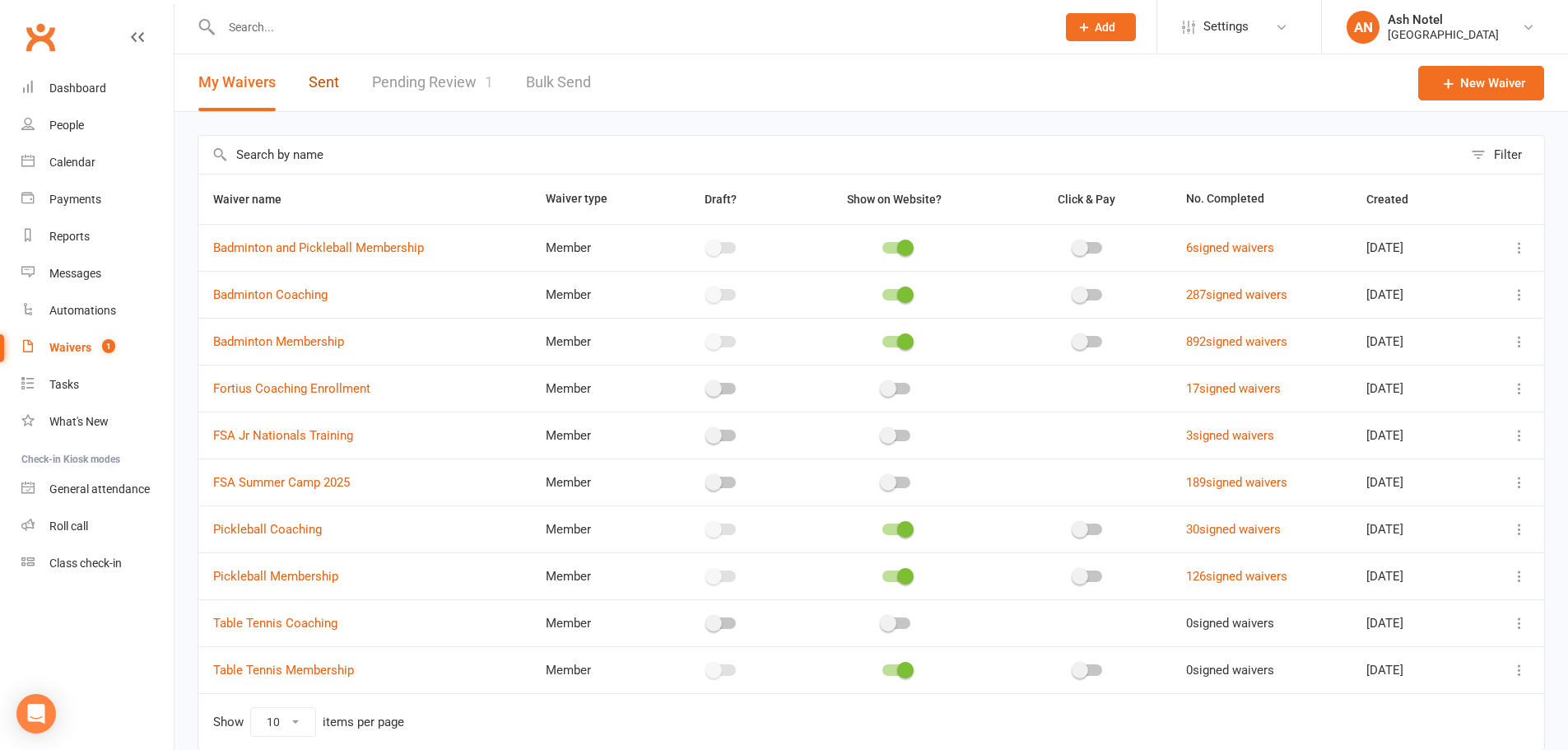
click at [334, 91] on link "Sent" at bounding box center [323, 82] width 30 height 57
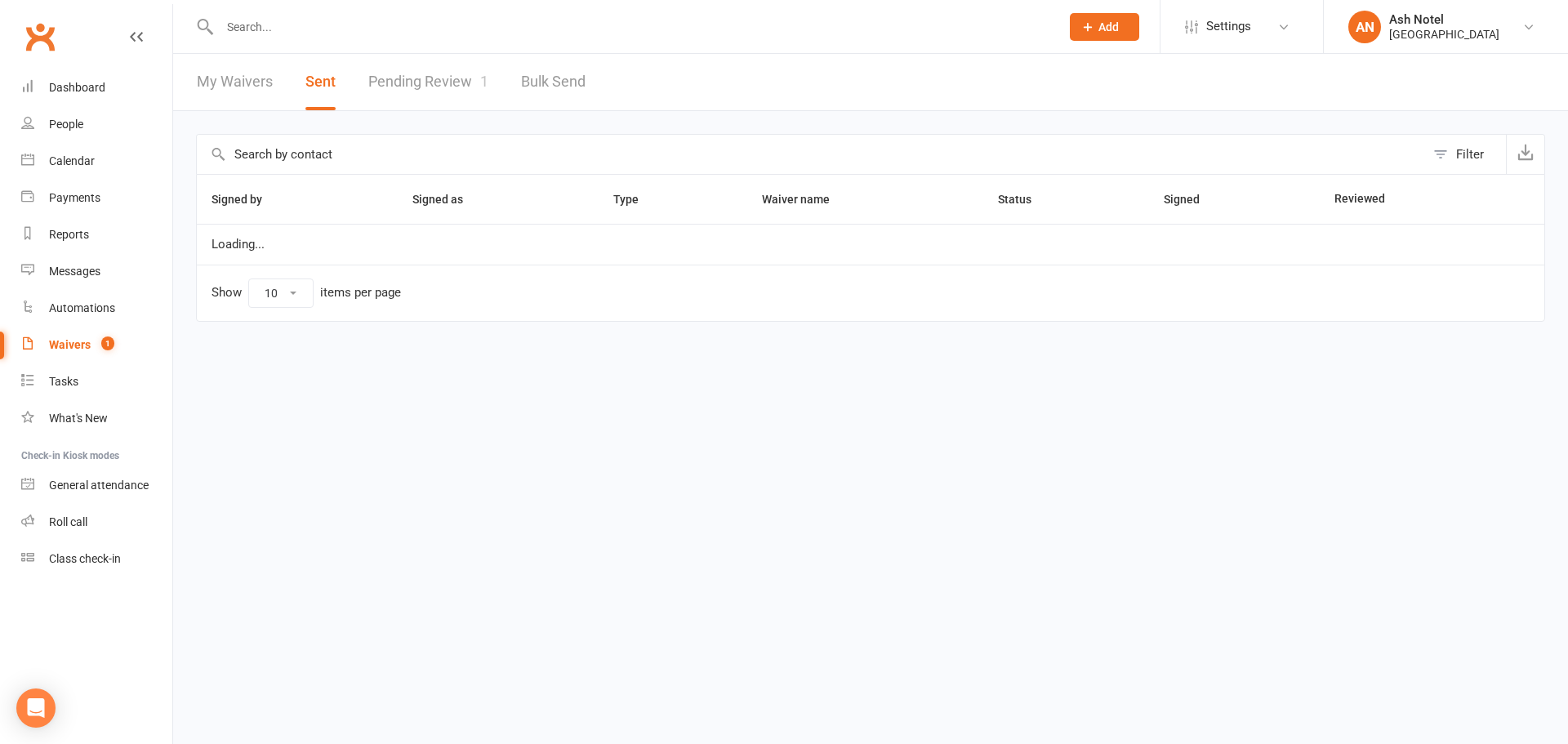
click at [396, 78] on link "Pending Review 1" at bounding box center [428, 82] width 120 height 56
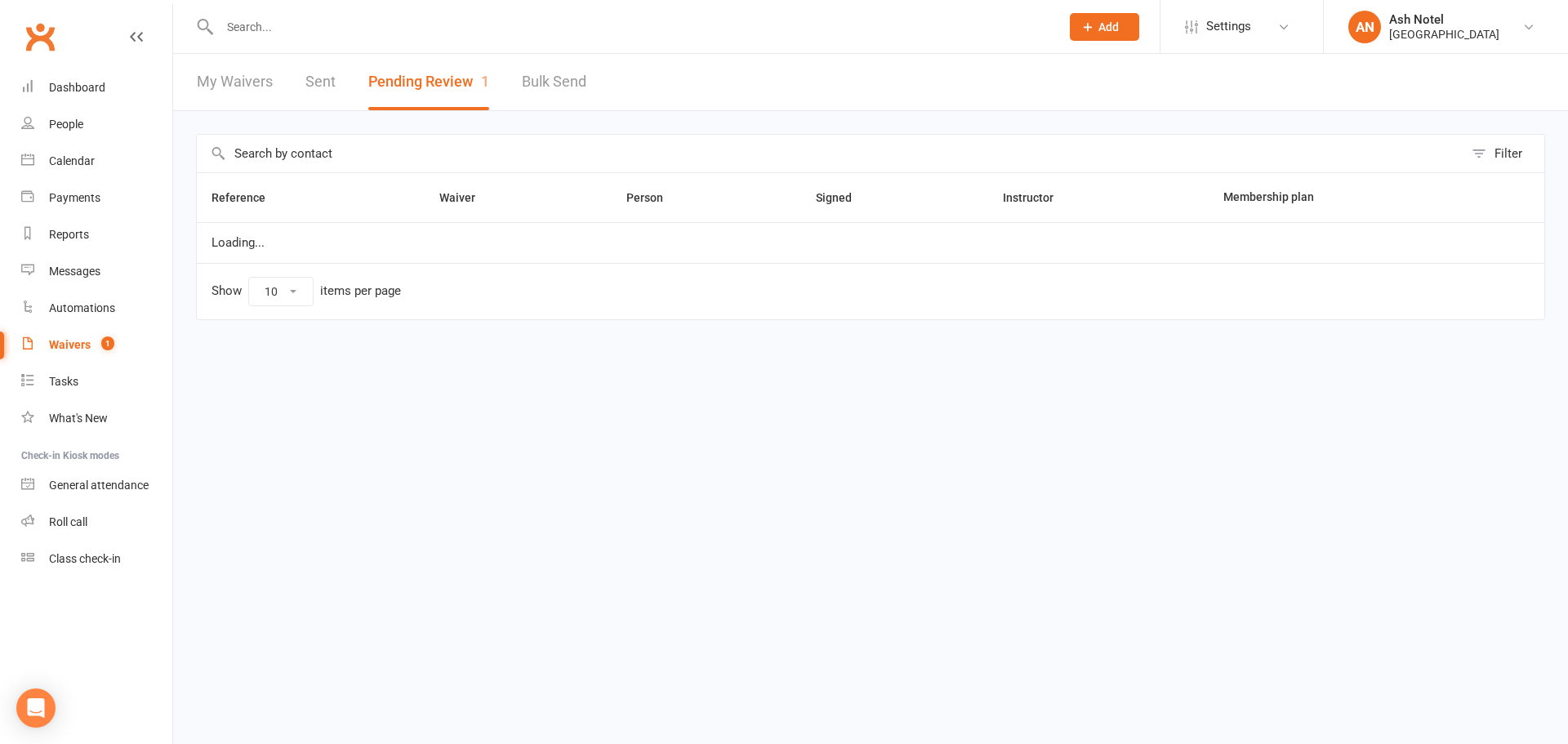
select select "25"
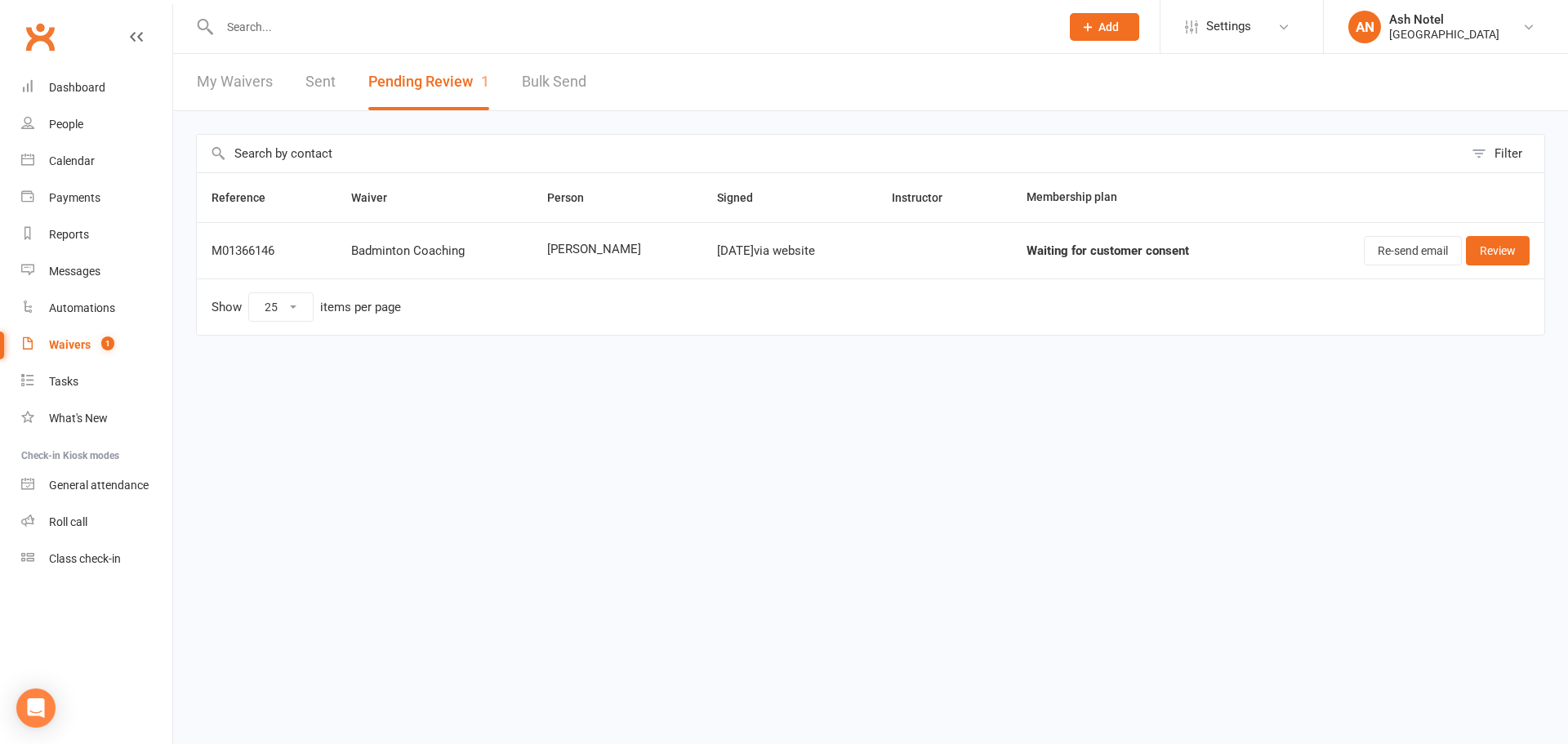
click at [316, 87] on link "Sent" at bounding box center [320, 82] width 30 height 56
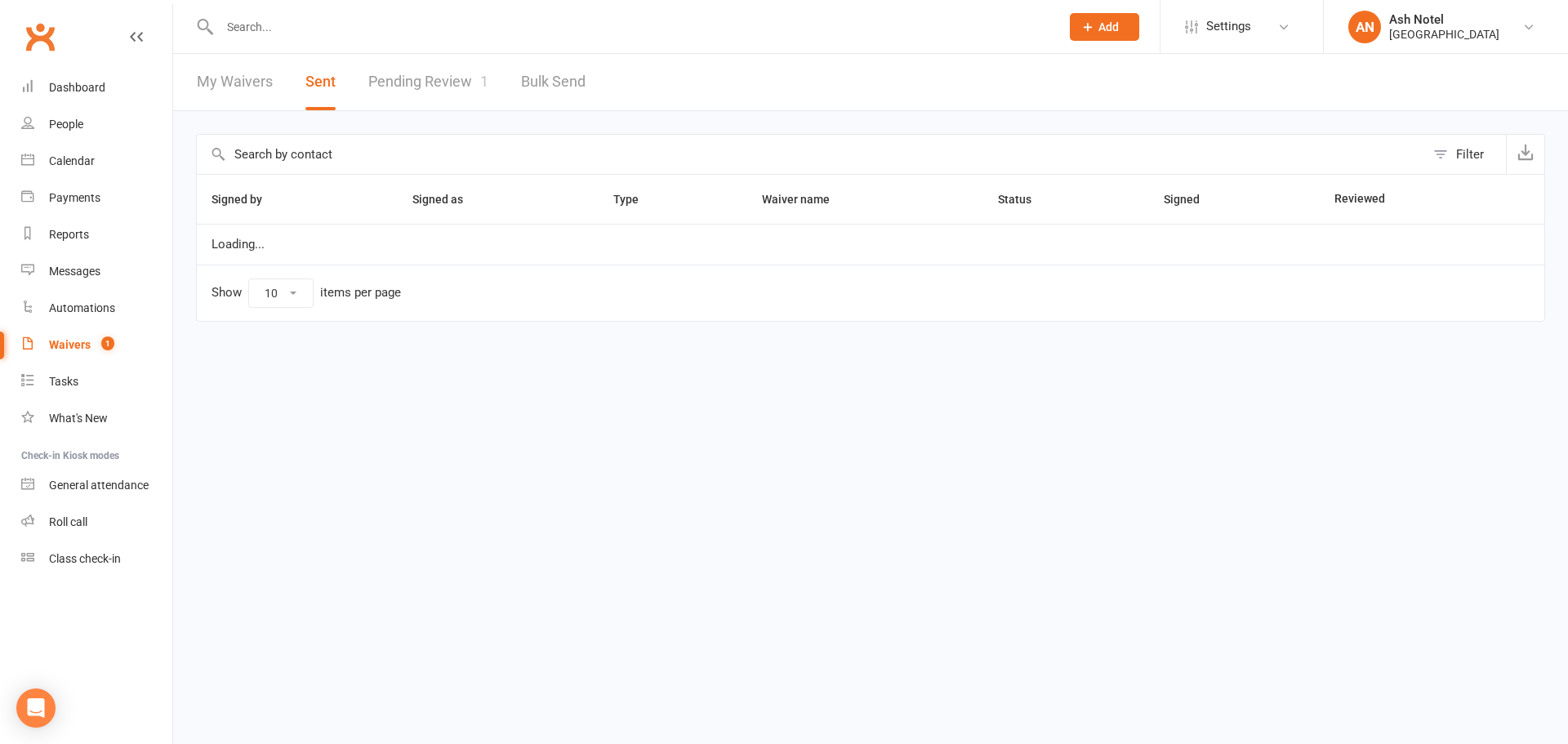
click at [429, 79] on link "Pending Review 1" at bounding box center [428, 82] width 120 height 56
select select "25"
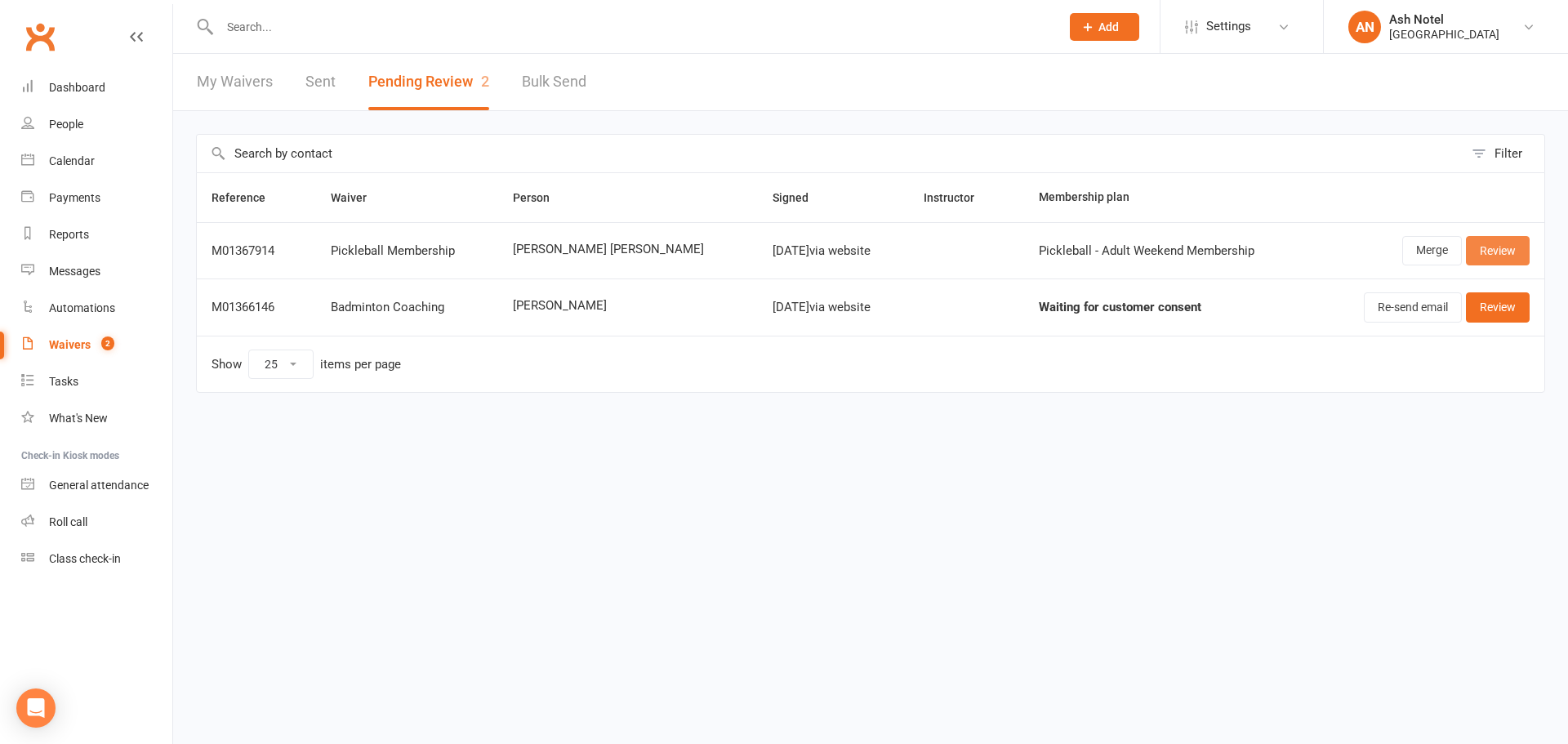
click at [1509, 245] on link "Review" at bounding box center [1498, 251] width 64 height 29
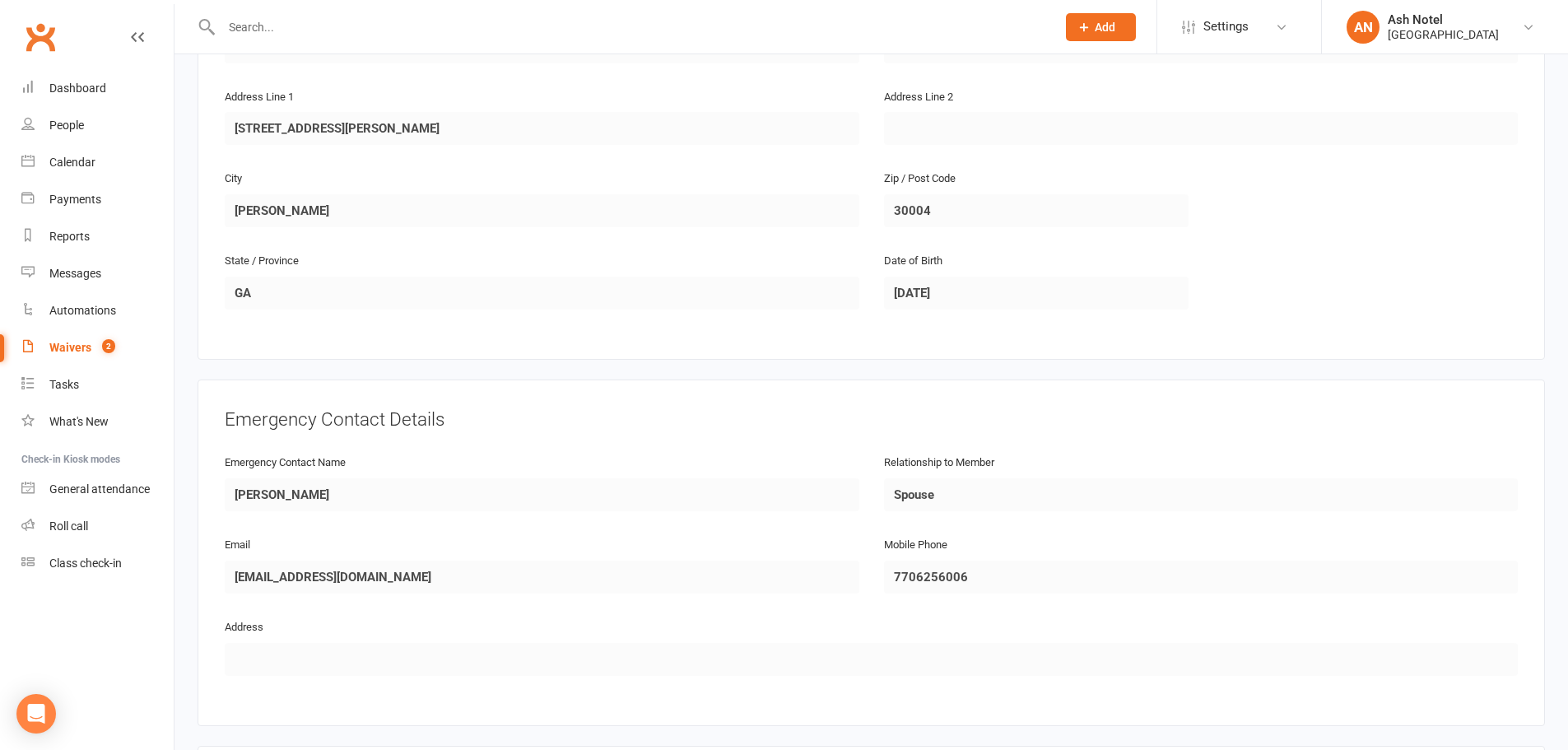
scroll to position [905, 0]
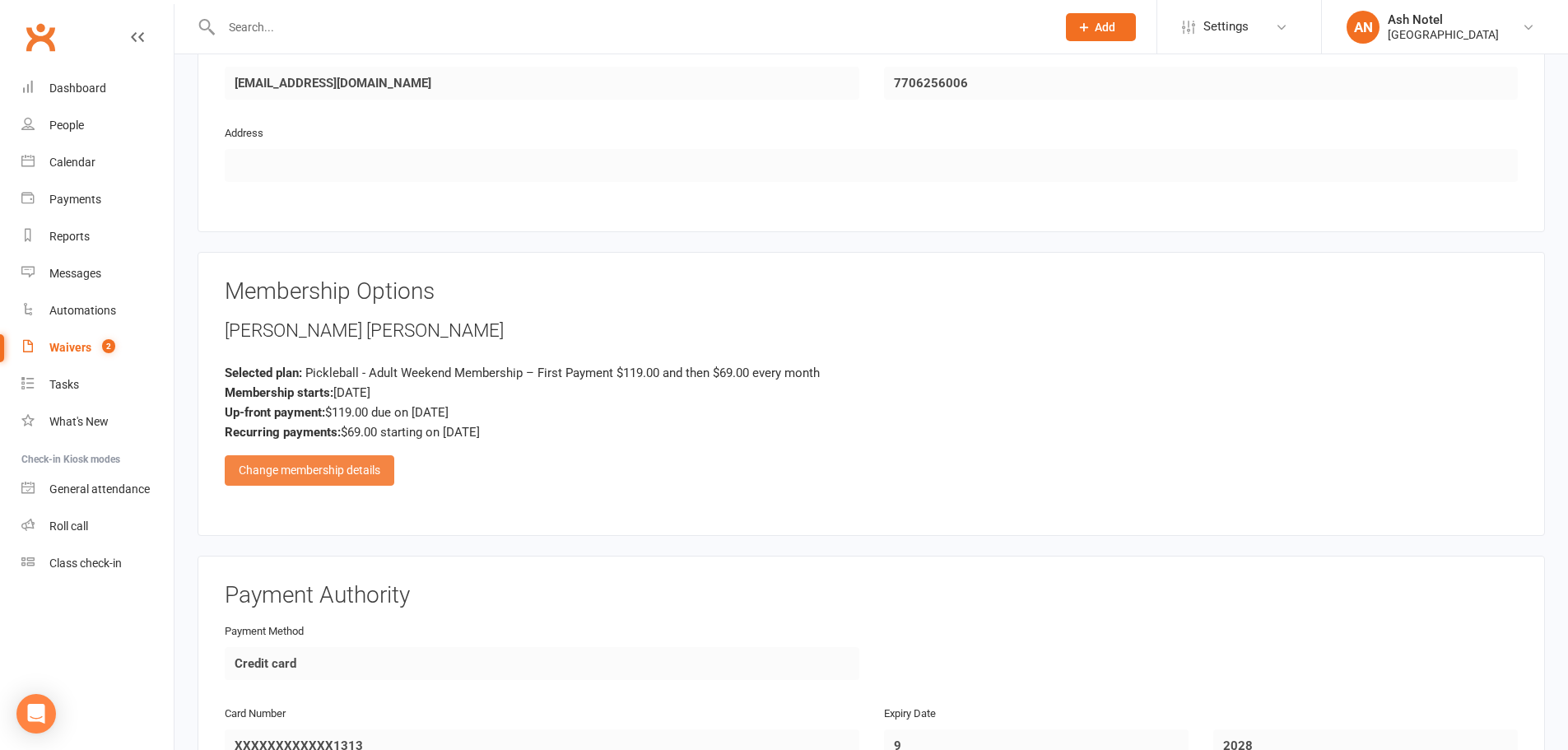
click at [344, 480] on div "Change membership details" at bounding box center [309, 470] width 169 height 29
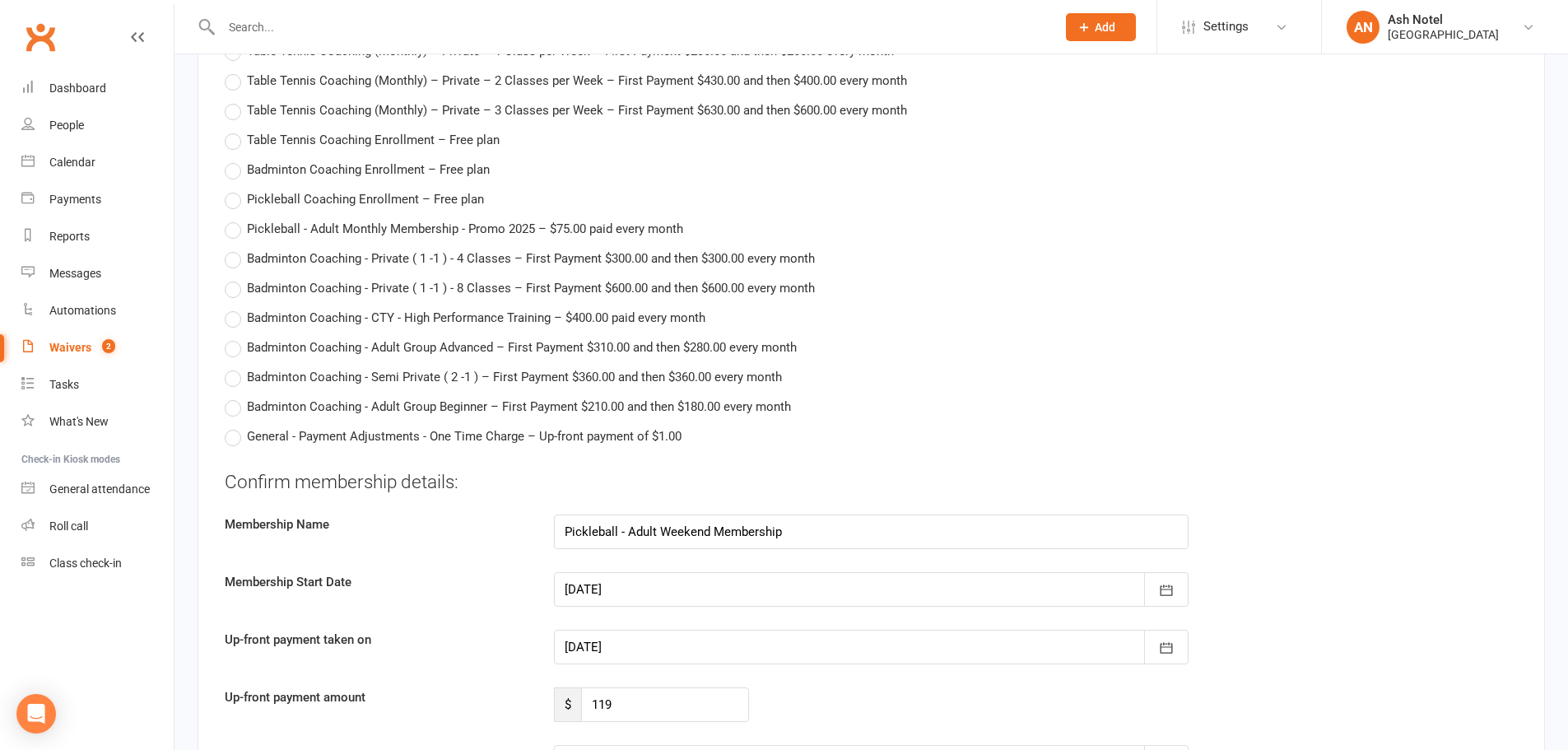
scroll to position [3046, 0]
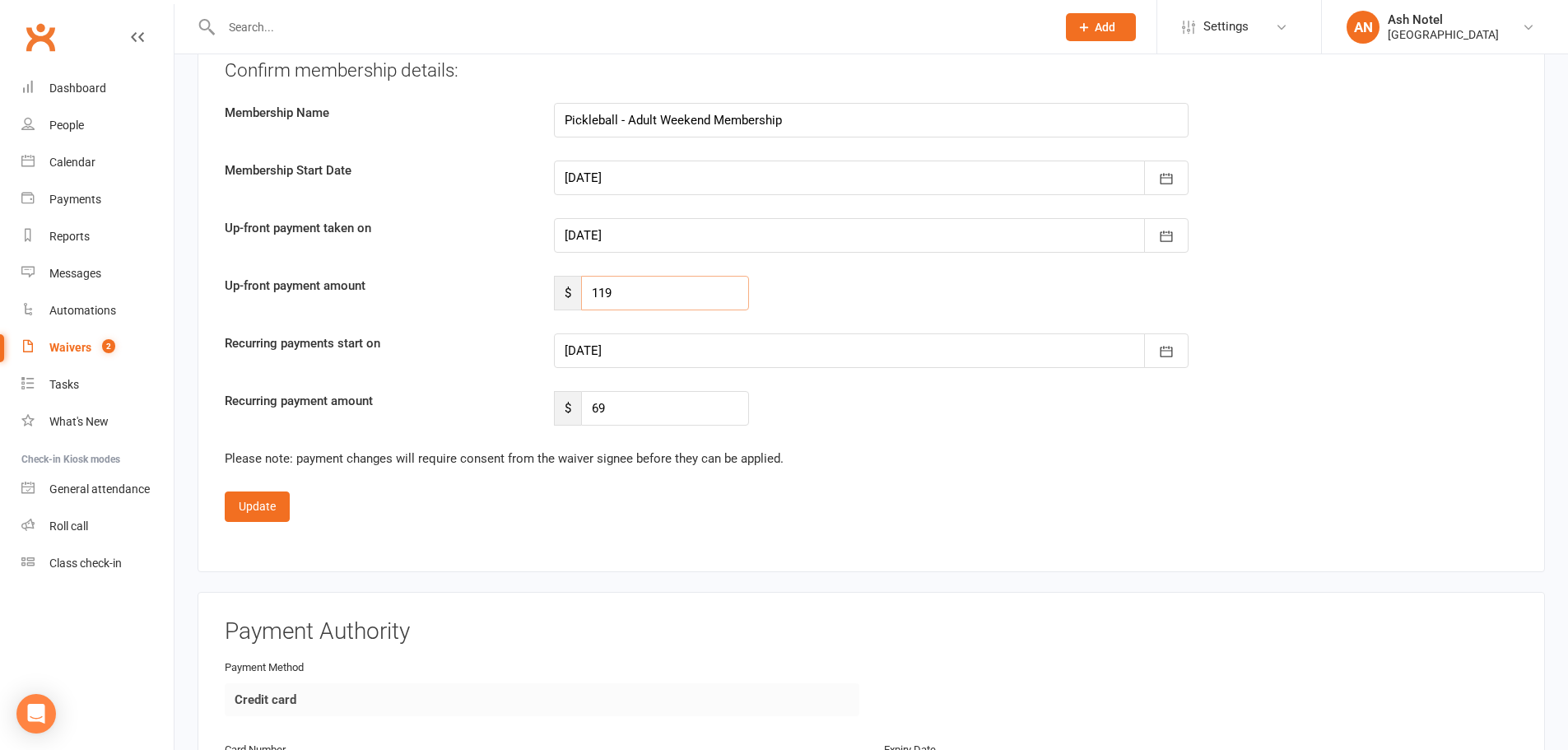
drag, startPoint x: 622, startPoint y: 290, endPoint x: 569, endPoint y: 293, distance: 53.1
click at [569, 293] on div "$ 119" at bounding box center [651, 293] width 195 height 34
type input "92"
click at [756, 358] on div at bounding box center [871, 351] width 635 height 34
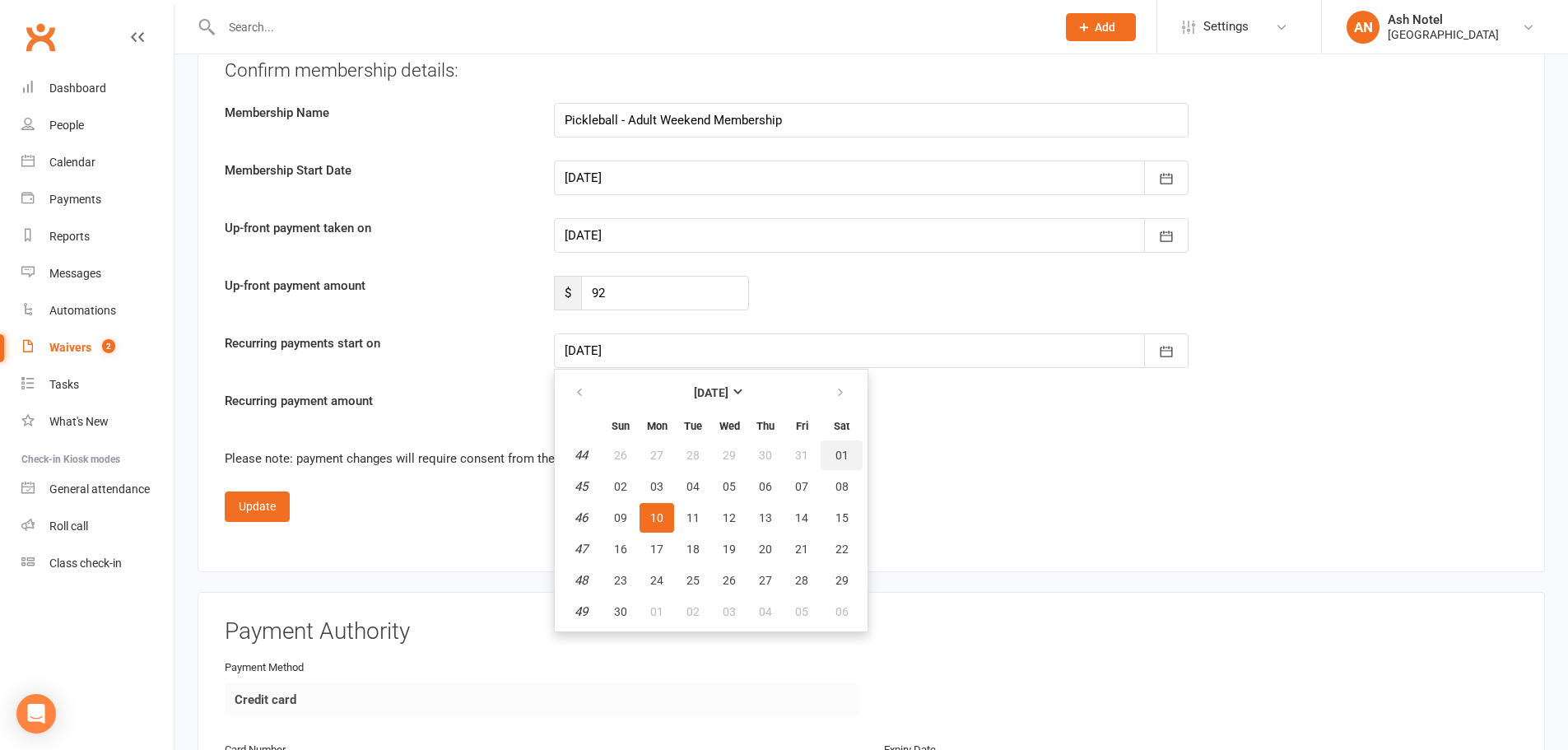
click at [832, 452] on button "01" at bounding box center [841, 455] width 42 height 29
type input "[DATE]"
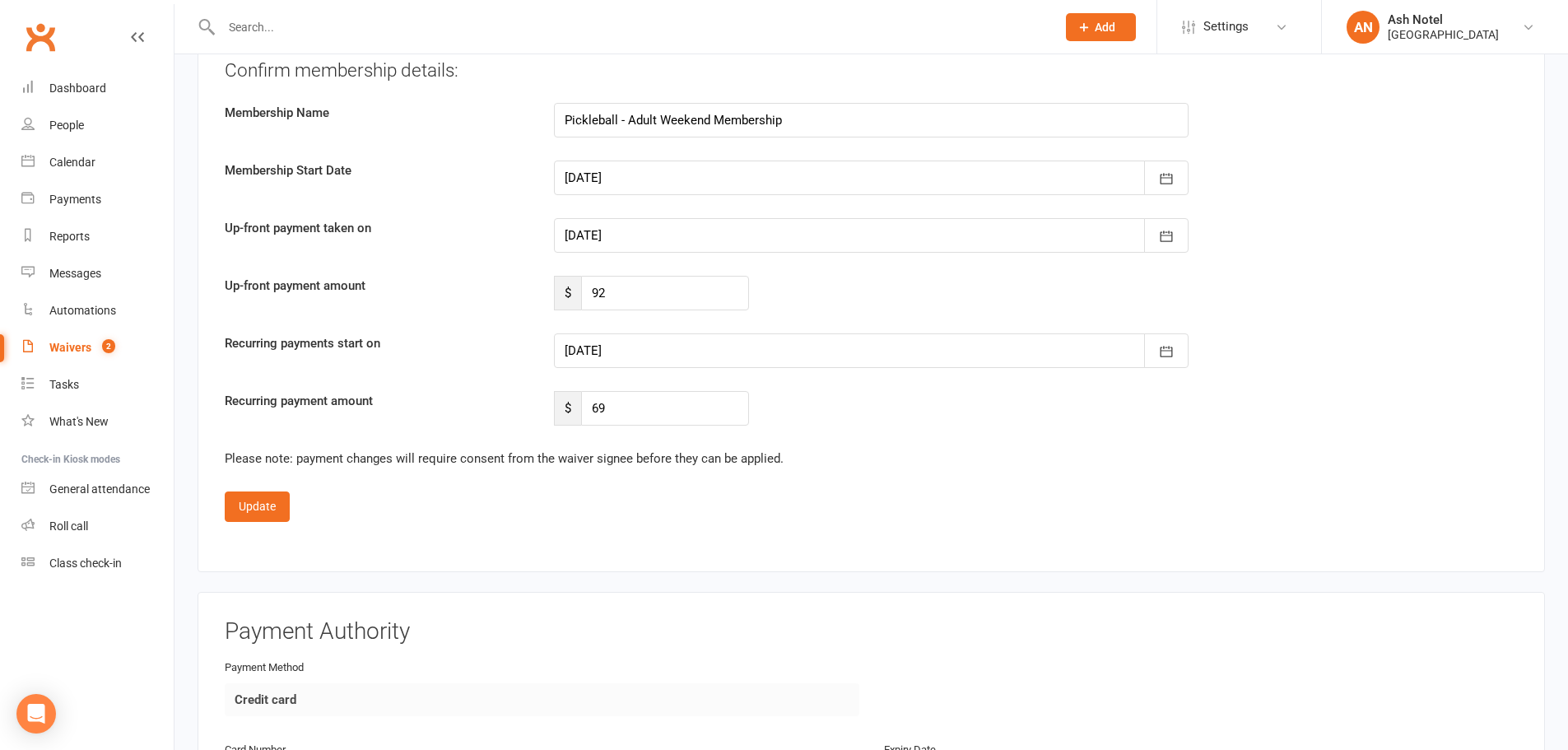
click at [806, 402] on div "Recurring payment amount $ 69" at bounding box center [871, 408] width 1318 height 34
drag, startPoint x: 583, startPoint y: 430, endPoint x: 539, endPoint y: 430, distance: 44.0
click at [539, 430] on fieldset "Confirm membership details: Membership Name Pickleball - Adult Weekend Membersh…" at bounding box center [871, 290] width 1293 height 464
click at [683, 395] on input "69" at bounding box center [664, 408] width 168 height 34
click at [265, 501] on button "Update" at bounding box center [258, 506] width 65 height 29
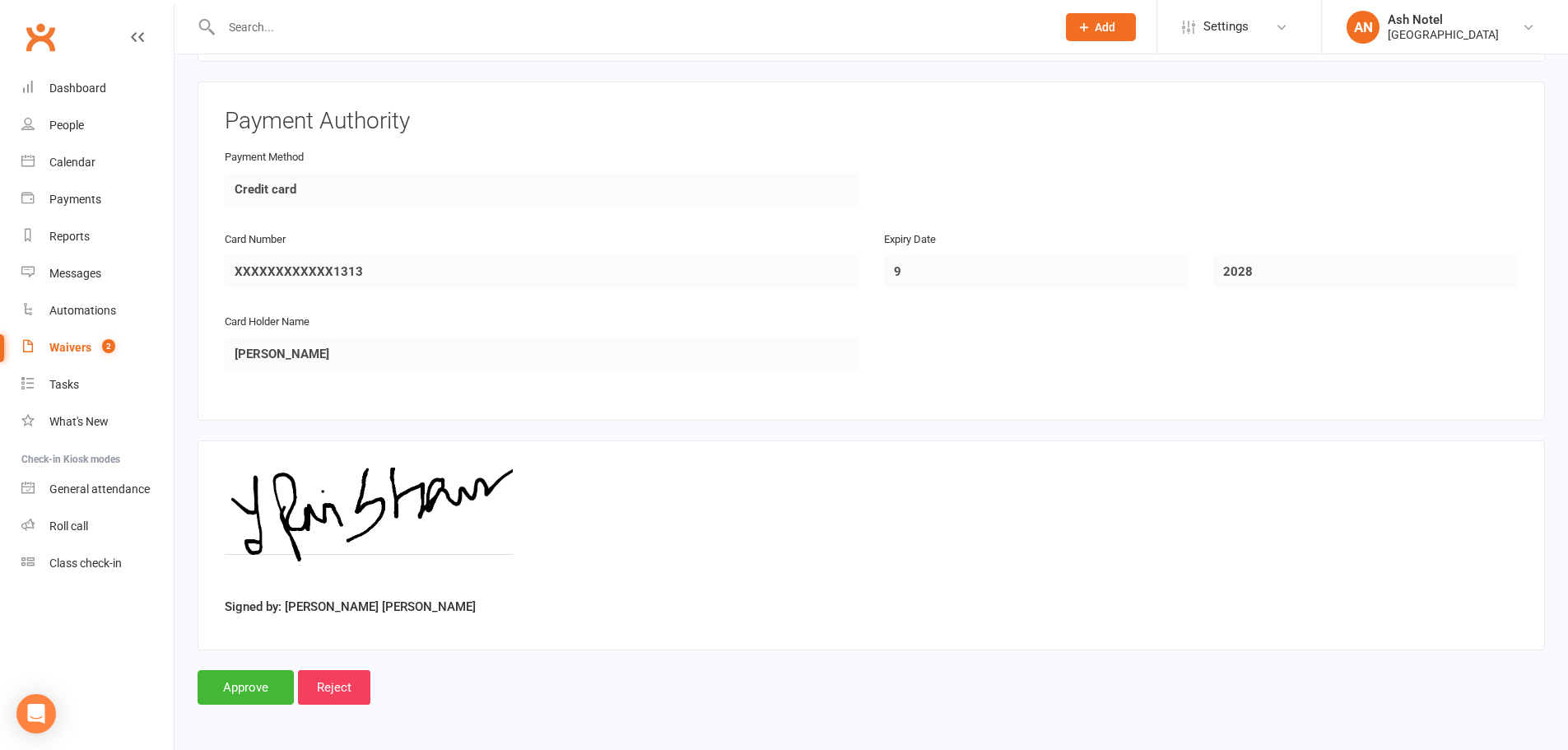
scroll to position [1381, 0]
click at [244, 679] on input "Approve" at bounding box center [246, 686] width 96 height 34
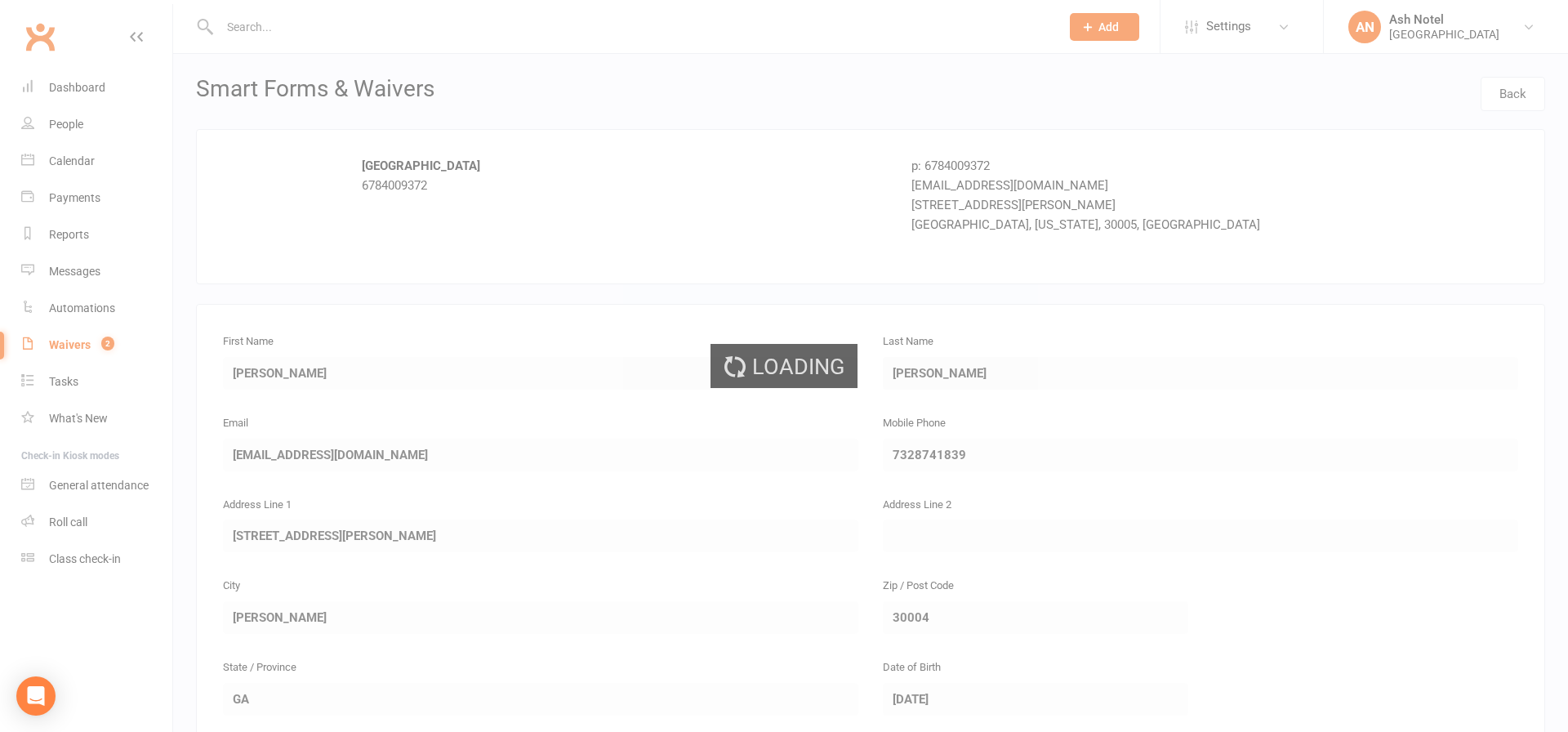
select select "25"
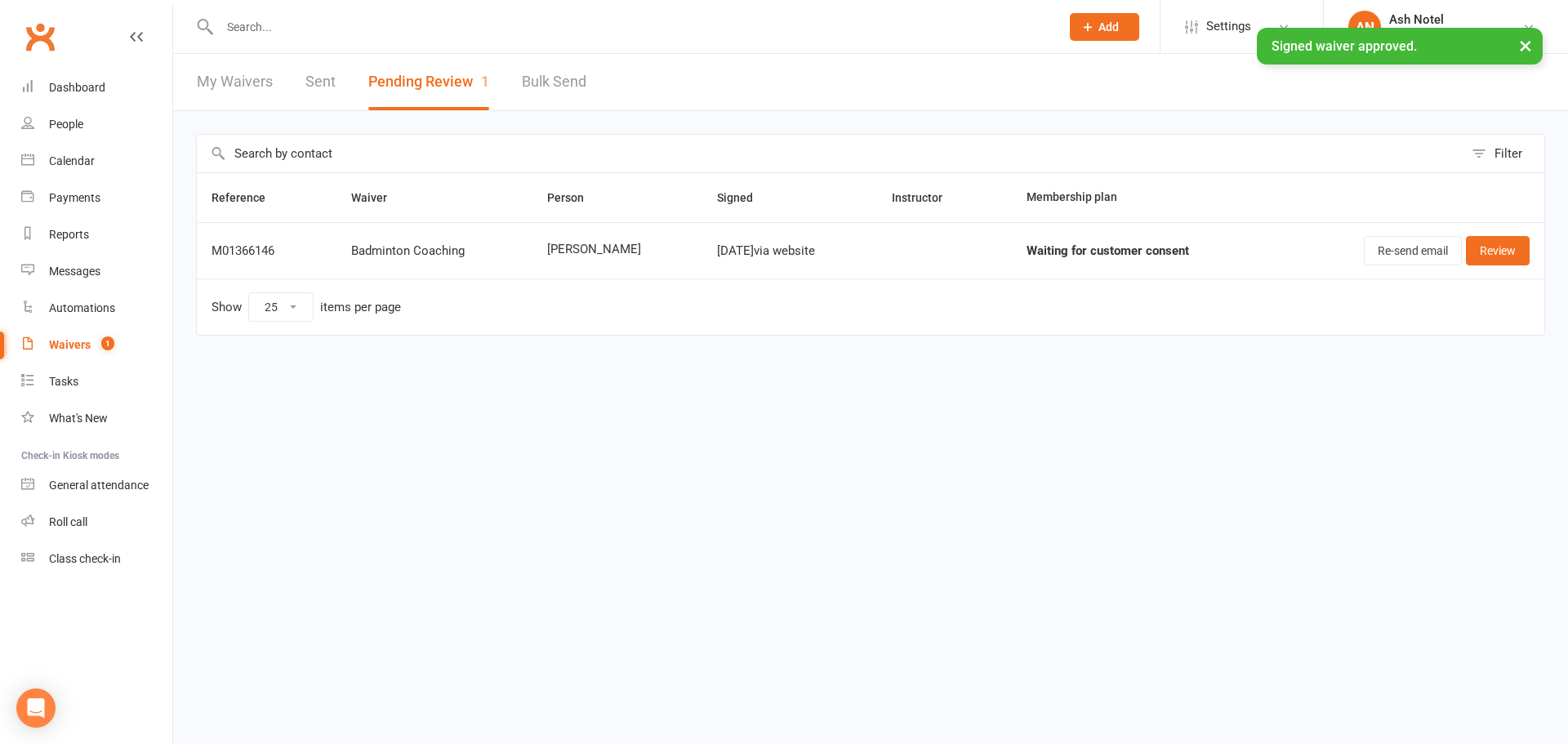
click at [310, 87] on link "Sent" at bounding box center [320, 82] width 30 height 56
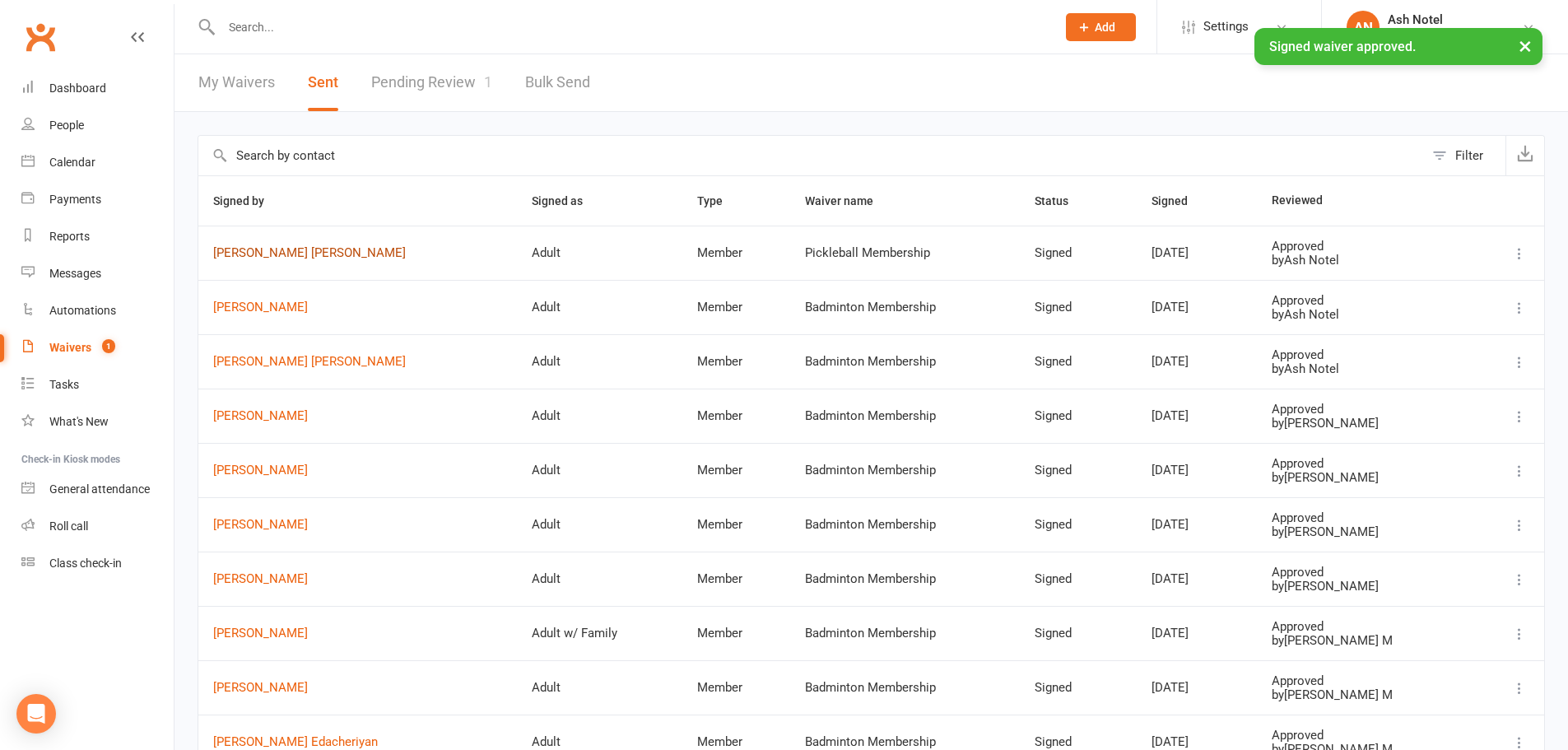
click at [299, 257] on link "[PERSON_NAME] [PERSON_NAME]" at bounding box center [357, 253] width 289 height 14
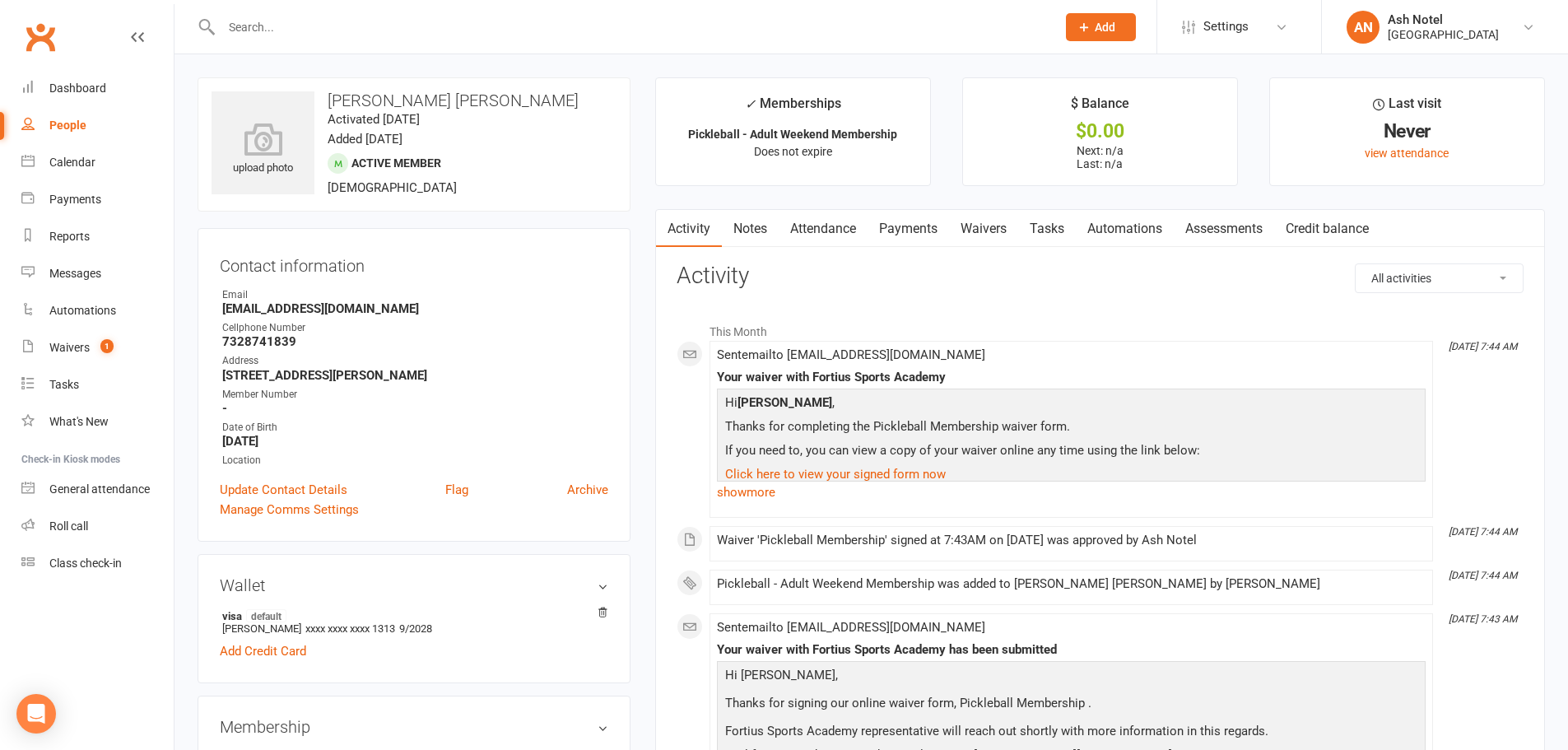
click at [830, 219] on link "Attendance" at bounding box center [822, 229] width 88 height 38
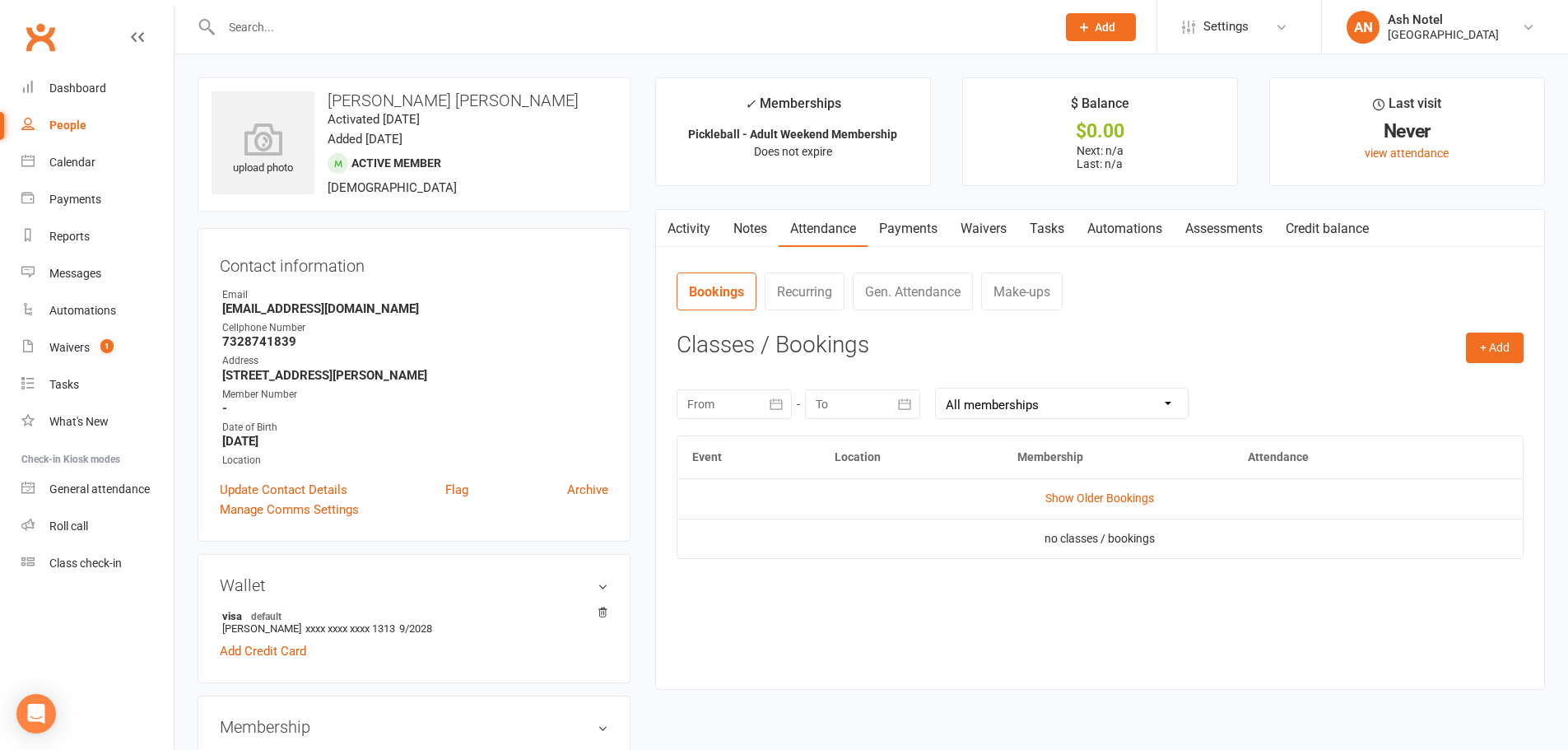
click at [915, 229] on link "Payments" at bounding box center [908, 229] width 82 height 38
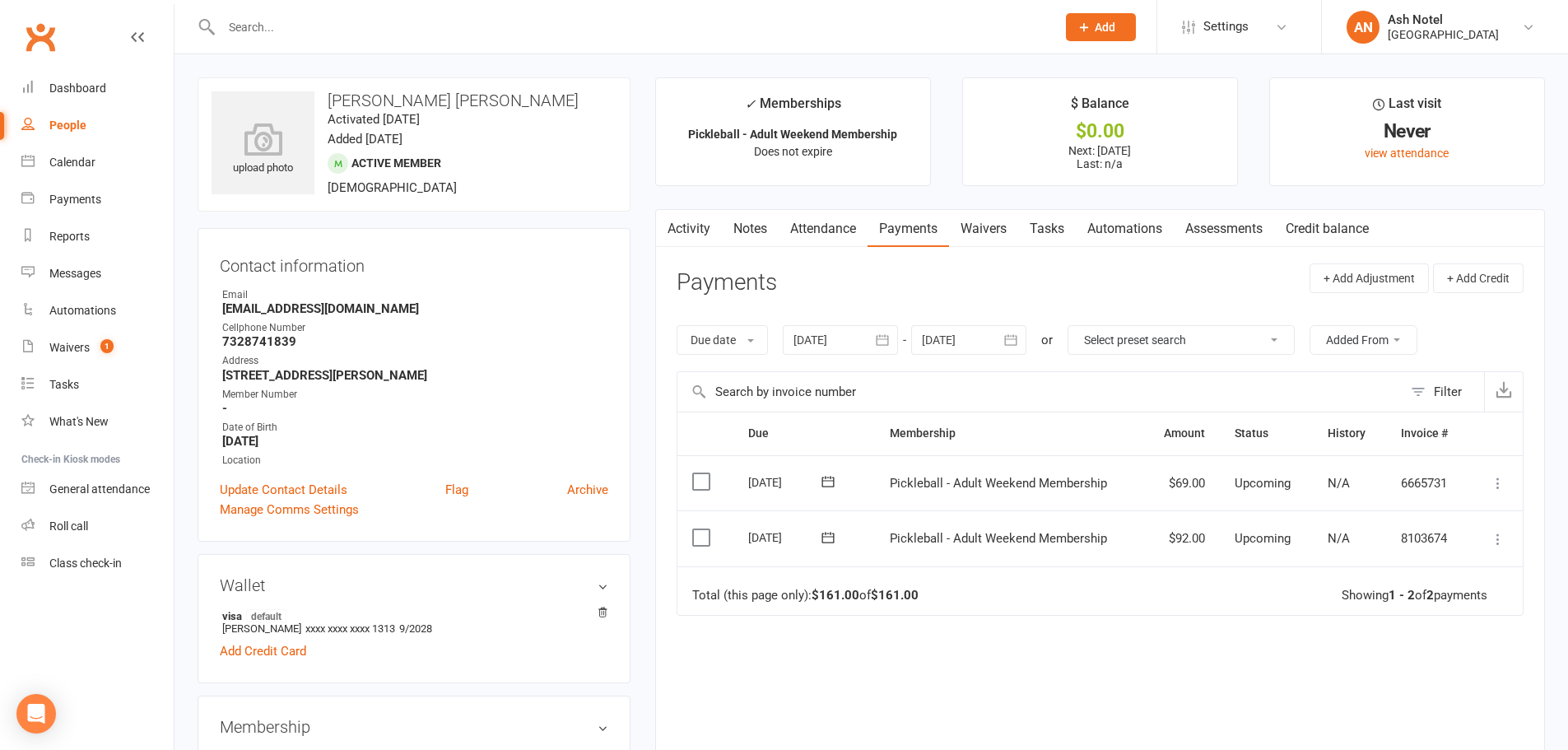
click at [382, 320] on div "Cellphone Number" at bounding box center [415, 328] width 386 height 15
click at [279, 155] on icon at bounding box center [263, 139] width 113 height 36
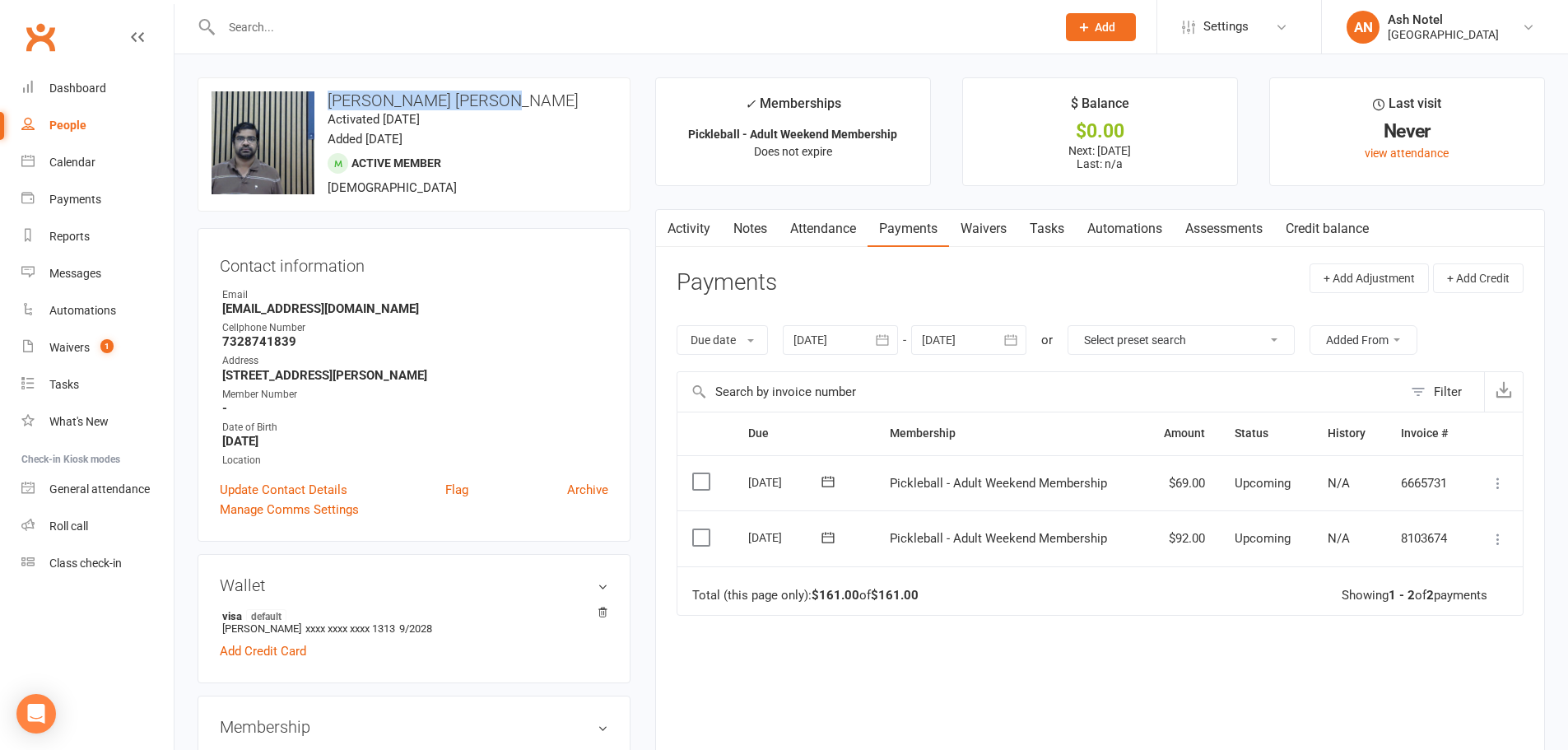
drag, startPoint x: 495, startPoint y: 100, endPoint x: 330, endPoint y: 102, distance: 165.0
click at [330, 102] on h3 "[PERSON_NAME] [PERSON_NAME]" at bounding box center [413, 100] width 405 height 18
copy h3 "[PERSON_NAME] [PERSON_NAME]"
click at [236, 483] on link "Update Contact Details" at bounding box center [284, 490] width 127 height 20
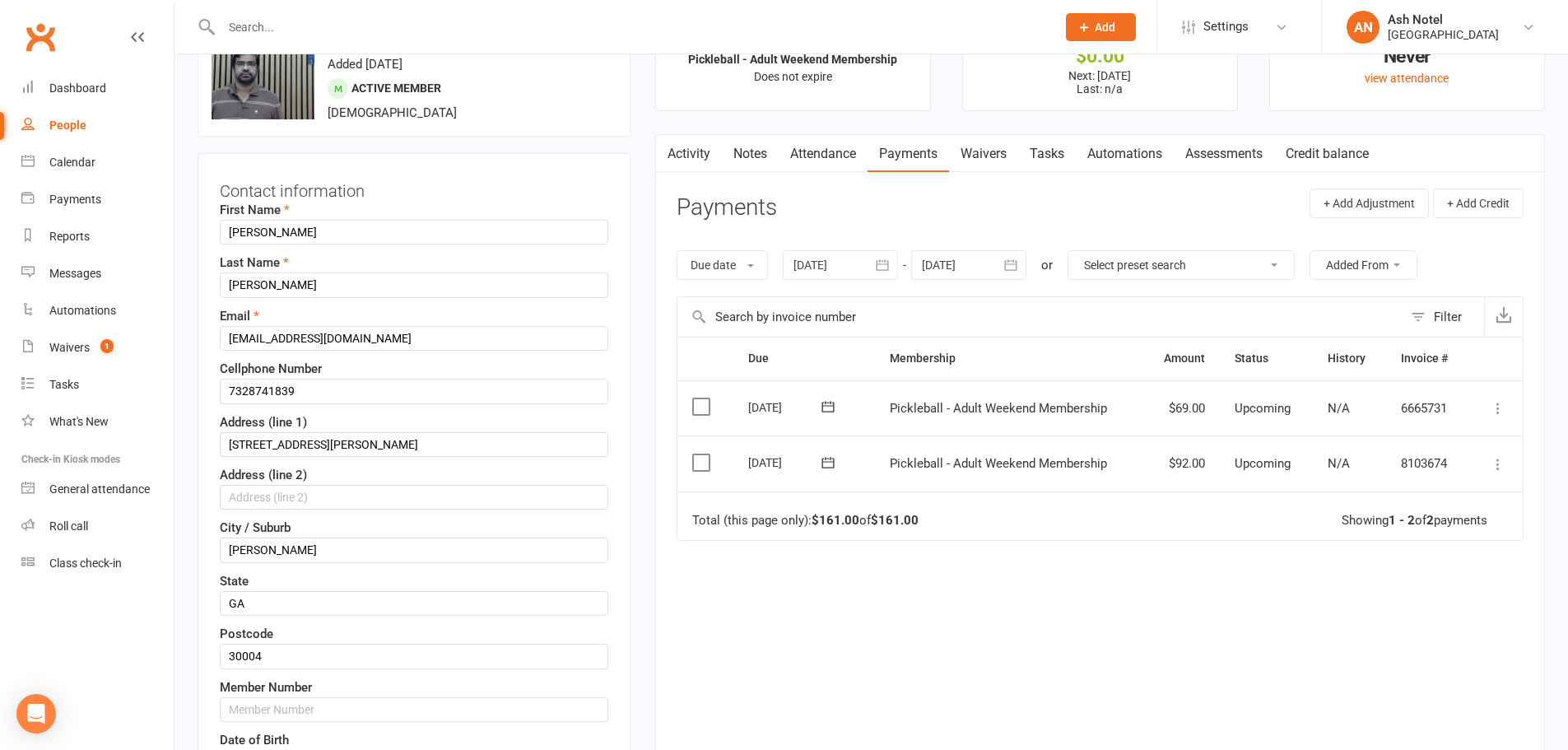
scroll to position [77, 0]
drag, startPoint x: 293, startPoint y: 385, endPoint x: 217, endPoint y: 392, distance: 76.3
click at [217, 392] on div "Contact information First Name Ravi shankar Last Name Yalamati Email raviwhy@gm…" at bounding box center [414, 524] width 433 height 748
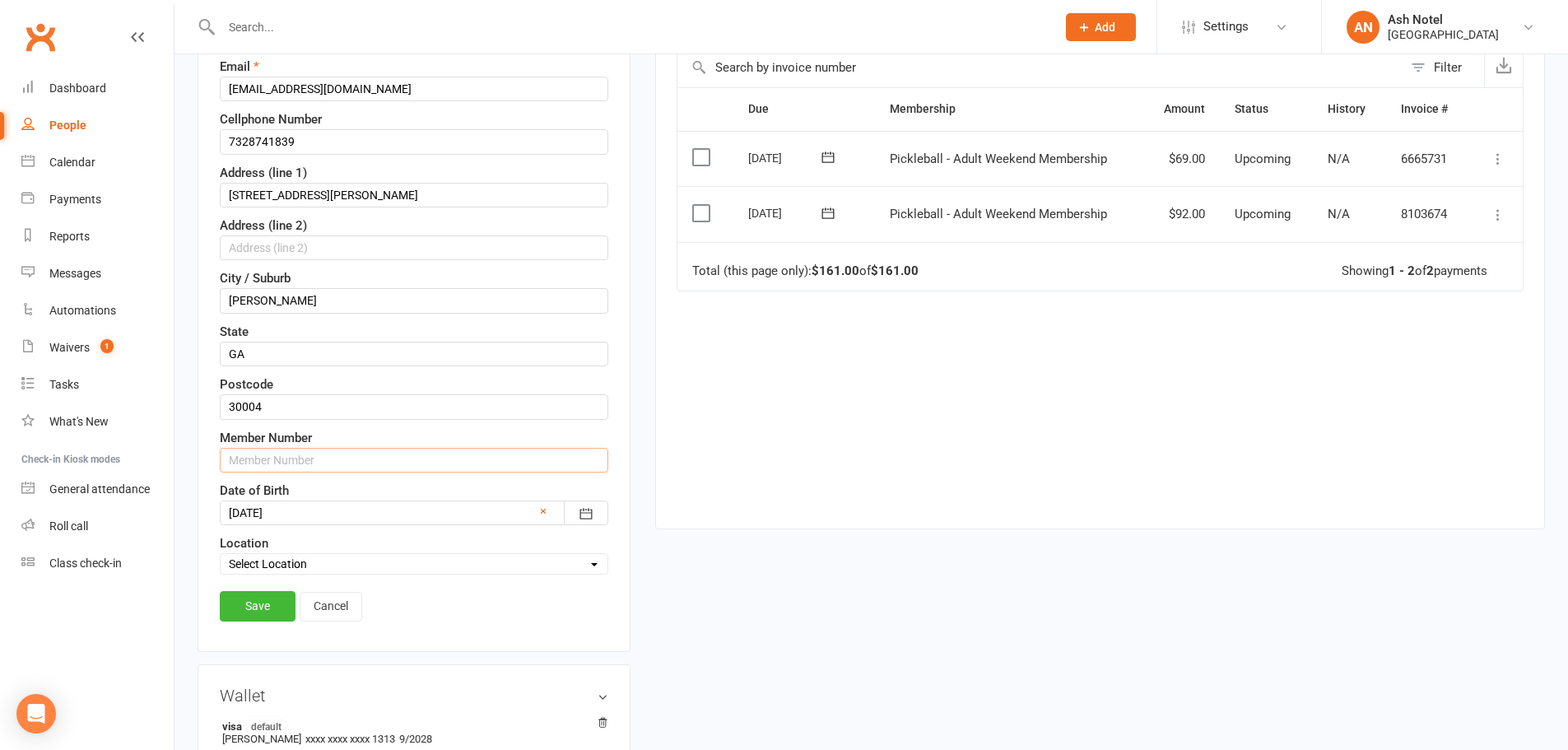
click at [284, 454] on input "text" at bounding box center [414, 460] width 388 height 25
paste input "7328741839"
type input "73287418391"
click at [284, 608] on link "Save" at bounding box center [258, 606] width 76 height 29
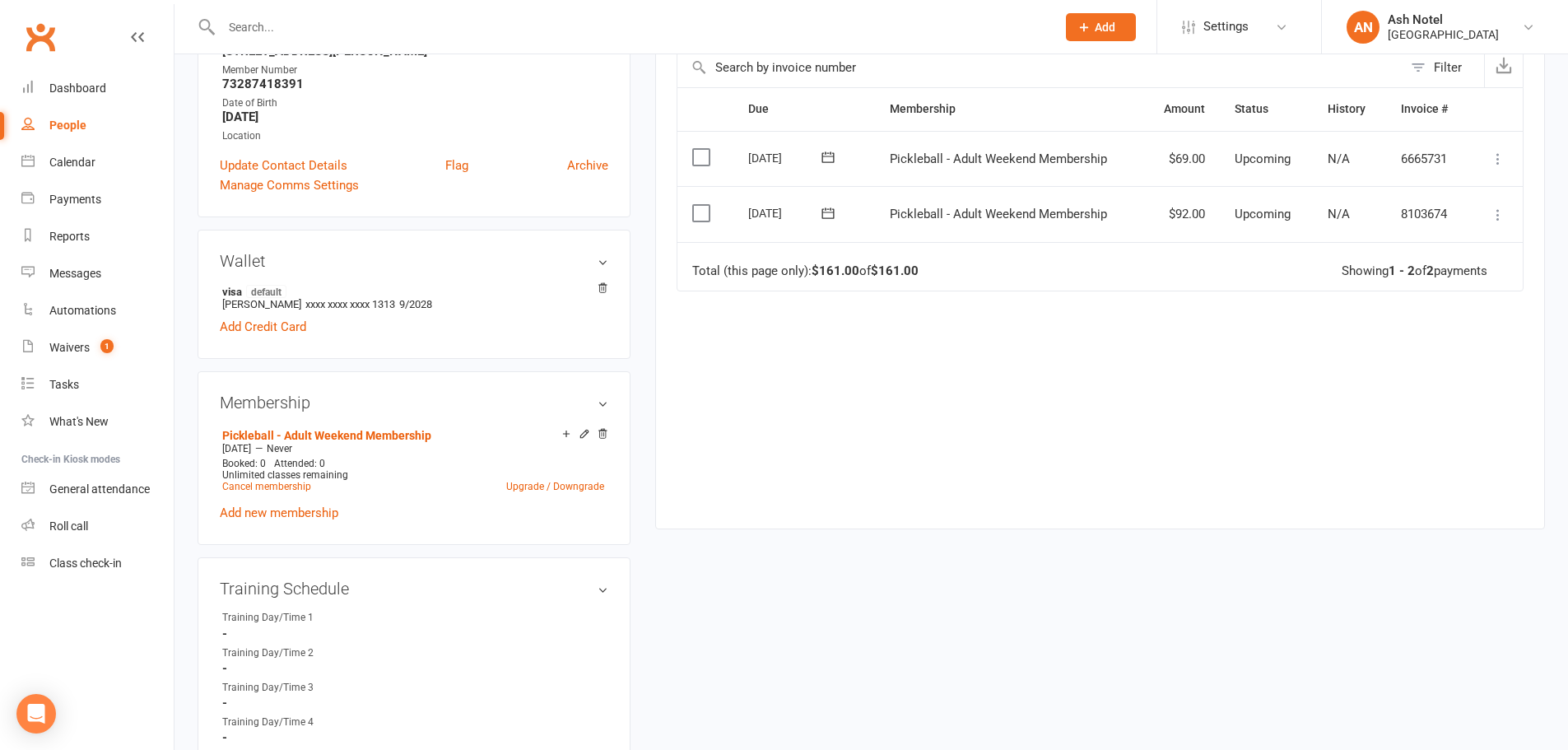
scroll to position [0, 0]
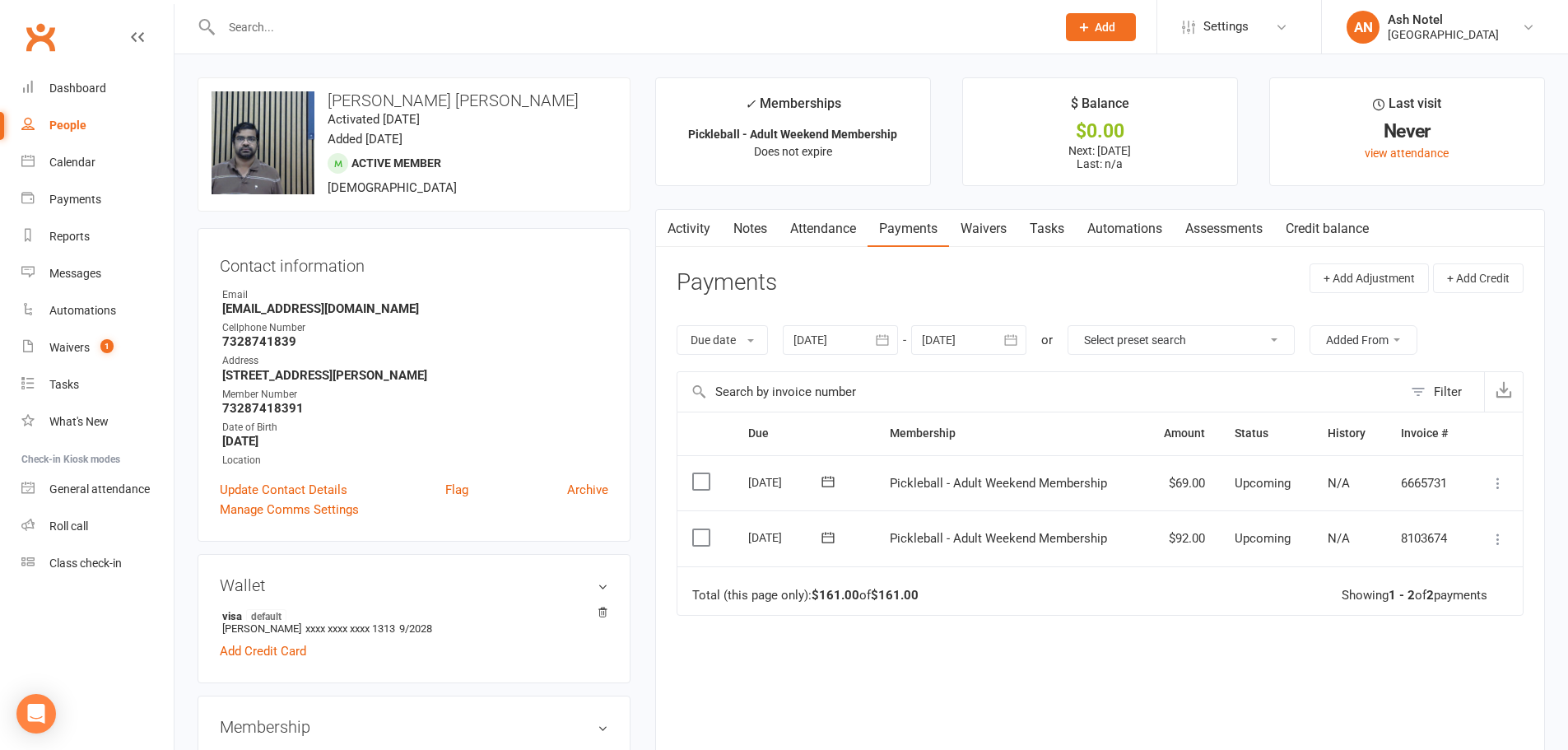
click at [1498, 493] on button at bounding box center [1498, 483] width 20 height 20
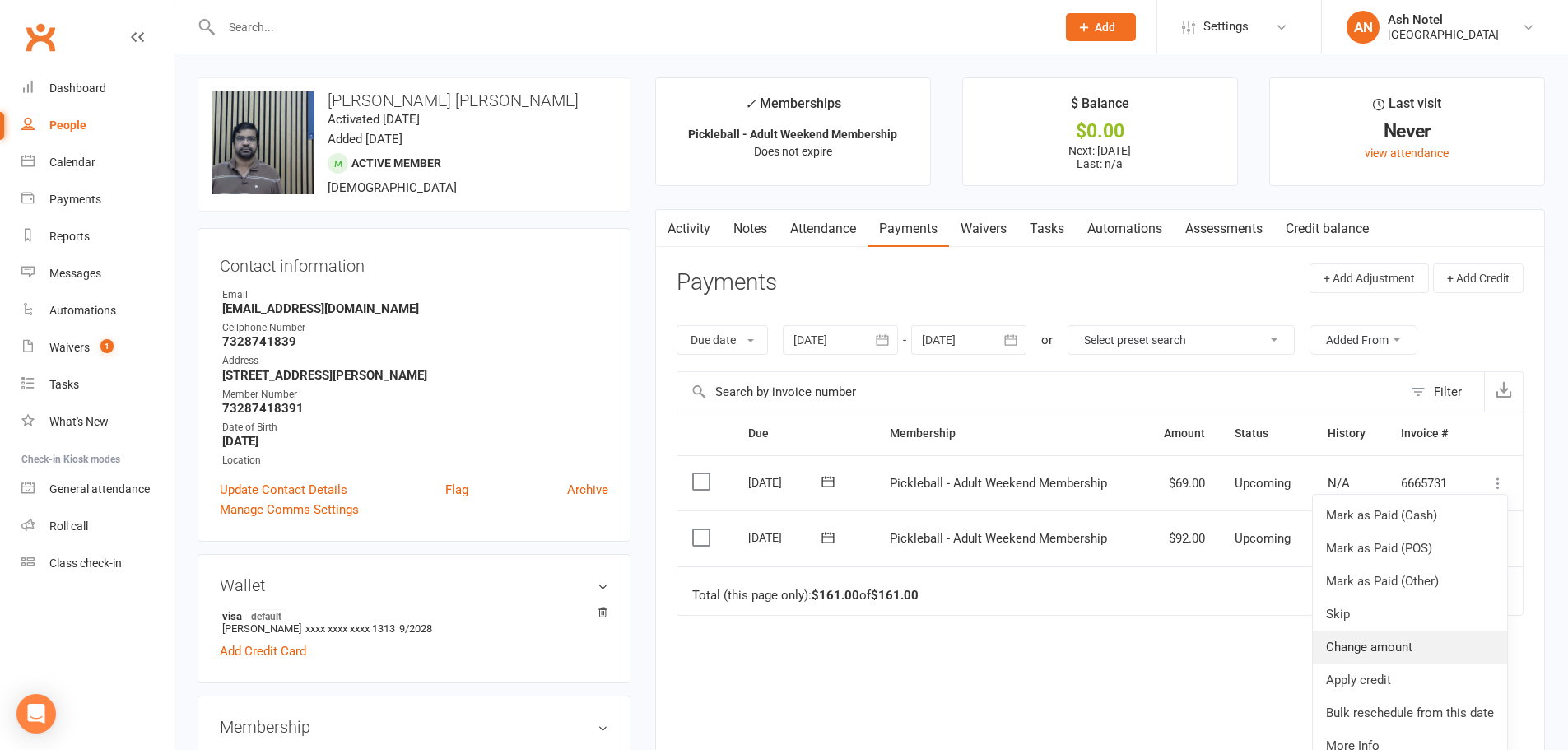
click at [1424, 646] on link "Change amount" at bounding box center [1410, 647] width 194 height 33
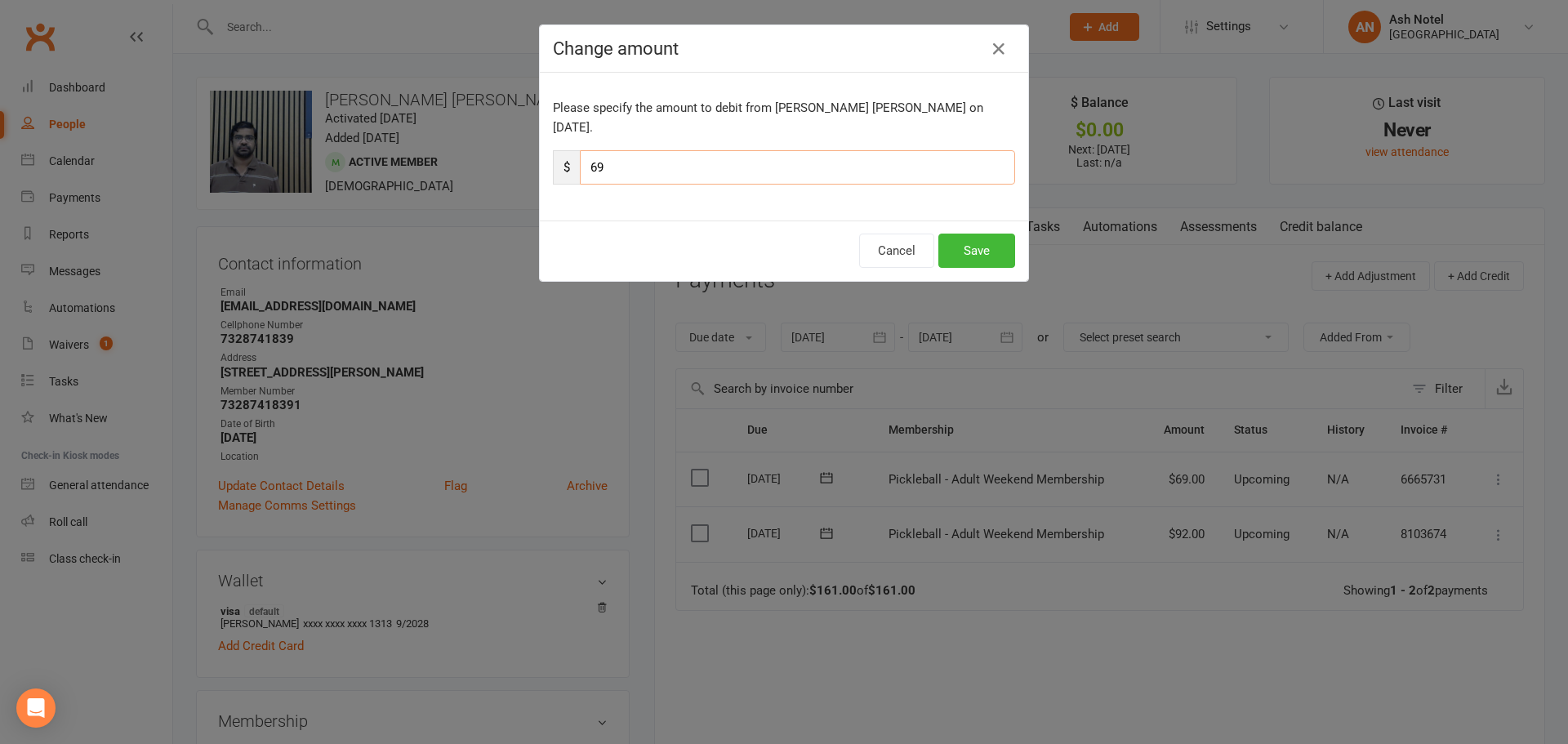
drag, startPoint x: 624, startPoint y: 141, endPoint x: 551, endPoint y: 134, distance: 73.3
click at [553, 150] on div "$ 69" at bounding box center [784, 167] width 462 height 34
type input "62"
click at [943, 234] on button "Save" at bounding box center [977, 251] width 77 height 34
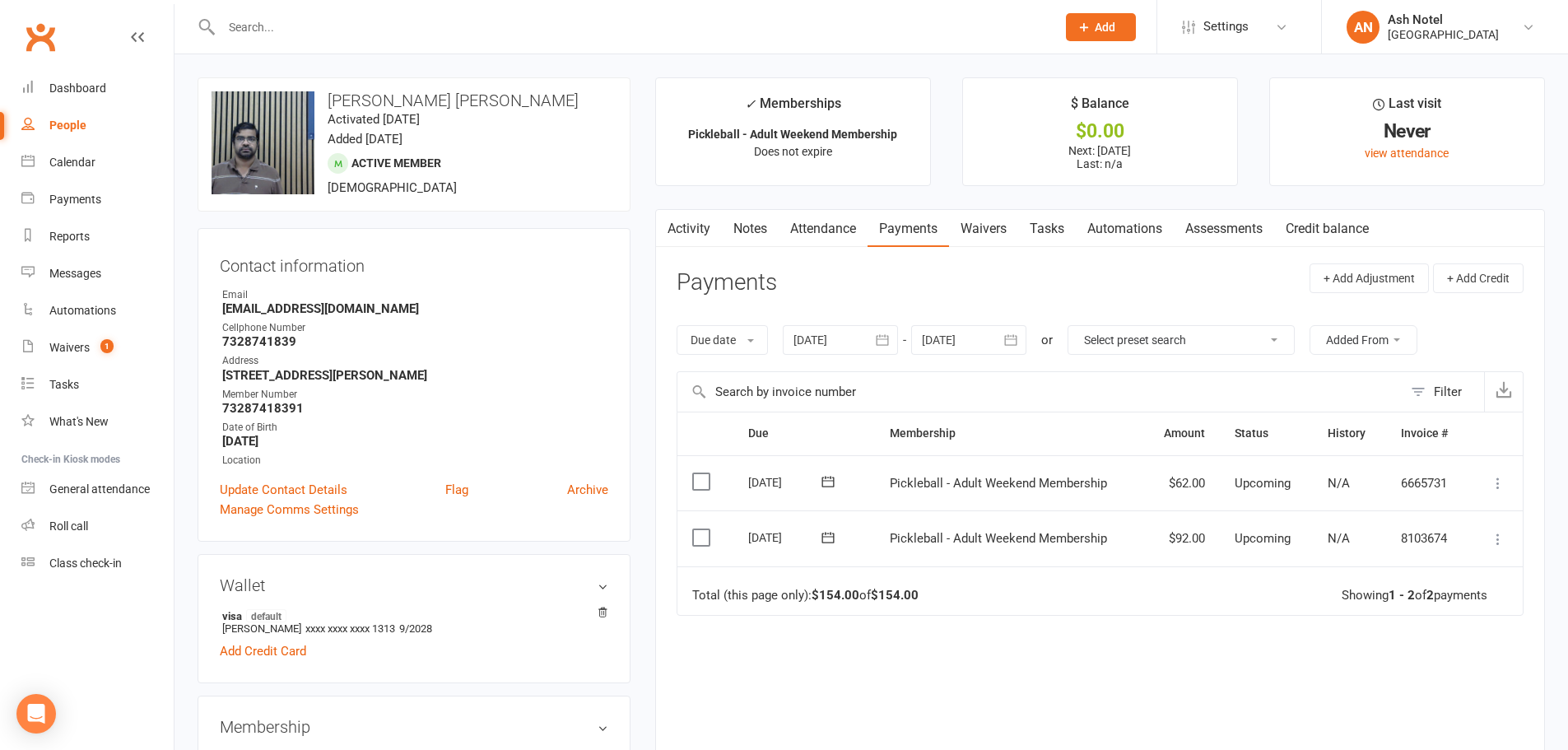
click at [755, 229] on link "Notes" at bounding box center [750, 229] width 57 height 38
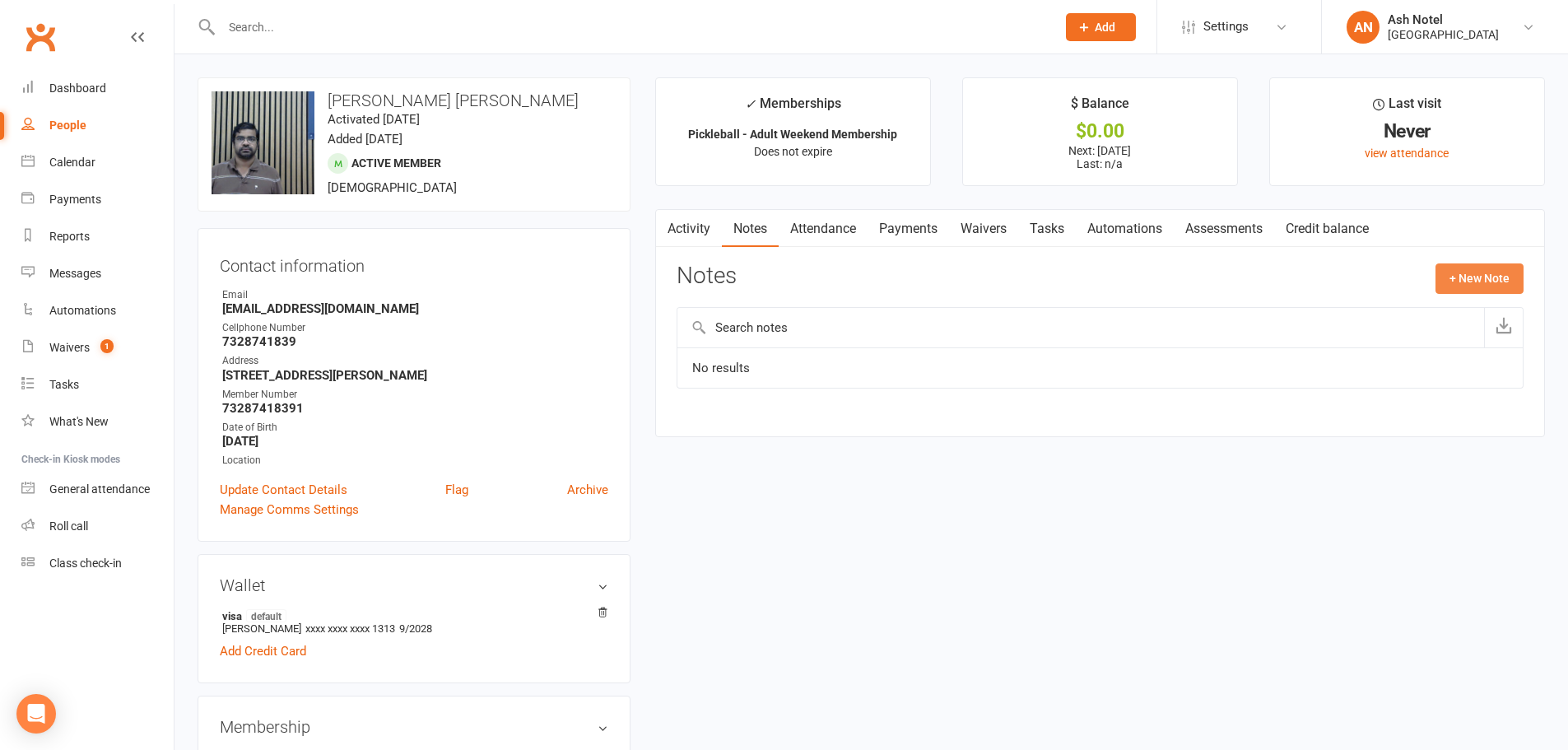
click at [1481, 282] on button "+ New Note" at bounding box center [1480, 278] width 88 height 29
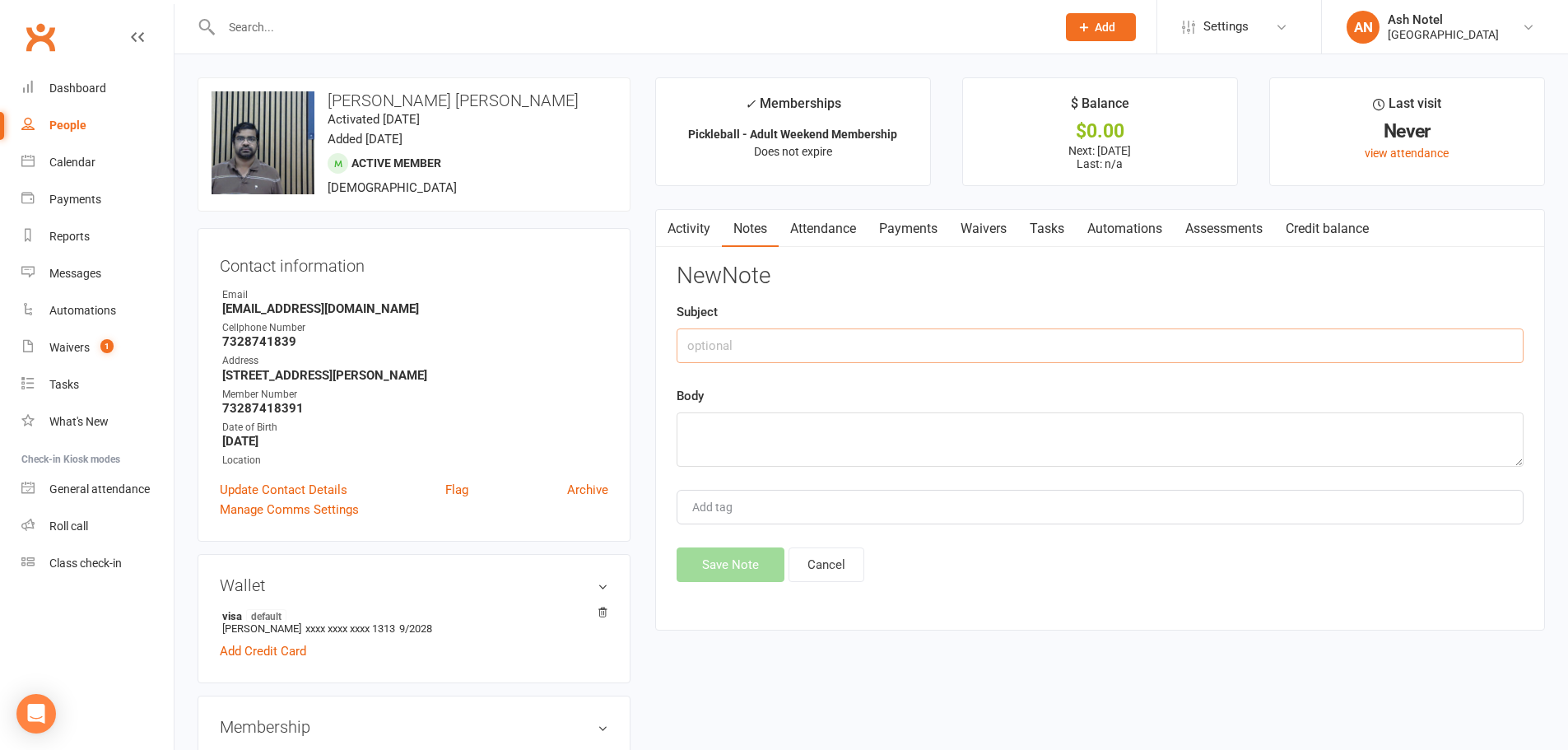
click at [816, 338] on input "text" at bounding box center [1101, 345] width 847 height 34
paste input "Giridhar pidikiti"
type input "Giridhar pidikiti"
paste input "Giridhar pidikiti"
type input "Referred by Giridhar pidikiti"
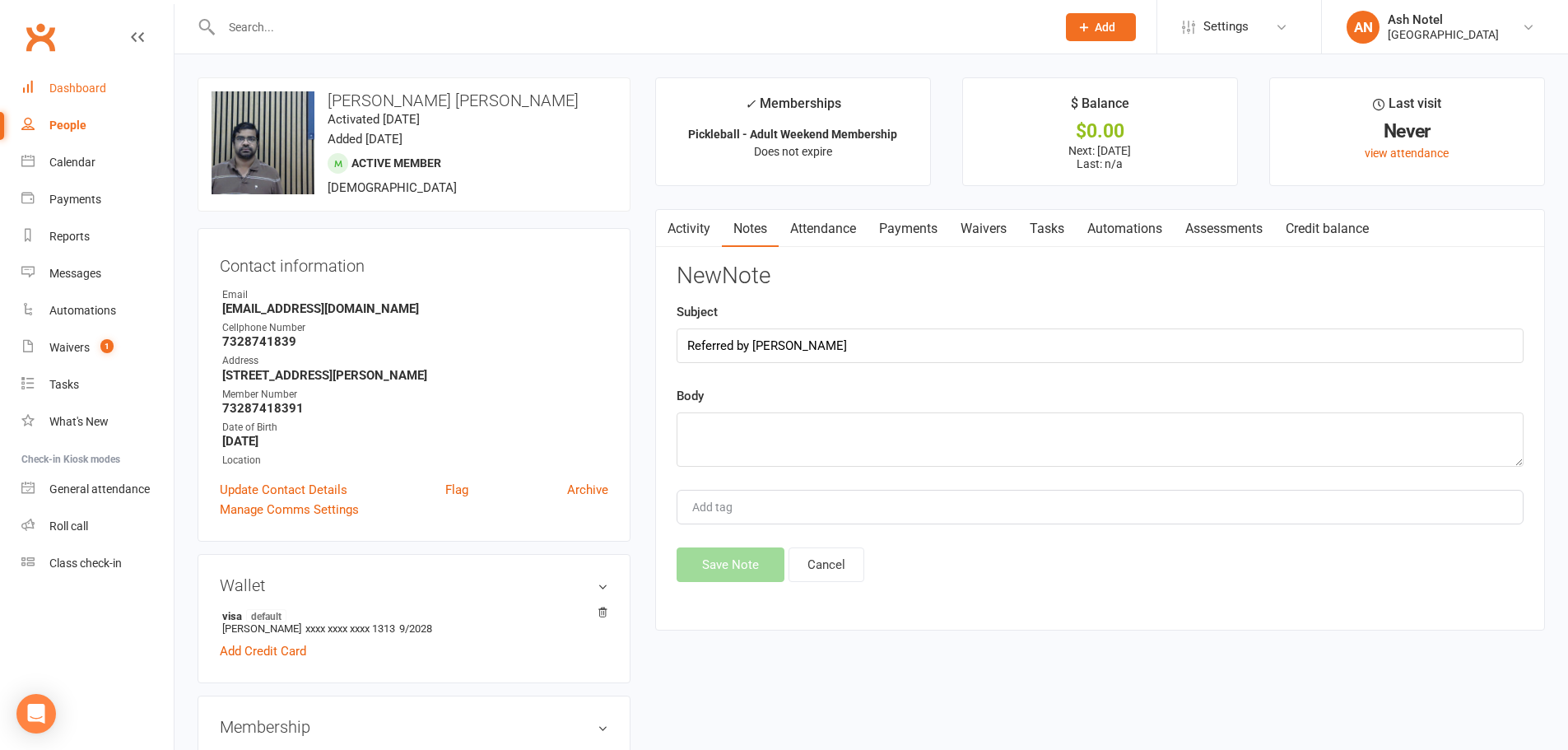
click at [72, 86] on div "Dashboard" at bounding box center [77, 88] width 57 height 13
click at [870, 425] on textarea at bounding box center [1101, 439] width 847 height 54
type textarea "Discount applied to November"
click at [842, 503] on div "Add tag" at bounding box center [1101, 507] width 847 height 34
type input "ash"
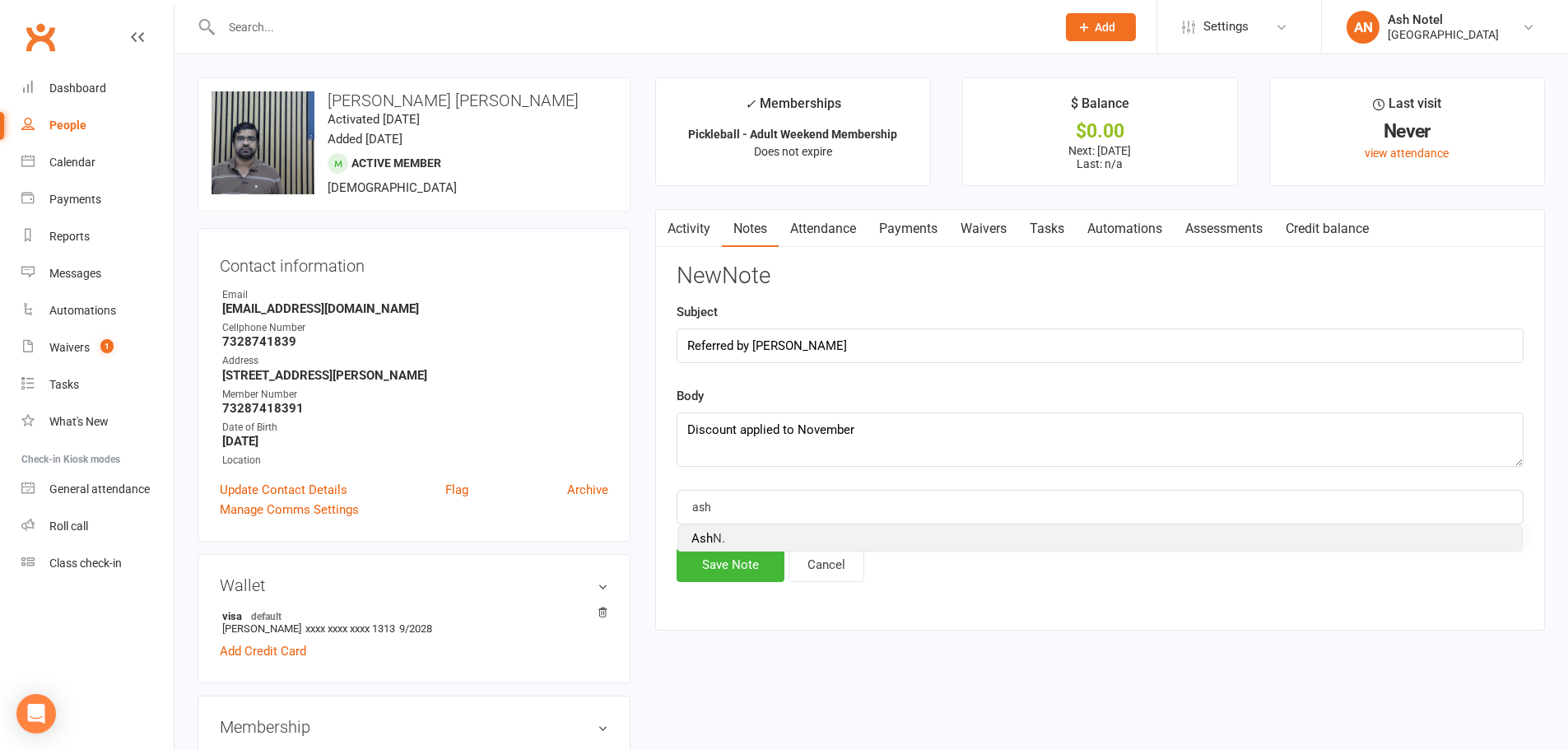
click at [737, 532] on li "[PERSON_NAME]" at bounding box center [1100, 538] width 844 height 25
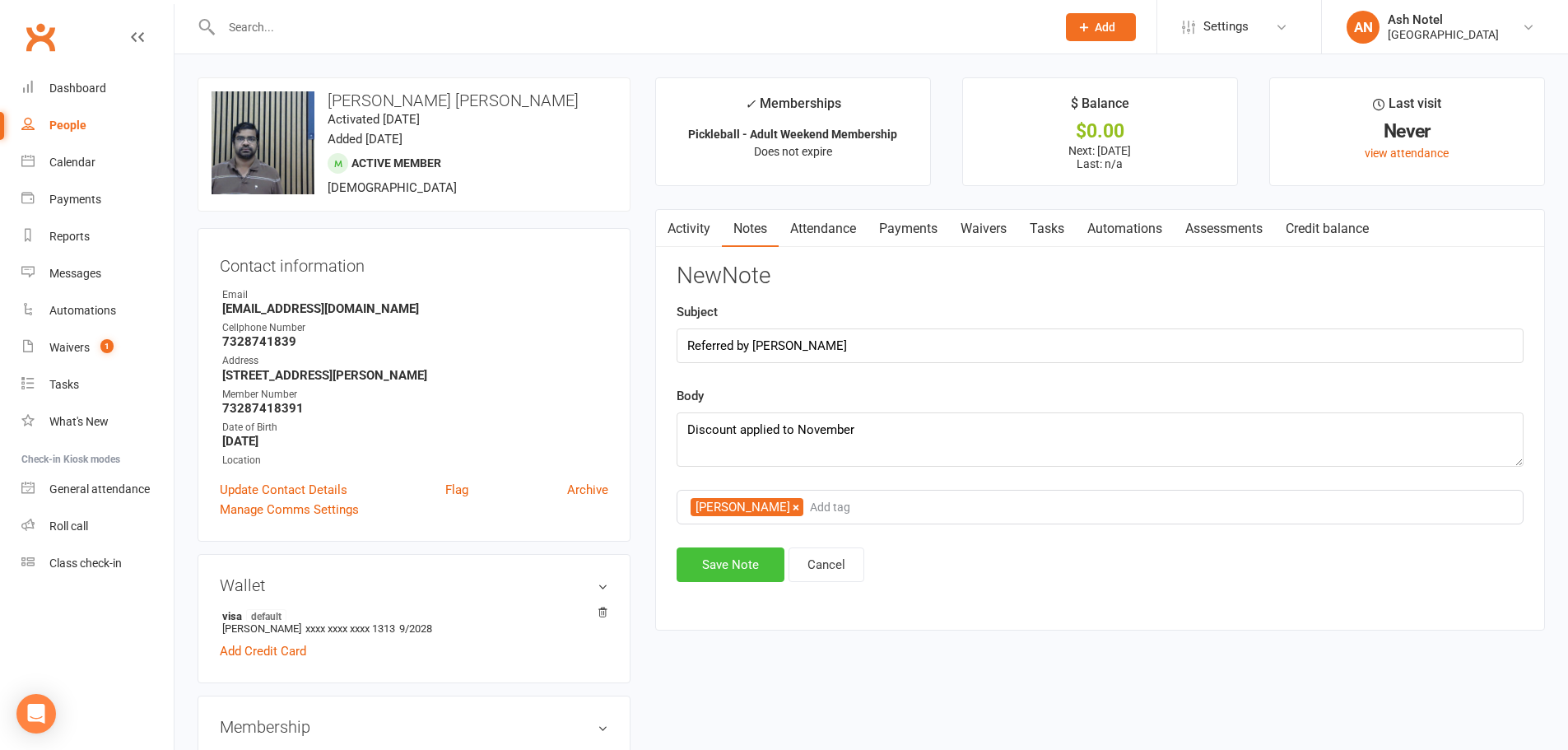
click at [735, 552] on button "Save Note" at bounding box center [731, 564] width 108 height 34
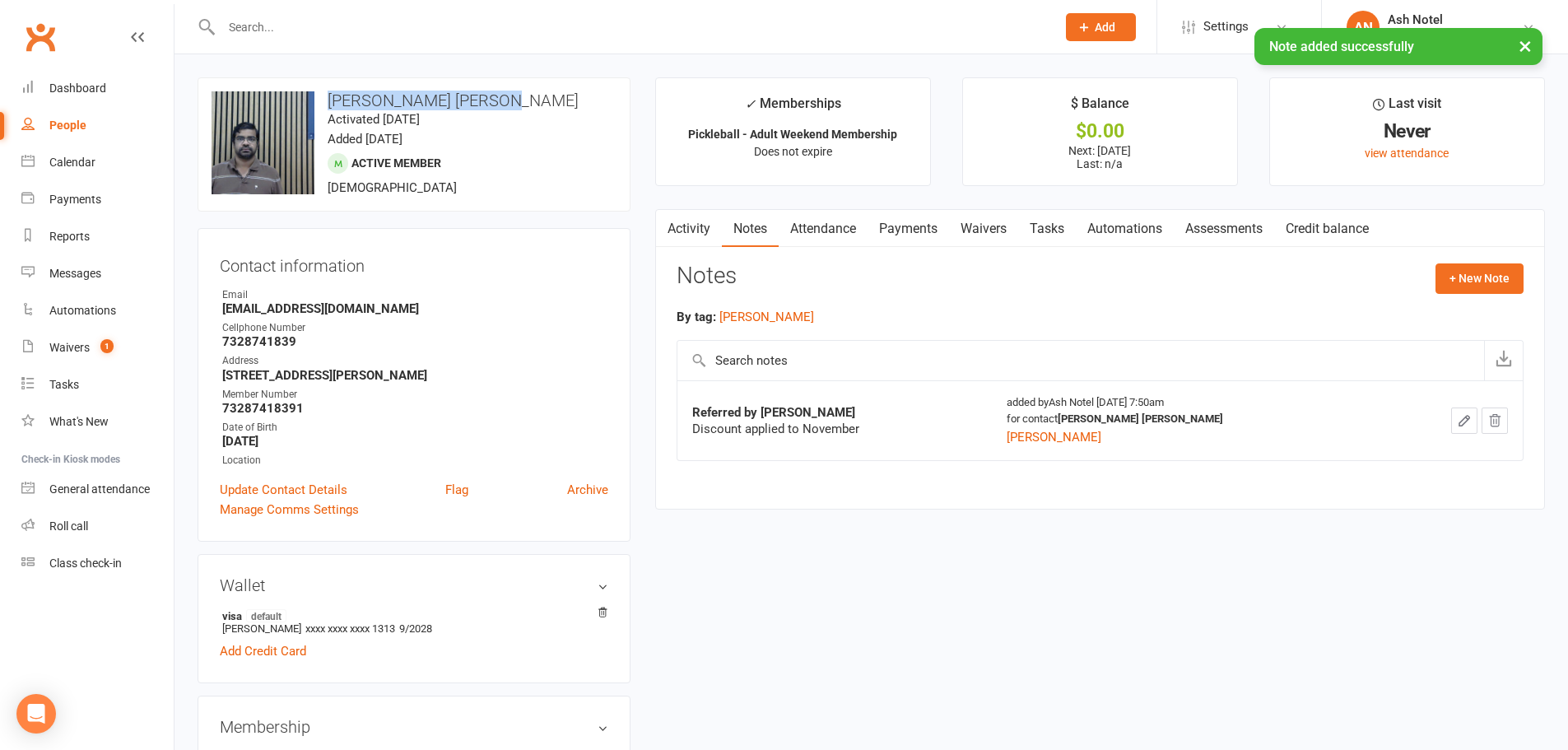
drag, startPoint x: 458, startPoint y: 97, endPoint x: 323, endPoint y: 96, distance: 135.0
click at [323, 96] on h3 "[PERSON_NAME] [PERSON_NAME]" at bounding box center [413, 100] width 405 height 18
copy h3 "[PERSON_NAME] [PERSON_NAME]"
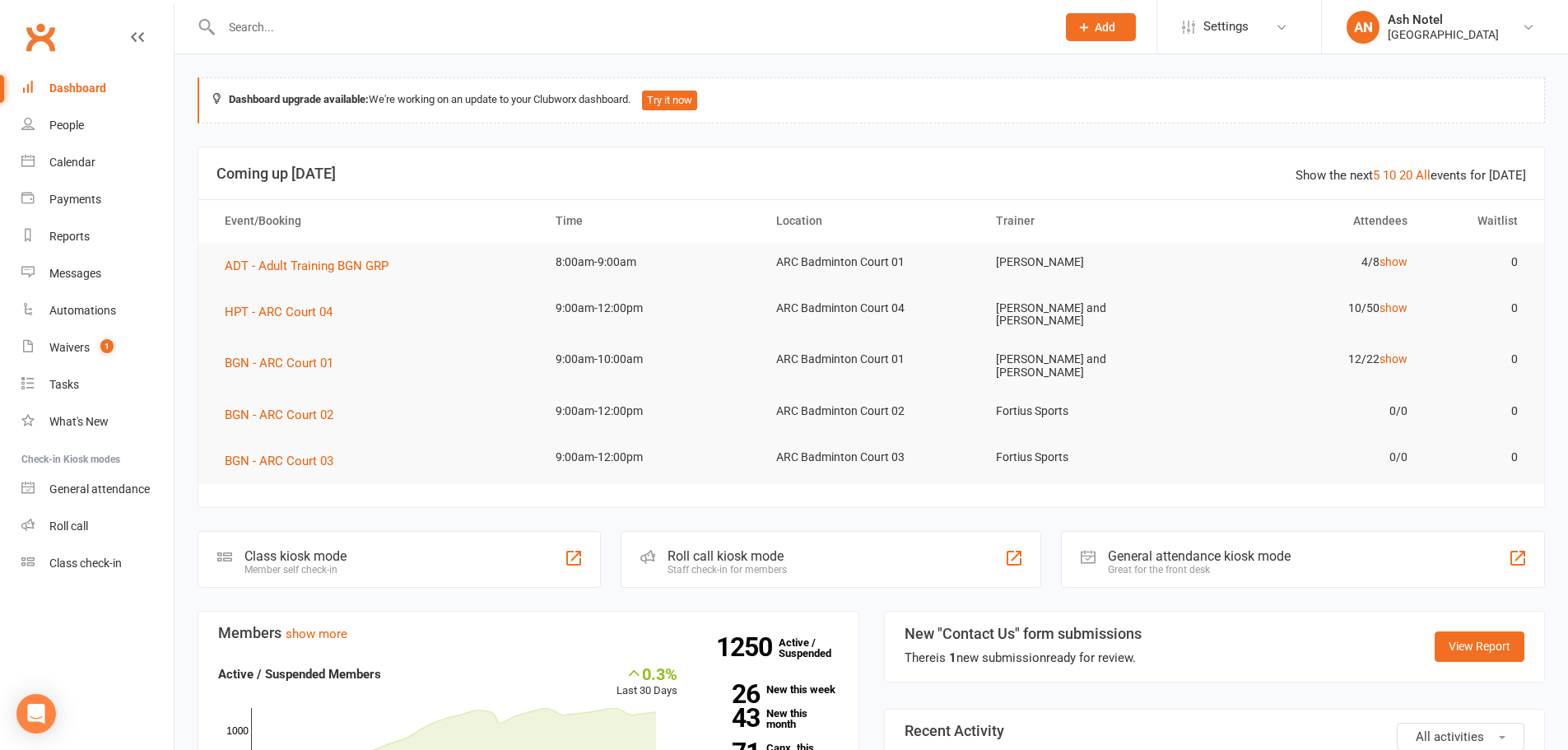
click at [1327, 562] on div "General attendance kiosk mode Great for the front desk" at bounding box center [1303, 559] width 484 height 57
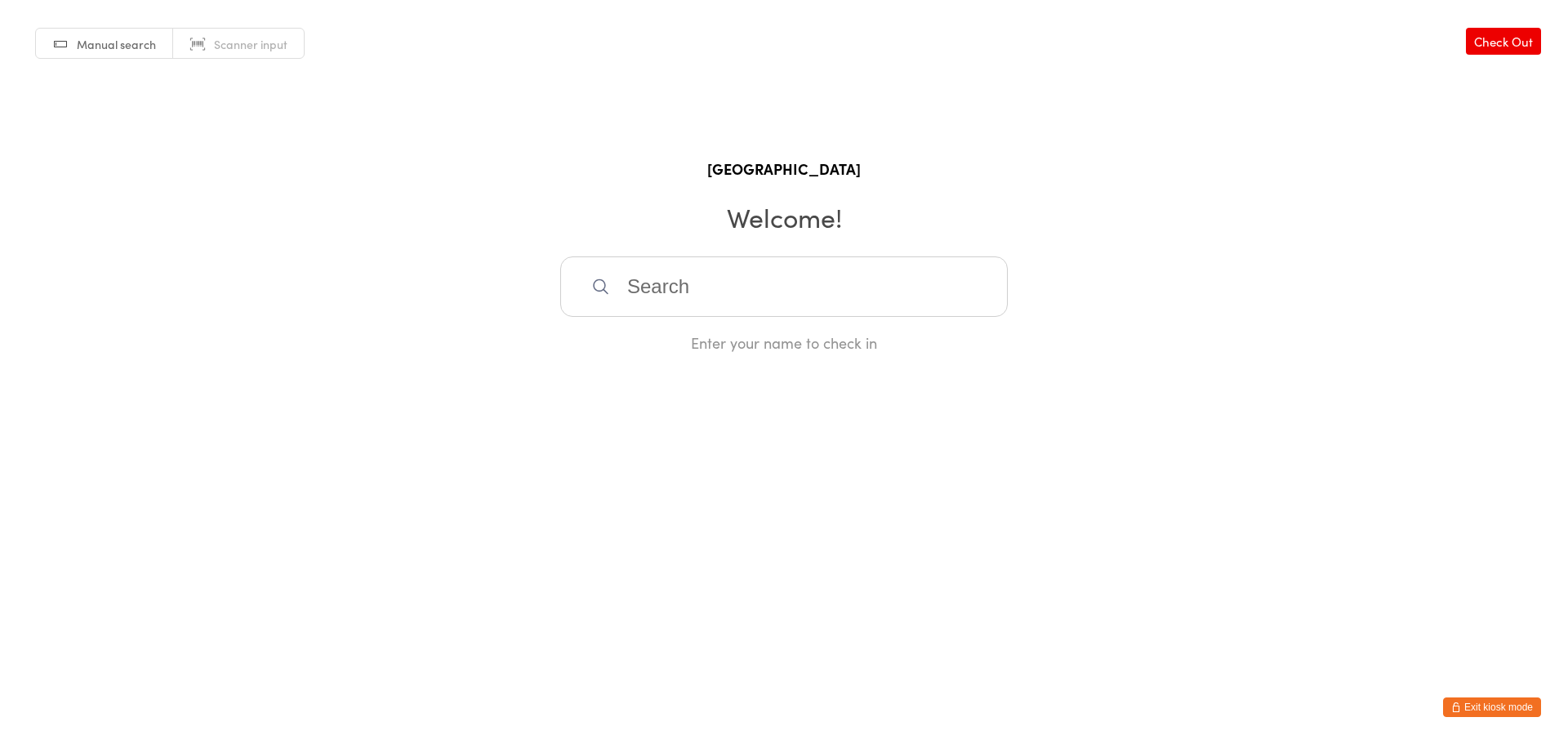
click at [726, 293] on input "search" at bounding box center [784, 286] width 448 height 61
type input "73240511701"
click at [710, 345] on div "[PERSON_NAME]" at bounding box center [784, 339] width 419 height 22
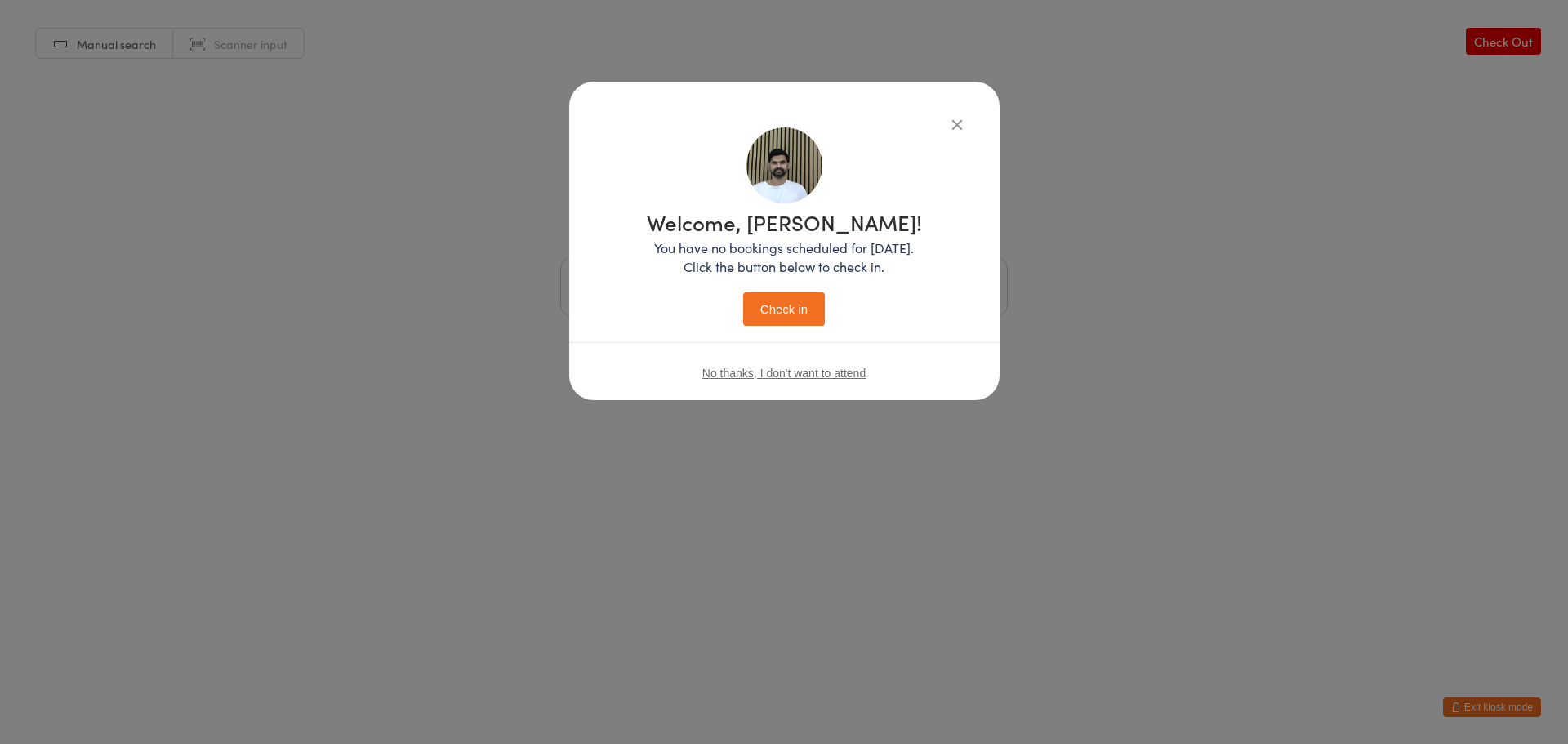
click at [790, 325] on button "Check in" at bounding box center [784, 309] width 82 height 33
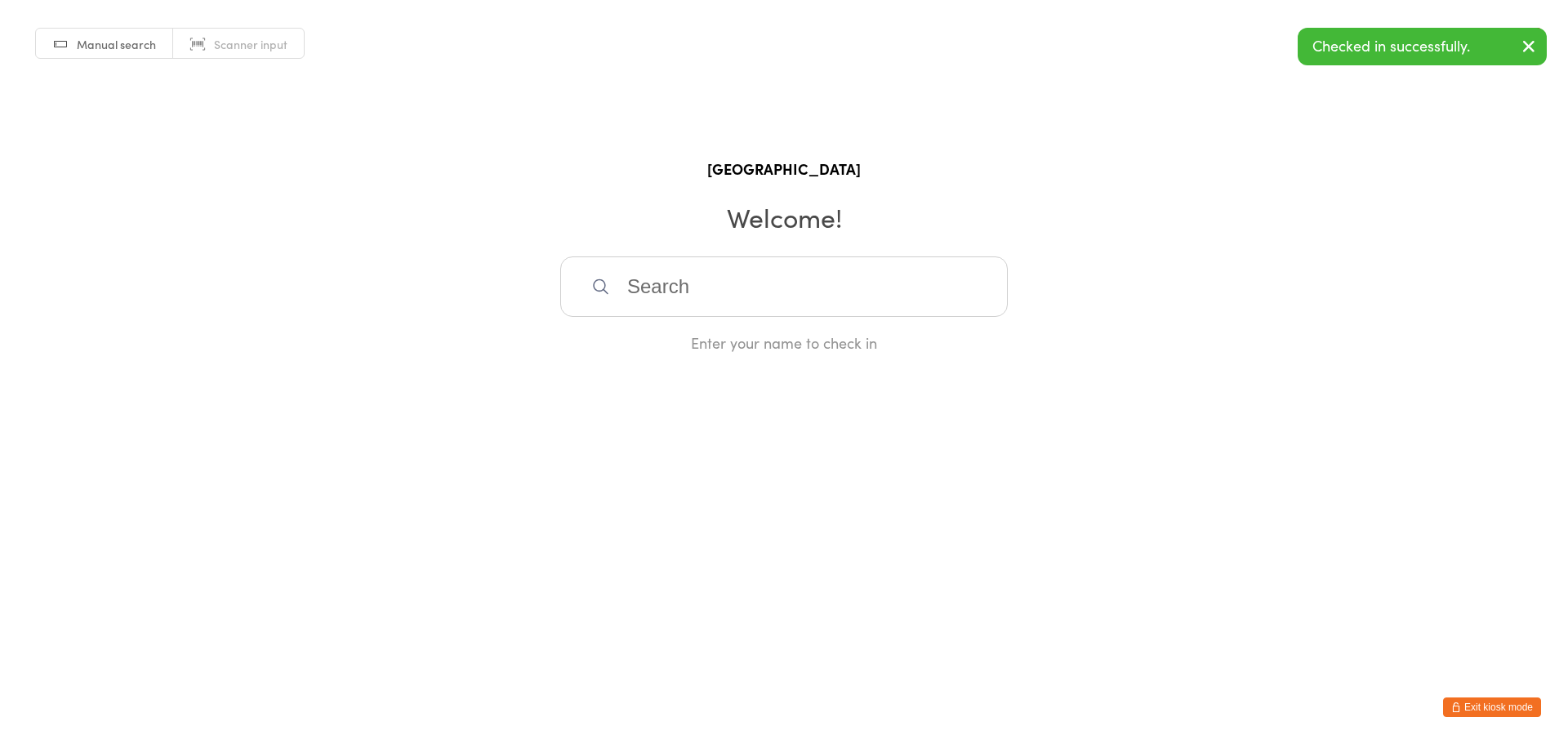
click at [1498, 707] on button "Exit kiosk mode" at bounding box center [1492, 707] width 98 height 20
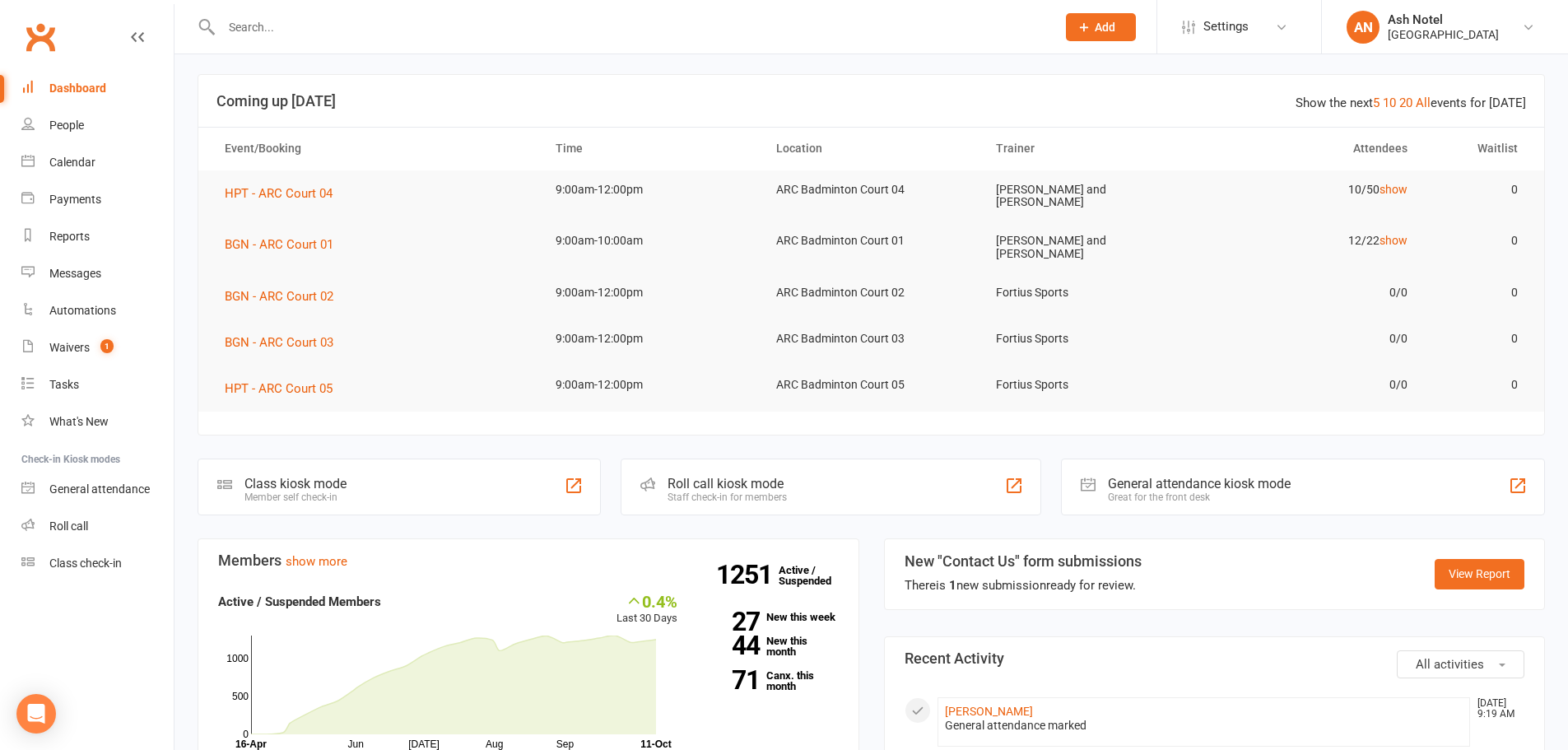
scroll to position [412, 0]
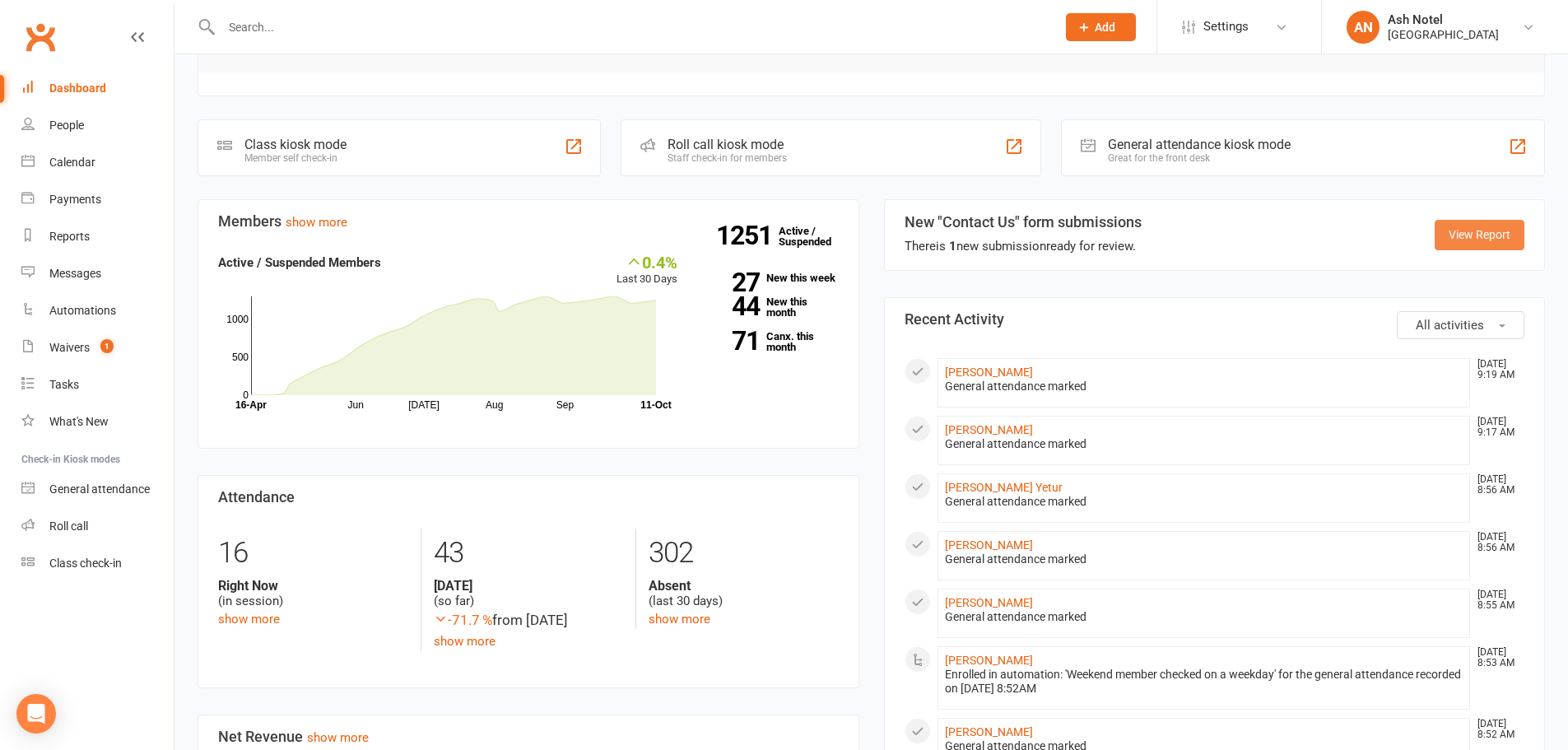
click at [1447, 223] on link "View Report" at bounding box center [1480, 235] width 89 height 29
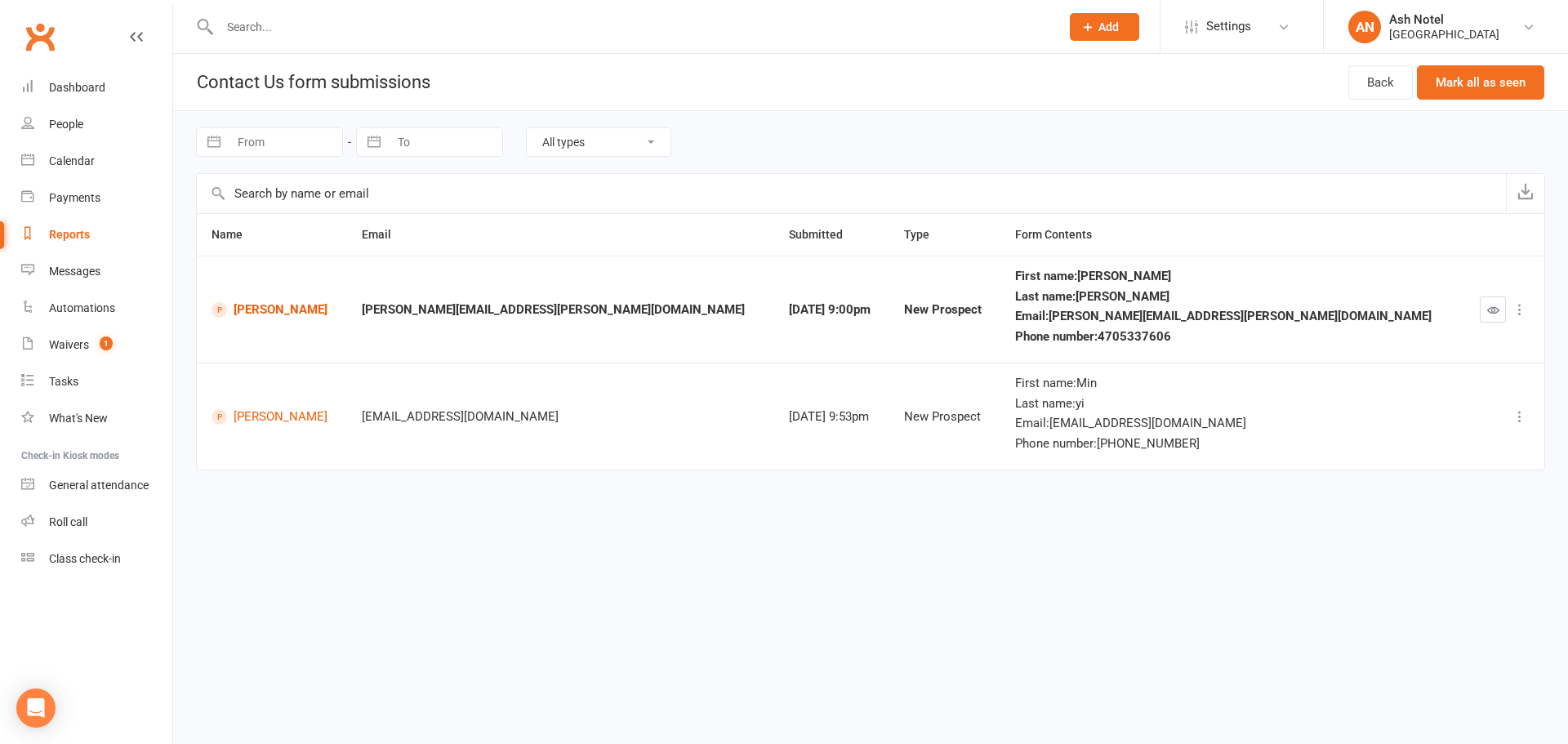
click at [383, 28] on input "text" at bounding box center [632, 26] width 834 height 23
paste input "[PERSON_NAME]"
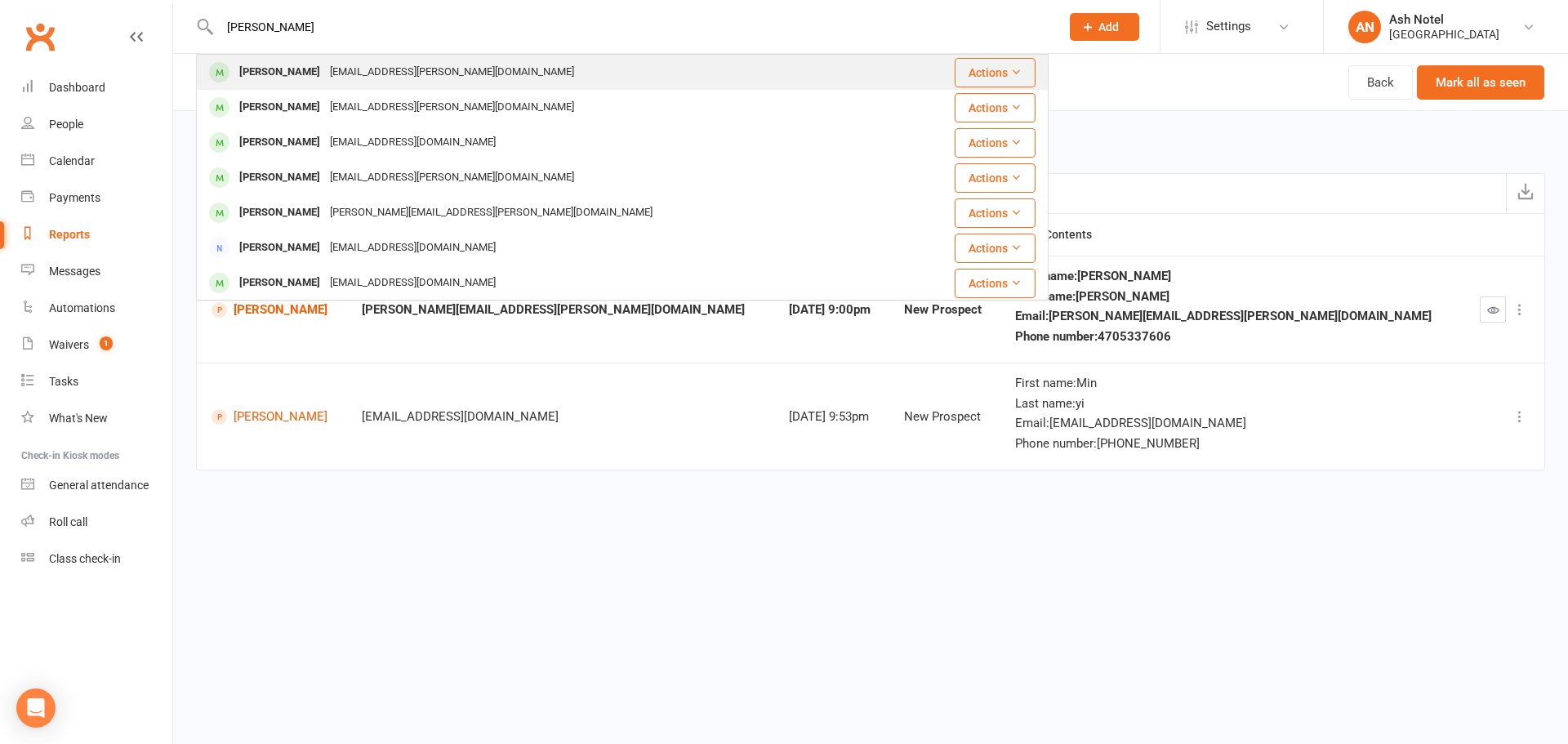
type input "[PERSON_NAME]"
click at [379, 72] on div "[EMAIL_ADDRESS][PERSON_NAME][DOMAIN_NAME]" at bounding box center [452, 72] width 254 height 24
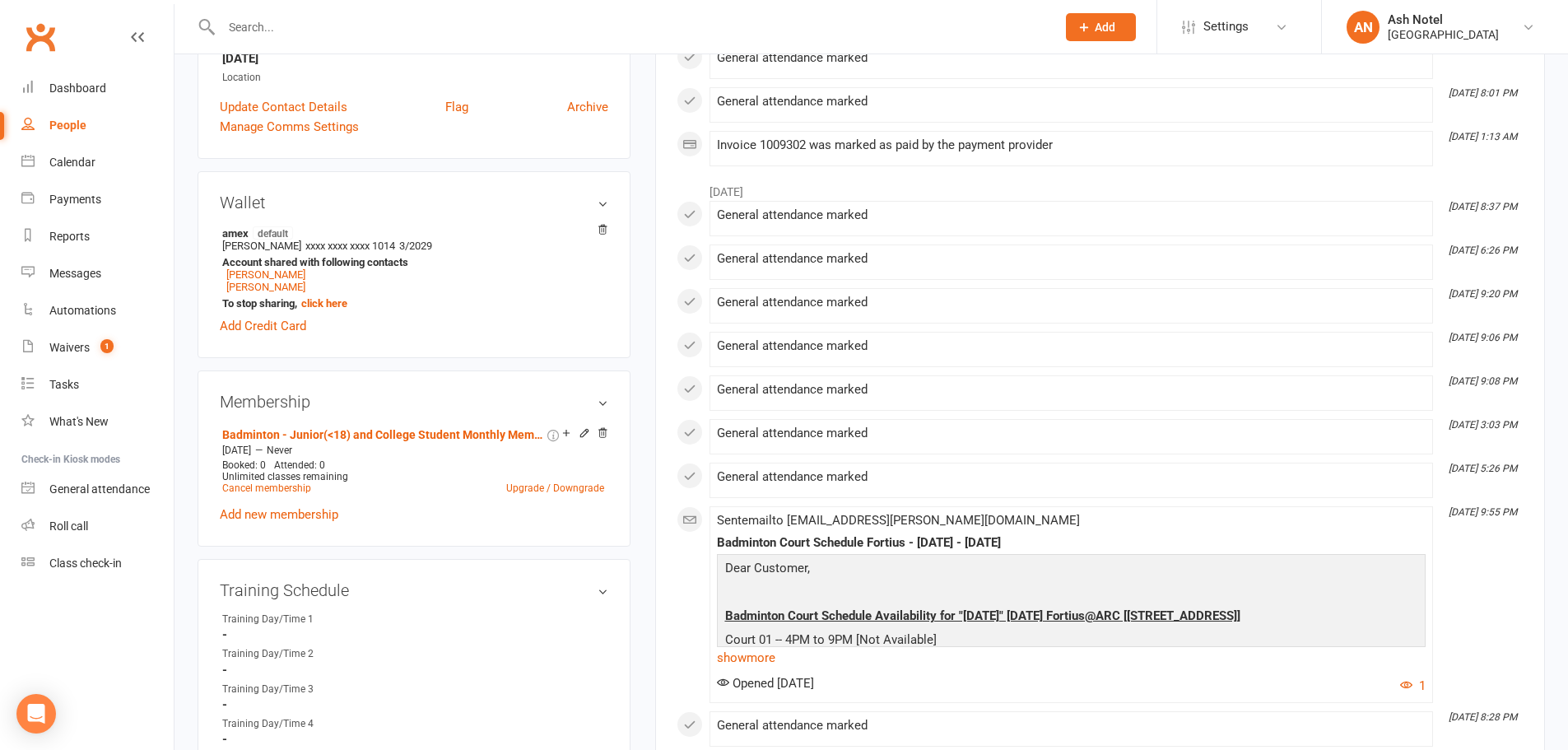
scroll to position [412, 0]
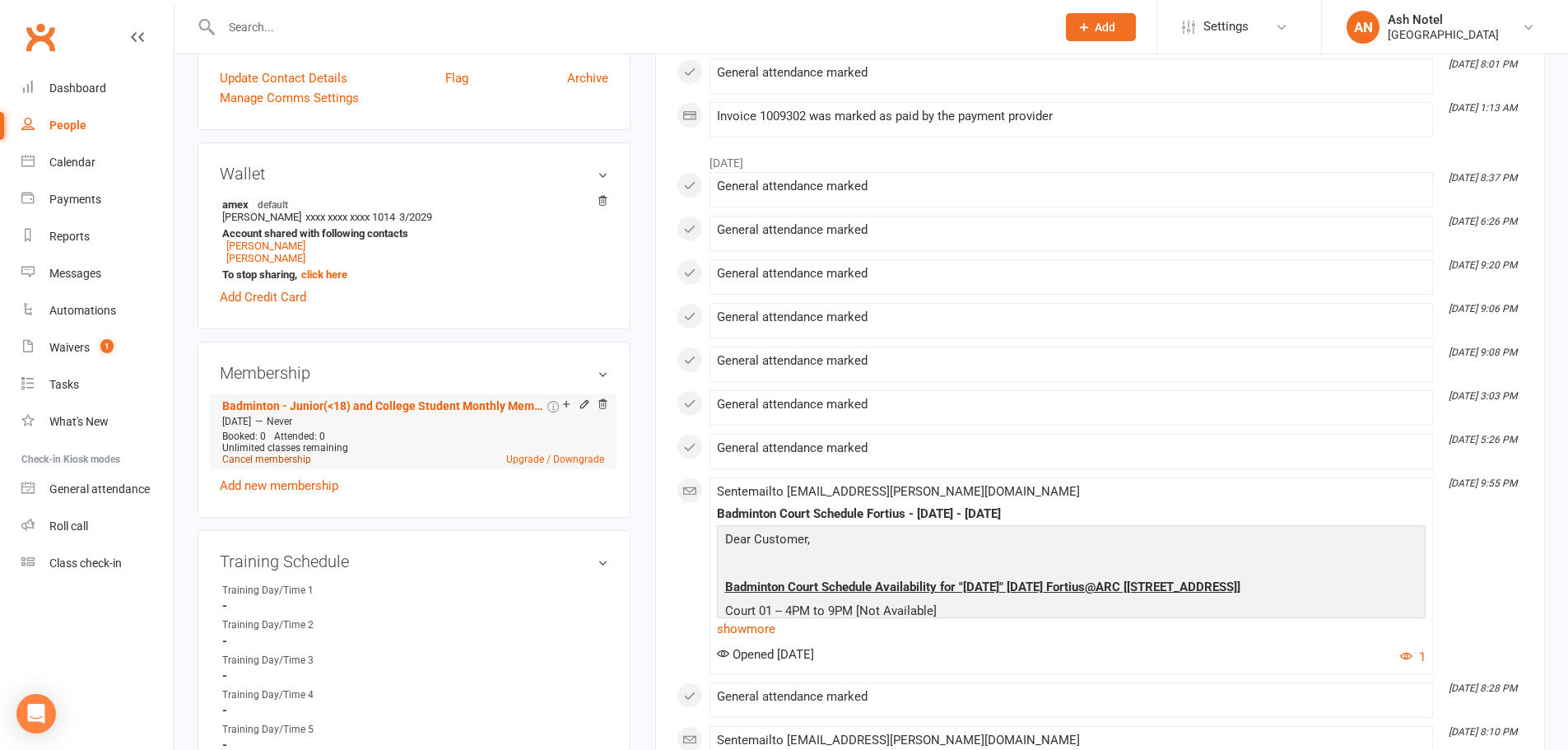
click at [301, 461] on link "Cancel membership" at bounding box center [266, 459] width 88 height 11
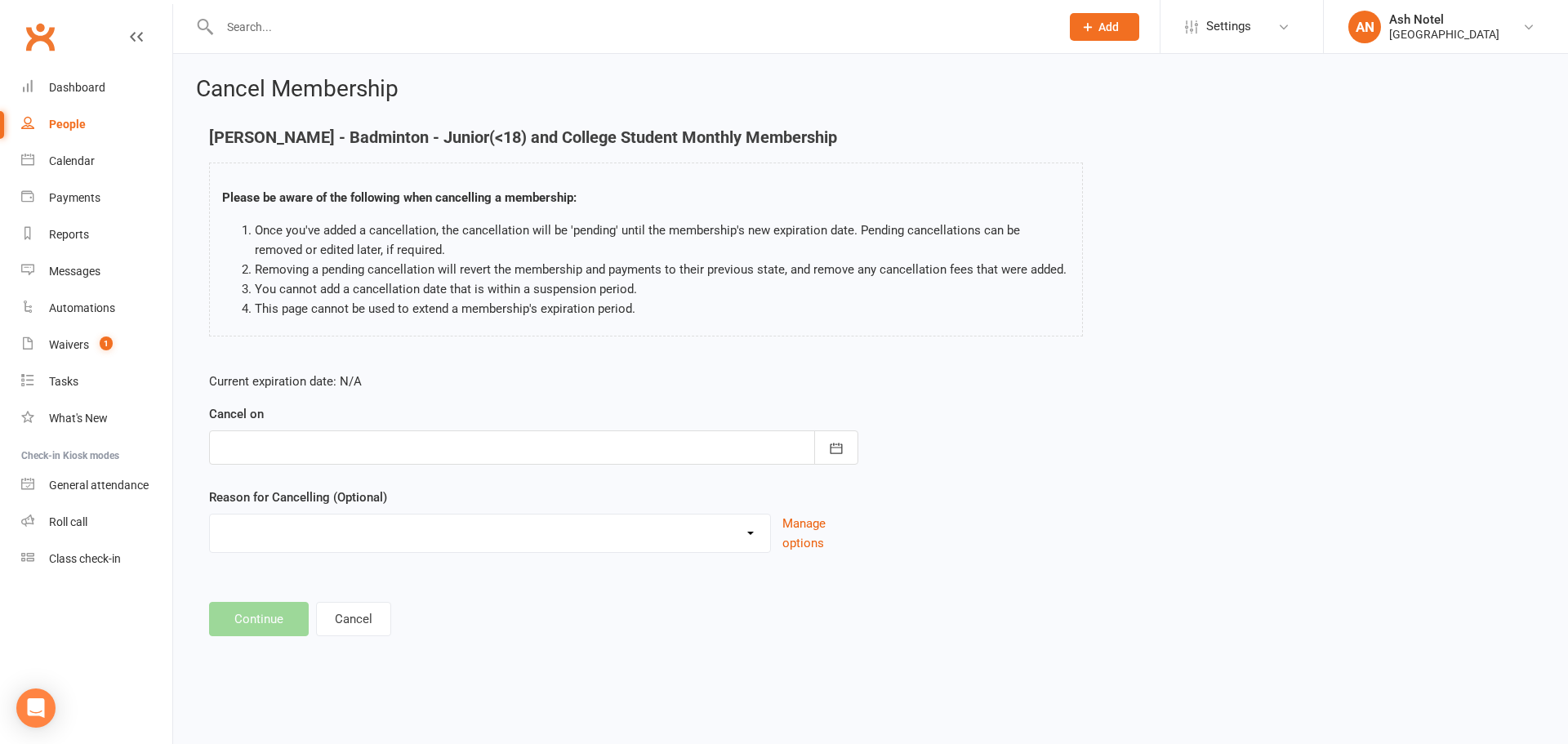
click at [443, 438] on div at bounding box center [534, 447] width 650 height 34
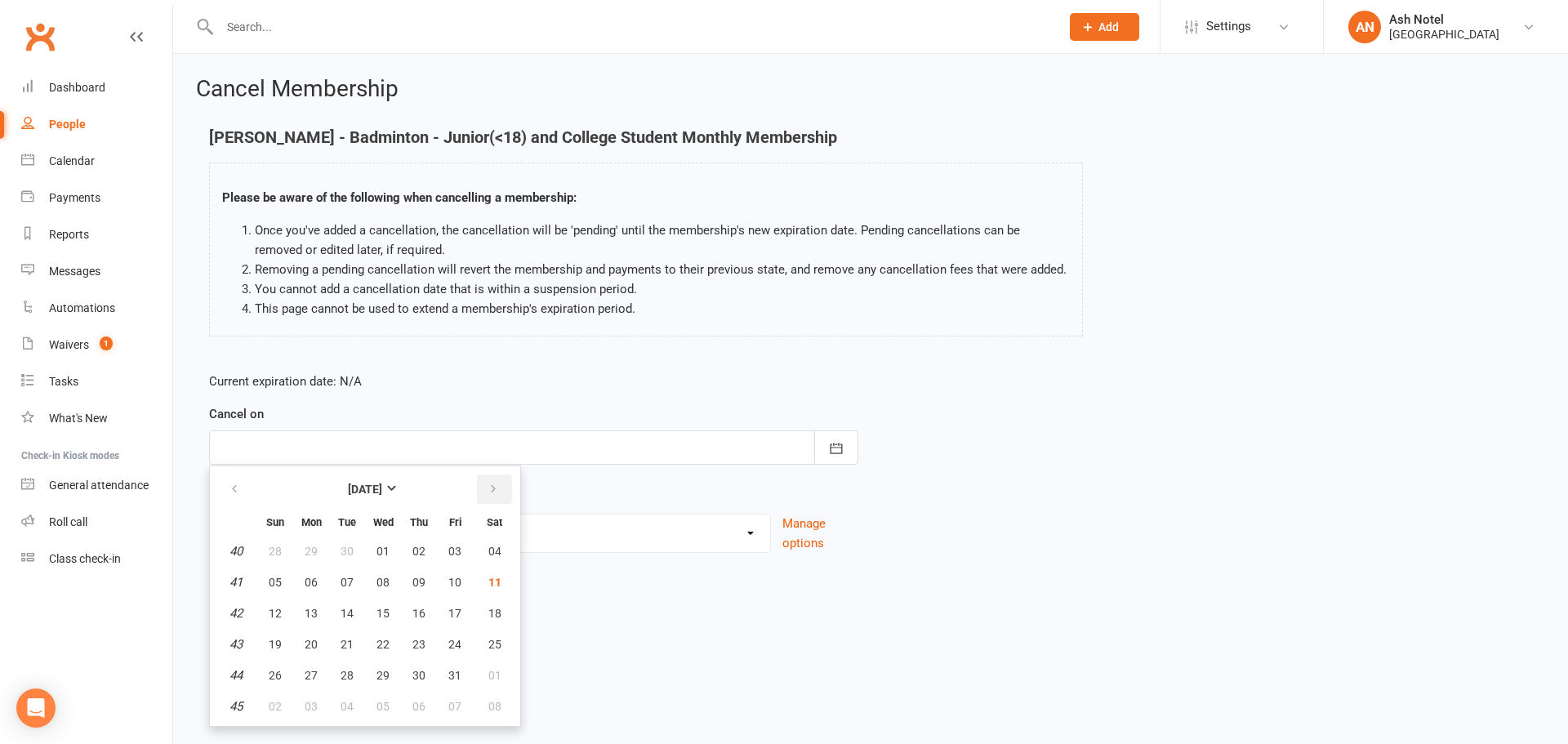
click at [489, 476] on button "button" at bounding box center [494, 489] width 35 height 29
click at [280, 696] on button "30" at bounding box center [275, 706] width 34 height 29
type input "[DATE]"
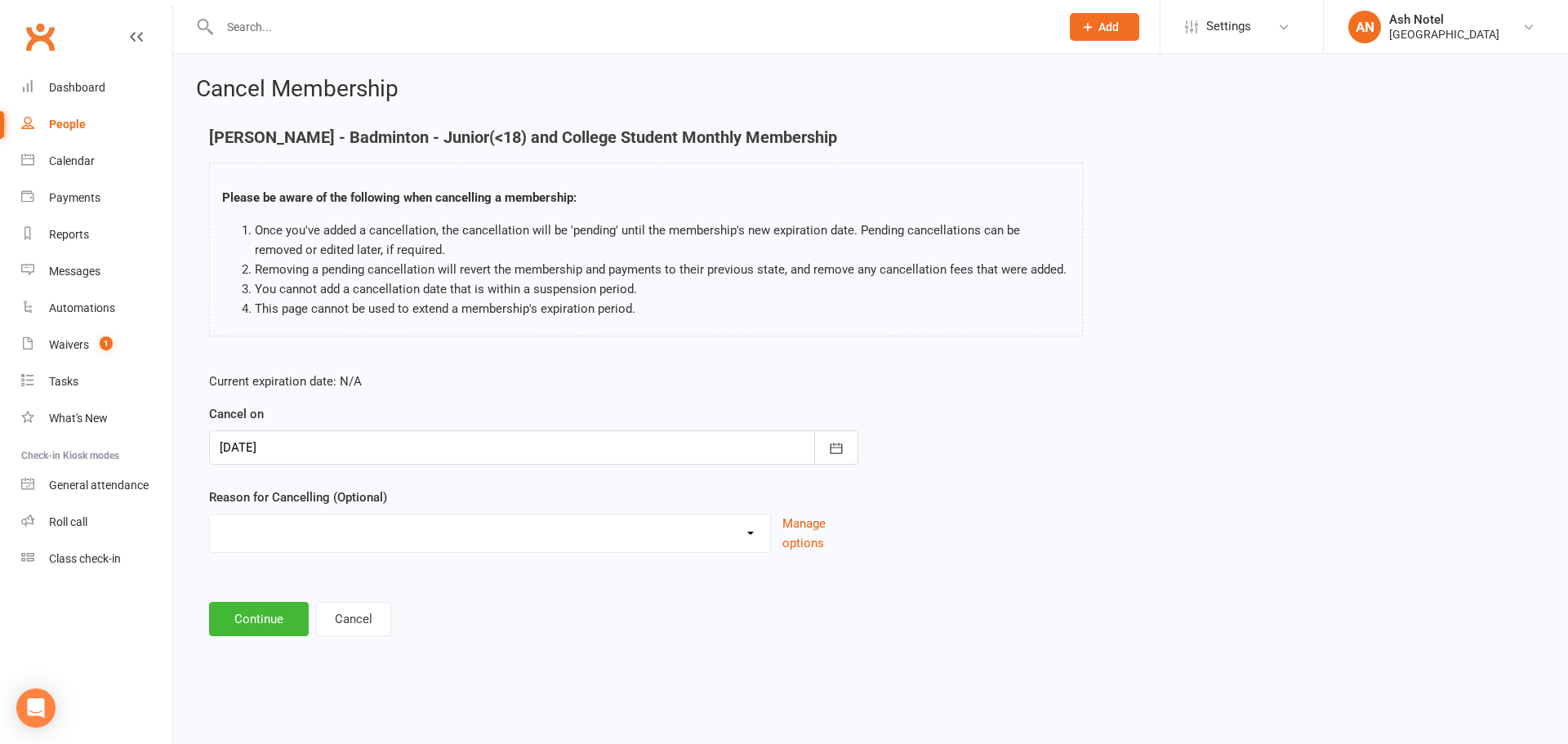
click at [299, 531] on select "Coaches Request Coaching is Complete Coach Request Customer requested via email…" at bounding box center [489, 531] width 560 height 32
select select "3"
click at [210, 515] on select "Coaches Request Coaching is Complete Coach Request Customer requested via email…" at bounding box center [489, 531] width 560 height 32
click at [263, 614] on button "Continue" at bounding box center [258, 619] width 100 height 34
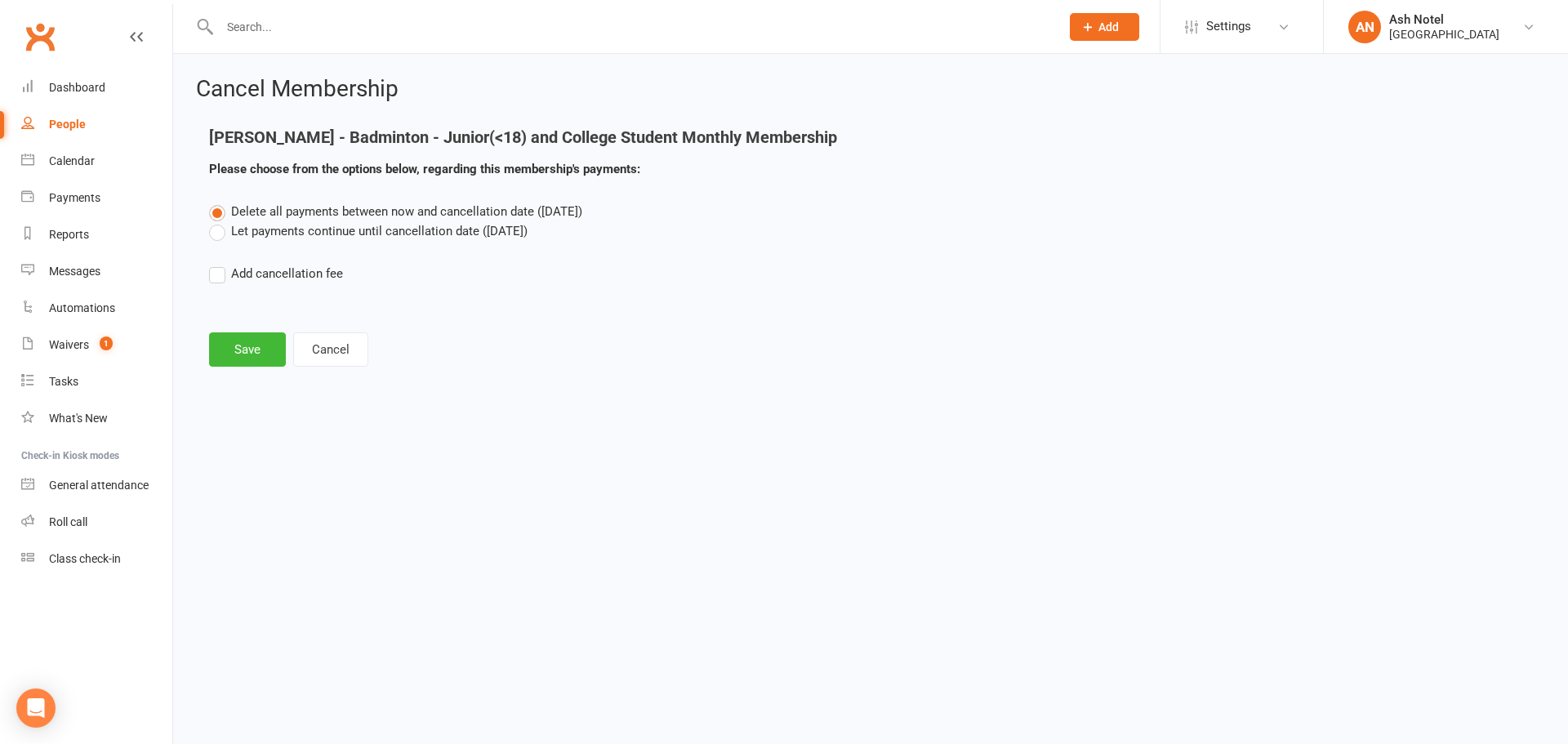
click at [301, 232] on label "Let payments continue until cancellation date ([DATE])" at bounding box center [368, 231] width 319 height 20
click at [220, 222] on input "Let payments continue until cancellation date ([DATE])" at bounding box center [214, 222] width 10 height 0
click at [259, 348] on button "Save" at bounding box center [247, 349] width 77 height 34
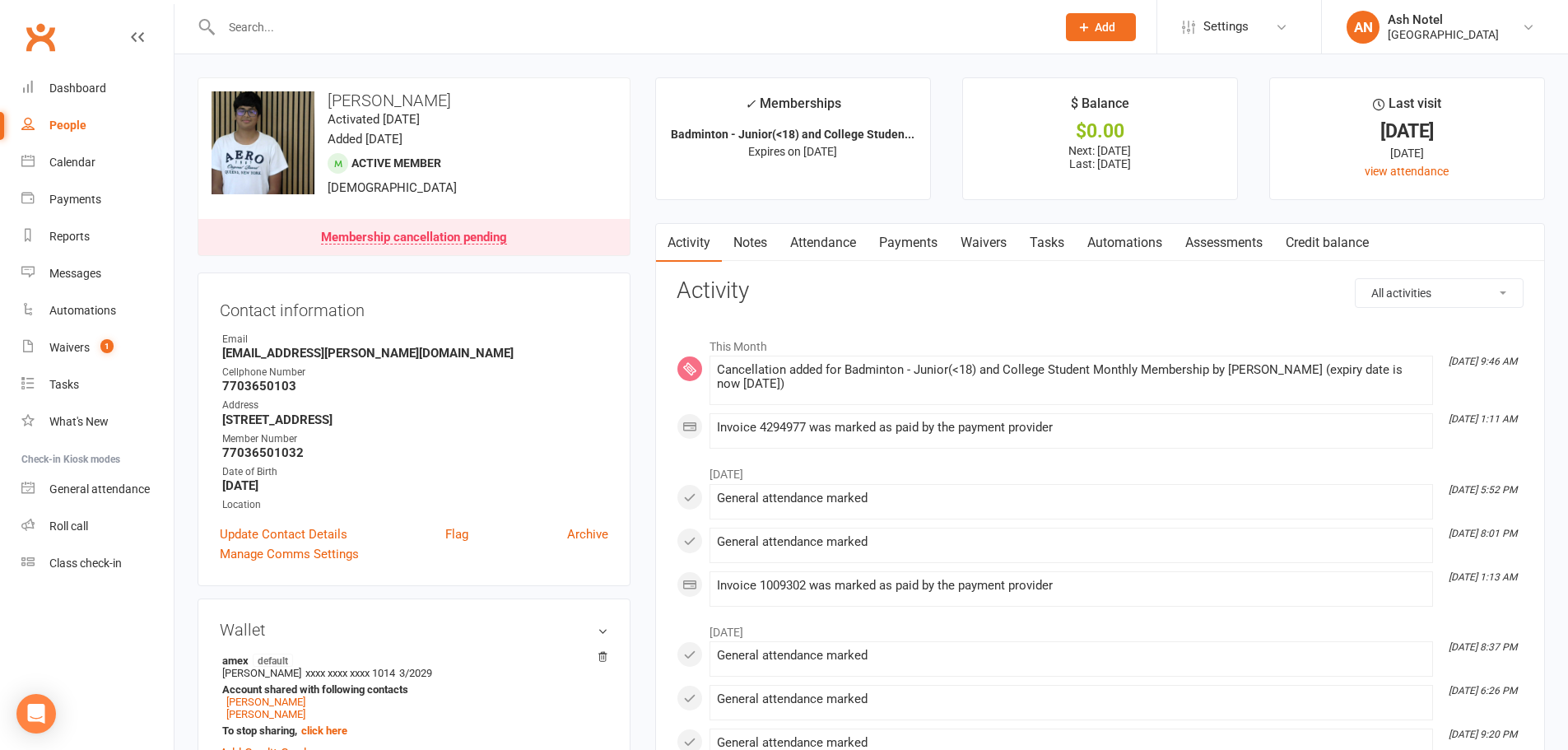
click at [884, 442] on li "[DATE] 1:11 AM Invoice 4294977 was marked as paid by the payment provider" at bounding box center [1071, 430] width 723 height 35
click at [293, 26] on input "text" at bounding box center [631, 27] width 828 height 23
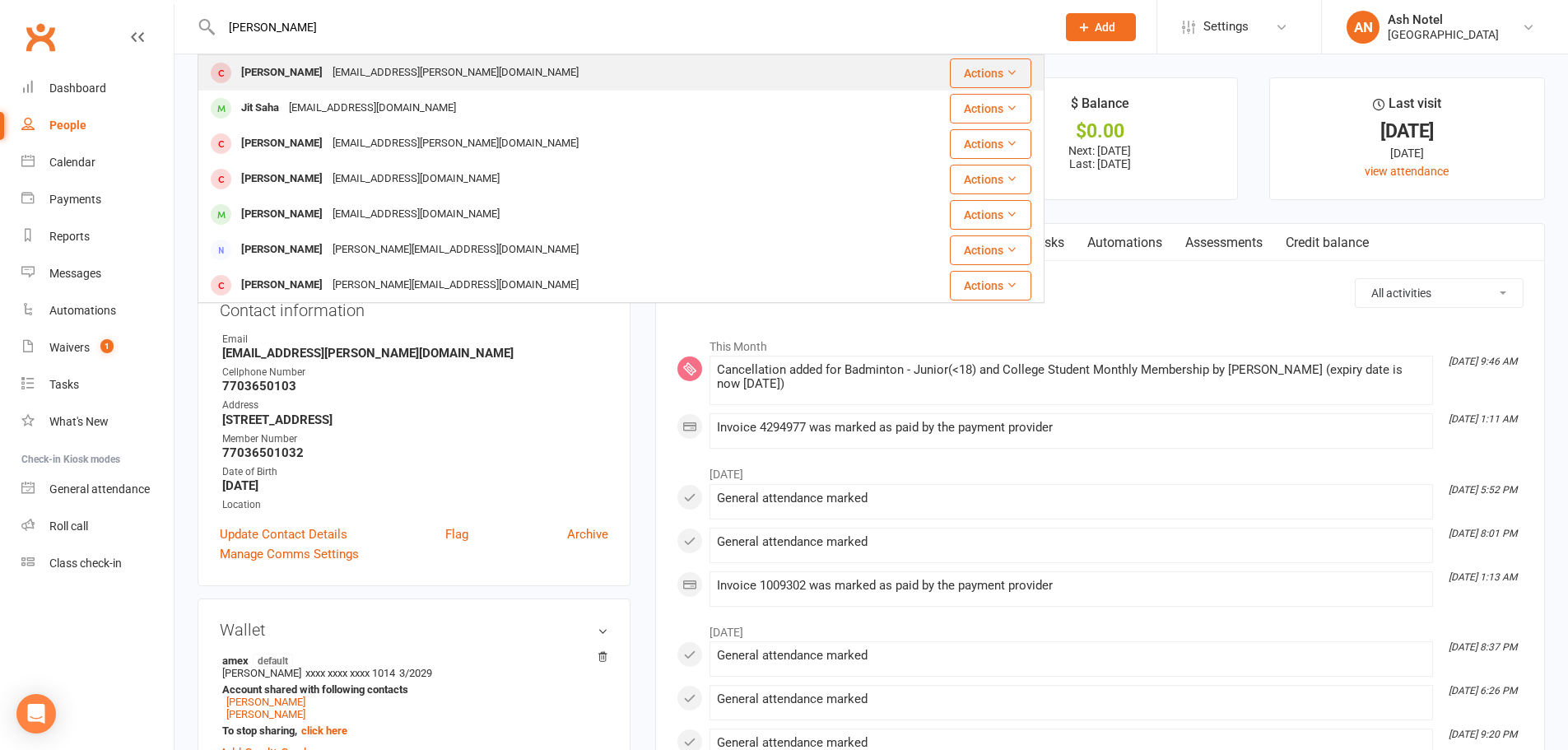
type input "[PERSON_NAME]"
click at [284, 68] on div "[PERSON_NAME]" at bounding box center [282, 73] width 91 height 24
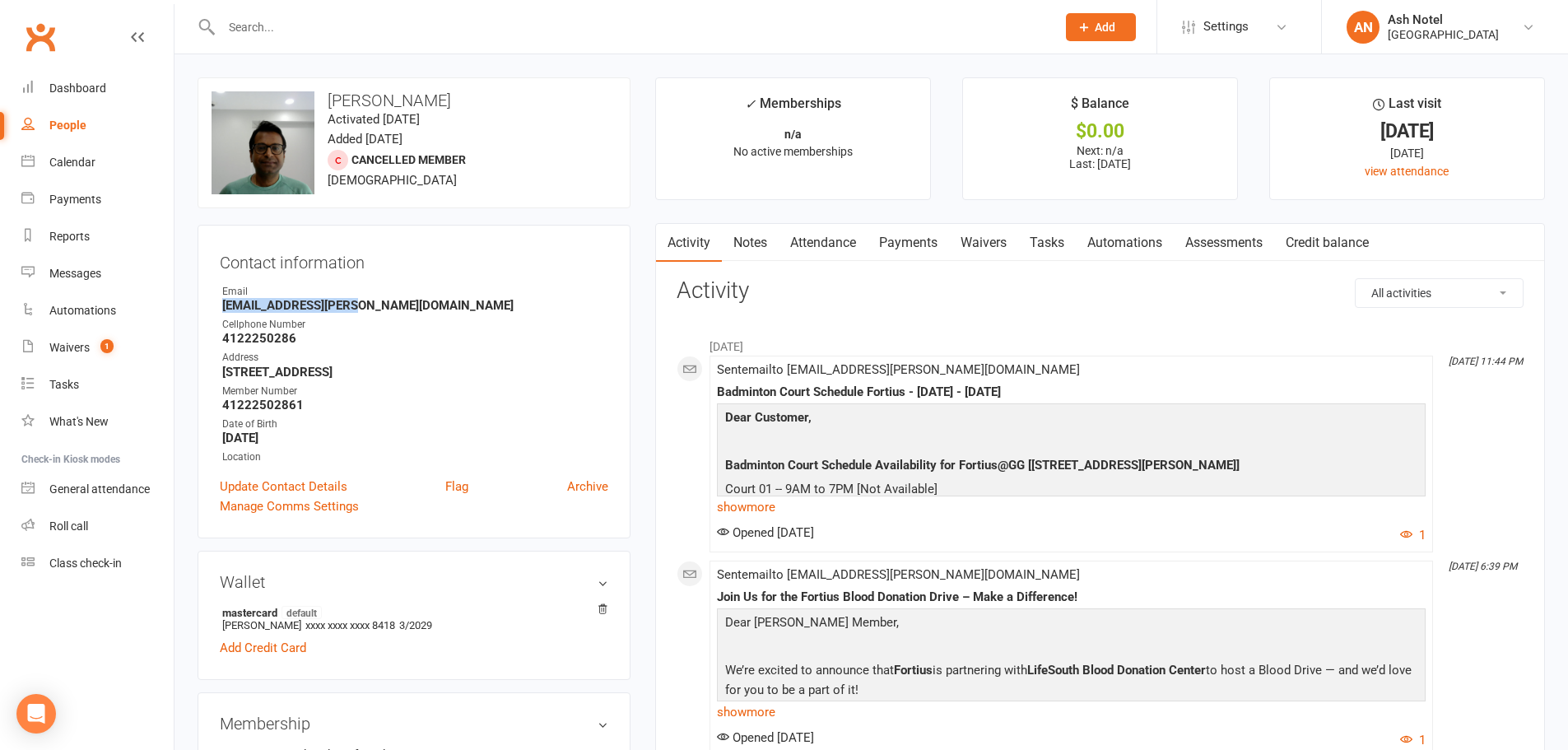
drag, startPoint x: 346, startPoint y: 303, endPoint x: 220, endPoint y: 305, distance: 126.0
click at [220, 305] on li "Email [EMAIL_ADDRESS][PERSON_NAME][DOMAIN_NAME]" at bounding box center [414, 299] width 388 height 29
copy strong "[EMAIL_ADDRESS][PERSON_NAME][DOMAIN_NAME]"
click at [753, 243] on link "Notes" at bounding box center [750, 243] width 57 height 38
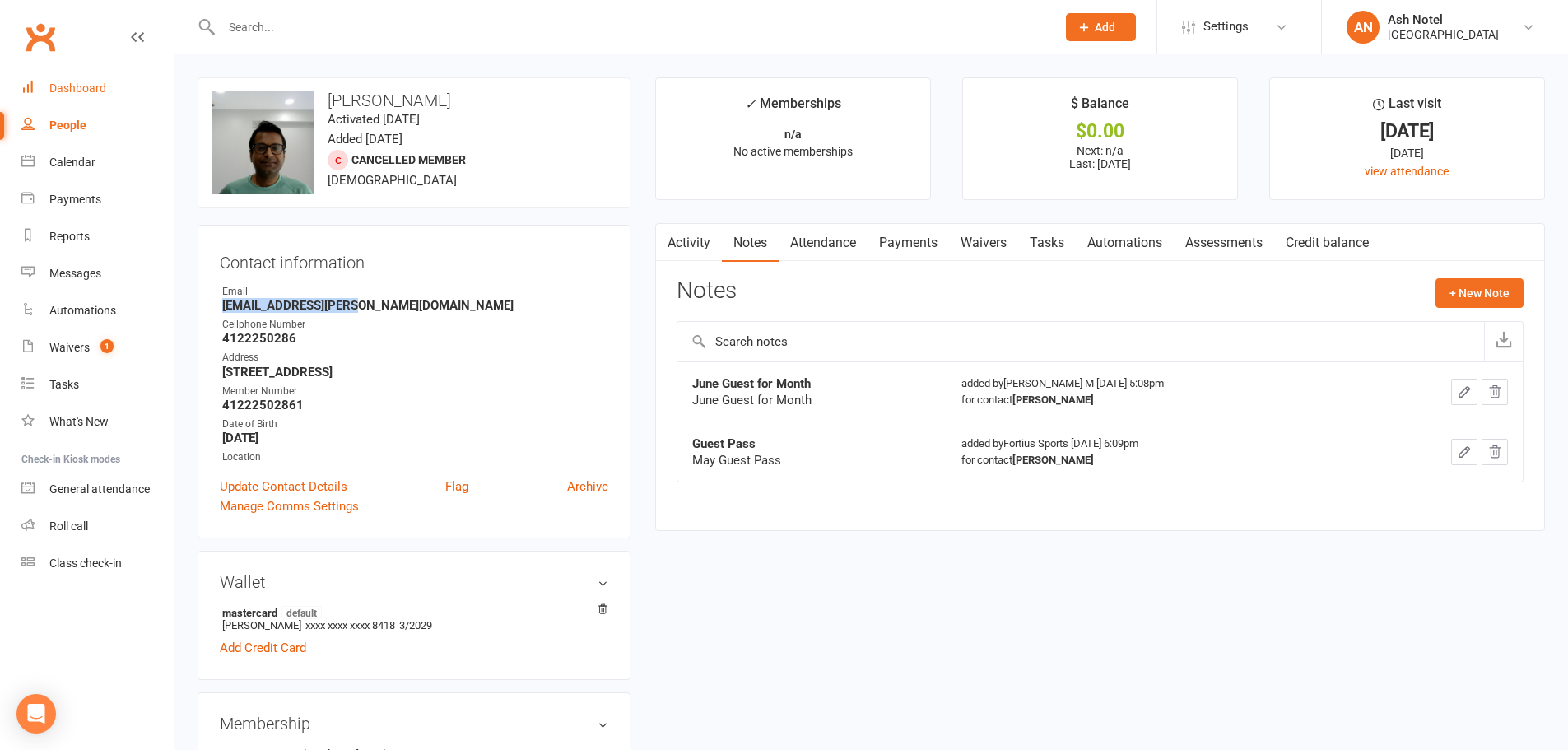
click at [124, 73] on link "Dashboard" at bounding box center [97, 88] width 152 height 37
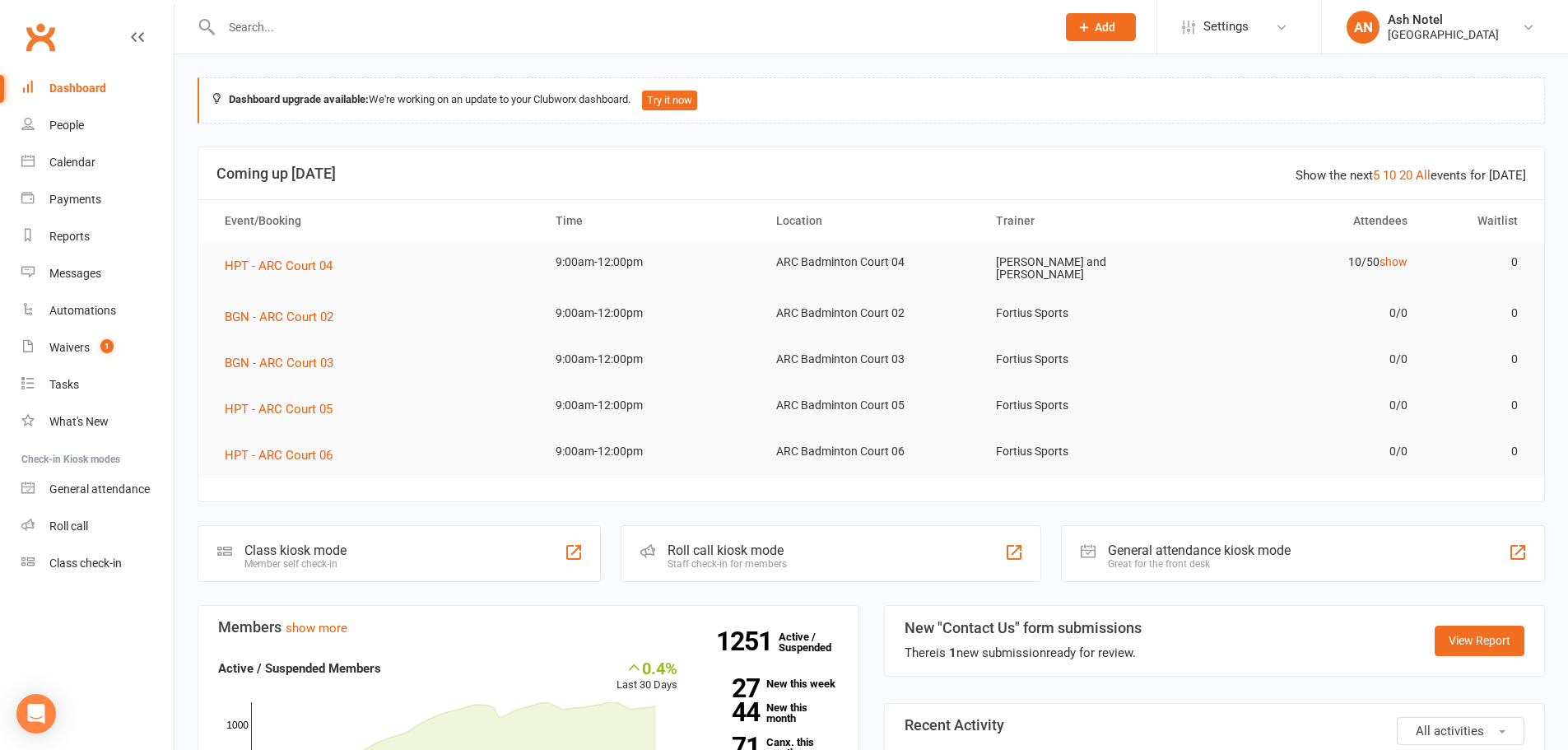
click at [1205, 564] on div "Great for the front desk" at bounding box center [1199, 564] width 183 height 11
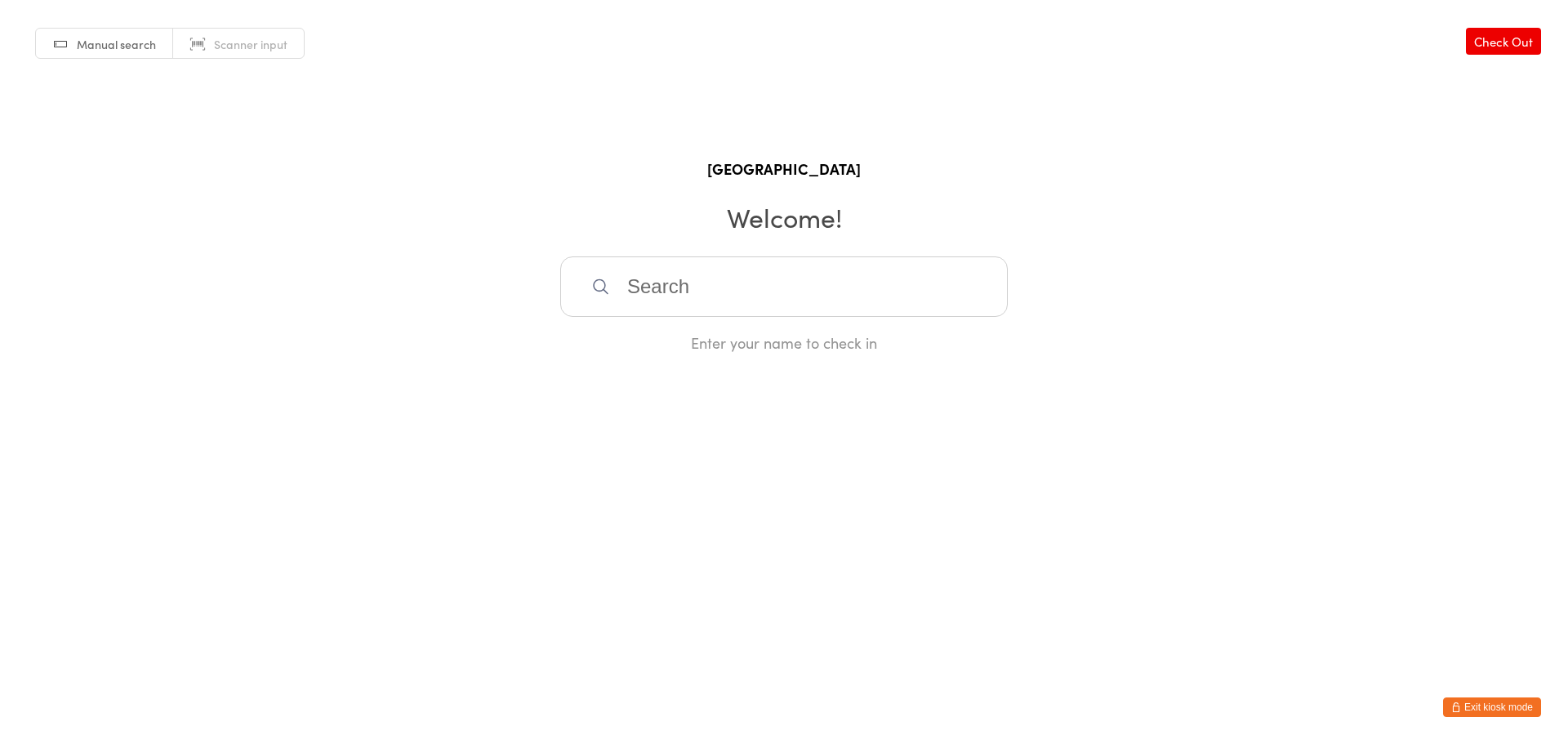
click at [100, 50] on span "Manual search" at bounding box center [116, 43] width 79 height 16
click at [686, 291] on input "search" at bounding box center [784, 286] width 448 height 61
click at [130, 47] on span "Manual search" at bounding box center [116, 43] width 79 height 16
click at [746, 284] on input "search" at bounding box center [784, 286] width 448 height 61
type input "77069545461"
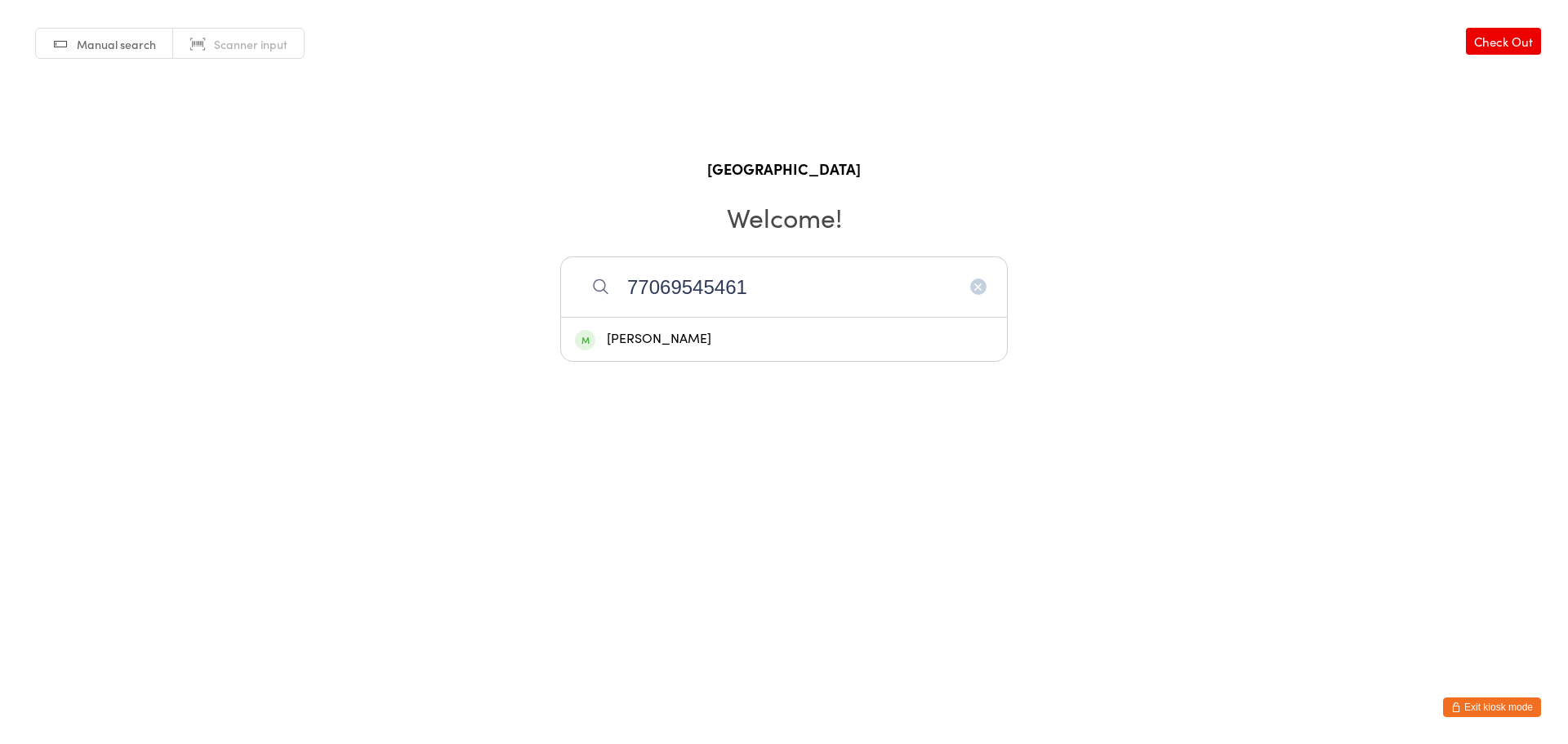
click at [736, 336] on div "[PERSON_NAME]" at bounding box center [784, 339] width 419 height 22
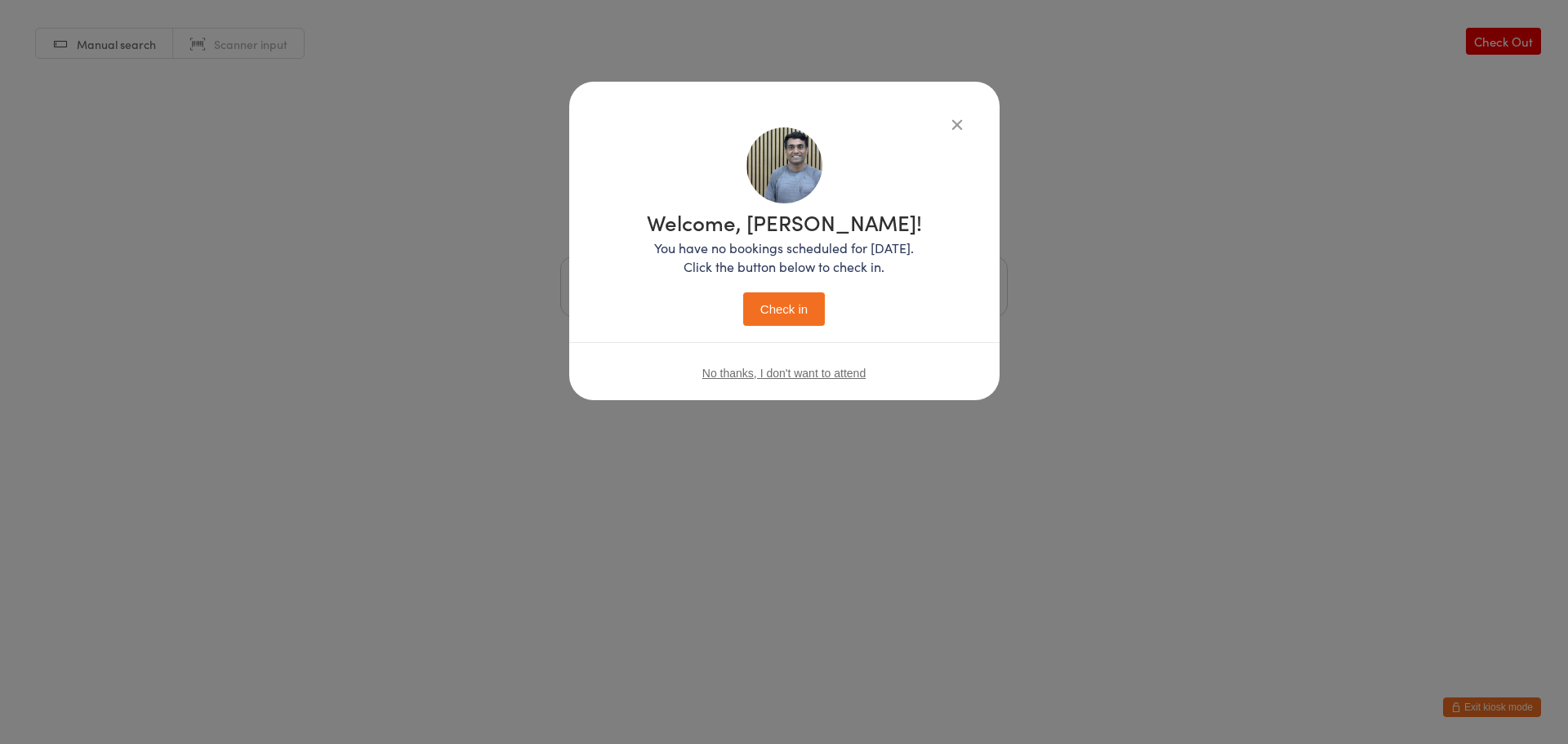
click at [788, 309] on button "Check in" at bounding box center [784, 309] width 82 height 33
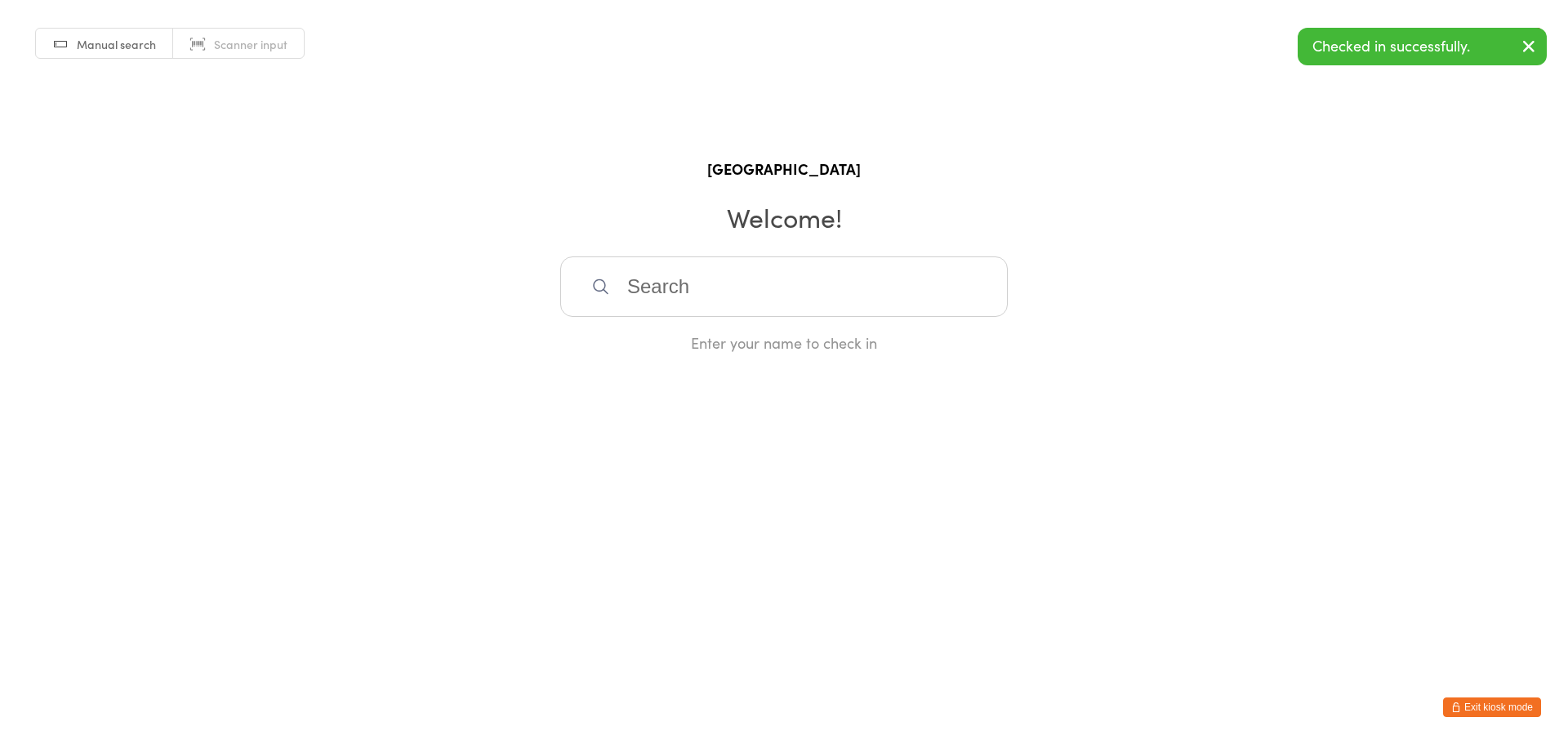
click at [1506, 697] on button "Exit kiosk mode" at bounding box center [1492, 707] width 98 height 20
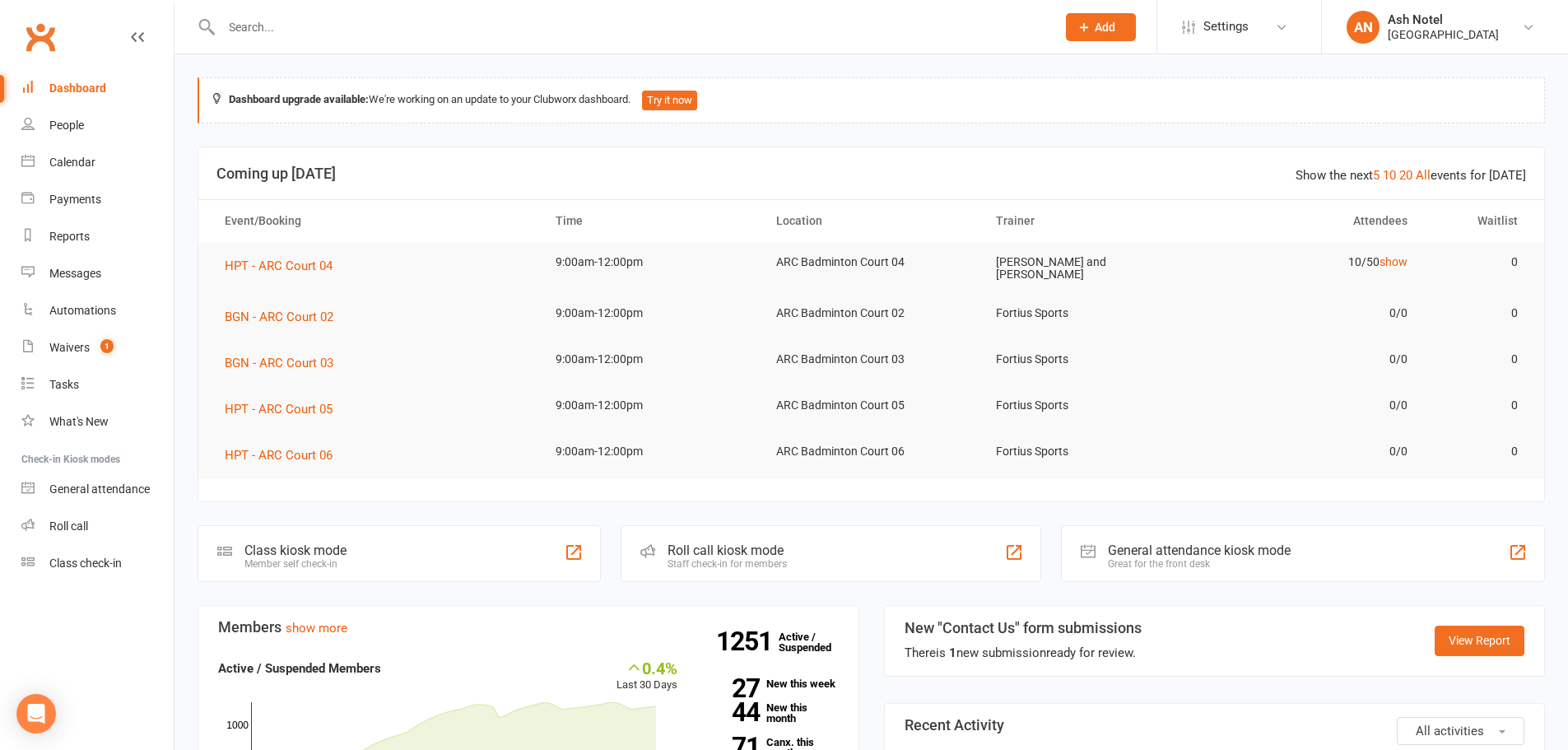
drag, startPoint x: 286, startPoint y: 176, endPoint x: 247, endPoint y: 174, distance: 39.1
click at [342, 171] on h3 "Coming up [DATE]" at bounding box center [871, 174] width 1309 height 16
click at [303, 169] on h3 "Coming up [DATE]" at bounding box center [871, 174] width 1309 height 16
drag, startPoint x: 281, startPoint y: 171, endPoint x: 378, endPoint y: 174, distance: 97.0
click at [378, 174] on h3 "Coming up [DATE]" at bounding box center [871, 174] width 1309 height 16
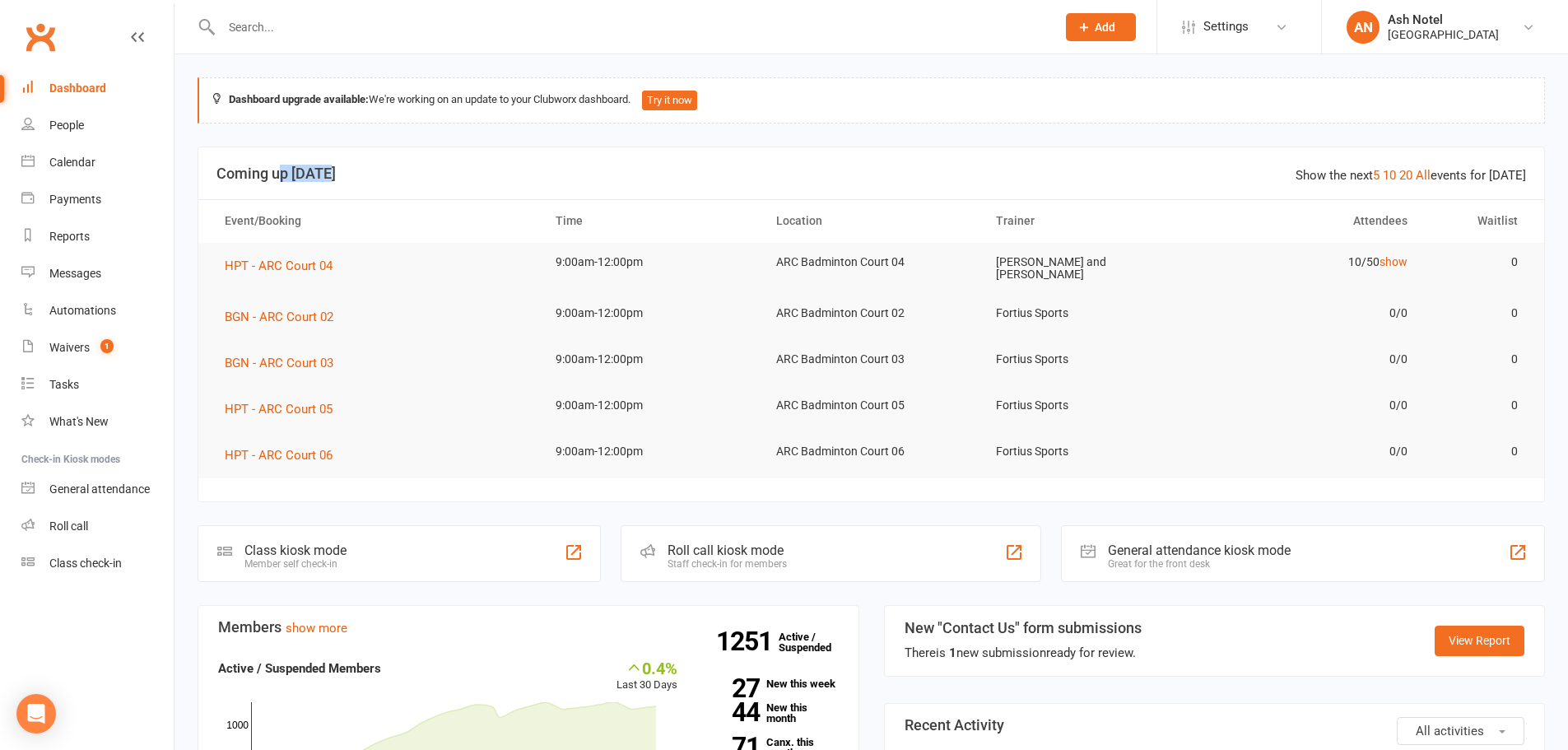
click at [352, 174] on h3 "Coming up [DATE]" at bounding box center [871, 174] width 1309 height 16
click at [305, 172] on h3 "Coming up [DATE]" at bounding box center [871, 174] width 1309 height 16
click at [1452, 36] on div "[GEOGRAPHIC_DATA]" at bounding box center [1443, 34] width 111 height 15
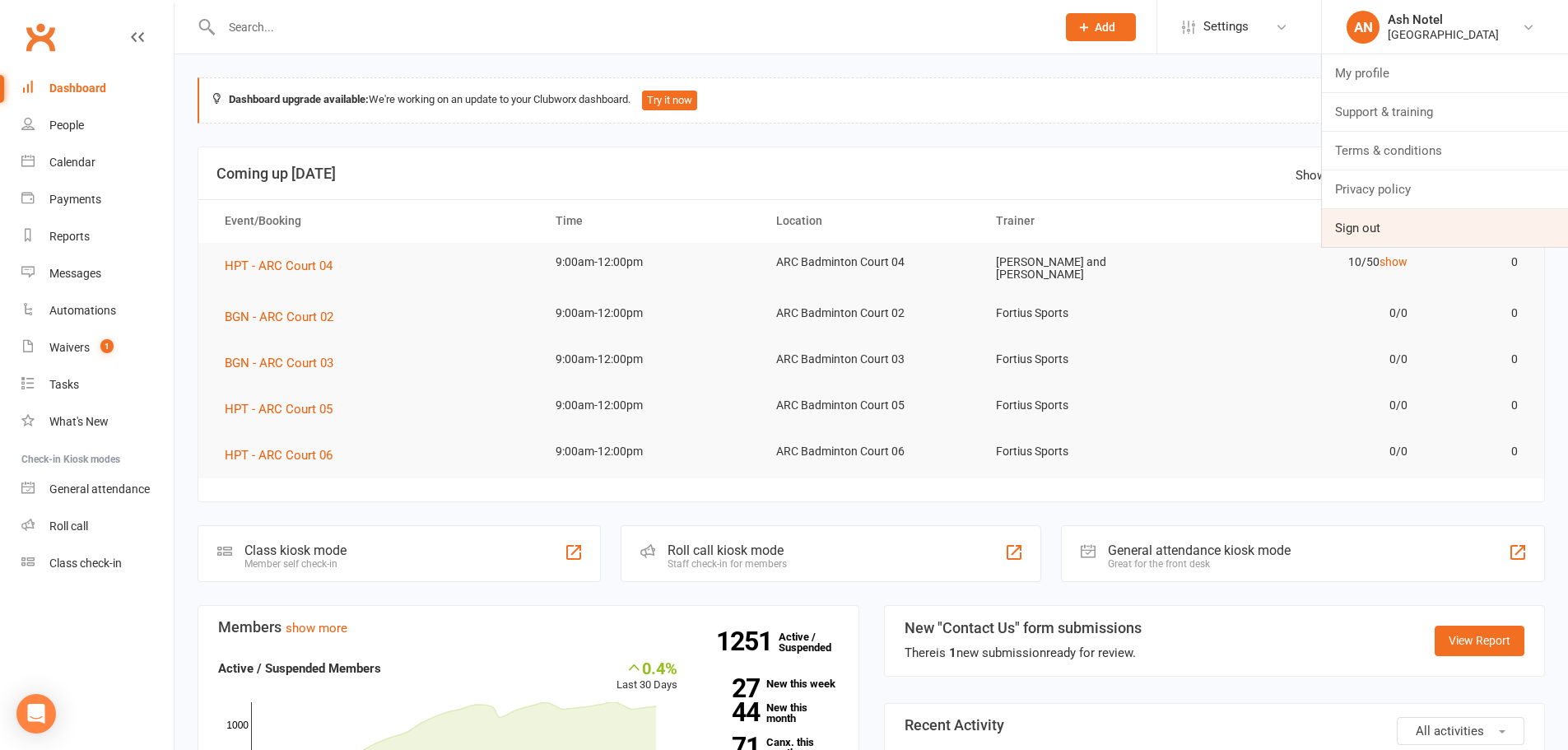
click at [1363, 222] on link "Sign out" at bounding box center [1445, 228] width 246 height 38
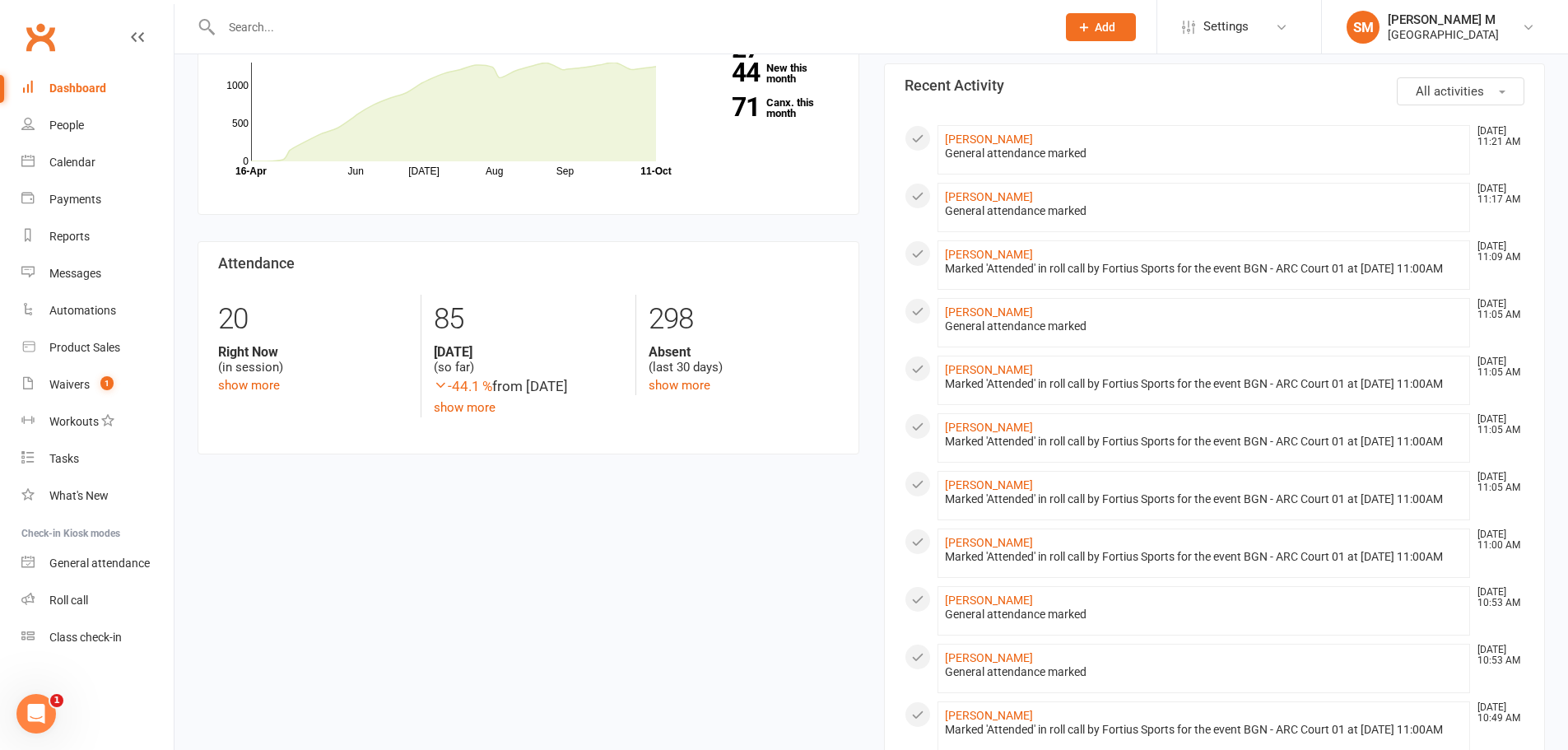
scroll to position [658, 0]
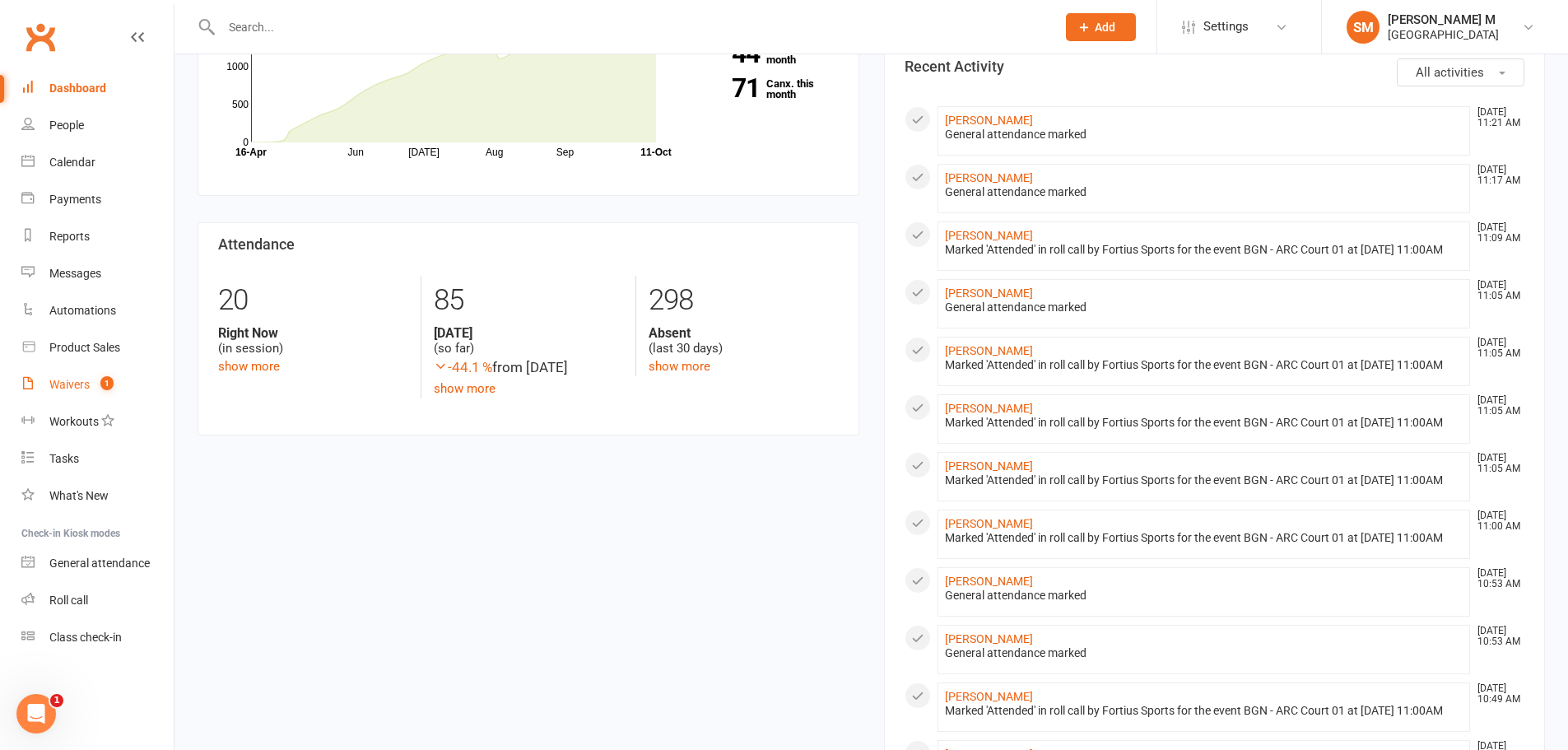
click at [71, 389] on div "Waivers" at bounding box center [69, 384] width 40 height 13
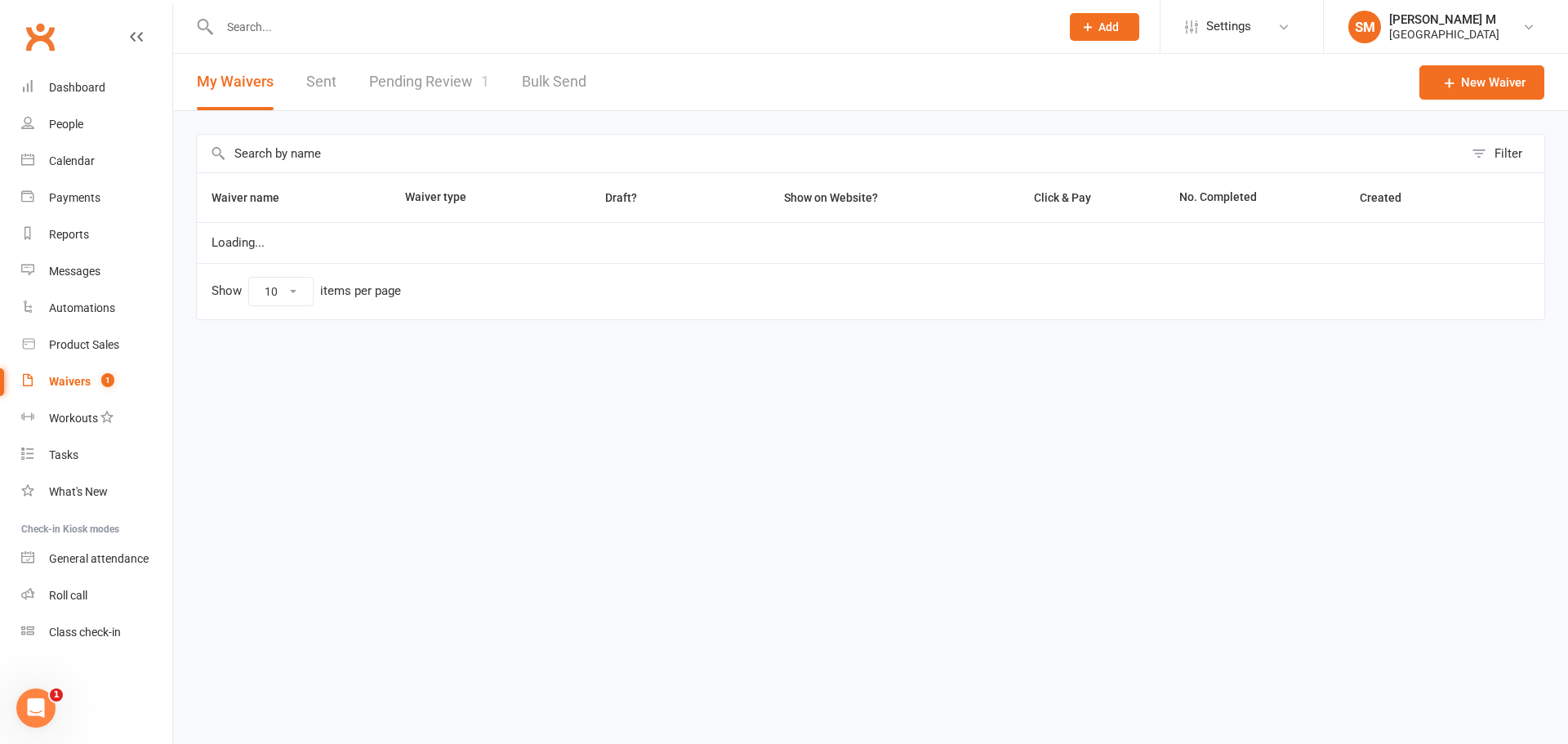
select select "50"
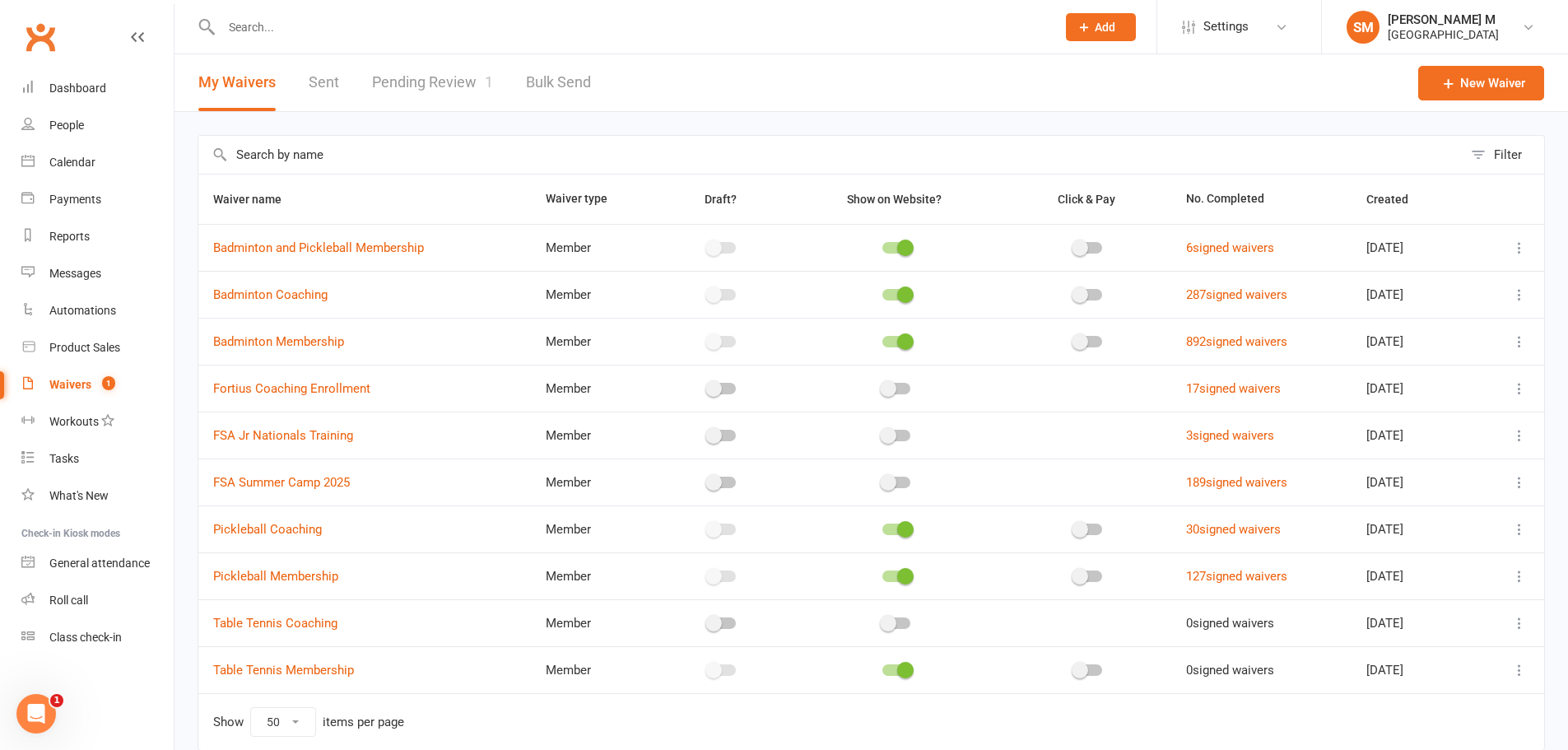
click at [423, 94] on link "Pending Review 1" at bounding box center [432, 82] width 121 height 57
select select "100"
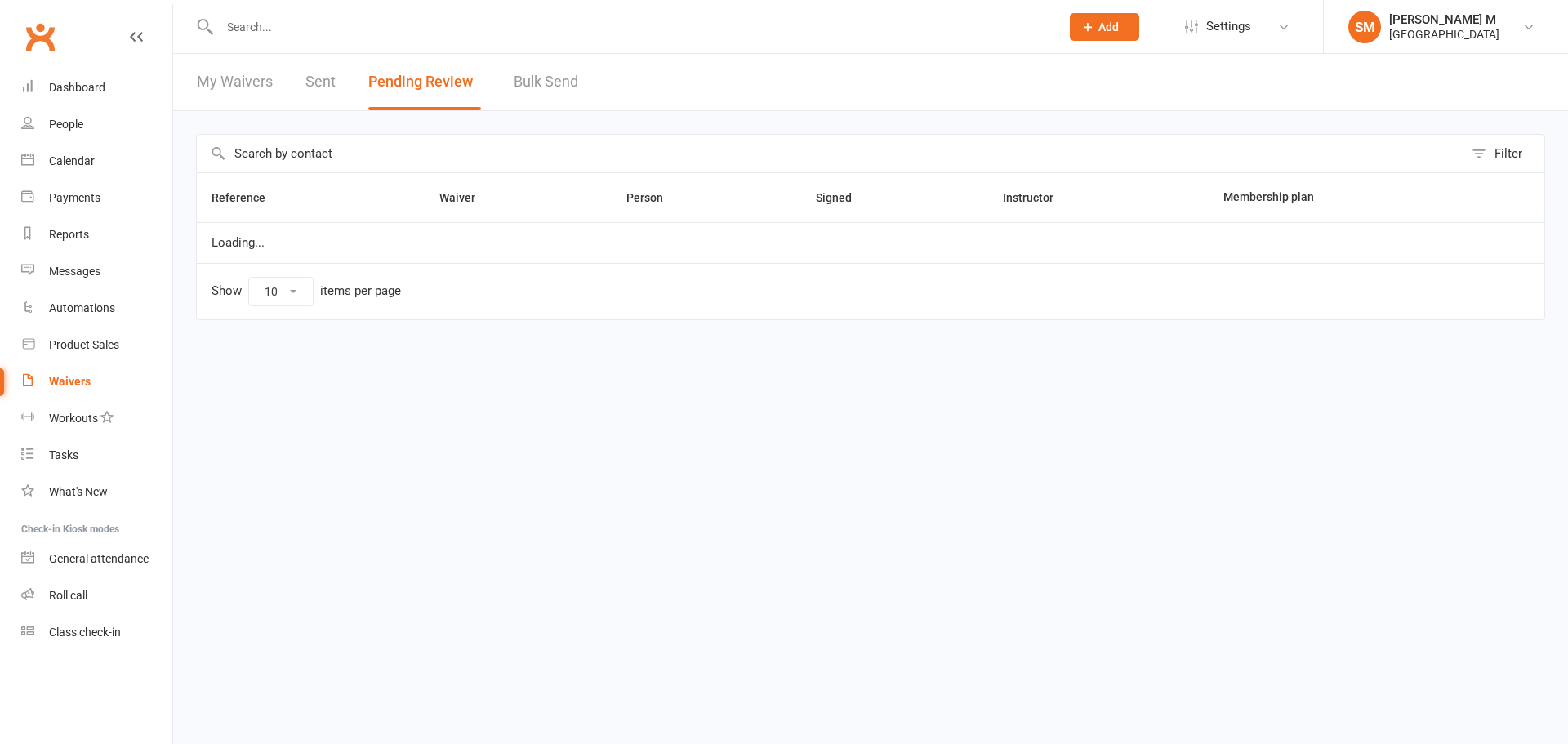
select select "100"
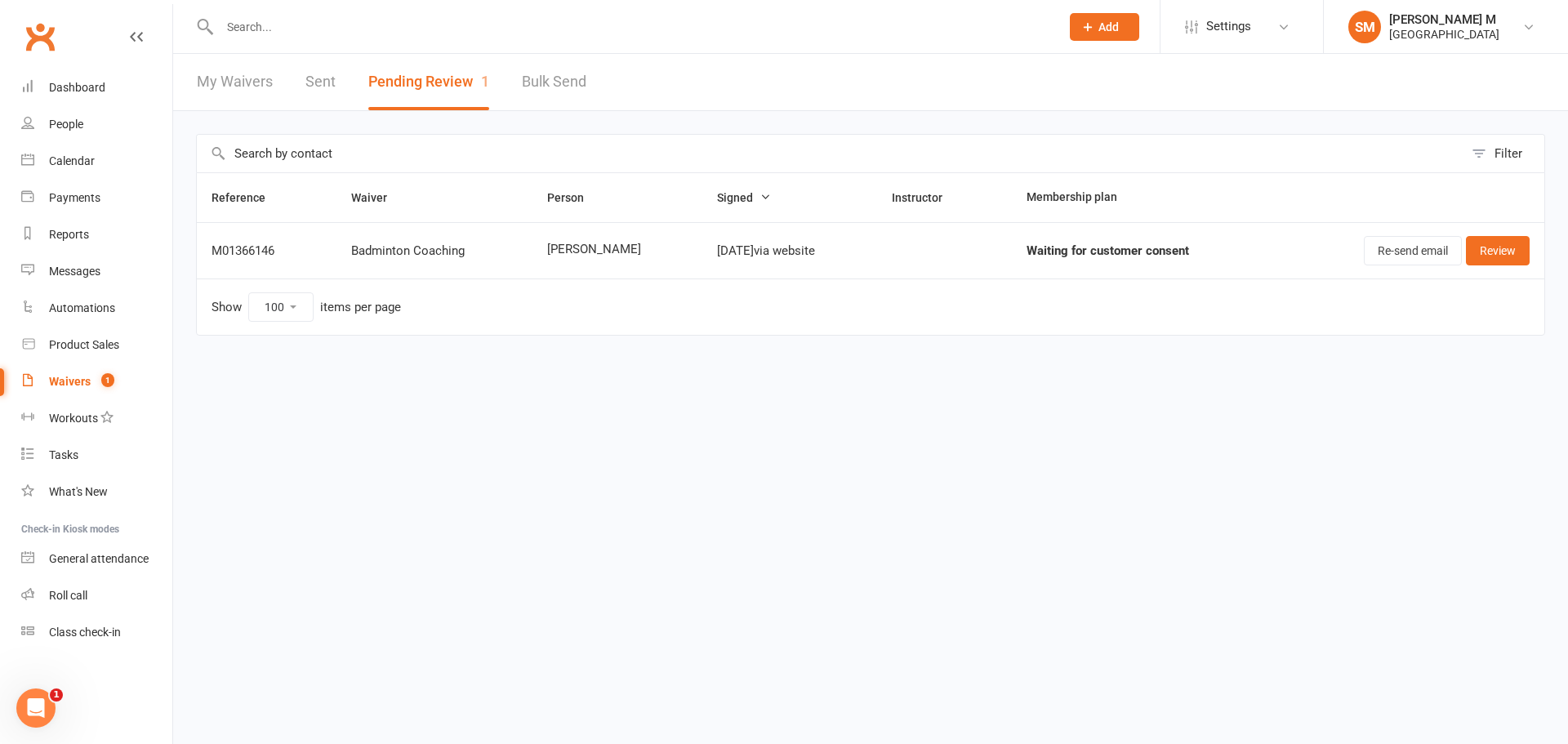
click at [234, 24] on input "text" at bounding box center [632, 26] width 834 height 23
paste input "[PERSON_NAME]"
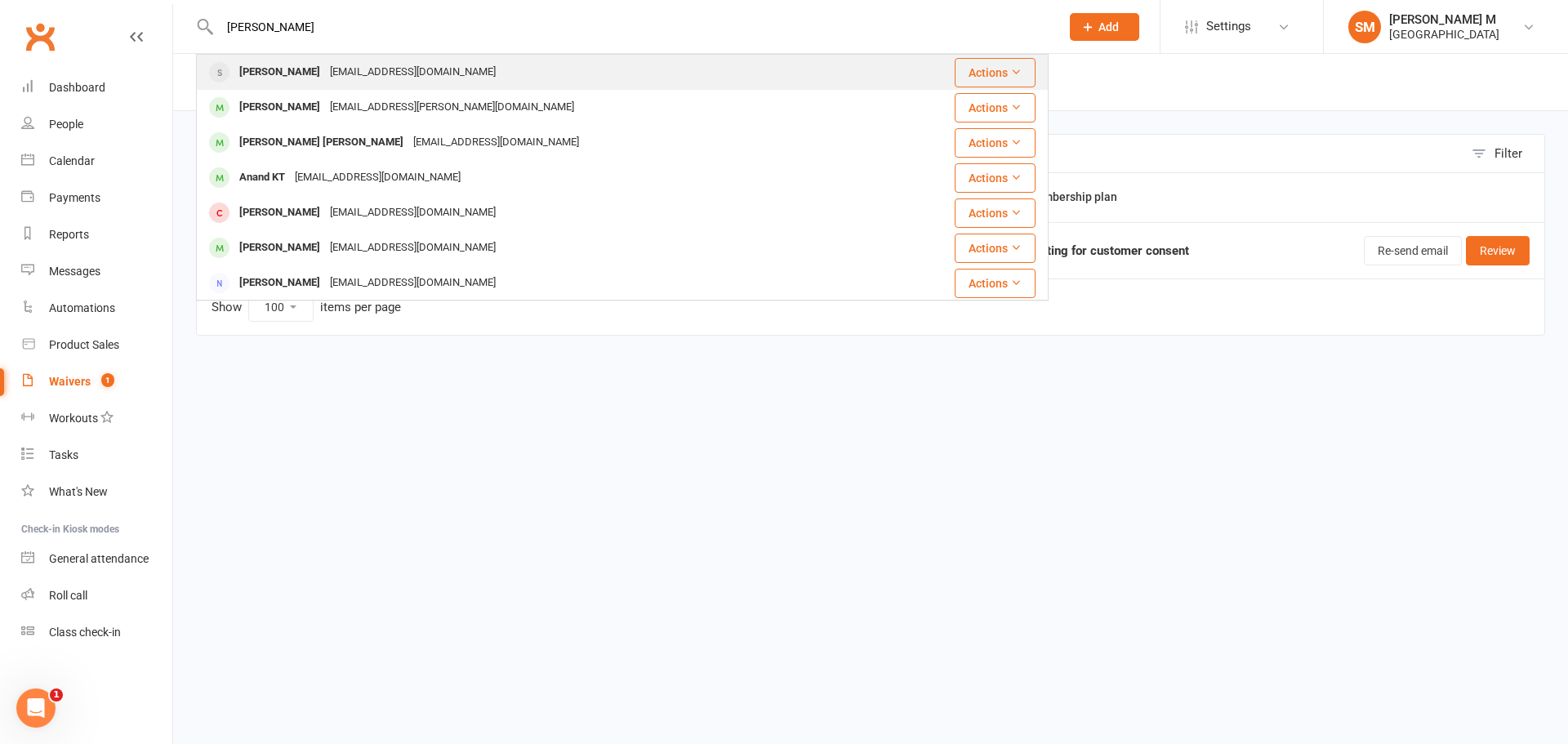
type input "[PERSON_NAME]"
click at [324, 73] on div "[PERSON_NAME]" at bounding box center [280, 72] width 90 height 24
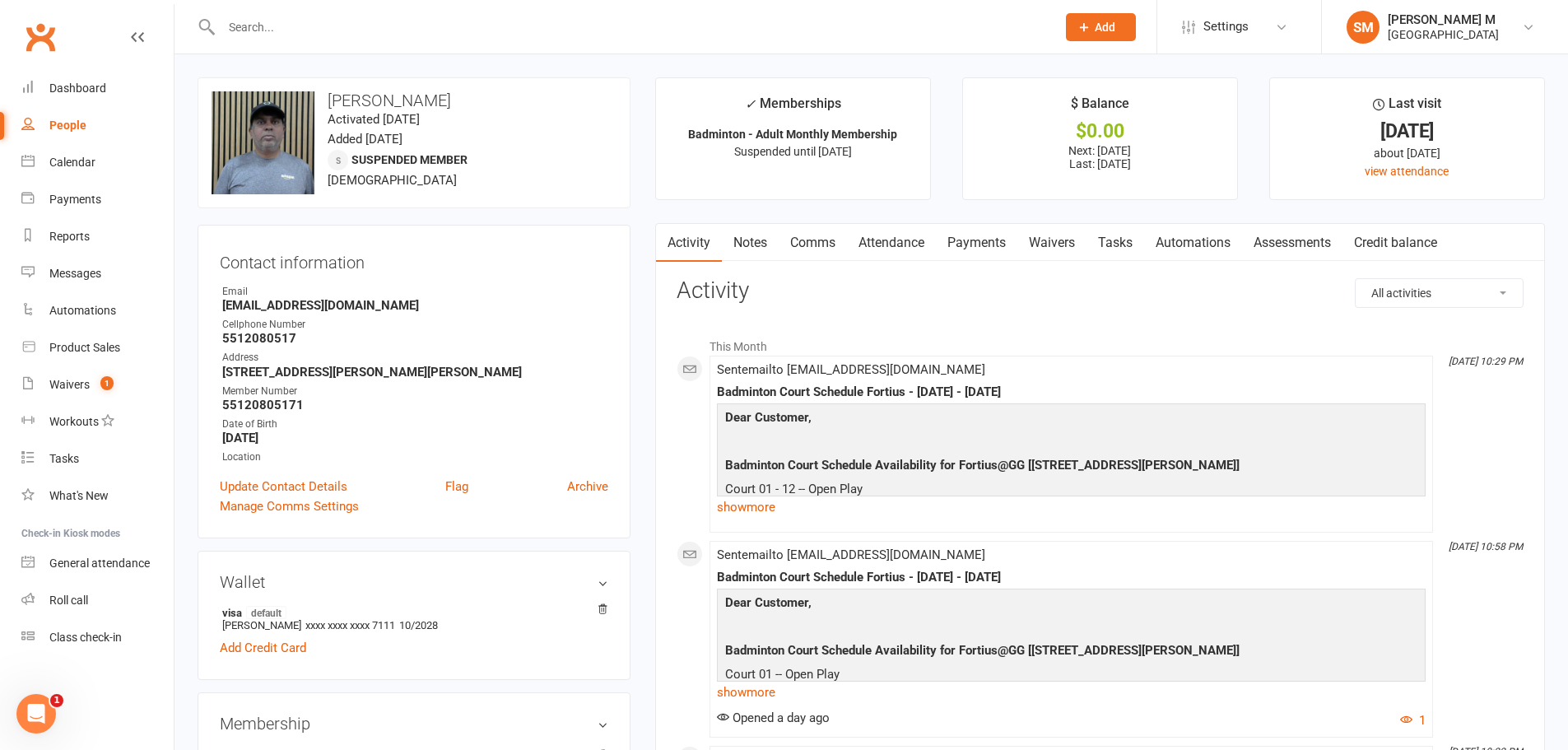
click at [964, 235] on link "Payments" at bounding box center [976, 243] width 82 height 38
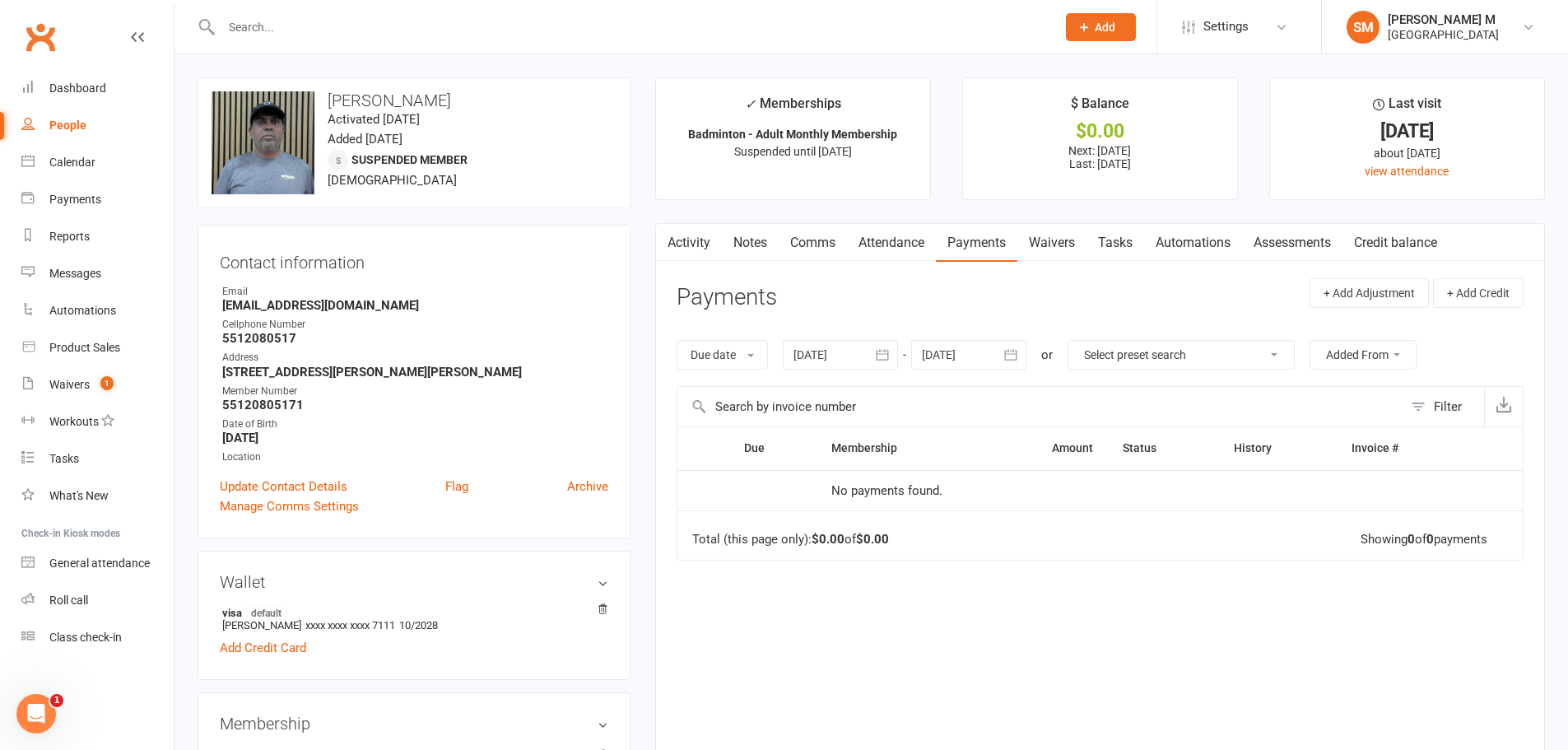
click at [882, 345] on button "button" at bounding box center [883, 355] width 29 height 29
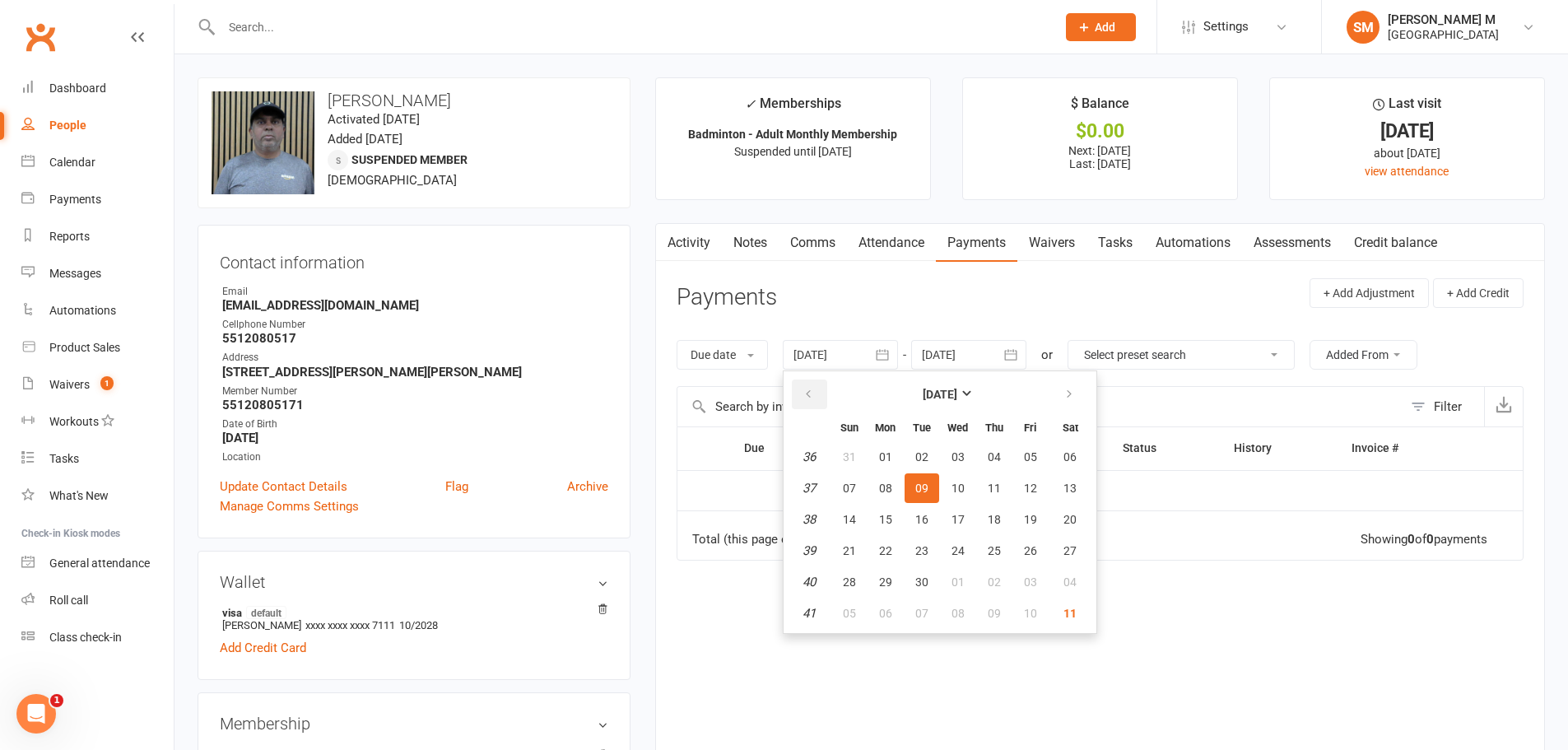
click at [806, 403] on button "button" at bounding box center [809, 394] width 35 height 29
click at [807, 403] on button "button" at bounding box center [809, 394] width 35 height 29
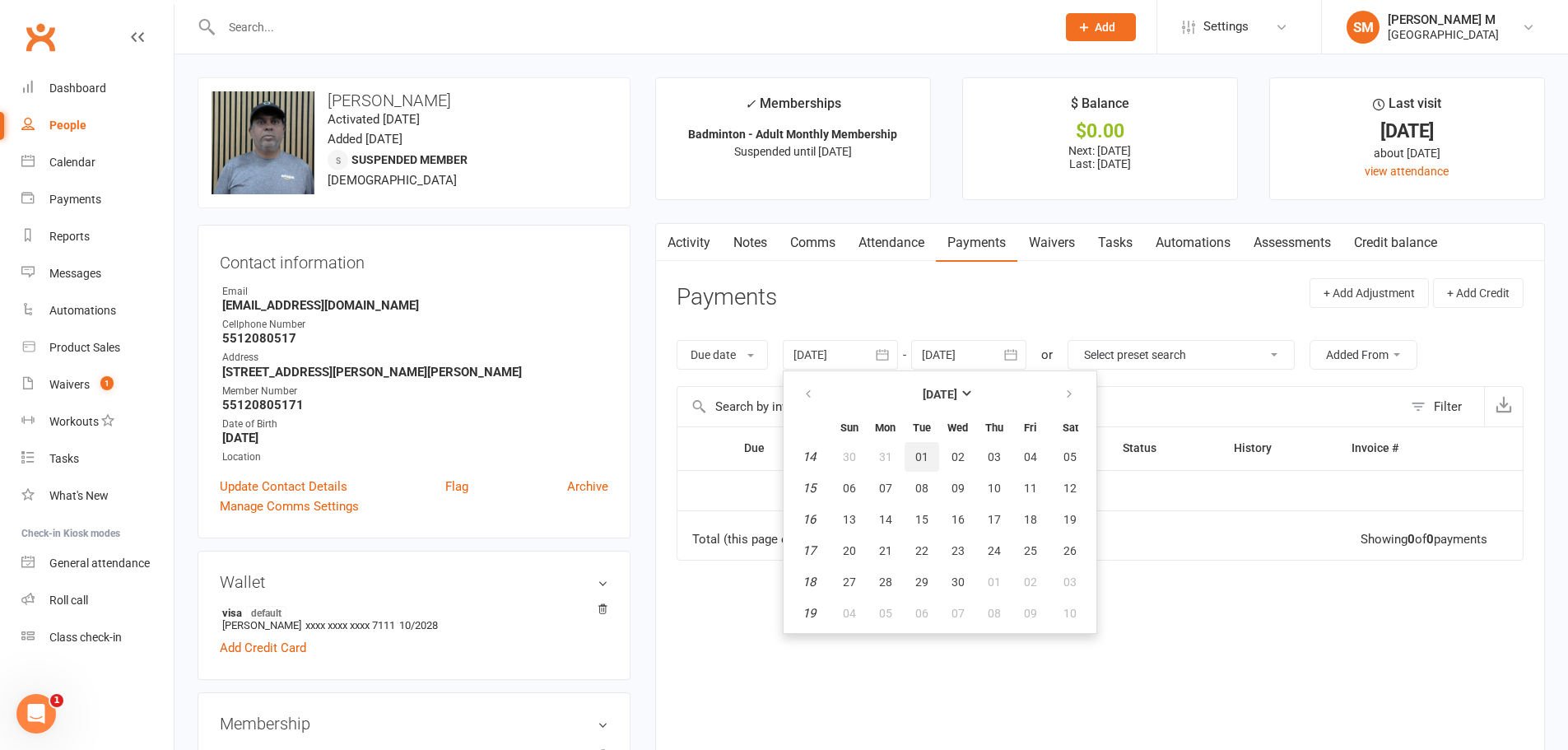
click at [929, 455] on span "01" at bounding box center [921, 456] width 13 height 13
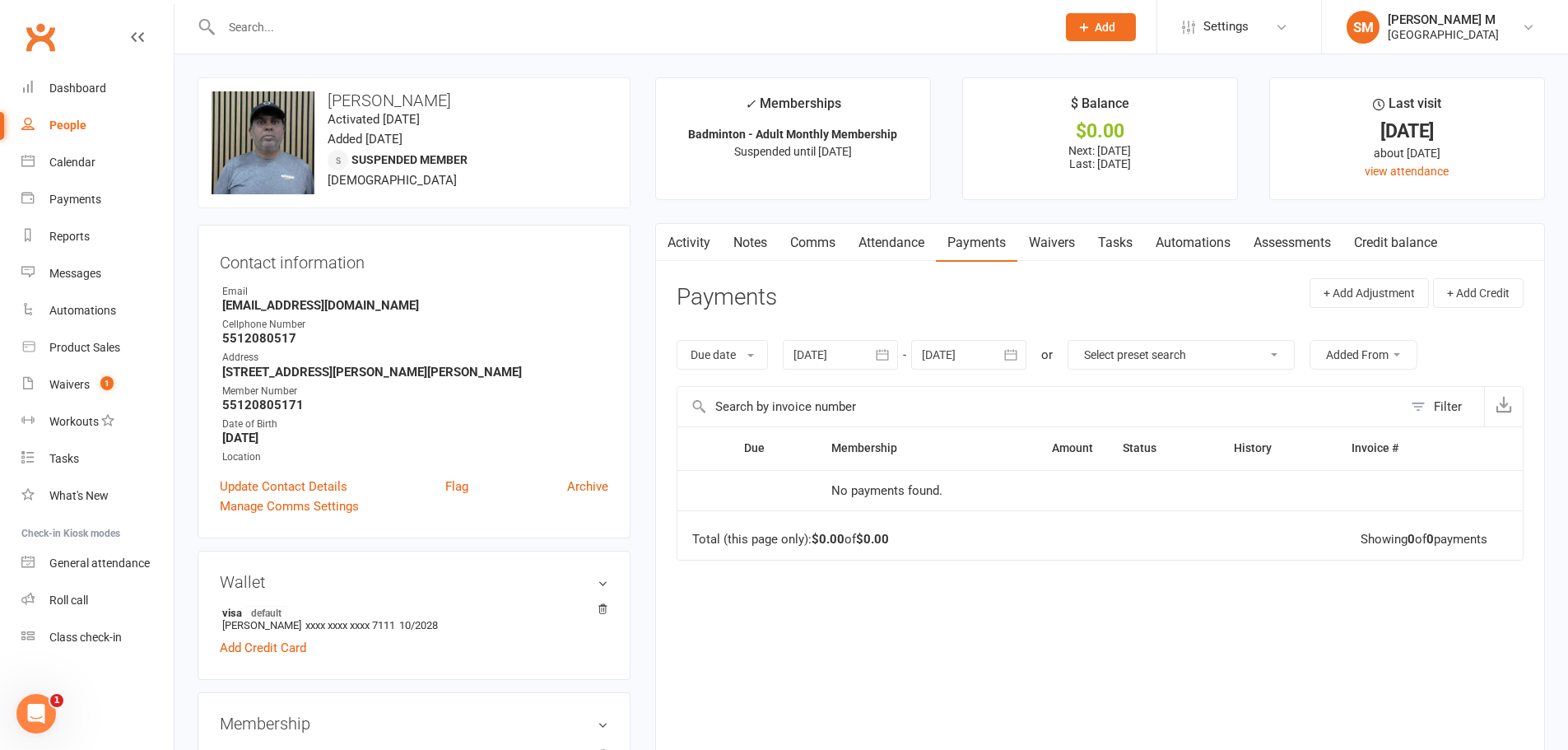
type input "[DATE]"
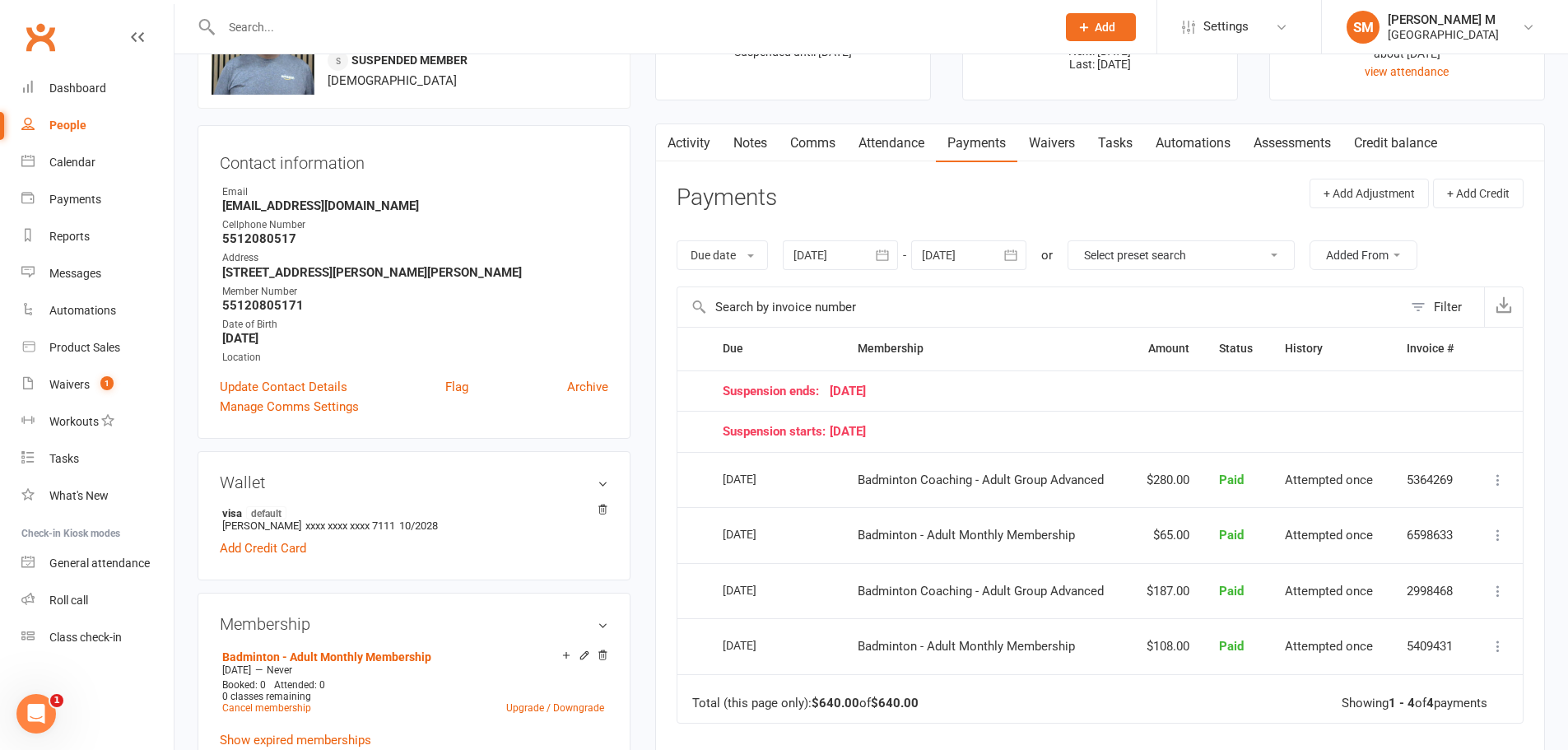
scroll to position [82, 0]
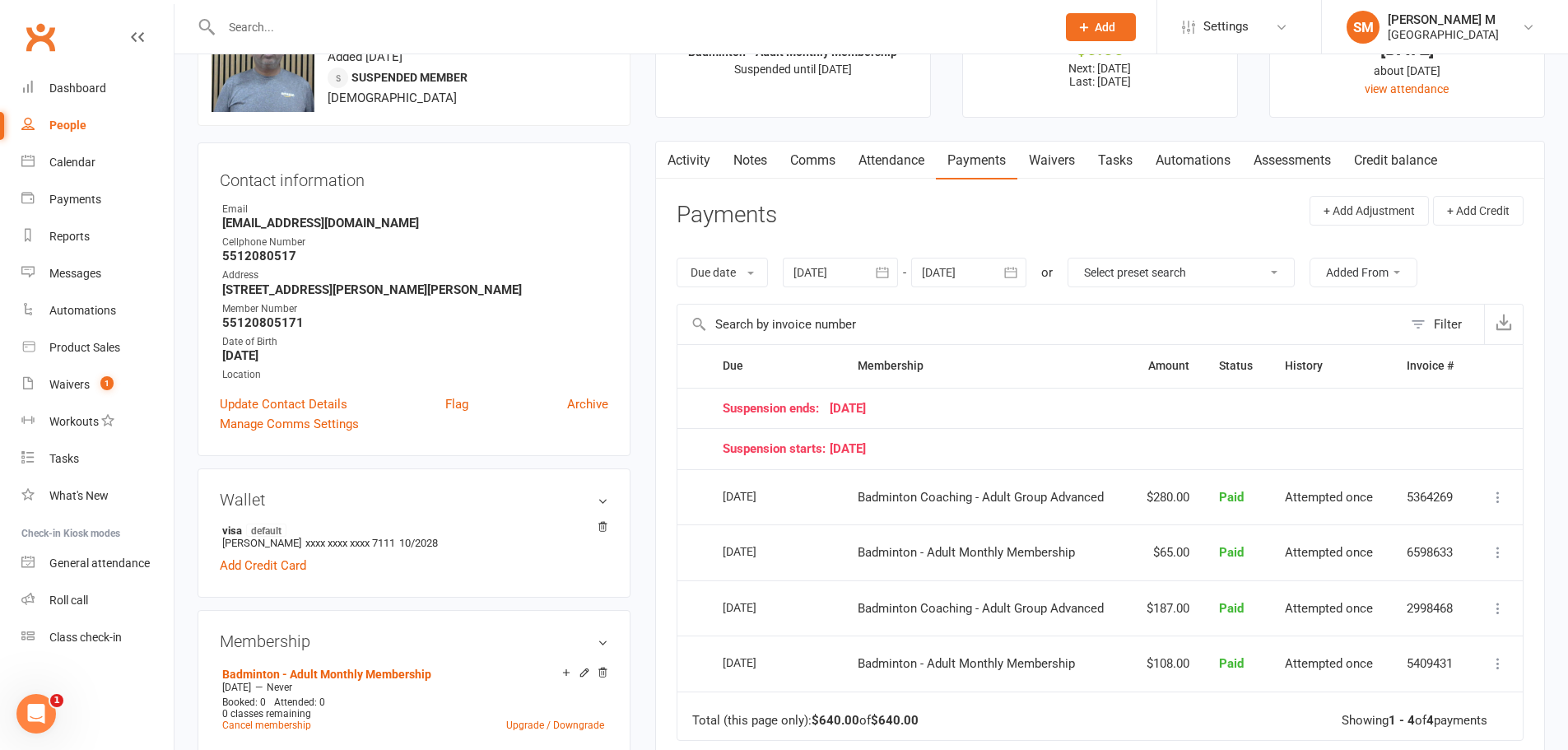
click at [1016, 271] on icon "button" at bounding box center [1011, 271] width 12 height 10
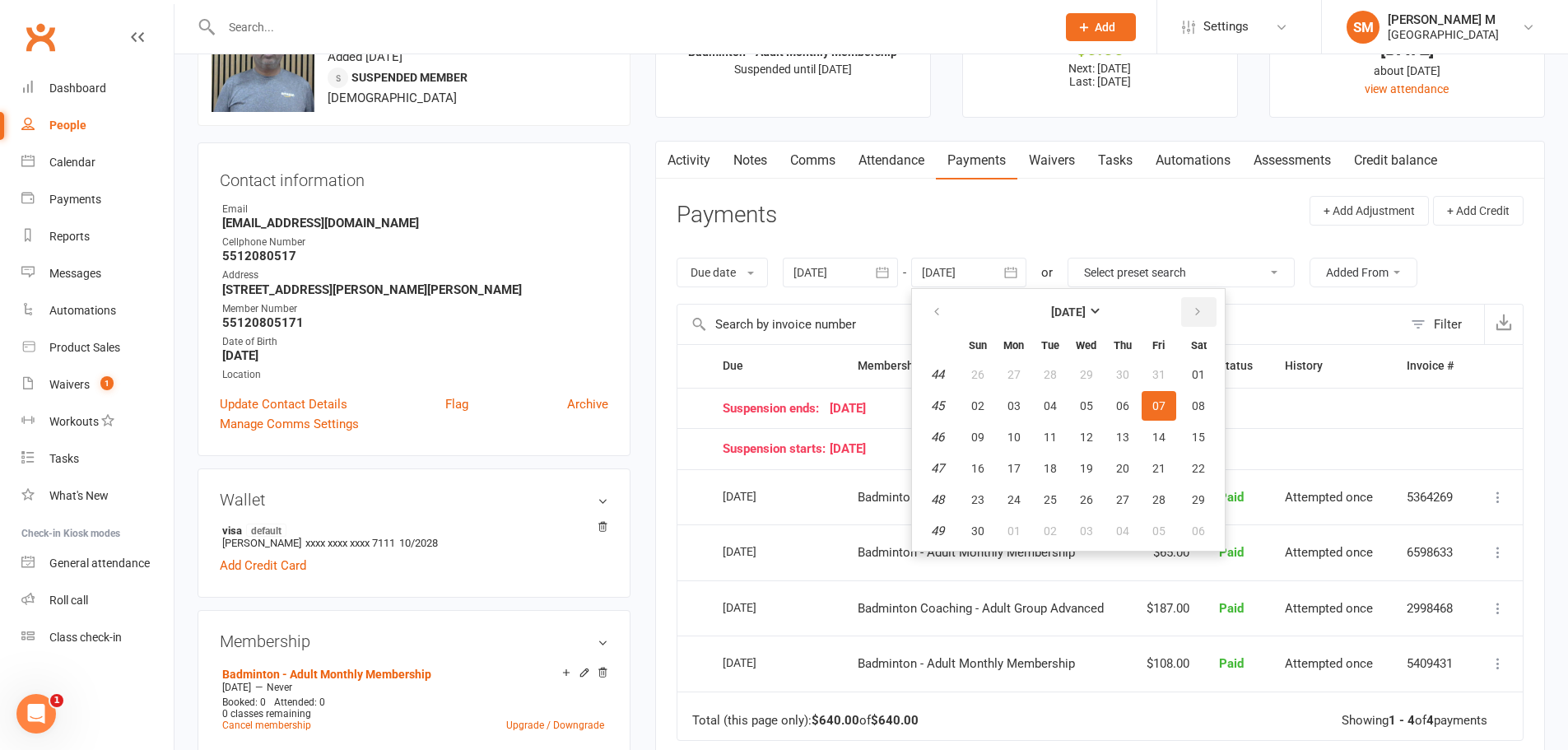
click at [1205, 308] on button "button" at bounding box center [1199, 312] width 35 height 29
click at [1187, 375] on button "07" at bounding box center [1199, 375] width 42 height 29
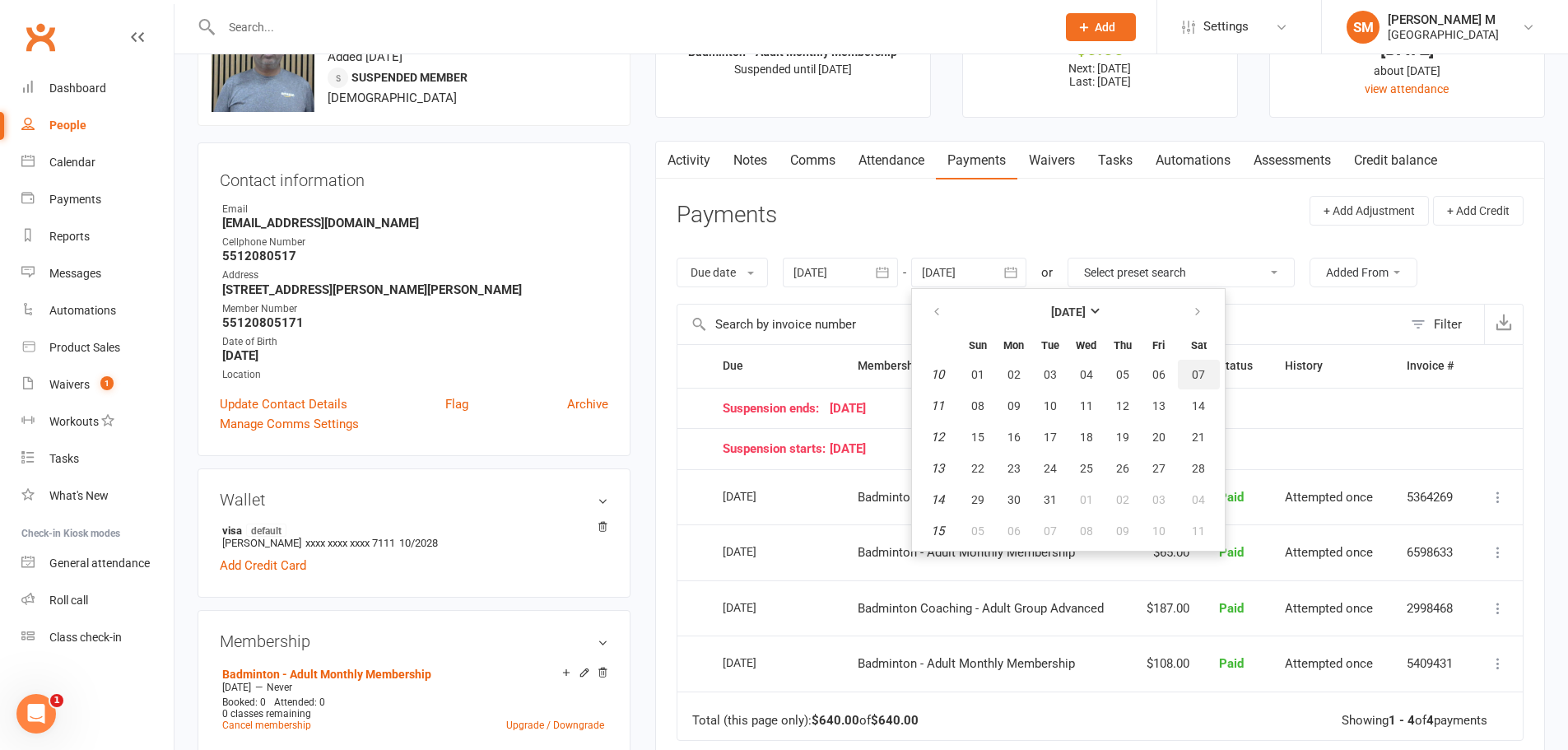
type input "[DATE]"
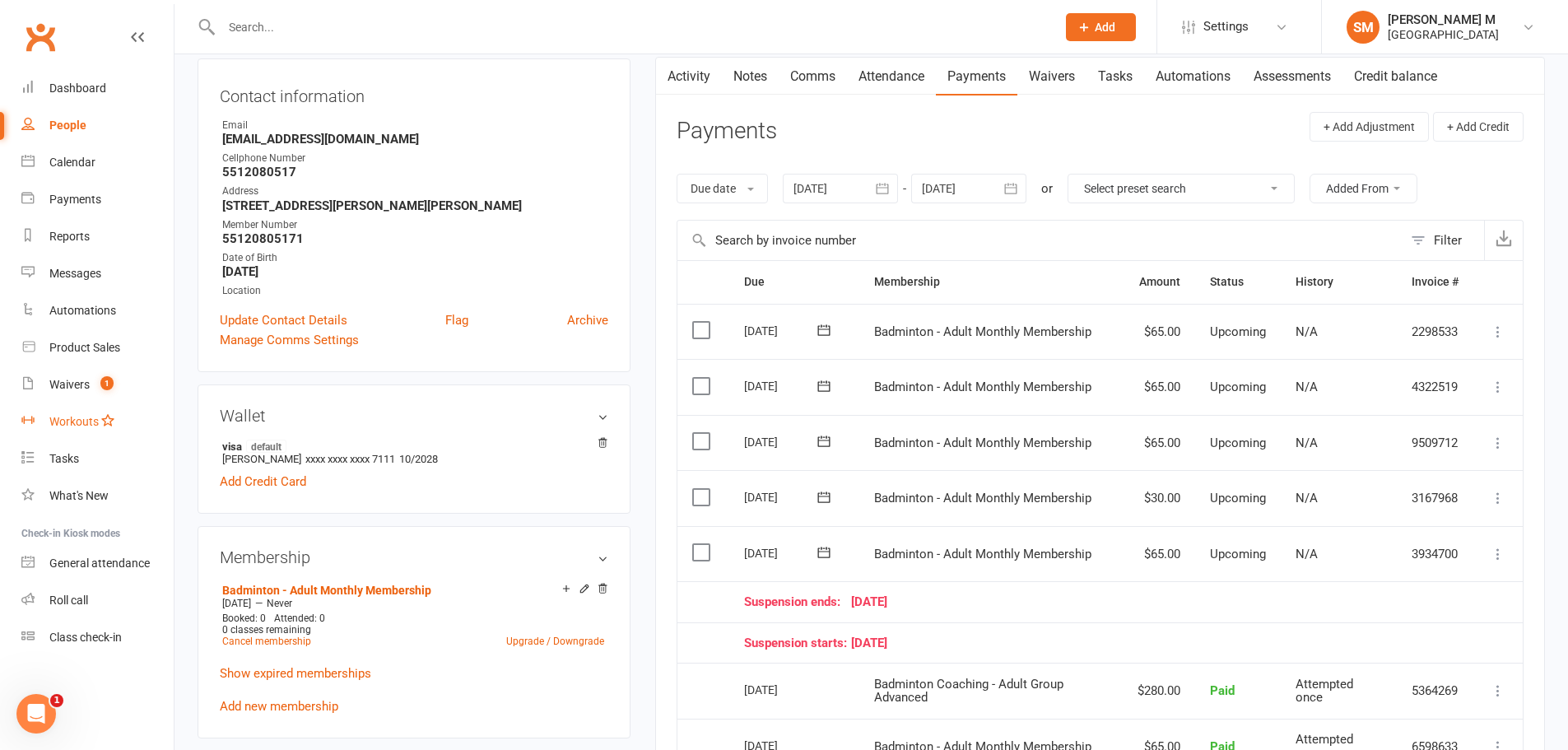
scroll to position [165, 0]
click at [52, 381] on div "Waivers" at bounding box center [69, 384] width 40 height 13
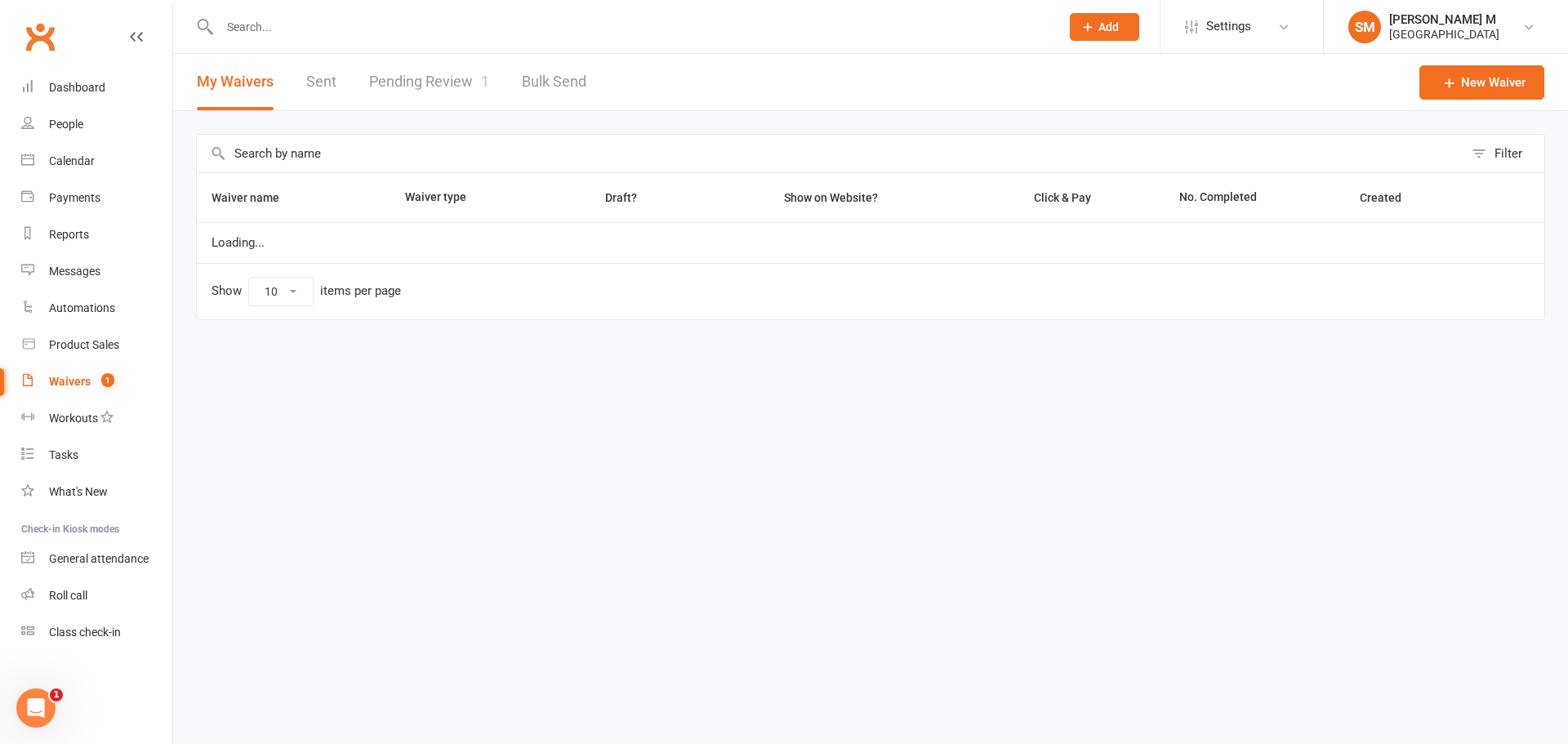
select select "50"
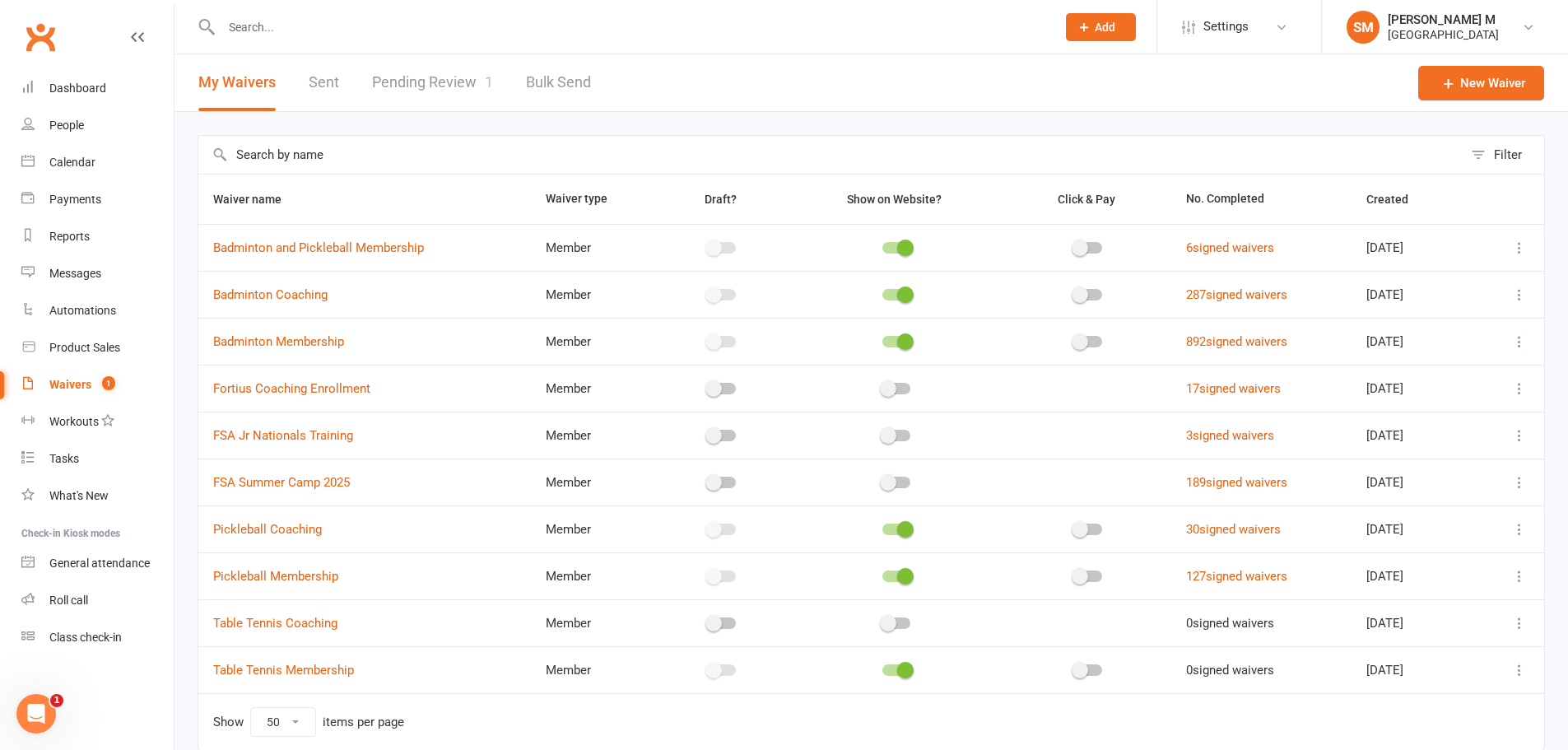
click at [436, 80] on link "Pending Review 1" at bounding box center [432, 82] width 121 height 57
select select "100"
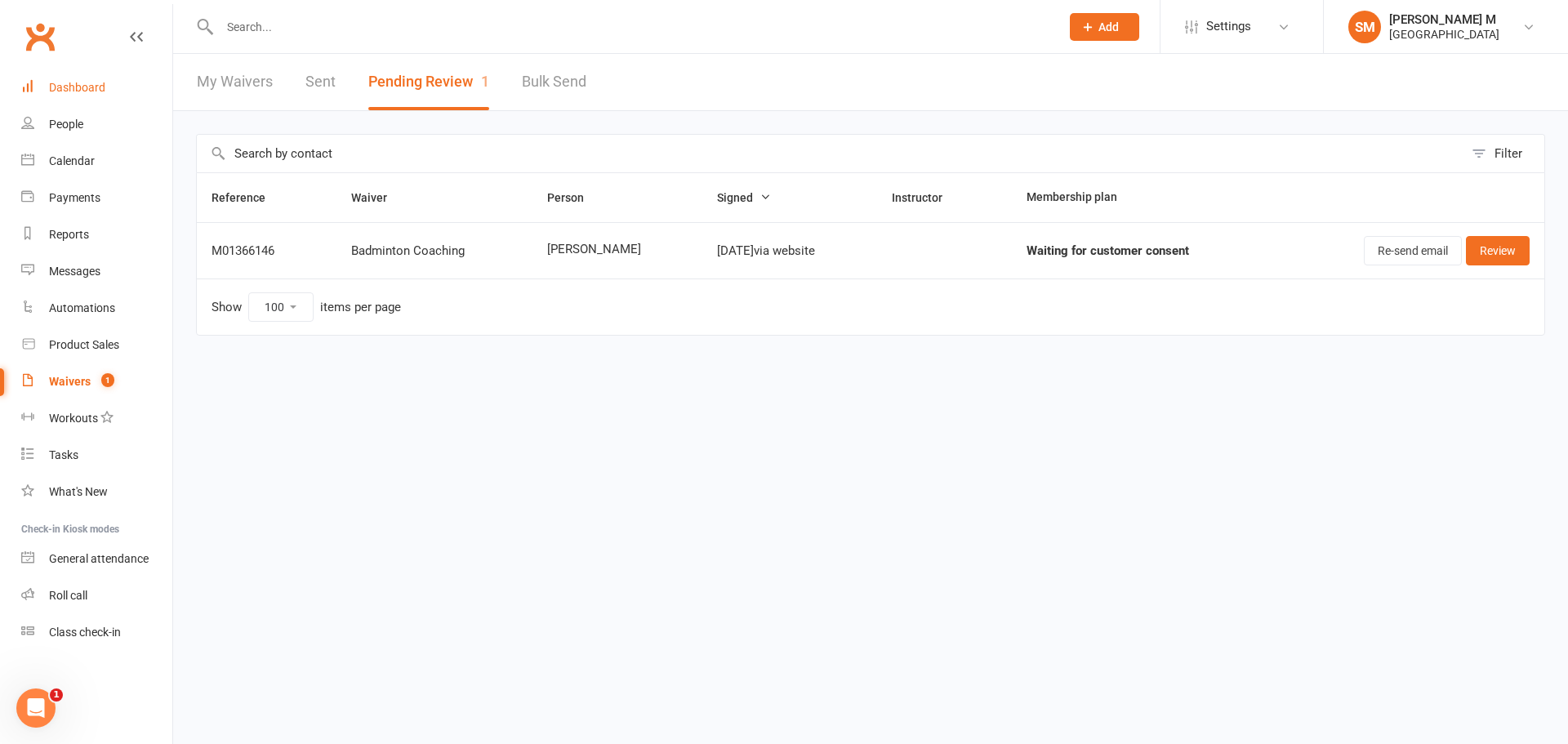
click at [89, 90] on div "Dashboard" at bounding box center [77, 87] width 56 height 13
